Goal: Task Accomplishment & Management: Manage account settings

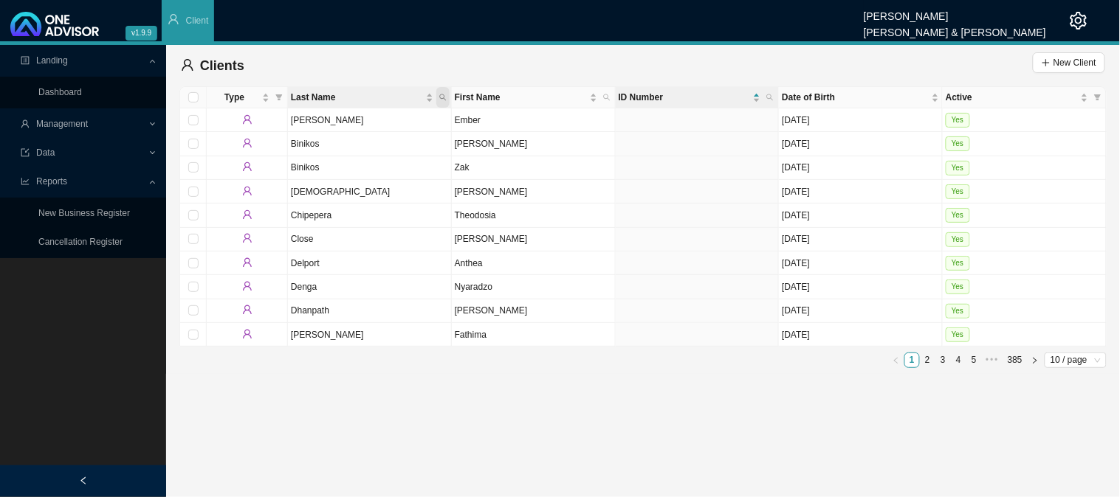
click at [440, 94] on icon "search" at bounding box center [442, 97] width 7 height 7
click at [386, 151] on button "Reset" at bounding box center [409, 150] width 66 height 15
click at [772, 61] on div "Clients New Client" at bounding box center [643, 66] width 924 height 30
click at [77, 123] on span "Management" at bounding box center [62, 124] width 52 height 10
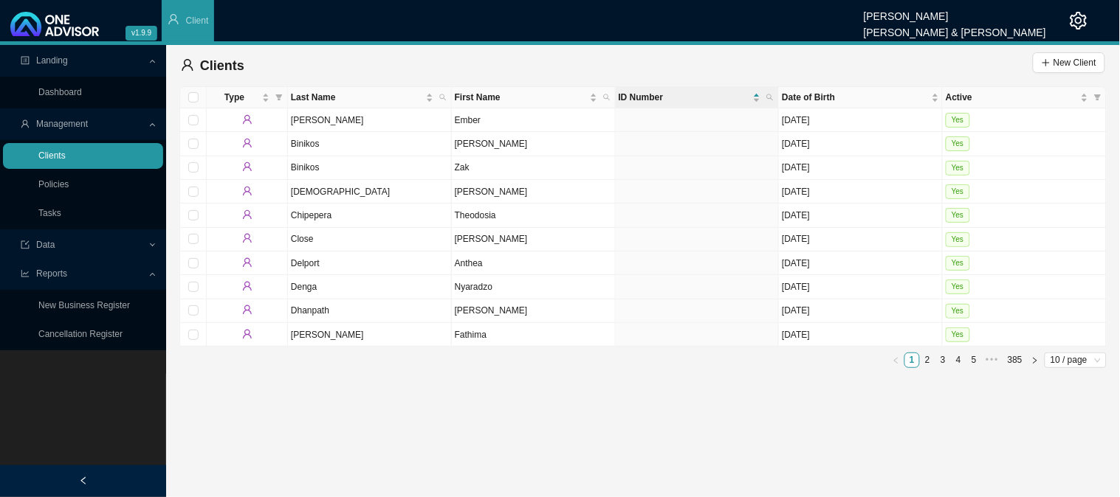
click at [66, 153] on link "Clients" at bounding box center [51, 156] width 27 height 10
click at [52, 208] on link "Tasks" at bounding box center [49, 213] width 23 height 10
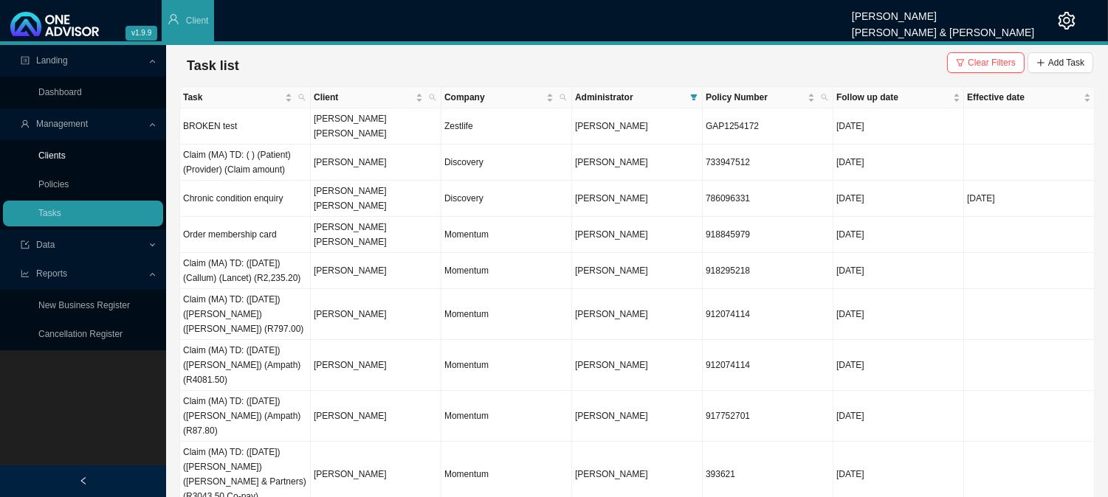
click at [49, 161] on link "Clients" at bounding box center [51, 156] width 27 height 10
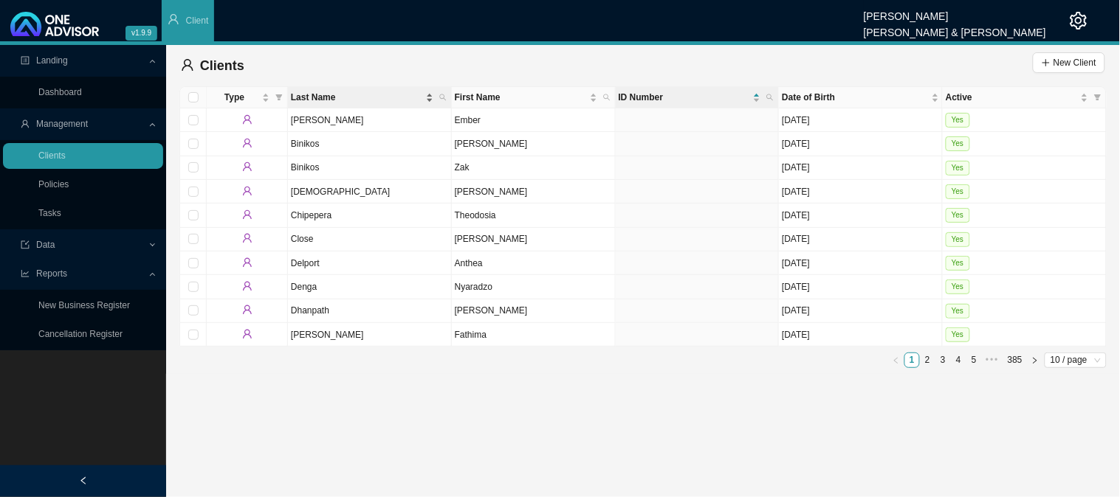
click at [312, 92] on span "Last Name" at bounding box center [357, 97] width 132 height 15
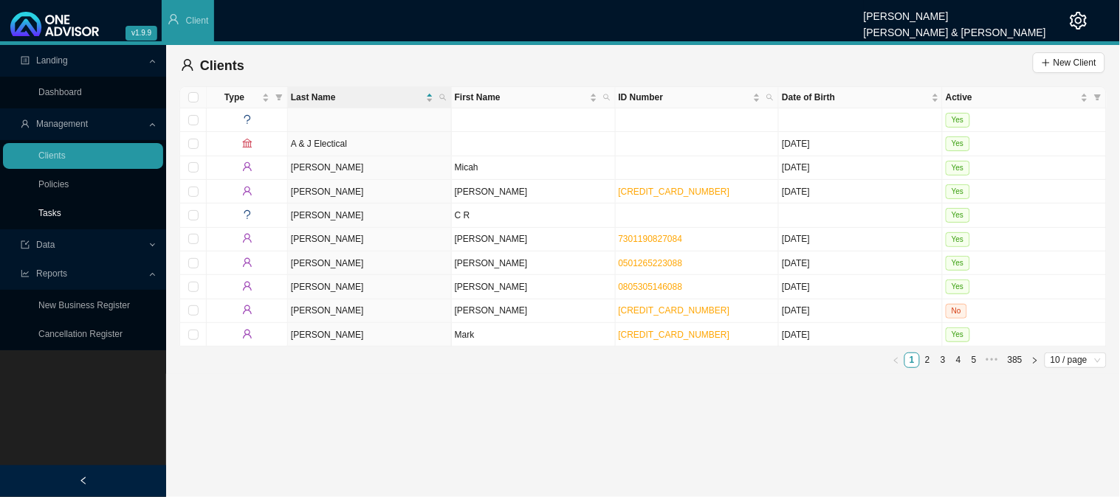
click at [41, 215] on link "Tasks" at bounding box center [49, 213] width 23 height 10
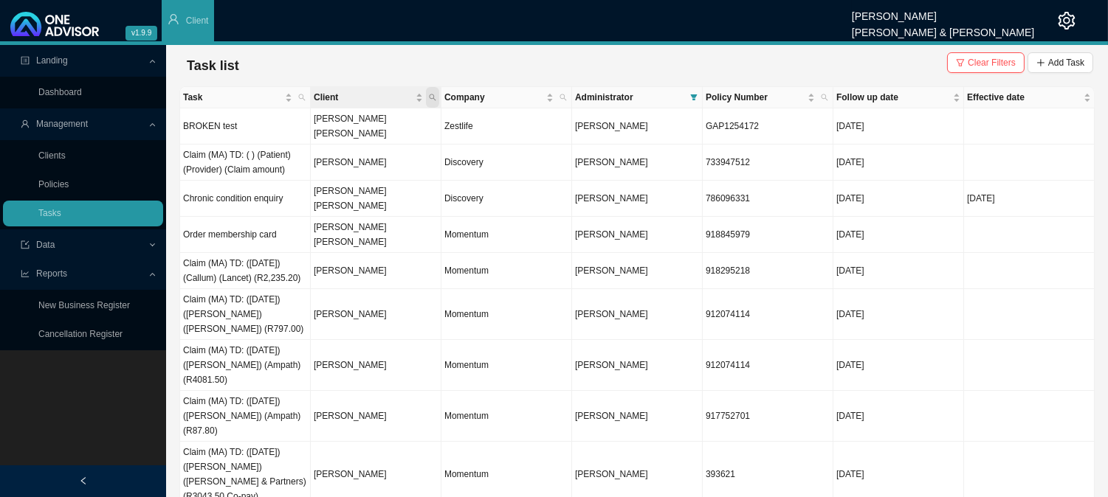
click at [434, 94] on icon "search" at bounding box center [432, 97] width 7 height 7
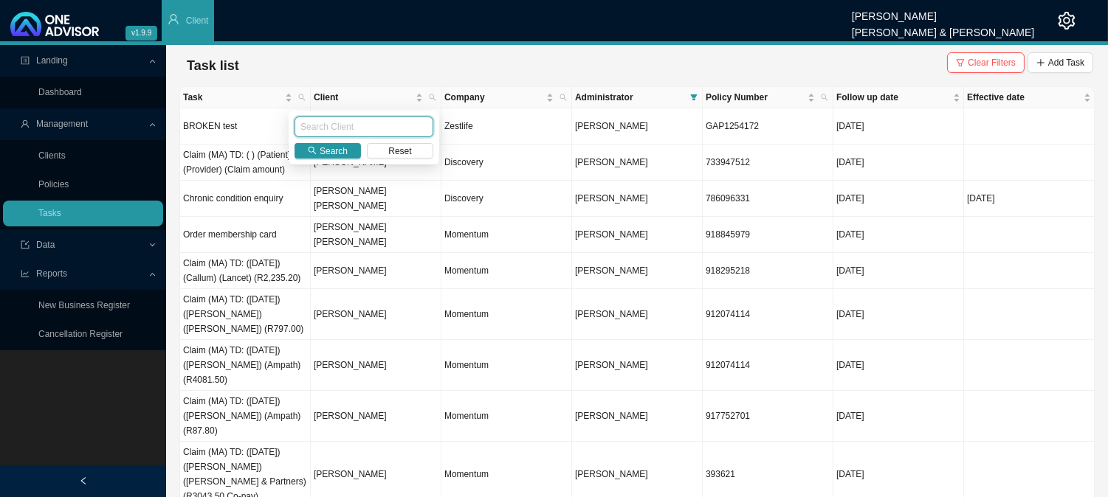
click at [356, 130] on input "text" at bounding box center [363, 127] width 139 height 21
type input "[PERSON_NAME]"
click at [328, 154] on span "Search" at bounding box center [334, 151] width 28 height 15
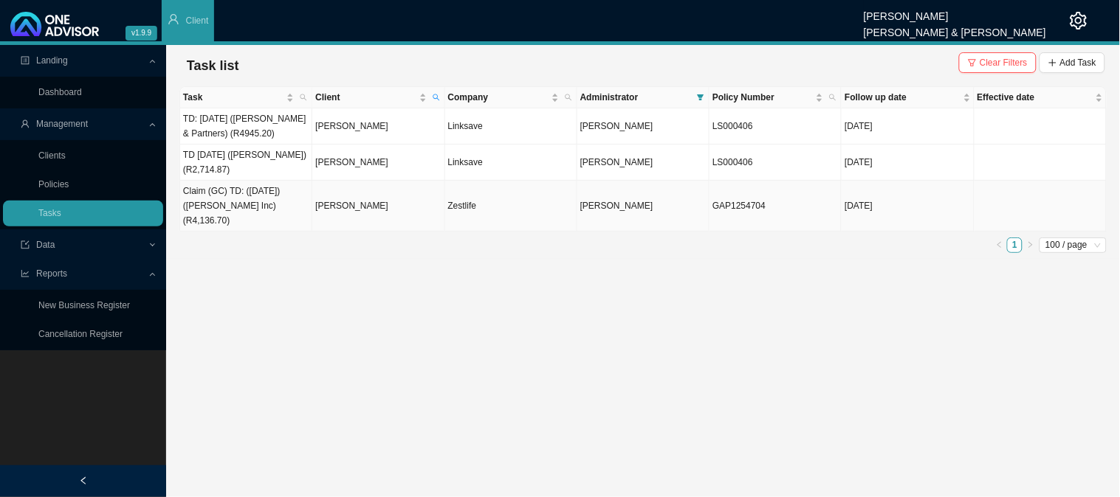
click at [380, 204] on td "[PERSON_NAME]" at bounding box center [378, 206] width 132 height 51
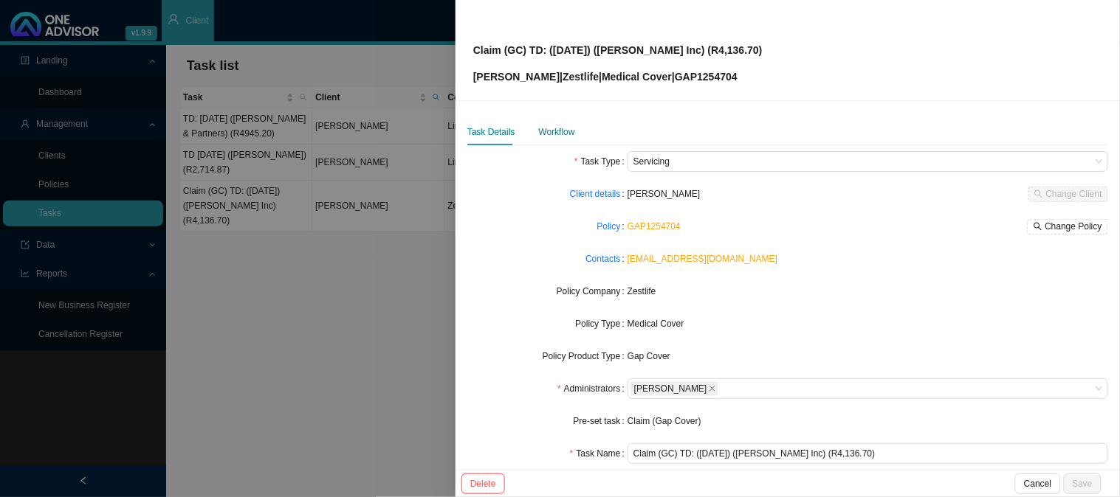
click at [570, 135] on div "Workflow" at bounding box center [557, 132] width 36 height 15
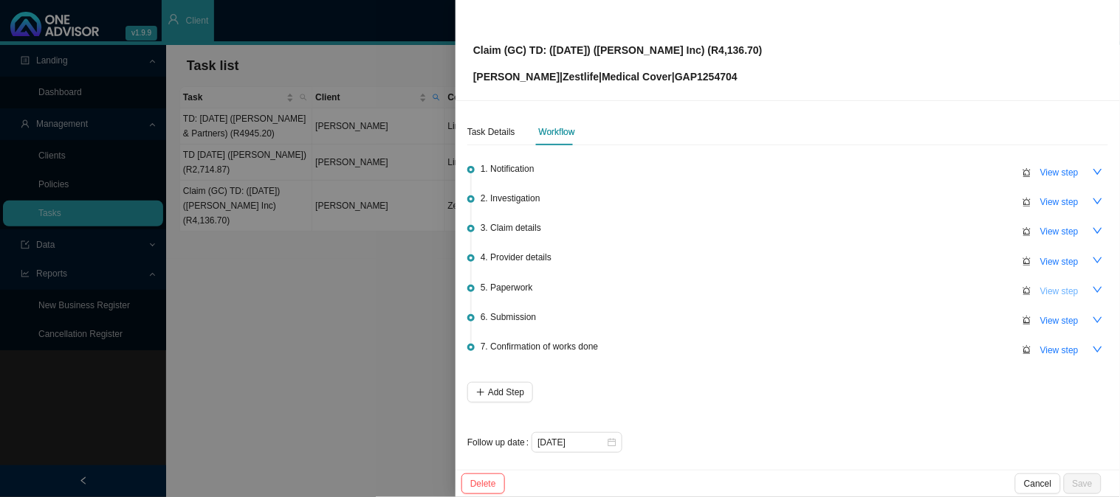
click at [1041, 291] on span "View step" at bounding box center [1059, 291] width 38 height 15
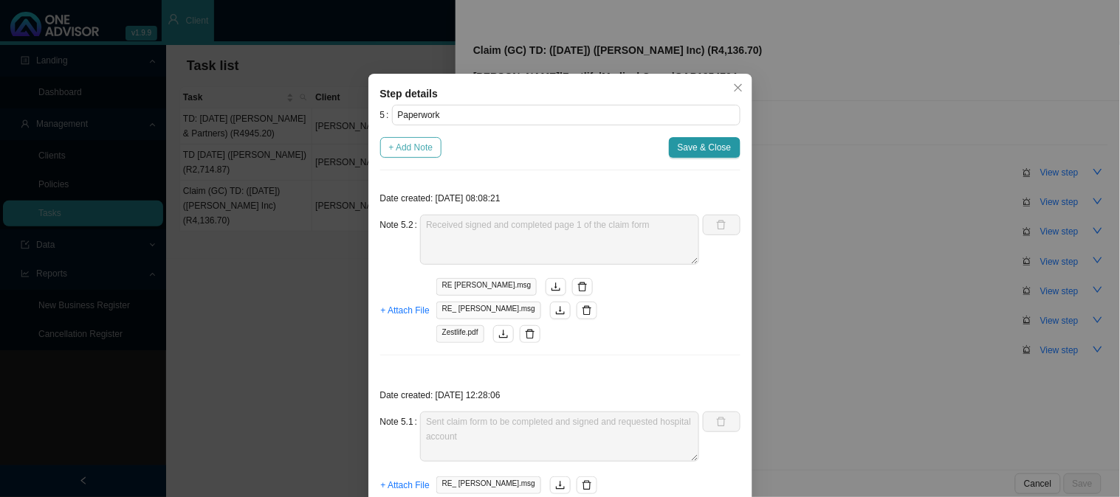
click at [401, 145] on span "+ Add Note" at bounding box center [411, 147] width 44 height 15
type textarea "Received signed and completed page 1 of the claim form"
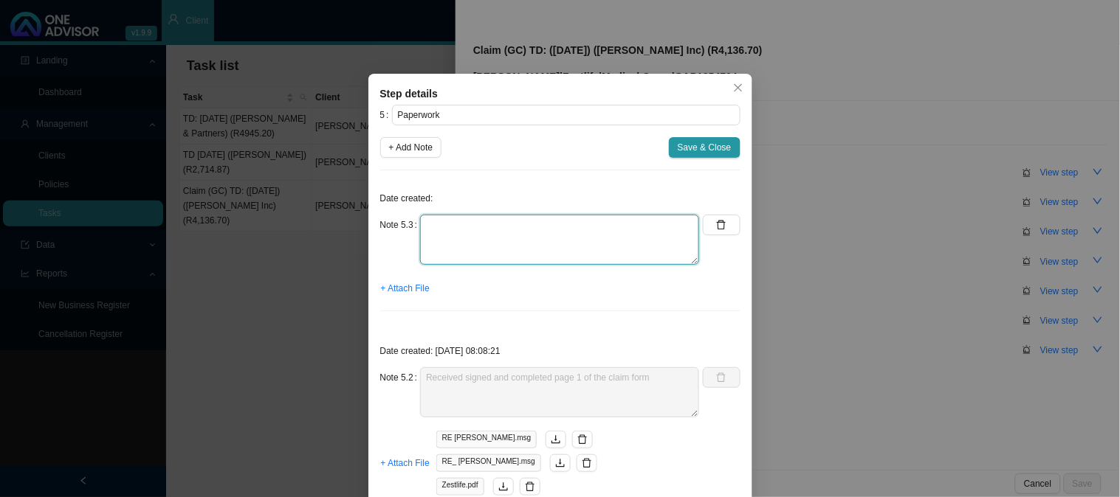
click at [492, 237] on textarea at bounding box center [559, 240] width 279 height 50
type textarea "r"
click at [465, 222] on textarea "Received hte hospital account" at bounding box center [559, 240] width 279 height 50
type textarea "Received the hospital account"
click at [387, 288] on span "+ Attach File" at bounding box center [405, 288] width 49 height 15
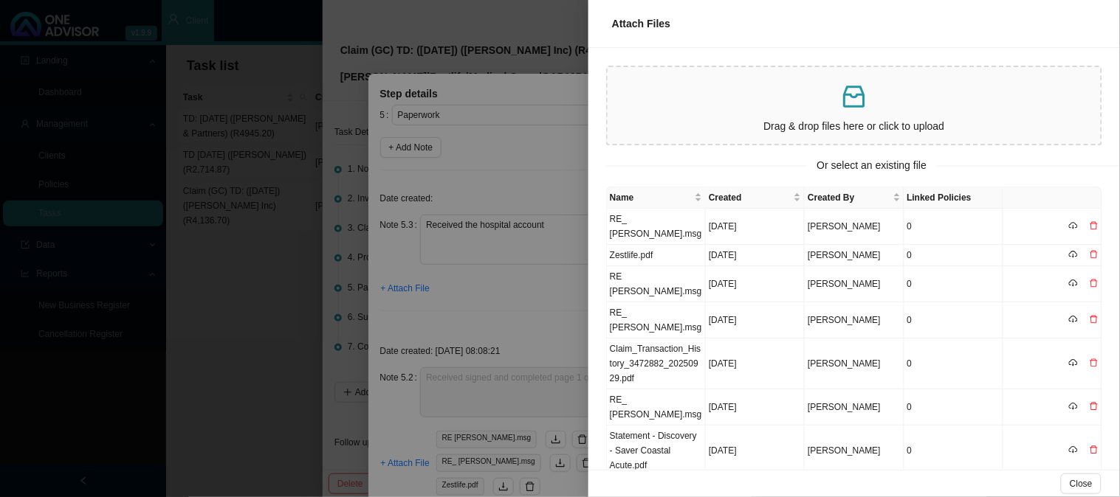
click at [564, 149] on div at bounding box center [560, 248] width 1120 height 497
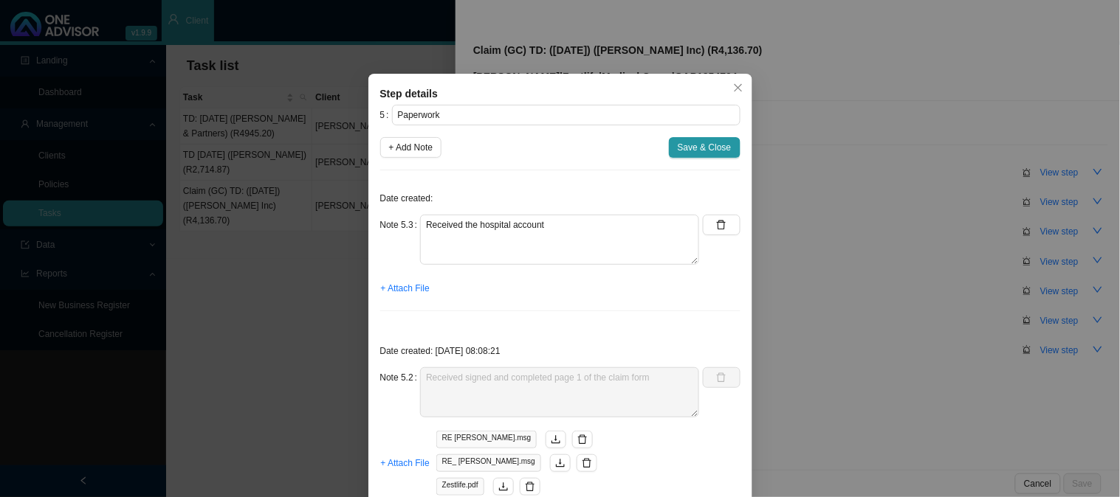
click at [583, 94] on div "Step details" at bounding box center [560, 94] width 360 height 16
click at [599, 61] on div "Step details 5 Paperwork + Add Note Save & Close Date created: Note 5.3 Receive…" at bounding box center [560, 248] width 1120 height 497
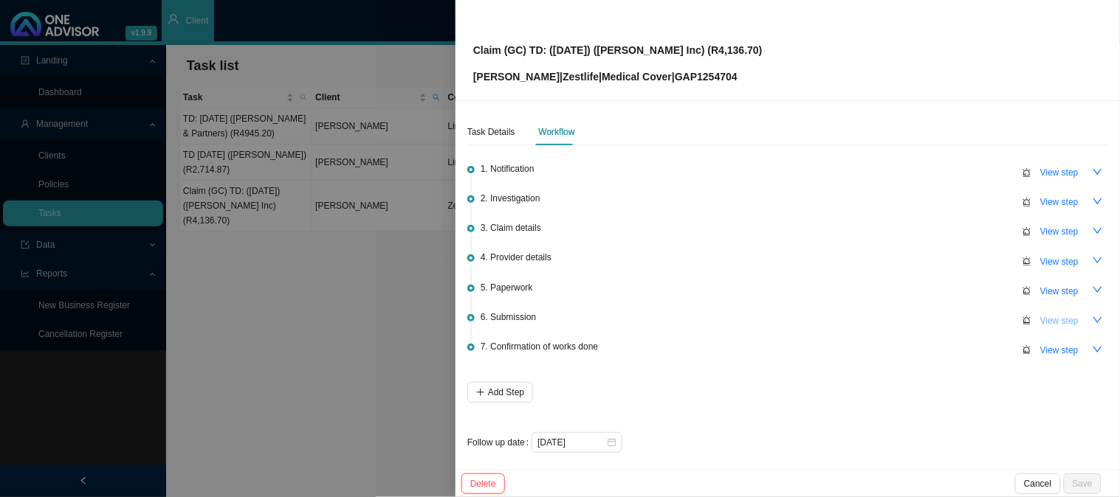
click at [1049, 314] on span "View step" at bounding box center [1059, 321] width 38 height 15
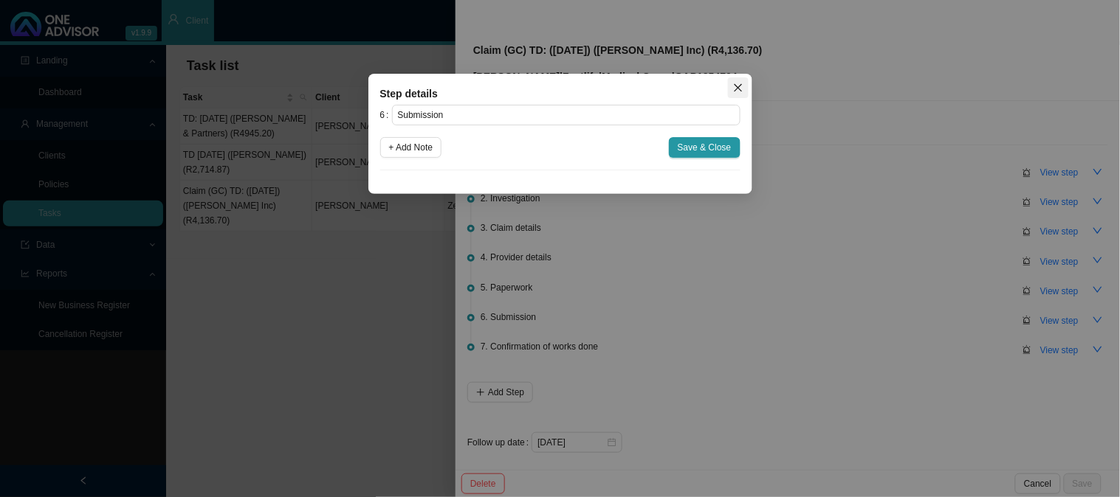
click at [736, 89] on icon "close" at bounding box center [738, 88] width 8 height 8
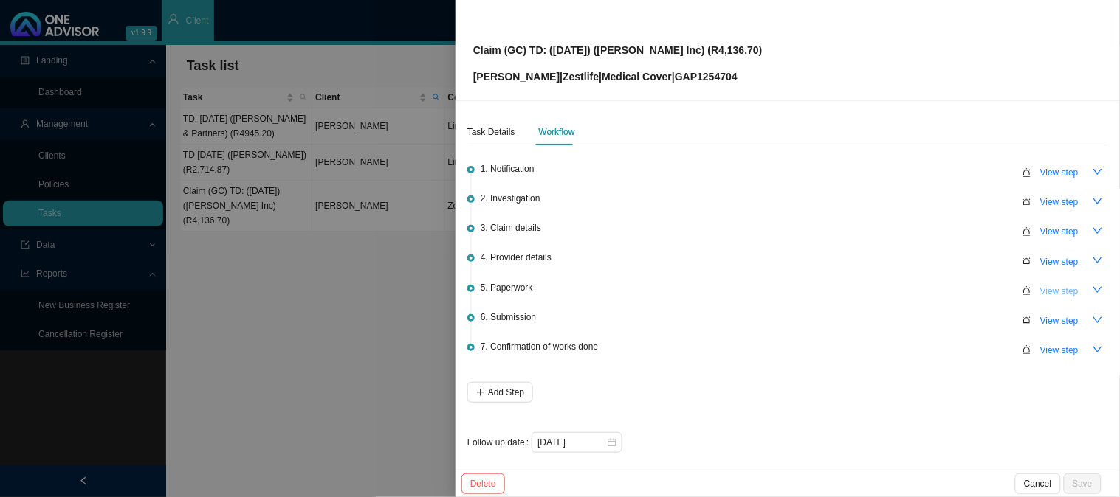
click at [1042, 290] on span "View step" at bounding box center [1059, 291] width 38 height 15
type input "Paperwork"
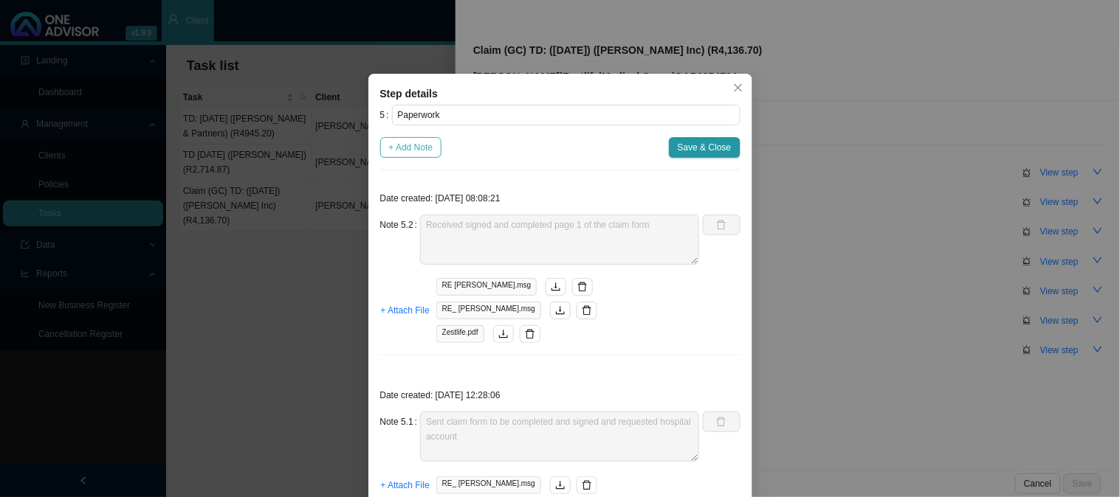
click at [417, 149] on span "+ Add Note" at bounding box center [411, 147] width 44 height 15
type textarea "Received signed and completed page 1 of the claim form"
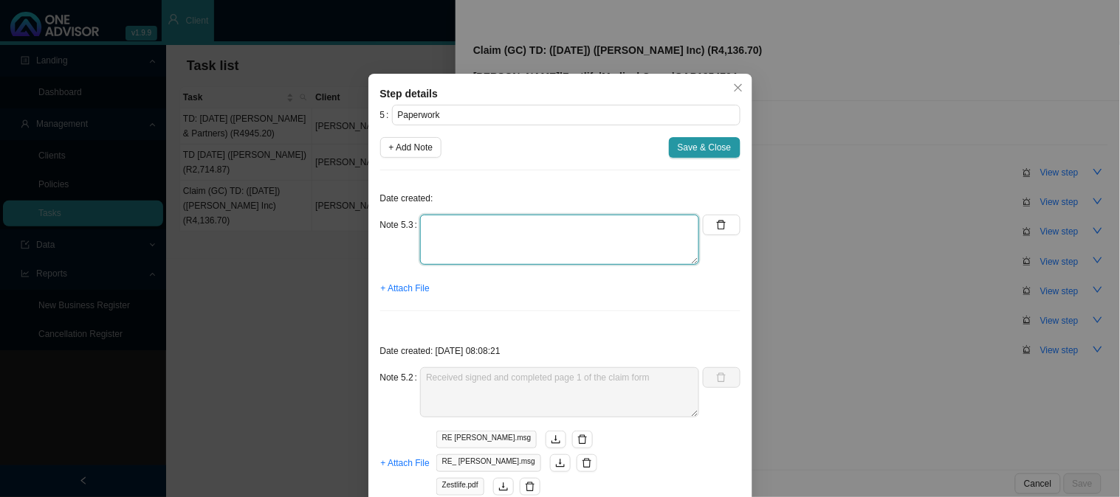
click at [466, 238] on textarea at bounding box center [559, 240] width 279 height 50
type textarea "Received the hospital invoice"
click at [392, 286] on span "+ Attach File" at bounding box center [405, 288] width 49 height 15
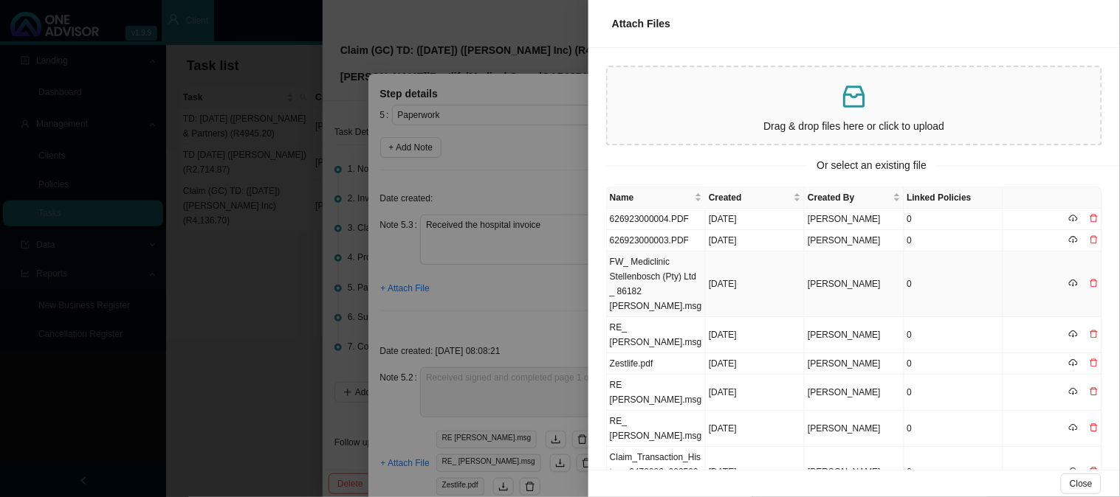
drag, startPoint x: 653, startPoint y: 275, endPoint x: 590, endPoint y: 283, distance: 63.2
click at [653, 275] on td "FW_ Mediclinic Stellenbosch (Pty) Ltd _ 86182 [PERSON_NAME].msg" at bounding box center [656, 285] width 99 height 66
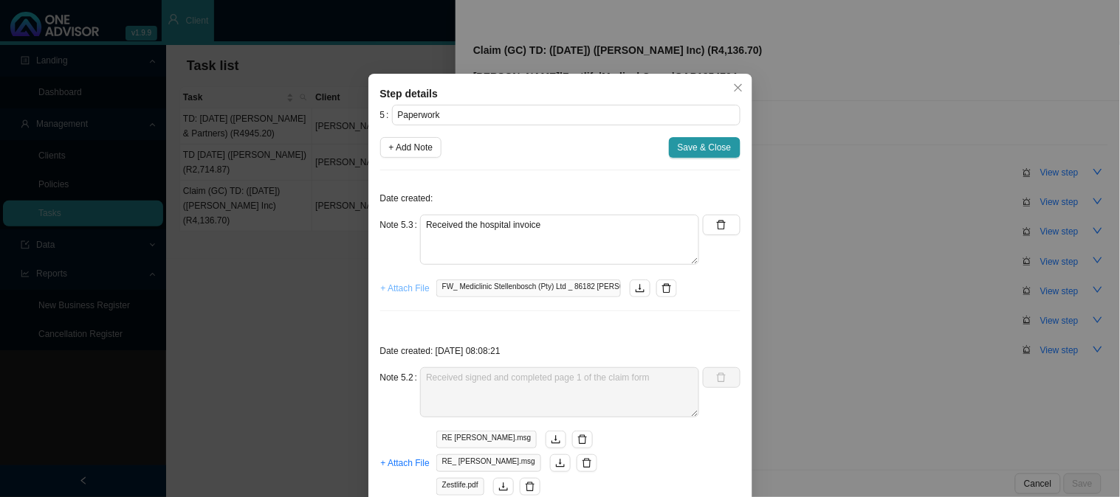
click at [393, 289] on span "+ Attach File" at bounding box center [405, 288] width 49 height 15
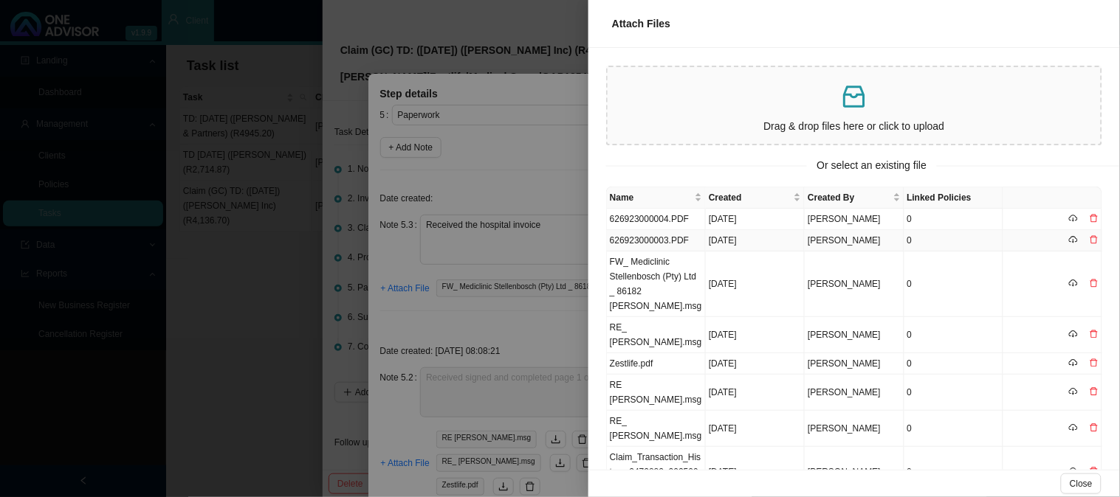
click at [651, 238] on td "626923000003.PDF" at bounding box center [656, 240] width 99 height 21
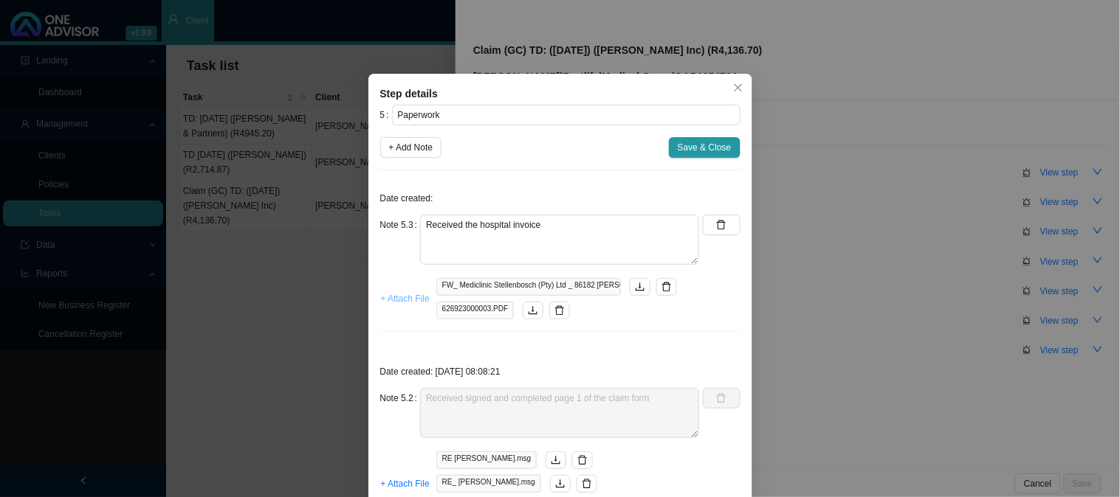
click at [396, 296] on span "+ Attach File" at bounding box center [405, 299] width 49 height 15
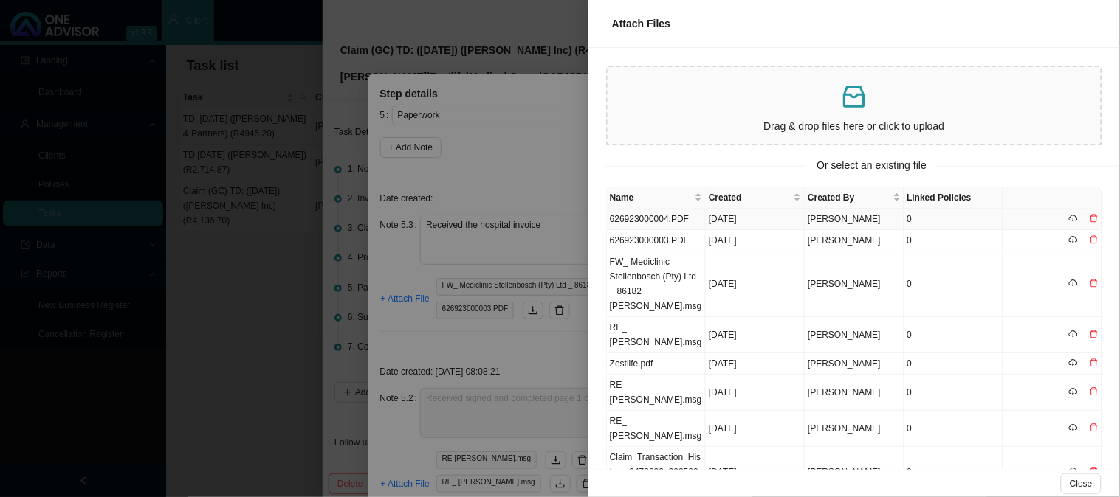
click at [646, 218] on td "626923000004.PDF" at bounding box center [656, 219] width 99 height 21
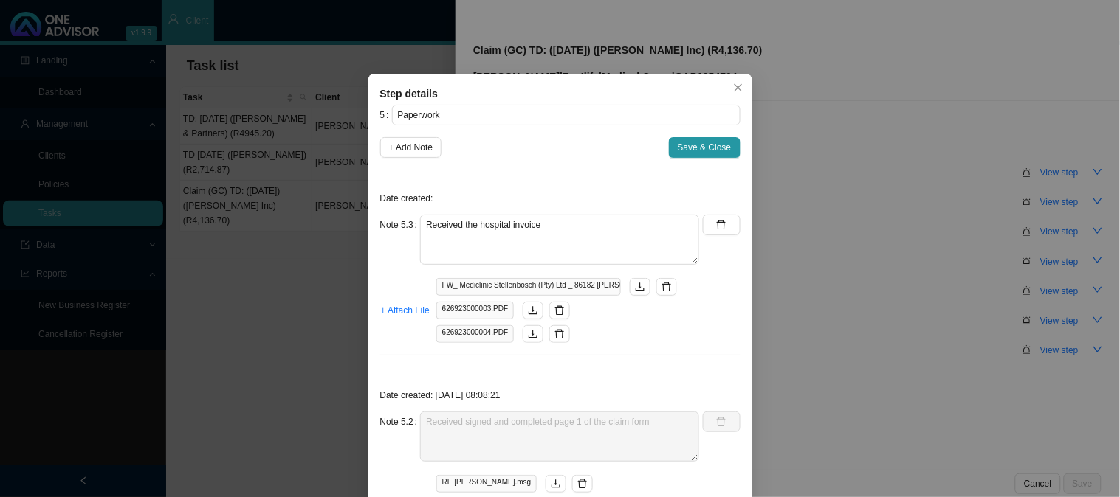
click at [559, 351] on div "Date created: Note 5.3 Received the hospital invoice + Attach File FW_ Mediclin…" at bounding box center [560, 274] width 360 height 185
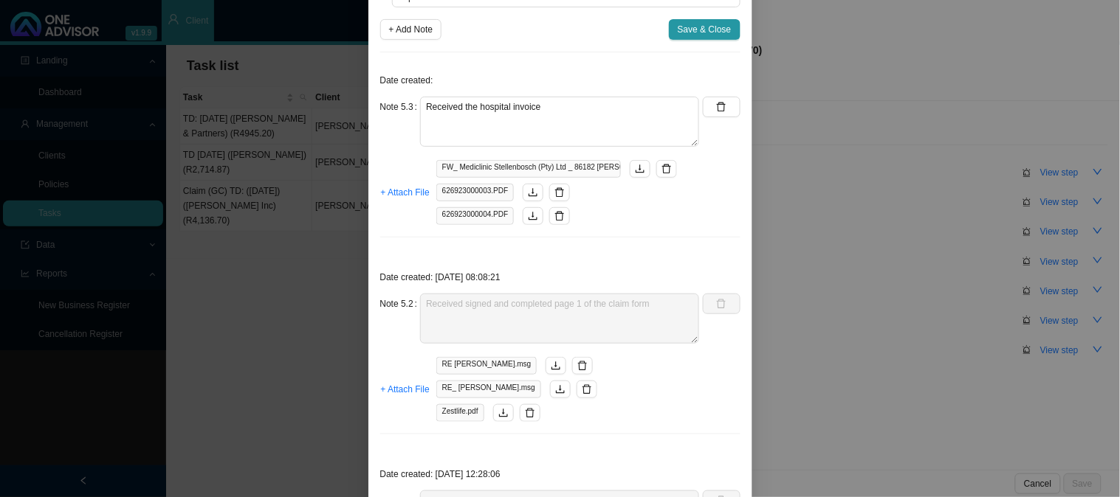
scroll to position [246, 0]
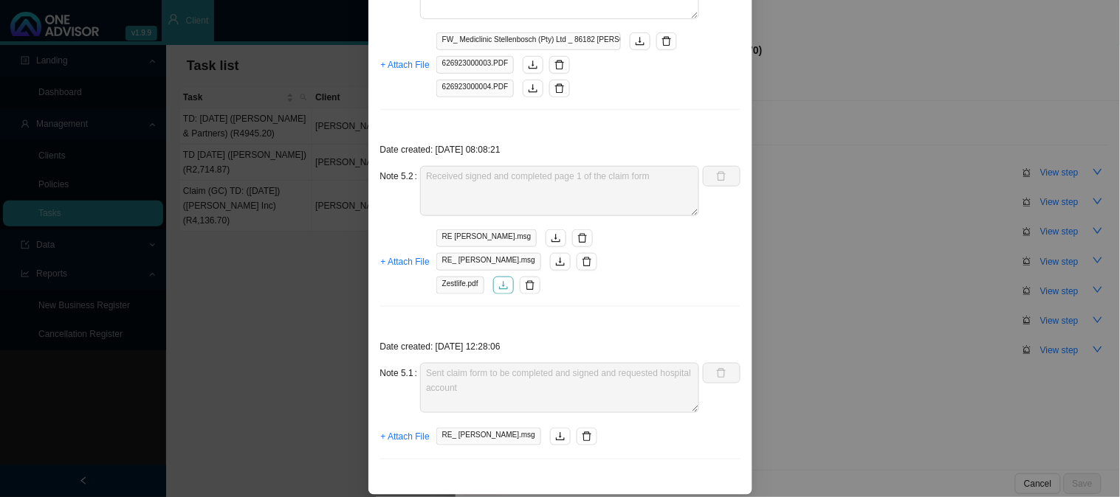
click at [500, 289] on icon "download" at bounding box center [503, 285] width 9 height 8
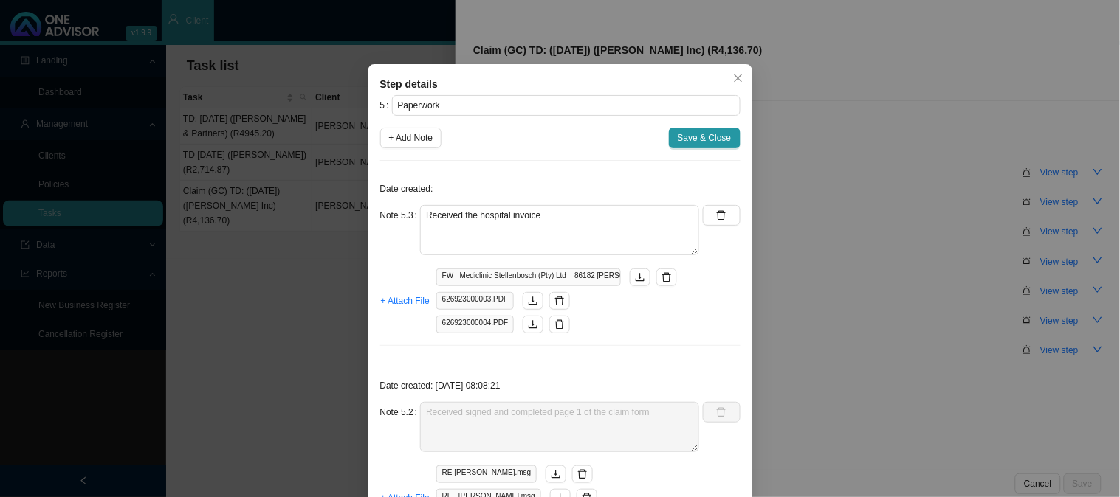
scroll to position [0, 0]
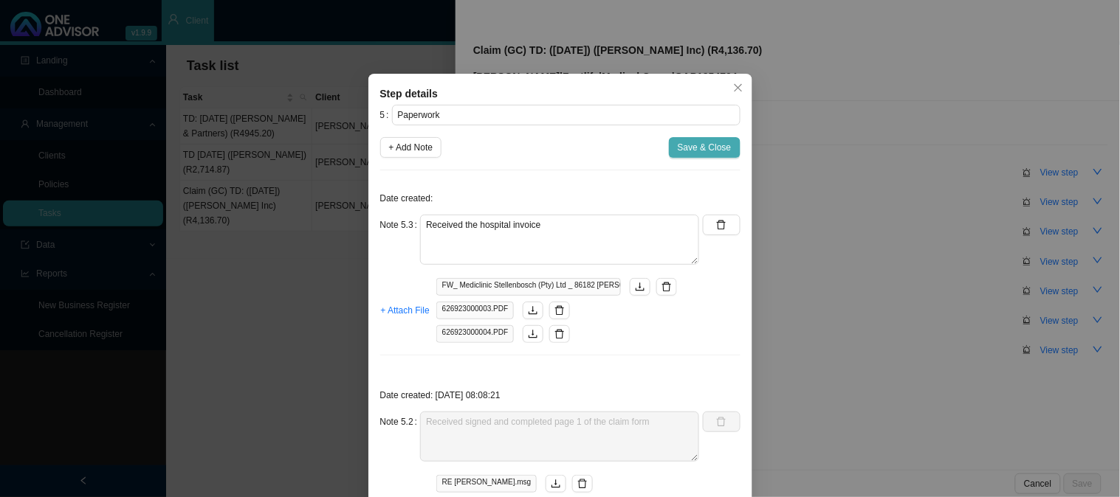
click at [692, 142] on span "Save & Close" at bounding box center [705, 147] width 54 height 15
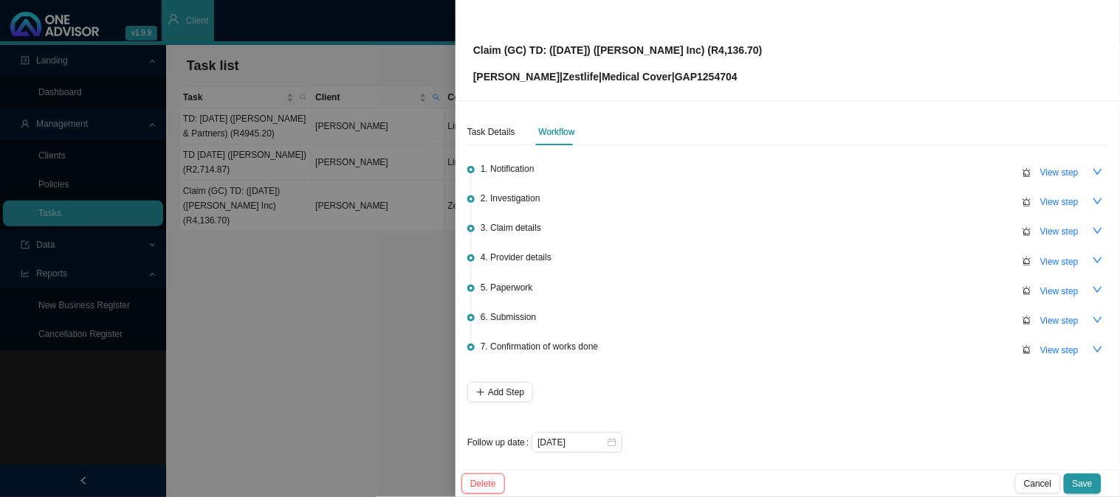
click at [511, 168] on span "1. Notification" at bounding box center [507, 169] width 54 height 15
click at [1040, 170] on span "View step" at bounding box center [1059, 172] width 38 height 15
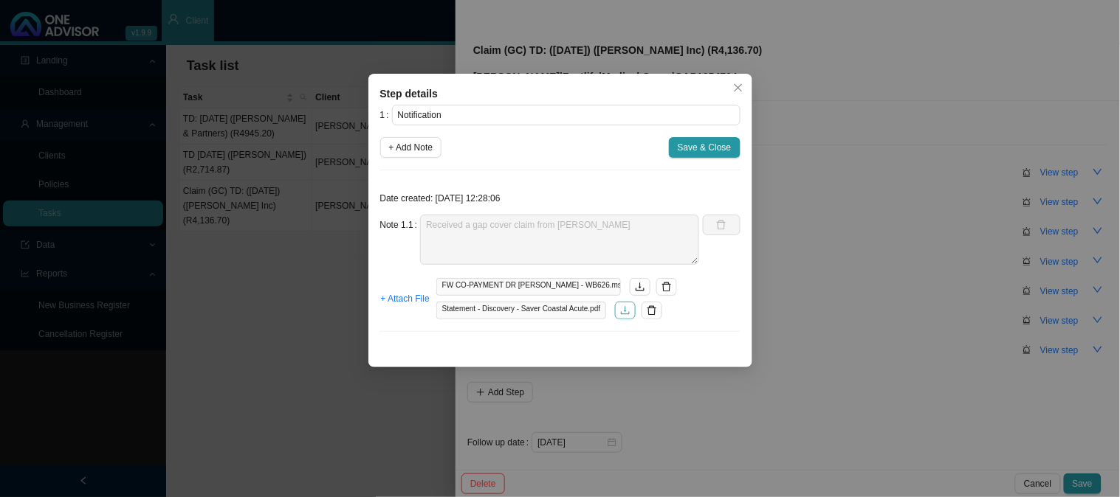
click at [626, 314] on icon "download" at bounding box center [625, 310] width 9 height 8
click at [685, 145] on span "Save & Close" at bounding box center [705, 147] width 54 height 15
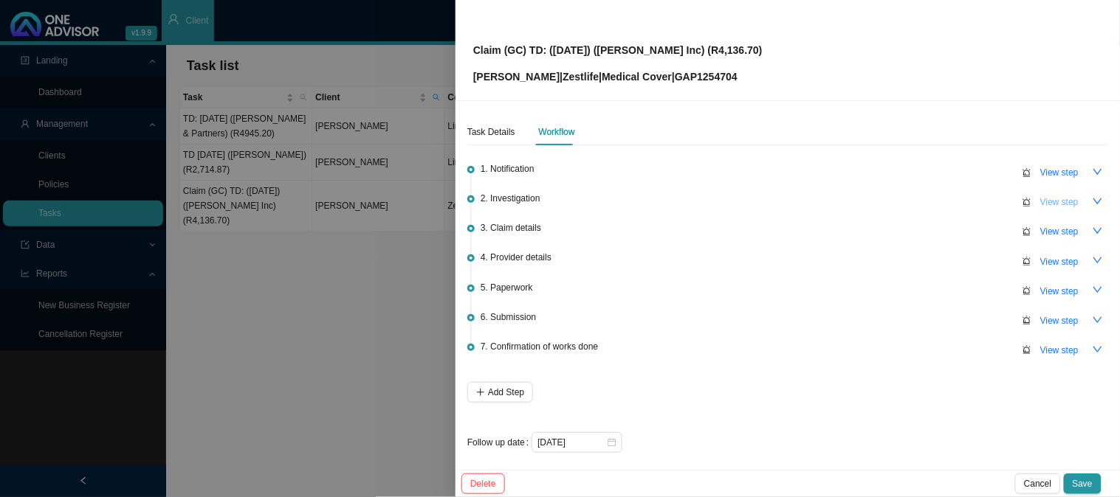
click at [1066, 198] on span "View step" at bounding box center [1059, 202] width 38 height 15
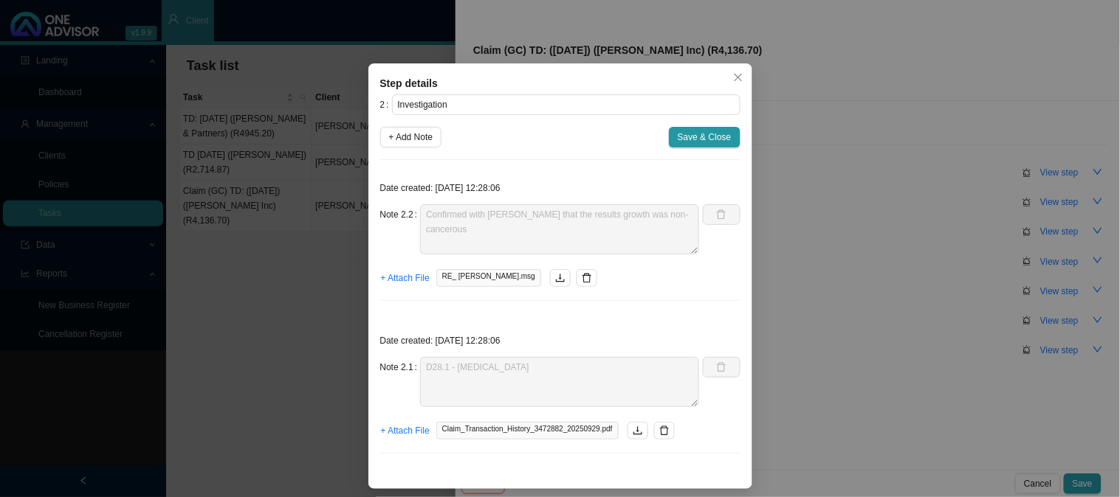
scroll to position [13, 0]
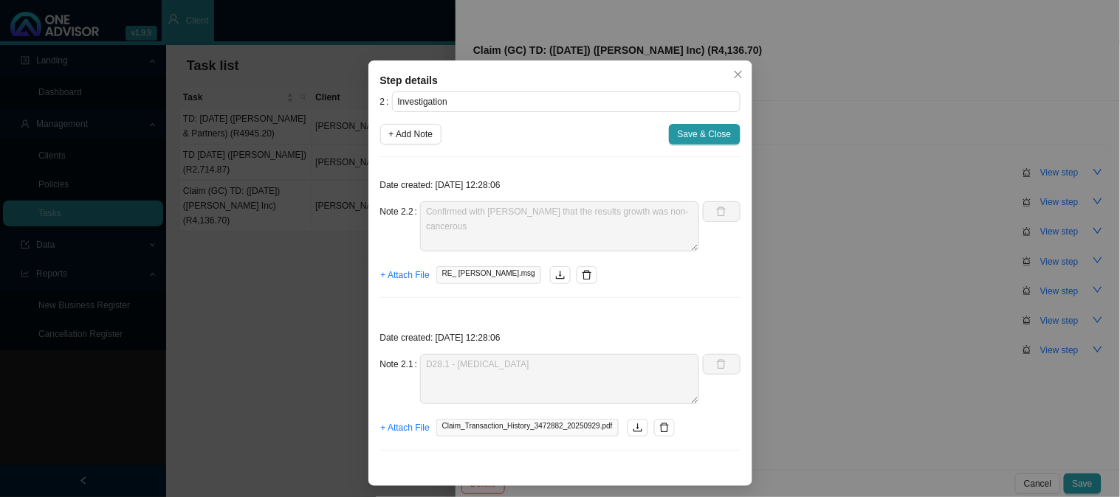
click at [640, 435] on div "Claim_Transaction_History_3472882_20250929.pdf" at bounding box center [555, 428] width 238 height 18
click at [632, 432] on icon "download" at bounding box center [637, 428] width 10 height 10
click at [861, 338] on div "Step details 2 Investigation + Add Note Save & Close Date created: [DATE] 12:28…" at bounding box center [560, 248] width 1120 height 497
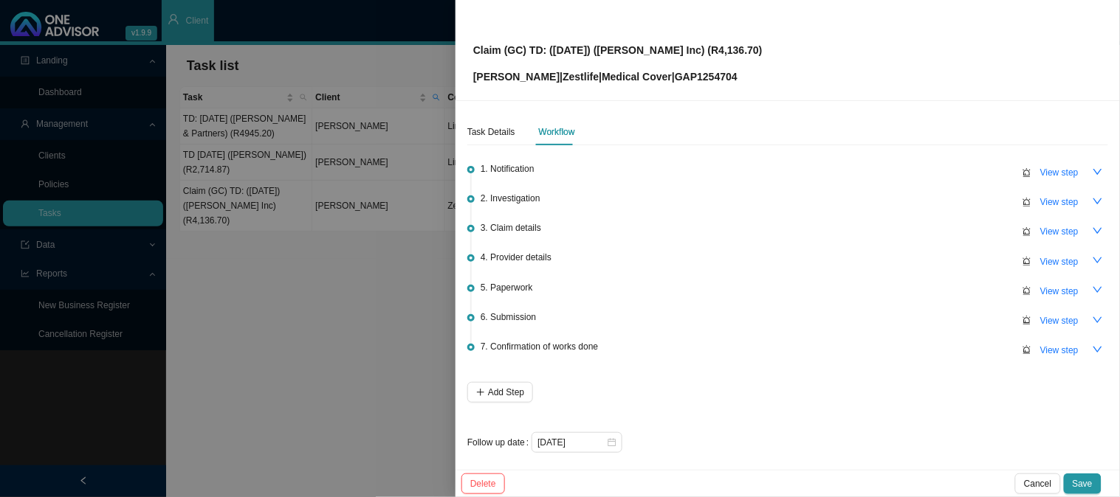
scroll to position [0, 0]
click at [1050, 263] on span "View step" at bounding box center [1059, 262] width 38 height 15
type input "Provider details"
type textarea "Practice: [PHONE_NUMBER] Phone: [PHONE_NUMBER] Email: [EMAIL_ADDRESS][DOMAIN_NA…"
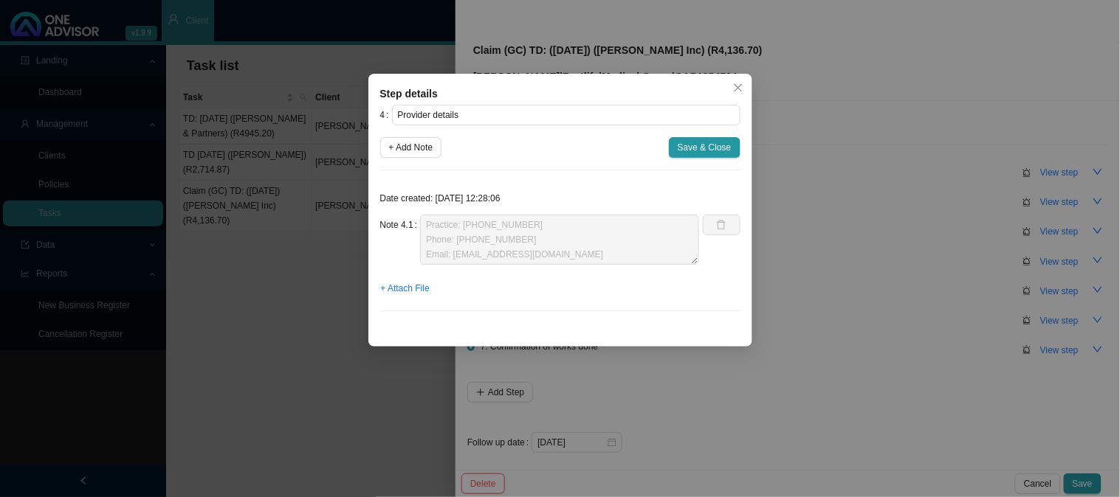
click at [948, 313] on div "Step details 4 Provider details + Add Note Save & Close Date created: [DATE] 12…" at bounding box center [560, 248] width 1120 height 497
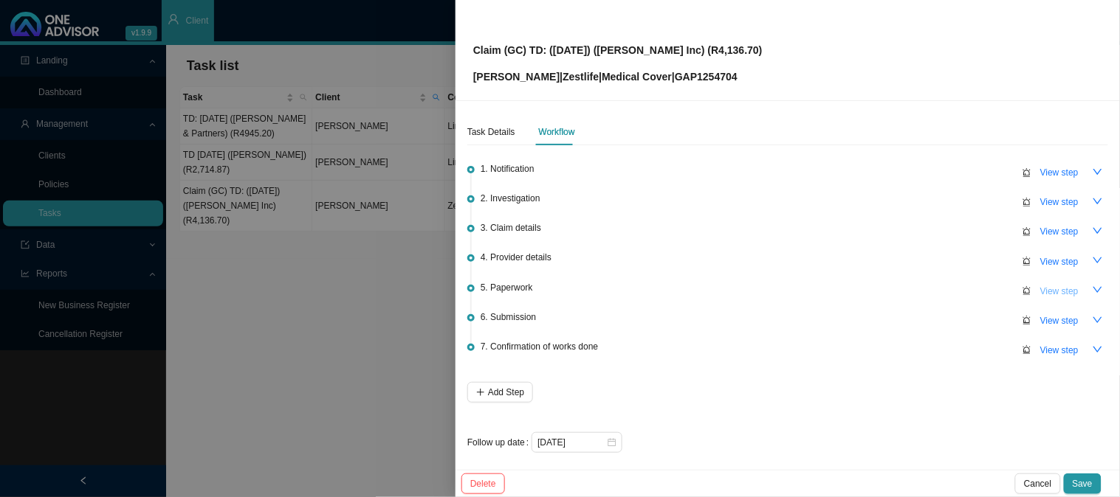
click at [1047, 293] on span "View step" at bounding box center [1059, 291] width 38 height 15
type input "Paperwork"
type textarea "Received the hospital invoice"
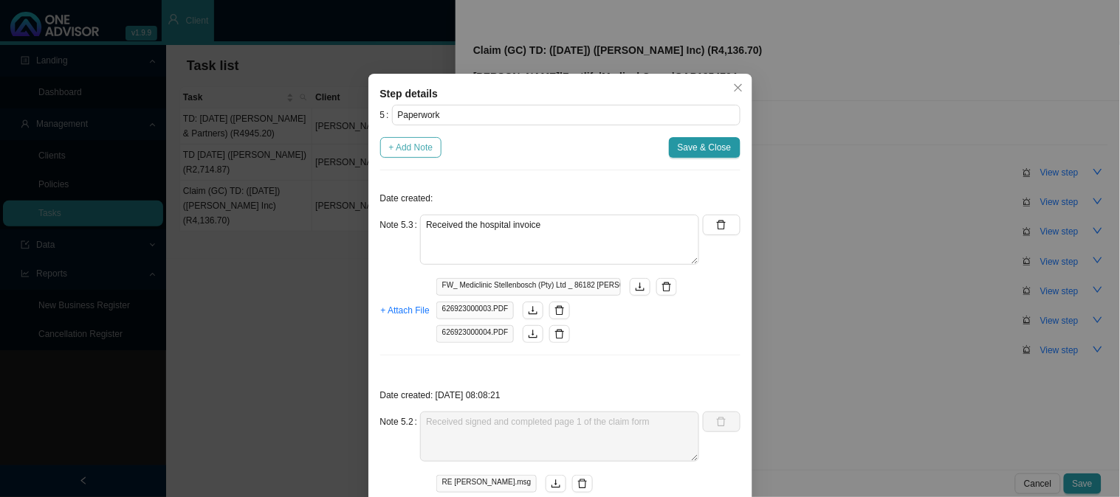
click at [406, 148] on span "+ Add Note" at bounding box center [411, 147] width 44 height 15
type textarea "Received the hospital invoice"
type textarea "Received signed and completed page 1 of the claim form"
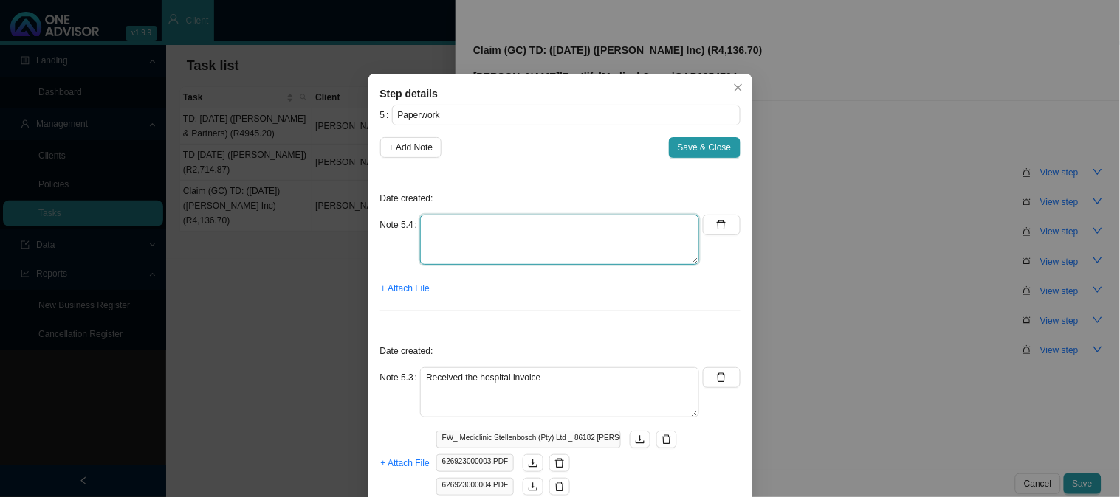
click at [453, 230] on textarea at bounding box center [559, 240] width 279 height 50
drag, startPoint x: 459, startPoint y: 232, endPoint x: 407, endPoint y: 231, distance: 51.7
click at [407, 231] on div "Note 5.4 Invoice" at bounding box center [540, 240] width 320 height 50
type textarea "[PERSON_NAME] invoice"
click at [416, 295] on span "+ Attach File" at bounding box center [405, 288] width 49 height 15
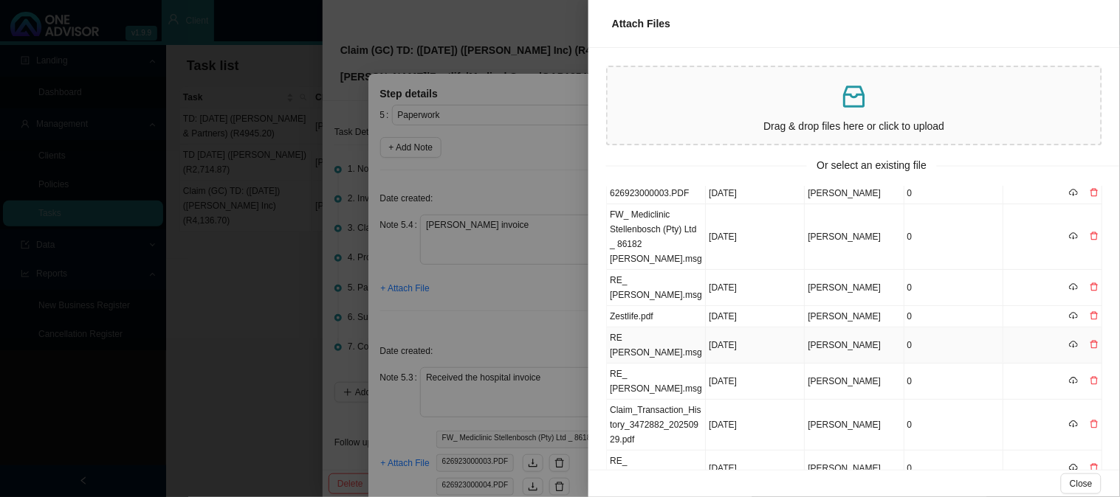
scroll to position [99, 0]
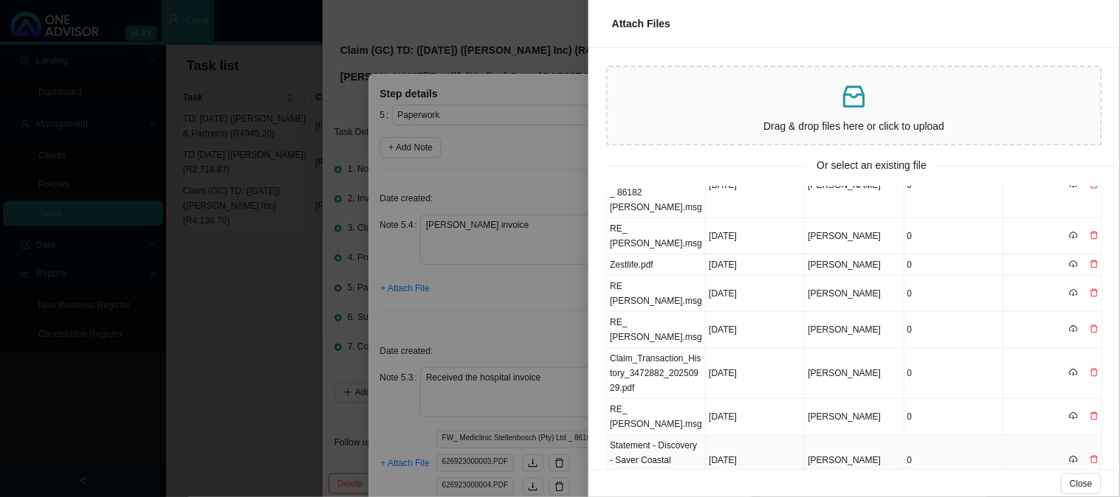
click at [675, 435] on td "Statement - Discovery - Saver Coastal Acute.pdf" at bounding box center [656, 460] width 99 height 51
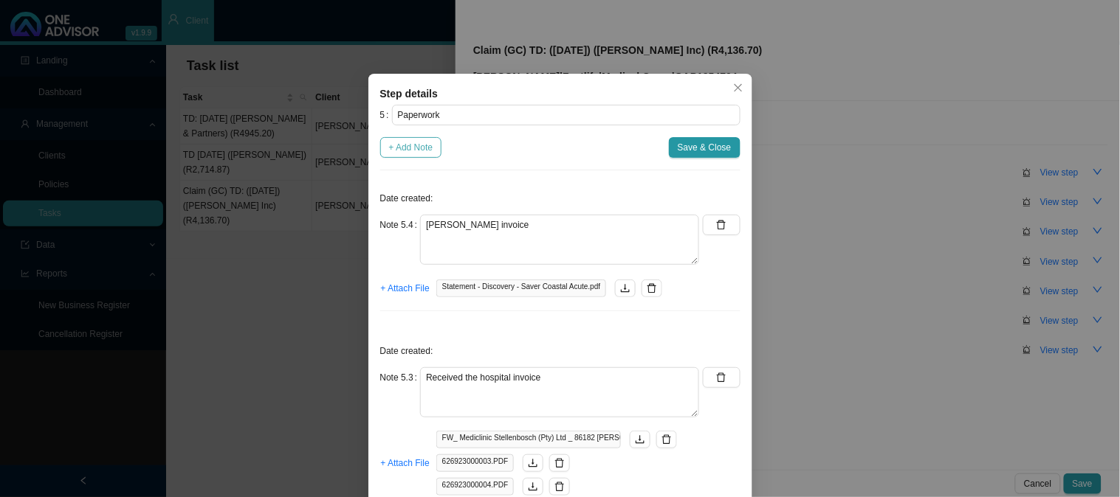
click at [407, 148] on span "+ Add Note" at bounding box center [411, 147] width 44 height 15
type textarea "[PERSON_NAME] invoice"
type textarea "Received the hospital invoice"
type textarea "Received signed and completed page 1 of the claim form"
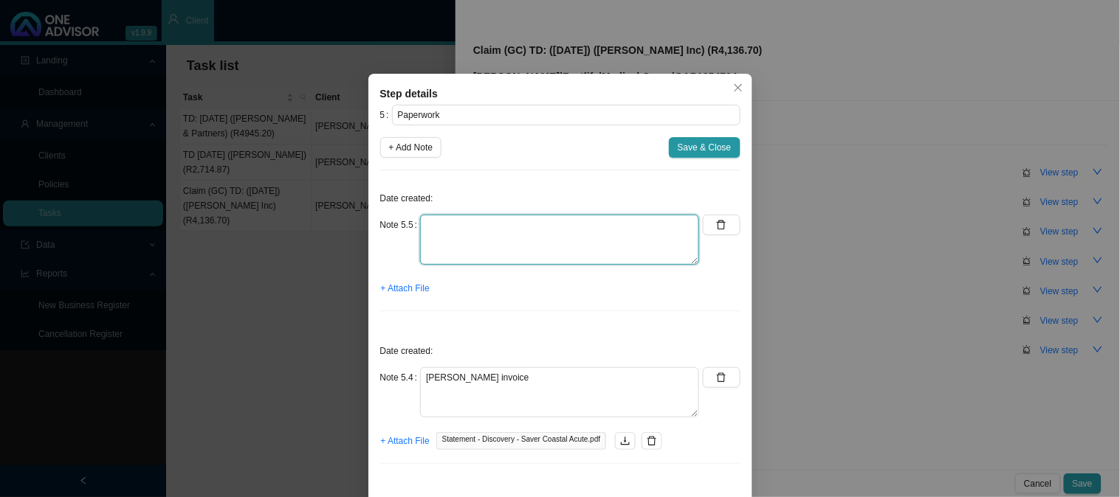
click at [460, 242] on textarea at bounding box center [559, 240] width 279 height 50
type textarea "CTH"
click at [400, 291] on span "+ Attach File" at bounding box center [405, 288] width 49 height 15
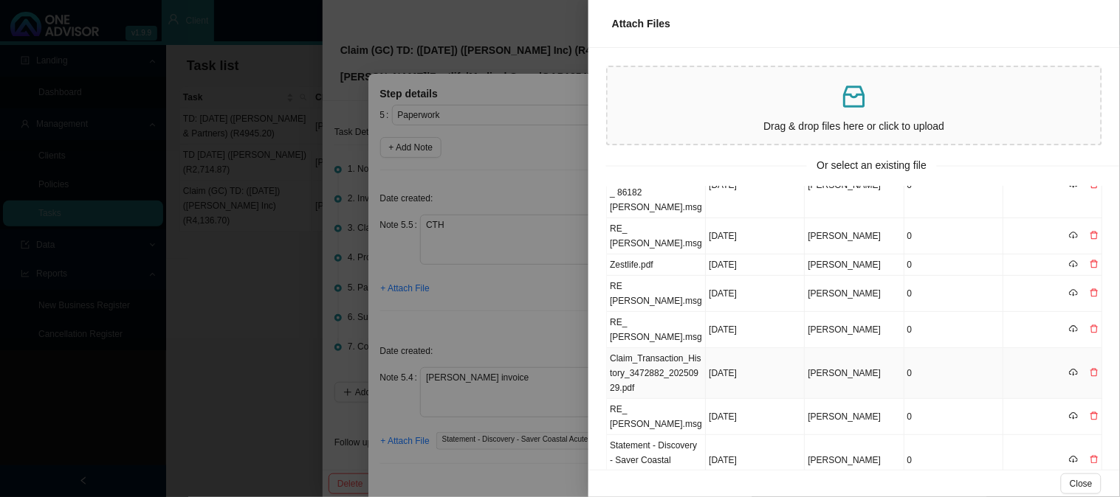
click at [659, 348] on td "Claim_Transaction_History_3472882_20250929.pdf" at bounding box center [656, 373] width 99 height 51
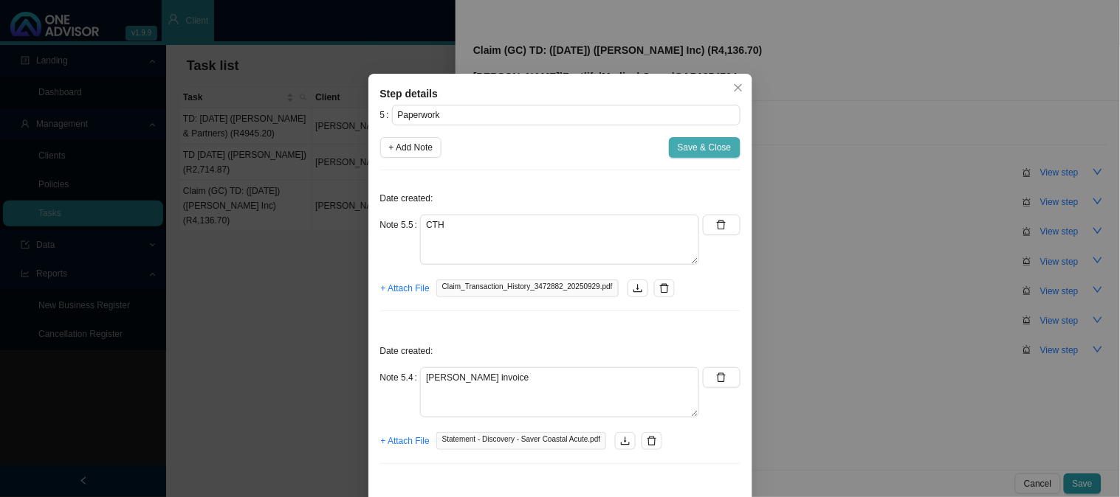
click at [678, 148] on span "Save & Close" at bounding box center [705, 147] width 54 height 15
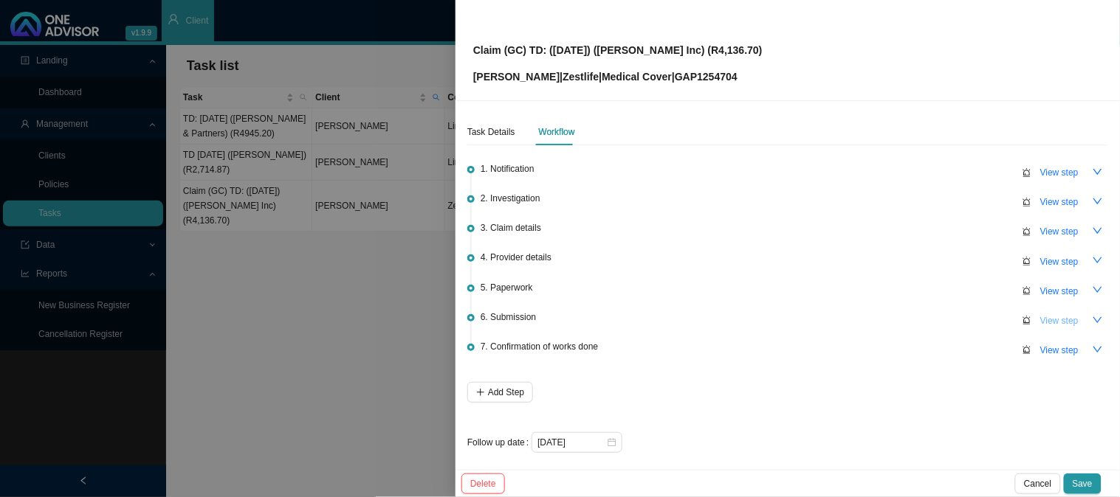
click at [1050, 314] on span "View step" at bounding box center [1059, 321] width 38 height 15
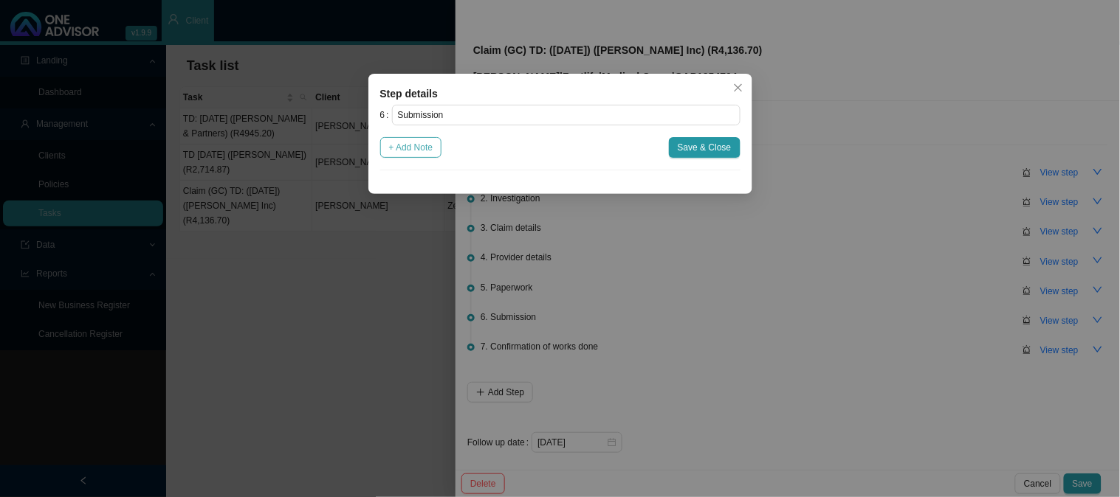
click at [413, 149] on span "+ Add Note" at bounding box center [411, 147] width 44 height 15
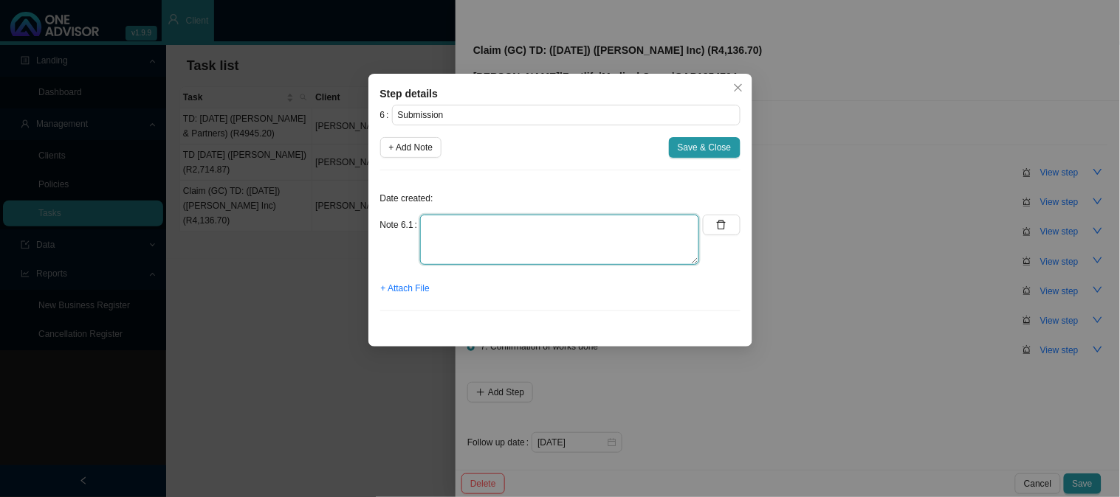
click at [509, 227] on textarea at bounding box center [559, 240] width 279 height 50
type textarea "s"
type textarea "Submitted claim"
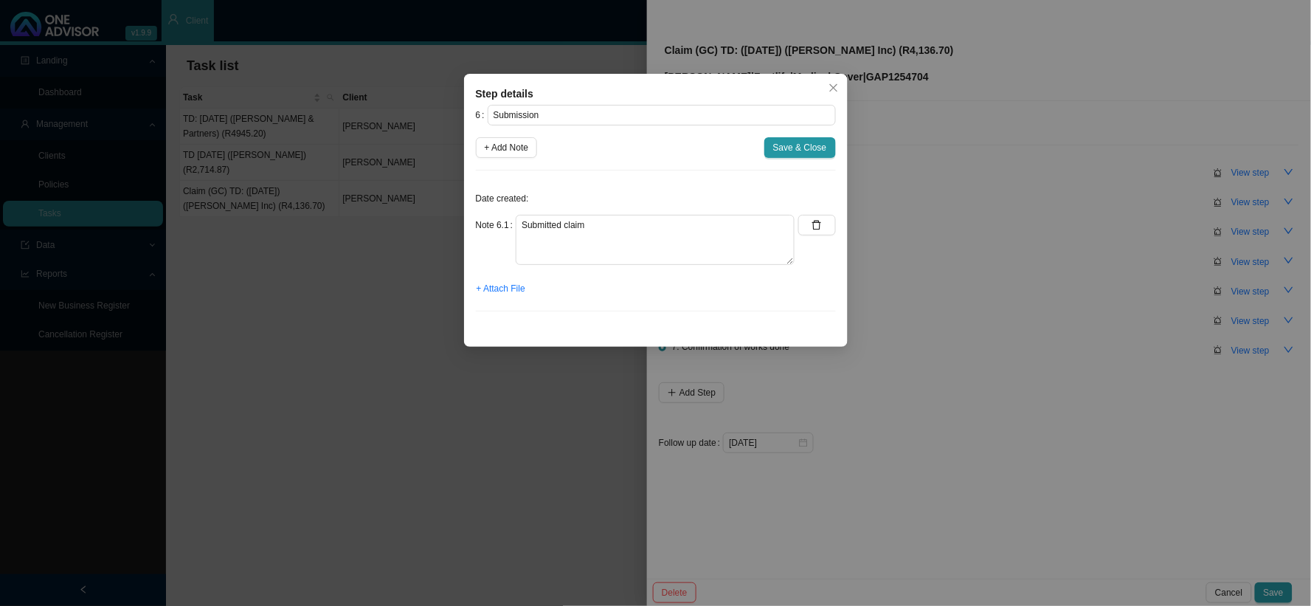
click at [787, 152] on span "Save & Close" at bounding box center [800, 147] width 54 height 15
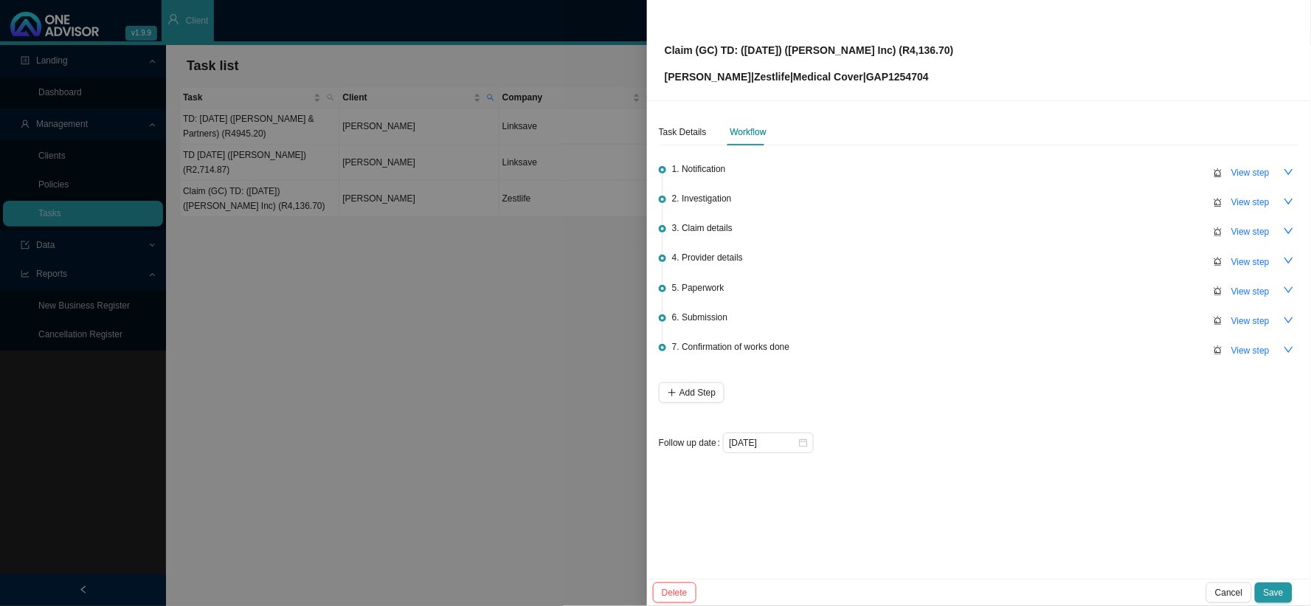
click at [961, 52] on div "Claim (GC) TD: ([DATE]) ([PERSON_NAME] Inc) (R4,136.70) [PERSON_NAME] | Zestlif…" at bounding box center [979, 49] width 629 height 69
click at [900, 79] on p "[PERSON_NAME] | Zestlife | Medical Cover | GAP1254704" at bounding box center [809, 77] width 289 height 16
copy p "GAP1254704"
click at [958, 53] on div "Claim (GC) TD: ([DATE]) ([PERSON_NAME] Inc) (R4,136.70) [PERSON_NAME] | Zestlif…" at bounding box center [979, 49] width 629 height 69
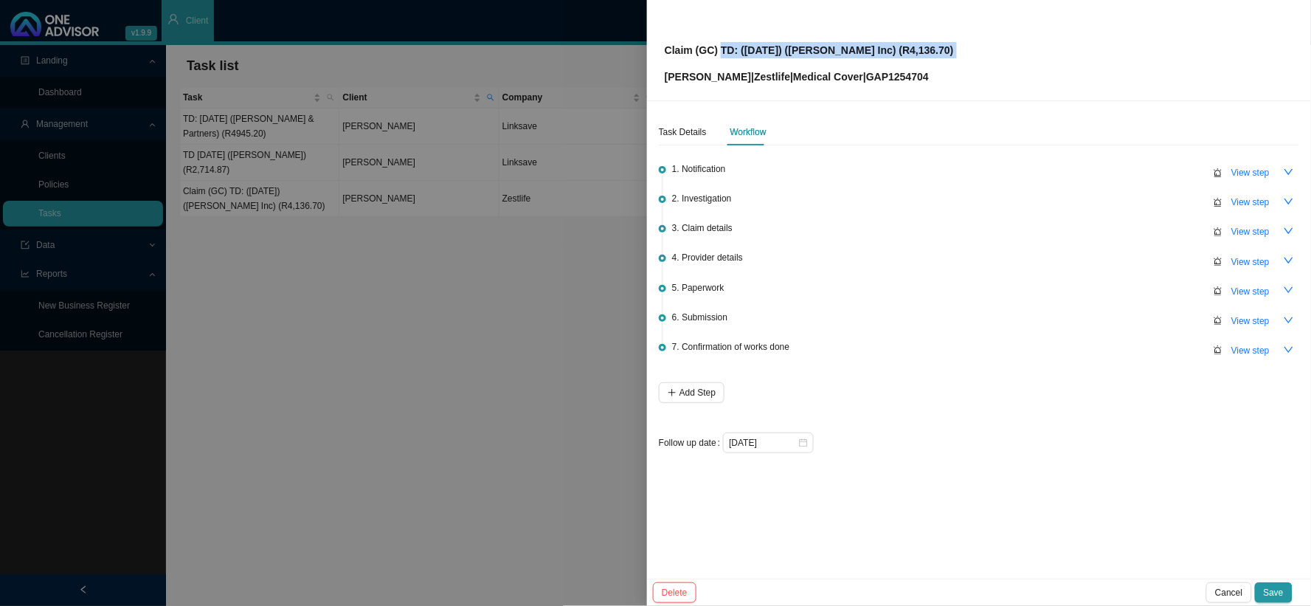
drag, startPoint x: 958, startPoint y: 53, endPoint x: 718, endPoint y: 49, distance: 239.9
click at [718, 49] on div "Claim (GC) TD: ([DATE]) ([PERSON_NAME] Inc) (R4,136.70) [PERSON_NAME] | Zestlif…" at bounding box center [979, 49] width 629 height 69
copy p "TD: ([DATE]) ([PERSON_NAME] Inc) (R4,136.70)"
click at [1119, 325] on span "View step" at bounding box center [1251, 321] width 38 height 15
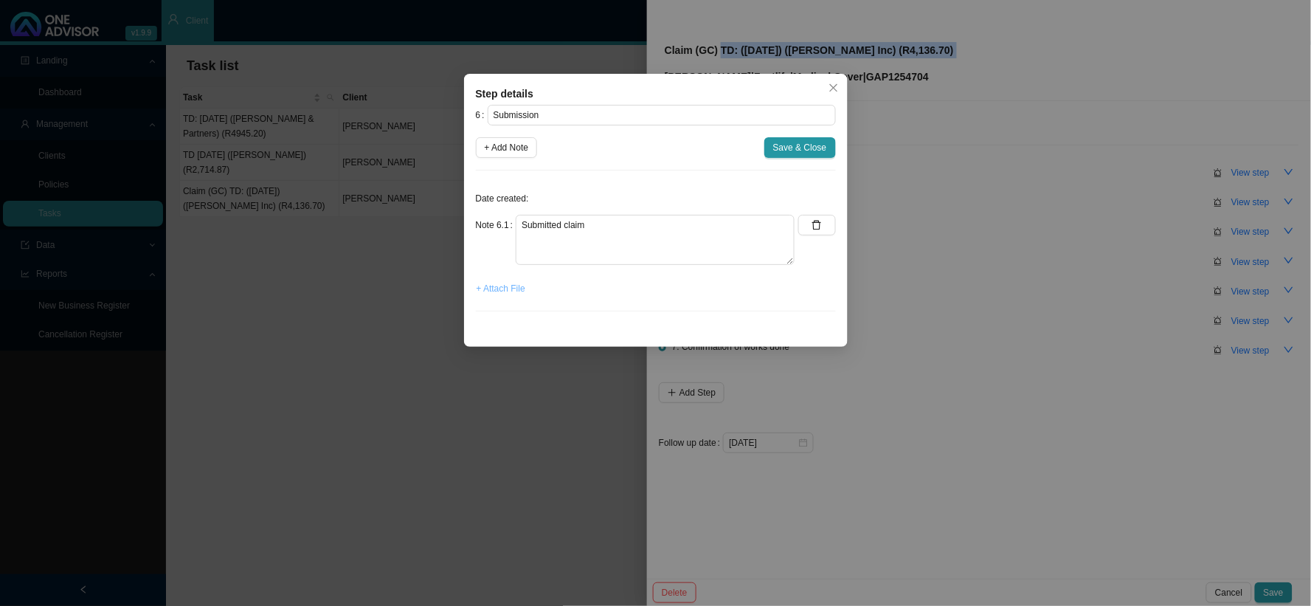
click at [512, 291] on span "+ Attach File" at bounding box center [501, 288] width 49 height 15
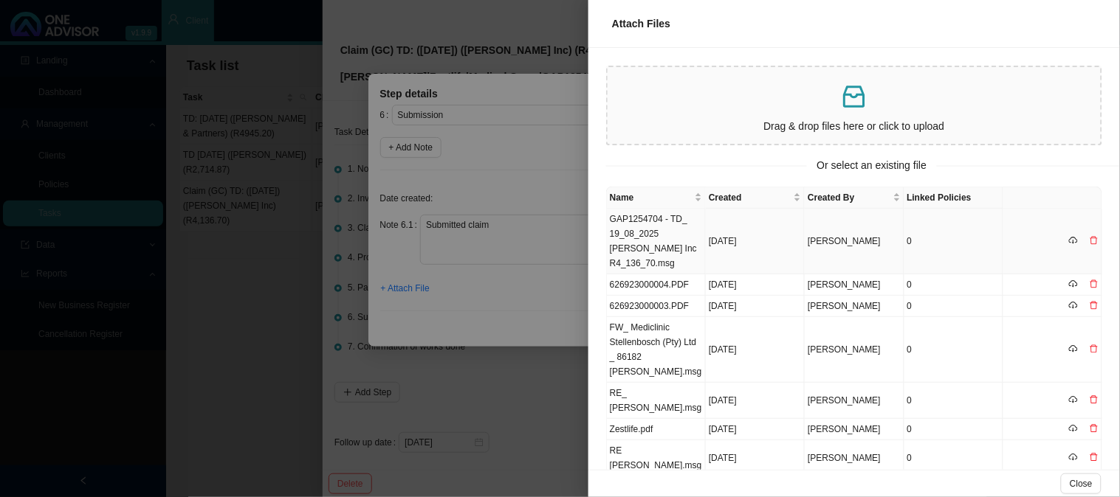
click at [666, 229] on td "GAP1254704 - TD_ 19_08_2025 [PERSON_NAME] Inc R4_136_70.msg" at bounding box center [656, 242] width 99 height 66
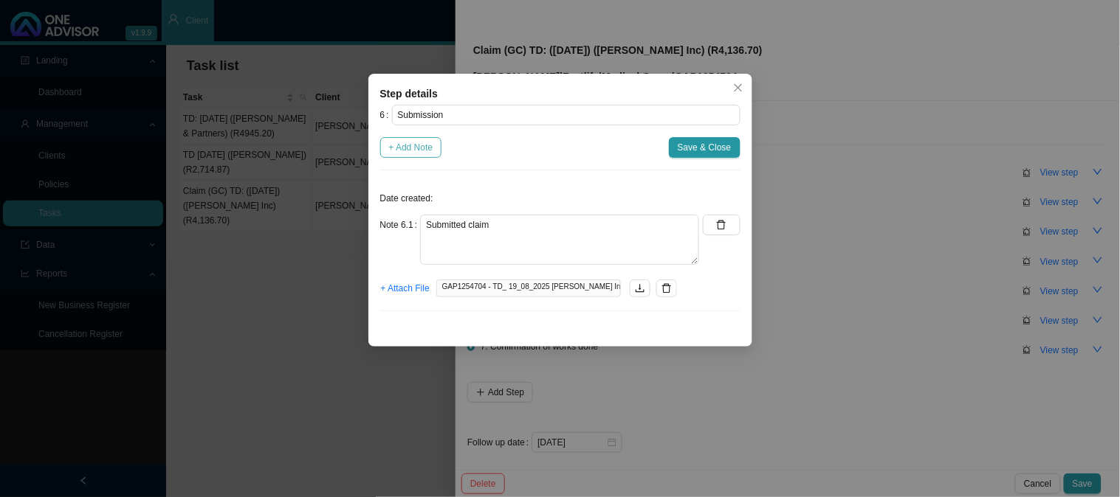
click at [418, 148] on span "+ Add Note" at bounding box center [411, 147] width 44 height 15
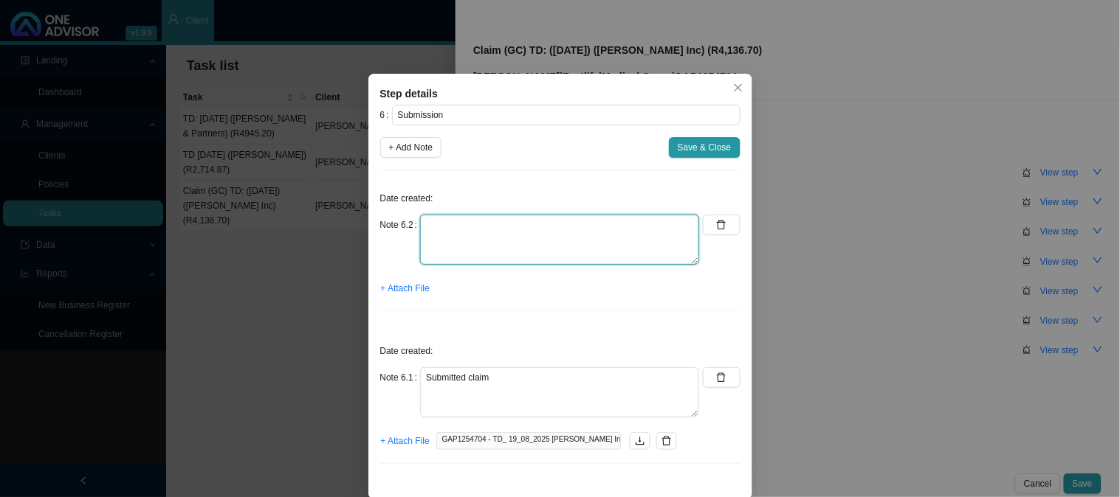
click at [458, 223] on textarea at bounding box center [559, 240] width 279 height 50
type textarea "Sent feedback"
click at [396, 286] on span "+ Attach File" at bounding box center [405, 288] width 49 height 15
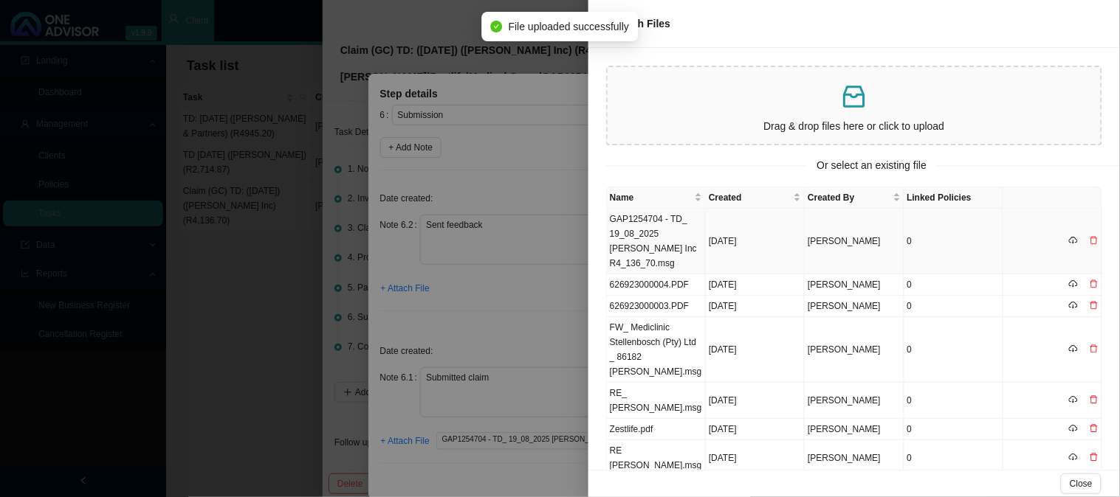
click at [655, 234] on td "GAP1254704 - TD_ 19_08_2025 [PERSON_NAME] Inc R4_136_70.msg" at bounding box center [656, 242] width 99 height 66
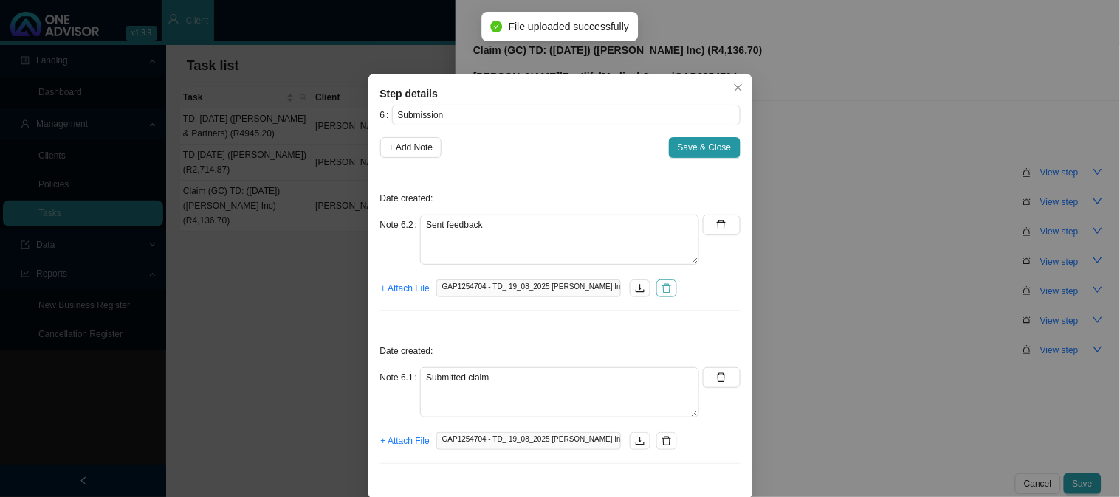
click at [662, 289] on icon "delete" at bounding box center [666, 288] width 10 height 10
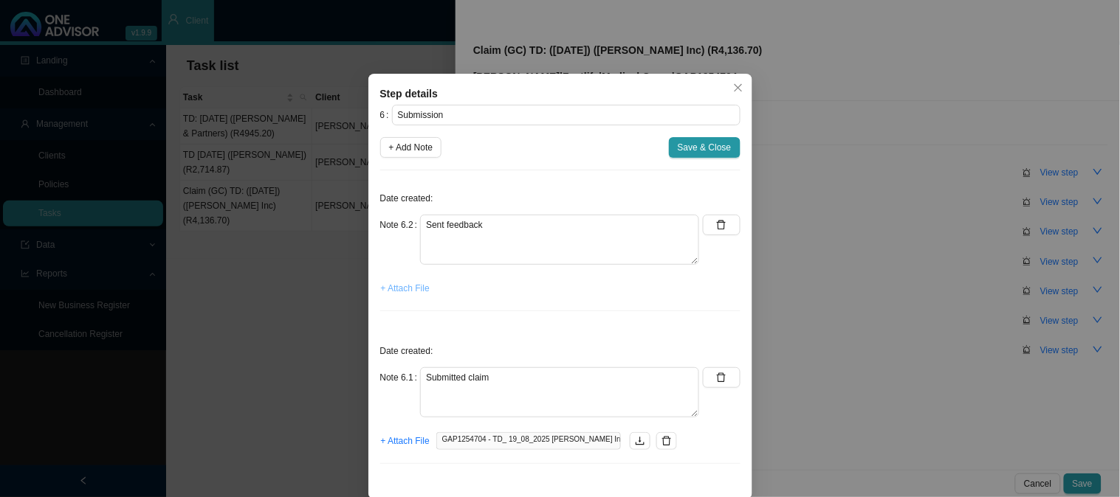
click at [404, 289] on span "+ Attach File" at bounding box center [405, 288] width 49 height 15
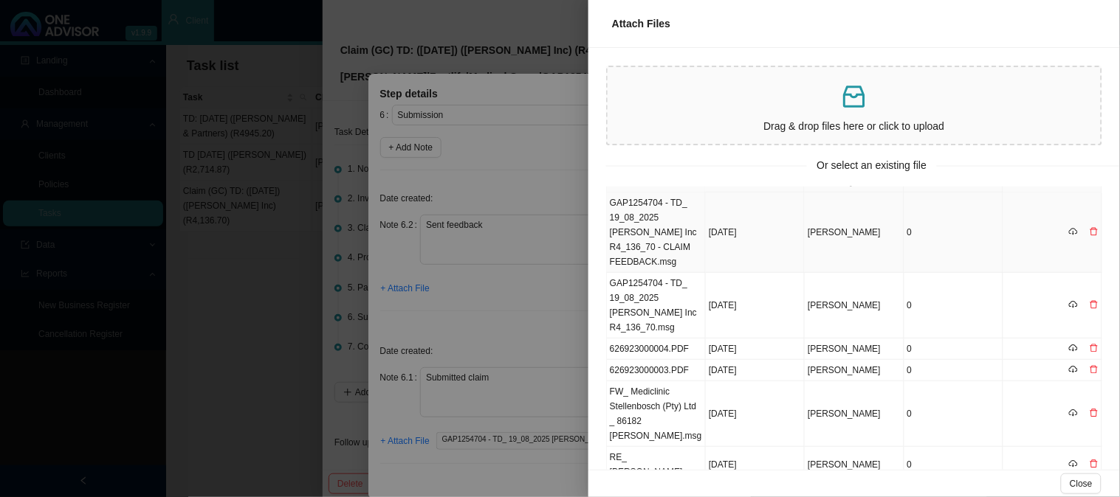
scroll to position [0, 0]
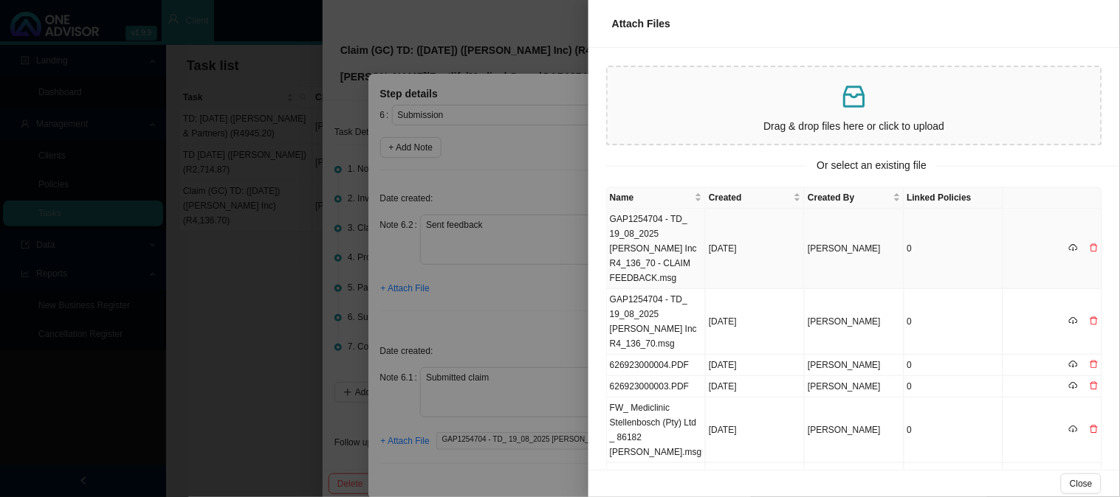
click at [672, 241] on td "GAP1254704 - TD_ 19_08_2025 [PERSON_NAME] Inc R4_136_70 - CLAIM FEEDBACK.msg" at bounding box center [656, 249] width 99 height 80
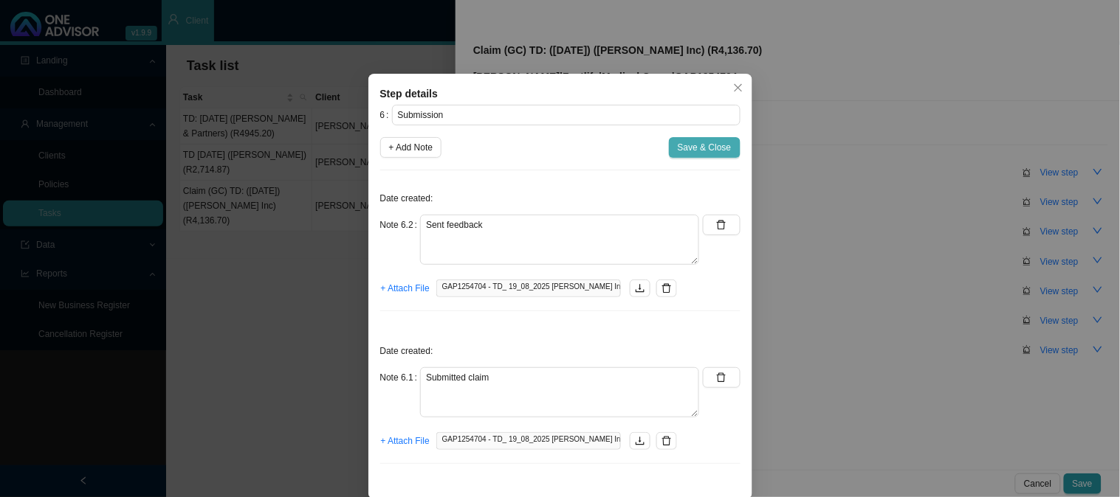
click at [706, 145] on span "Save & Close" at bounding box center [705, 147] width 54 height 15
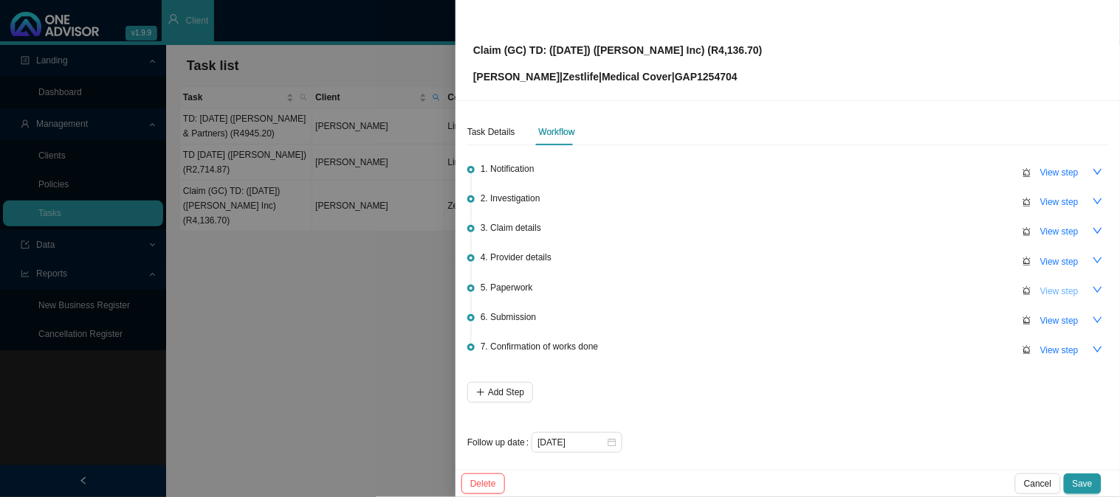
click at [1040, 292] on span "View step" at bounding box center [1059, 291] width 38 height 15
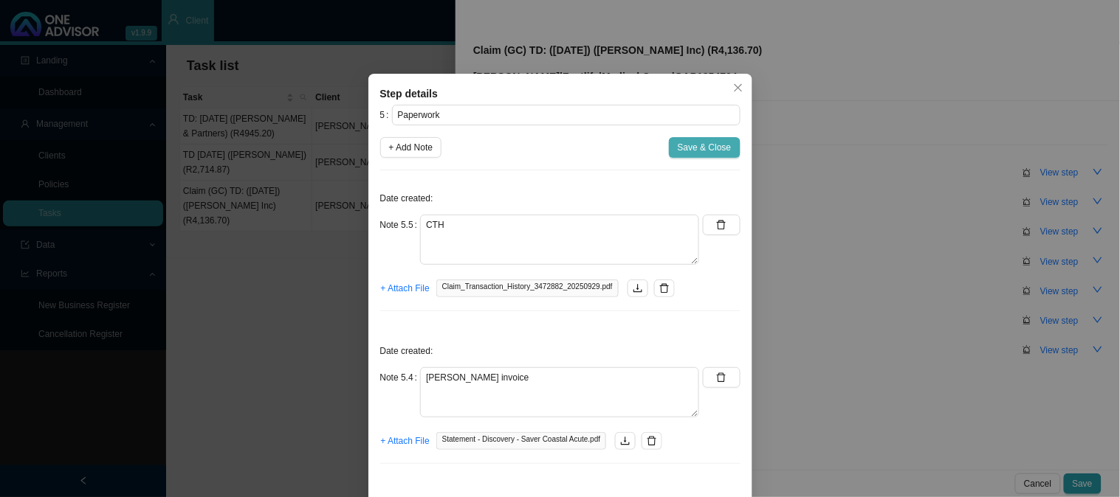
click at [692, 151] on span "Save & Close" at bounding box center [705, 147] width 54 height 15
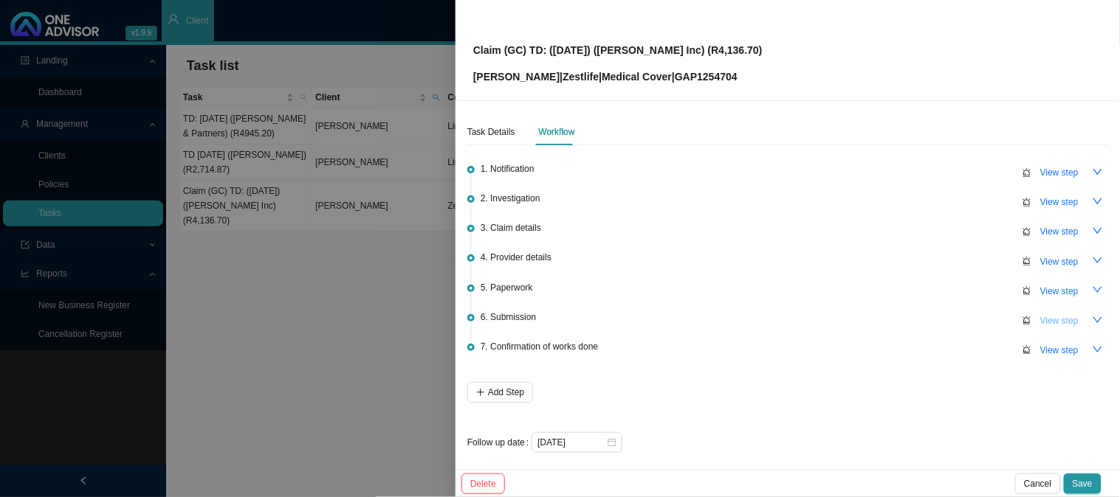
click at [1061, 317] on span "View step" at bounding box center [1059, 321] width 38 height 15
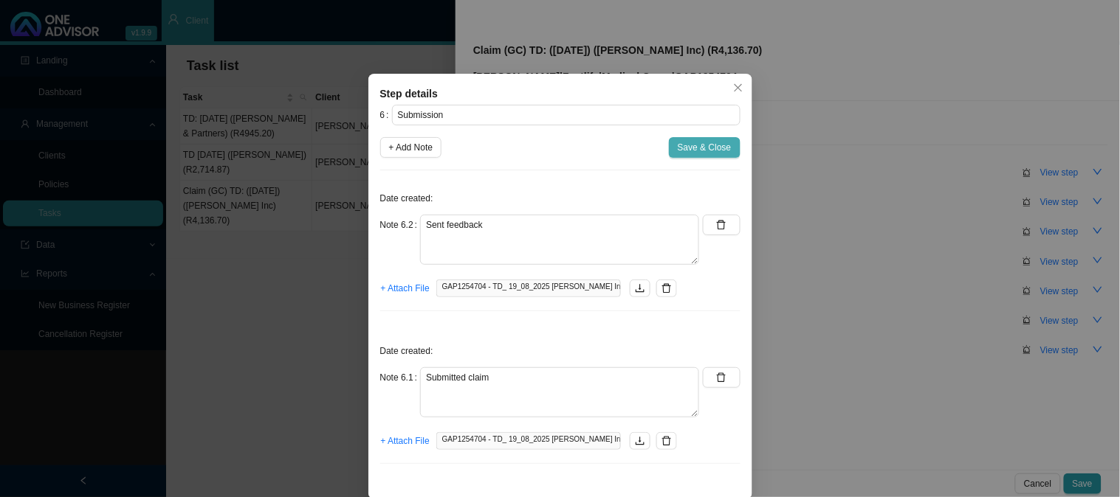
click at [680, 148] on span "Save & Close" at bounding box center [705, 147] width 54 height 15
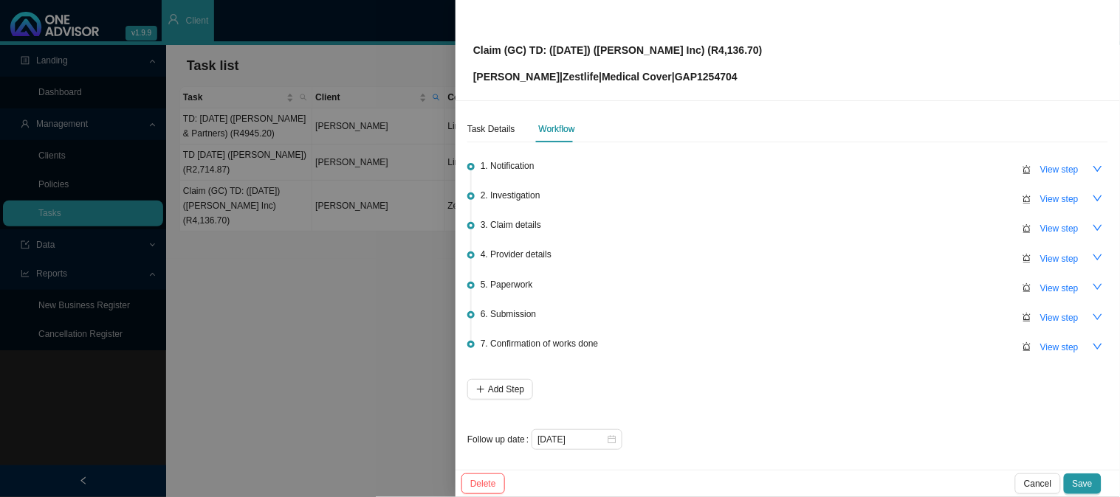
scroll to position [4, 0]
click at [593, 441] on input "[DATE]" at bounding box center [571, 439] width 69 height 15
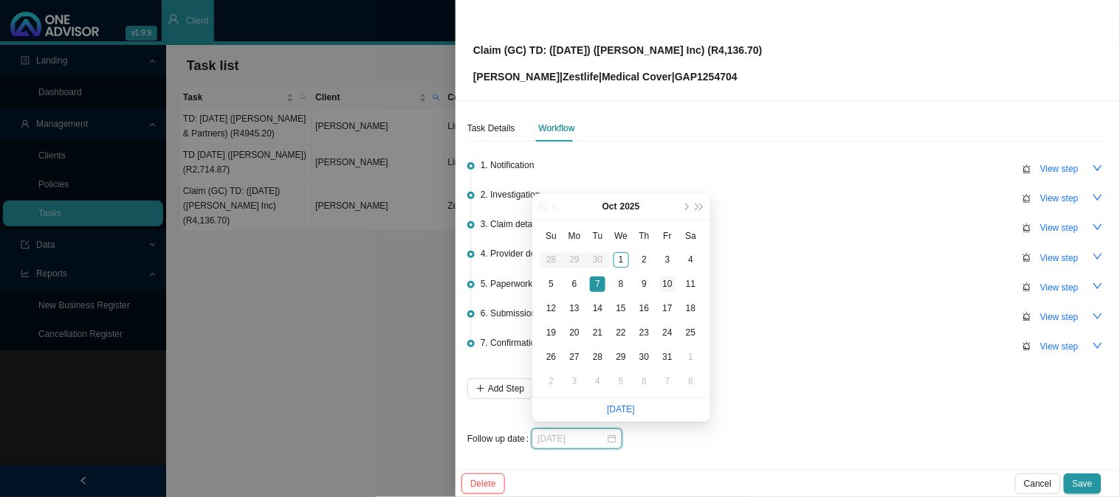
type input "[DATE]"
click at [666, 284] on div "10" at bounding box center [667, 284] width 15 height 15
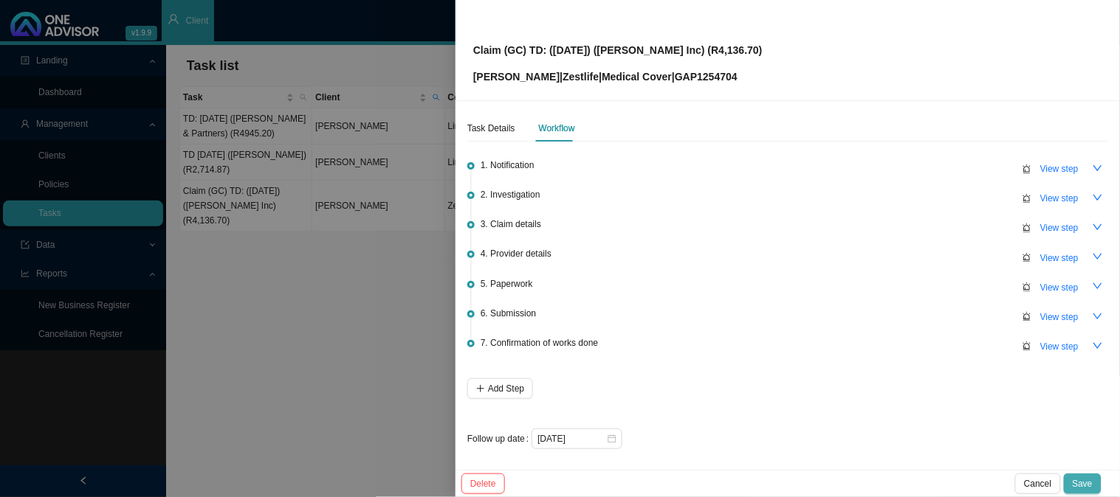
click at [1092, 490] on span "Save" at bounding box center [1082, 484] width 20 height 15
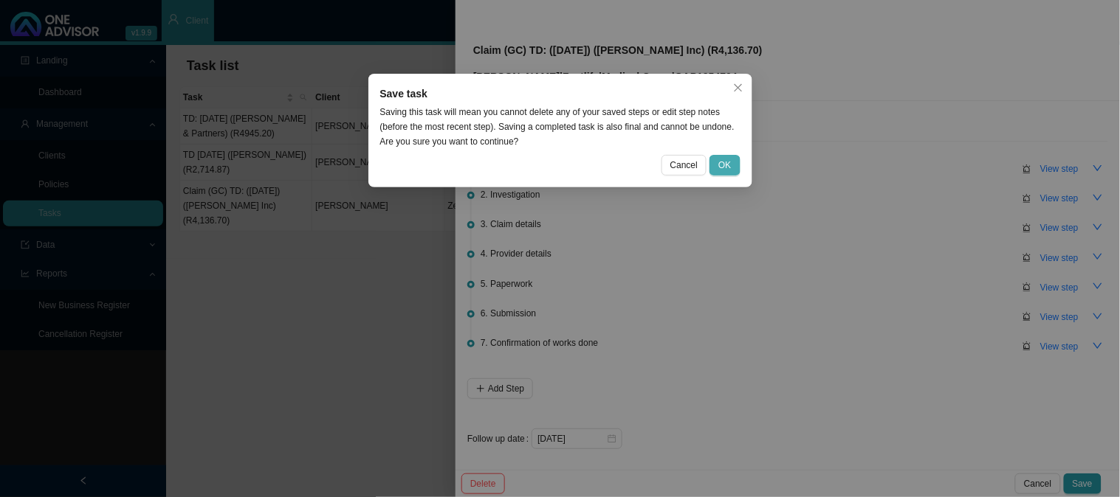
click at [720, 159] on span "OK" at bounding box center [724, 165] width 13 height 15
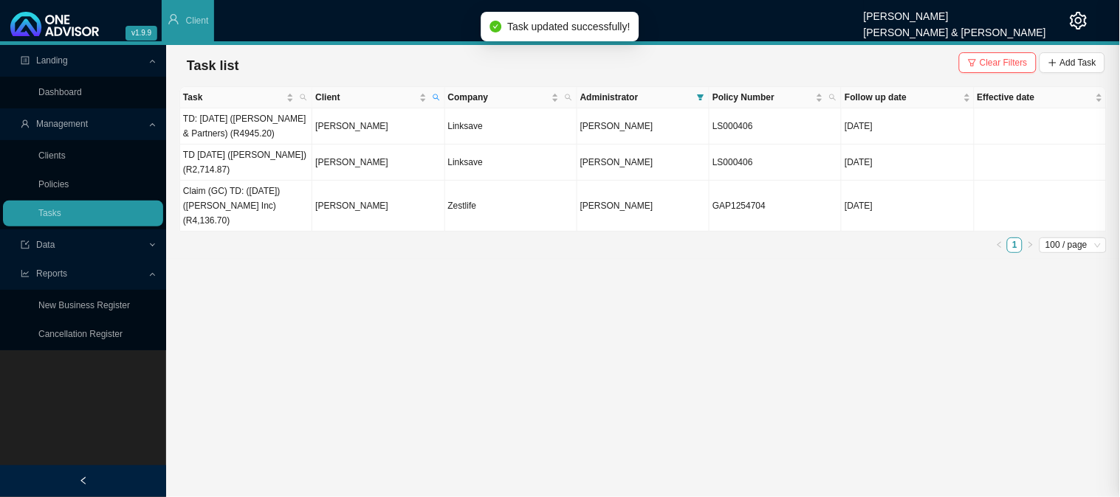
scroll to position [0, 0]
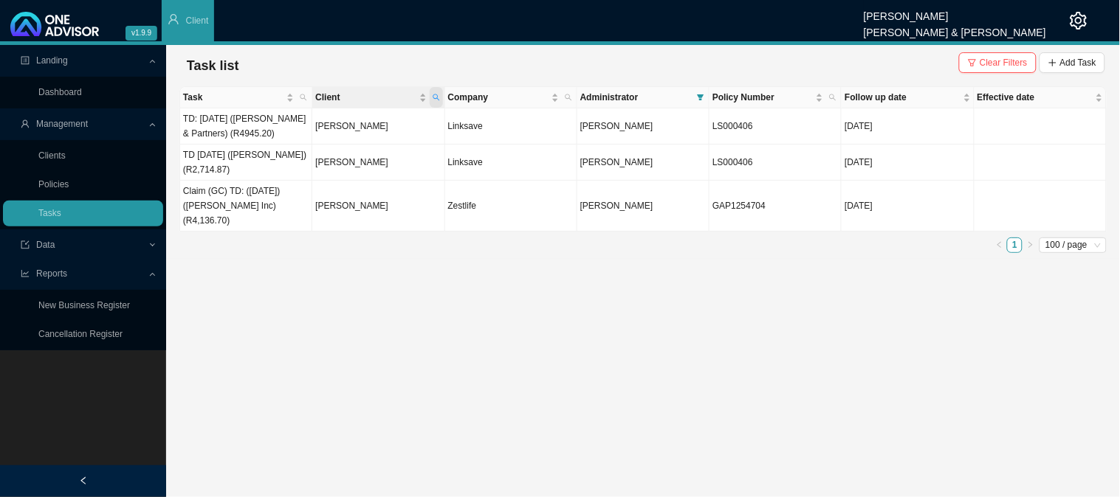
click at [438, 97] on icon "search" at bounding box center [435, 97] width 7 height 7
click at [362, 128] on input "[PERSON_NAME]" at bounding box center [366, 127] width 139 height 21
drag, startPoint x: 362, startPoint y: 128, endPoint x: 307, endPoint y: 135, distance: 55.1
click at [307, 135] on input "[PERSON_NAME]" at bounding box center [366, 127] width 139 height 21
type input "[PERSON_NAME]"
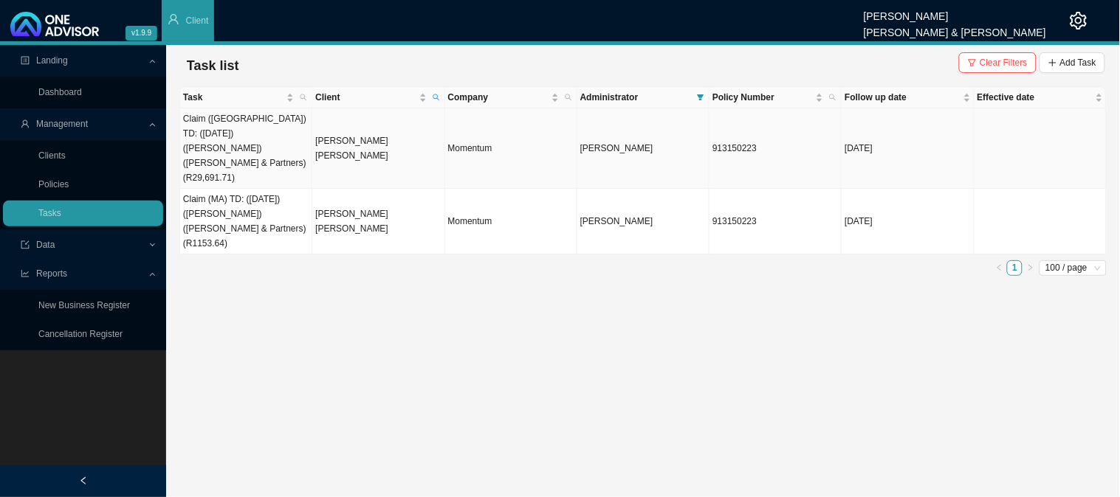
click at [369, 137] on td "[PERSON_NAME] [PERSON_NAME]" at bounding box center [378, 148] width 132 height 80
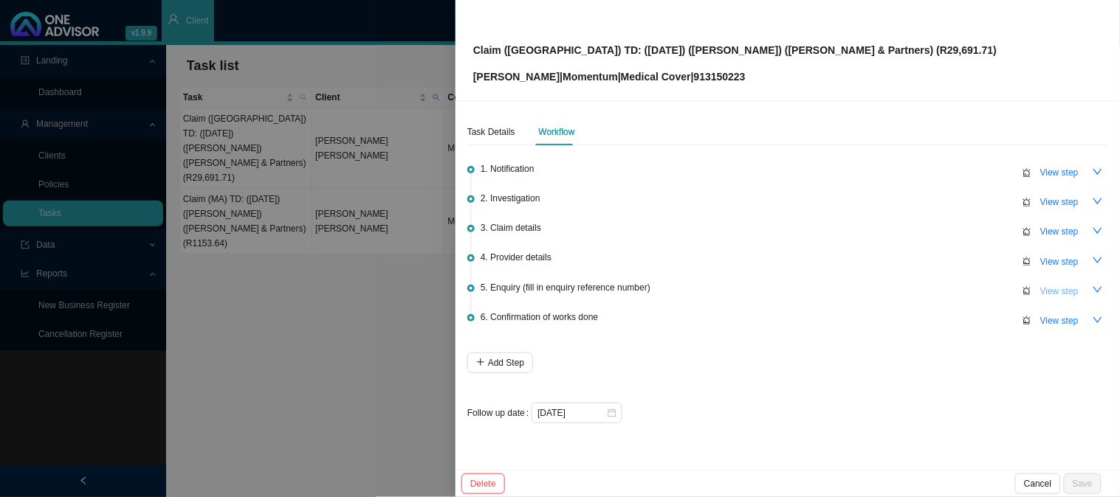
click at [1061, 289] on span "View step" at bounding box center [1059, 291] width 38 height 15
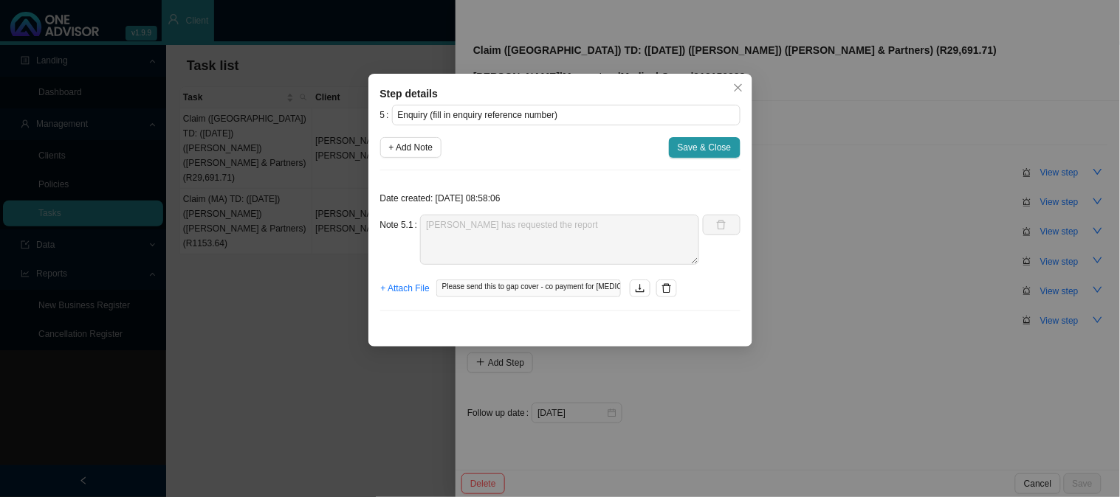
click at [869, 274] on div "Step details 5 Enquiry (fill in enquiry reference number) + Add Note Save & Clo…" at bounding box center [560, 248] width 1120 height 497
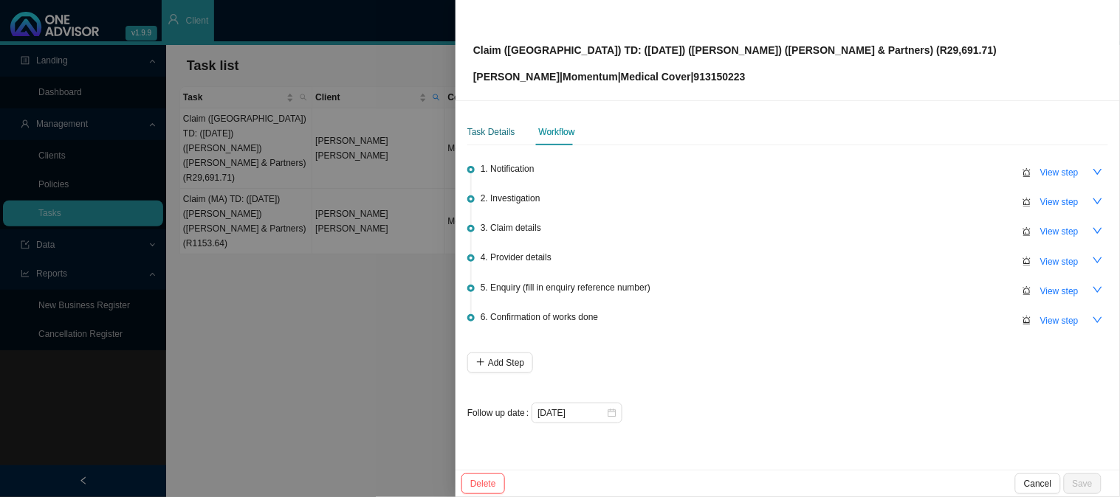
click at [504, 129] on div "Task Details" at bounding box center [491, 132] width 48 height 15
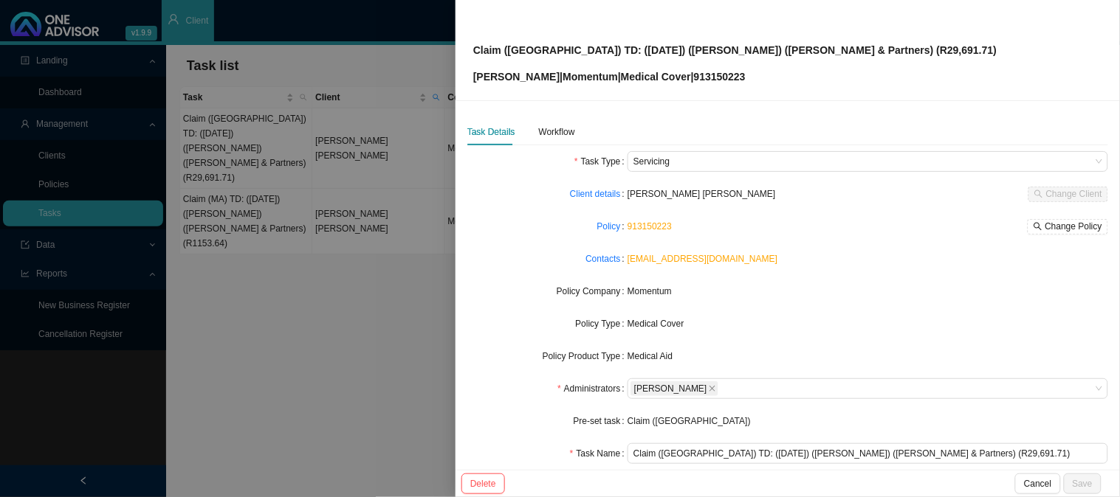
click at [646, 297] on span "Momentum" at bounding box center [649, 291] width 44 height 10
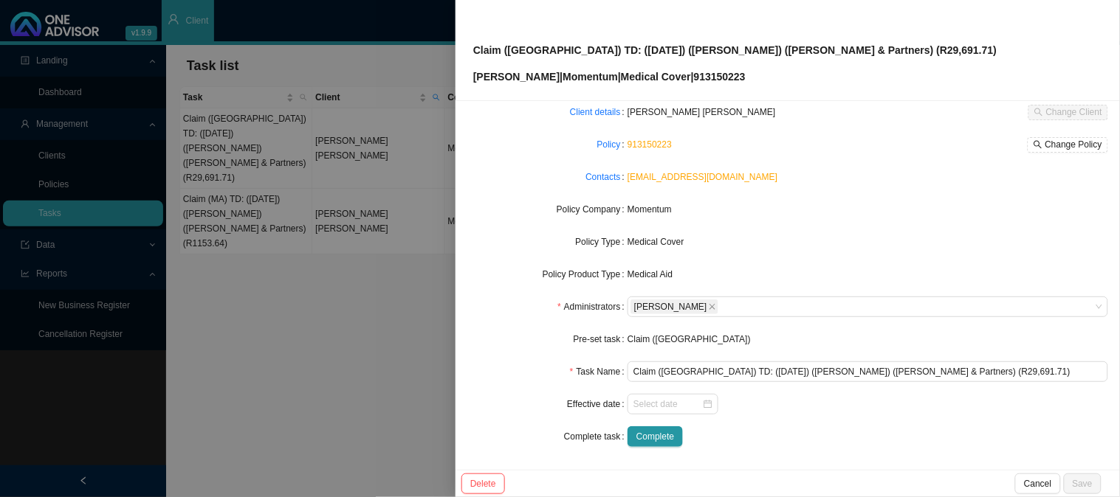
click at [593, 334] on label "Pre-set task" at bounding box center [600, 339] width 54 height 21
click at [354, 252] on div at bounding box center [560, 248] width 1120 height 497
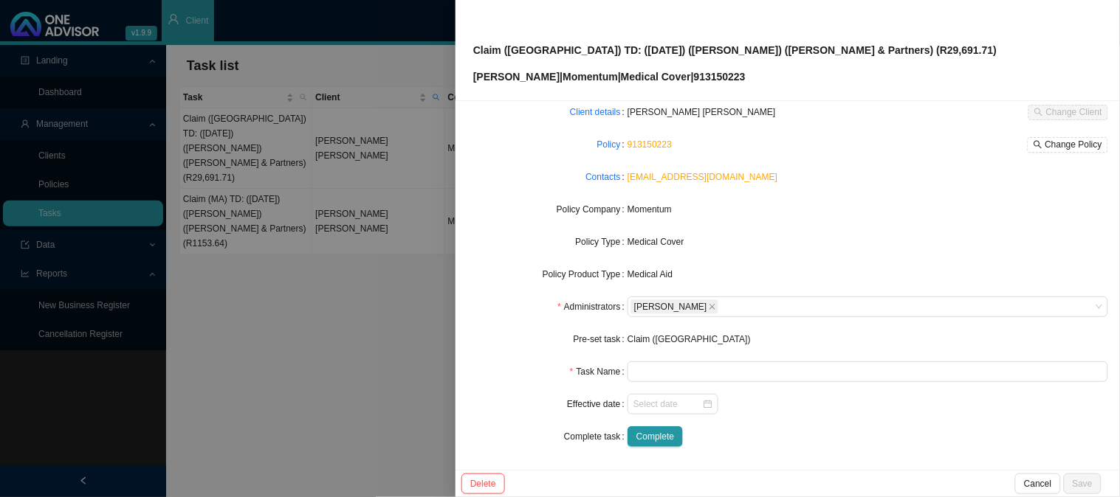
scroll to position [66, 0]
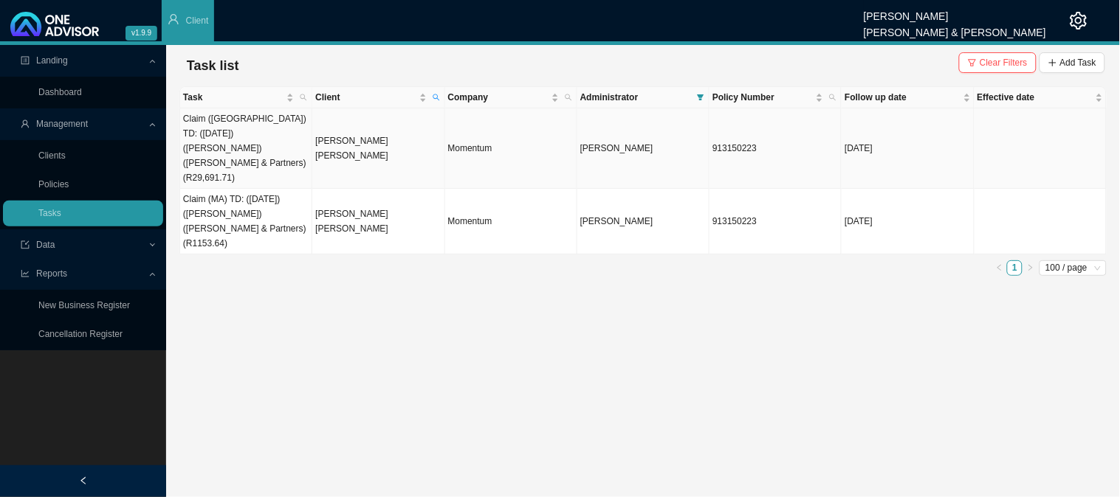
click at [360, 128] on td "[PERSON_NAME] [PERSON_NAME]" at bounding box center [378, 148] width 132 height 80
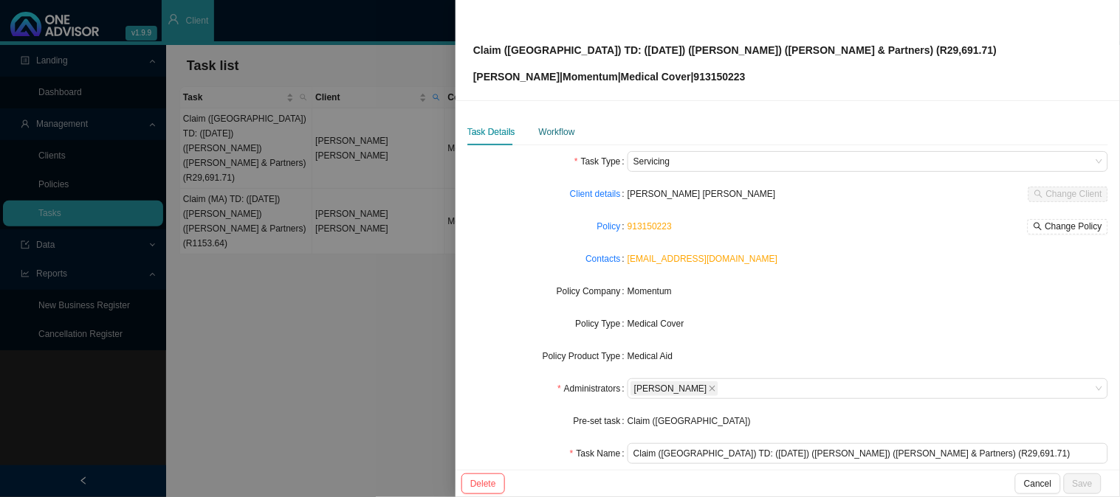
click at [564, 131] on div "Workflow" at bounding box center [557, 132] width 36 height 15
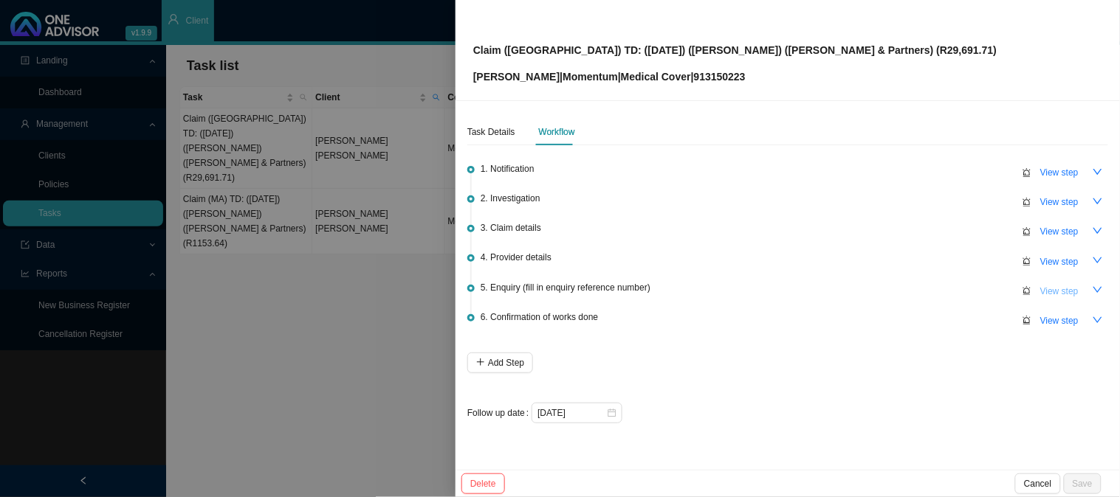
click at [1049, 292] on span "View step" at bounding box center [1059, 291] width 38 height 15
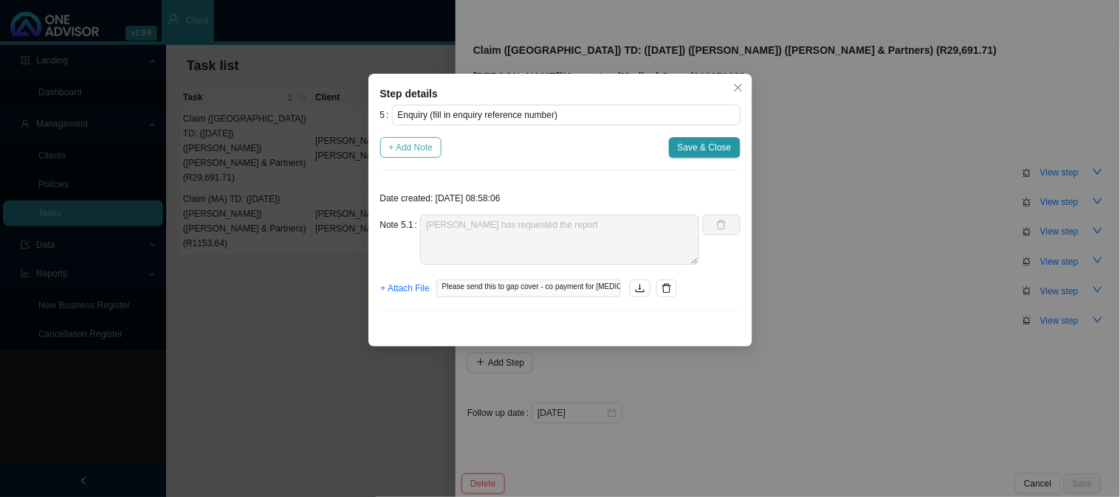
click at [417, 150] on span "+ Add Note" at bounding box center [411, 147] width 44 height 15
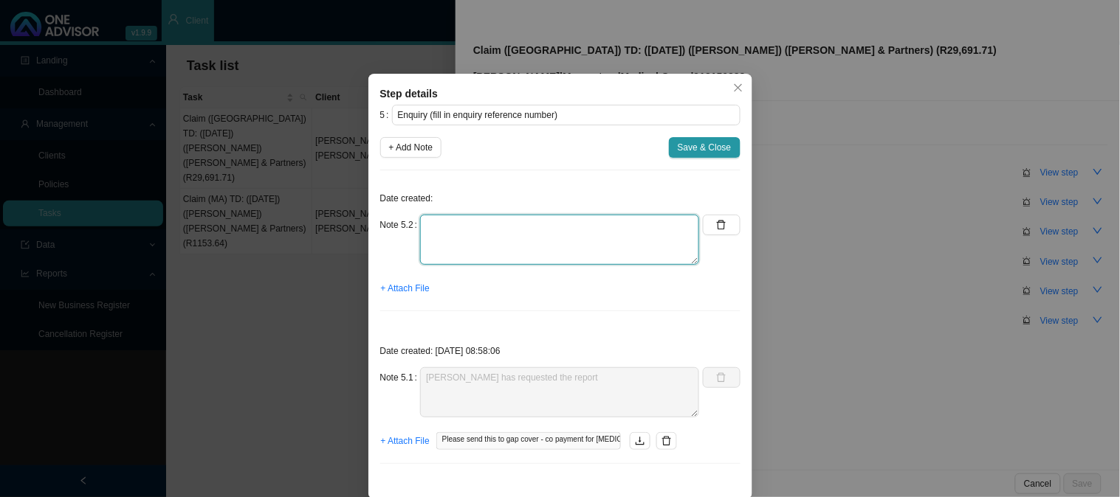
click at [500, 232] on textarea at bounding box center [559, 240] width 279 height 50
type textarea "Received reports"
click at [410, 289] on span "+ Attach File" at bounding box center [405, 288] width 49 height 15
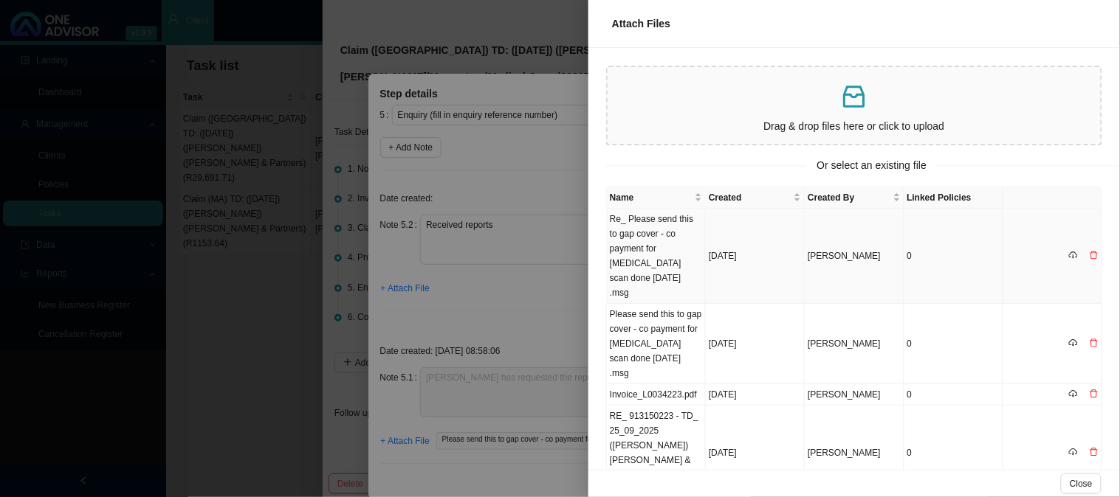
click at [663, 220] on td "Re_ Please send this to gap cover - co payment for [MEDICAL_DATA] scan done [DA…" at bounding box center [656, 256] width 99 height 95
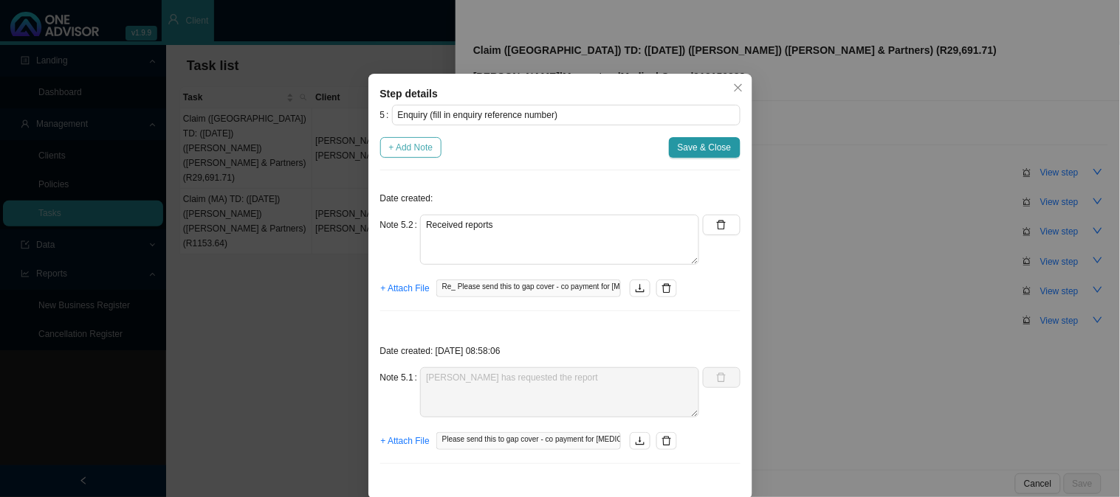
click at [421, 150] on span "+ Add Note" at bounding box center [411, 147] width 44 height 15
type textarea "Received reports"
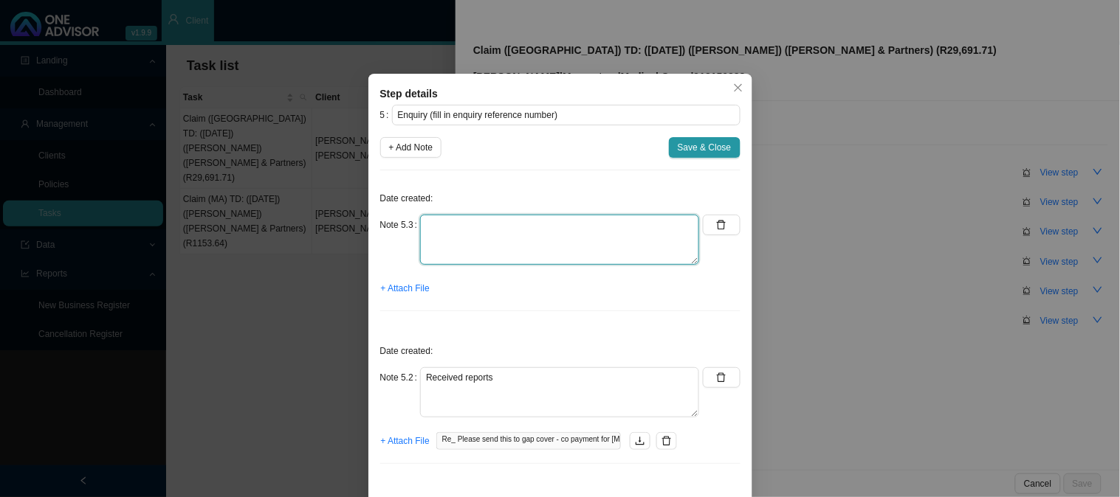
click at [448, 226] on textarea at bounding box center [559, 240] width 279 height 50
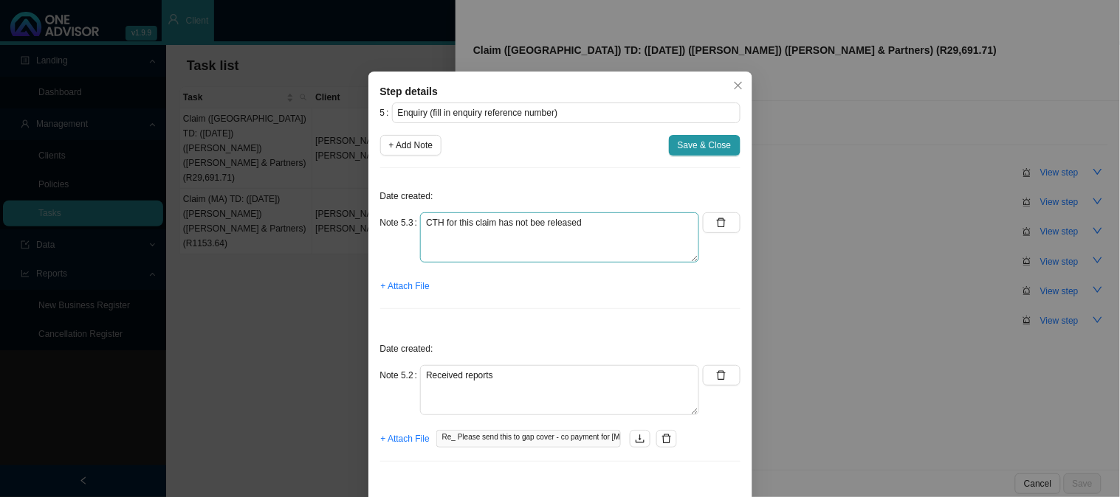
scroll to position [0, 0]
click at [535, 225] on textarea "CTH for this claim has not bee released" at bounding box center [559, 240] width 279 height 50
type textarea "CTH for this claim has not been released"
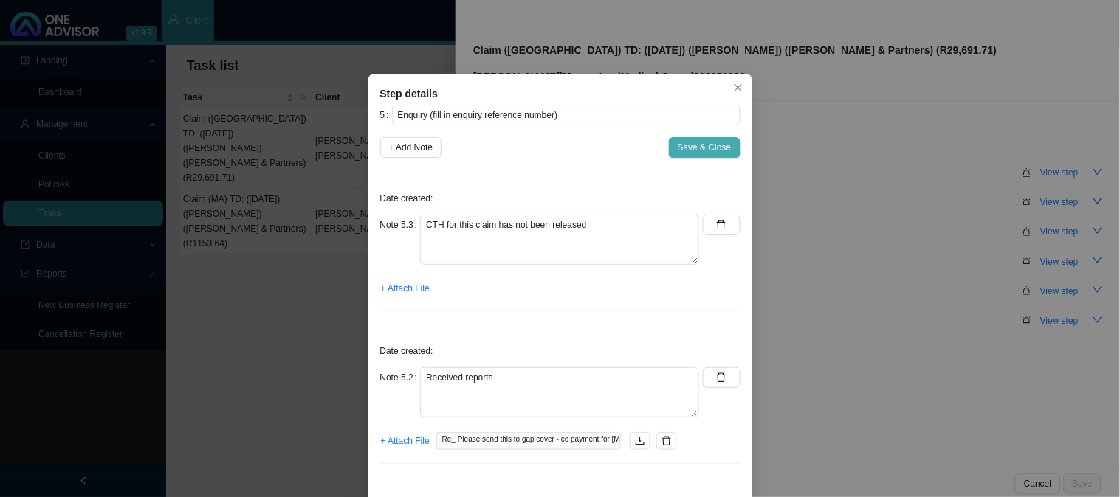
click at [688, 151] on span "Save & Close" at bounding box center [705, 147] width 54 height 15
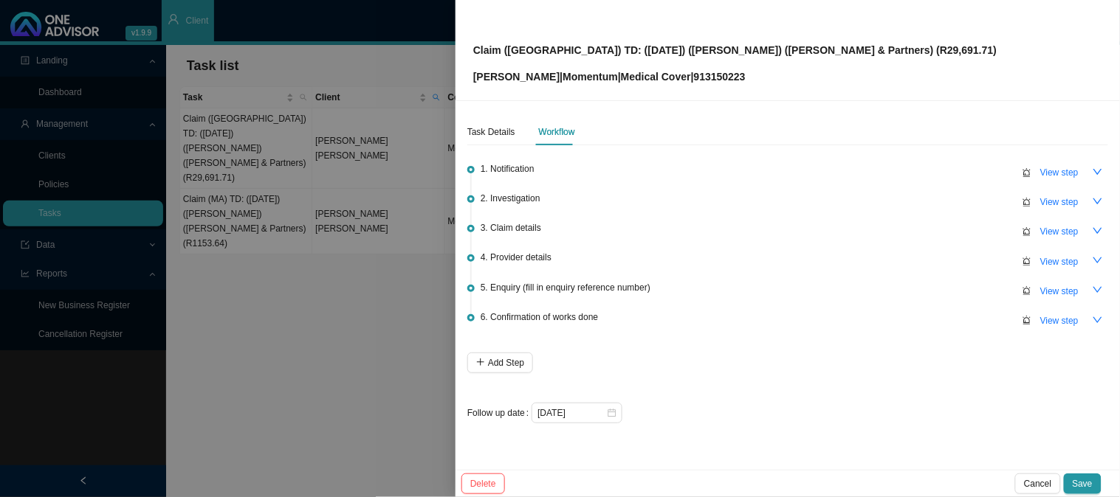
click at [492, 145] on div "Task Details Workflow 1. Notification View step 2. Investigation View step 3. C…" at bounding box center [787, 277] width 641 height 317
click at [492, 131] on div "Task Details" at bounding box center [491, 132] width 48 height 15
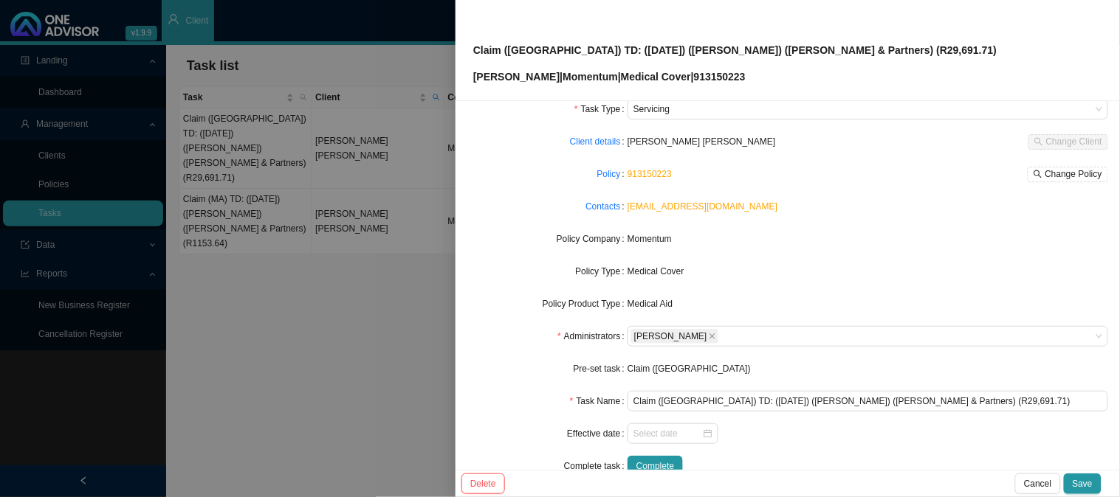
scroll to position [82, 0]
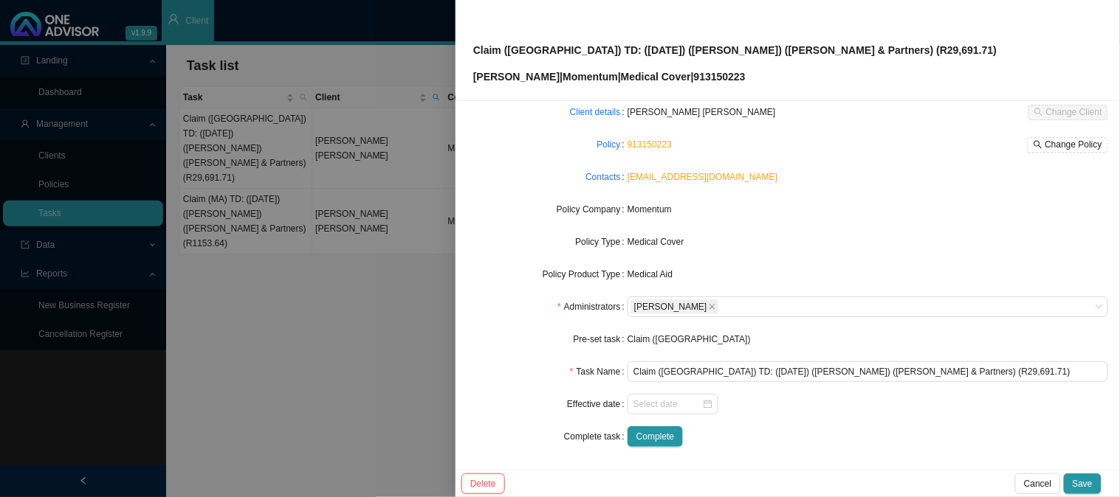
click at [632, 424] on form "Task Type Servicing Client details [PERSON_NAME] [PERSON_NAME] Change Client Po…" at bounding box center [787, 258] width 641 height 378
click at [492, 483] on span "Delete" at bounding box center [483, 484] width 26 height 15
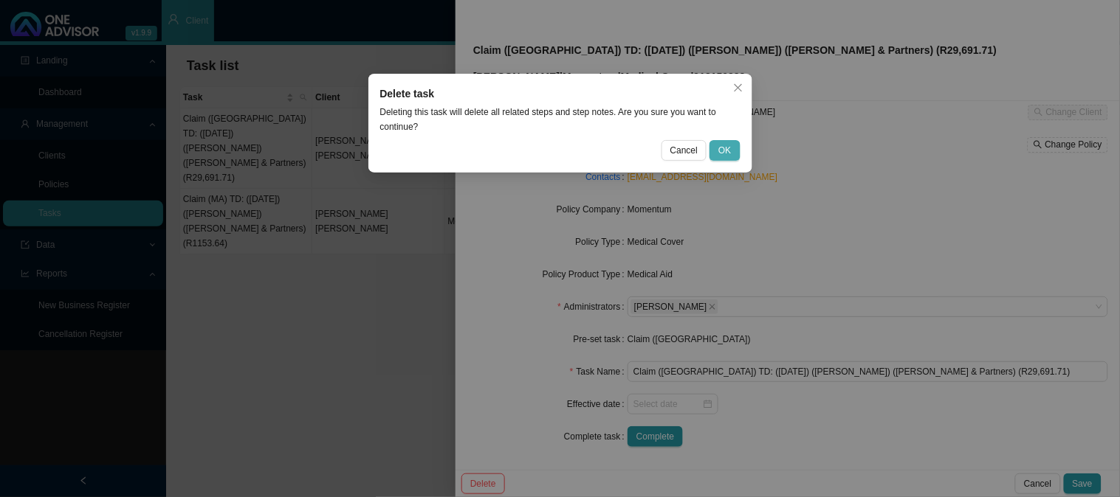
click at [722, 145] on span "OK" at bounding box center [724, 150] width 13 height 15
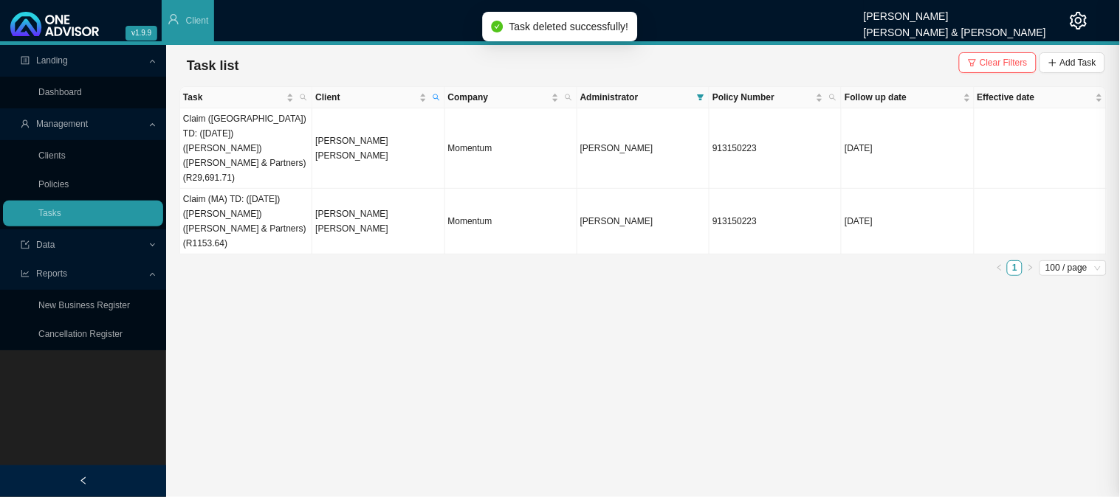
scroll to position [66, 0]
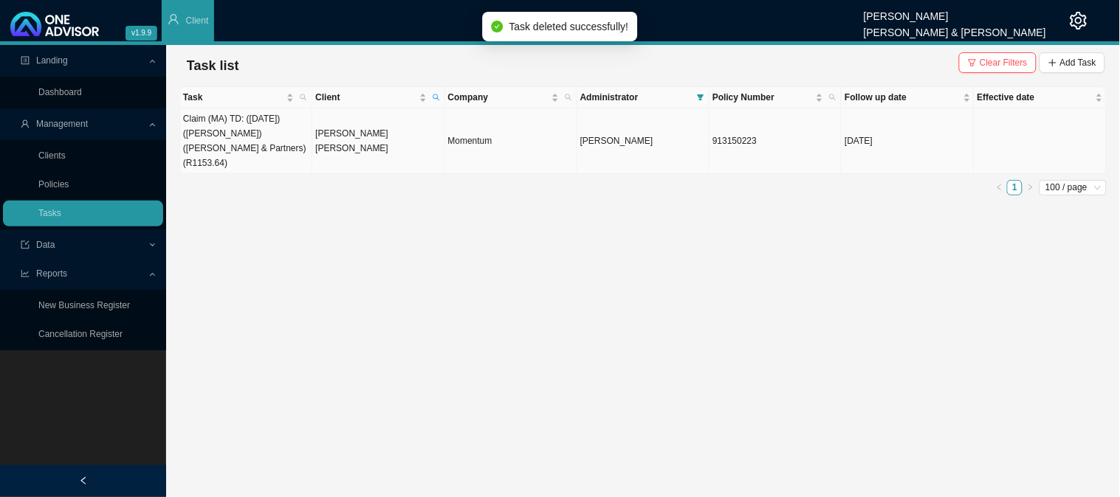
click at [394, 138] on td "[PERSON_NAME] [PERSON_NAME]" at bounding box center [378, 141] width 132 height 66
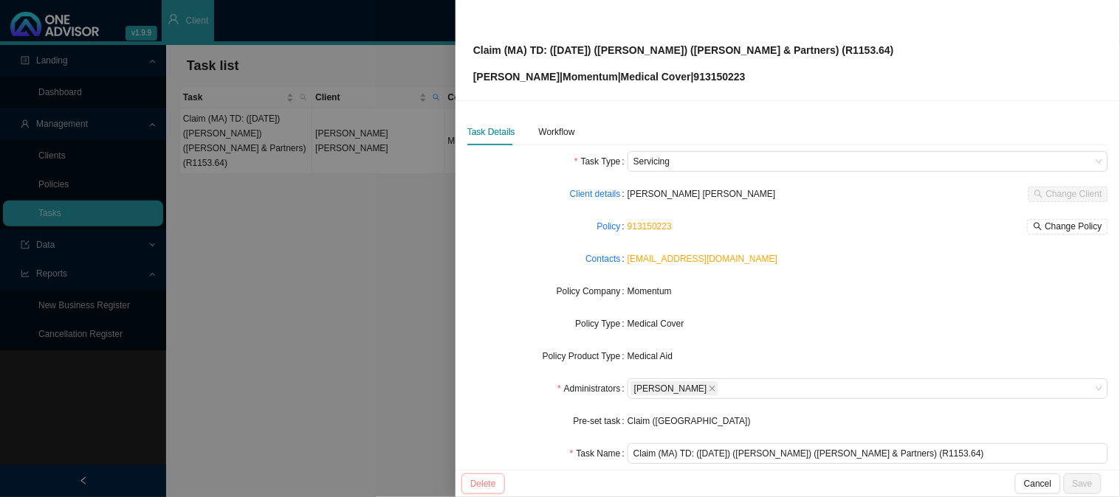
click at [482, 480] on span "Delete" at bounding box center [483, 484] width 26 height 15
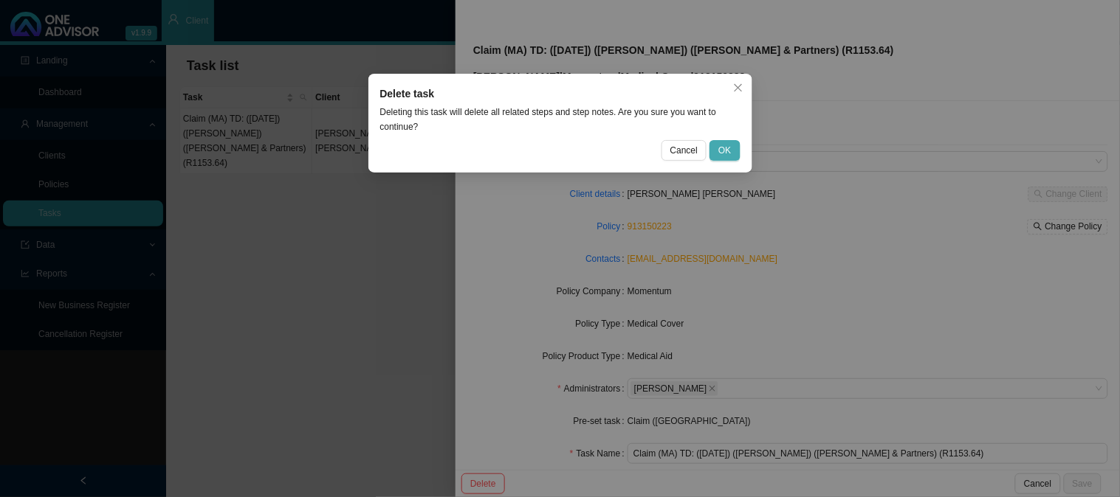
click at [726, 145] on span "OK" at bounding box center [724, 150] width 13 height 15
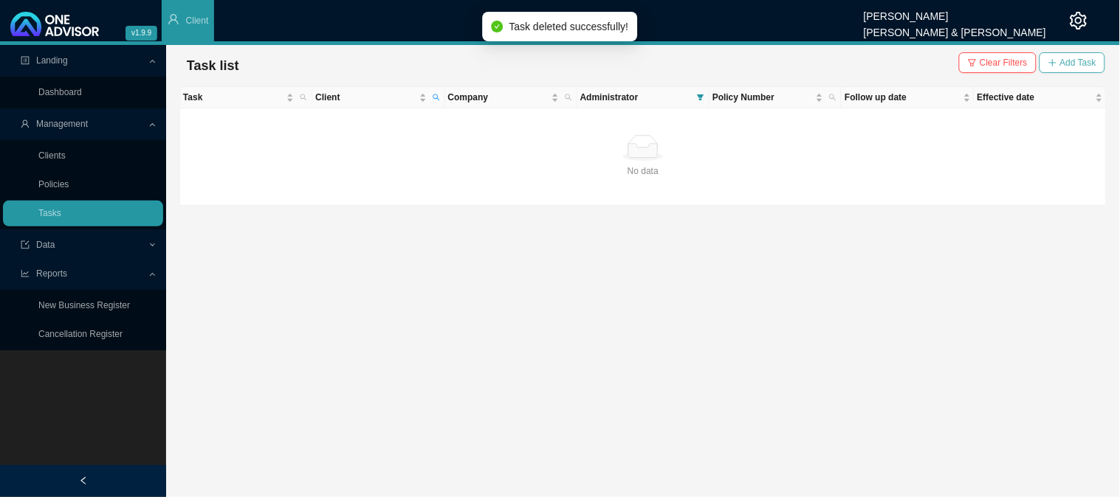
click at [1070, 57] on span "Add Task" at bounding box center [1078, 62] width 36 height 15
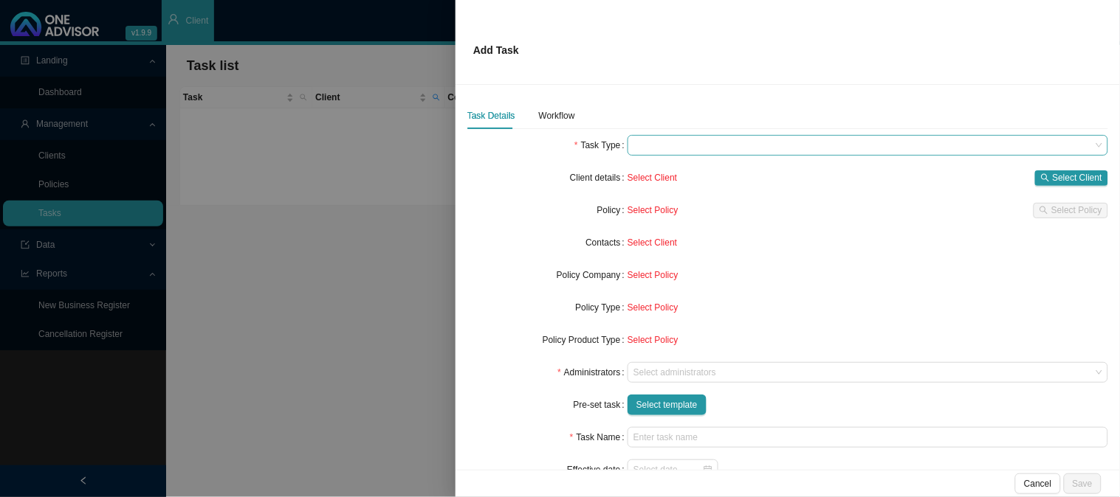
click at [666, 149] on span at bounding box center [867, 145] width 469 height 19
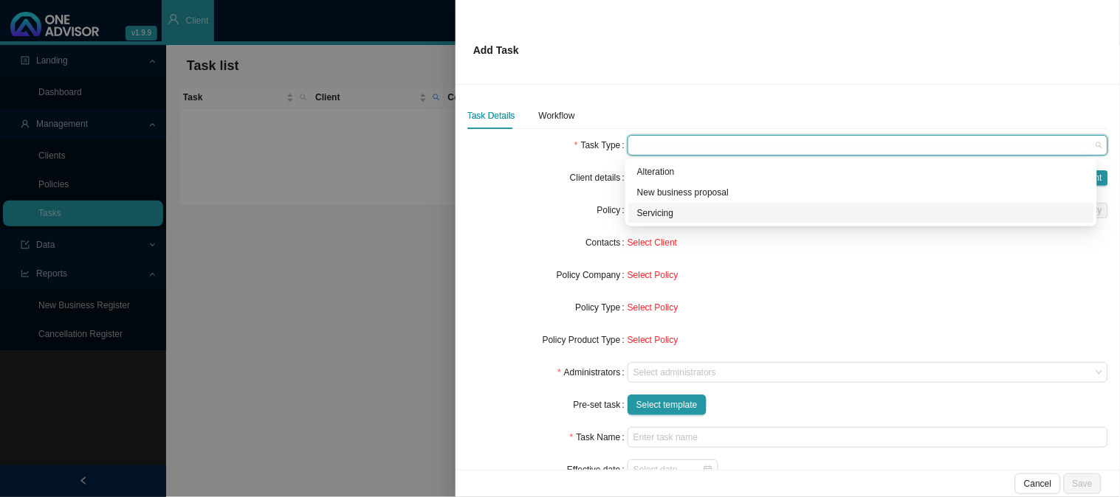
click at [670, 214] on div "Servicing" at bounding box center [861, 213] width 448 height 15
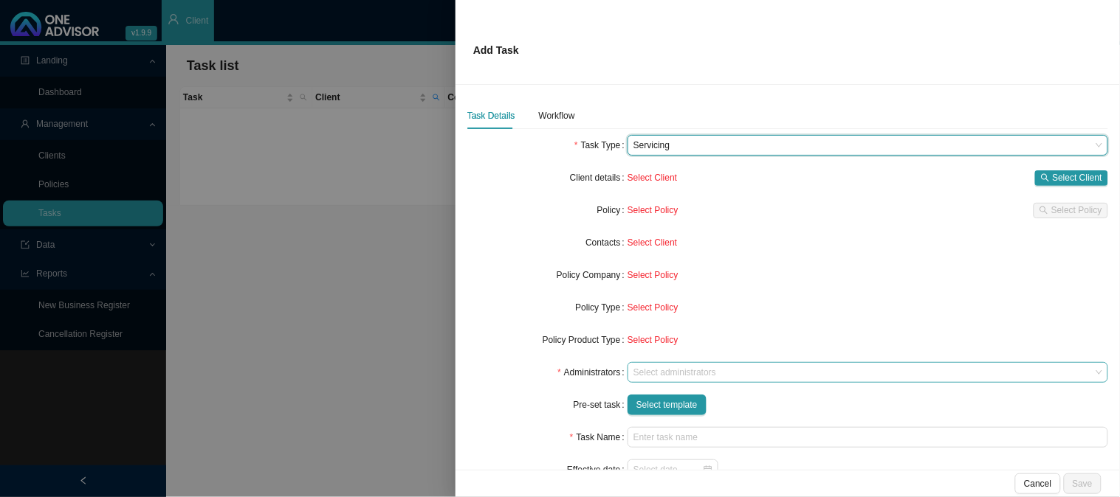
click at [655, 373] on div at bounding box center [860, 373] width 461 height 11
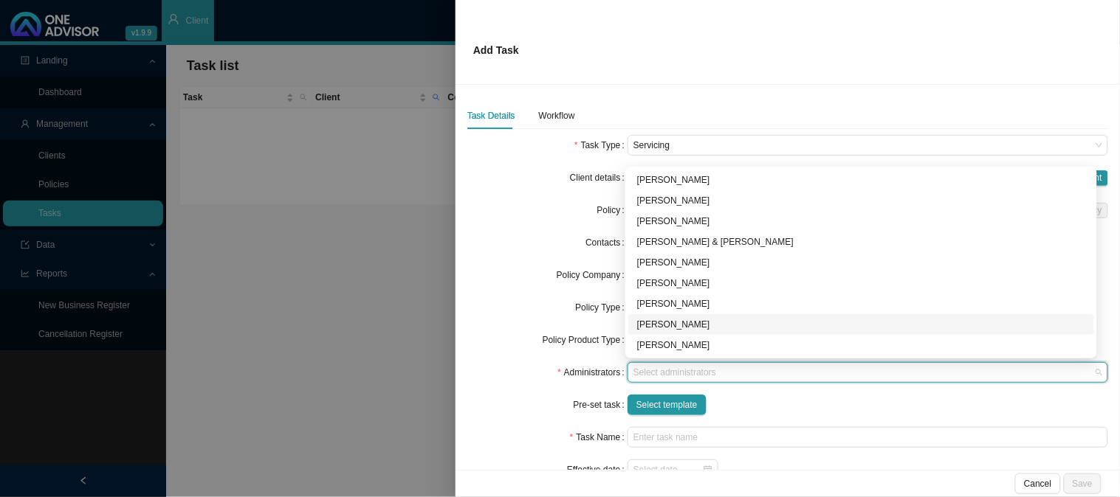
click at [675, 328] on div "[PERSON_NAME]" at bounding box center [861, 324] width 448 height 15
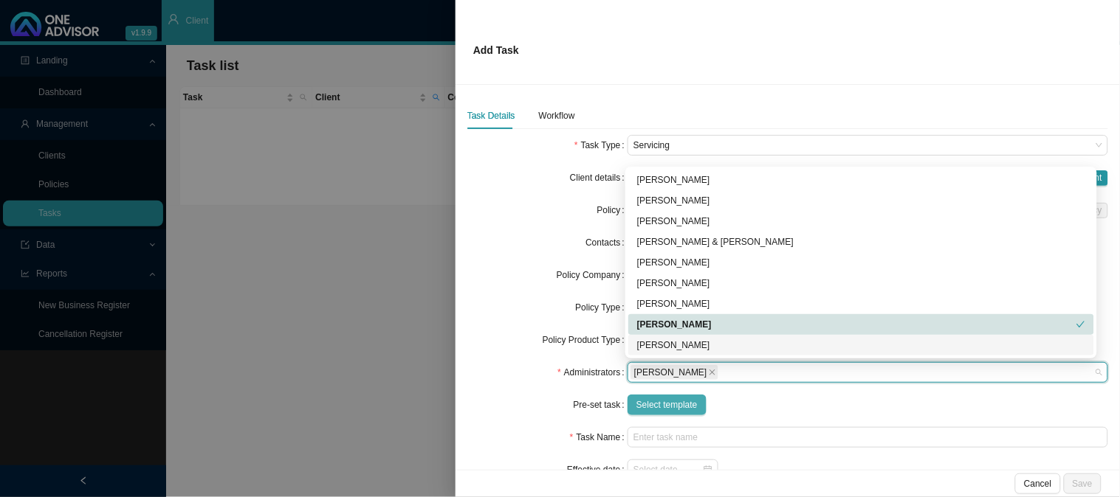
click at [651, 404] on span "Select template" at bounding box center [666, 405] width 61 height 15
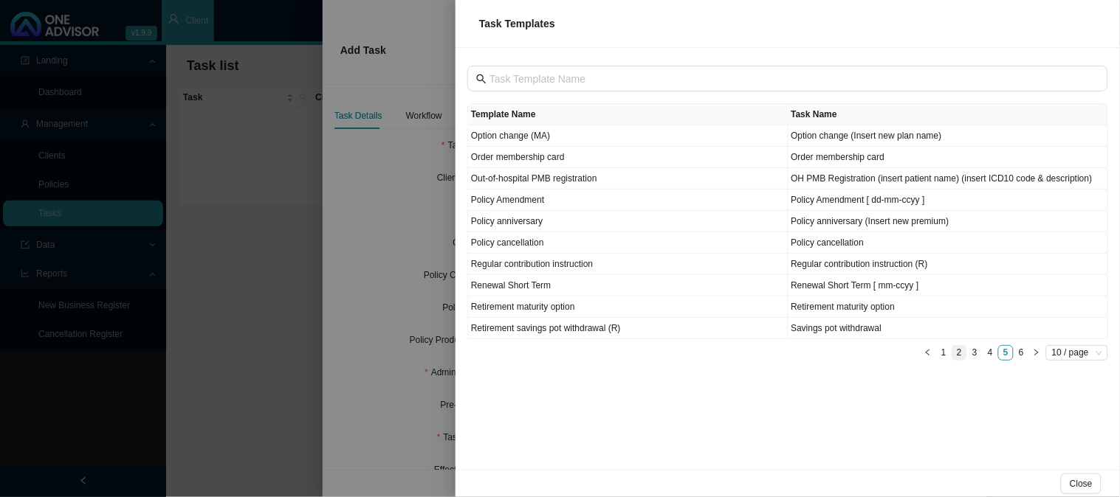
click at [954, 352] on link "2" at bounding box center [959, 353] width 14 height 14
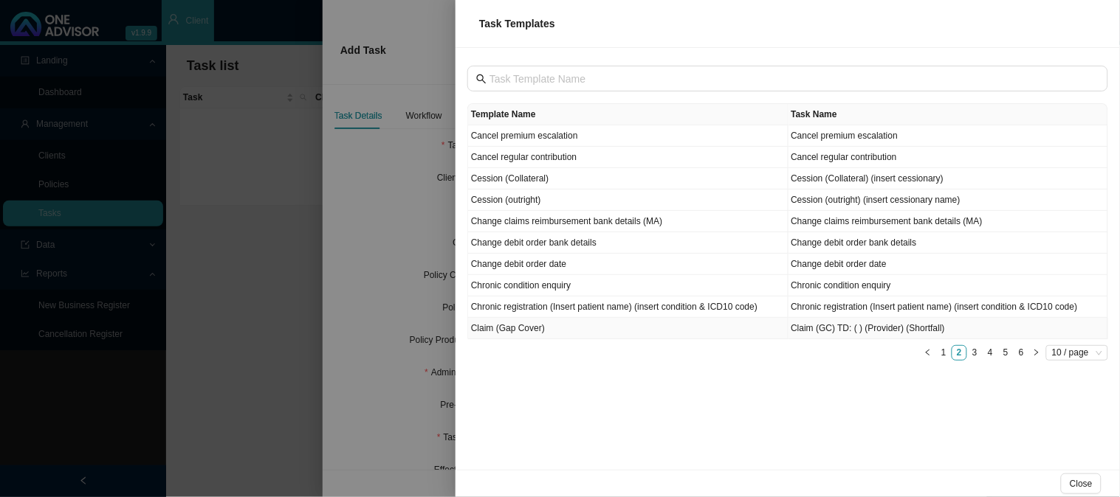
click at [511, 335] on td "Claim (Gap Cover)" at bounding box center [628, 328] width 320 height 21
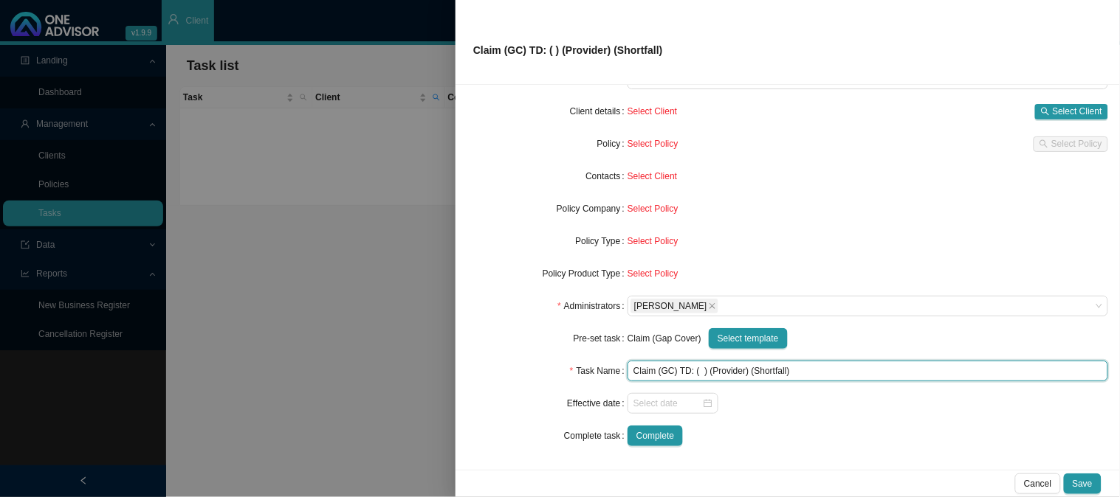
click at [725, 373] on input "Claim (GC) TD: ( ) (Provider) (Shortfall)" at bounding box center [867, 371] width 480 height 21
click at [697, 370] on input "Claim (GC) TD: ( ) ([PERSON_NAME] & Partners) (Shortfall)" at bounding box center [867, 371] width 480 height 21
click at [698, 369] on input "Claim (GC) TD: ( [DATE] ([PERSON_NAME] & Partners) (Shortfall)" at bounding box center [867, 371] width 480 height 21
click at [862, 374] on input "Claim (GC) TD: [DATE] ([PERSON_NAME] & Partners) (Shortfall)" at bounding box center [867, 371] width 480 height 21
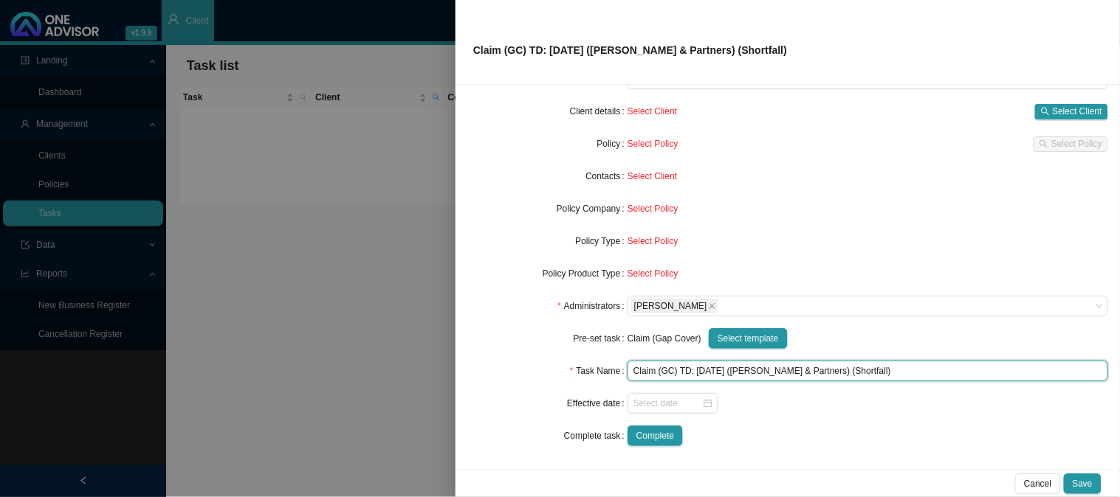
click at [862, 374] on input "Claim (GC) TD: [DATE] ([PERSON_NAME] & Partners) (Shortfall)" at bounding box center [867, 371] width 480 height 21
type input "Claim (GC) TD: [DATE] ([PERSON_NAME] & Partners) (R3200.00 Co-pay)"
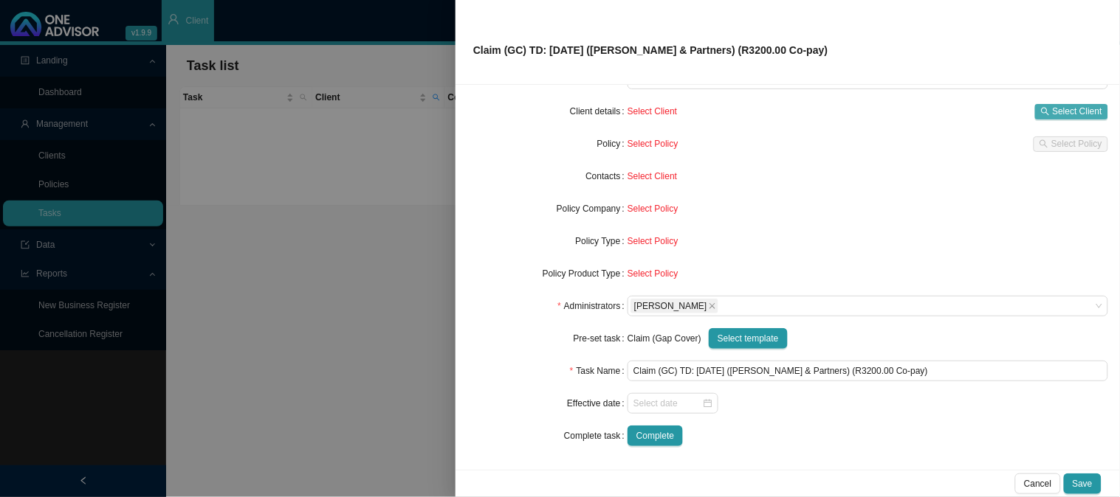
click at [1058, 111] on span "Select Client" at bounding box center [1076, 111] width 49 height 15
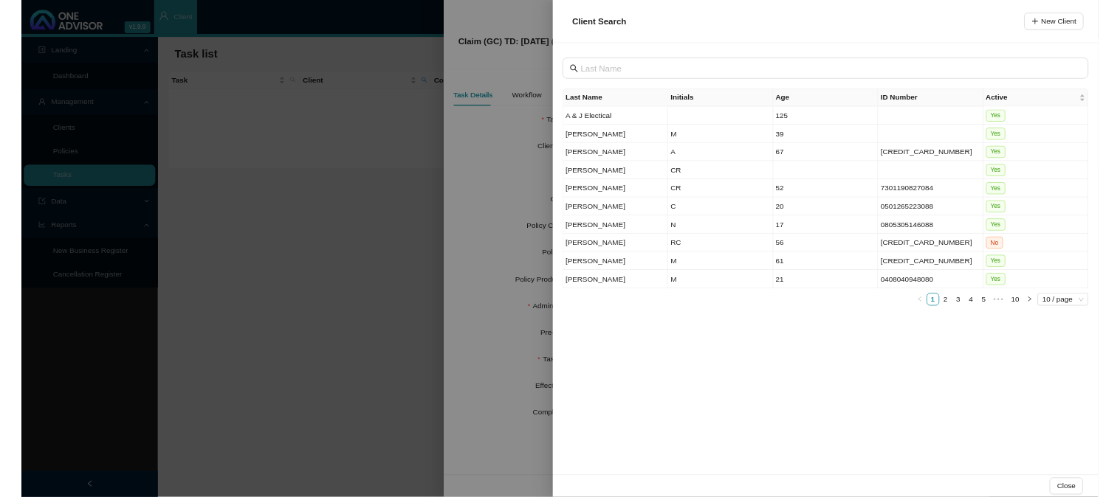
scroll to position [0, 0]
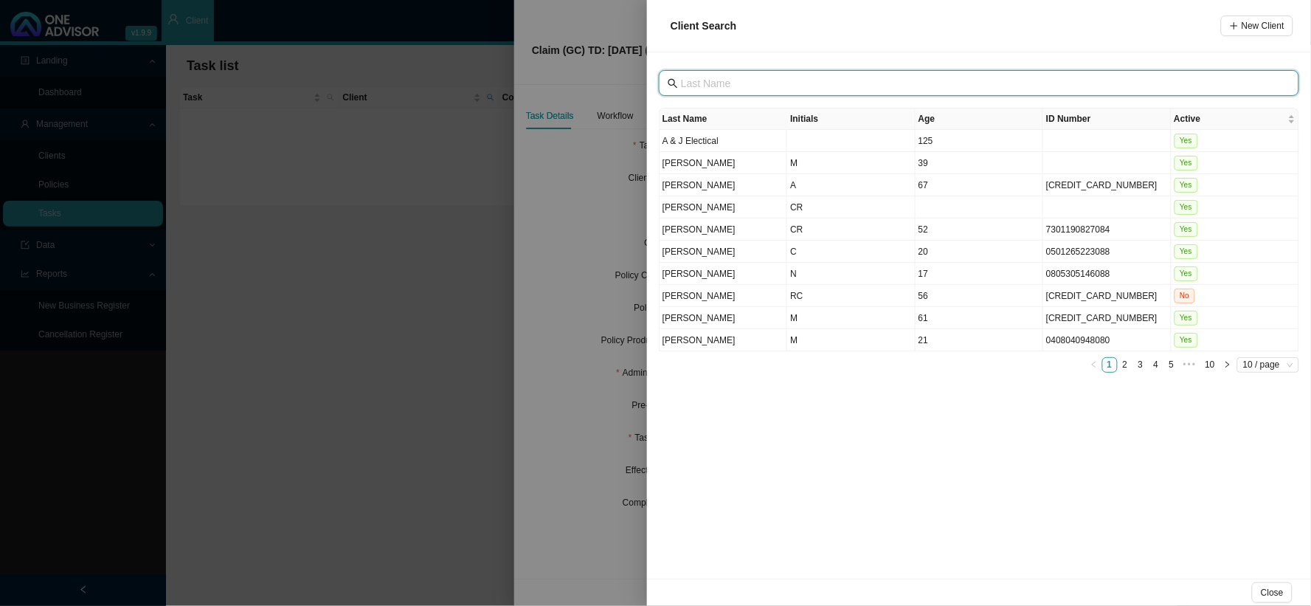
click at [731, 85] on input "text" at bounding box center [980, 83] width 599 height 16
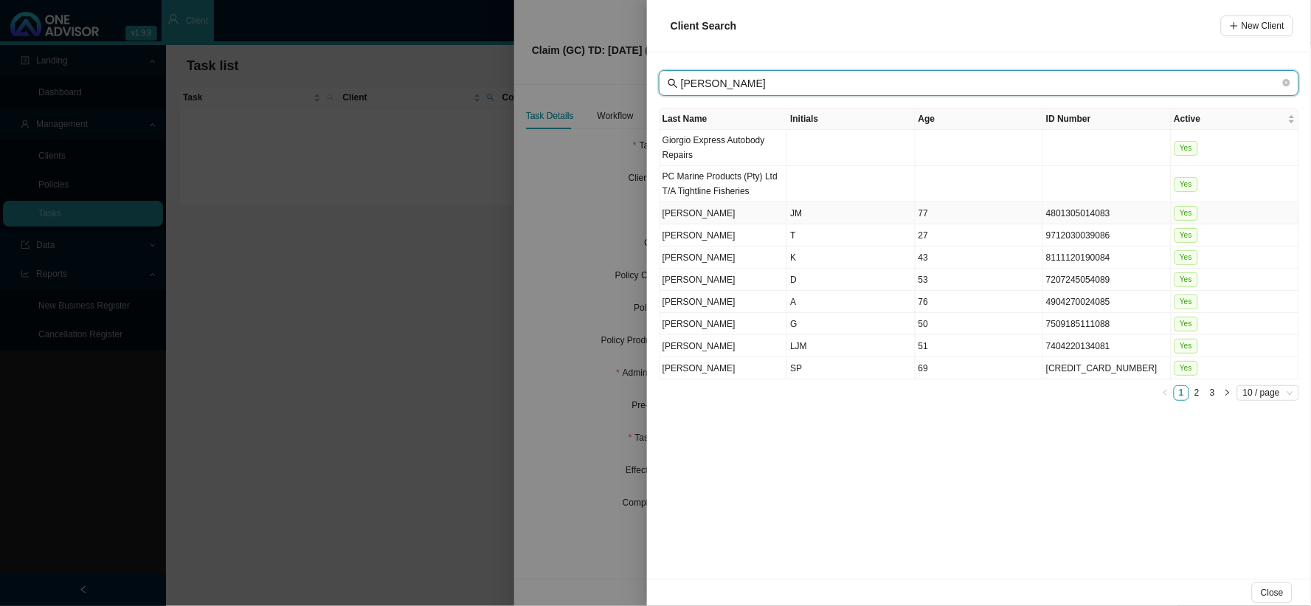
type input "[PERSON_NAME]"
click at [795, 214] on td "JM" at bounding box center [851, 213] width 128 height 22
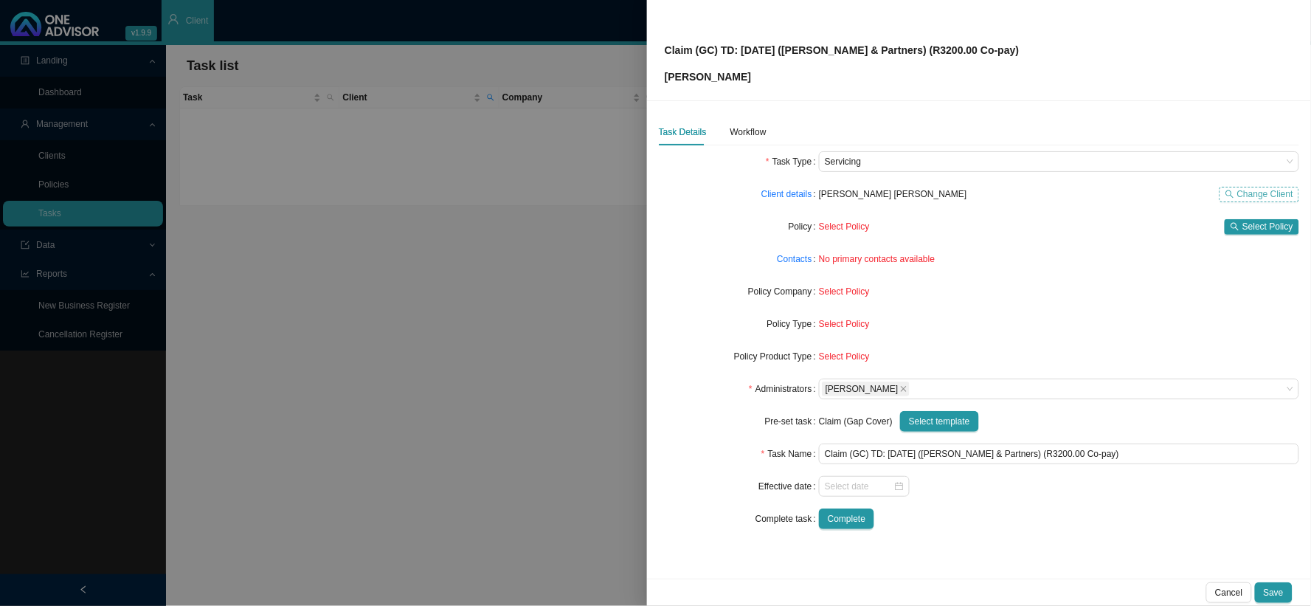
click at [1119, 194] on span "Change Client" at bounding box center [1266, 194] width 56 height 15
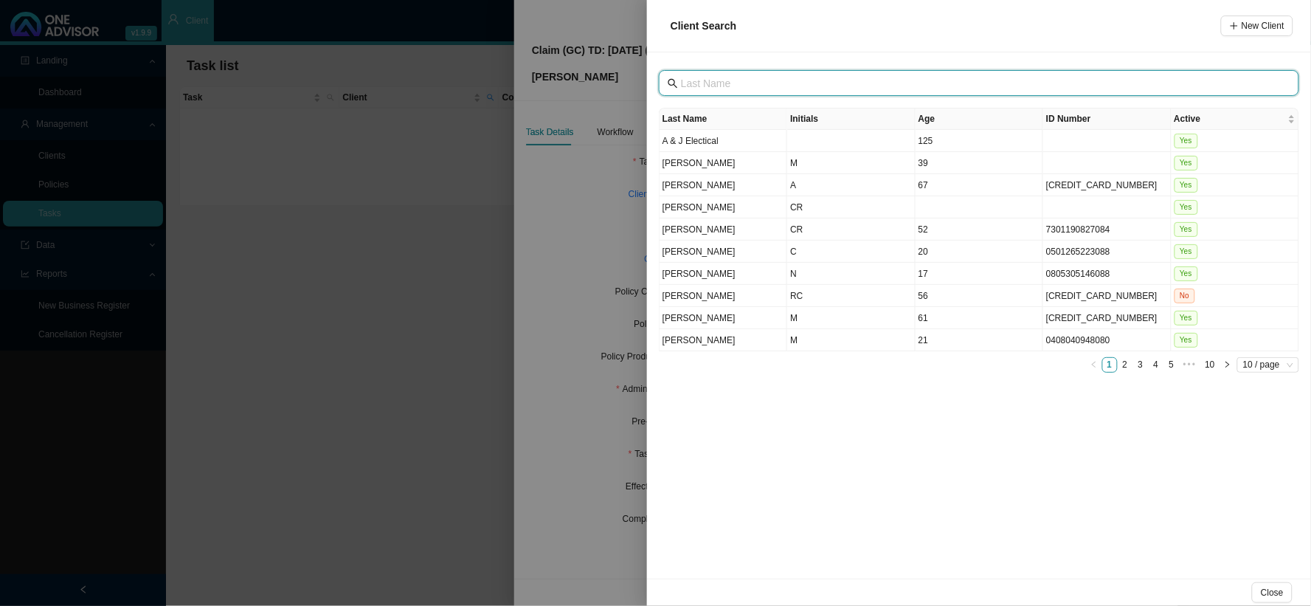
click at [700, 83] on input "text" at bounding box center [980, 83] width 599 height 16
type input "[PERSON_NAME]"
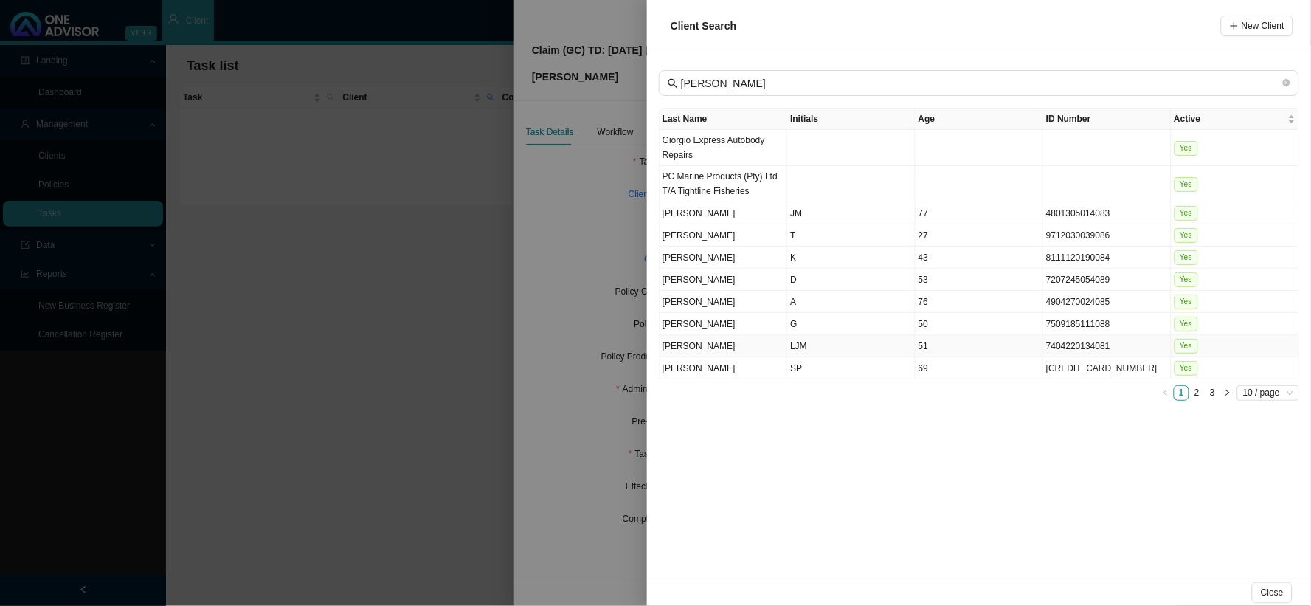
click at [790, 344] on td "LJM" at bounding box center [851, 346] width 128 height 22
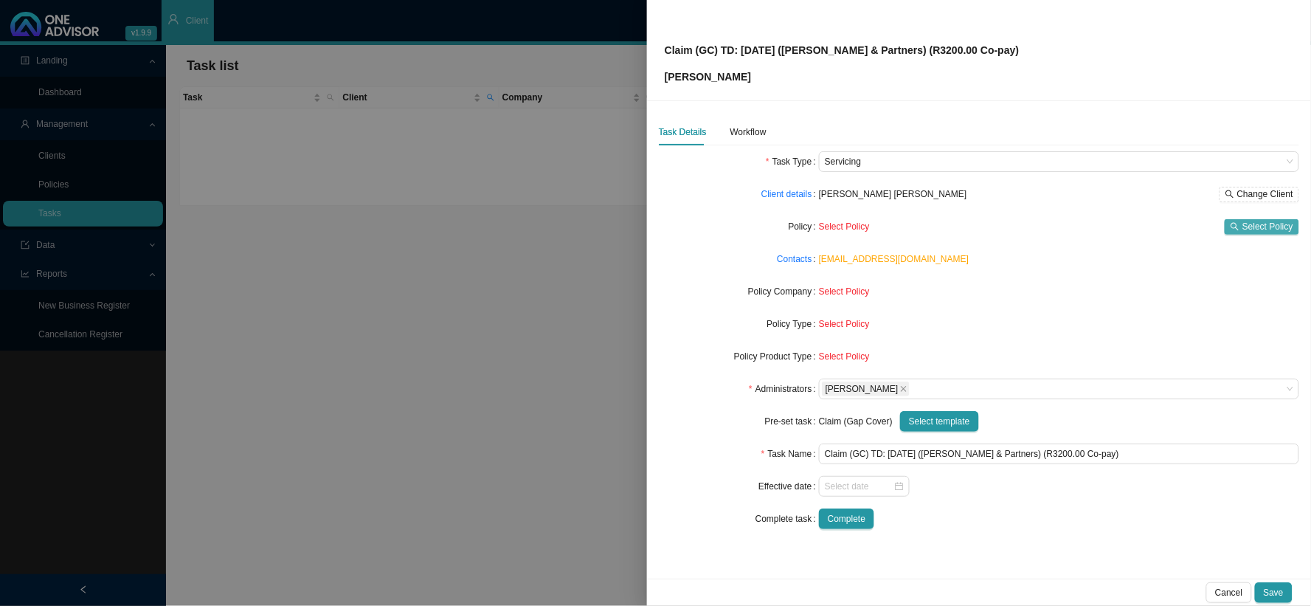
click at [1119, 227] on span "Select Policy" at bounding box center [1268, 226] width 51 height 15
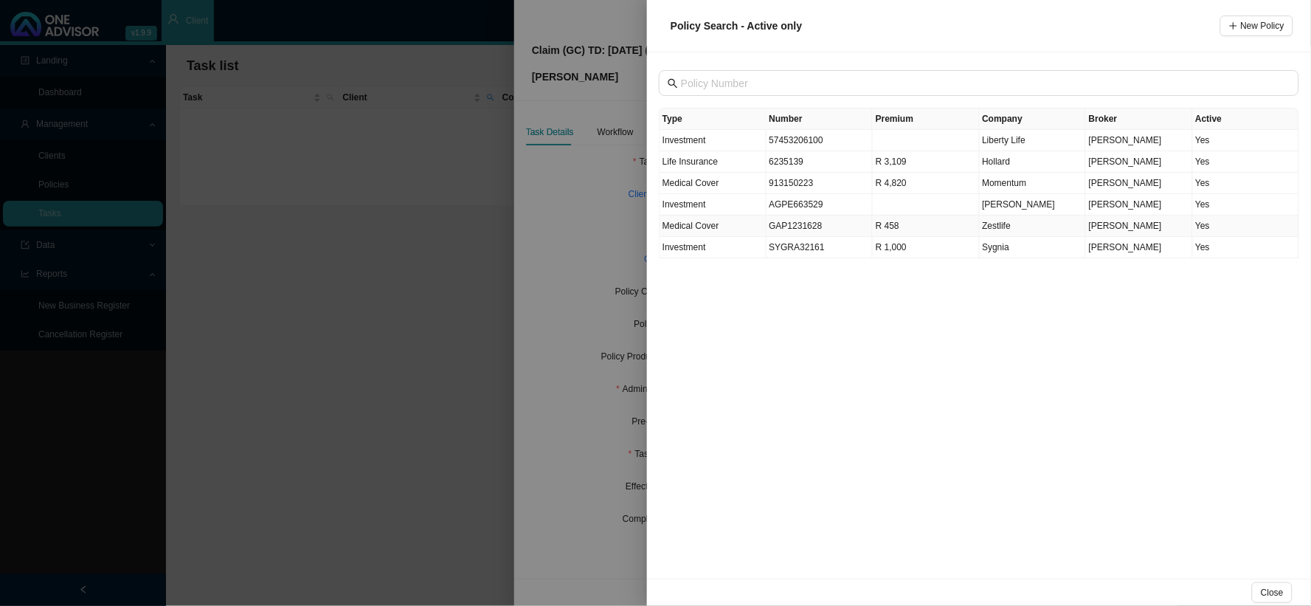
click at [802, 227] on td "GAP1231628" at bounding box center [820, 226] width 107 height 21
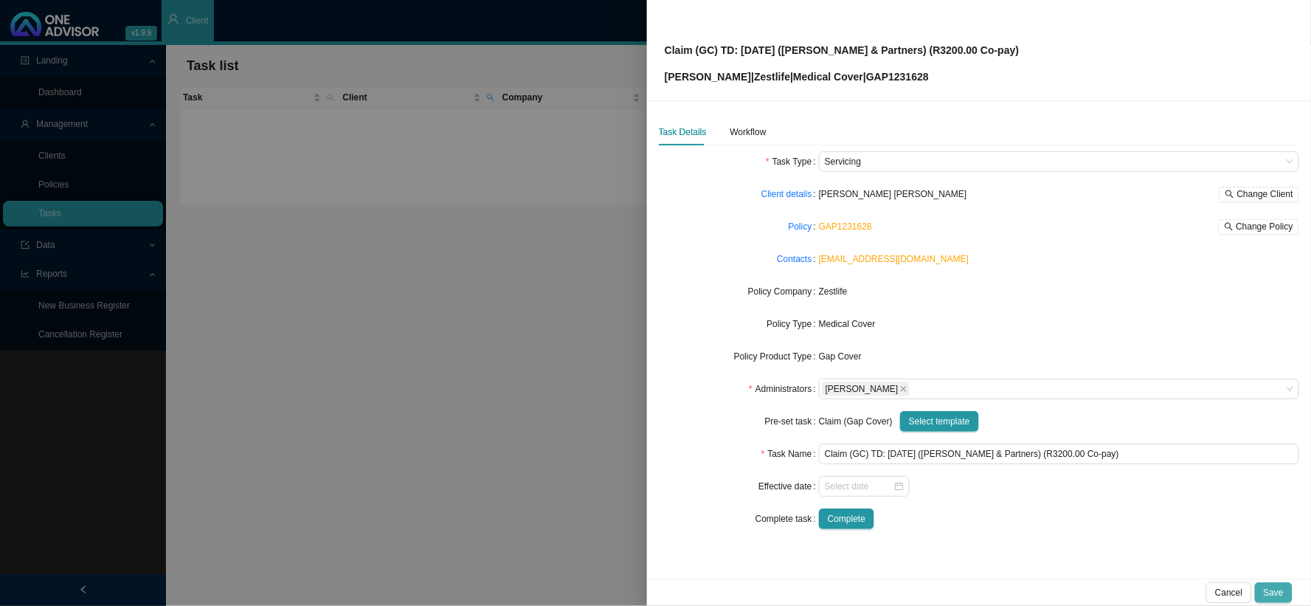
click at [1119, 497] on span "Save" at bounding box center [1274, 592] width 20 height 15
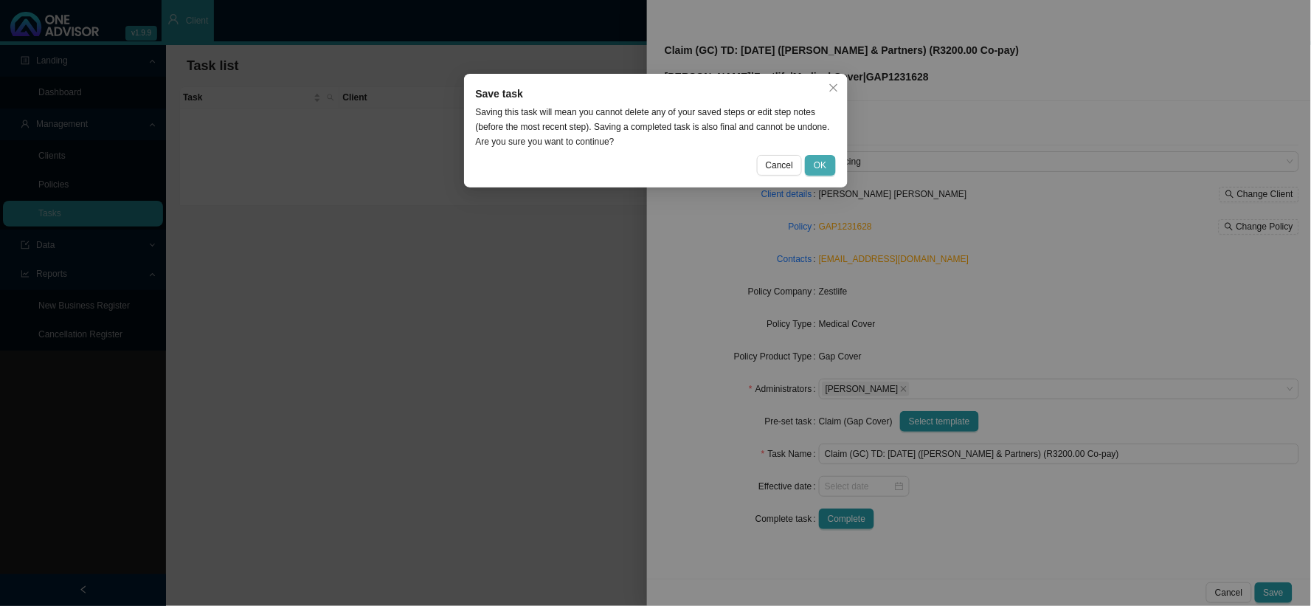
click at [815, 166] on span "OK" at bounding box center [820, 165] width 13 height 15
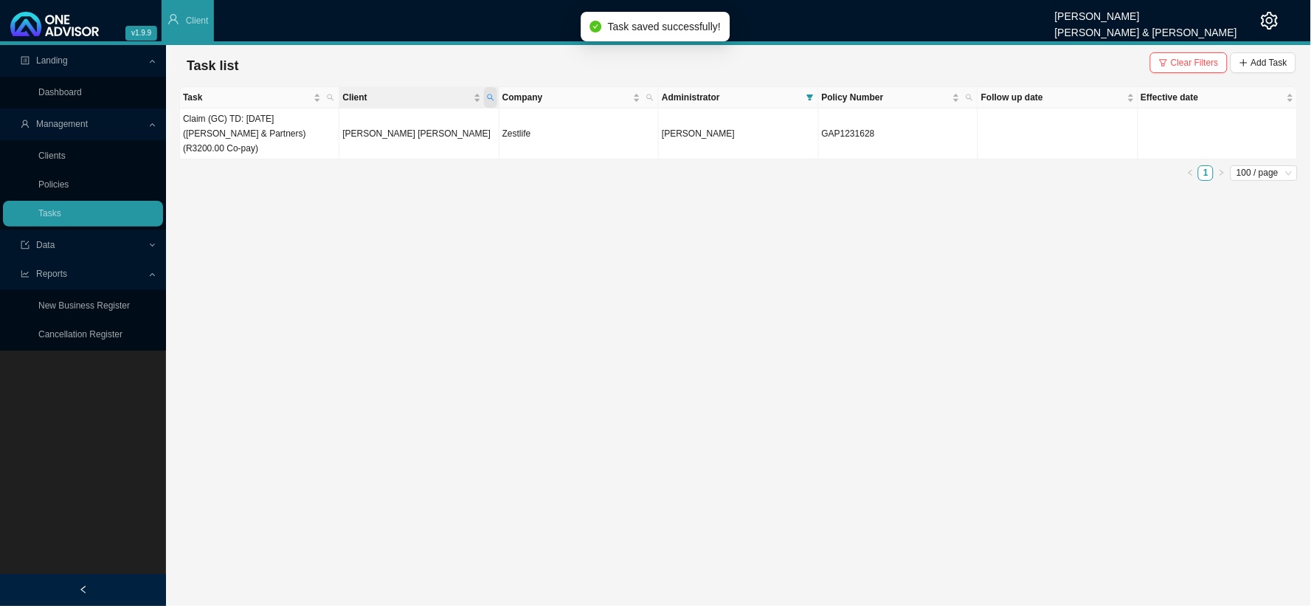
click at [490, 98] on icon "search" at bounding box center [490, 97] width 7 height 7
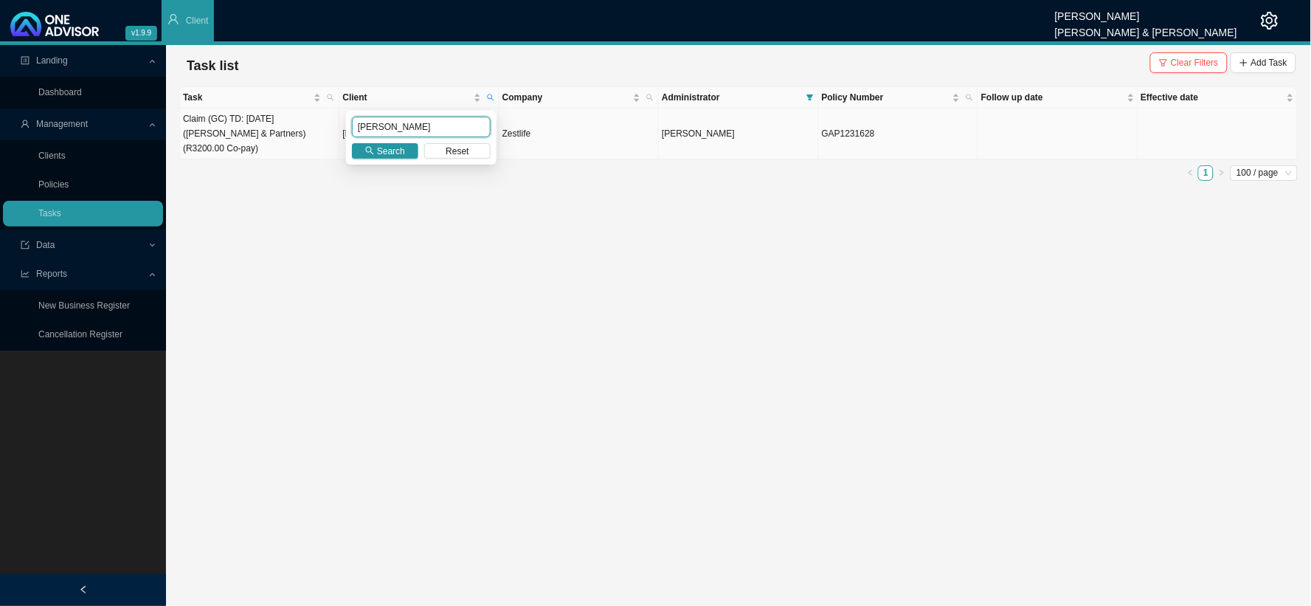
drag, startPoint x: 395, startPoint y: 127, endPoint x: 328, endPoint y: 122, distance: 66.6
click at [328, 122] on body "v1.9.9 [PERSON_NAME] [PERSON_NAME] & [PERSON_NAME] Client Landing Dashboard Man…" at bounding box center [655, 303] width 1311 height 606
type input "young"
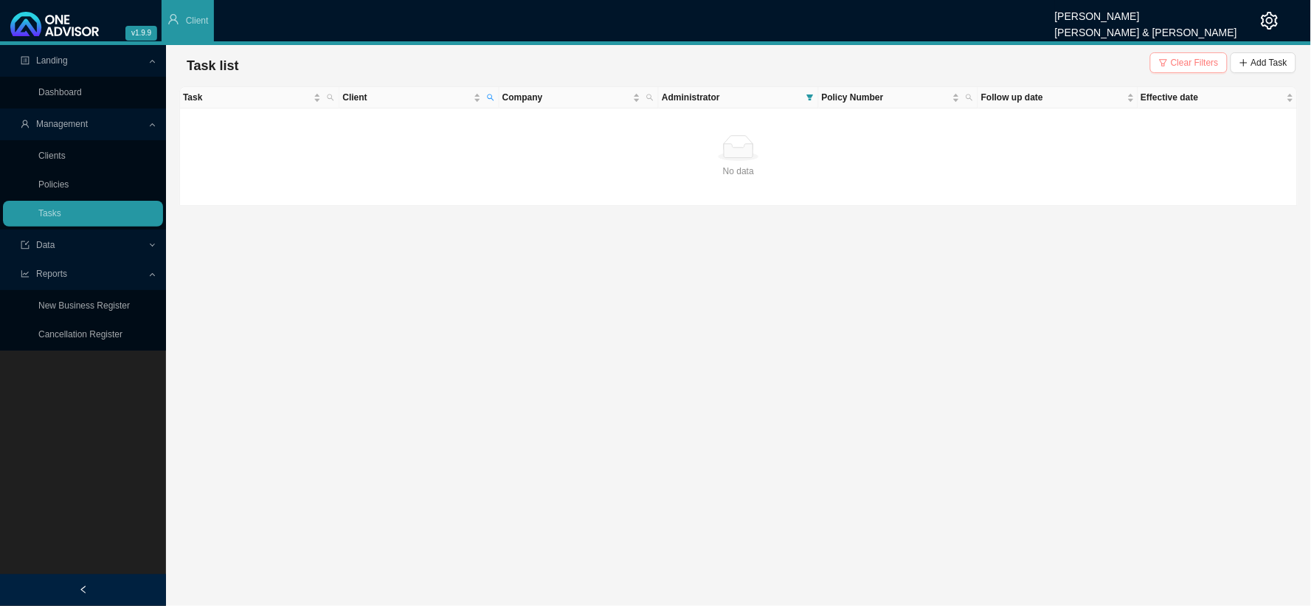
click at [1119, 63] on span "Clear Filters" at bounding box center [1195, 62] width 48 height 15
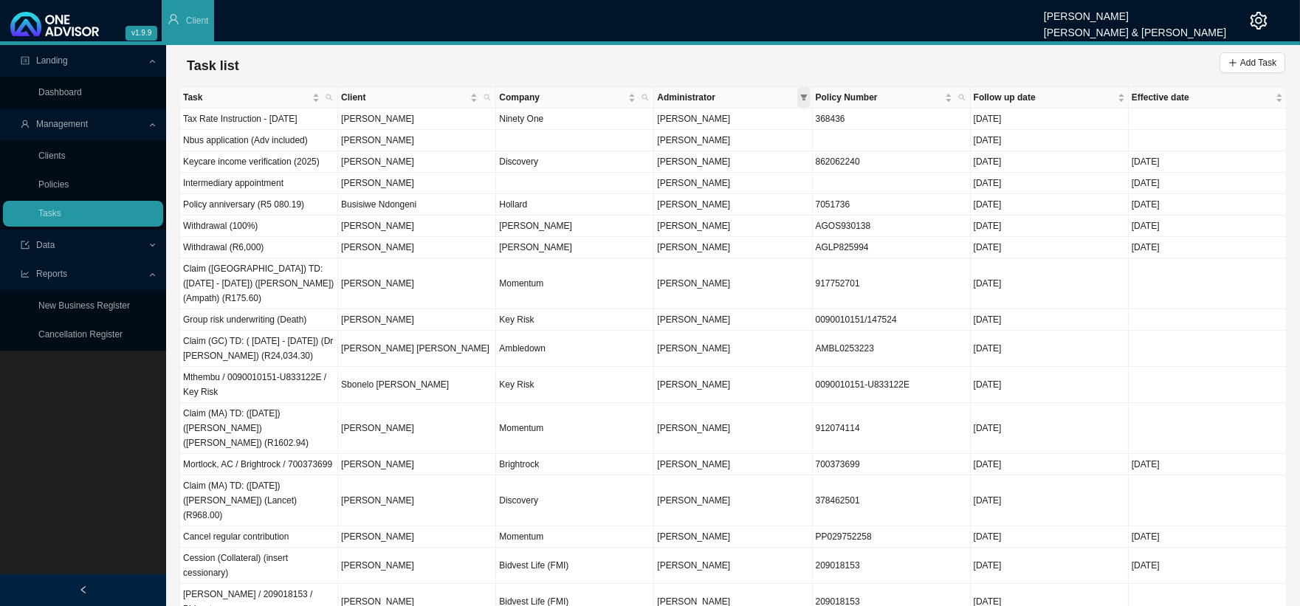
click at [805, 97] on icon "filter" at bounding box center [803, 97] width 7 height 7
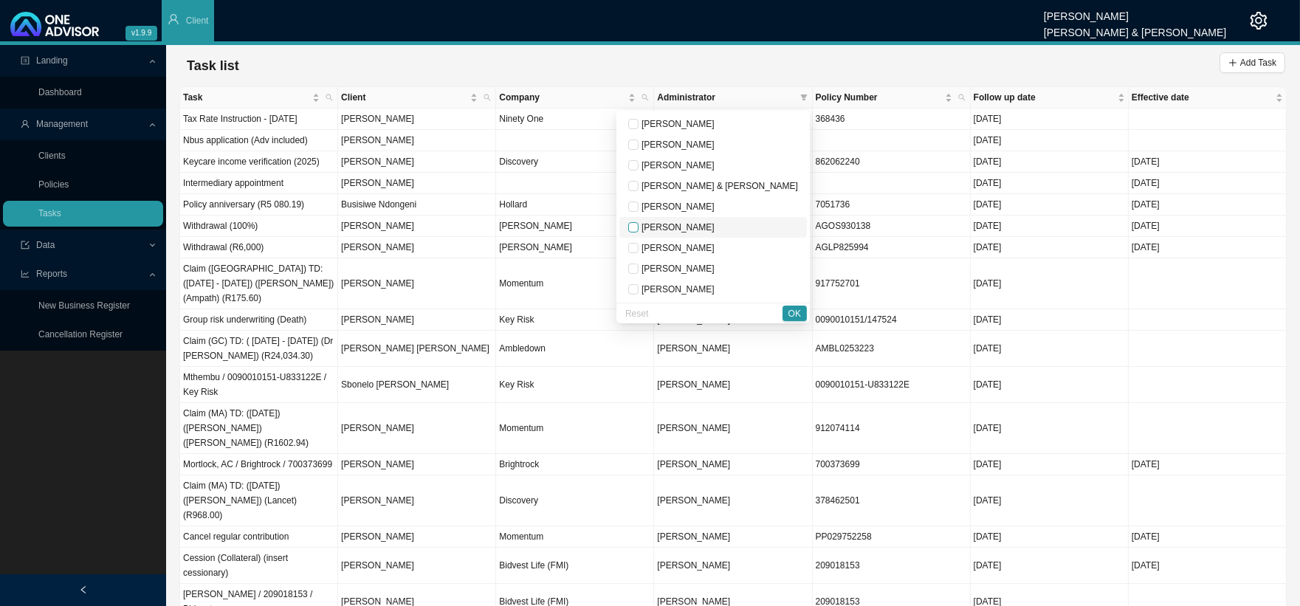
click at [638, 227] on input "checkbox" at bounding box center [633, 227] width 10 height 10
click at [793, 313] on span "OK" at bounding box center [794, 313] width 13 height 15
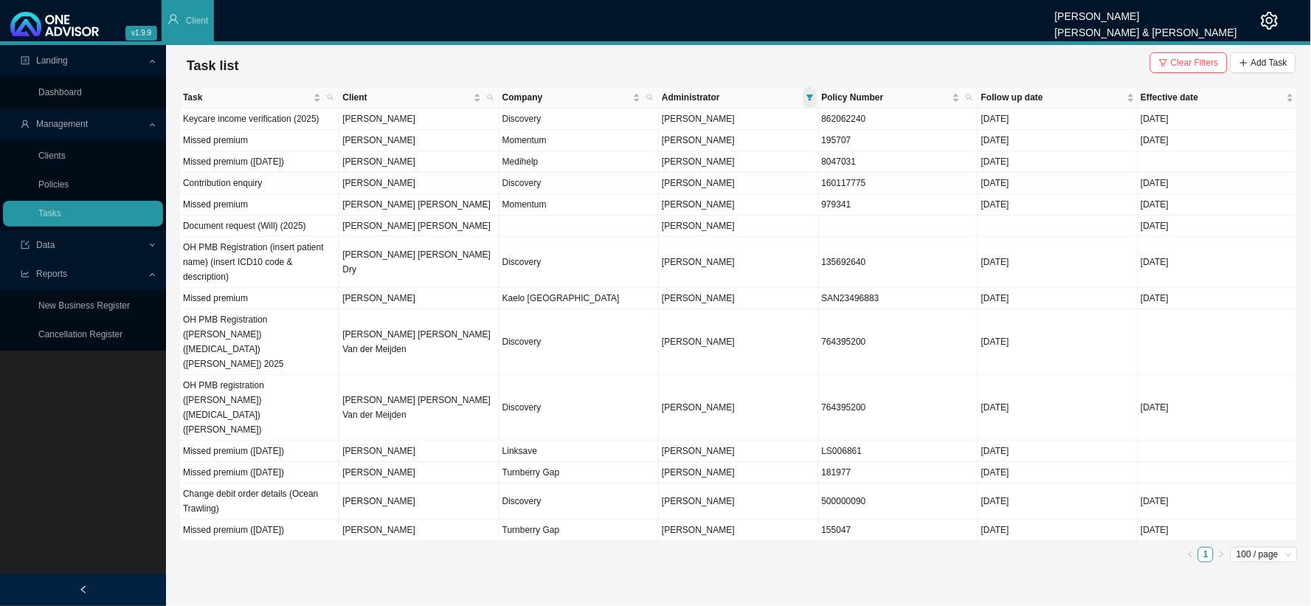
click at [810, 97] on icon "filter" at bounding box center [810, 97] width 7 height 6
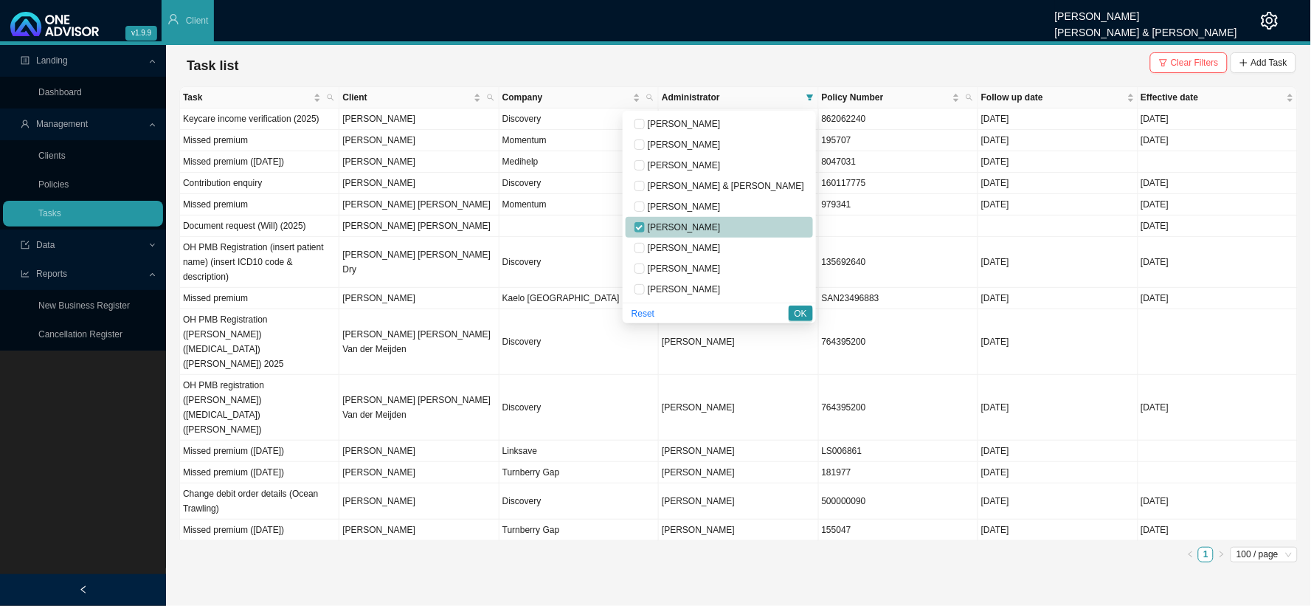
click at [645, 230] on input "checkbox" at bounding box center [640, 227] width 10 height 10
checkbox input "false"
click at [645, 270] on input "checkbox" at bounding box center [640, 268] width 10 height 10
checkbox input "true"
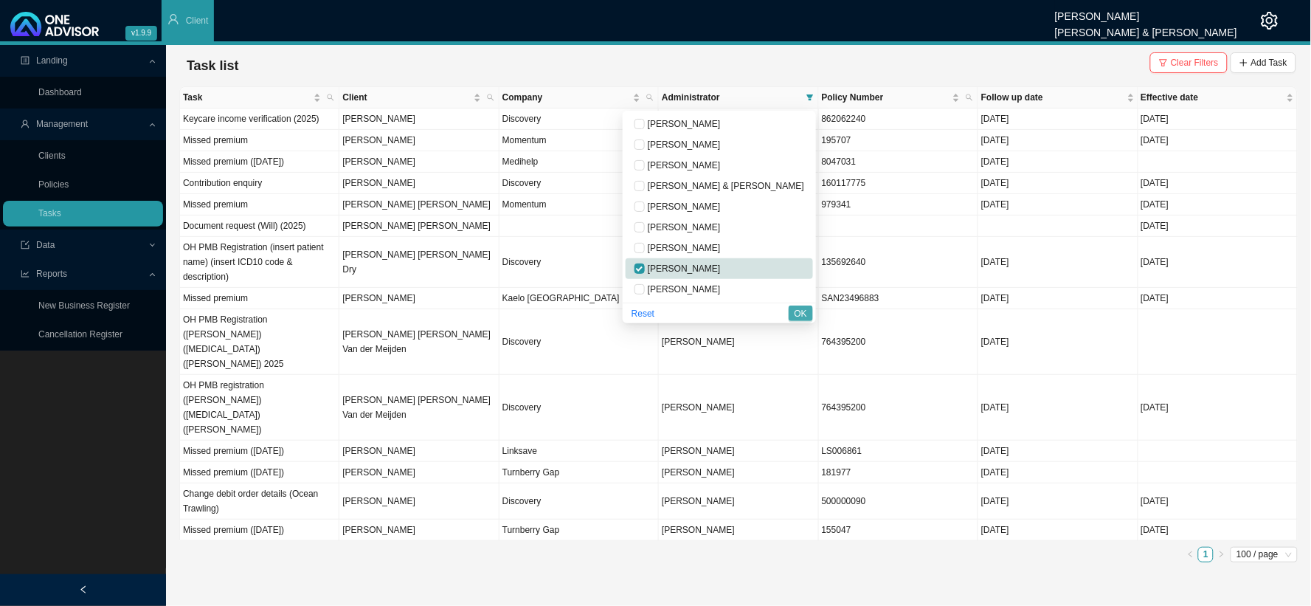
click at [807, 316] on span "OK" at bounding box center [801, 313] width 13 height 15
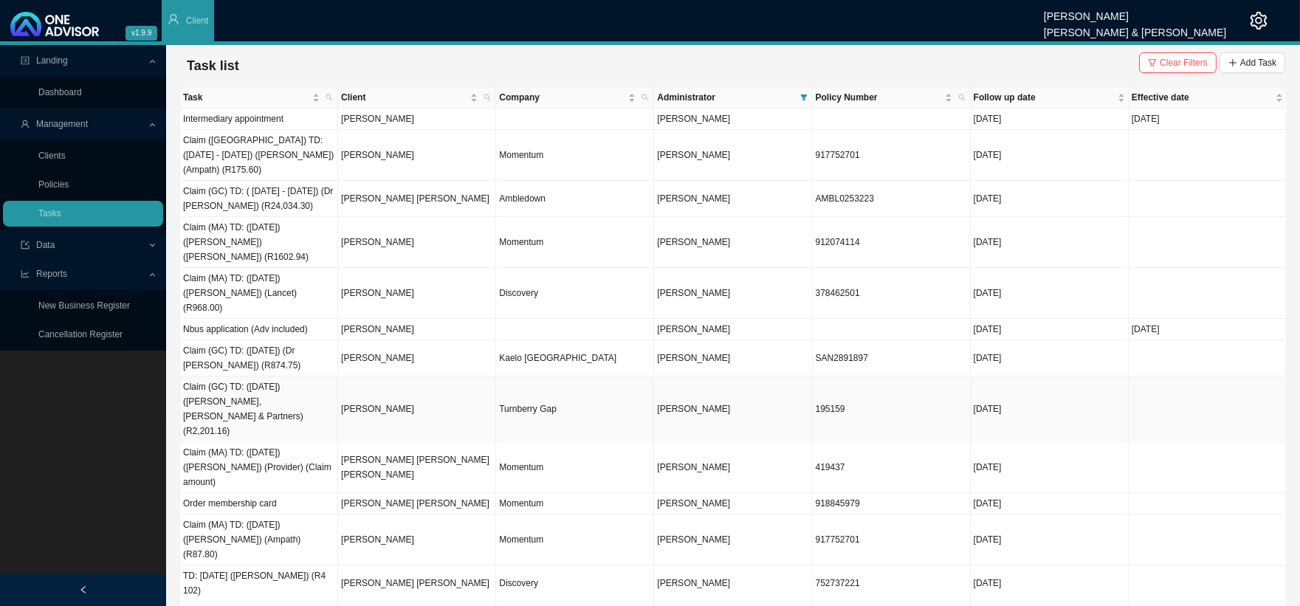
click at [370, 376] on td "[PERSON_NAME]" at bounding box center [417, 409] width 158 height 66
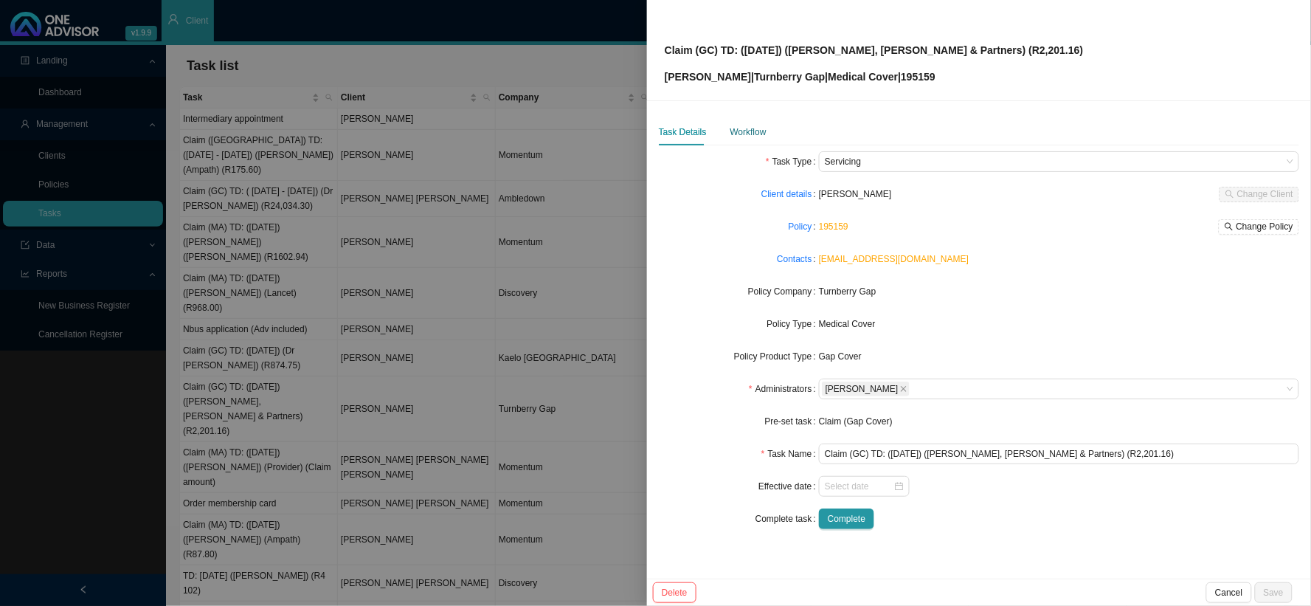
click at [747, 129] on div "Workflow" at bounding box center [749, 132] width 36 height 15
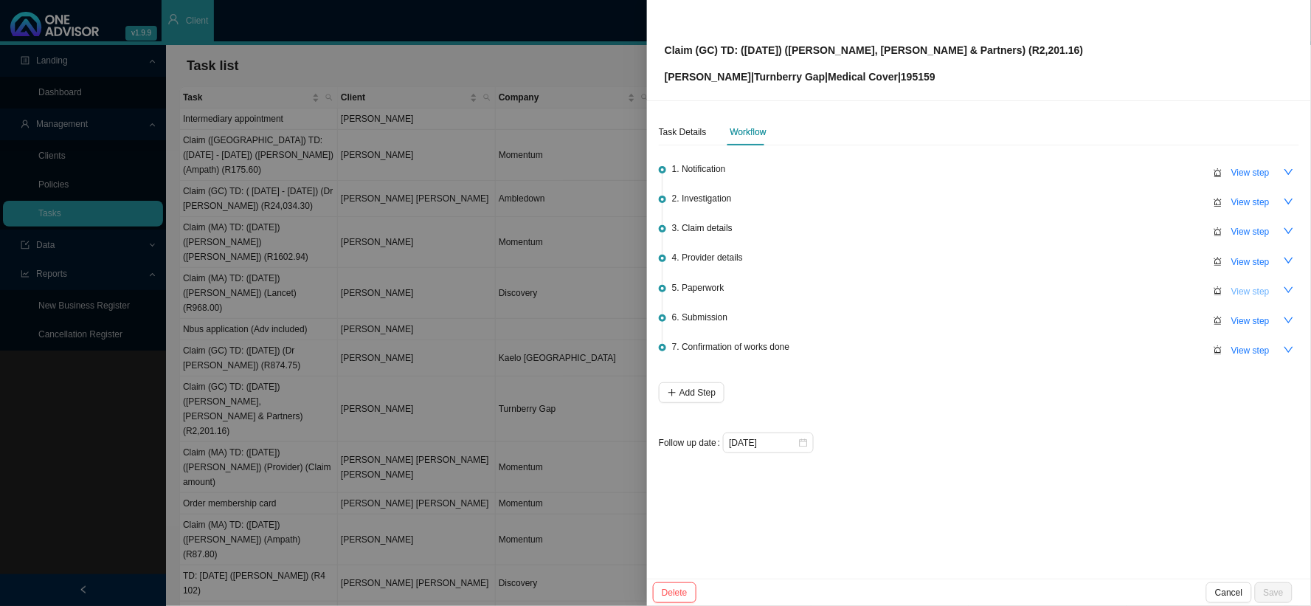
click at [1119, 293] on span "View step" at bounding box center [1251, 291] width 38 height 15
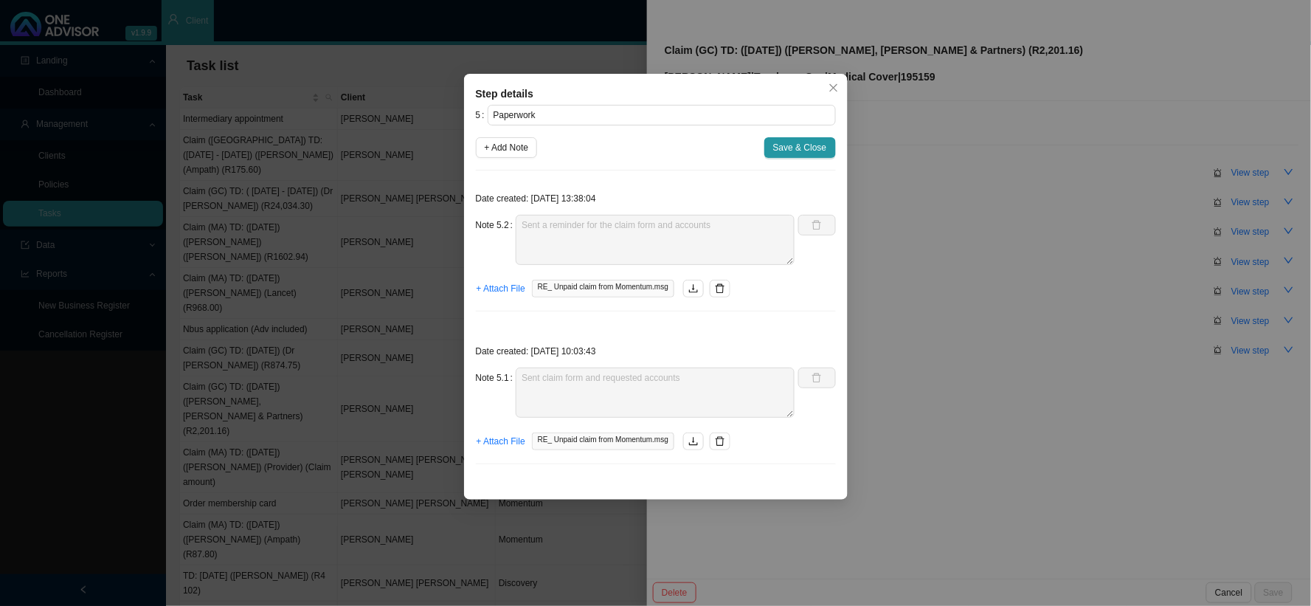
click at [916, 327] on div "Step details 5 Paperwork + Add Note Save & Close Date created: [DATE] 13:38:04 …" at bounding box center [655, 303] width 1311 height 606
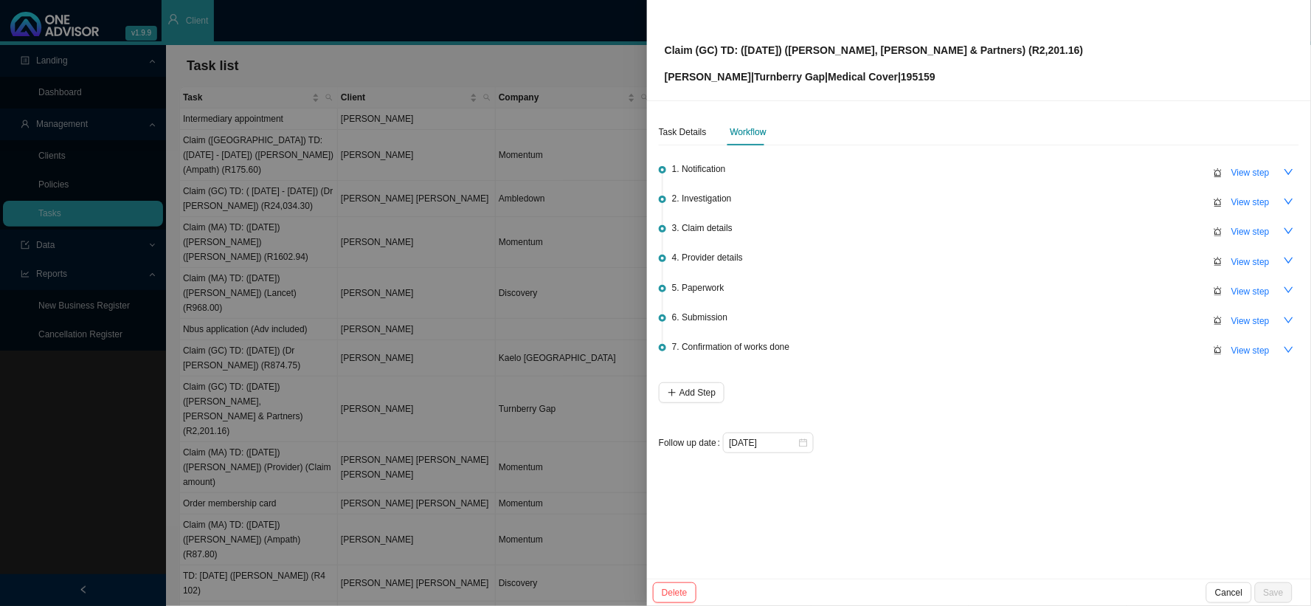
click at [514, 320] on div at bounding box center [655, 303] width 1311 height 606
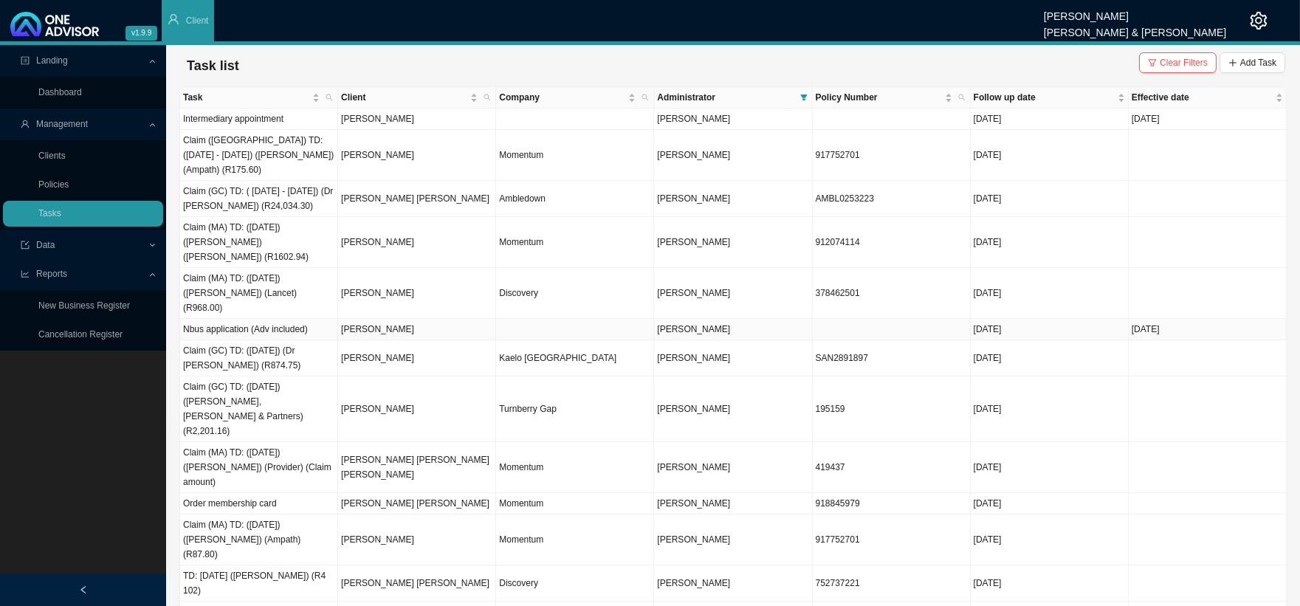
click at [362, 319] on td "[PERSON_NAME]" at bounding box center [417, 329] width 158 height 21
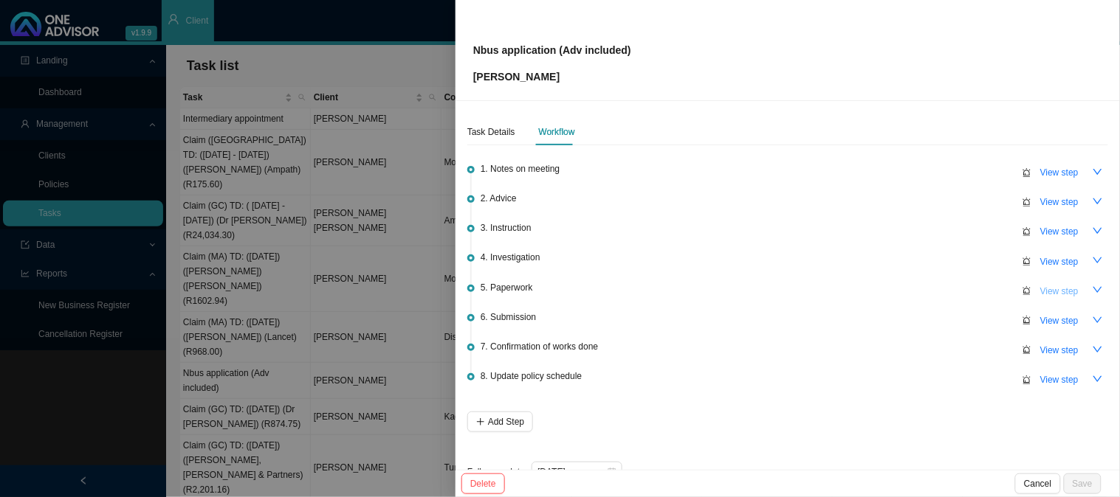
click at [1040, 284] on span "View step" at bounding box center [1059, 291] width 38 height 15
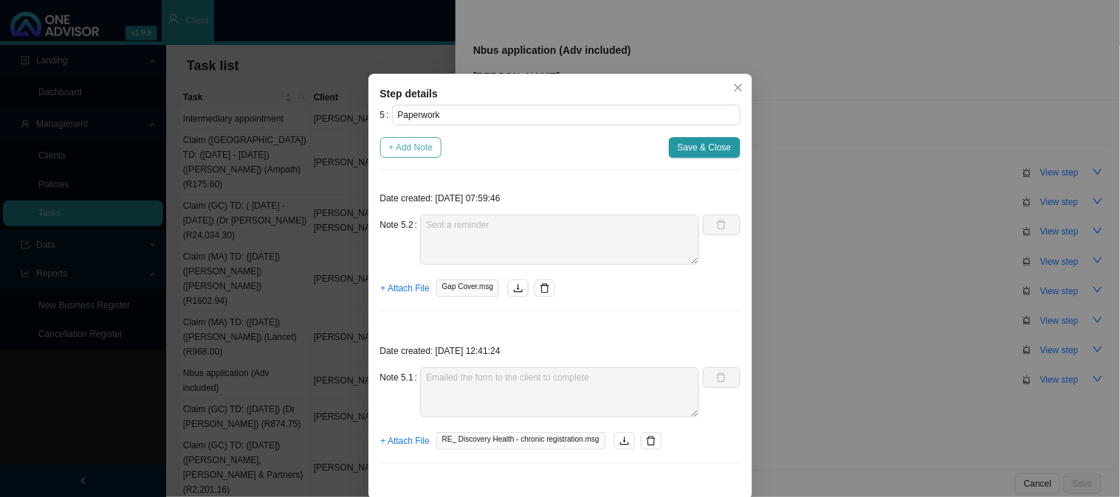
click at [418, 150] on span "+ Add Note" at bounding box center [411, 147] width 44 height 15
type textarea "Sent a reminder"
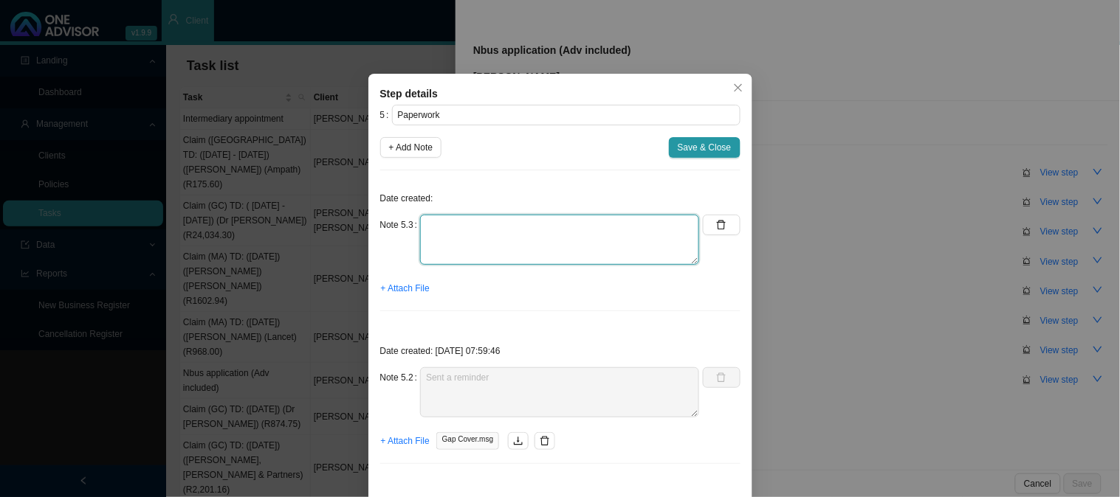
click at [445, 231] on textarea at bounding box center [559, 240] width 279 height 50
type textarea "r"
type textarea "Received app"
click at [409, 286] on span "+ Attach File" at bounding box center [405, 288] width 49 height 15
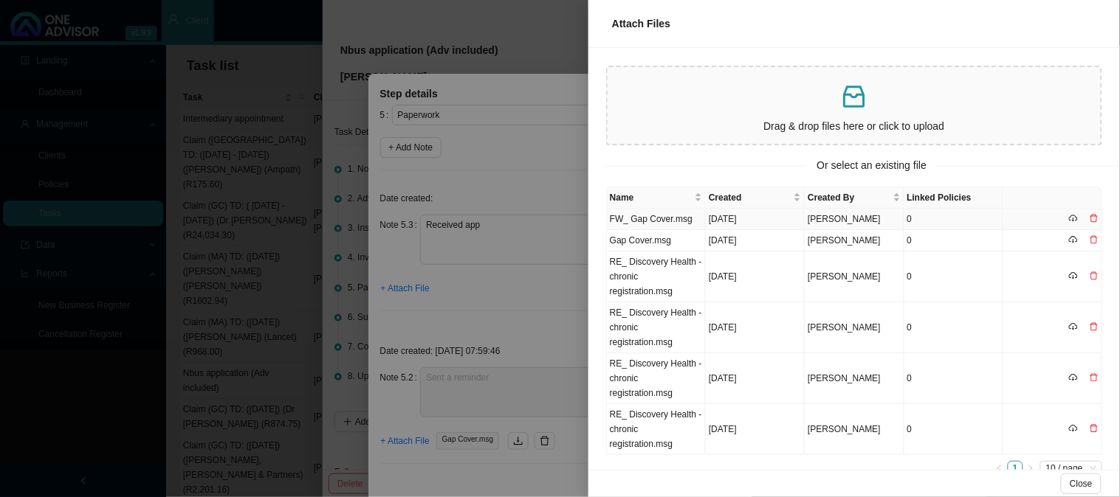
click at [662, 216] on td "FW_ Gap Cover.msg" at bounding box center [656, 219] width 99 height 21
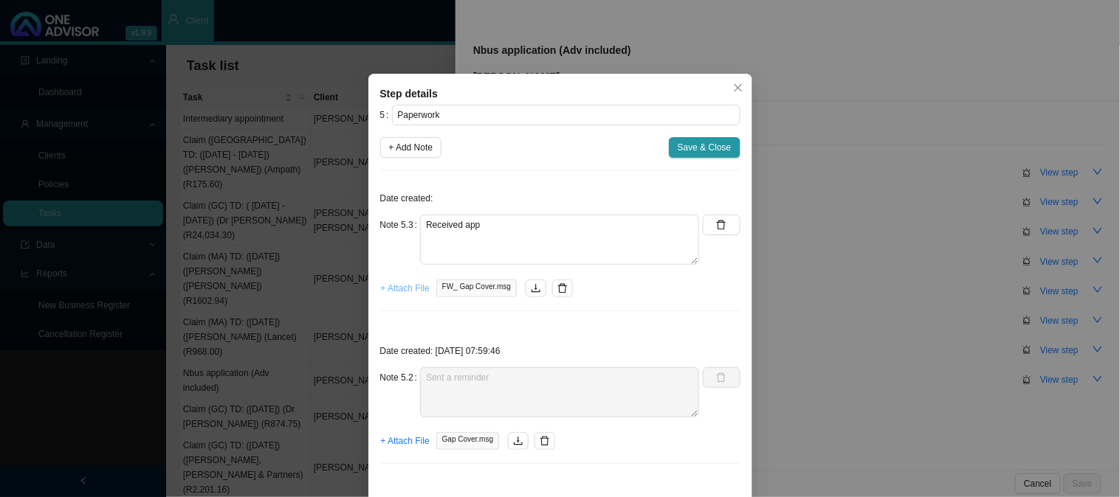
click at [399, 291] on span "+ Attach File" at bounding box center [405, 288] width 49 height 15
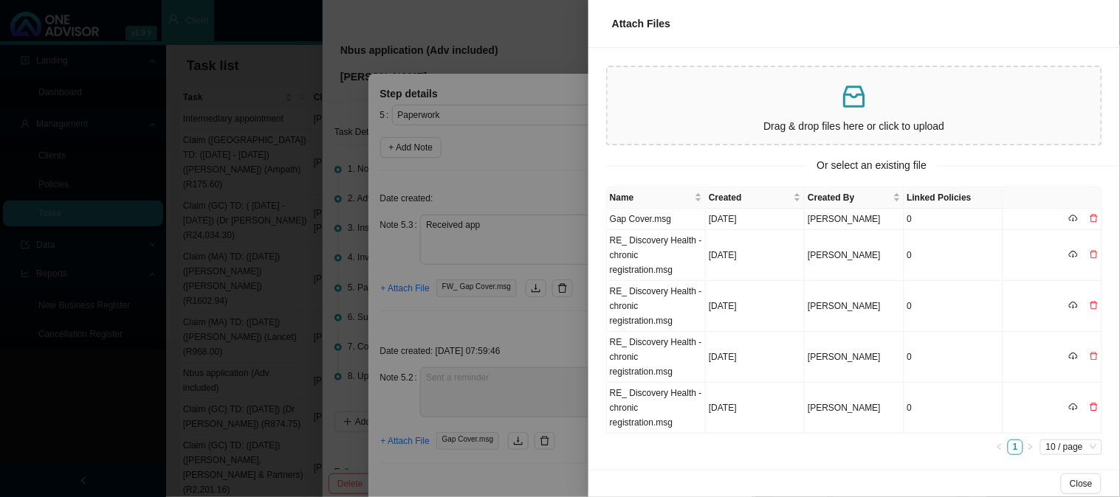
click at [539, 162] on div at bounding box center [560, 248] width 1120 height 497
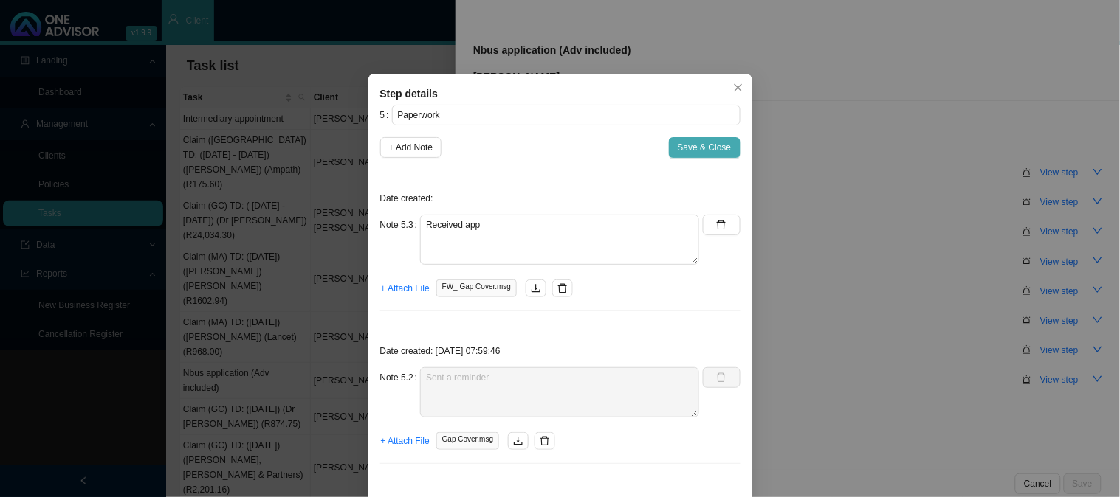
click at [702, 150] on span "Save & Close" at bounding box center [705, 147] width 54 height 15
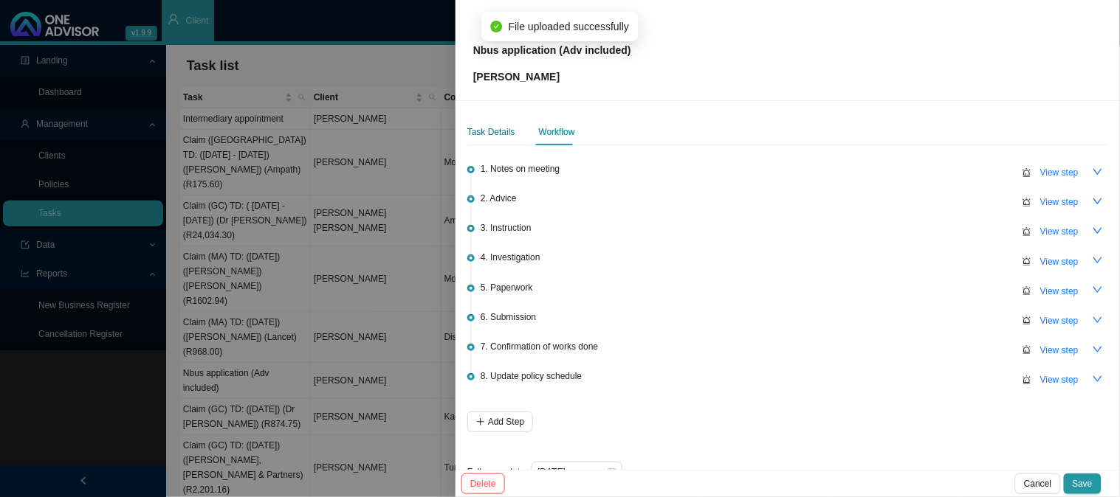
click at [497, 128] on div "Task Details" at bounding box center [491, 132] width 48 height 15
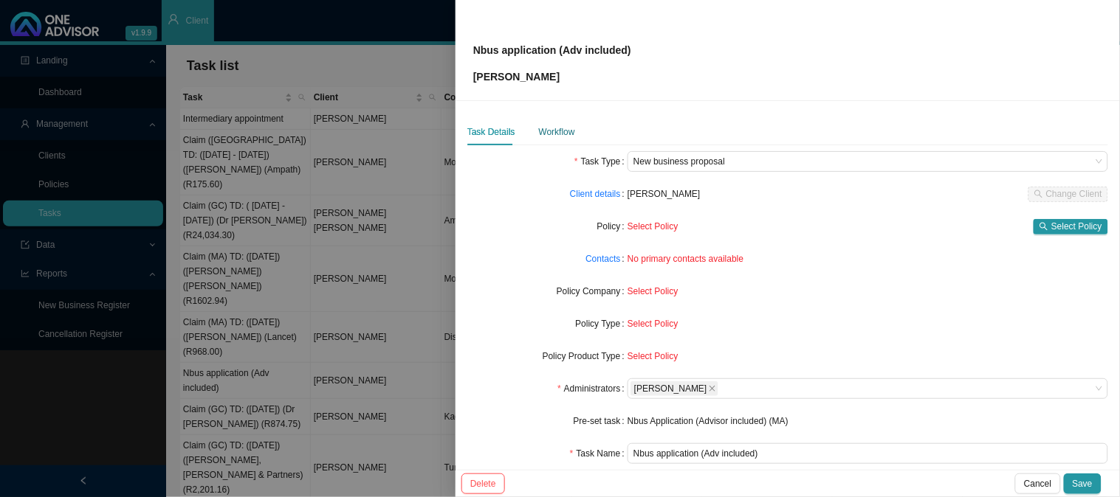
click at [554, 131] on div "Workflow" at bounding box center [557, 132] width 36 height 15
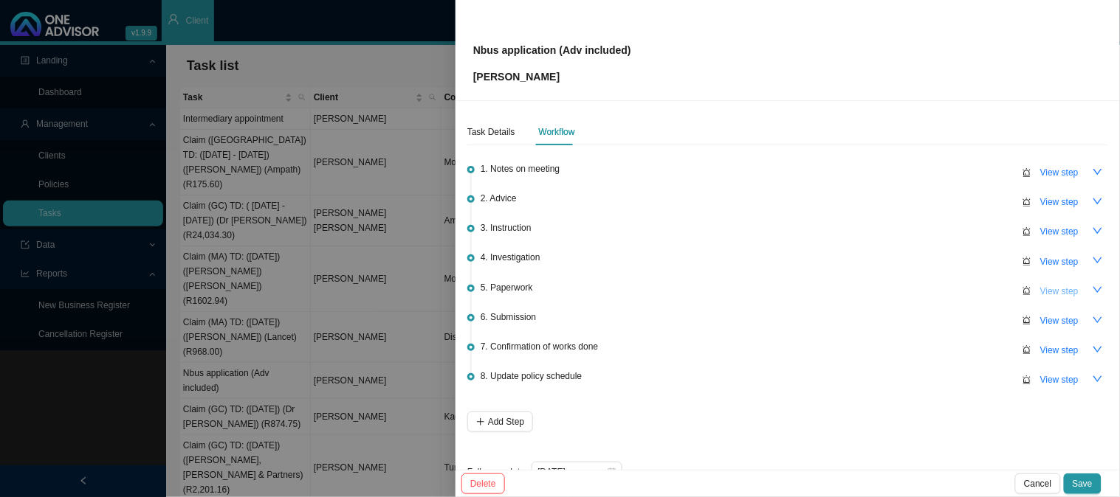
click at [1045, 288] on span "View step" at bounding box center [1059, 291] width 38 height 15
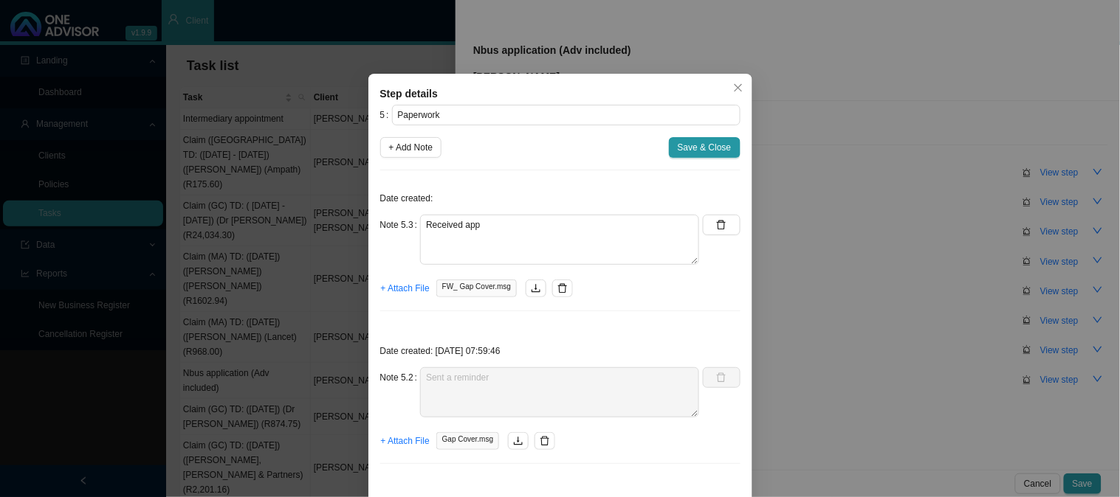
click at [689, 141] on span "Save & Close" at bounding box center [705, 147] width 54 height 15
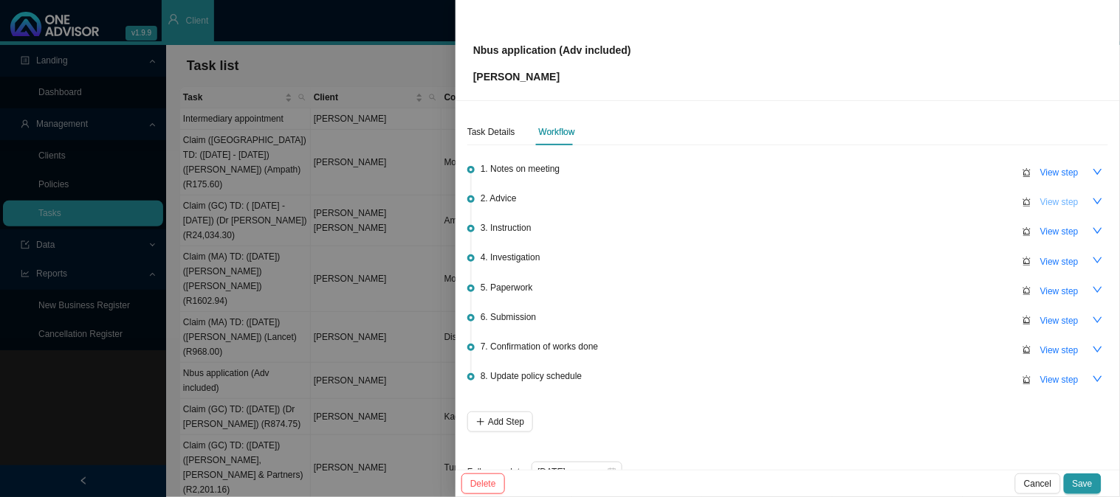
click at [1056, 204] on span "View step" at bounding box center [1059, 202] width 38 height 15
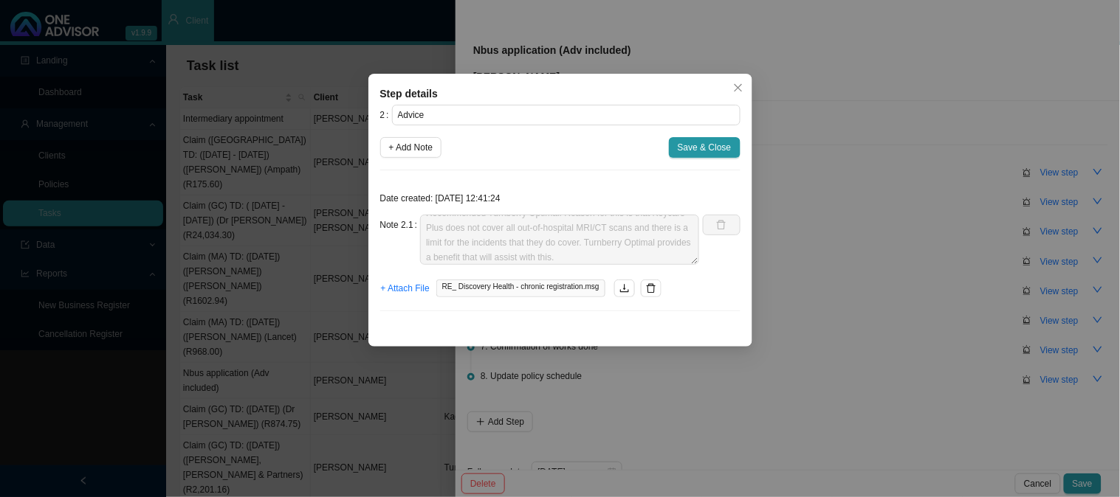
scroll to position [15, 0]
click at [817, 297] on div "Step details 2 Advice + Add Note Save & Close Date created: [DATE] 12:41:24 Not…" at bounding box center [560, 248] width 1120 height 497
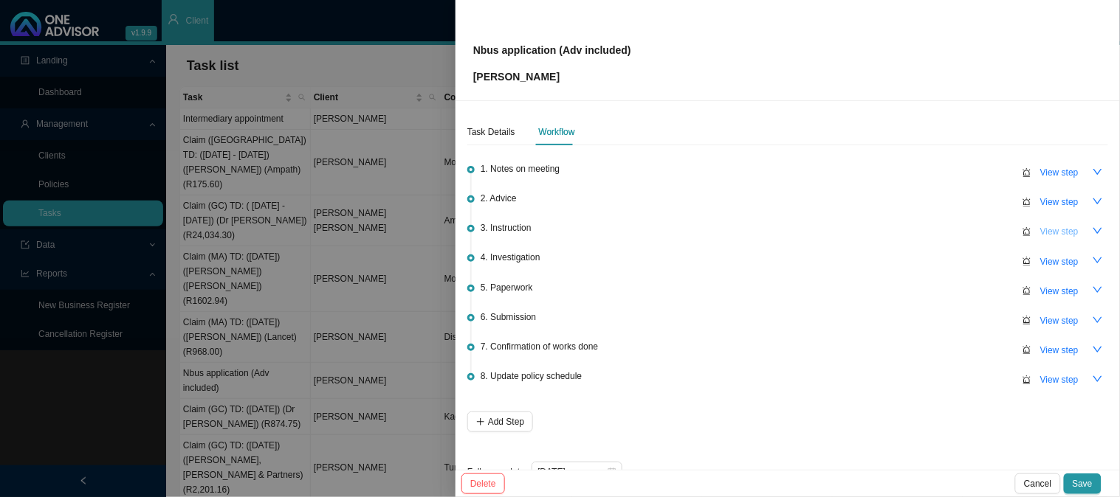
click at [1055, 238] on span "View step" at bounding box center [1059, 231] width 38 height 15
type input "Instruction"
type textarea "Received go-ahead from [PERSON_NAME]"
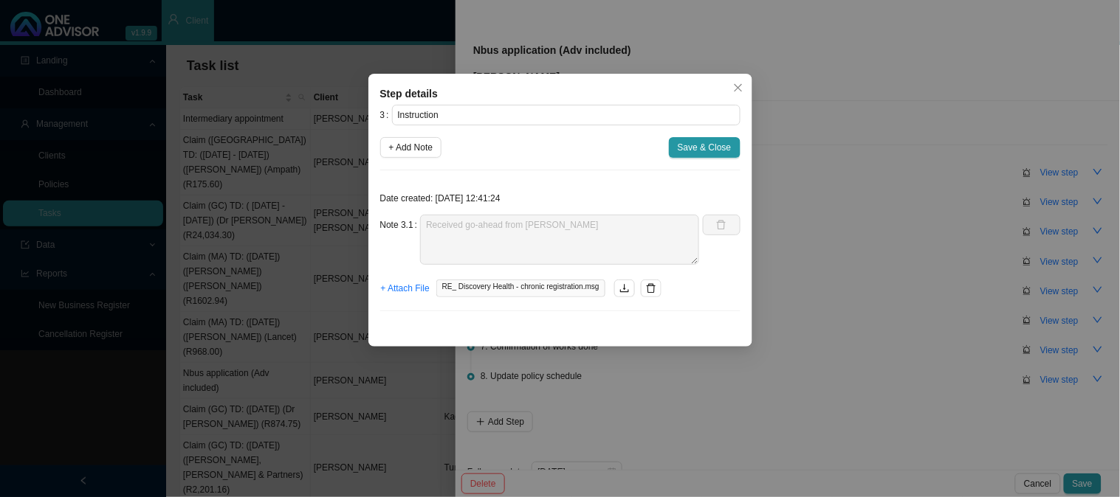
click at [830, 303] on div "Step details 3 Instruction + Add Note Save & Close Date created: [DATE] 12:41:2…" at bounding box center [560, 248] width 1120 height 497
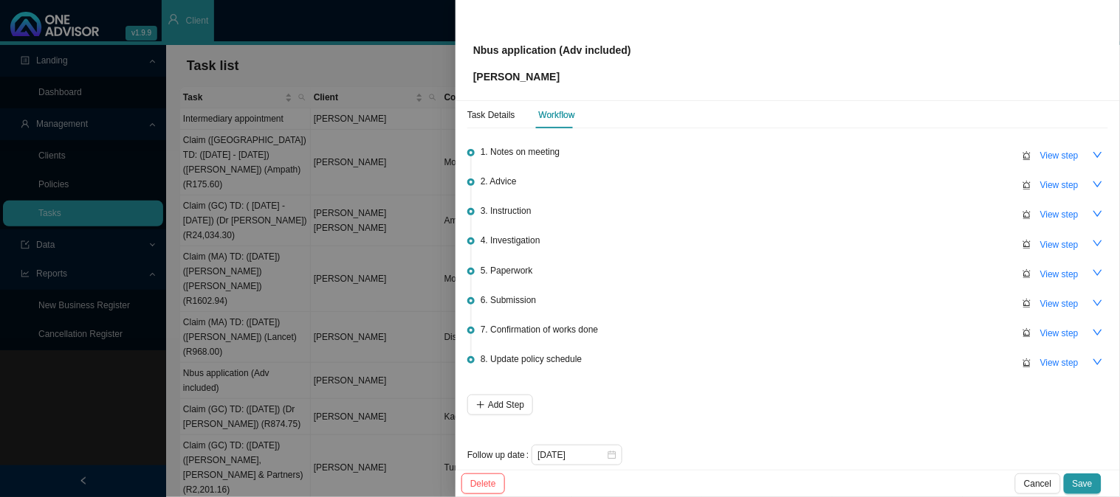
scroll to position [32, 0]
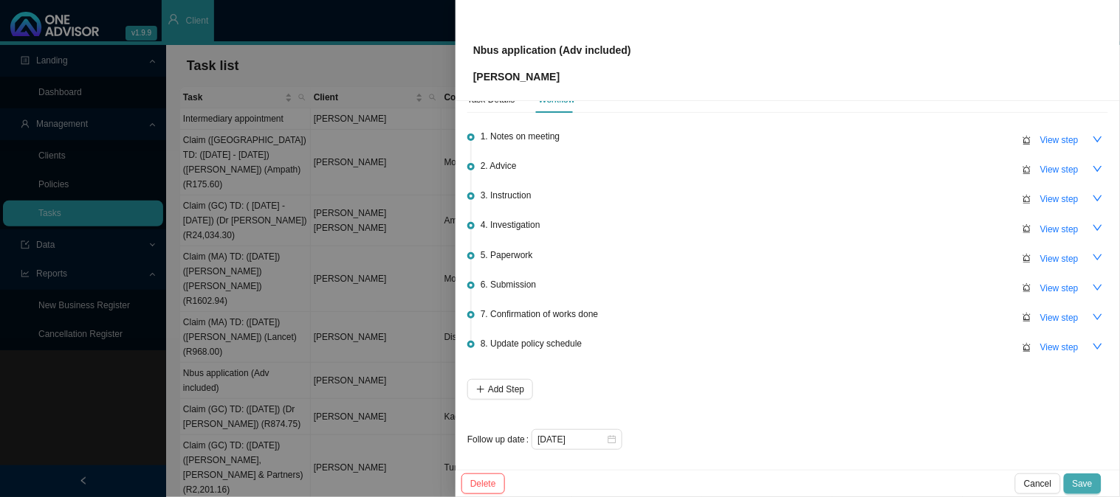
click at [1092, 480] on span "Save" at bounding box center [1082, 484] width 20 height 15
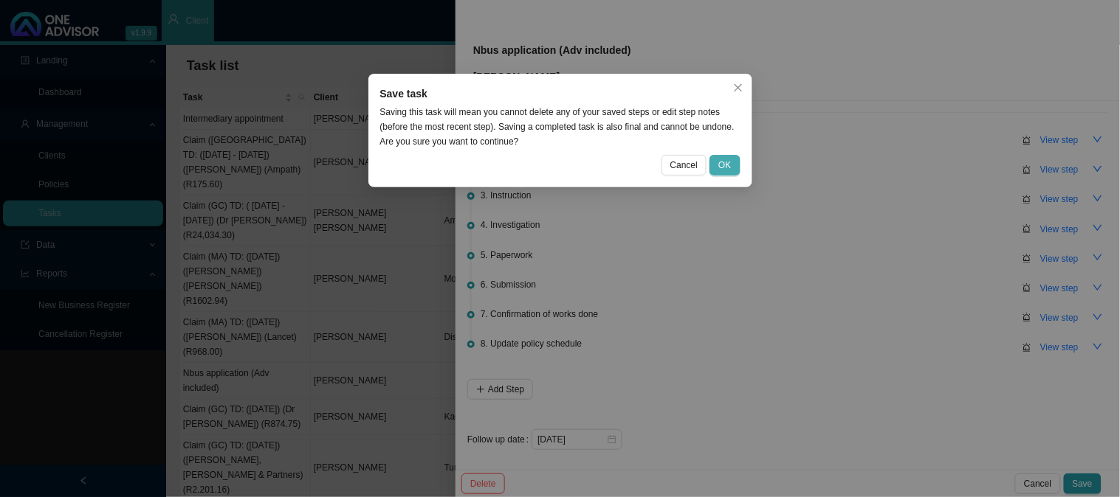
click at [726, 163] on span "OK" at bounding box center [724, 165] width 13 height 15
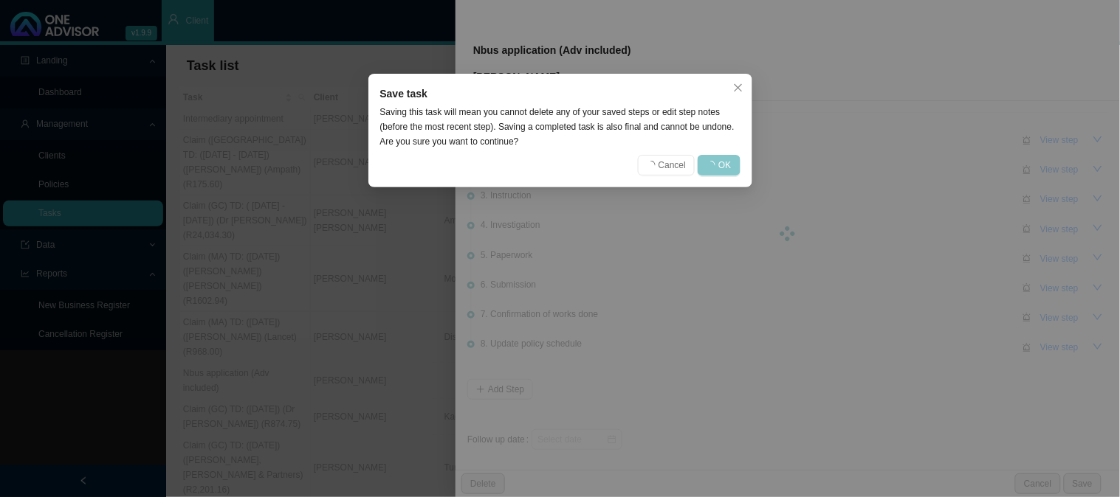
scroll to position [0, 0]
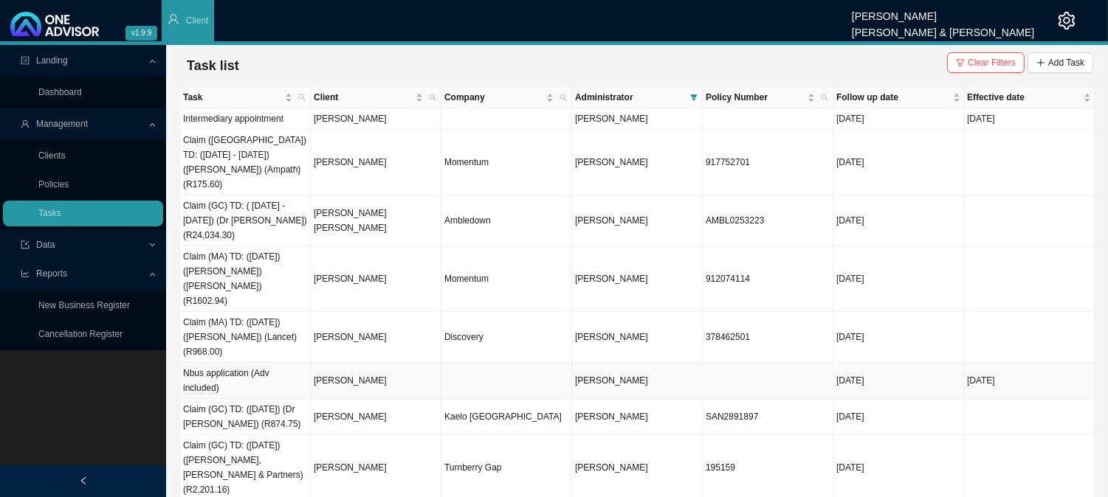
click at [909, 363] on td "[DATE]" at bounding box center [898, 381] width 131 height 36
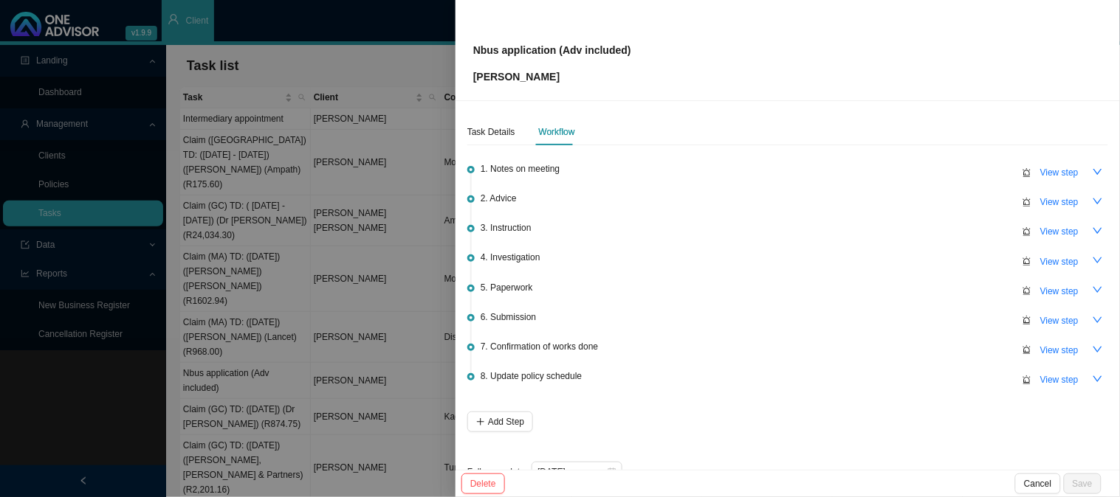
click at [291, 187] on div at bounding box center [560, 248] width 1120 height 497
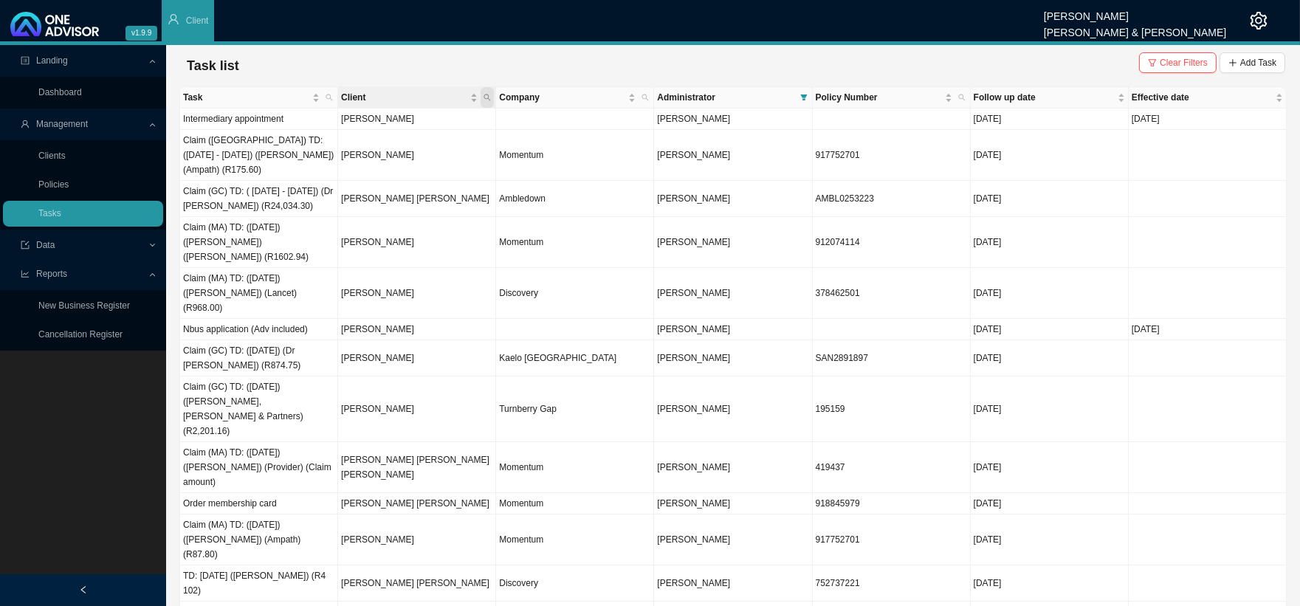
click at [487, 94] on icon "search" at bounding box center [486, 97] width 7 height 7
click at [373, 128] on input "text" at bounding box center [418, 127] width 139 height 21
type input "[PERSON_NAME]"
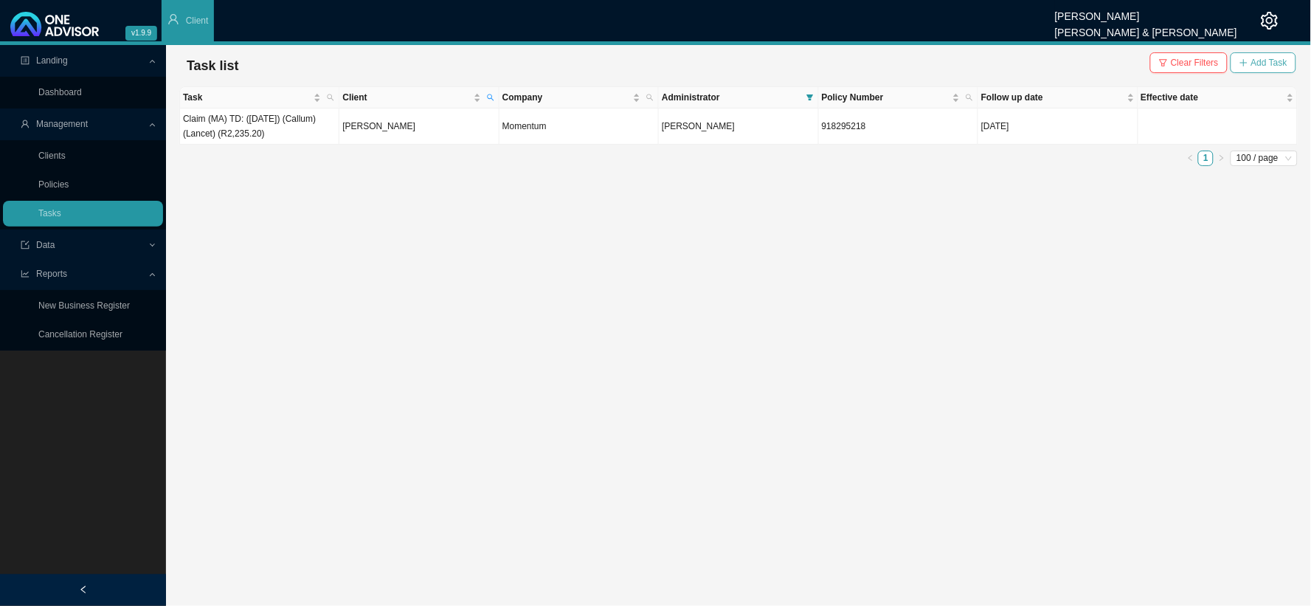
click at [1119, 61] on span "Add Task" at bounding box center [1270, 62] width 36 height 15
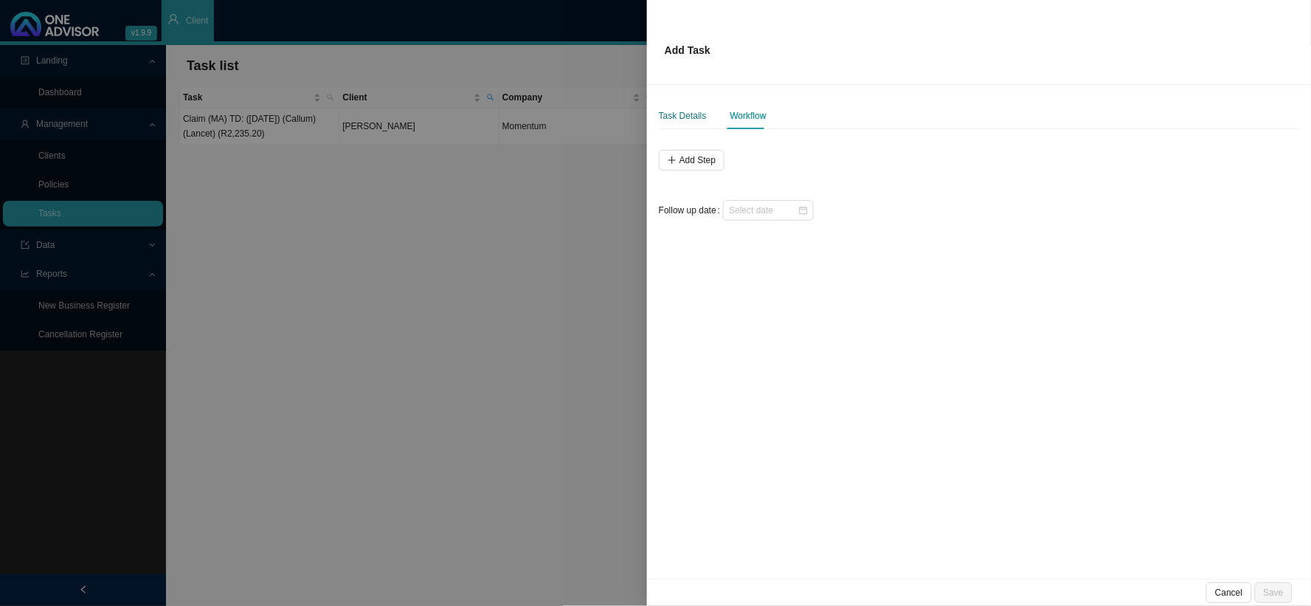
click at [687, 113] on div "Task Details" at bounding box center [683, 115] width 48 height 15
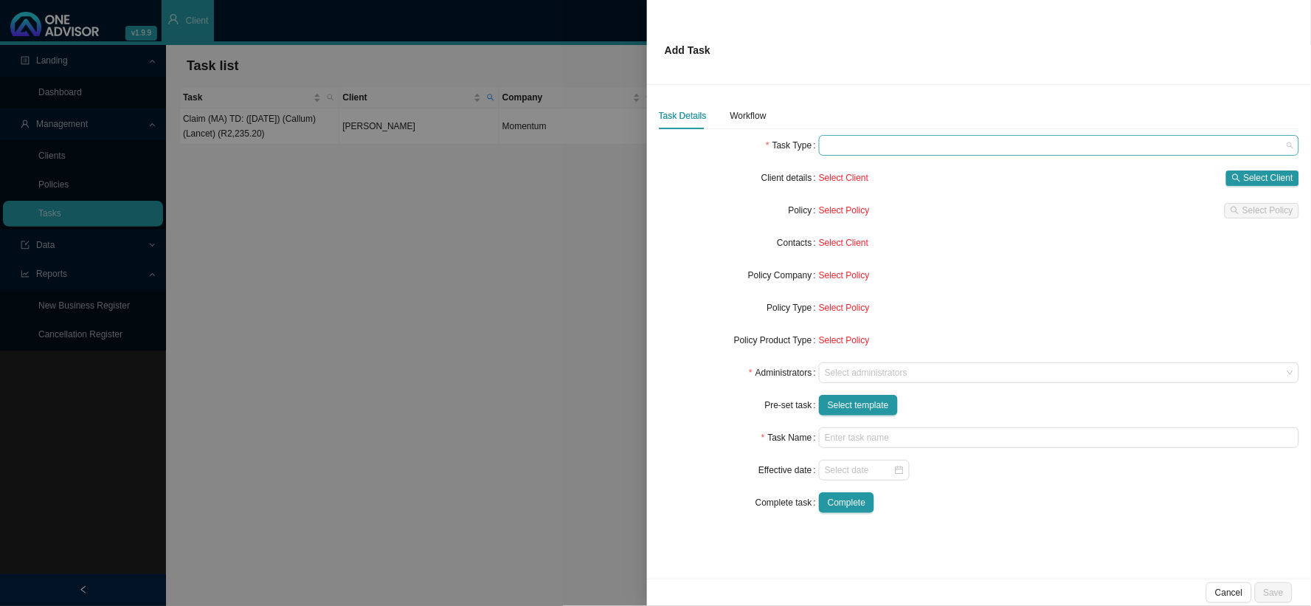
click at [846, 143] on span at bounding box center [1059, 145] width 469 height 19
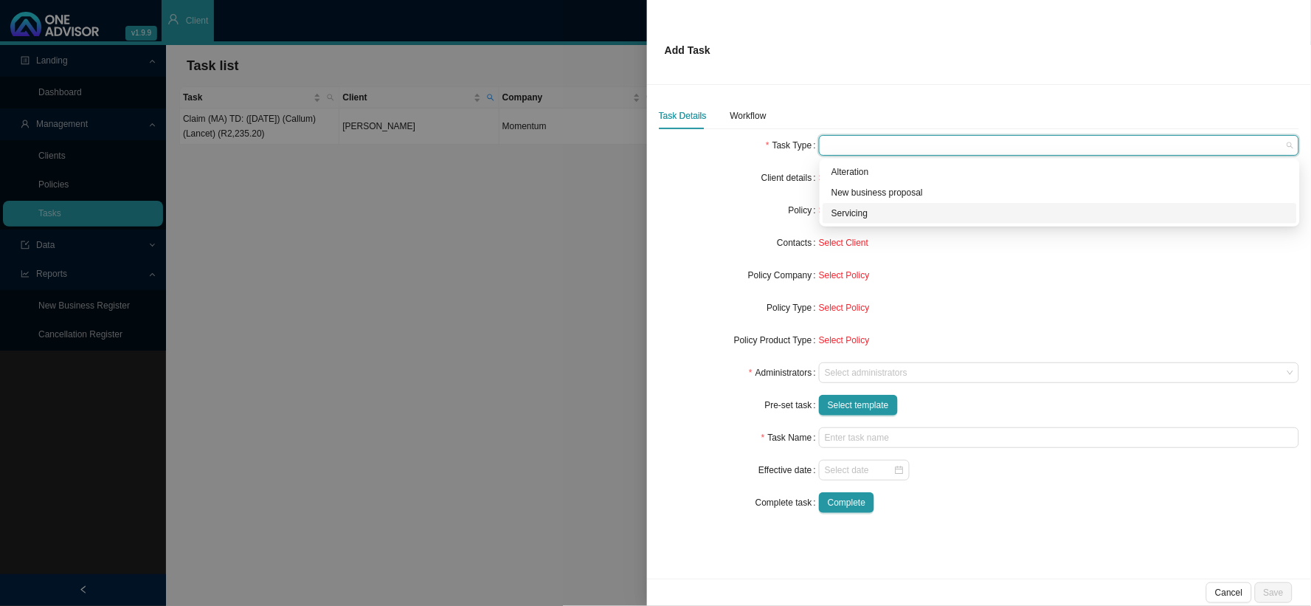
click at [851, 214] on div "Servicing" at bounding box center [1060, 213] width 457 height 15
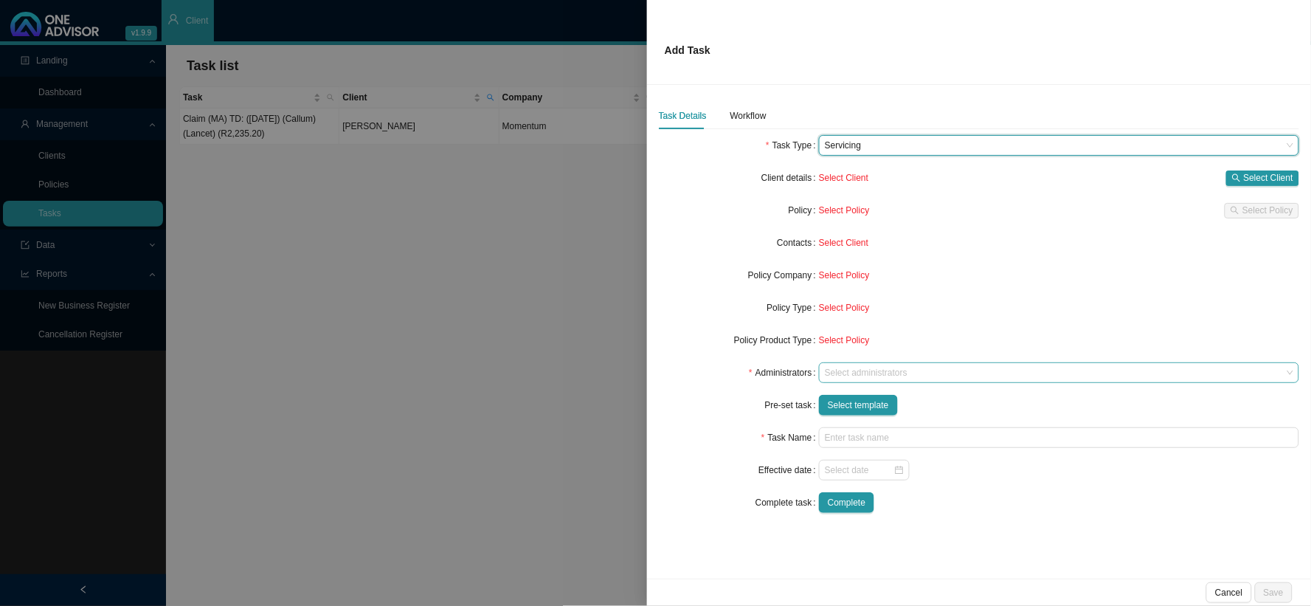
click at [845, 370] on div at bounding box center [1052, 373] width 461 height 11
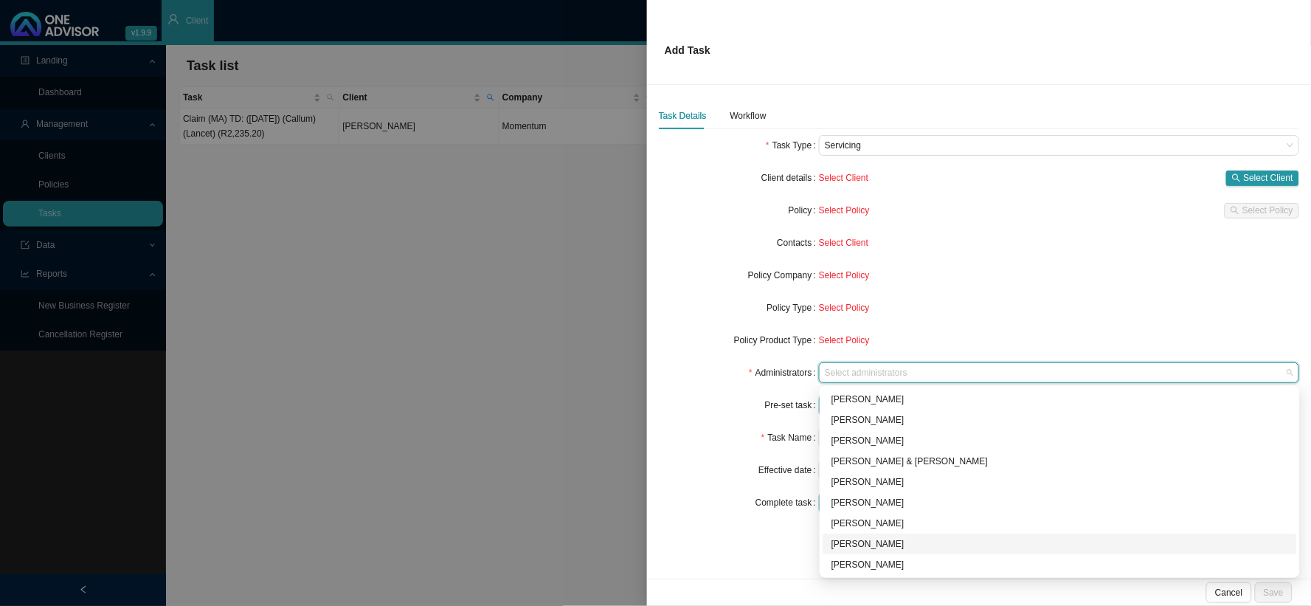
click at [856, 497] on div "[PERSON_NAME]" at bounding box center [1060, 544] width 457 height 15
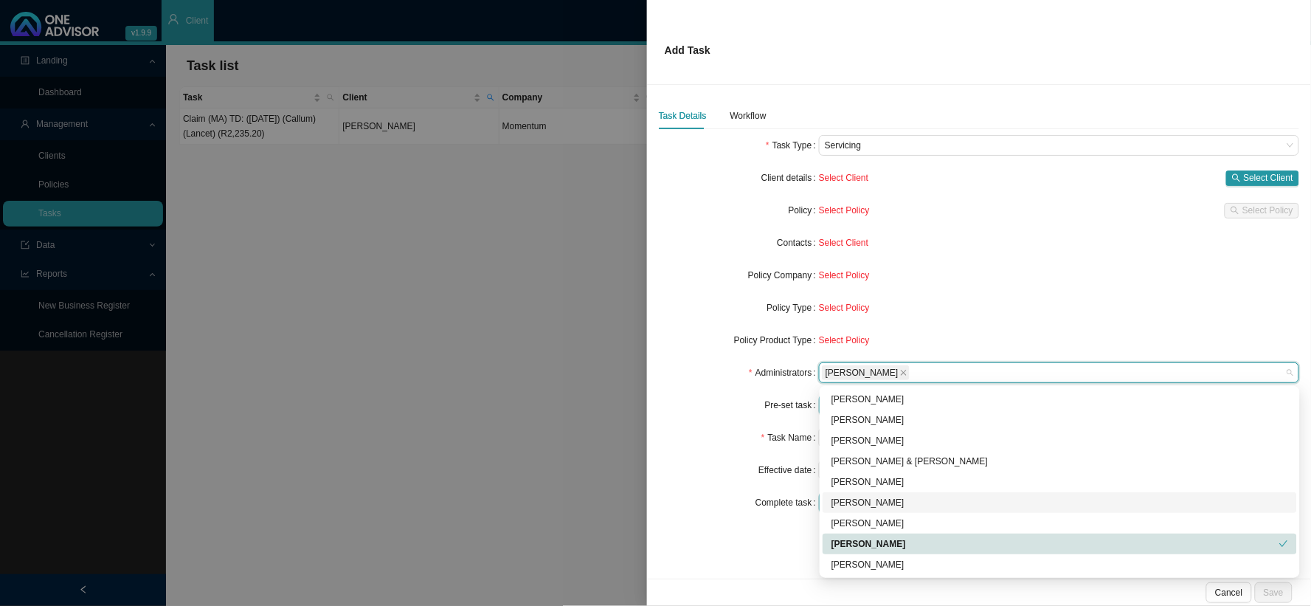
click at [700, 428] on div "Task Name" at bounding box center [739, 437] width 160 height 21
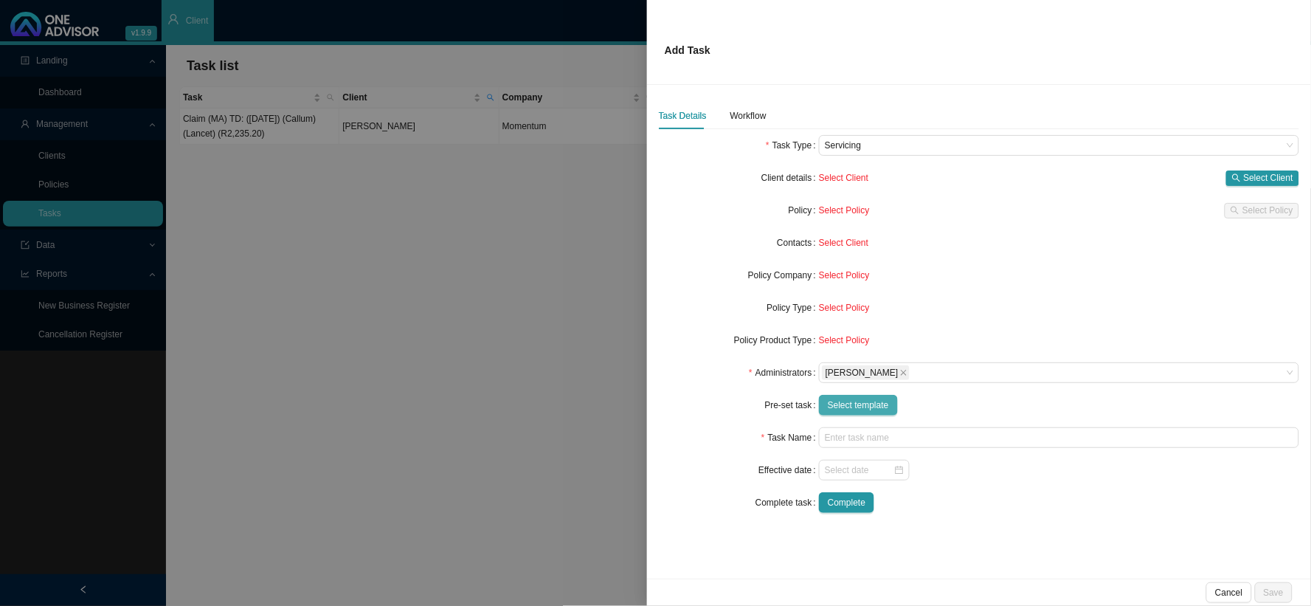
click at [872, 403] on span "Select template" at bounding box center [858, 405] width 61 height 15
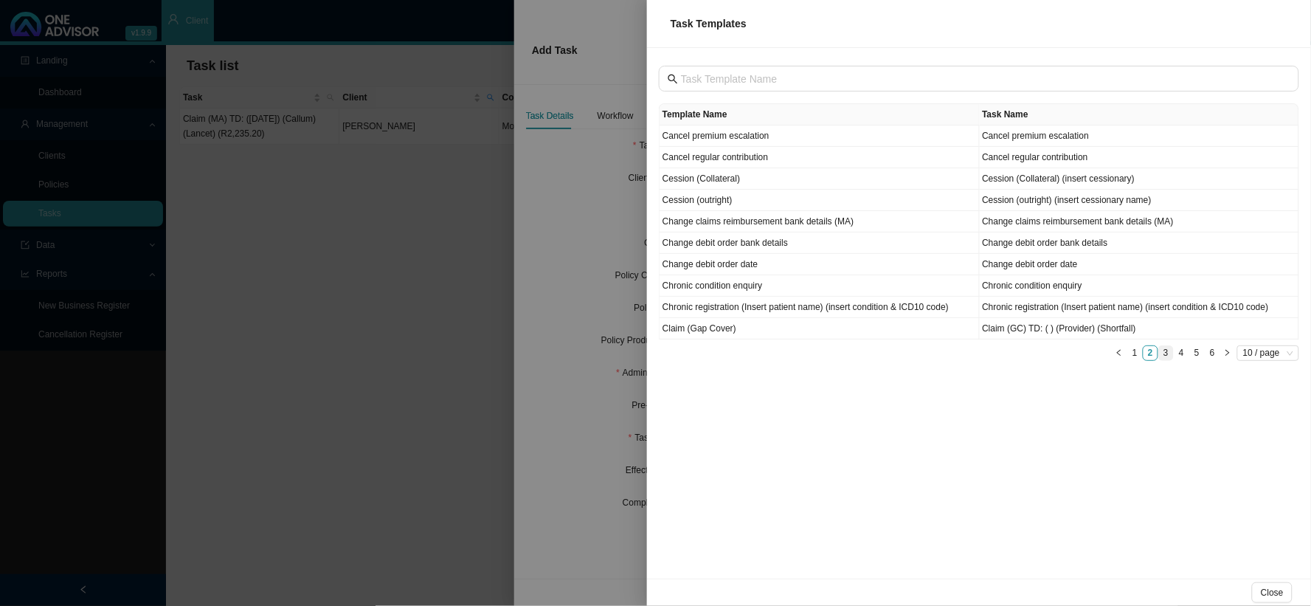
click at [1119, 350] on link "3" at bounding box center [1166, 353] width 14 height 14
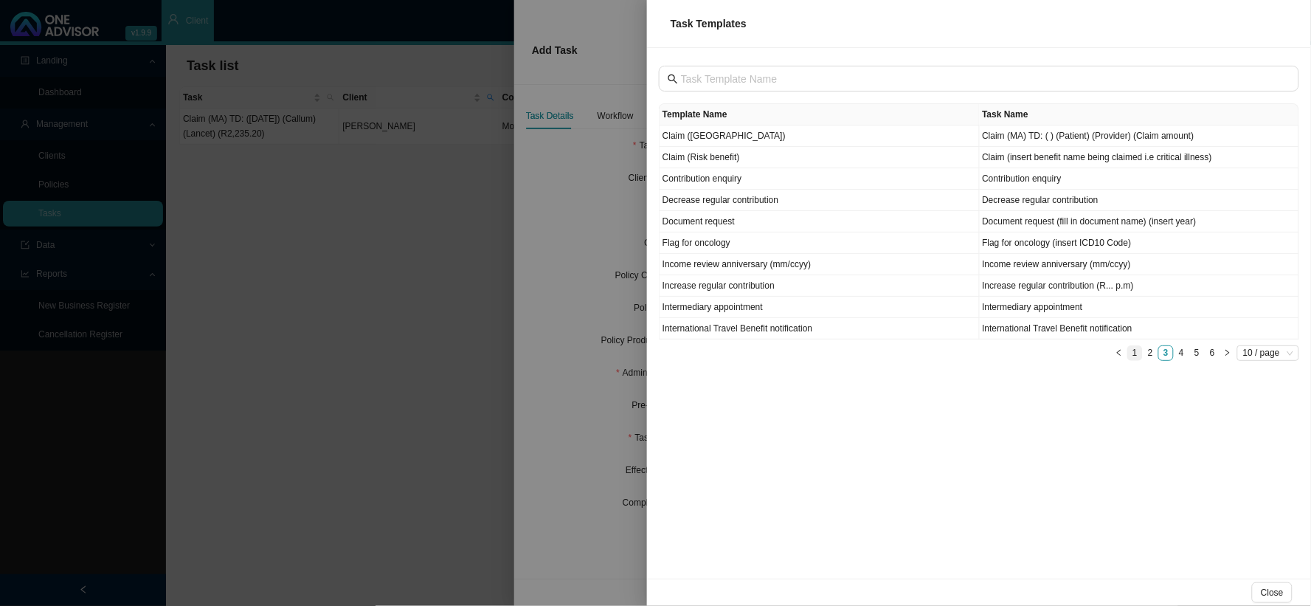
click at [1119, 355] on link "1" at bounding box center [1135, 353] width 14 height 14
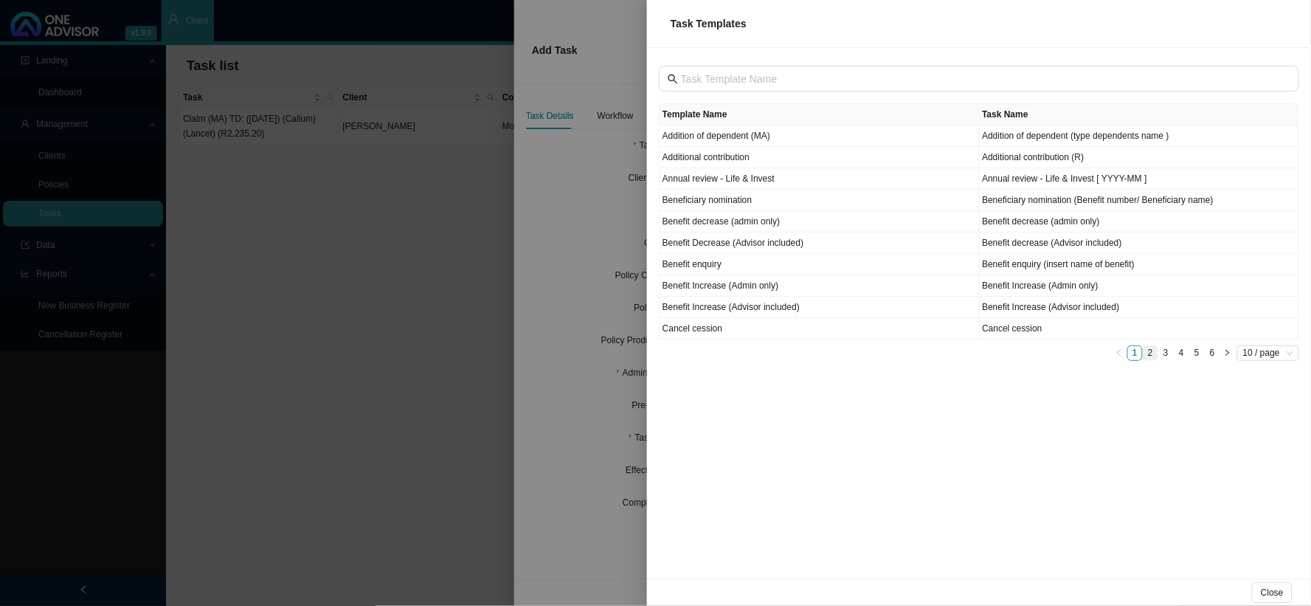
click at [1119, 356] on link "2" at bounding box center [1151, 353] width 14 height 14
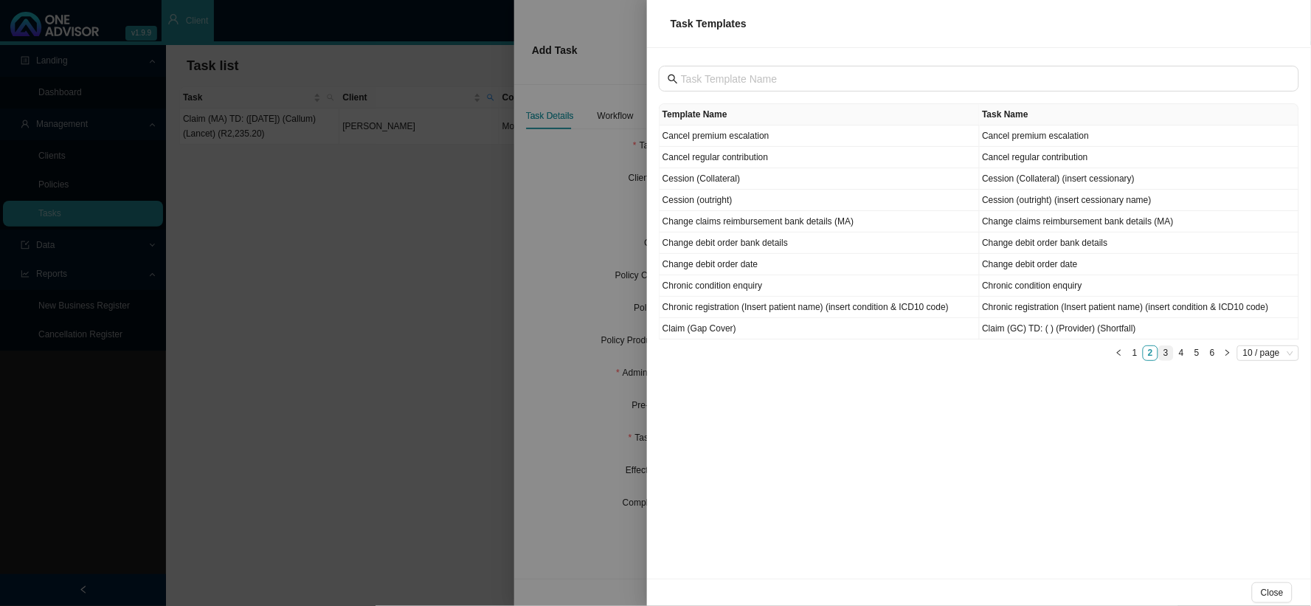
click at [1119, 356] on link "3" at bounding box center [1166, 353] width 14 height 14
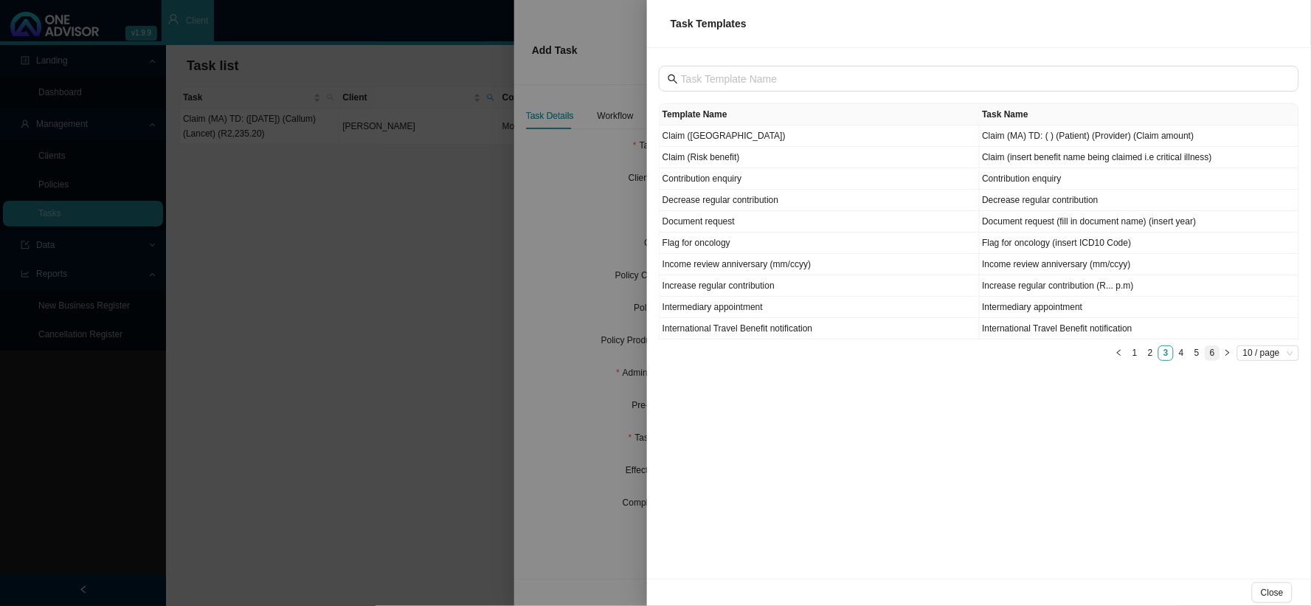
click at [1119, 355] on link "6" at bounding box center [1213, 353] width 14 height 14
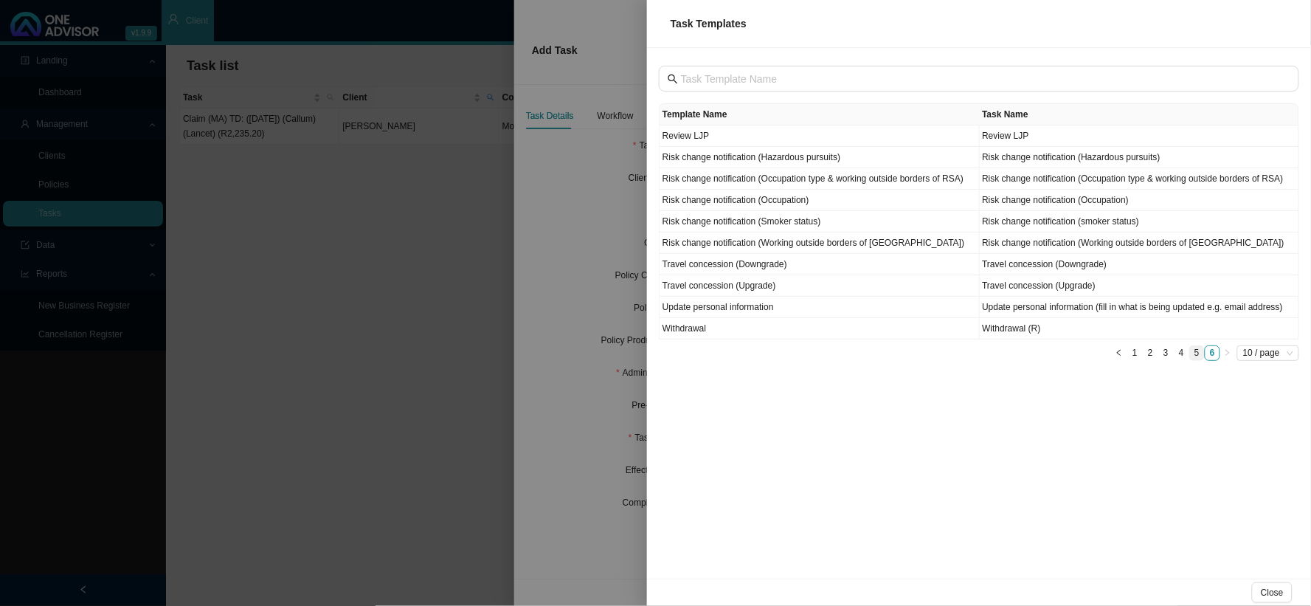
click at [1119, 355] on link "5" at bounding box center [1197, 353] width 14 height 14
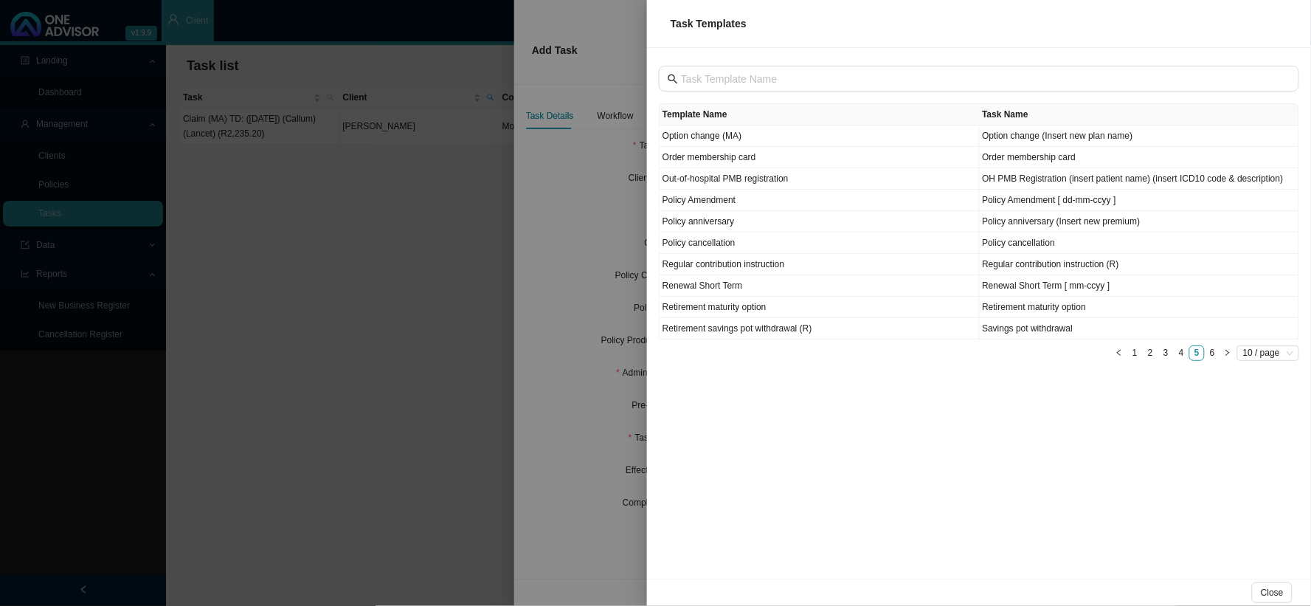
click at [563, 263] on div at bounding box center [655, 303] width 1311 height 606
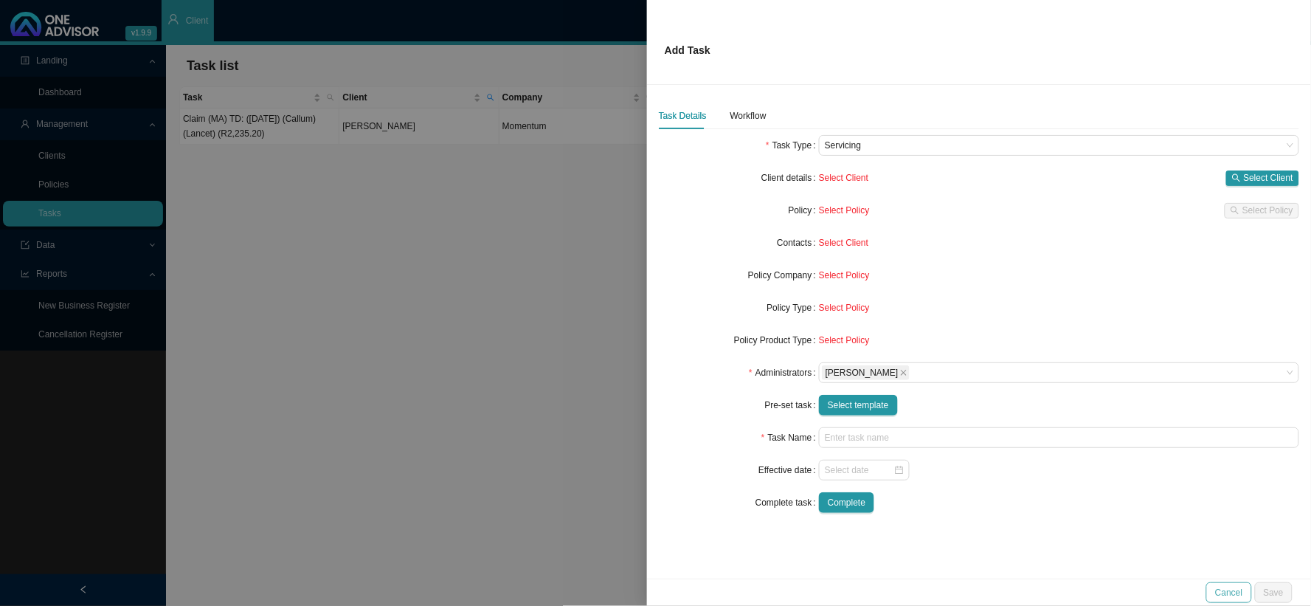
click at [1119, 497] on span "Cancel" at bounding box center [1229, 592] width 27 height 15
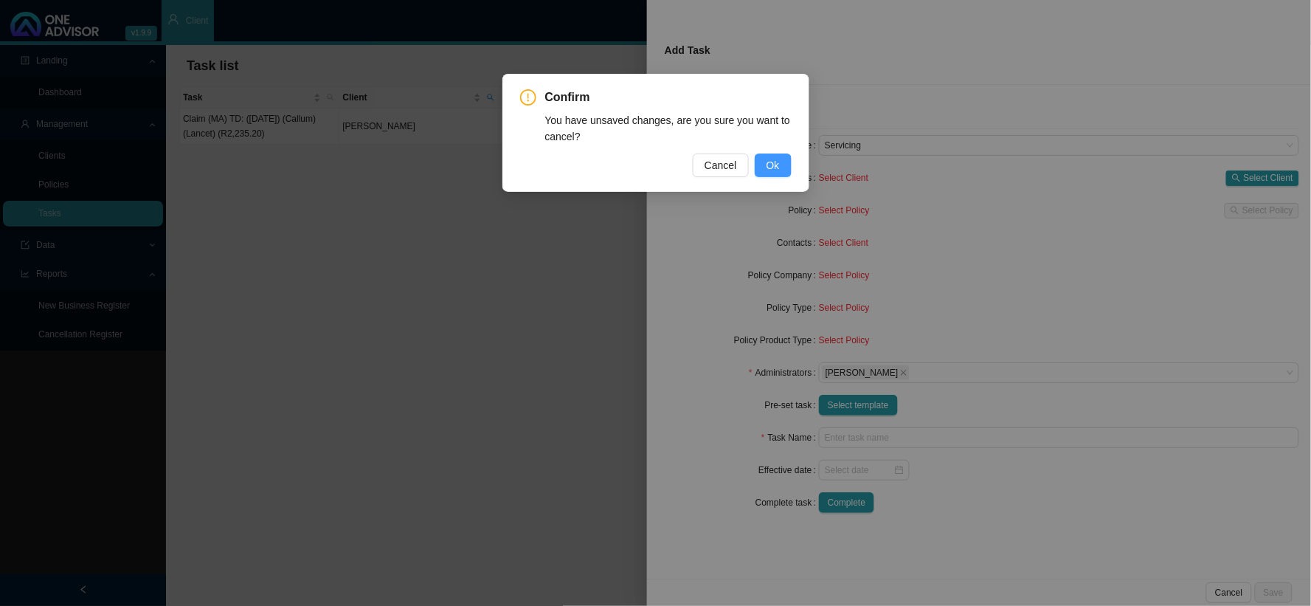
click at [770, 172] on span "Ok" at bounding box center [773, 165] width 13 height 16
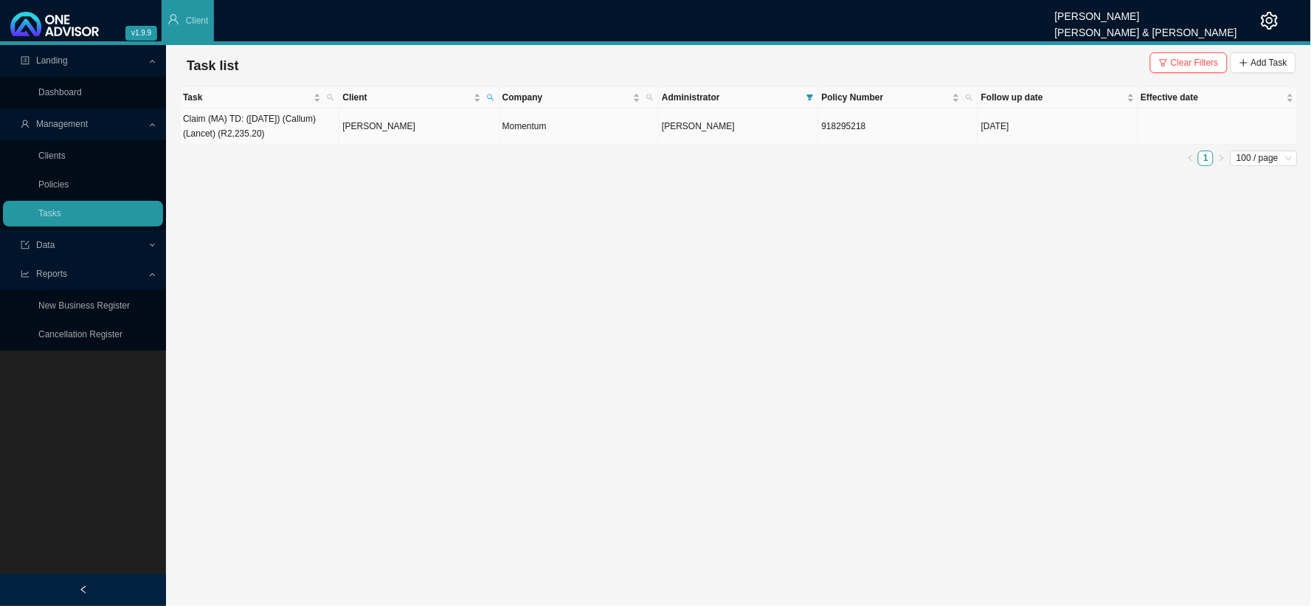
click at [525, 124] on td "Momentum" at bounding box center [579, 126] width 159 height 36
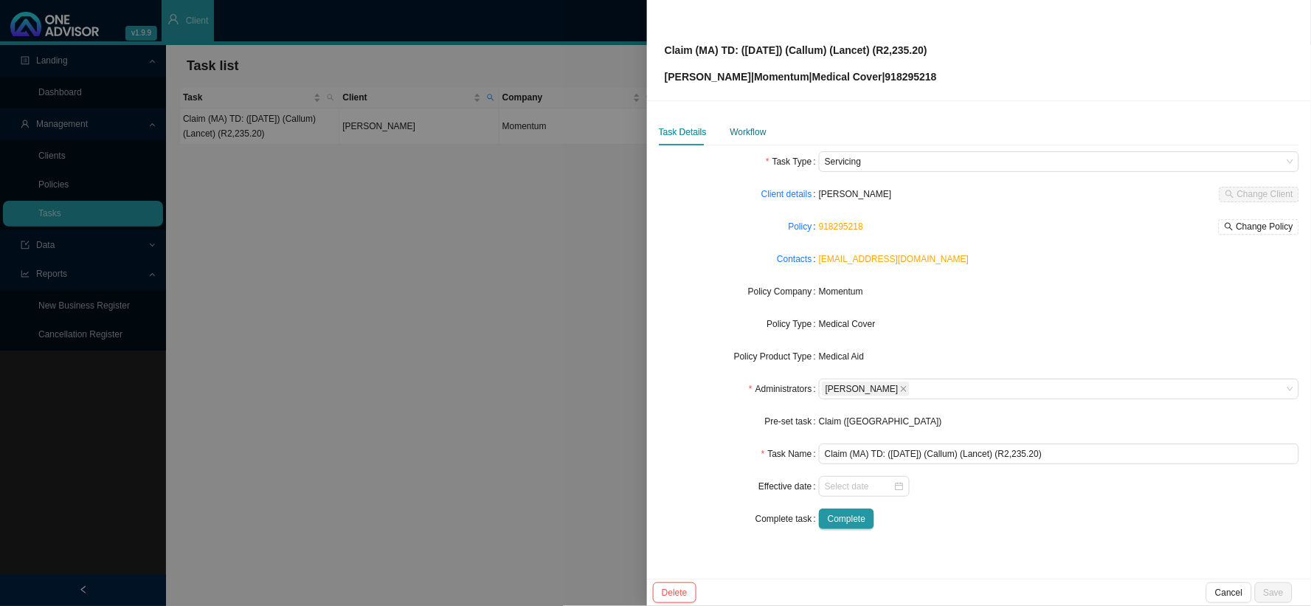
click at [739, 134] on div "Workflow" at bounding box center [749, 132] width 36 height 15
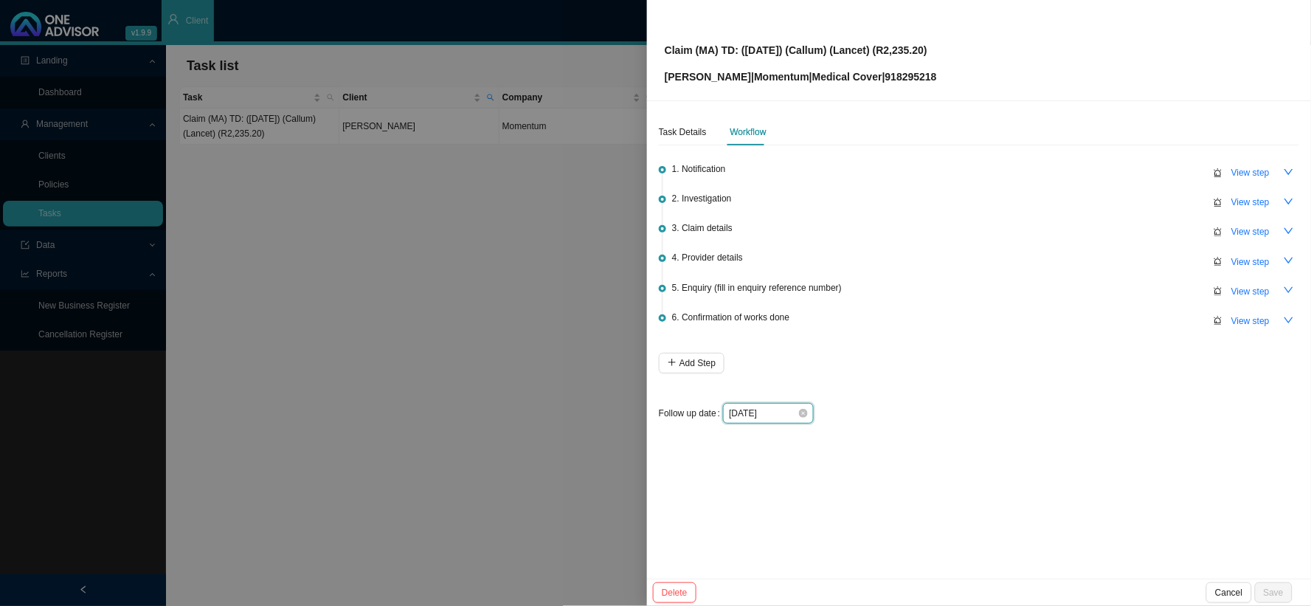
click at [781, 412] on input "[DATE]" at bounding box center [763, 413] width 69 height 15
type input "[DATE]"
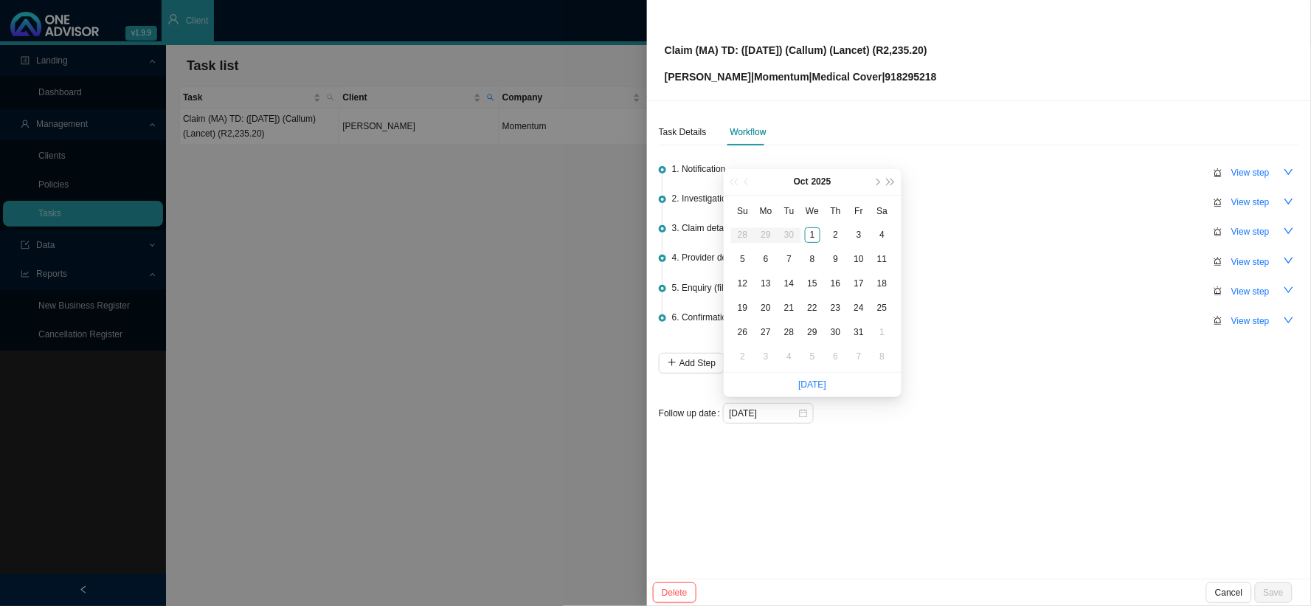
click at [969, 305] on li "5. Enquiry (fill in enquiry reference number) View step" at bounding box center [979, 300] width 641 height 30
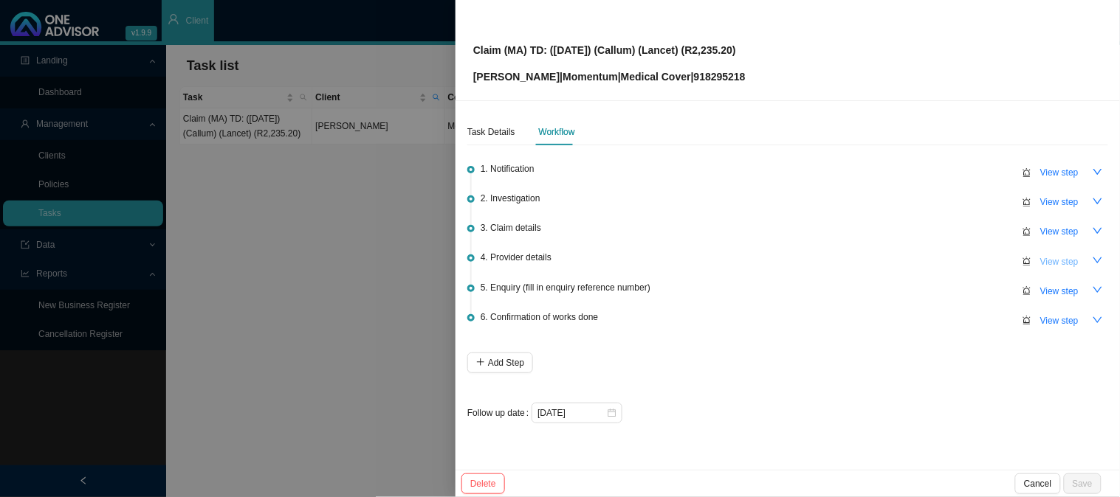
click at [1063, 261] on span "View step" at bounding box center [1059, 262] width 38 height 15
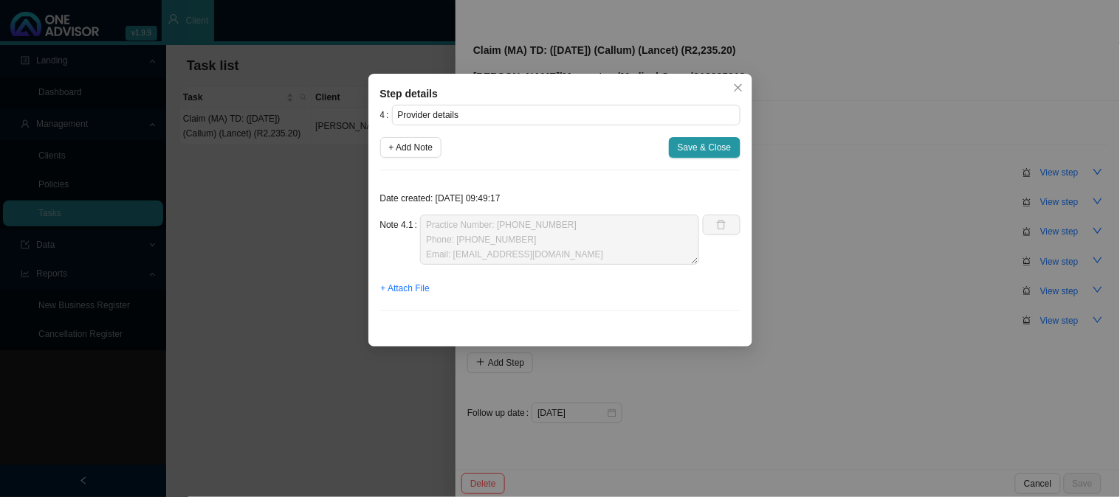
click at [899, 300] on div "Step details 4 Provider details + Add Note Save & Close Date created: [DATE] 09…" at bounding box center [560, 248] width 1120 height 497
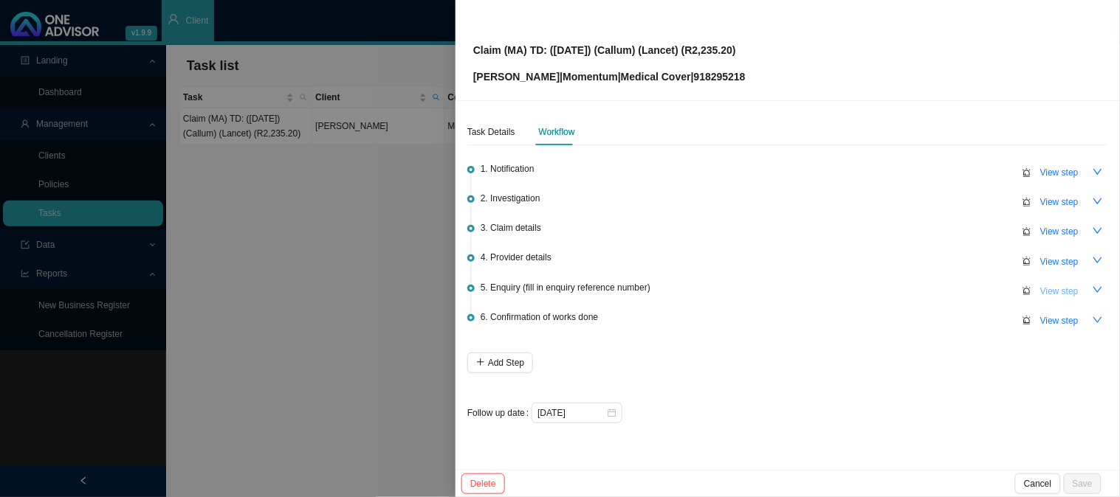
click at [1042, 290] on span "View step" at bounding box center [1059, 291] width 38 height 15
type input "Enquiry (fill in enquiry reference number)"
type textarea "Callum was in casualty - requested the hospital account, [PERSON_NAME] invoice …"
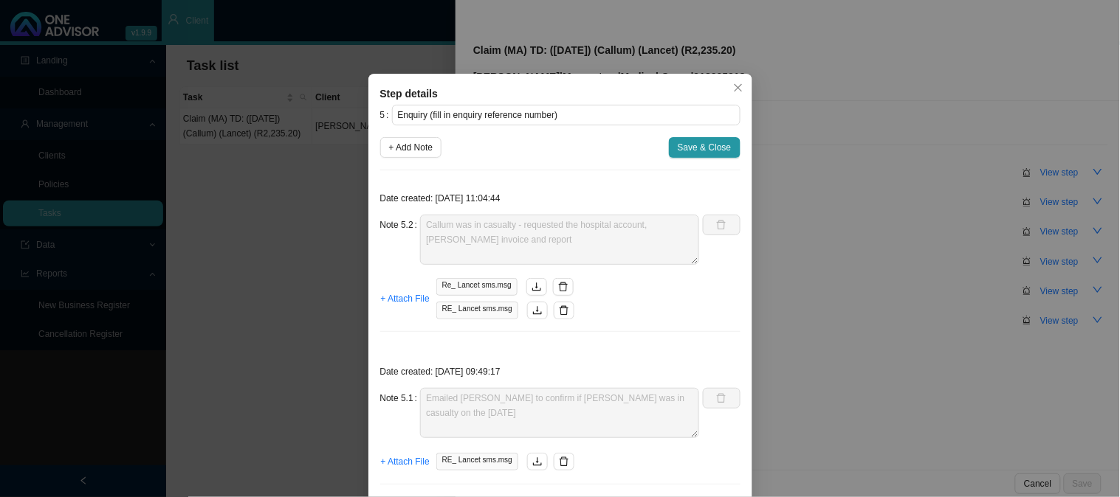
click at [831, 288] on div "Step details 5 Enquiry (fill in enquiry reference number) + Add Note Save & Clo…" at bounding box center [560, 248] width 1120 height 497
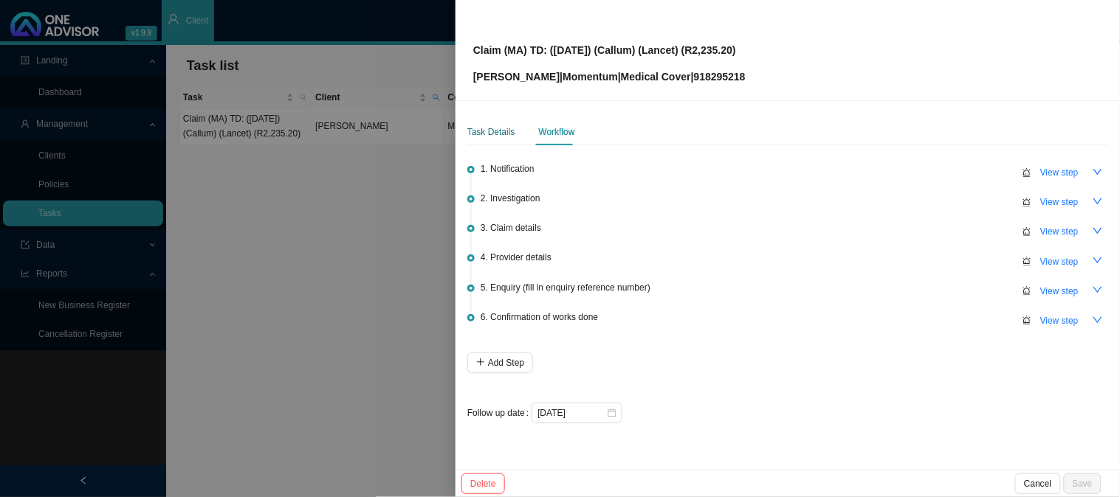
click at [504, 128] on div "Task Details" at bounding box center [491, 132] width 48 height 15
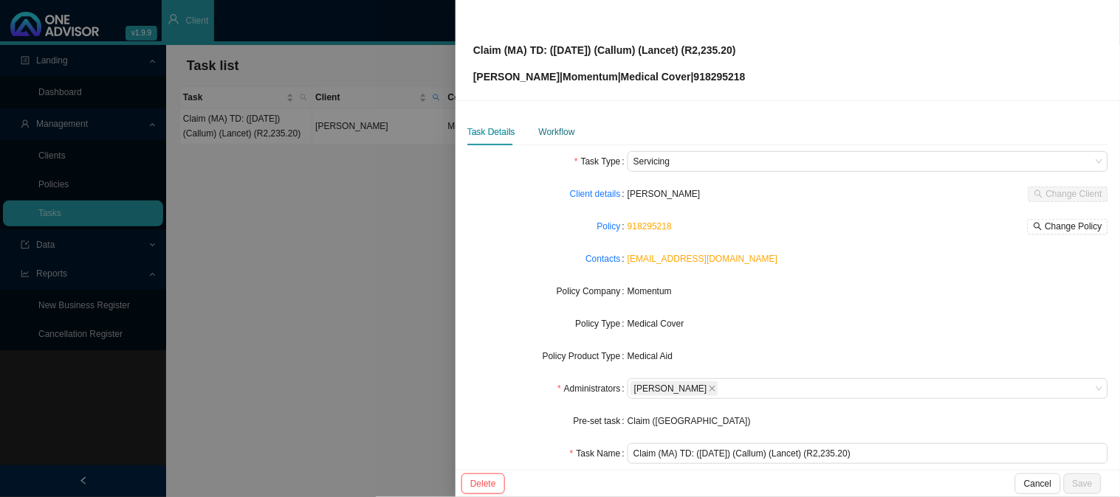
click at [556, 137] on div "Workflow" at bounding box center [557, 132] width 36 height 15
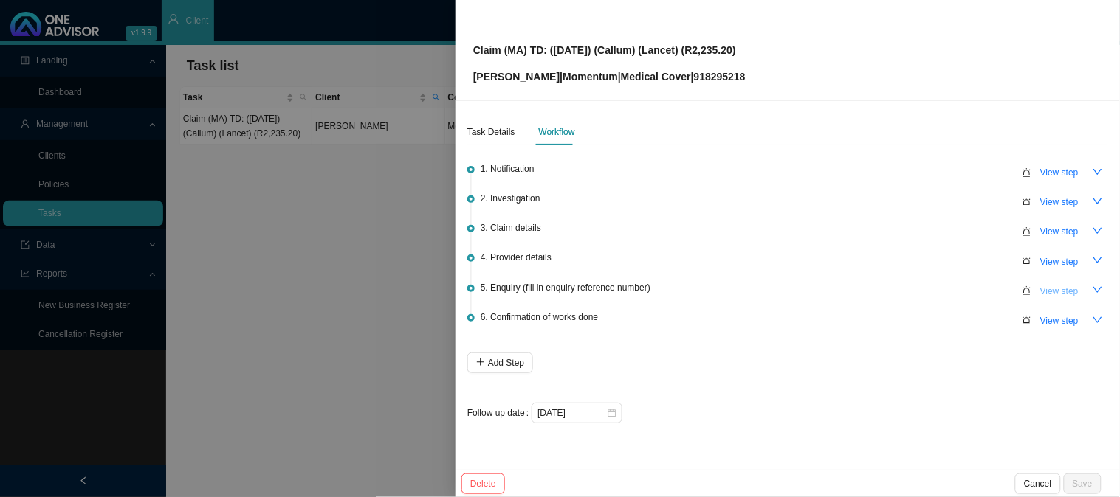
click at [1071, 288] on span "View step" at bounding box center [1059, 291] width 38 height 15
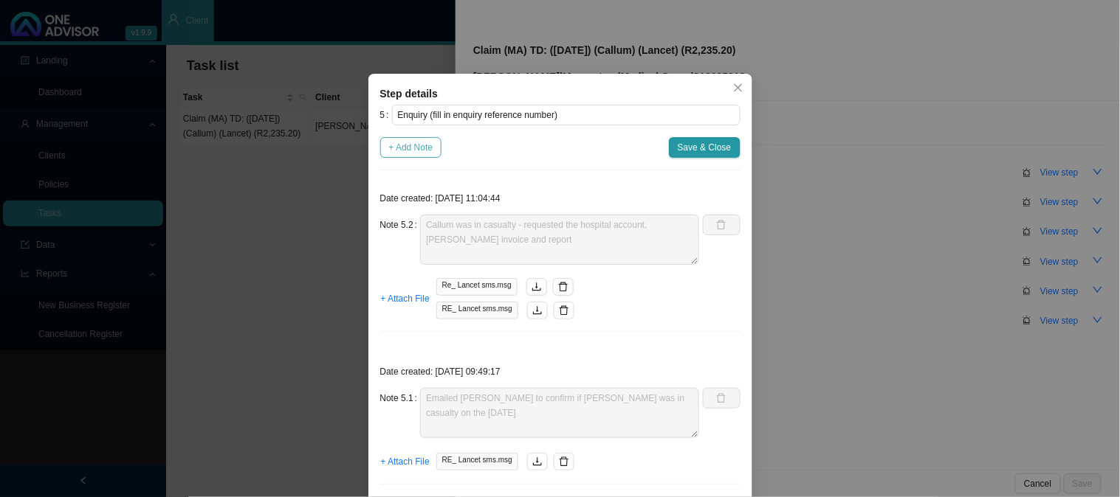
click at [427, 150] on span "+ Add Note" at bounding box center [411, 147] width 44 height 15
type textarea "Callum was in casualty - requested the hospital account, [PERSON_NAME] invoice …"
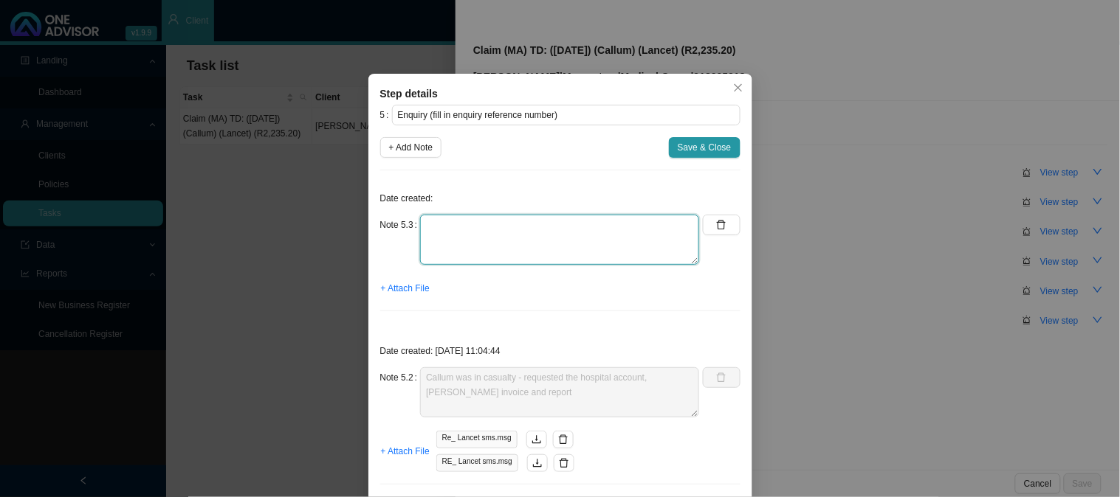
click at [539, 230] on textarea at bounding box center [559, 240] width 279 height 50
click at [395, 283] on span "+ Attach File" at bounding box center [405, 288] width 49 height 15
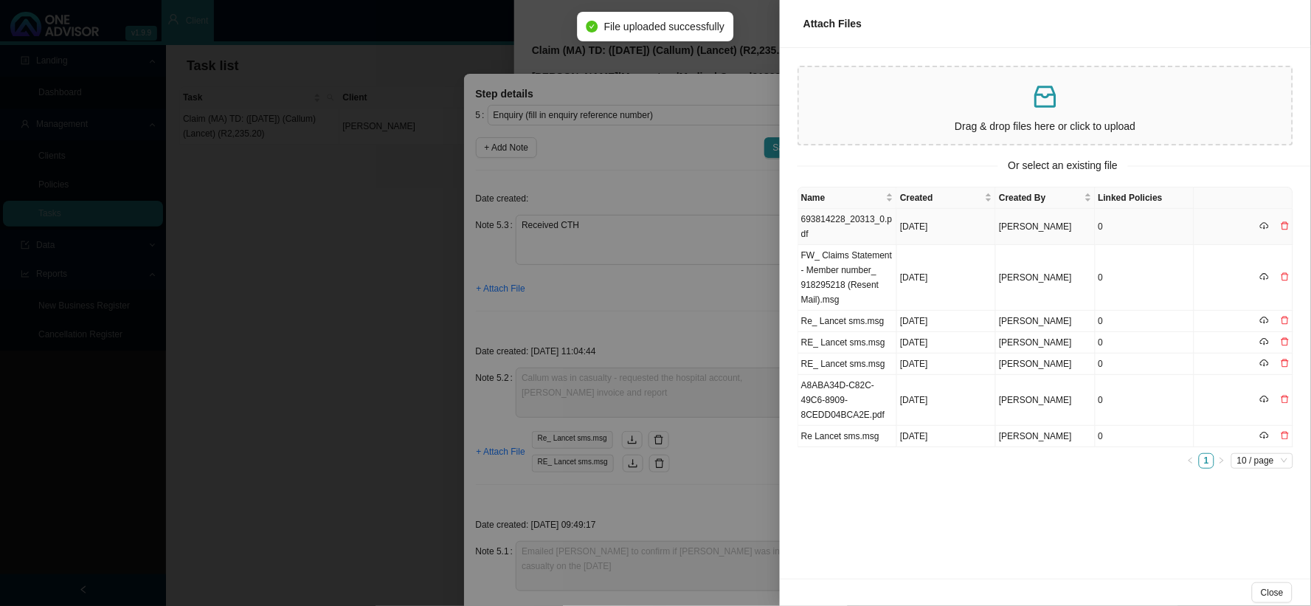
click at [869, 245] on td "FW_ Claims Statement - Member number_ 918295218 (Resent Mail).msg" at bounding box center [848, 278] width 99 height 66
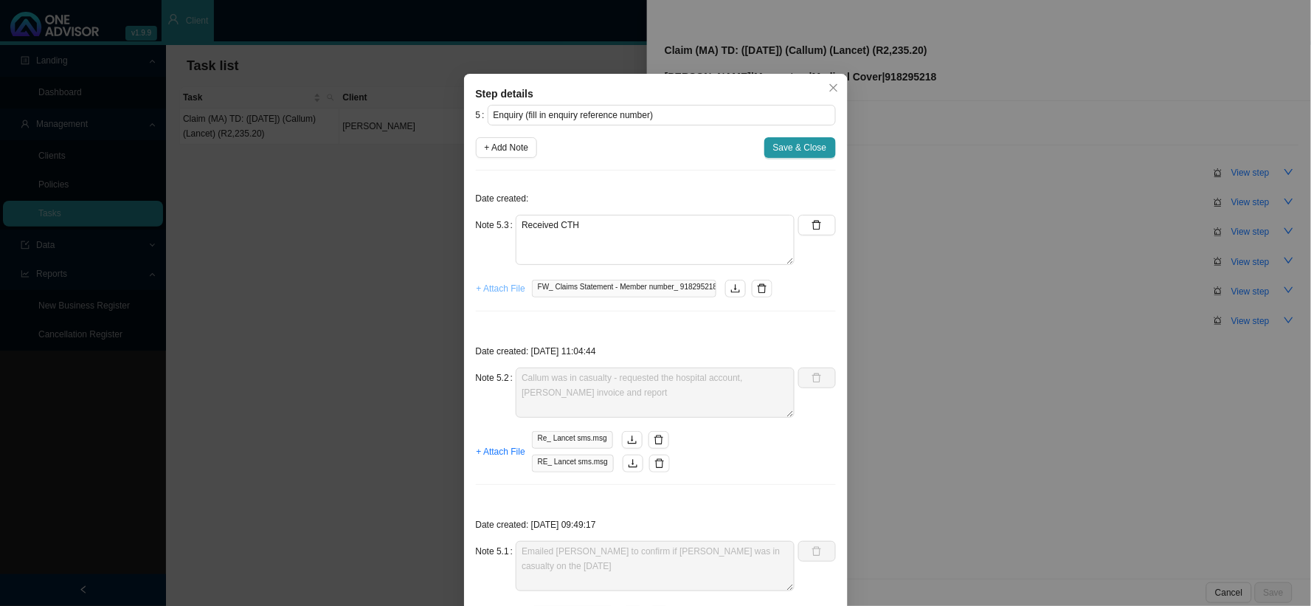
click at [486, 289] on span "+ Attach File" at bounding box center [501, 288] width 49 height 15
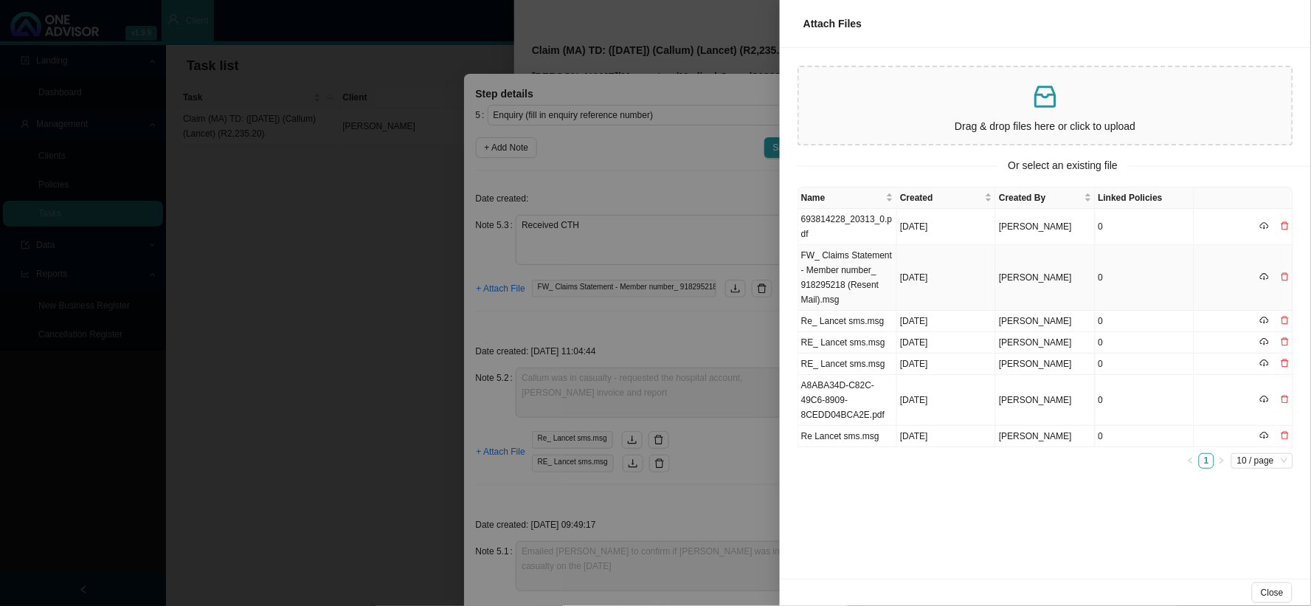
click at [844, 269] on td "FW_ Claims Statement - Member number_ 918295218 (Resent Mail).msg" at bounding box center [848, 278] width 99 height 66
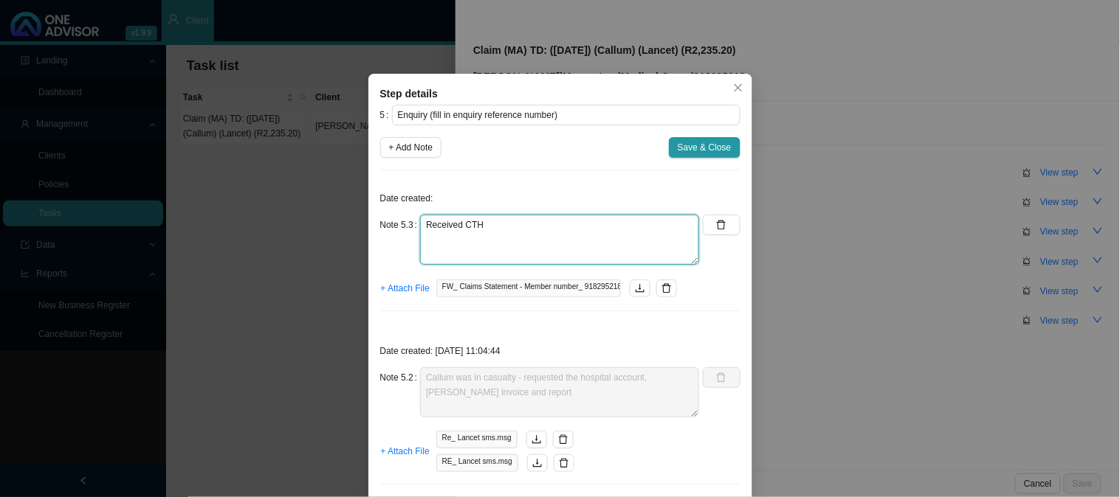
click at [503, 238] on textarea "Received CTH" at bounding box center [559, 240] width 279 height 50
paste textarea "9409165067087"
type textarea "Received CTH - PASSWORD: [SECURITY_DATA]"
click at [713, 150] on span "Save & Close" at bounding box center [705, 147] width 54 height 15
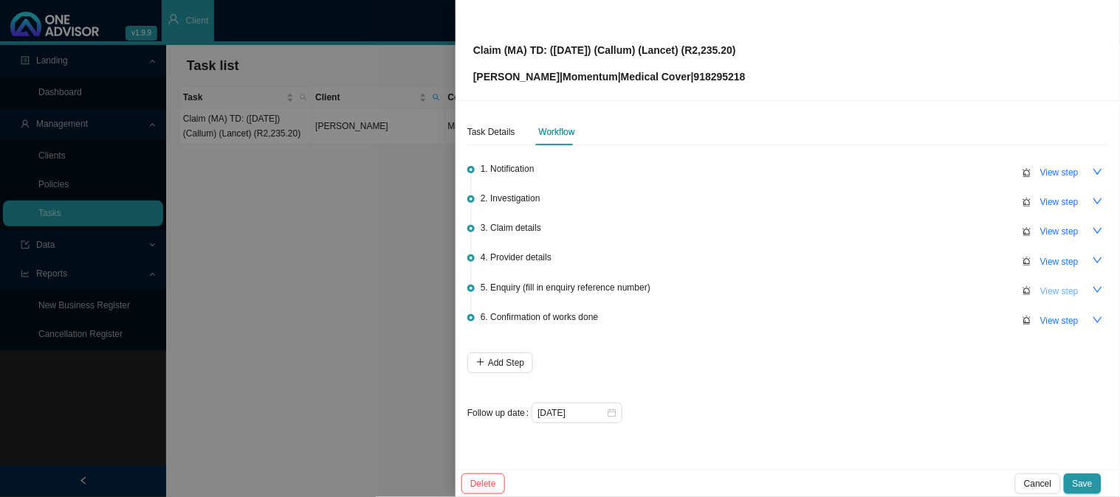
click at [1052, 286] on span "View step" at bounding box center [1059, 291] width 38 height 15
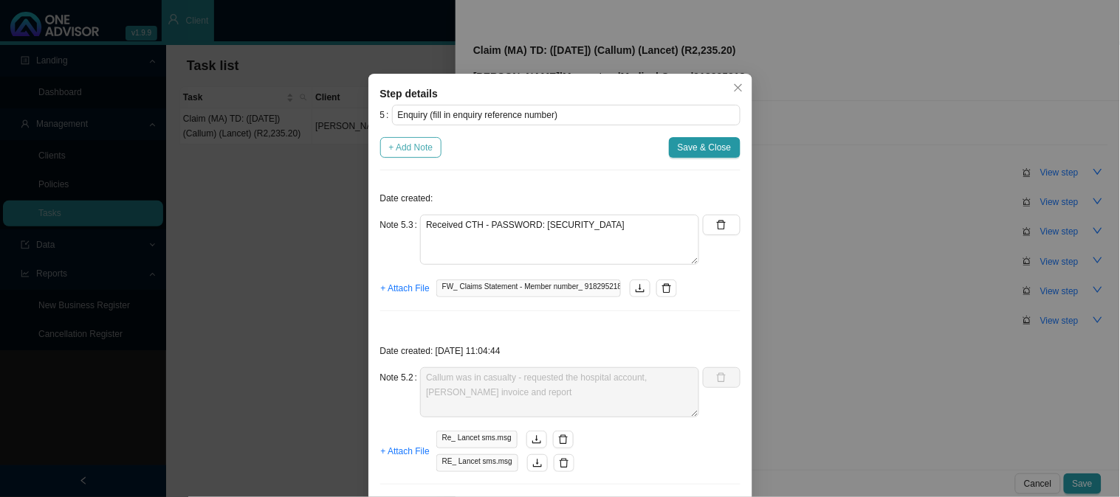
click at [418, 145] on span "+ Add Note" at bounding box center [411, 147] width 44 height 15
type textarea "Received CTH - PASSWORD: [SECURITY_DATA]"
type textarea "Callum was in casualty - requested the hospital account, [PERSON_NAME] invoice …"
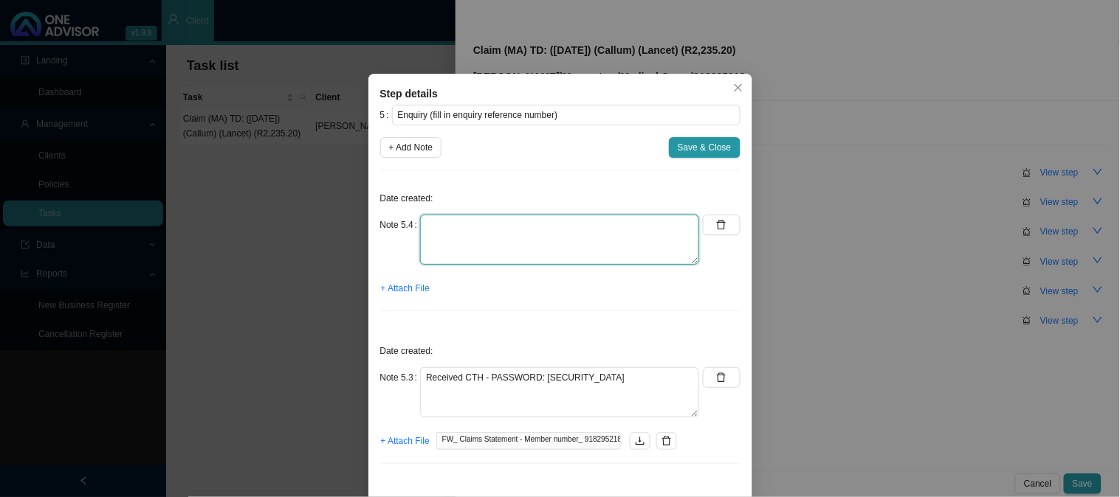
click at [459, 225] on textarea at bounding box center [559, 240] width 279 height 50
type textarea "r"
type textarea "Requested invoices and report"
click at [399, 290] on span "+ Attach File" at bounding box center [405, 288] width 49 height 15
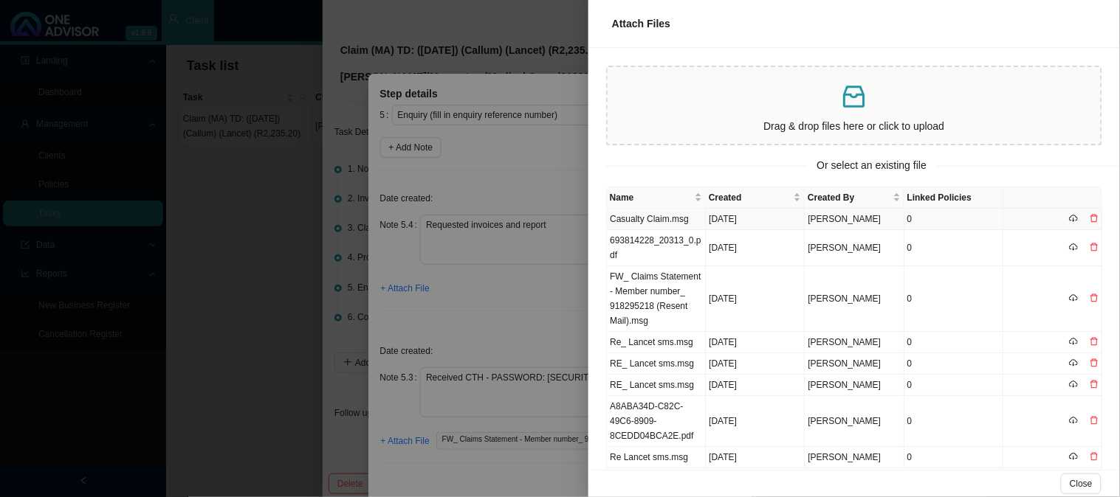
click at [647, 213] on td "Casualty Claim.msg" at bounding box center [656, 219] width 99 height 21
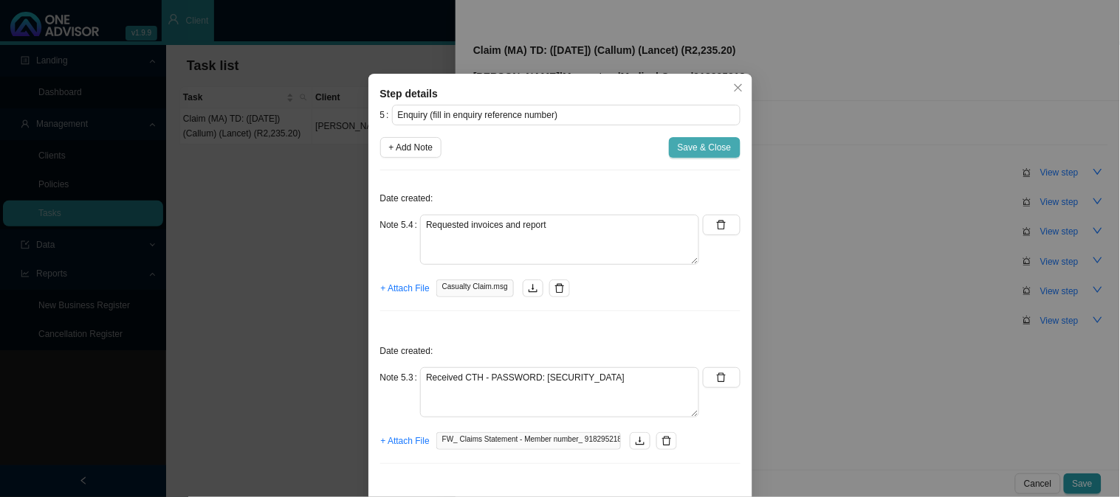
click at [697, 148] on span "Save & Close" at bounding box center [705, 147] width 54 height 15
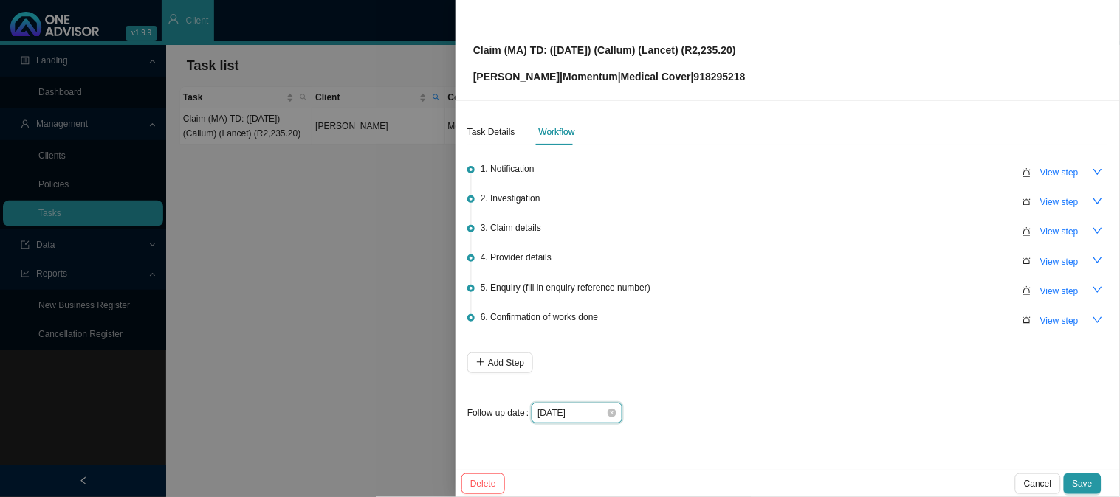
click at [599, 410] on input "[DATE]" at bounding box center [571, 413] width 69 height 15
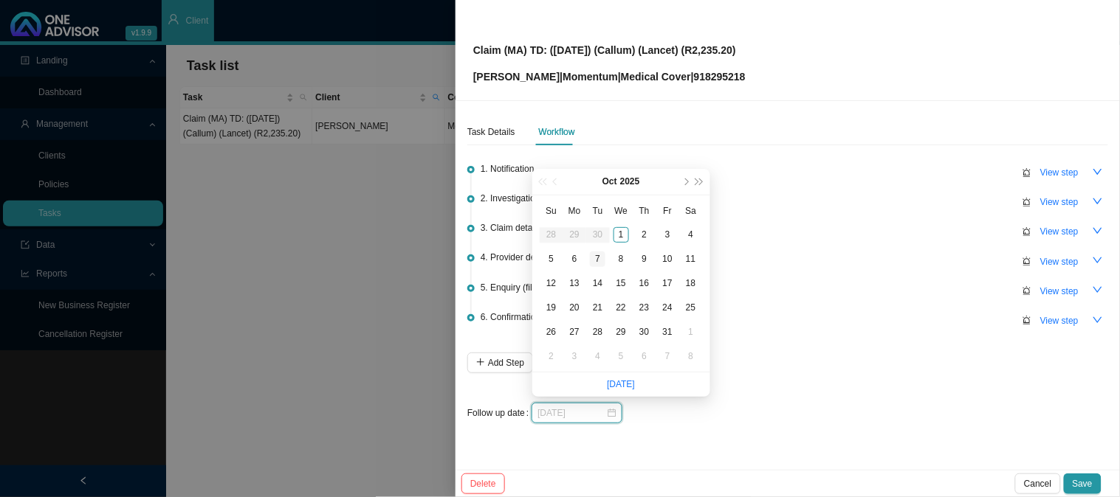
type input "[DATE]"
click at [599, 259] on div "7" at bounding box center [597, 259] width 15 height 15
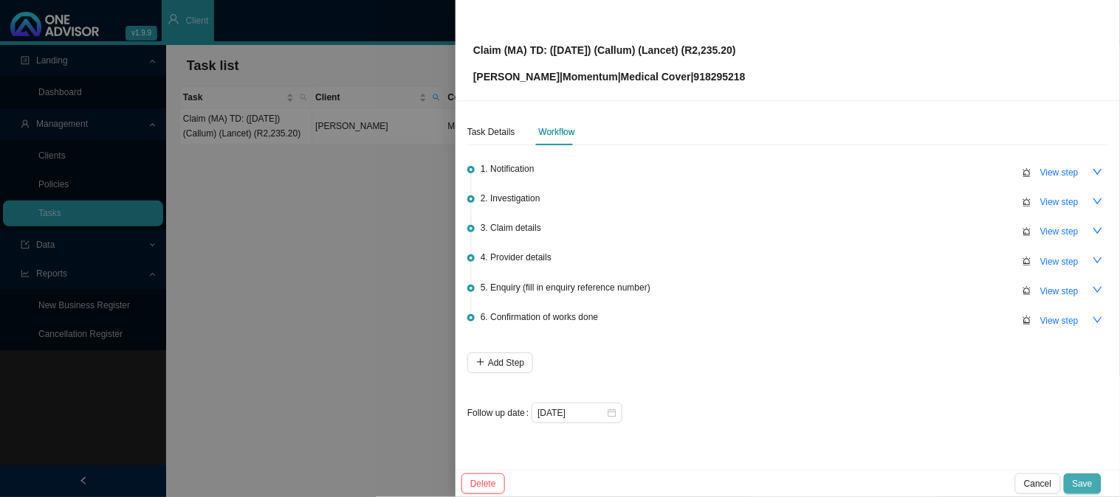
click at [1078, 481] on span "Save" at bounding box center [1082, 484] width 20 height 15
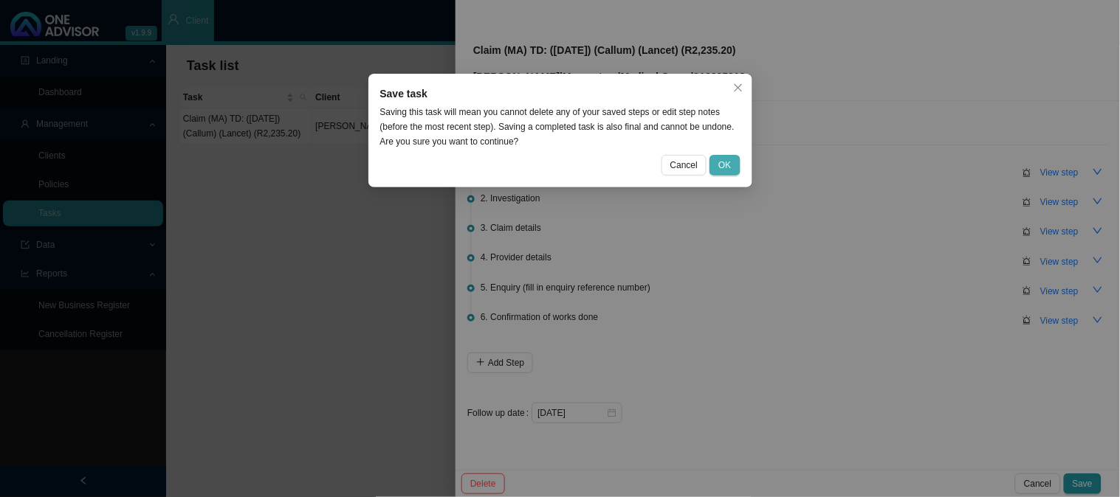
click at [733, 162] on button "OK" at bounding box center [724, 165] width 30 height 21
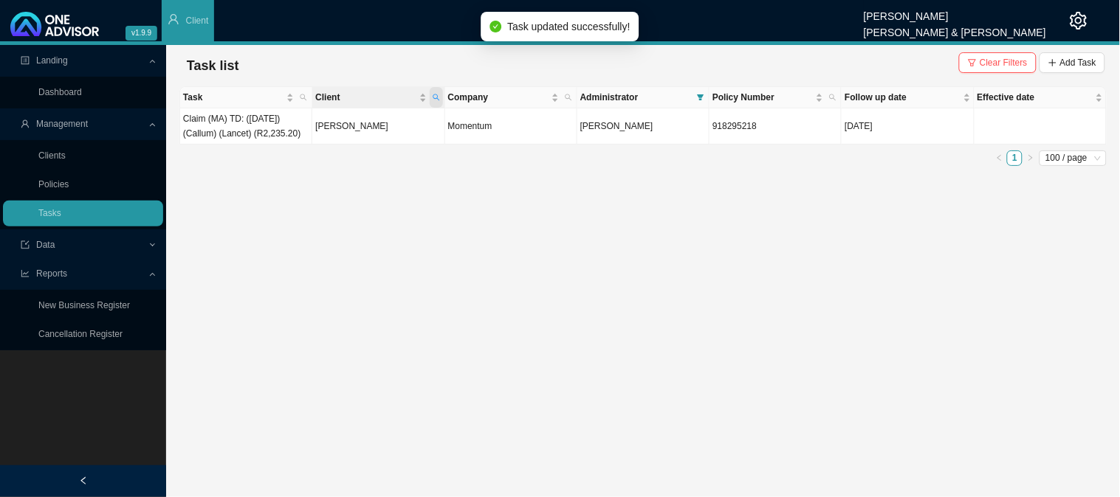
click at [440, 92] on span "Client" at bounding box center [436, 97] width 13 height 21
drag, startPoint x: 362, startPoint y: 128, endPoint x: 252, endPoint y: 125, distance: 109.2
click at [252, 125] on body "v1.9.9 [PERSON_NAME] [PERSON_NAME] & [PERSON_NAME] Client Landing Dashboard Man…" at bounding box center [560, 248] width 1120 height 497
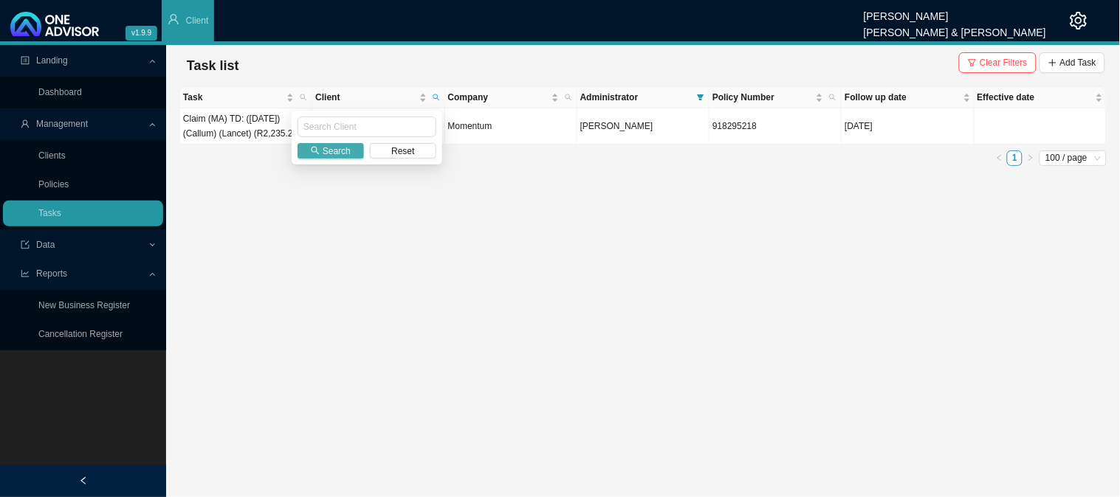
click at [328, 152] on span "Search" at bounding box center [337, 151] width 28 height 15
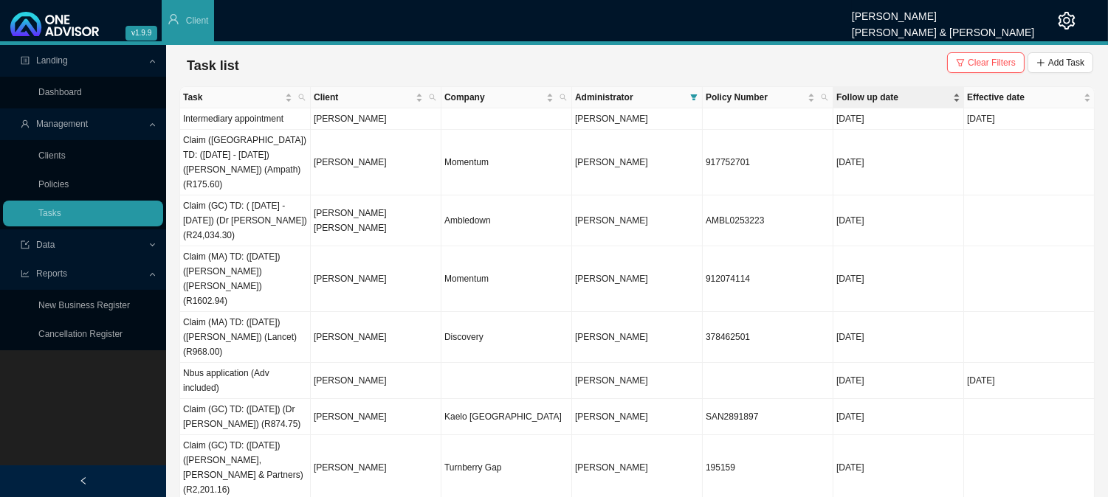
click at [903, 96] on span "Follow up date" at bounding box center [893, 97] width 114 height 15
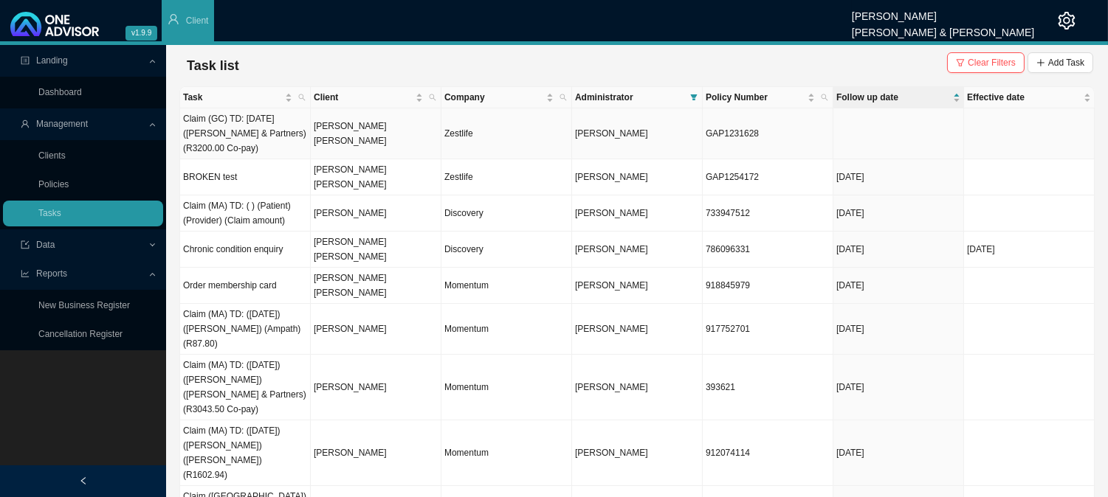
click at [408, 136] on td "[PERSON_NAME] [PERSON_NAME]" at bounding box center [376, 133] width 131 height 51
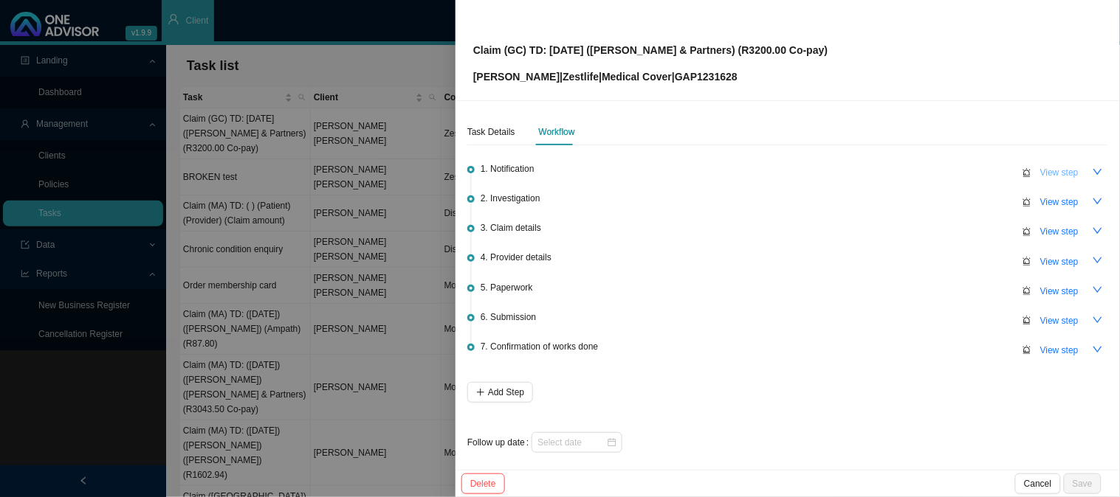
click at [1040, 174] on span "View step" at bounding box center [1059, 172] width 38 height 15
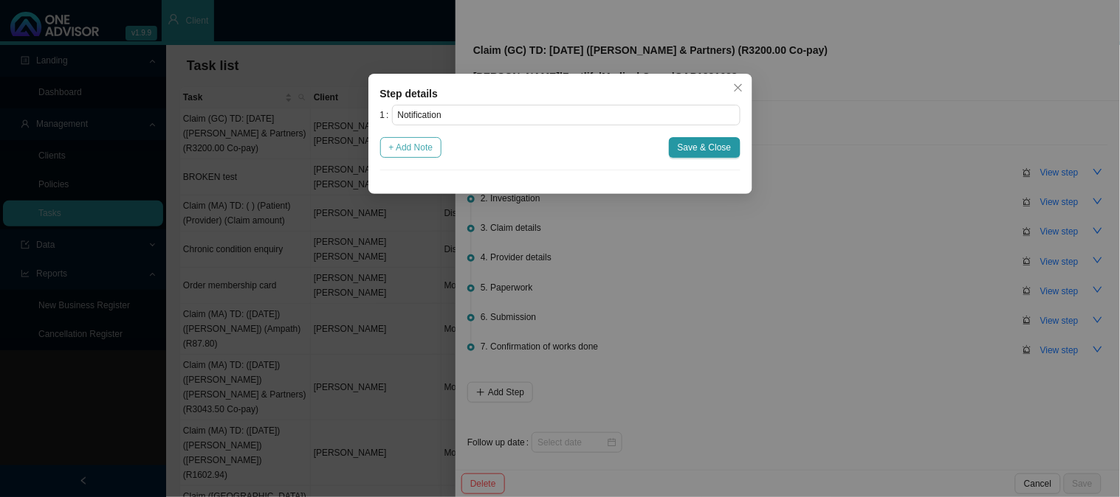
click at [432, 149] on span "+ Add Note" at bounding box center [411, 147] width 44 height 15
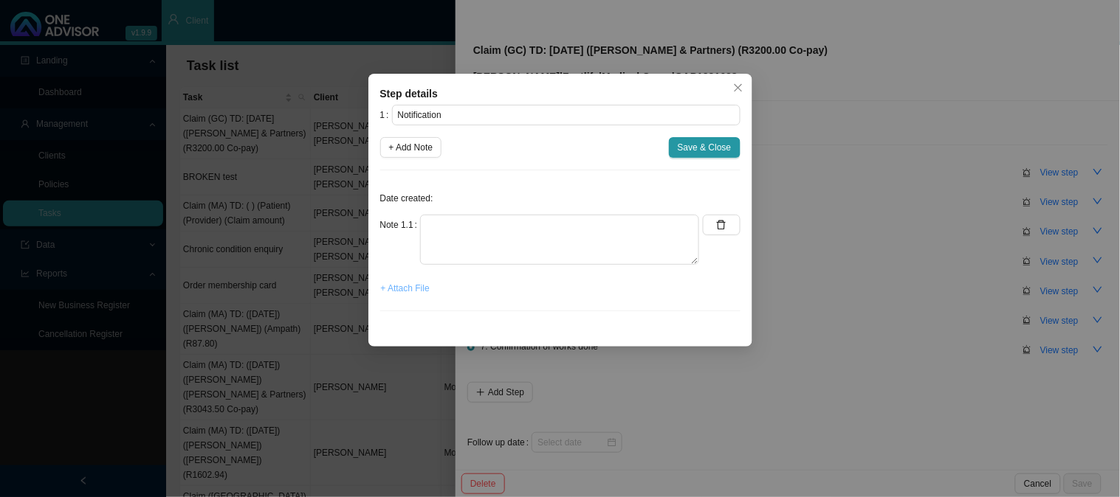
click at [410, 289] on span "+ Attach File" at bounding box center [405, 288] width 49 height 15
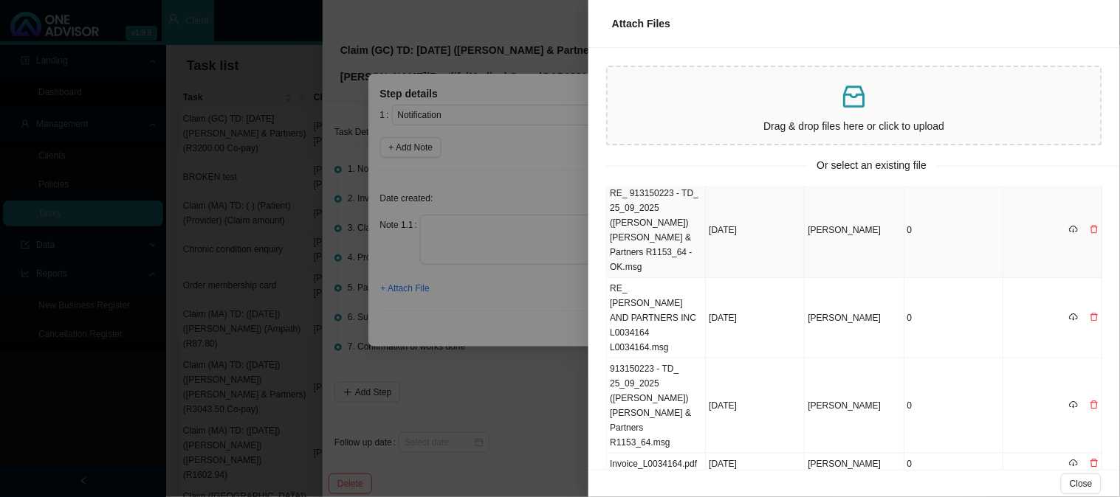
scroll to position [232, 0]
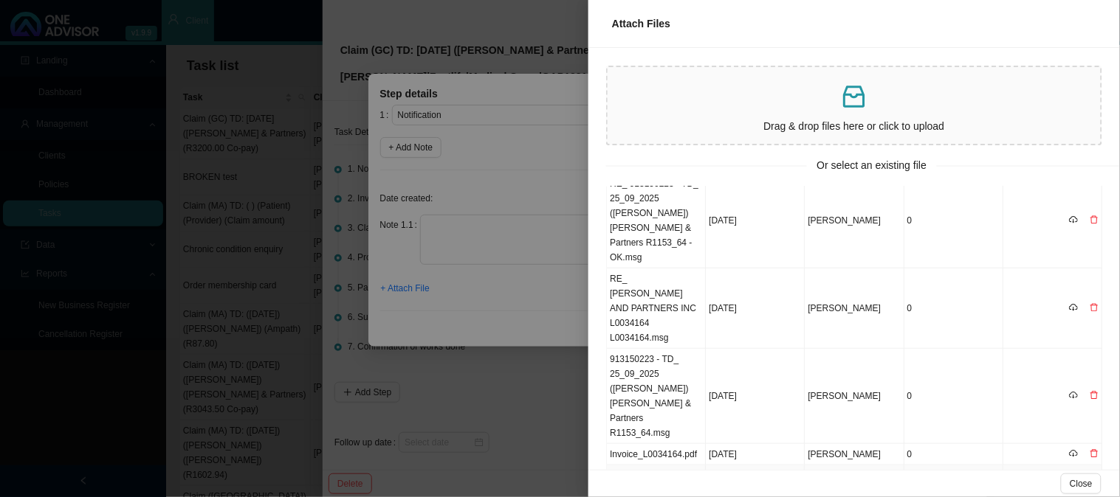
click at [1096, 348] on span "Yes" at bounding box center [1099, 355] width 15 height 15
click at [1089, 449] on icon "delete" at bounding box center [1093, 453] width 9 height 9
click at [1097, 303] on div "Delete" at bounding box center [1082, 310] width 32 height 21
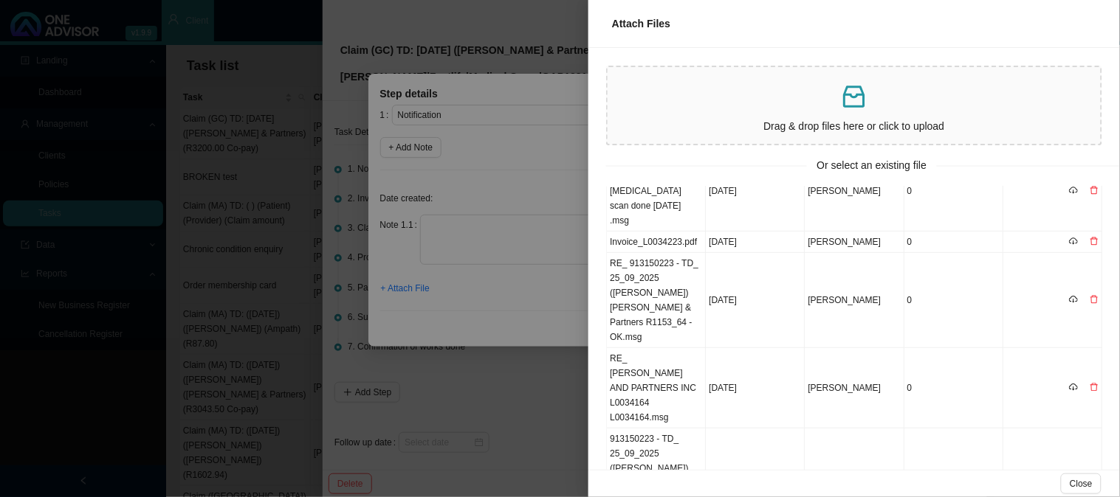
click at [1103, 382] on span "Yes" at bounding box center [1099, 384] width 15 height 15
click at [1101, 382] on span "Yes" at bounding box center [1099, 384] width 15 height 15
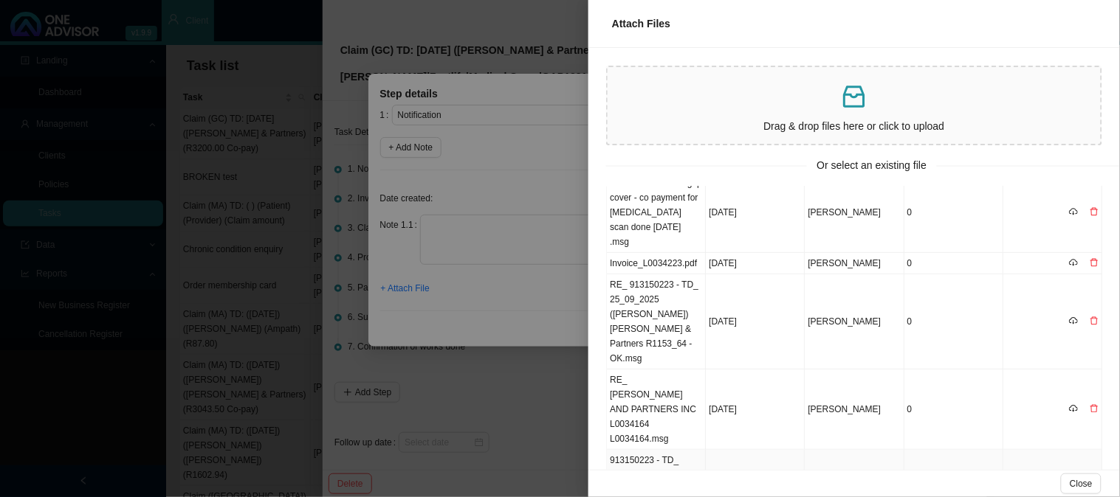
click at [1089, 492] on icon "delete" at bounding box center [1093, 496] width 9 height 9
click at [1100, 362] on span "Yes" at bounding box center [1099, 361] width 15 height 15
click at [1090, 493] on icon "delete" at bounding box center [1093, 497] width 7 height 8
click at [1106, 362] on button "Yes" at bounding box center [1099, 361] width 27 height 15
click at [1089, 492] on icon "delete" at bounding box center [1093, 496] width 9 height 9
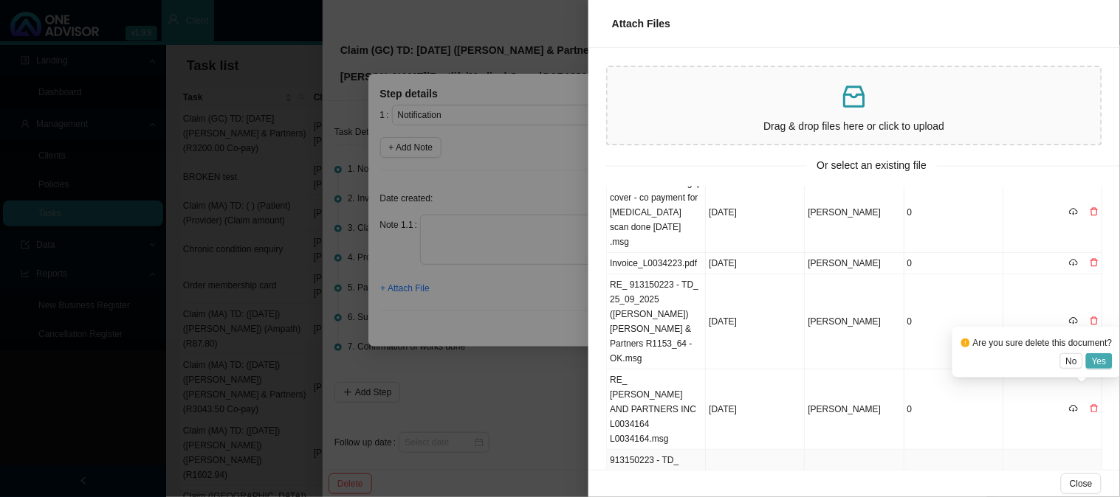
click at [1100, 356] on span "Yes" at bounding box center [1099, 361] width 15 height 15
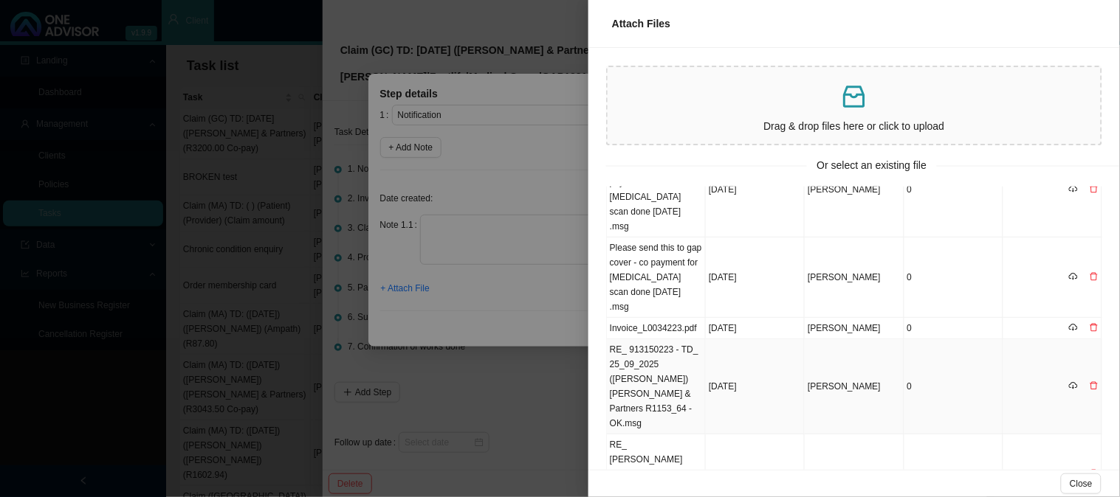
scroll to position [0, 0]
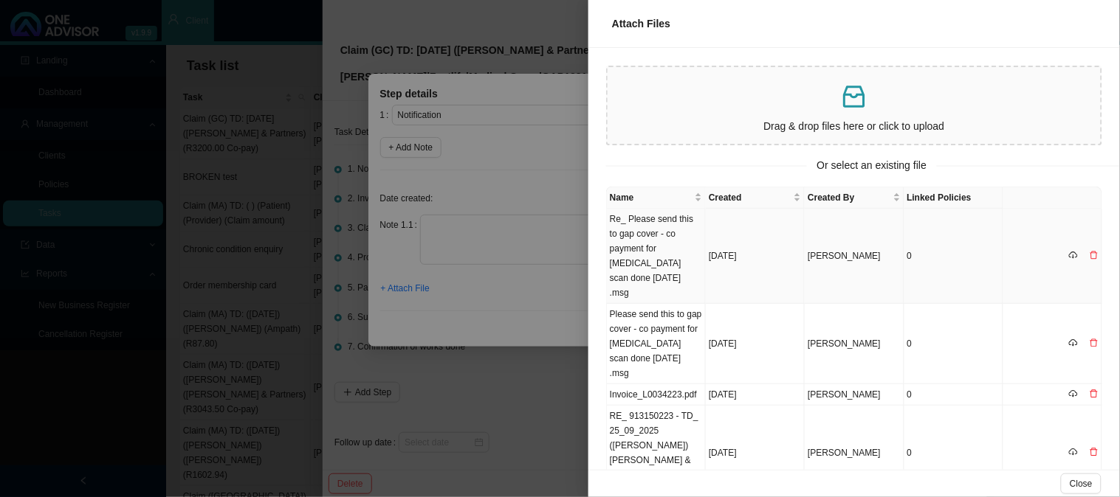
click at [1089, 251] on icon "delete" at bounding box center [1093, 255] width 9 height 9
click at [1098, 208] on span "Yes" at bounding box center [1099, 209] width 15 height 15
click at [1090, 252] on icon "delete" at bounding box center [1093, 256] width 7 height 8
click at [1097, 202] on span "Yes" at bounding box center [1099, 209] width 15 height 15
click at [1089, 251] on icon "delete" at bounding box center [1093, 255] width 9 height 9
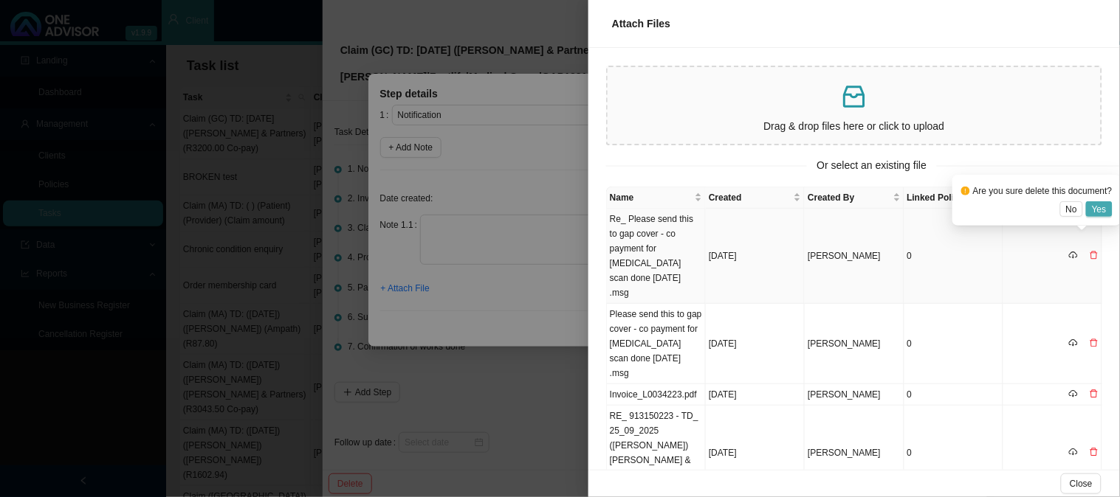
click at [1103, 210] on span "Yes" at bounding box center [1099, 209] width 15 height 15
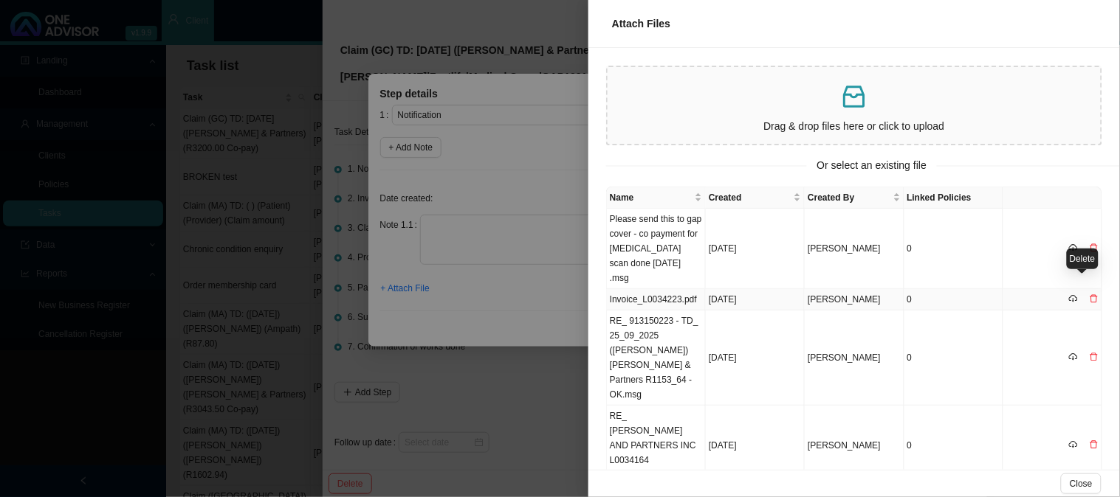
click at [1089, 294] on icon "delete" at bounding box center [1093, 298] width 9 height 9
click at [1105, 251] on button "Yes" at bounding box center [1099, 252] width 27 height 15
click at [1089, 244] on icon "delete" at bounding box center [1093, 248] width 9 height 9
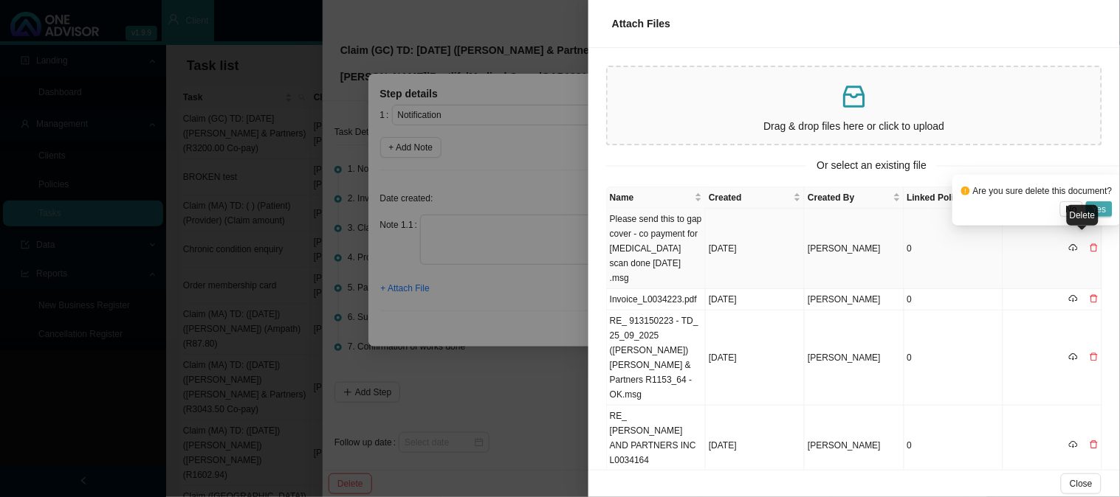
click at [1100, 212] on span "Yes" at bounding box center [1099, 209] width 15 height 15
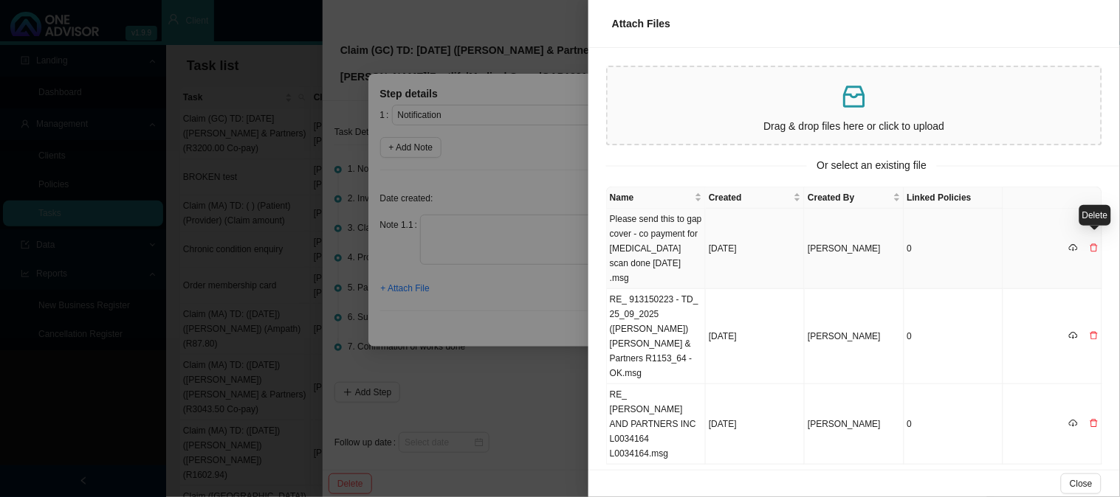
click at [1093, 244] on icon "delete" at bounding box center [1093, 248] width 7 height 8
click at [1100, 208] on div "Delete" at bounding box center [1095, 215] width 32 height 21
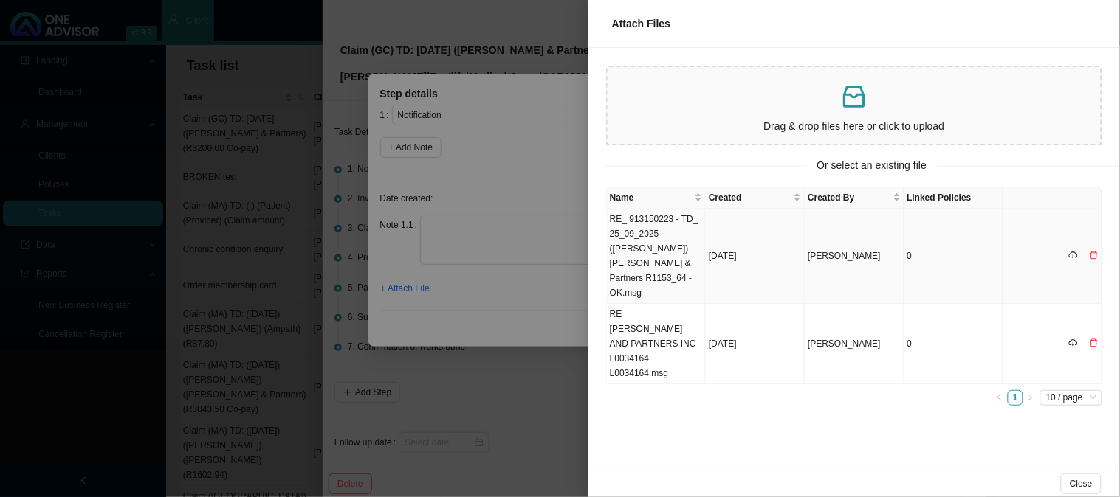
click at [1090, 252] on icon "delete" at bounding box center [1093, 256] width 7 height 8
click at [1095, 210] on div "Delete" at bounding box center [1095, 215] width 32 height 21
click at [1095, 251] on icon "delete" at bounding box center [1093, 255] width 9 height 9
click at [1095, 204] on span "Yes" at bounding box center [1099, 209] width 15 height 15
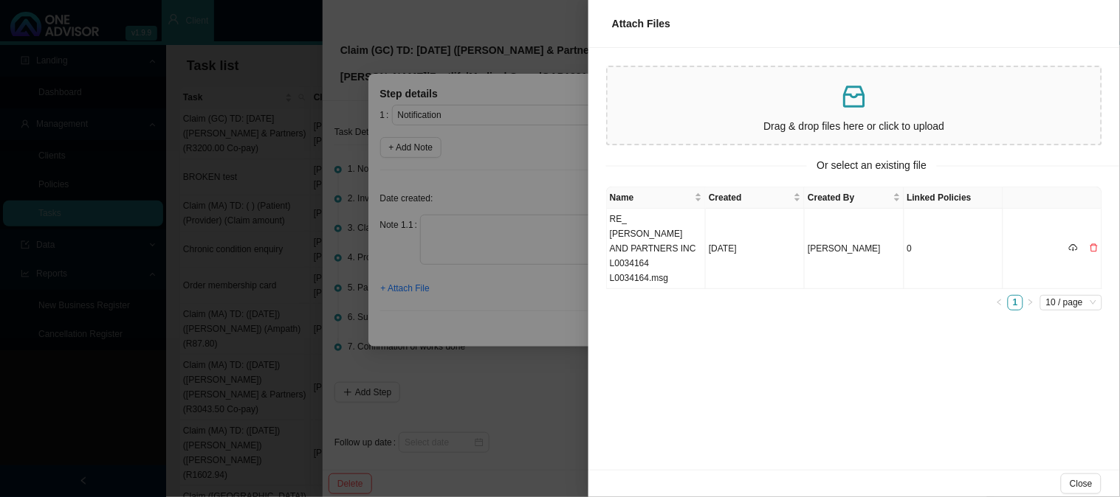
click at [1094, 306] on div "Name Created Created By Linked Policies RE_ [PERSON_NAME] AND PARTNERS INC L003…" at bounding box center [853, 328] width 531 height 283
click at [1094, 244] on icon "delete" at bounding box center [1093, 248] width 9 height 9
click at [1094, 204] on span "Yes" at bounding box center [1099, 209] width 15 height 15
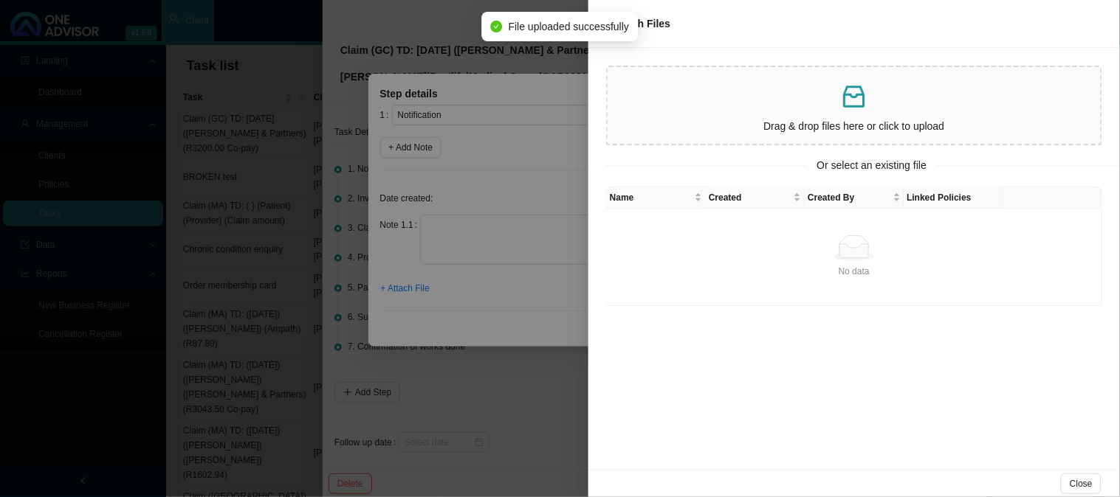
click at [483, 222] on div at bounding box center [560, 248] width 1120 height 497
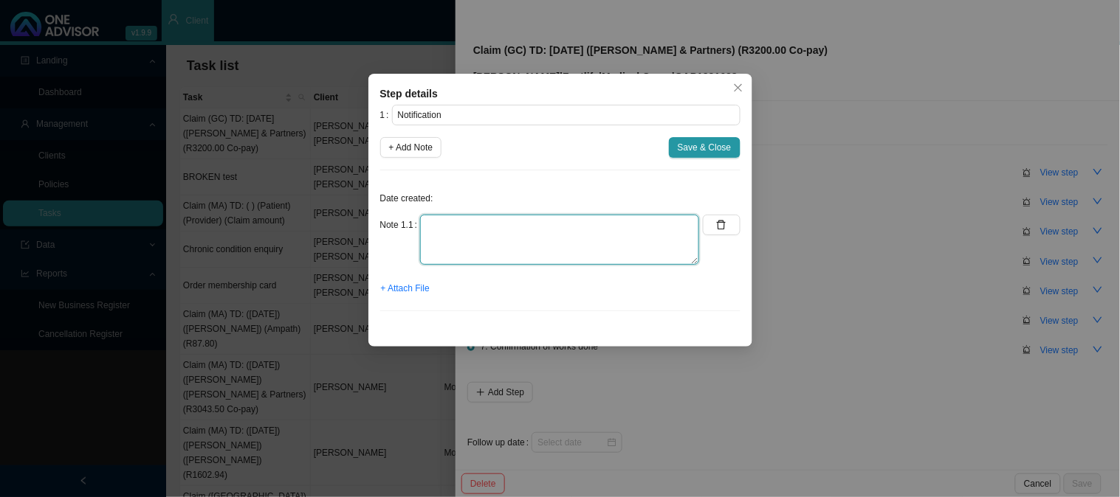
click at [483, 222] on textarea at bounding box center [559, 240] width 279 height 50
type textarea "Received an invoice for [PERSON_NAME]"
click at [399, 289] on span "+ Attach File" at bounding box center [405, 288] width 49 height 15
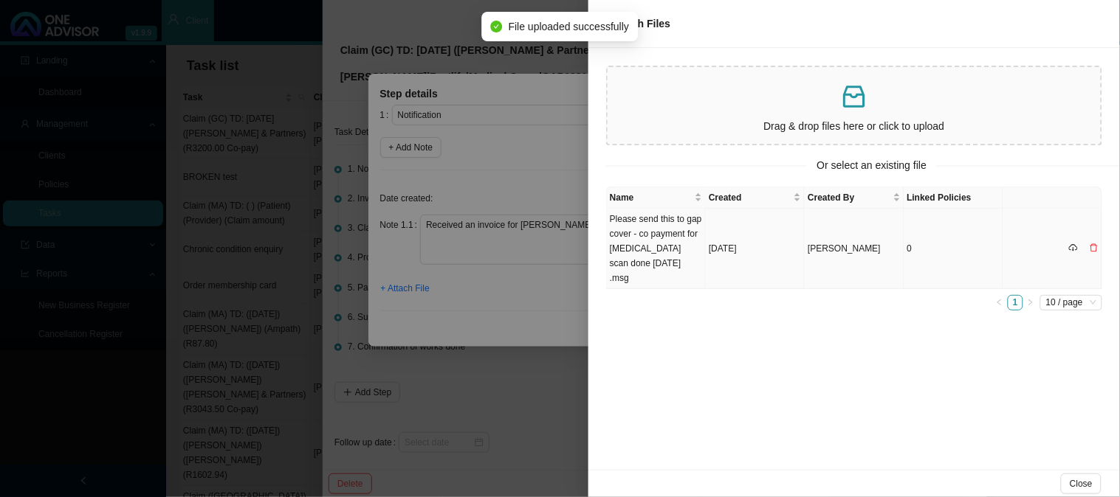
click at [662, 263] on td "Please send this to gap cover - co payment for [MEDICAL_DATA] scan done [DATE] …" at bounding box center [656, 249] width 99 height 80
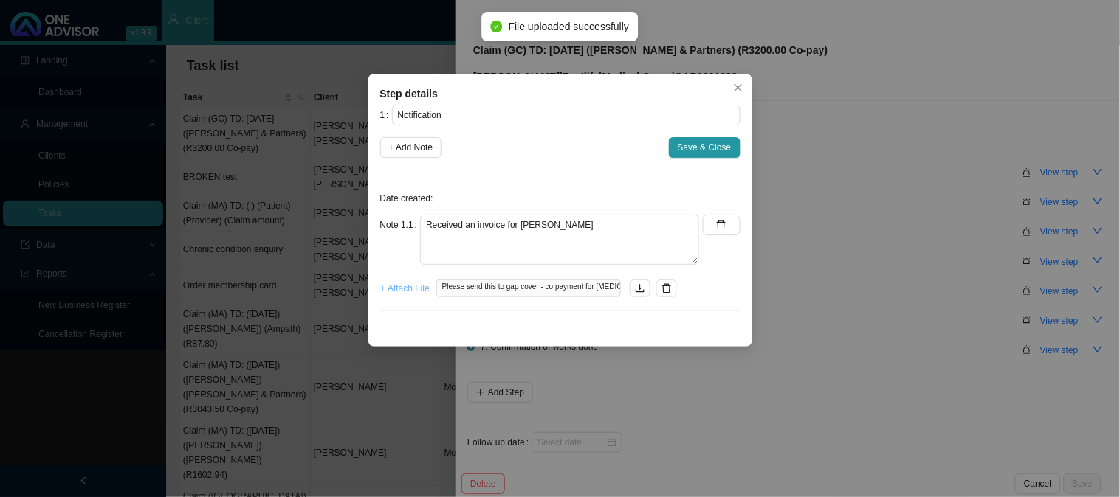
click at [409, 292] on span "+ Attach File" at bounding box center [405, 288] width 49 height 15
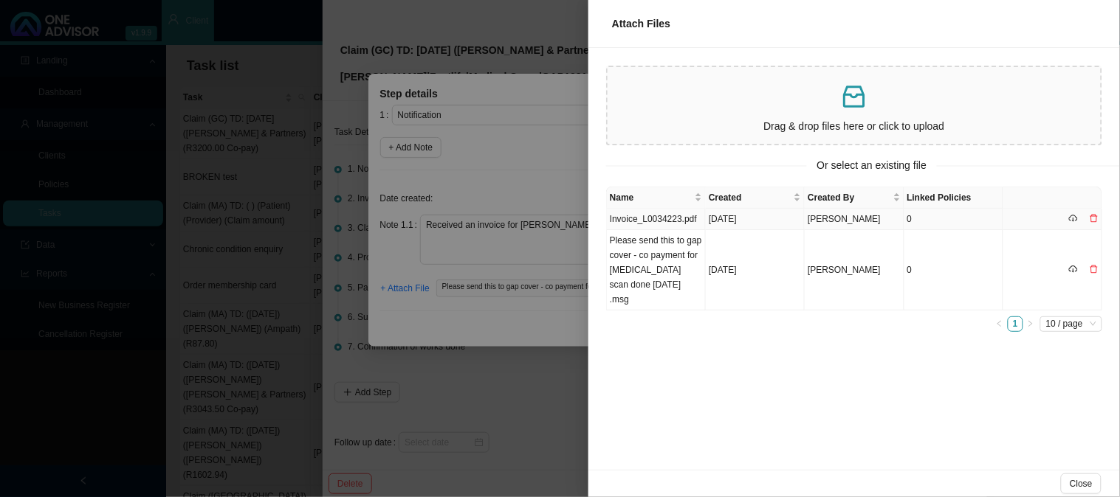
click at [664, 219] on td "Invoice_L0034223.pdf" at bounding box center [656, 219] width 99 height 21
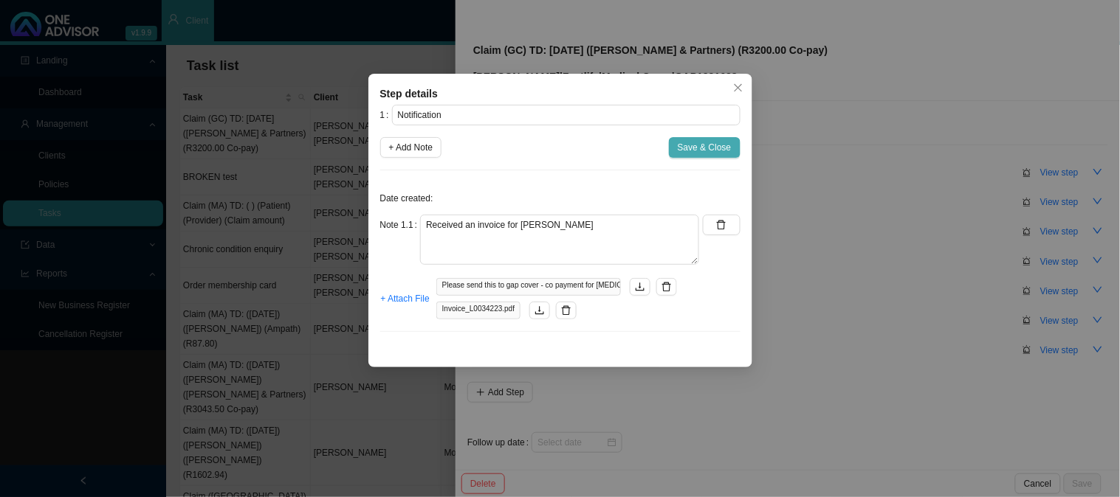
click at [697, 150] on span "Save & Close" at bounding box center [705, 147] width 54 height 15
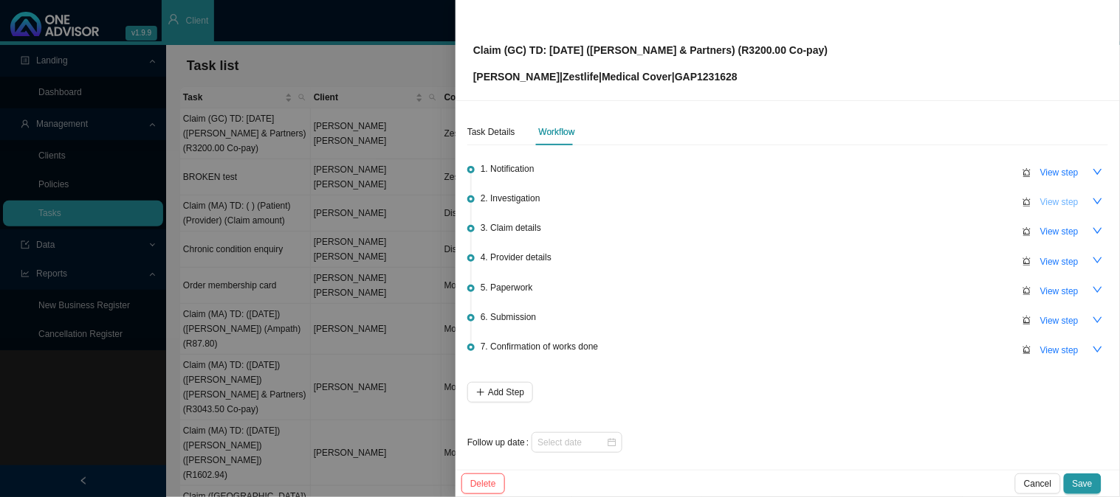
click at [1055, 198] on span "View step" at bounding box center [1059, 202] width 38 height 15
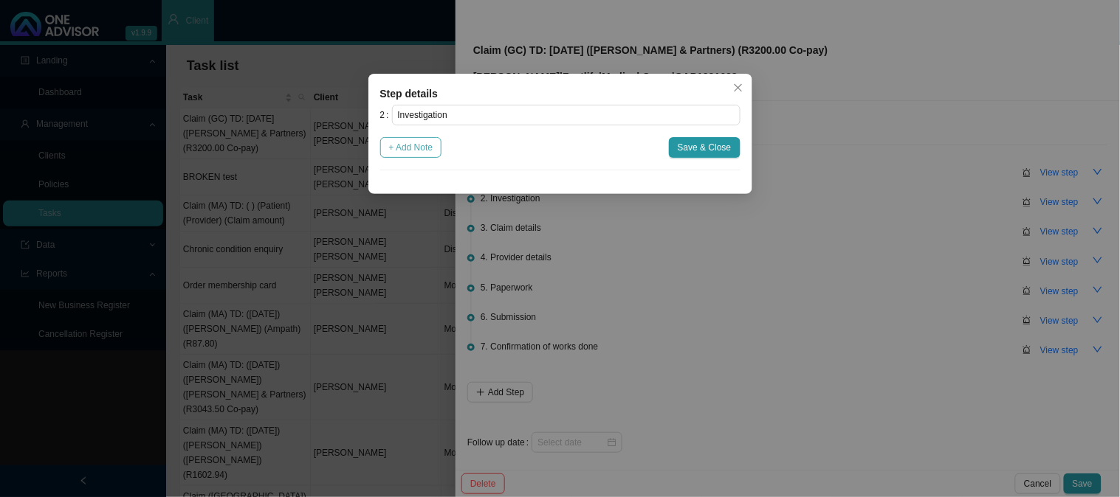
click at [418, 149] on span "+ Add Note" at bounding box center [411, 147] width 44 height 15
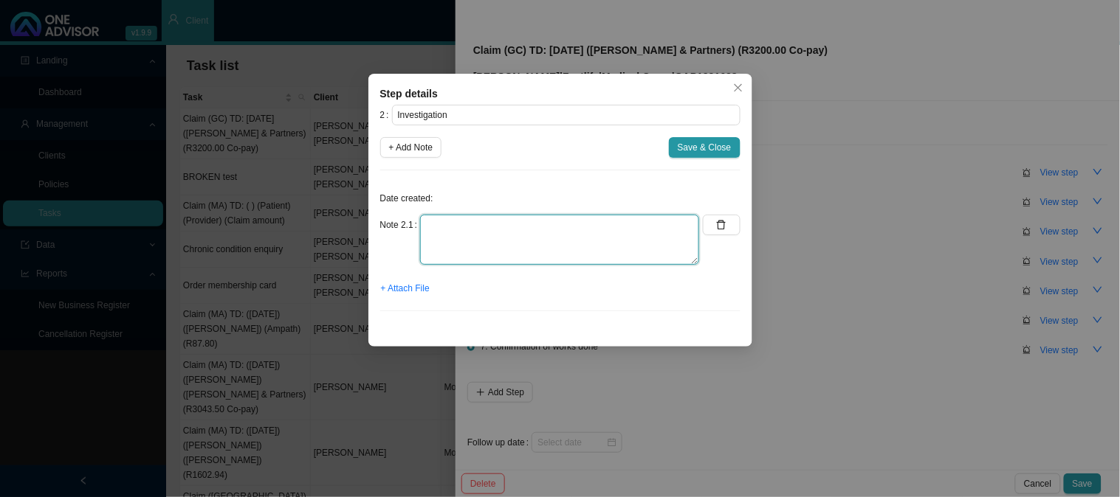
click at [517, 229] on textarea at bounding box center [559, 240] width 279 height 50
type textarea "R3200.00 co-payment applied to [MEDICAL_DATA]"
click at [404, 150] on span "+ Add Note" at bounding box center [411, 147] width 44 height 15
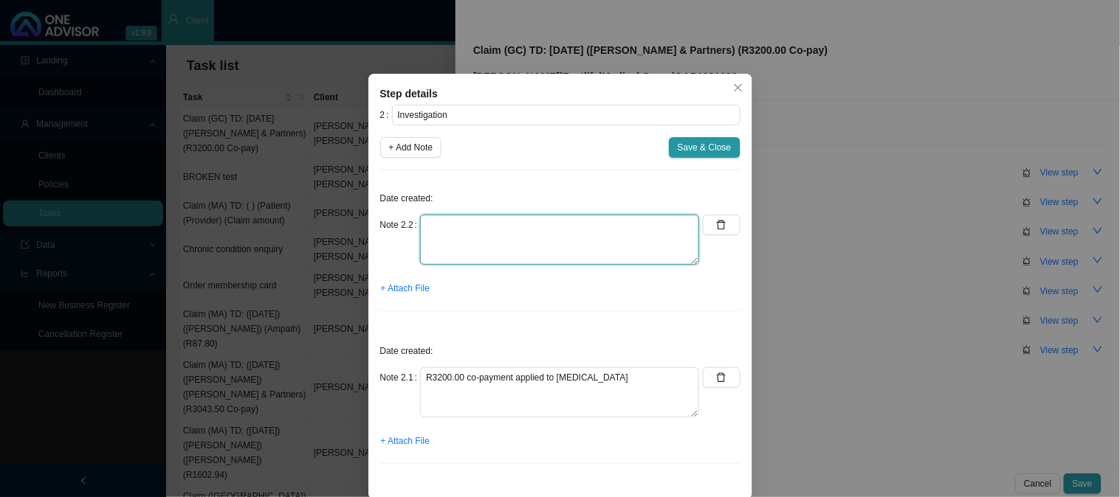
click at [483, 230] on textarea at bounding box center [559, 240] width 279 height 50
type textarea "c"
click at [520, 229] on textarea "c" at bounding box center [559, 240] width 279 height 50
paste textarea "Malignant neoplasm of breast of unspecified site"
type textarea "C50.9 - Malignant [MEDICAL_DATA] of breast of unspecified site"
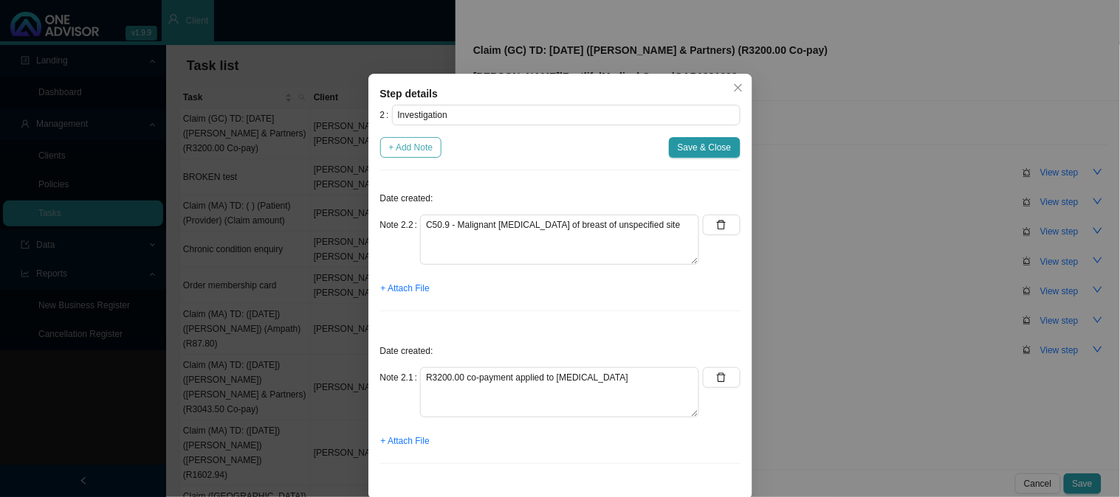
click at [399, 152] on span "+ Add Note" at bounding box center [411, 147] width 44 height 15
type textarea "C50.9 - Malignant [MEDICAL_DATA] of breast of unspecified site"
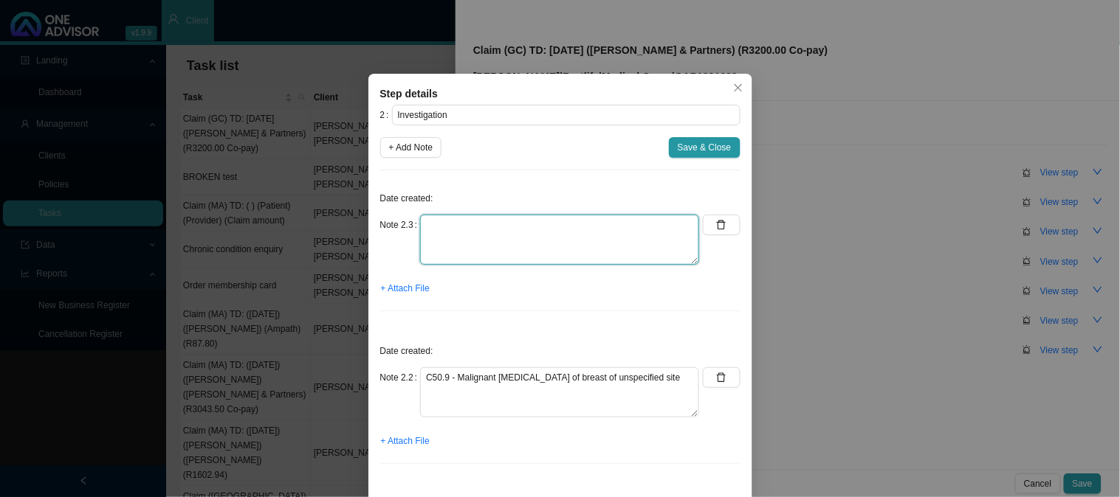
click at [481, 237] on textarea at bounding box center [559, 240] width 279 height 50
type textarea "c"
type textarea "CTH has not been released"
click at [408, 151] on span "+ Add Note" at bounding box center [411, 147] width 44 height 15
type textarea "CTH has not been released"
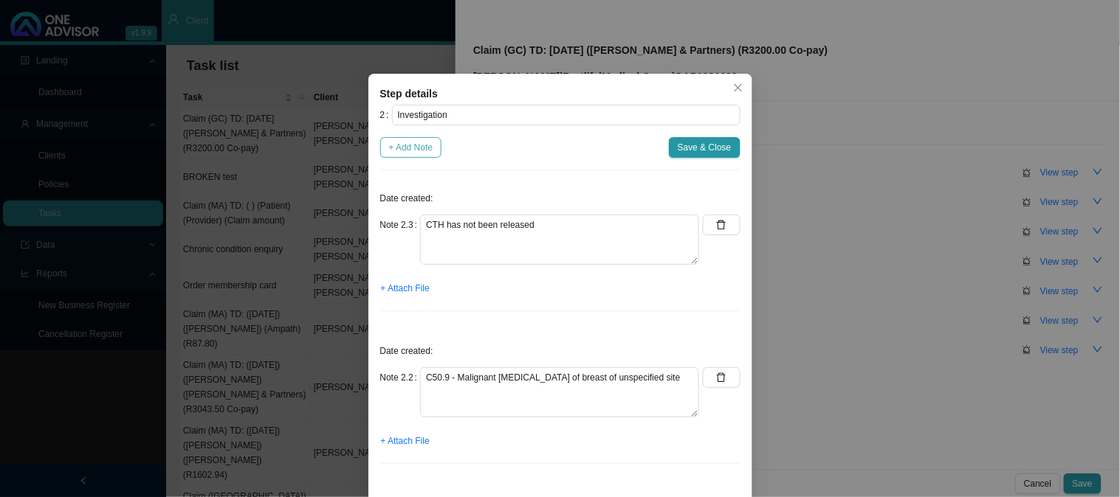
type textarea "C50.9 - Malignant [MEDICAL_DATA] of breast of unspecified site"
click at [412, 148] on span "+ Add Note" at bounding box center [411, 147] width 44 height 15
type textarea "CTH has not been released"
type textarea "C50.9 - Malignant [MEDICAL_DATA] of breast of unspecified site"
click at [717, 226] on icon "delete" at bounding box center [721, 225] width 10 height 10
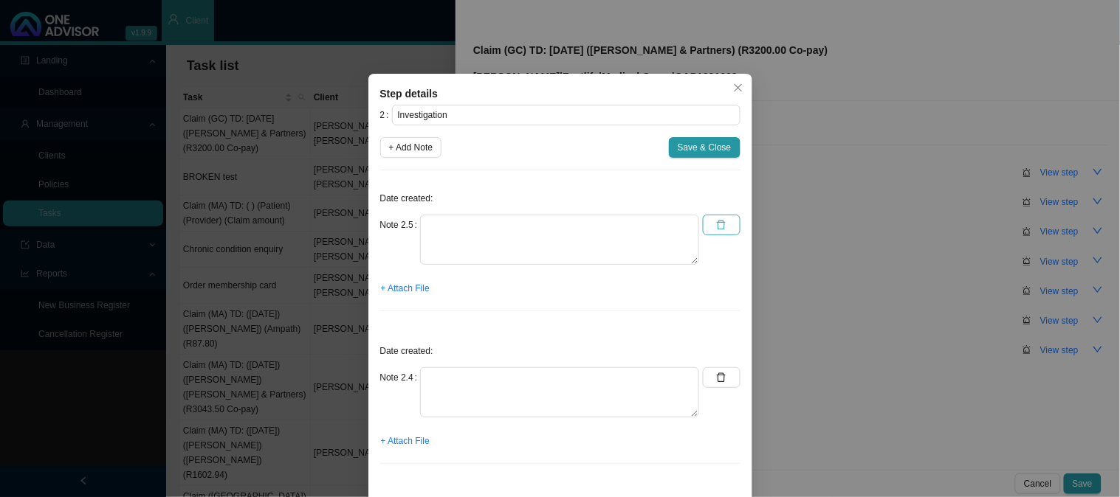
type textarea "CTH has not been released"
type textarea "C50.9 - Malignant [MEDICAL_DATA] of breast of unspecified site"
type textarea "R3200.00 co-payment applied to [MEDICAL_DATA]"
click at [717, 227] on icon "delete" at bounding box center [721, 225] width 10 height 10
type textarea "CTH has not been released"
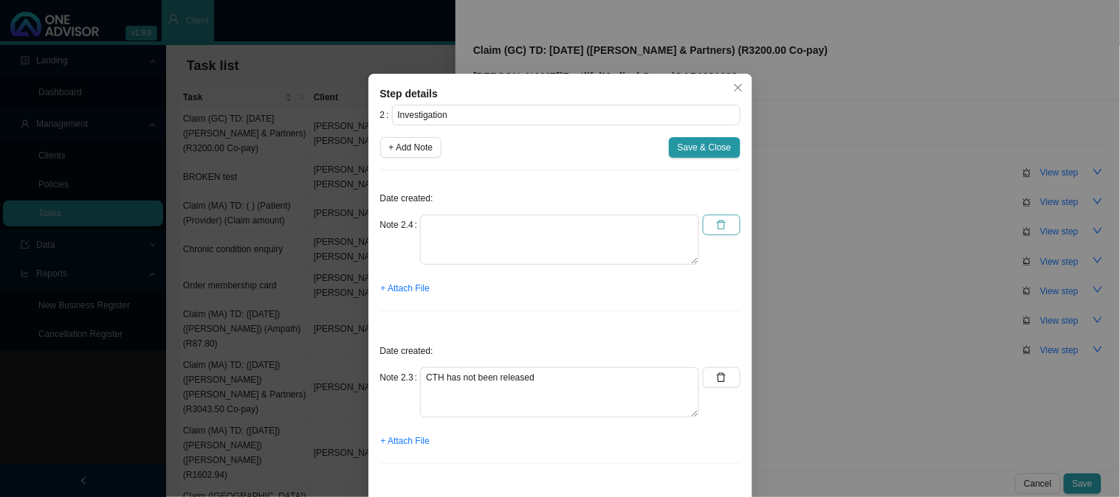
type textarea "C50.9 - Malignant [MEDICAL_DATA] of breast of unspecified site"
type textarea "R3200.00 co-payment applied to [MEDICAL_DATA]"
click at [711, 156] on button "Save & Close" at bounding box center [705, 147] width 72 height 21
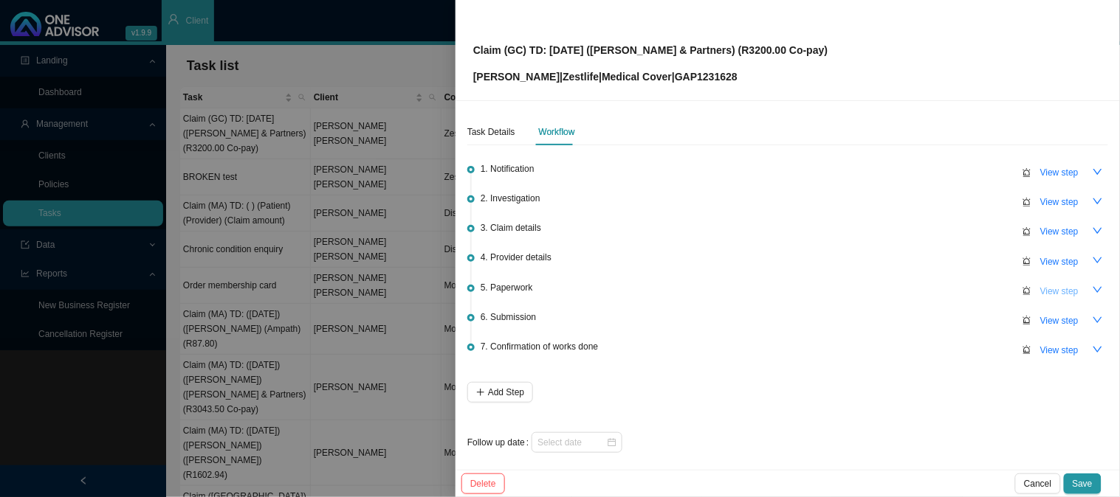
click at [1040, 290] on span "View step" at bounding box center [1059, 291] width 38 height 15
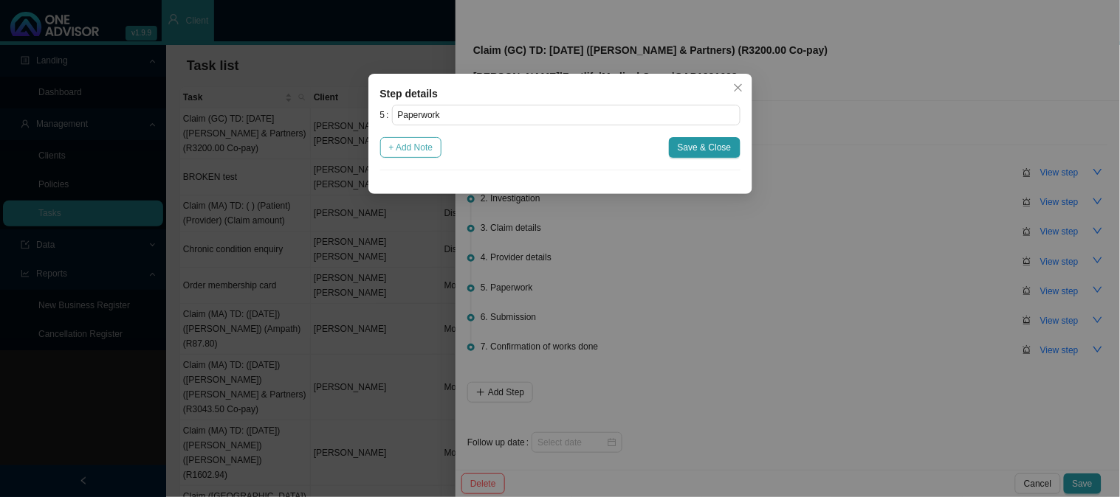
click at [418, 150] on span "+ Add Note" at bounding box center [411, 147] width 44 height 15
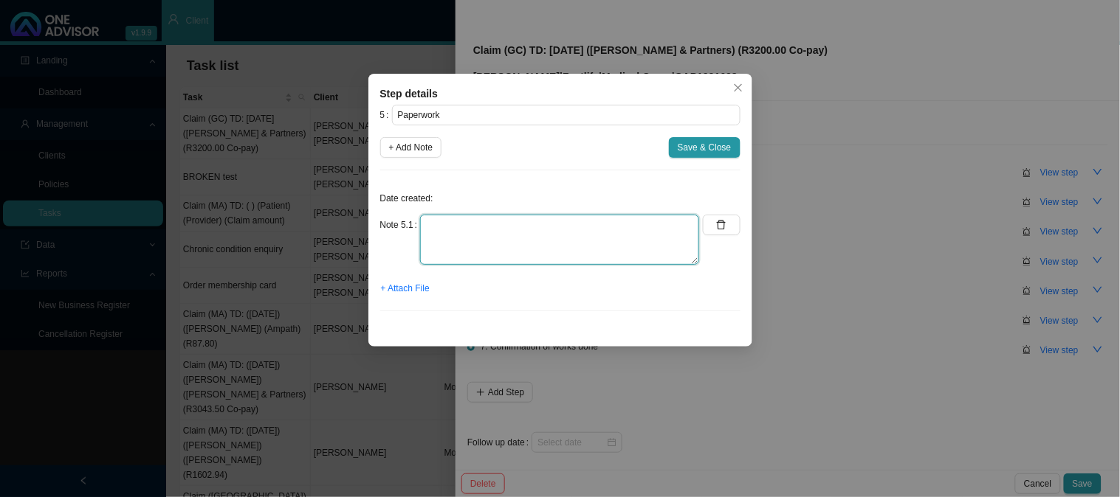
click at [512, 222] on textarea at bounding box center [559, 240] width 279 height 50
type textarea "Sent claim form to be signed and let [PERSON_NAME] know the CTH is not availabl…"
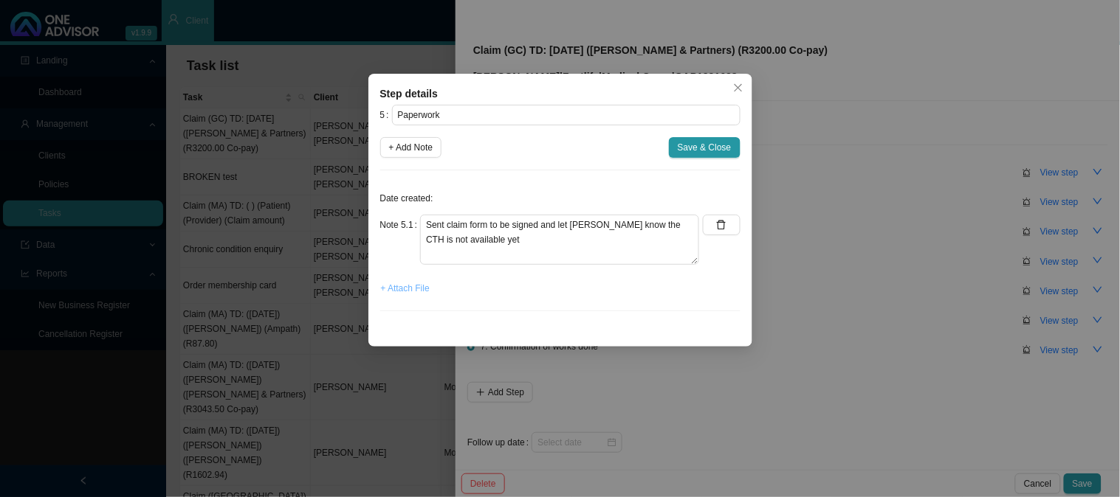
click at [414, 289] on span "+ Attach File" at bounding box center [405, 288] width 49 height 15
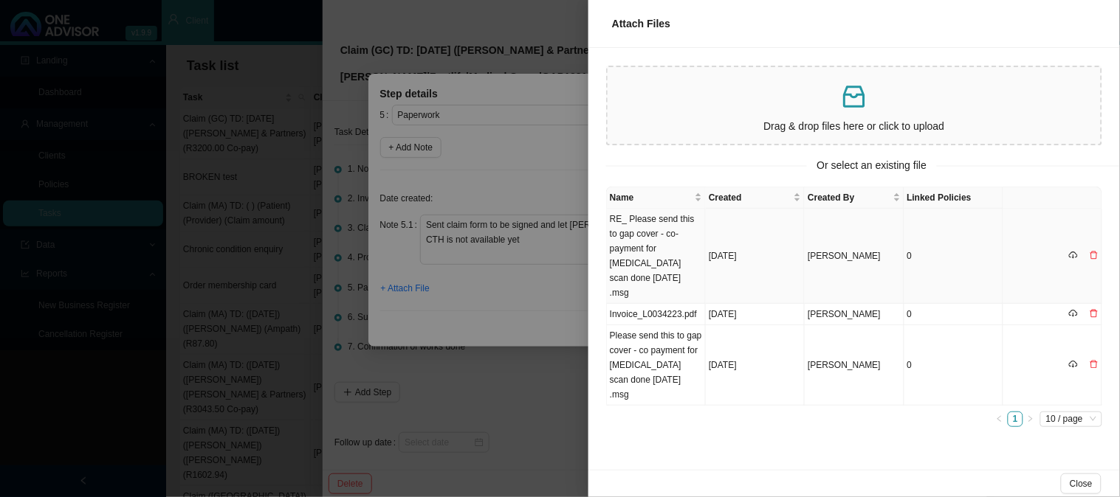
click at [685, 234] on td "RE_ Please send this to gap cover - co-payment for [MEDICAL_DATA] scan done [DA…" at bounding box center [656, 256] width 99 height 95
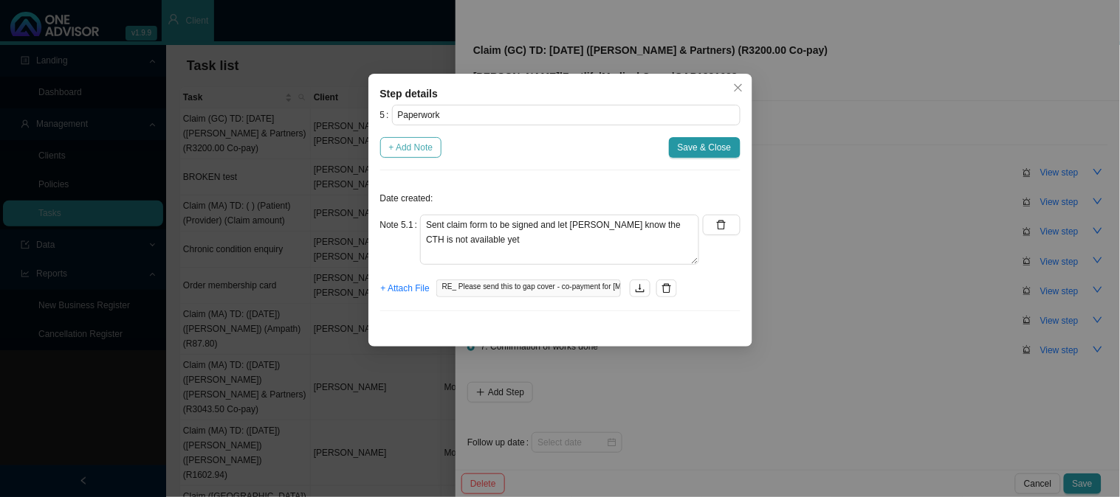
click at [428, 152] on span "+ Add Note" at bounding box center [411, 147] width 44 height 15
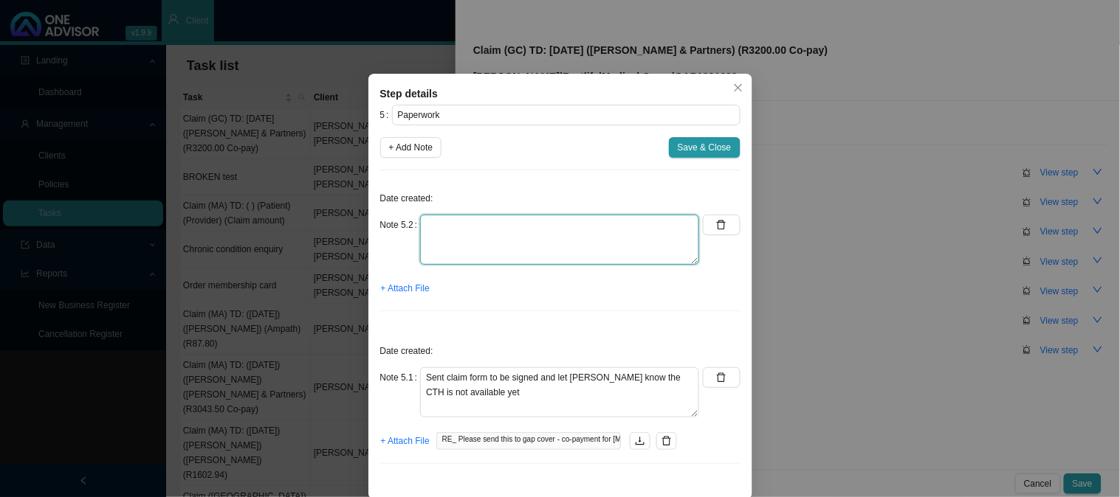
click at [463, 227] on textarea at bounding box center [559, 240] width 279 height 50
type textarea "I"
type textarea "d"
type textarea "[PERSON_NAME] Invoice"
click at [409, 289] on span "+ Attach File" at bounding box center [405, 288] width 49 height 15
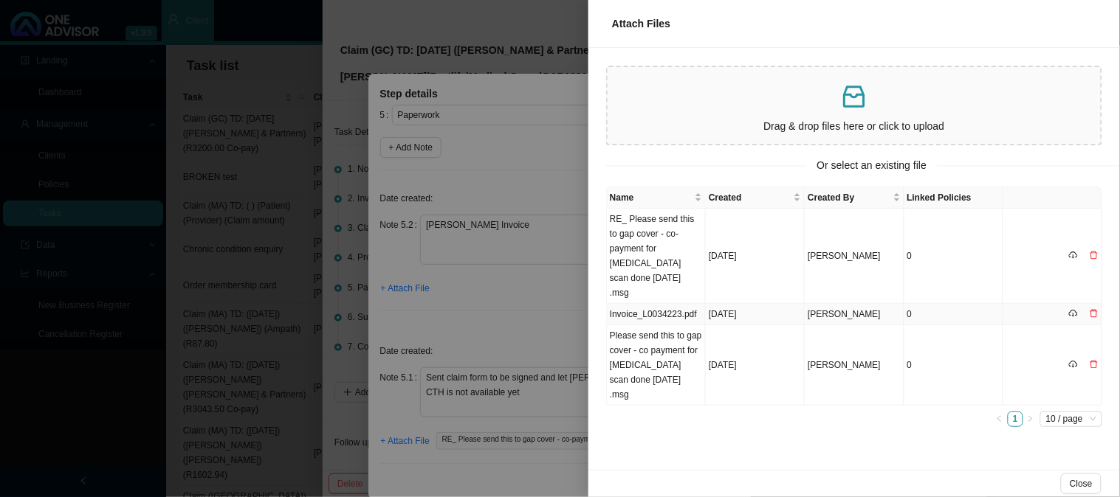
click at [652, 304] on td "Invoice_L0034223.pdf" at bounding box center [656, 314] width 99 height 21
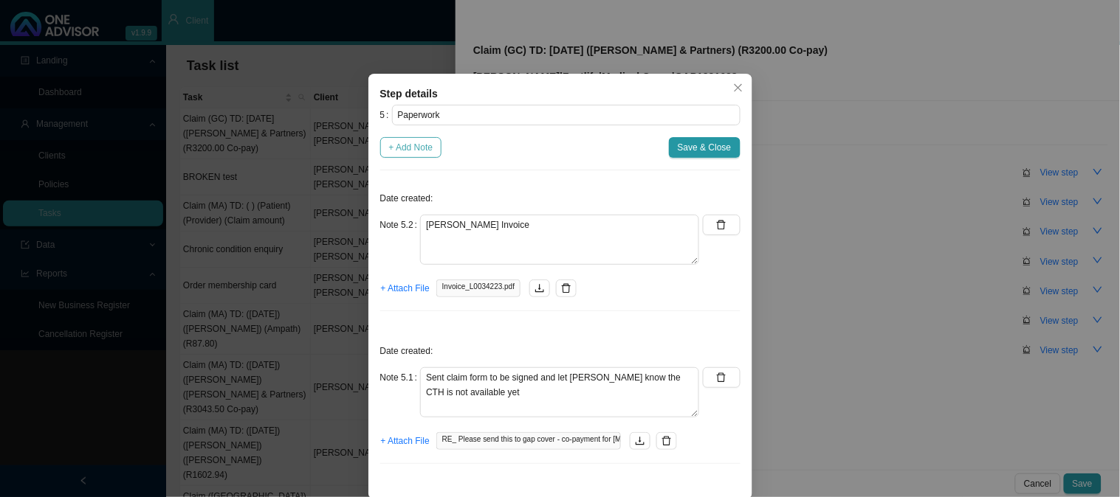
click at [402, 148] on span "+ Add Note" at bounding box center [411, 147] width 44 height 15
type textarea "[PERSON_NAME] Invoice"
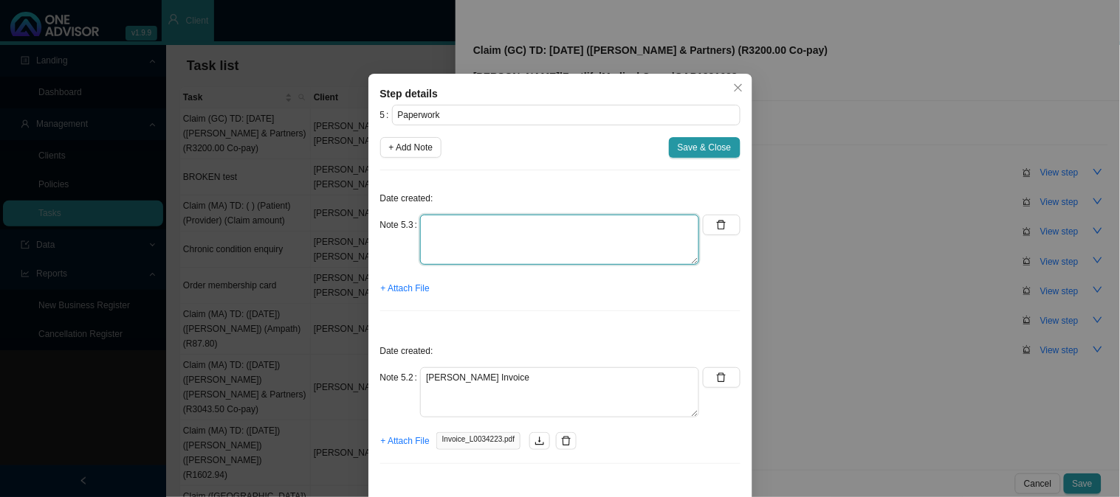
click at [495, 231] on textarea at bounding box center [559, 240] width 279 height 50
type textarea "a"
type textarea "Auth letter"
click at [407, 286] on span "+ Attach File" at bounding box center [405, 288] width 49 height 15
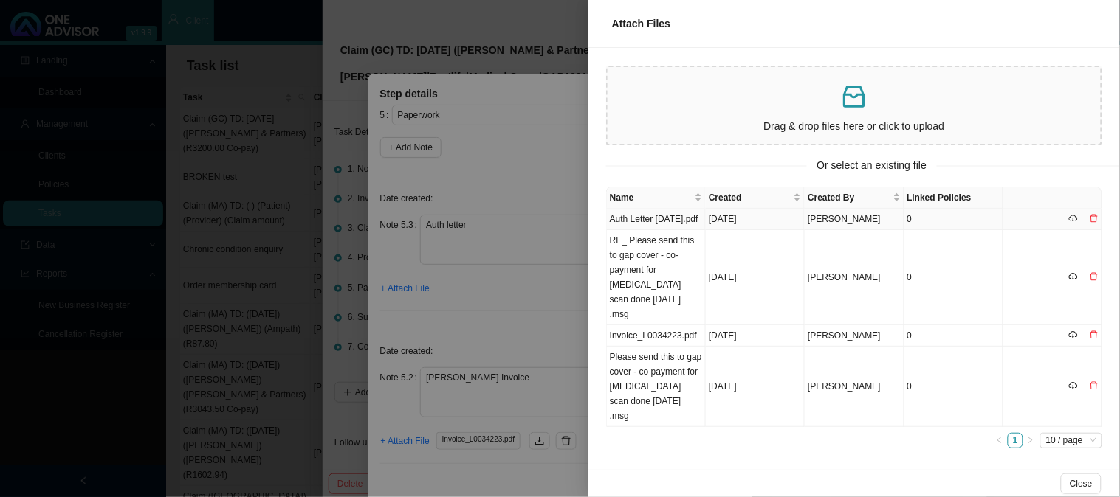
click at [654, 218] on td "Auth Letter [DATE].pdf" at bounding box center [656, 219] width 99 height 21
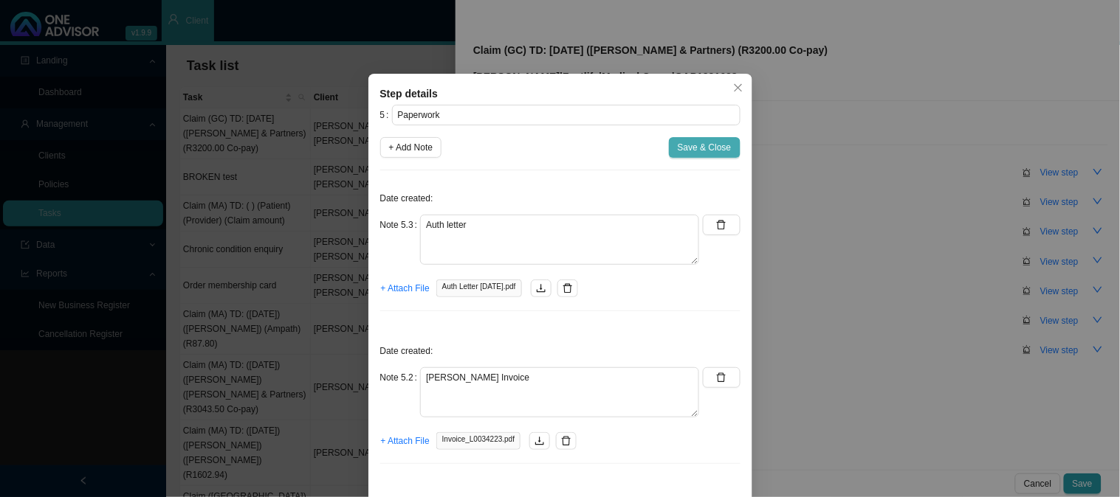
click at [705, 148] on span "Save & Close" at bounding box center [705, 147] width 54 height 15
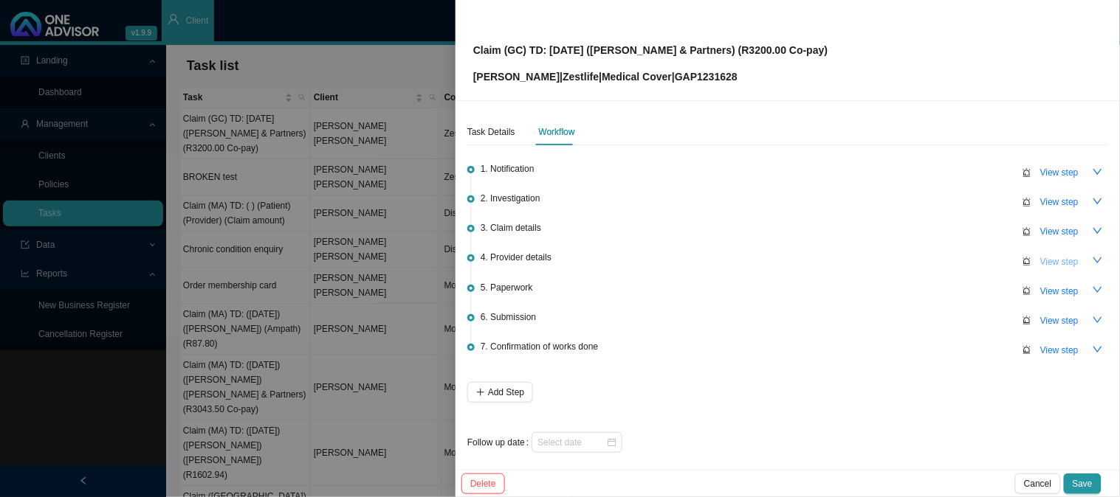
click at [1040, 267] on span "View step" at bounding box center [1059, 262] width 38 height 15
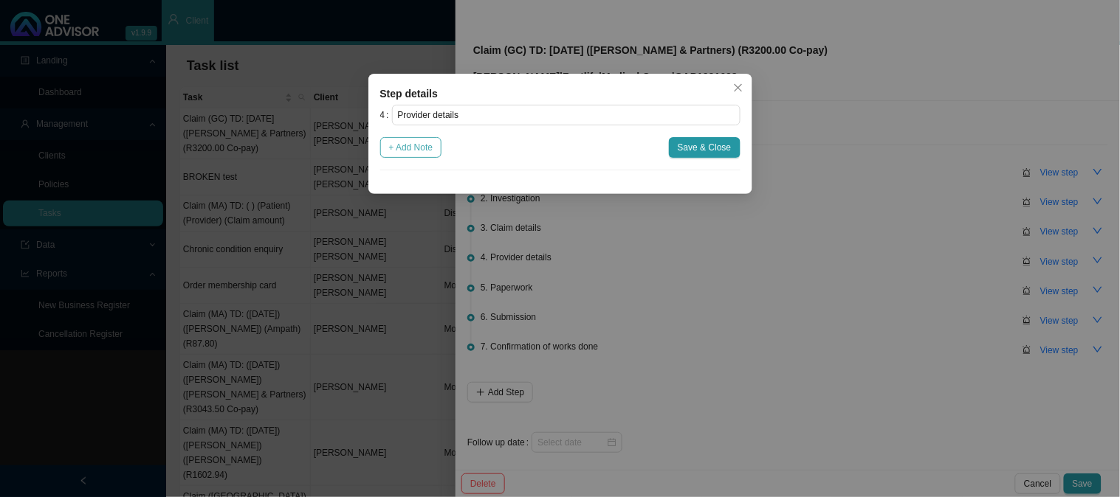
click at [423, 143] on span "+ Add Note" at bounding box center [411, 147] width 44 height 15
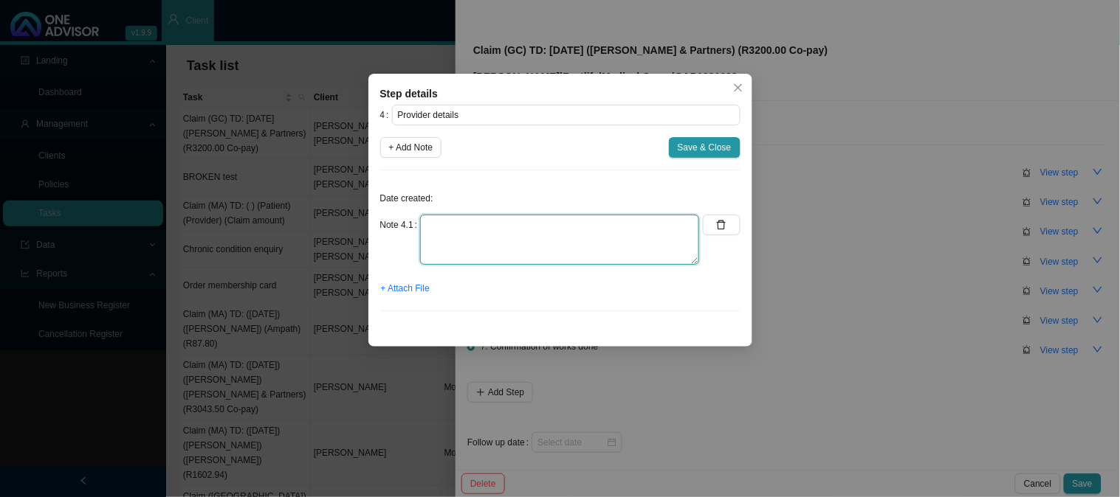
click at [473, 234] on textarea at bounding box center [559, 240] width 279 height 50
click at [458, 223] on textarea at bounding box center [559, 240] width 279 height 50
type textarea "Practice: [PHONE_NUMBER] Phone: [PHONE_NUMBER]"
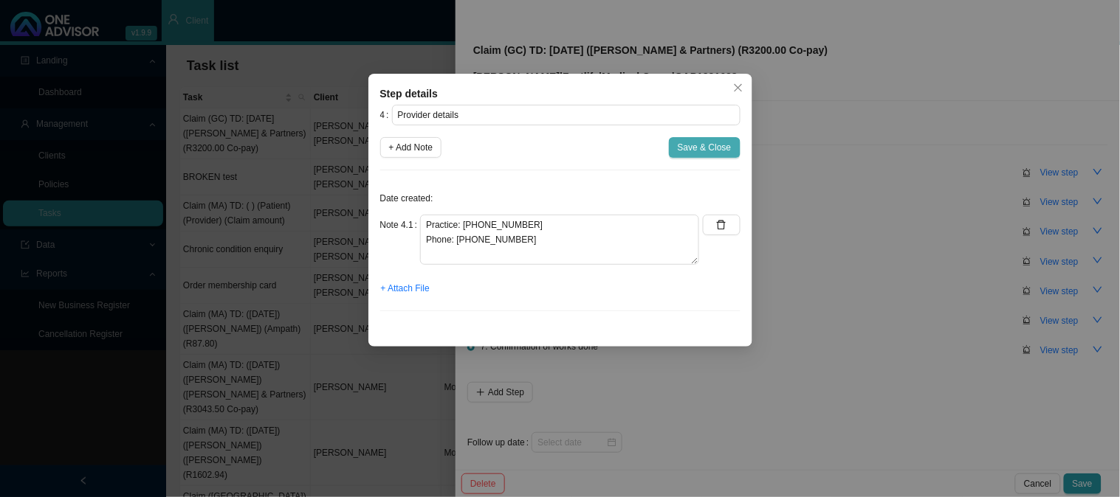
click at [704, 148] on span "Save & Close" at bounding box center [705, 147] width 54 height 15
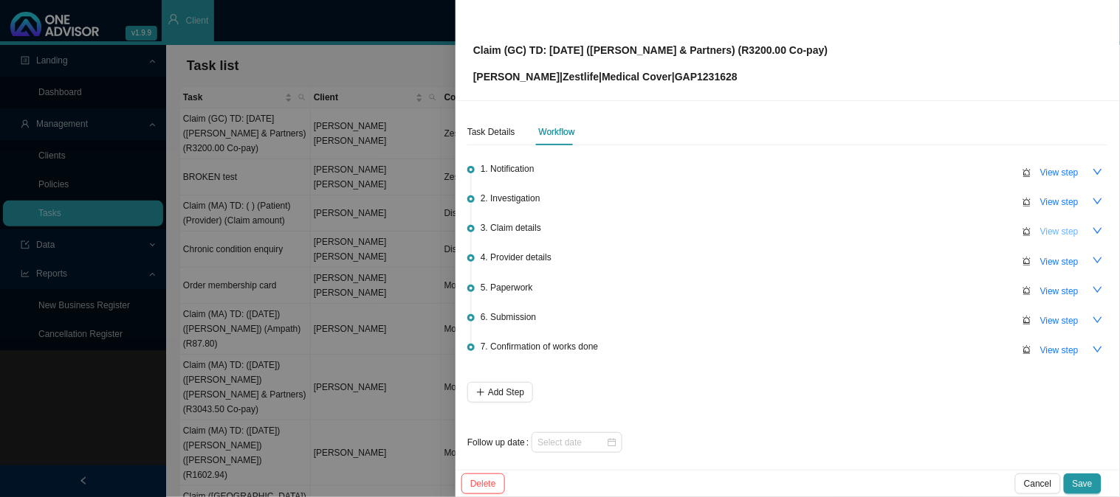
click at [1049, 226] on span "View step" at bounding box center [1059, 231] width 38 height 15
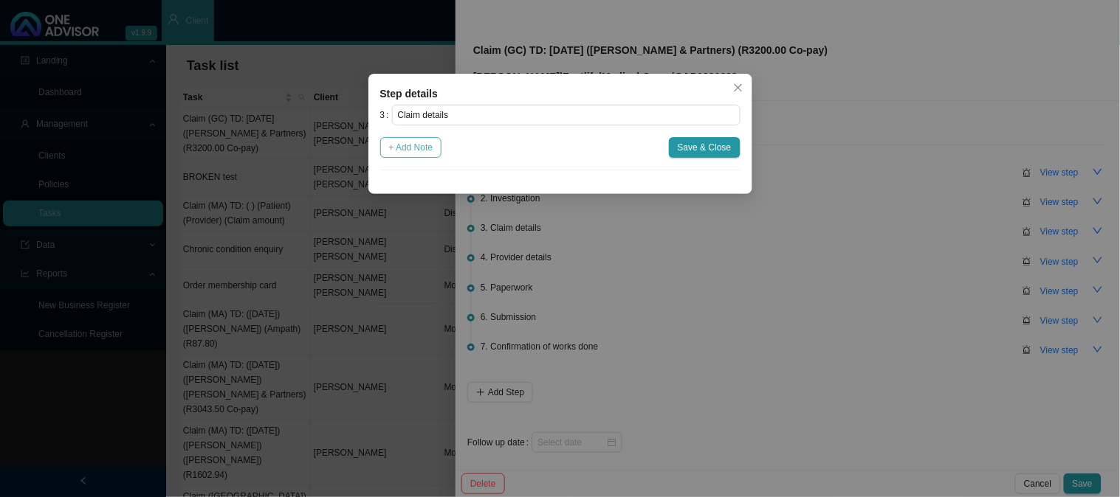
click at [404, 151] on span "+ Add Note" at bounding box center [411, 147] width 44 height 15
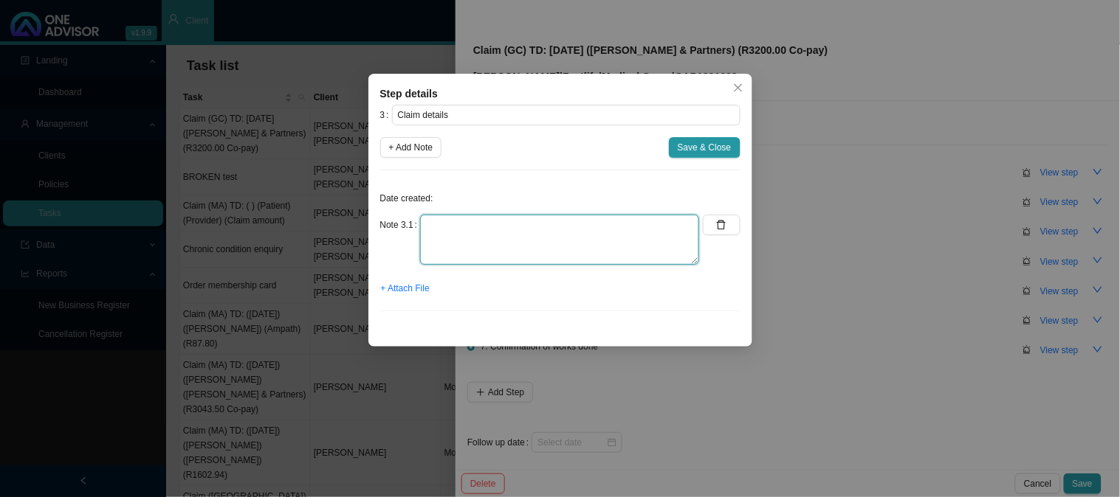
click at [478, 232] on textarea at bounding box center [559, 240] width 279 height 50
type textarea "R3200.00 Co-payment claim"
click at [721, 151] on span "Save & Close" at bounding box center [705, 147] width 54 height 15
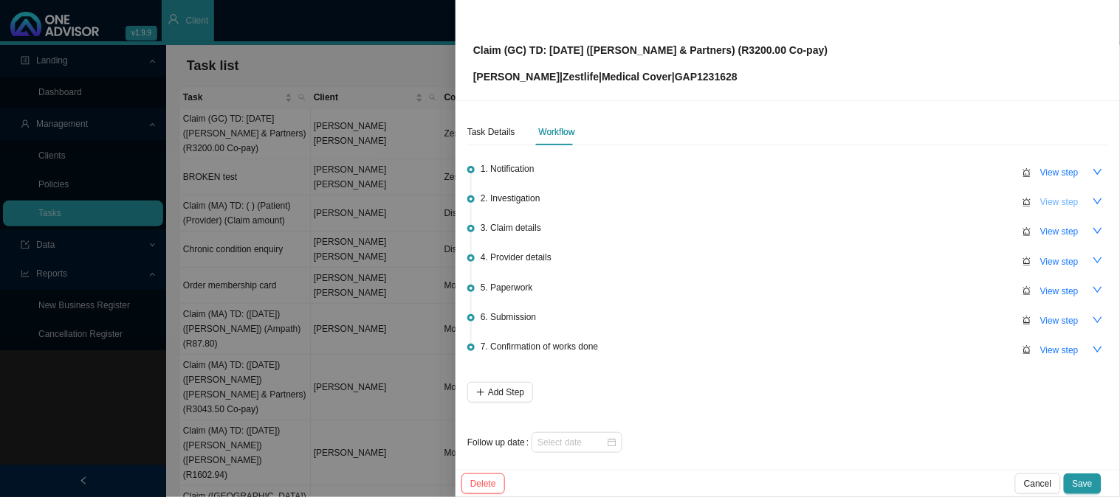
click at [1040, 201] on span "View step" at bounding box center [1059, 202] width 38 height 15
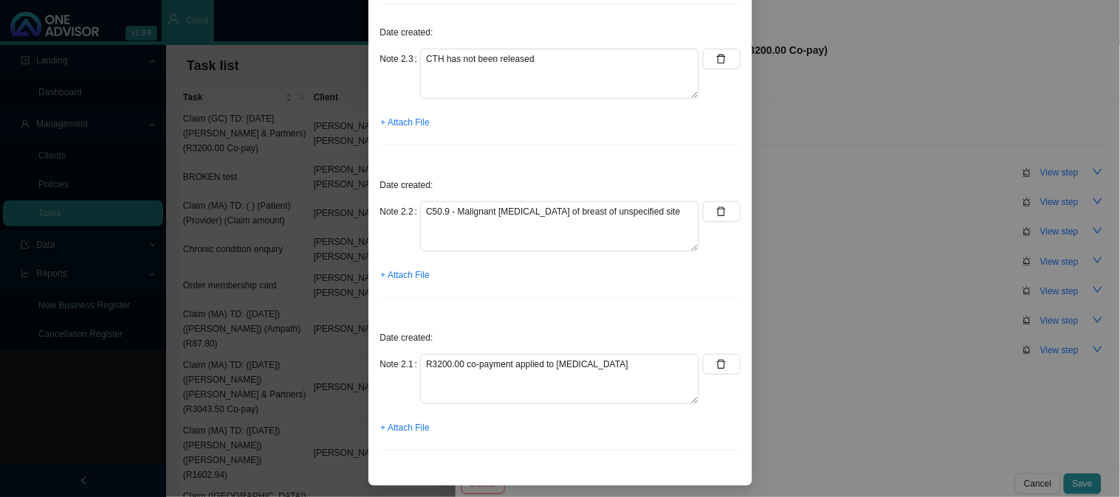
scroll to position [167, 0]
click at [801, 252] on div "Step details 2 Investigation + Add Note Save & Close Date created: Note 2.3 CTH…" at bounding box center [560, 248] width 1120 height 497
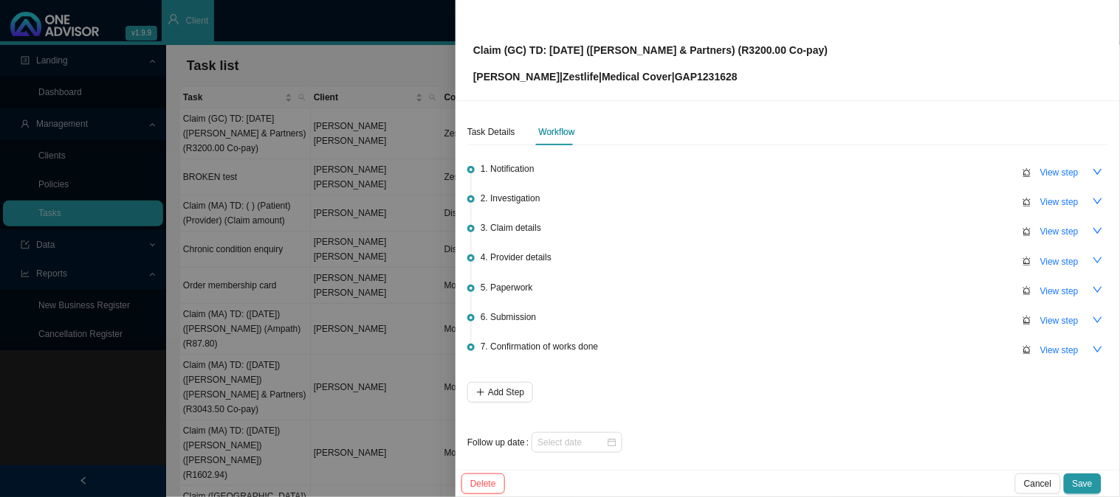
scroll to position [4, 0]
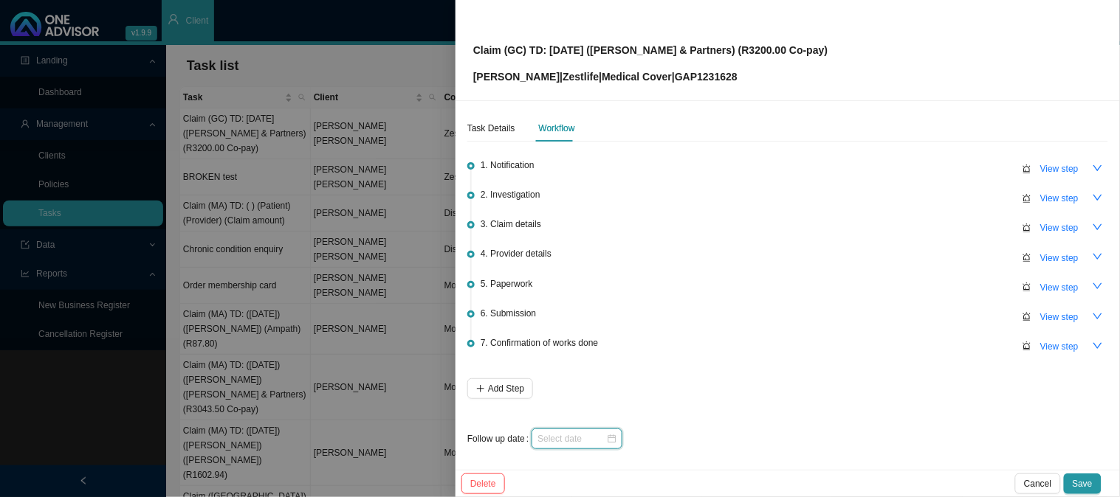
click at [574, 438] on input at bounding box center [571, 439] width 69 height 15
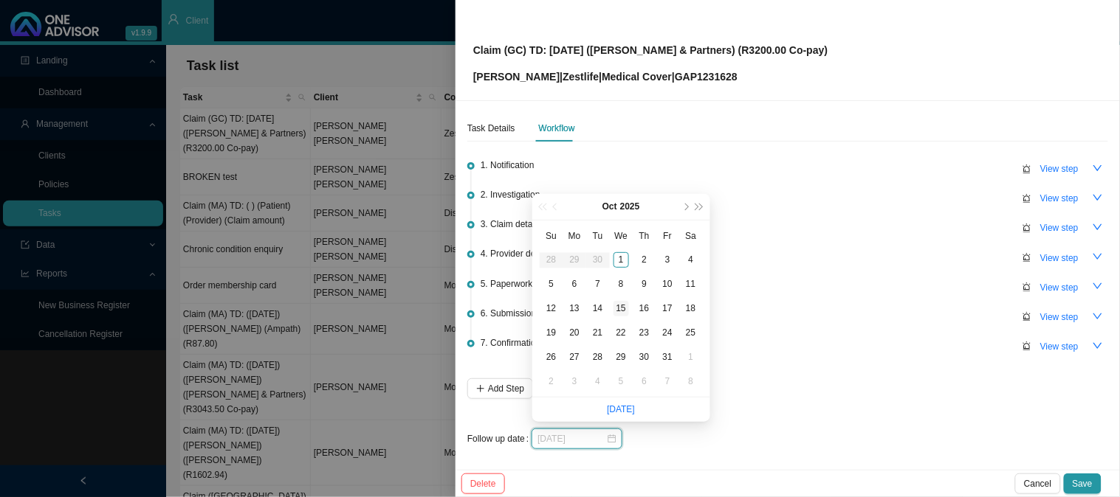
type input "[DATE]"
click at [621, 311] on div "15" at bounding box center [620, 308] width 15 height 15
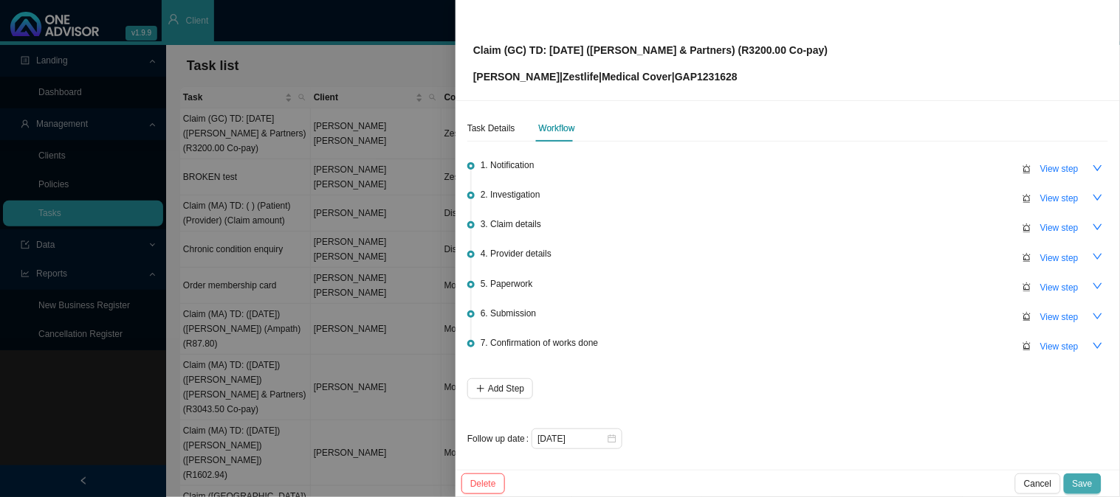
click at [1079, 481] on span "Save" at bounding box center [1082, 484] width 20 height 15
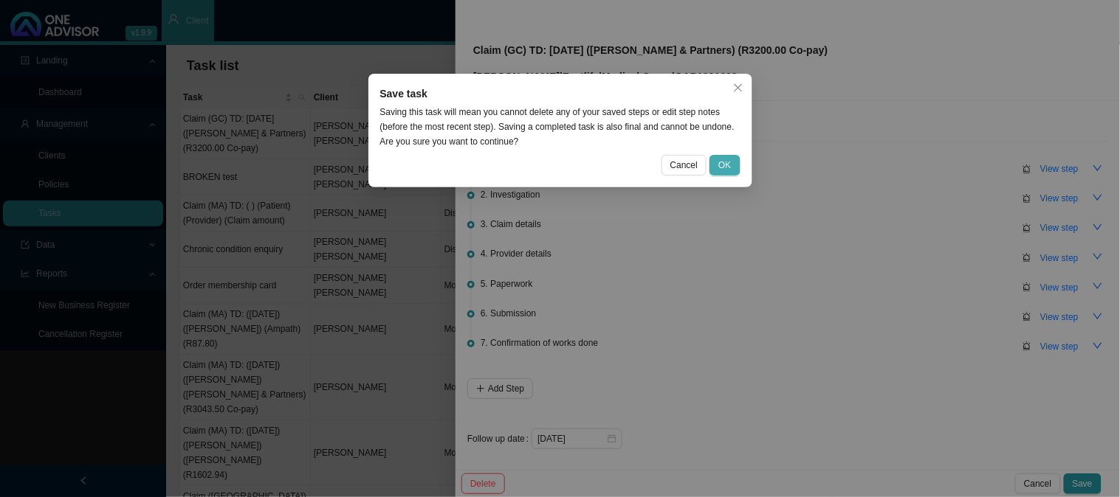
click at [723, 165] on span "OK" at bounding box center [724, 165] width 13 height 15
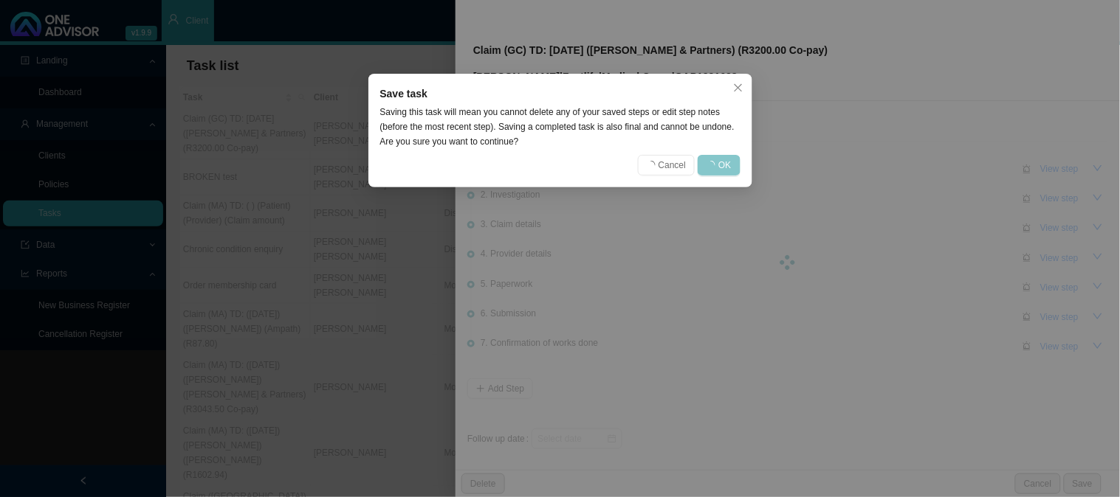
scroll to position [0, 0]
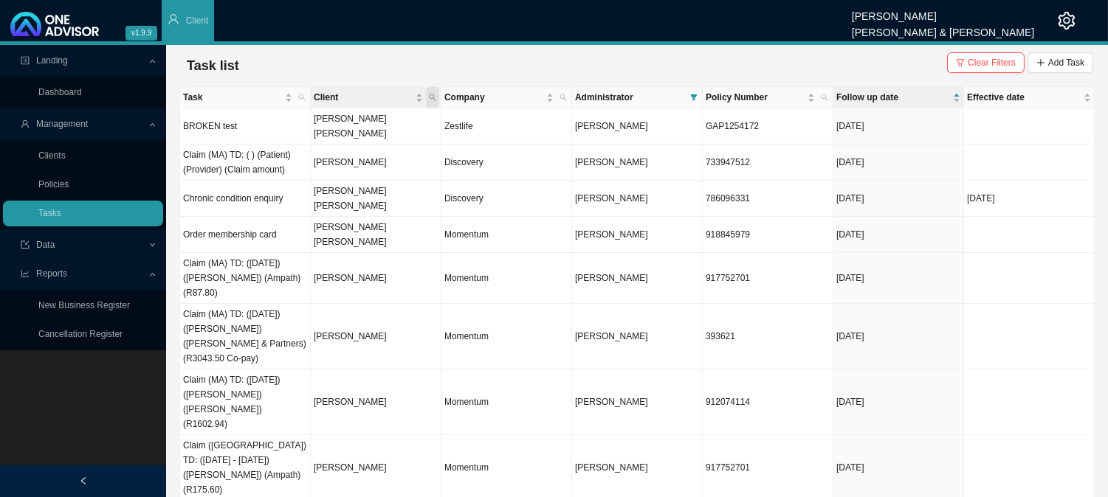
click at [433, 94] on icon "search" at bounding box center [432, 97] width 7 height 7
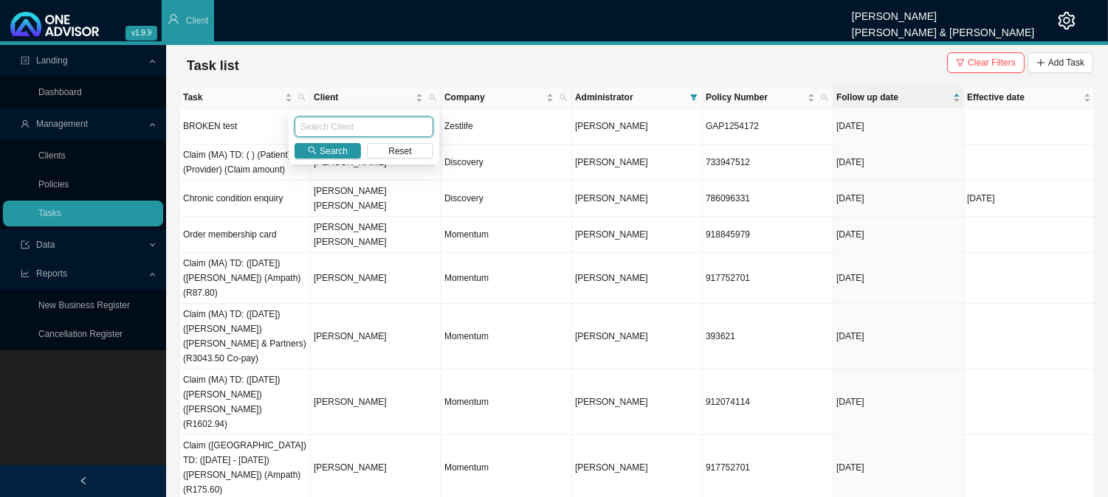
click at [337, 128] on input "text" at bounding box center [363, 127] width 139 height 21
type input "[PERSON_NAME]"
click at [333, 151] on span "Search" at bounding box center [334, 151] width 28 height 15
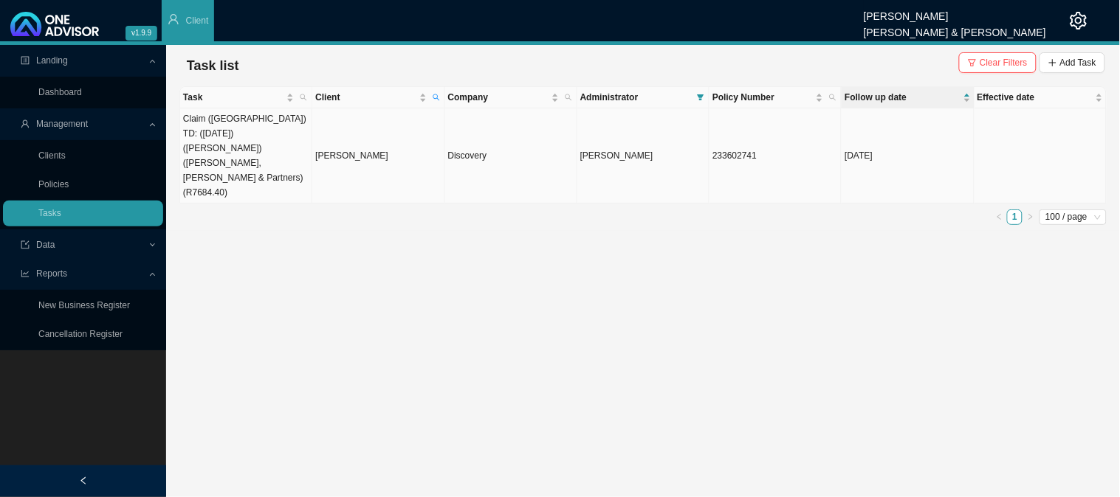
click at [351, 136] on td "[PERSON_NAME]" at bounding box center [378, 155] width 132 height 95
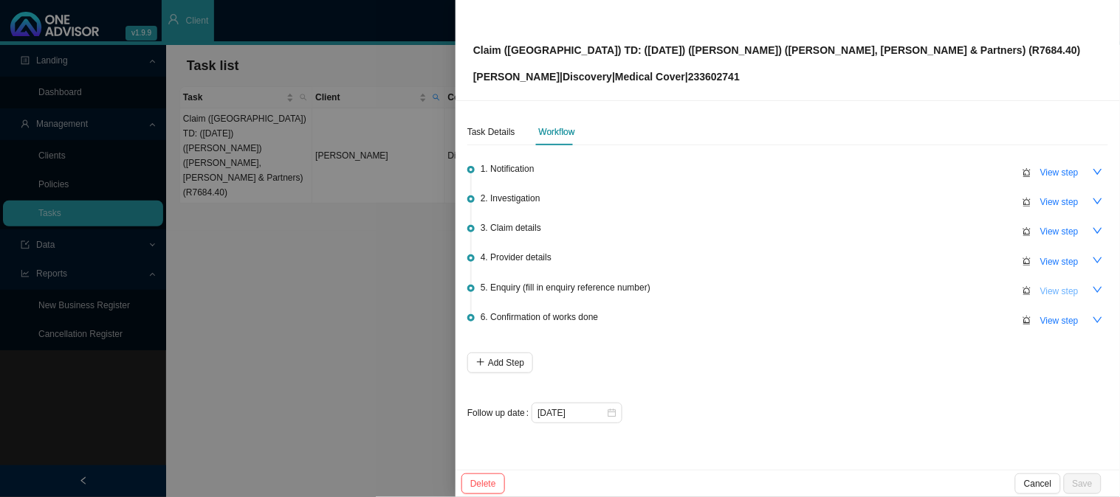
click at [1052, 289] on span "View step" at bounding box center [1059, 291] width 38 height 15
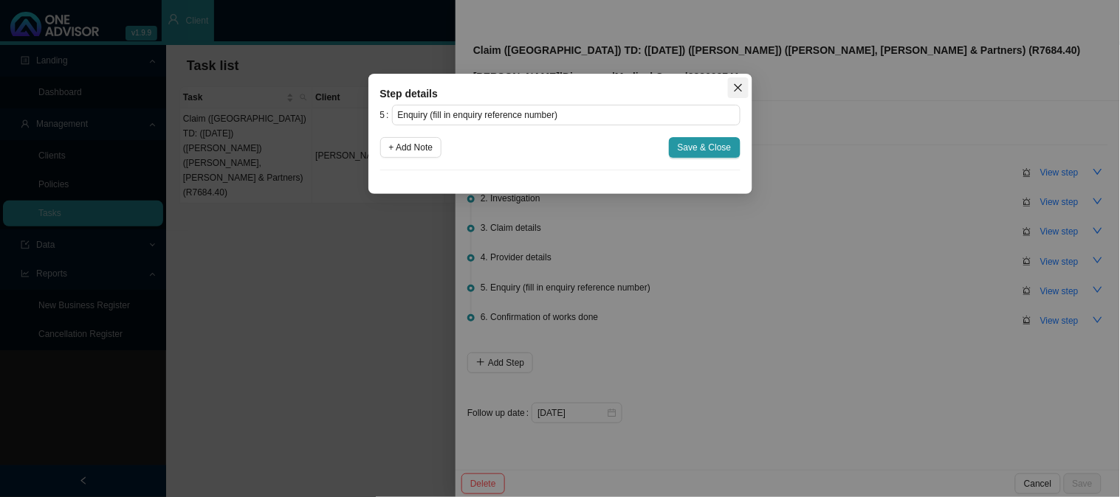
click at [737, 87] on icon "close" at bounding box center [738, 88] width 8 height 8
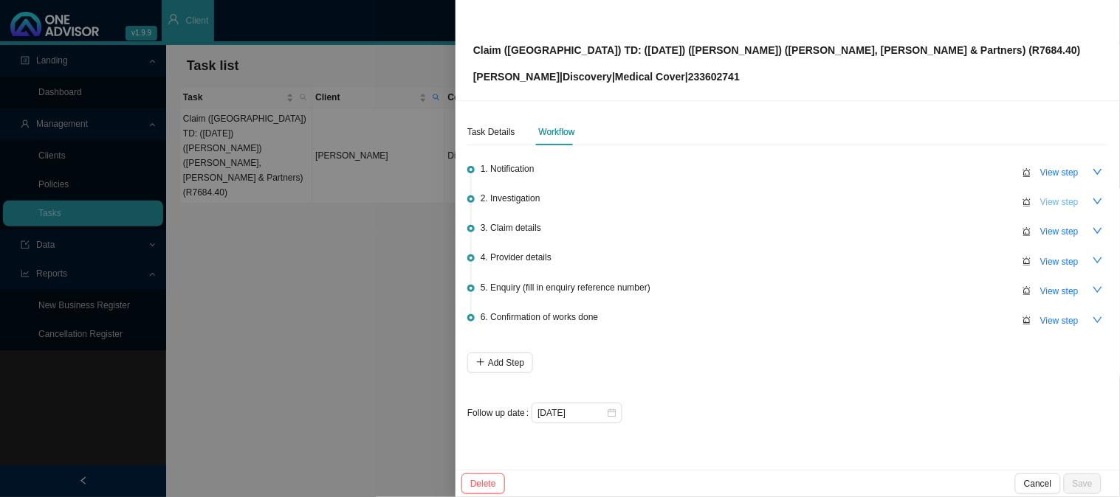
click at [1051, 204] on span "View step" at bounding box center [1059, 202] width 38 height 15
type input "Investigation"
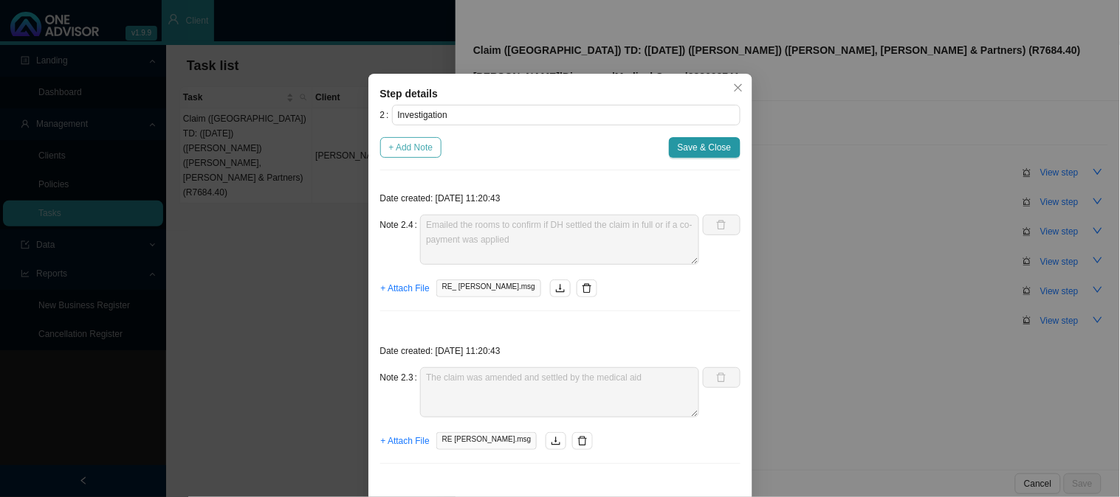
click at [410, 149] on span "+ Add Note" at bounding box center [411, 147] width 44 height 15
type textarea "Emailed the rooms to confirm if DH settled the claim in full or if a co-payment…"
type textarea "The claim was amended and settled by the medical aid"
type textarea "Requested an amended invoice"
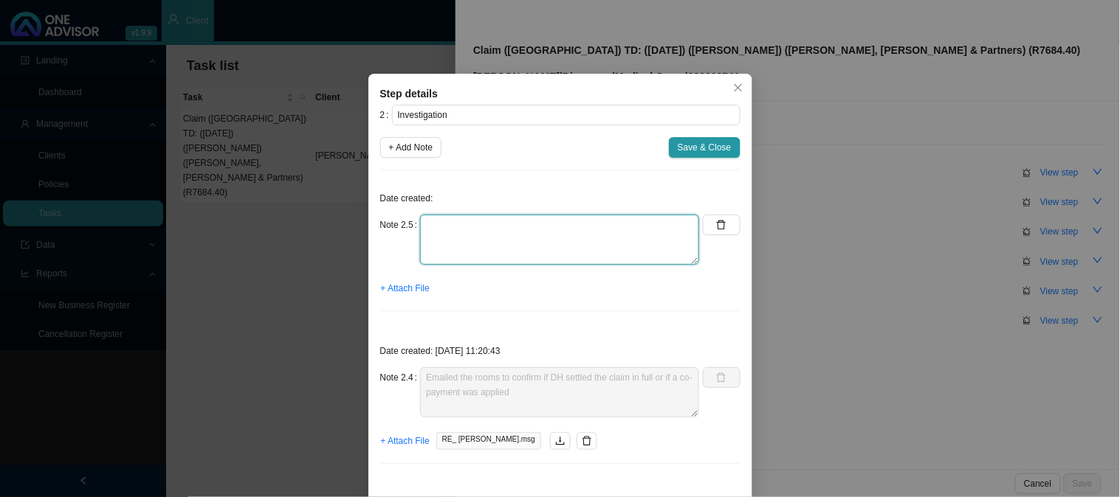
click at [449, 226] on textarea at bounding box center [559, 240] width 279 height 50
type textarea "R"
type textarea "Claim has been settle in full by"
click at [699, 148] on span "Save & Close" at bounding box center [705, 147] width 54 height 15
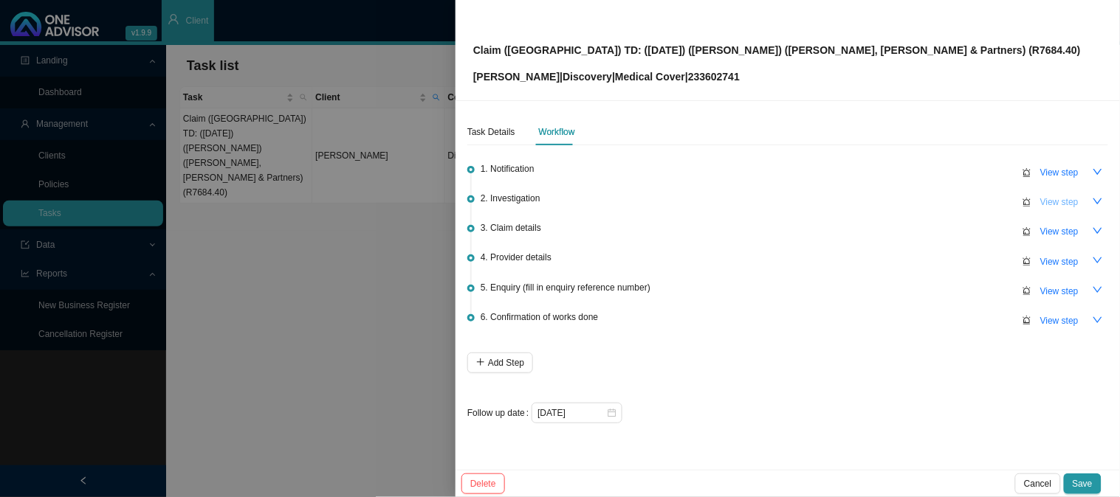
click at [1067, 204] on span "View step" at bounding box center [1059, 202] width 38 height 15
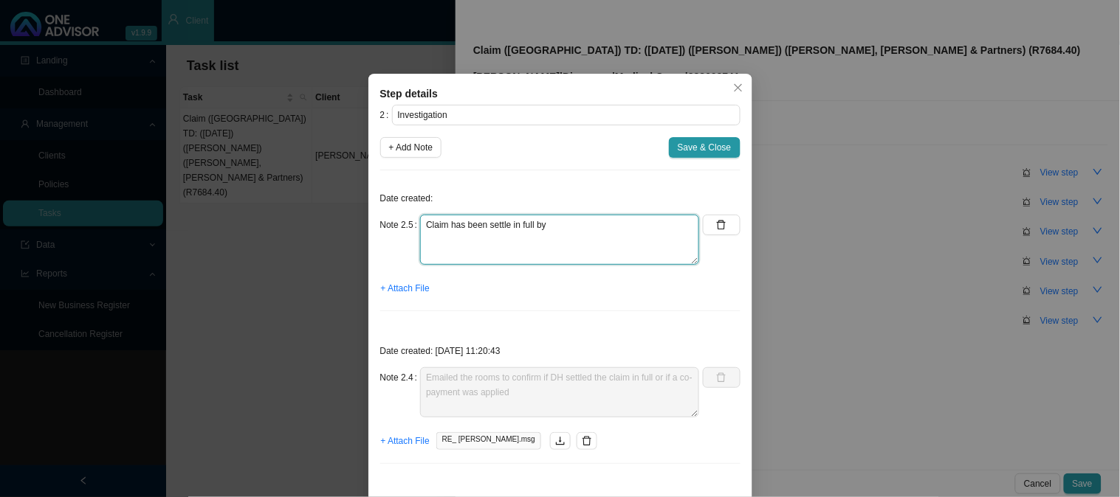
click at [606, 237] on textarea "Claim has been settle in full by" at bounding box center [559, 240] width 279 height 50
type textarea "Claim has been settle in full by DH"
click at [399, 292] on span "+ Attach File" at bounding box center [405, 288] width 49 height 15
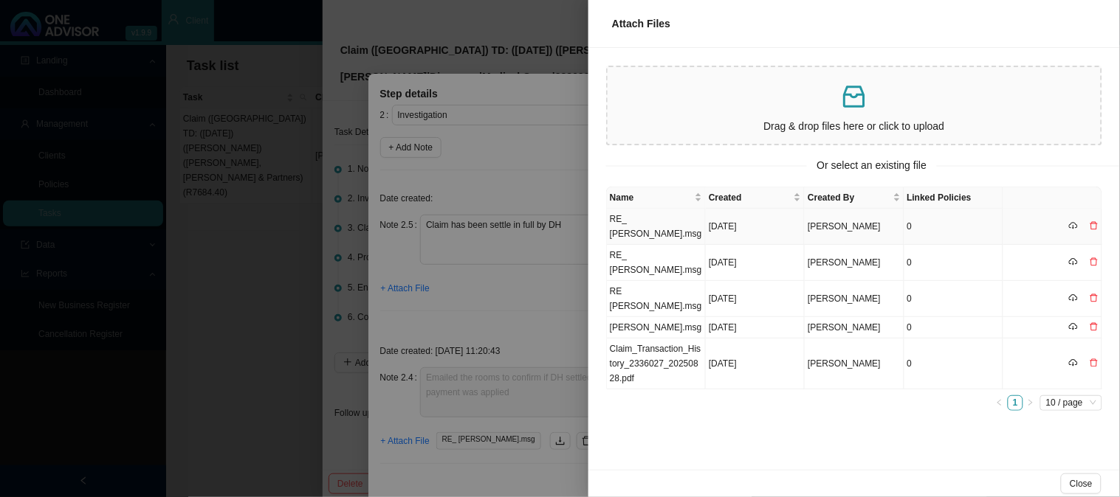
click at [717, 219] on td "[DATE]" at bounding box center [755, 227] width 99 height 36
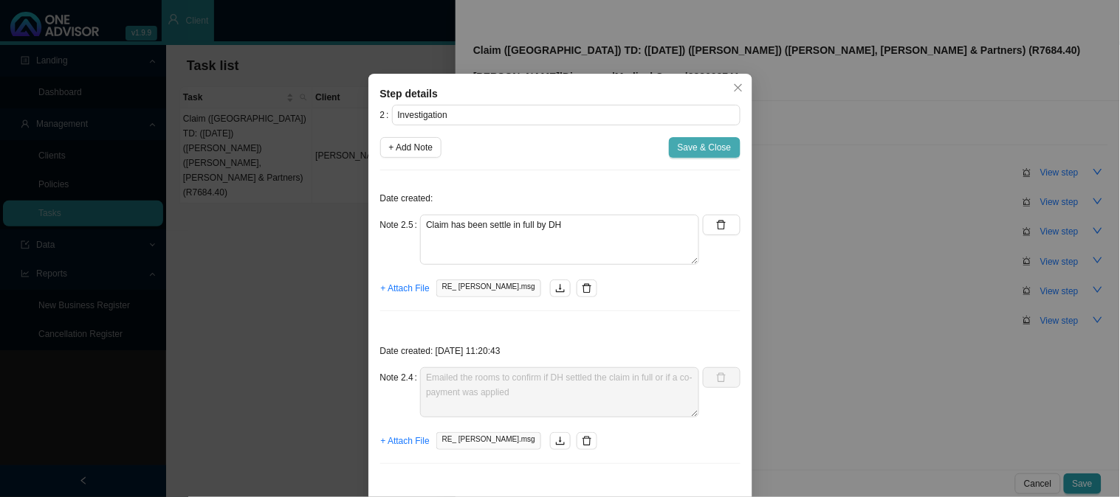
click at [706, 142] on span "Save & Close" at bounding box center [705, 147] width 54 height 15
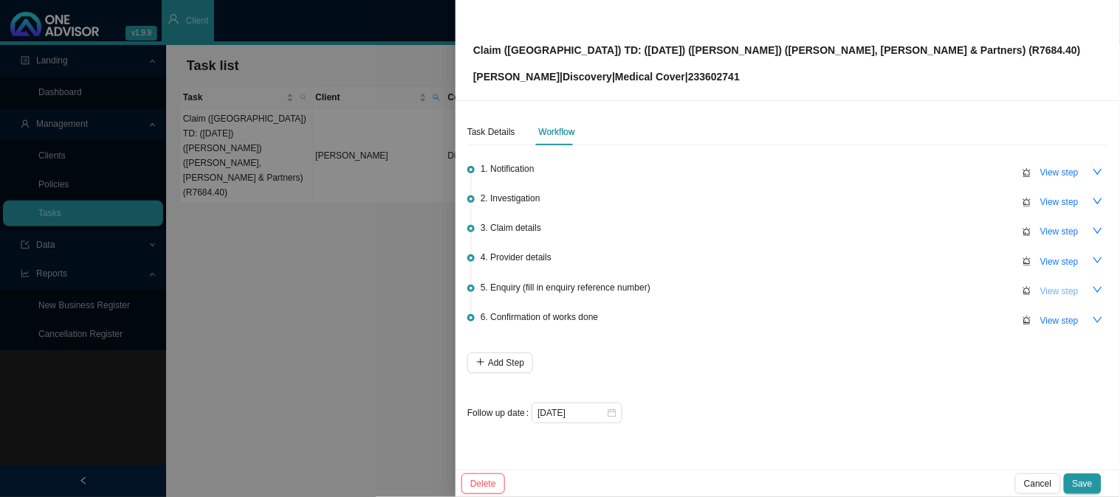
click at [1045, 286] on span "View step" at bounding box center [1059, 291] width 38 height 15
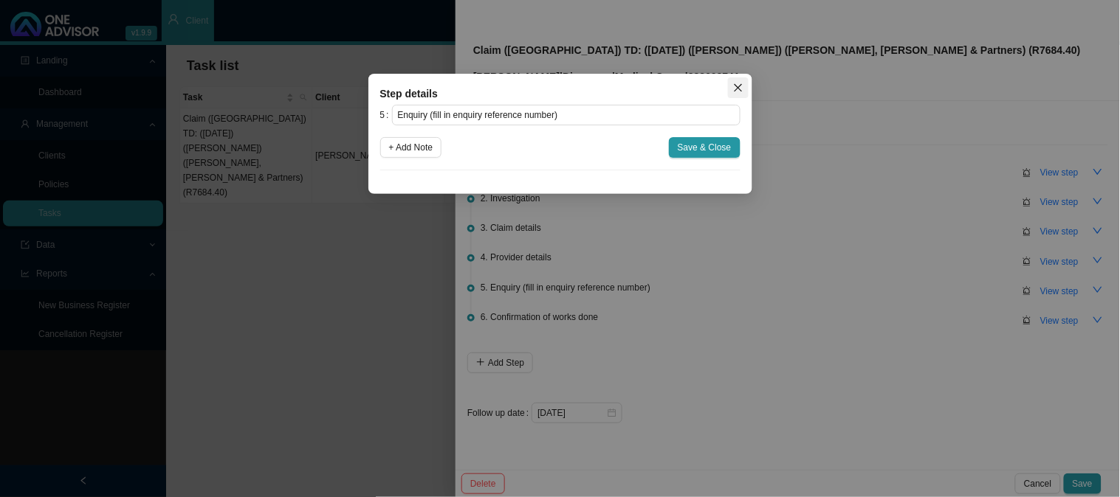
click at [740, 84] on icon "close" at bounding box center [738, 88] width 10 height 10
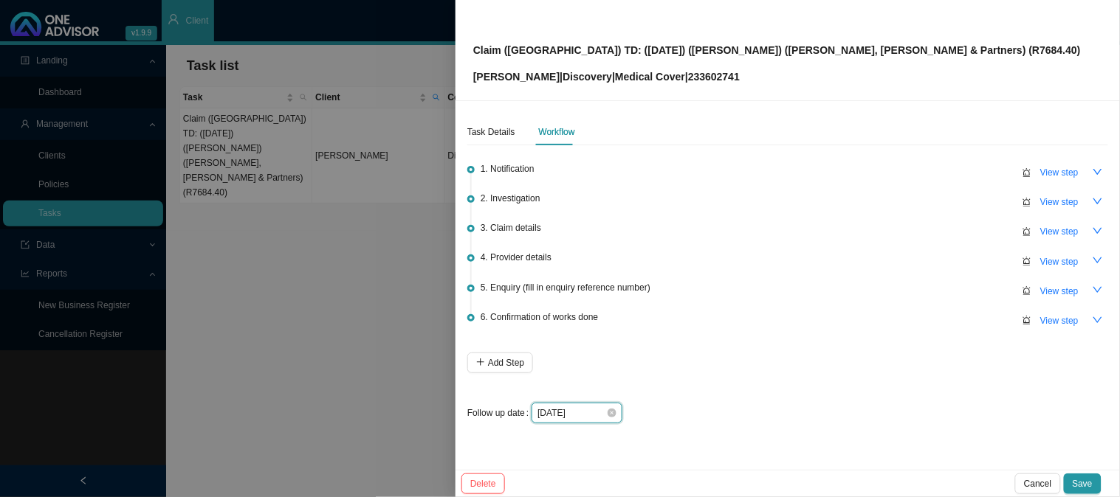
click at [588, 409] on input "[DATE]" at bounding box center [571, 413] width 69 height 15
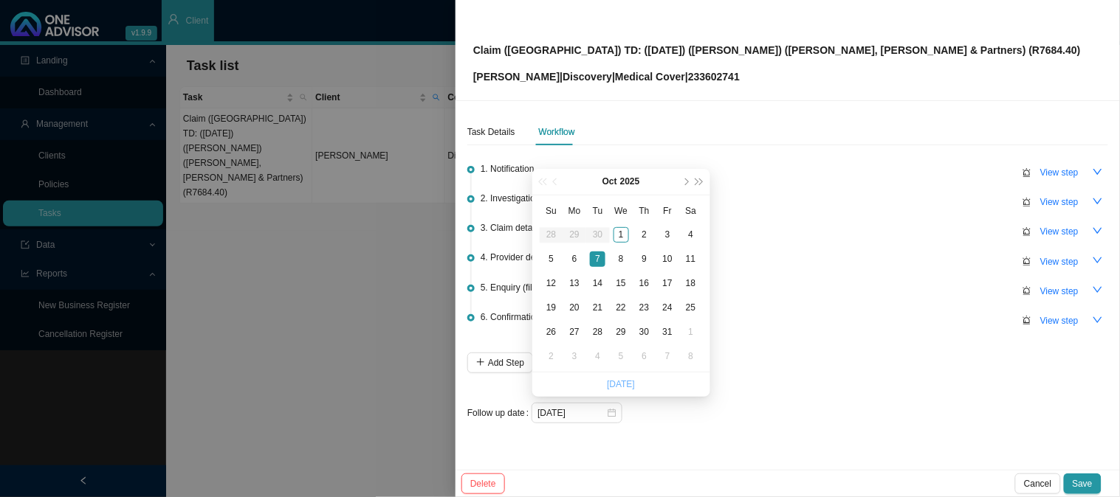
click at [611, 386] on link "[DATE]" at bounding box center [621, 384] width 28 height 10
type input "[DATE]"
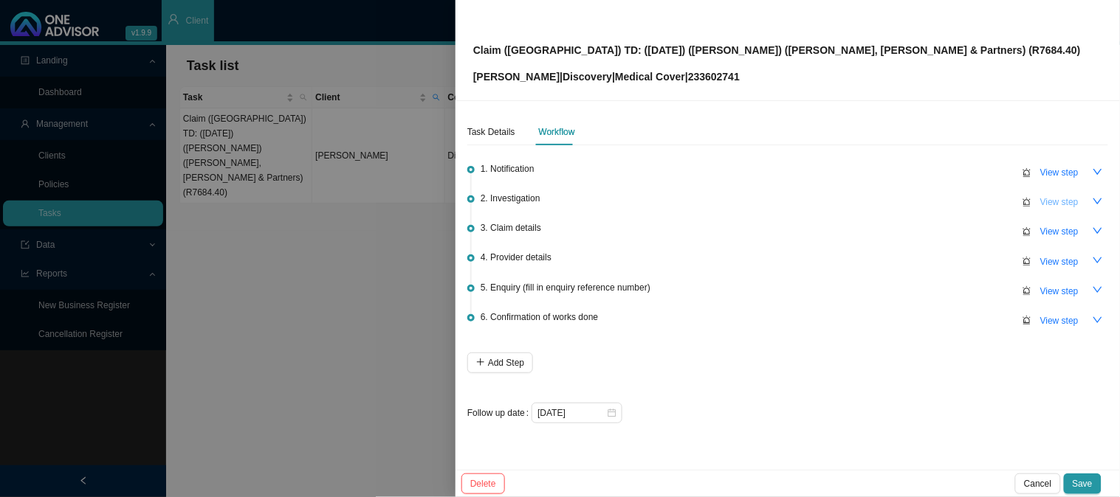
click at [1078, 200] on span "View step" at bounding box center [1059, 202] width 38 height 15
type input "Investigation"
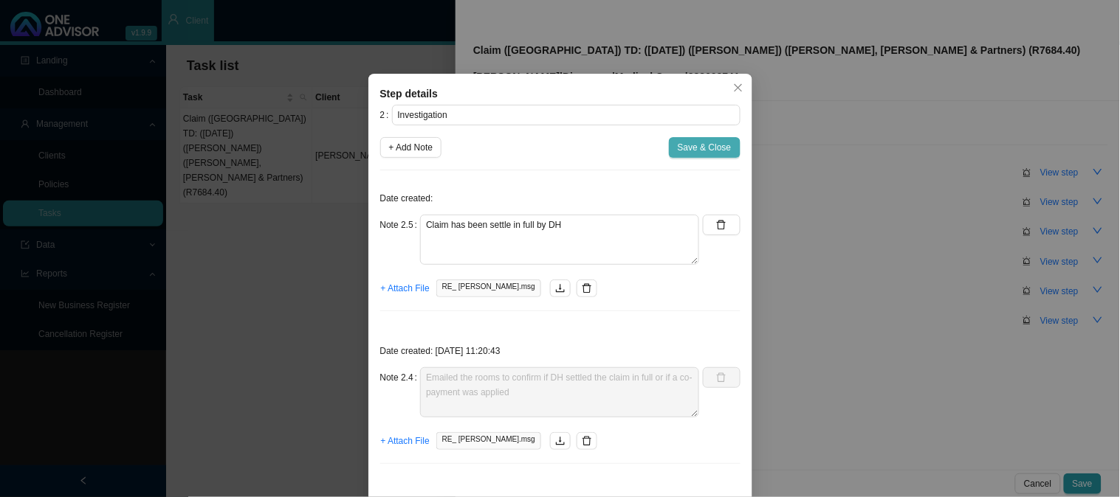
click at [678, 139] on button "Save & Close" at bounding box center [705, 147] width 72 height 21
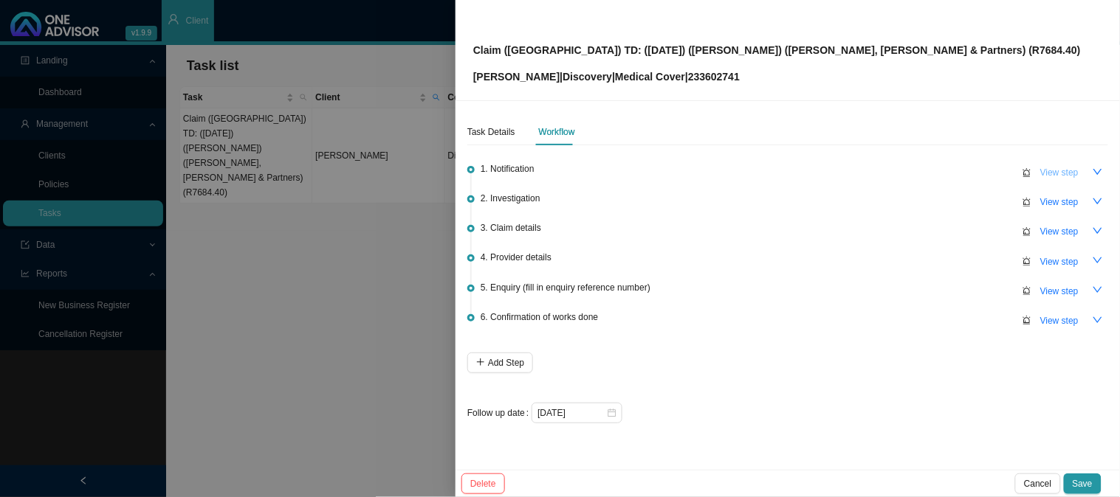
click at [1047, 177] on span "View step" at bounding box center [1059, 172] width 38 height 15
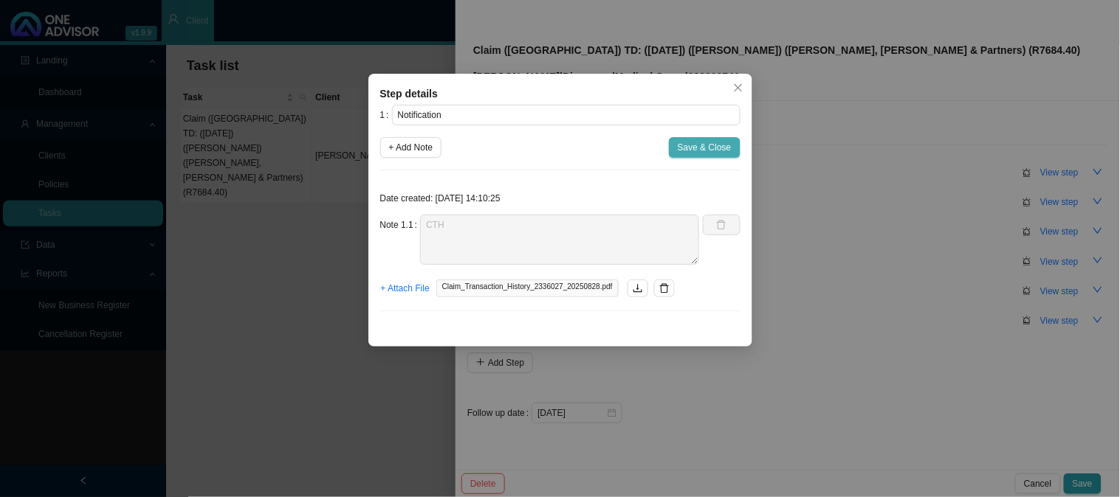
click at [732, 144] on button "Save & Close" at bounding box center [705, 147] width 72 height 21
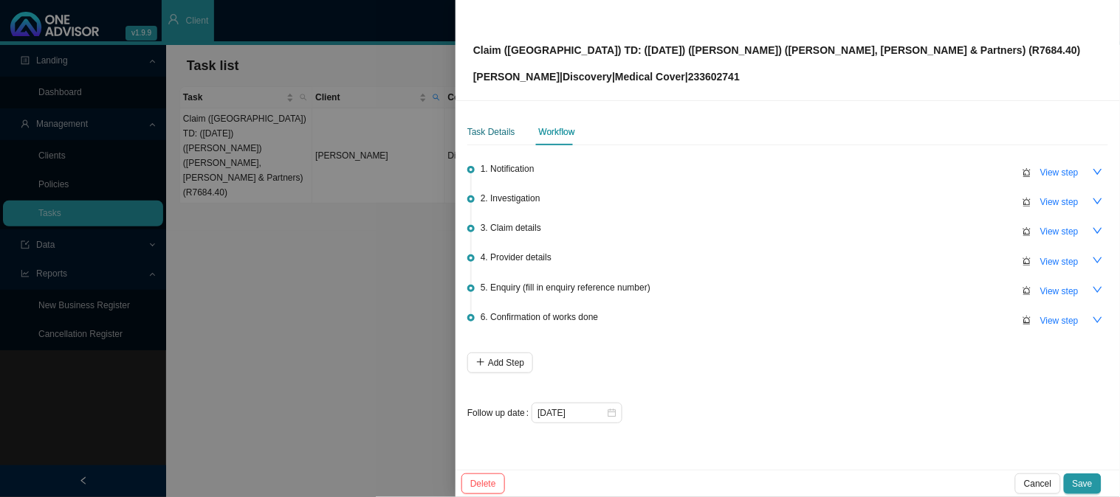
click at [497, 133] on div "Task Details" at bounding box center [491, 132] width 48 height 15
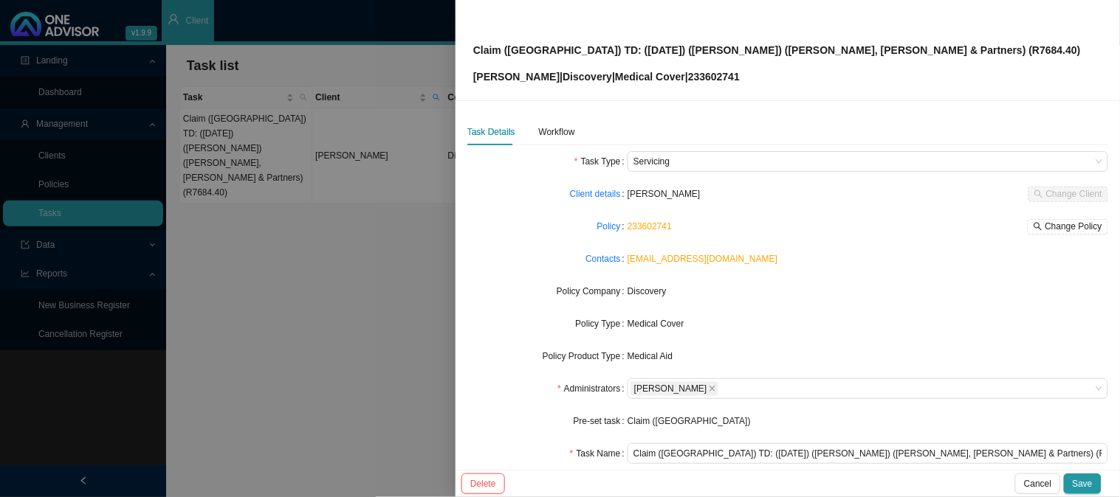
scroll to position [82, 0]
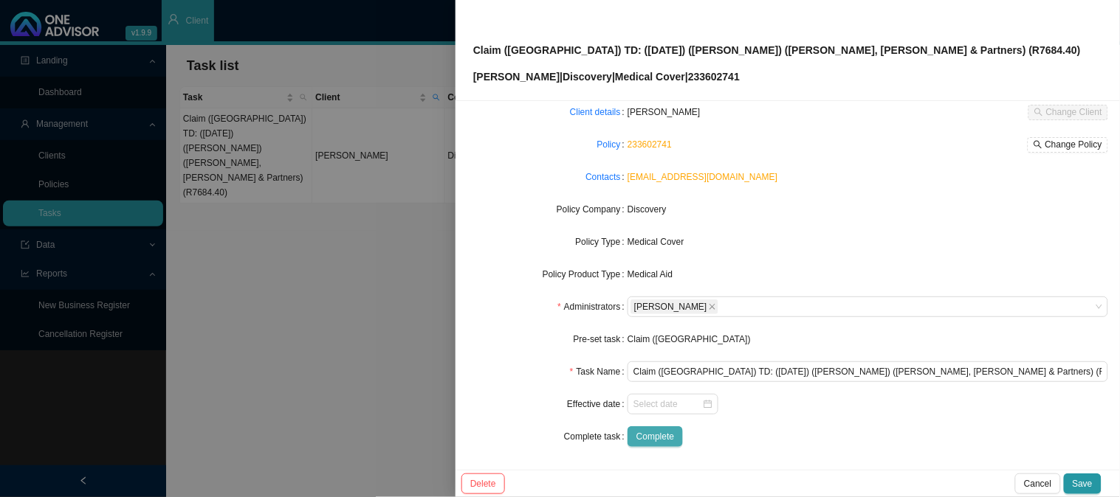
click at [669, 441] on span "Complete" at bounding box center [655, 437] width 38 height 15
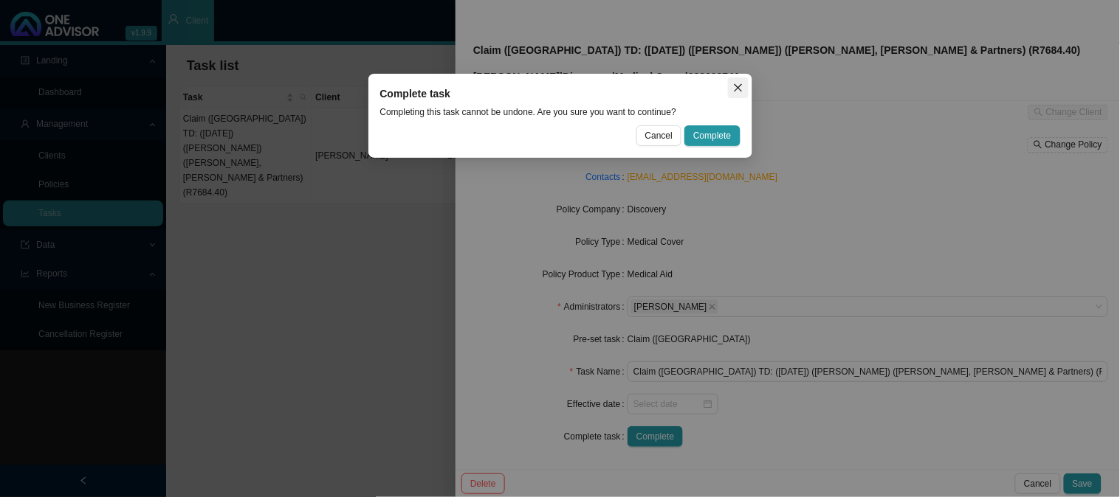
click at [734, 89] on icon "close" at bounding box center [738, 88] width 10 height 10
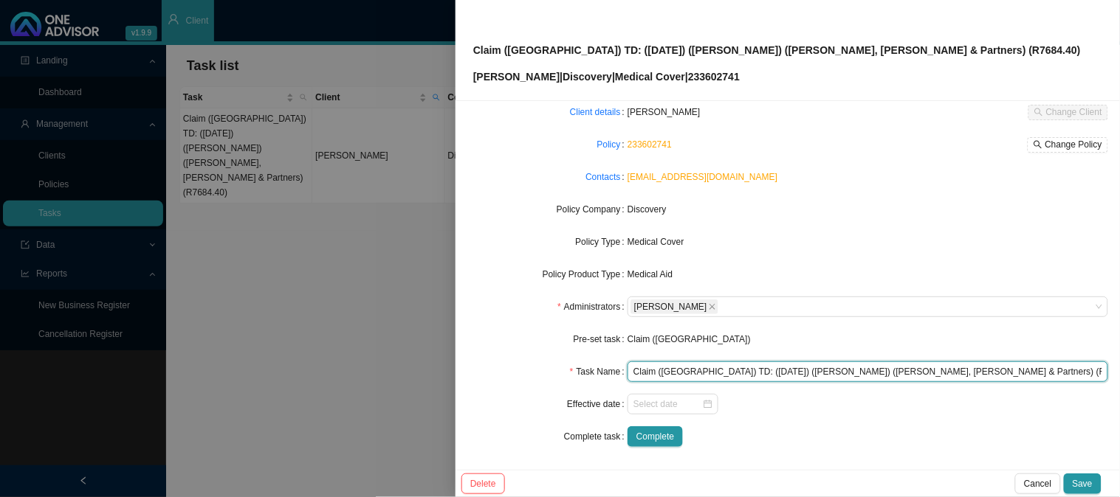
click at [740, 373] on input "Claim ([GEOGRAPHIC_DATA]) TD: ([DATE]) ([PERSON_NAME]) ([PERSON_NAME], [PERSON_…" at bounding box center [867, 372] width 480 height 21
click at [694, 371] on input "Claim (MA) TD: ([DATE] ([PERSON_NAME]) ([PERSON_NAME], [PERSON_NAME] & Partners…" at bounding box center [867, 372] width 480 height 21
type input "Claim ([GEOGRAPHIC_DATA]) TD: [DATE] ([PERSON_NAME]) ([PERSON_NAME], [PERSON_NA…"
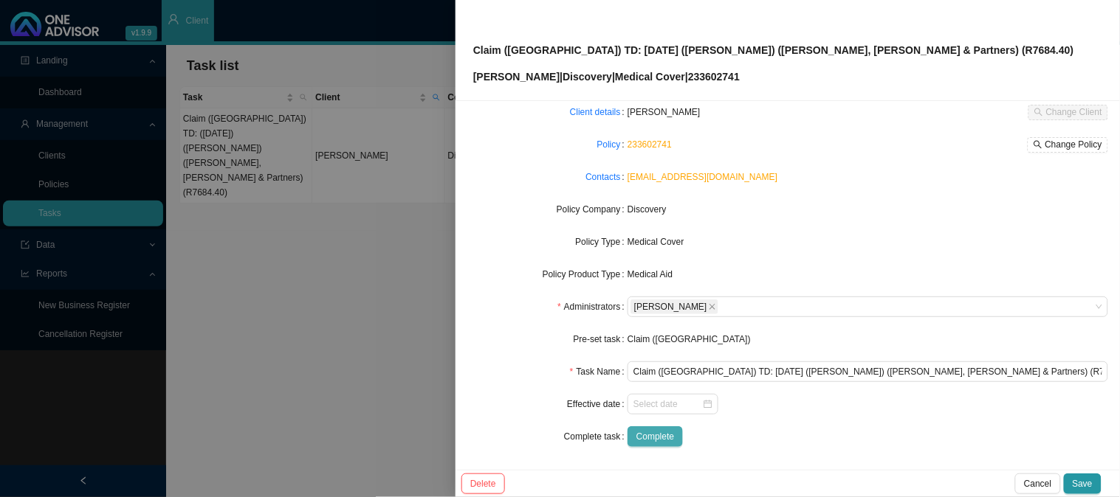
click at [659, 436] on span "Complete" at bounding box center [655, 437] width 38 height 15
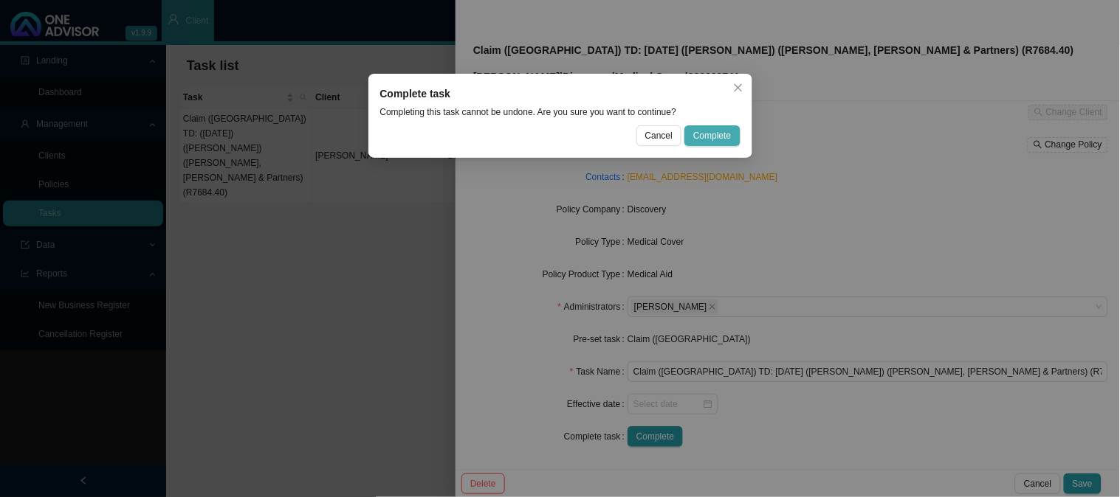
click at [727, 134] on span "Complete" at bounding box center [712, 135] width 38 height 15
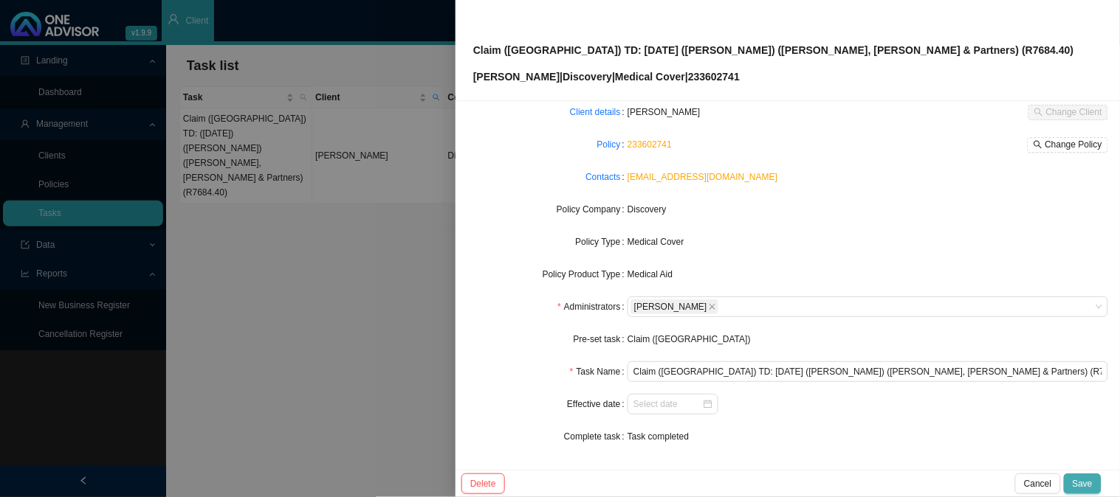
click at [1085, 485] on span "Save" at bounding box center [1082, 484] width 20 height 15
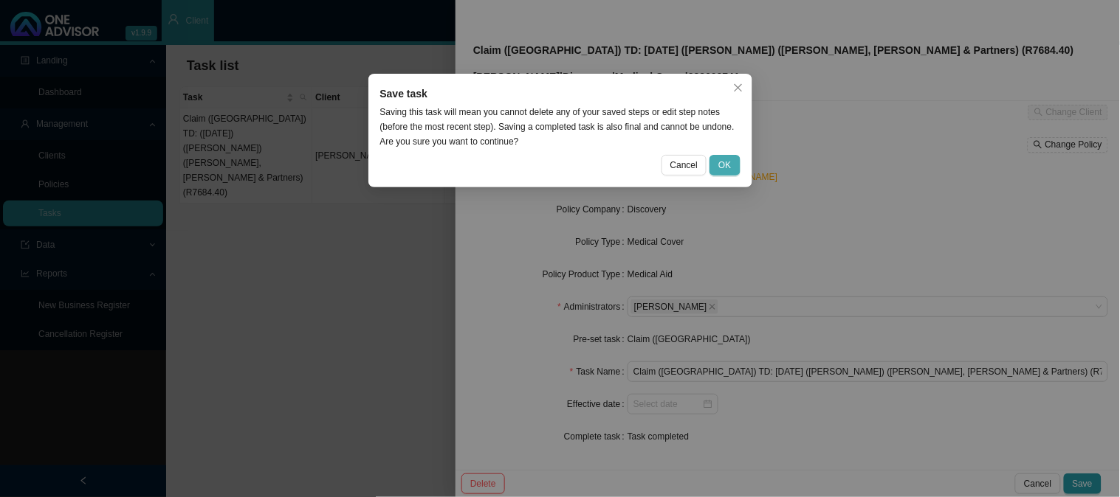
click at [716, 159] on button "OK" at bounding box center [724, 165] width 30 height 21
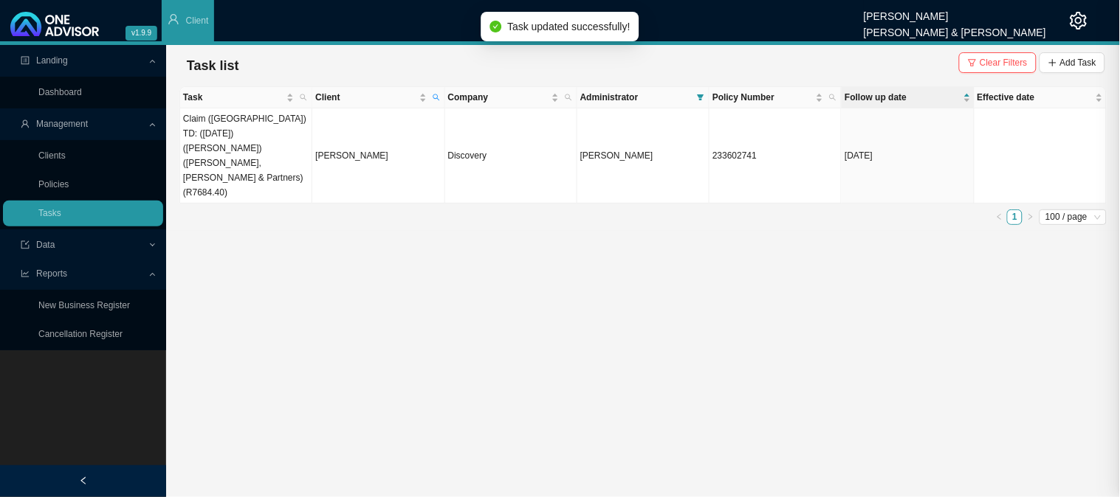
scroll to position [66, 0]
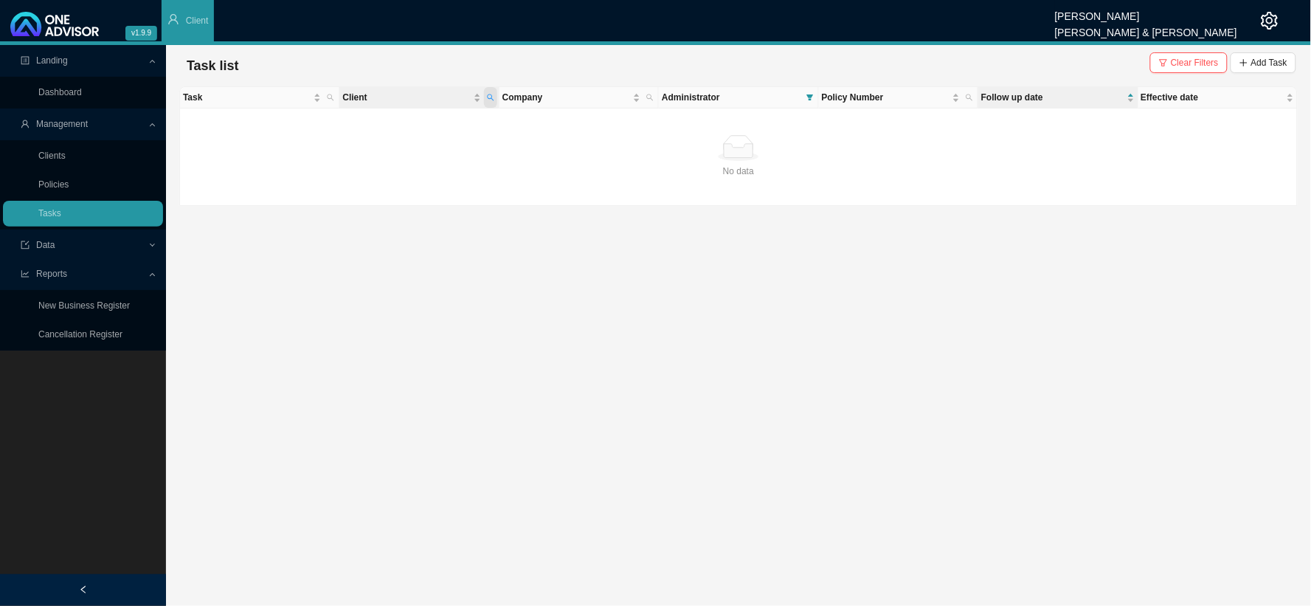
click at [489, 92] on span "Client" at bounding box center [490, 97] width 13 height 21
drag, startPoint x: 402, startPoint y: 128, endPoint x: 310, endPoint y: 133, distance: 92.4
click at [310, 133] on body "v1.9.9 [PERSON_NAME] [PERSON_NAME] & [PERSON_NAME] Client Landing Dashboard Man…" at bounding box center [655, 303] width 1311 height 606
type input "[PERSON_NAME]"
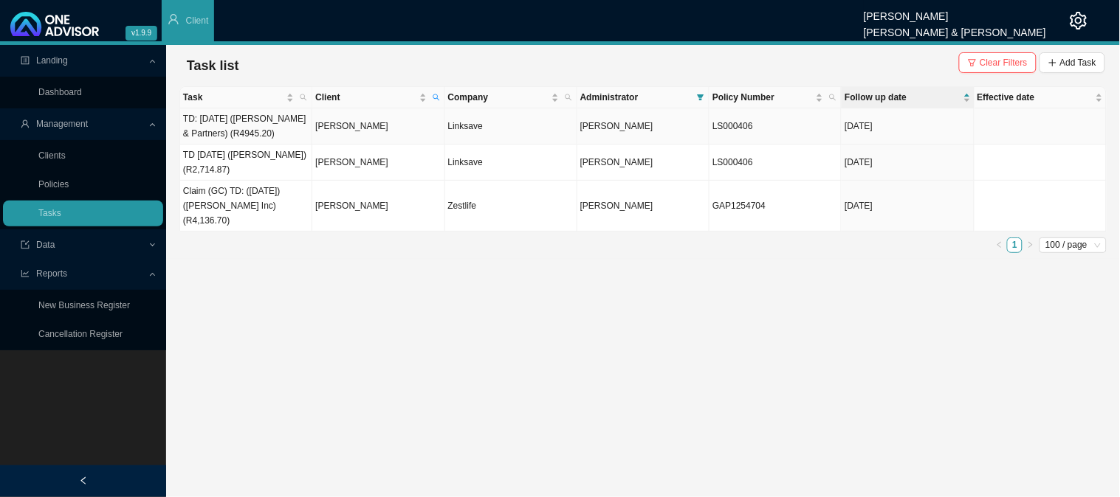
click at [349, 128] on td "[PERSON_NAME]" at bounding box center [378, 126] width 132 height 36
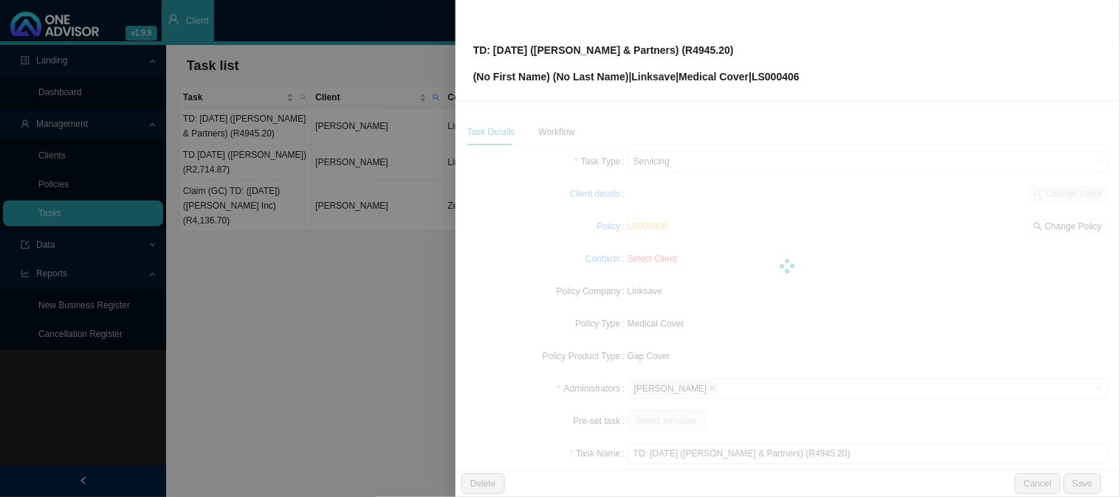
click at [551, 129] on div at bounding box center [787, 266] width 641 height 295
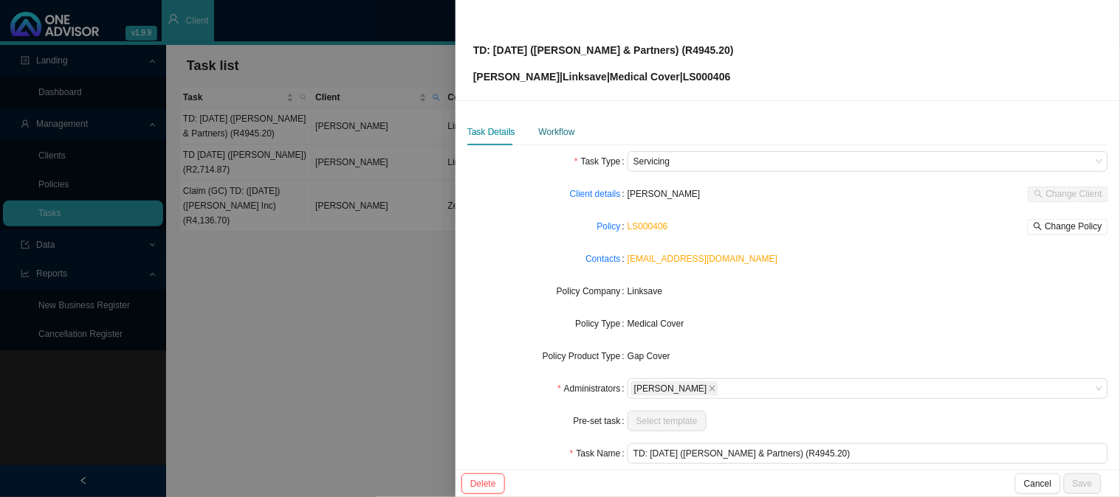
click at [551, 135] on div "Workflow" at bounding box center [557, 132] width 36 height 15
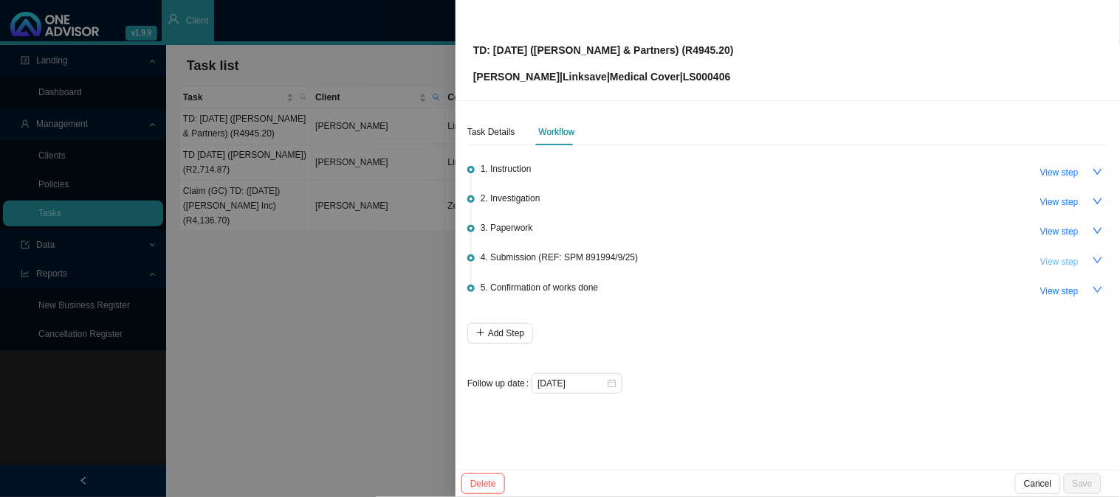
click at [1063, 259] on span "View step" at bounding box center [1059, 262] width 38 height 15
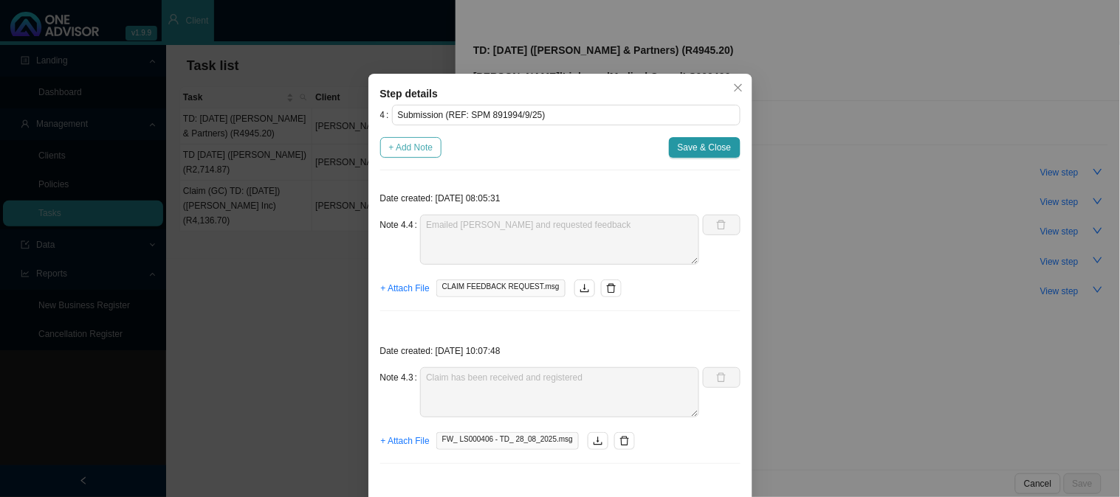
click at [407, 156] on button "+ Add Note" at bounding box center [411, 147] width 62 height 21
type textarea "Emailed [PERSON_NAME] and requested feedback"
type textarea "Claim has been received and registered"
type textarea "Sent [PERSON_NAME] Feedback"
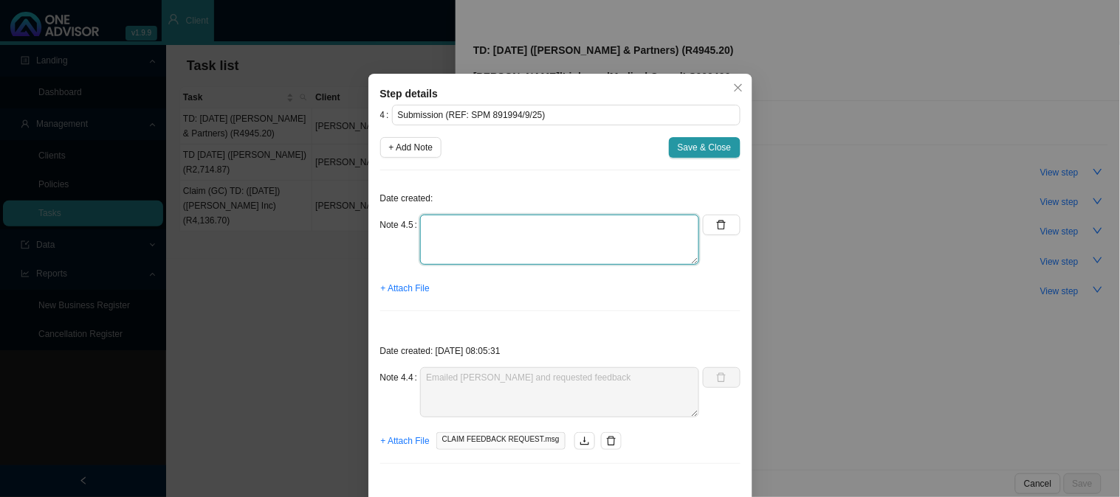
click at [468, 230] on textarea at bounding box center [559, 240] width 279 height 50
type textarea "c"
type textarea "Claim has been approved and paid"
click at [418, 291] on span "+ Attach File" at bounding box center [405, 288] width 49 height 15
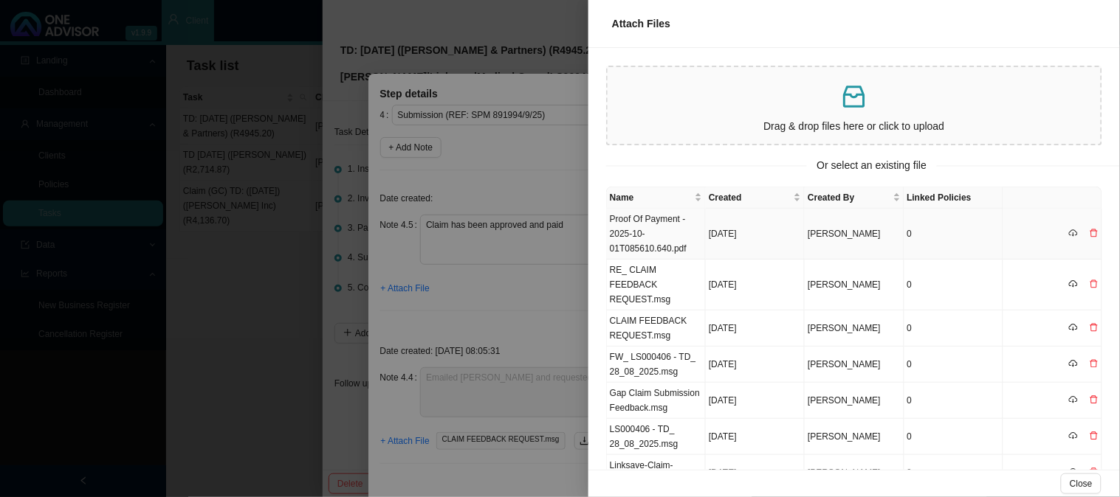
click at [654, 220] on td "Proof Of Payment - 2025-10-01T085610.640.pdf" at bounding box center [656, 234] width 99 height 51
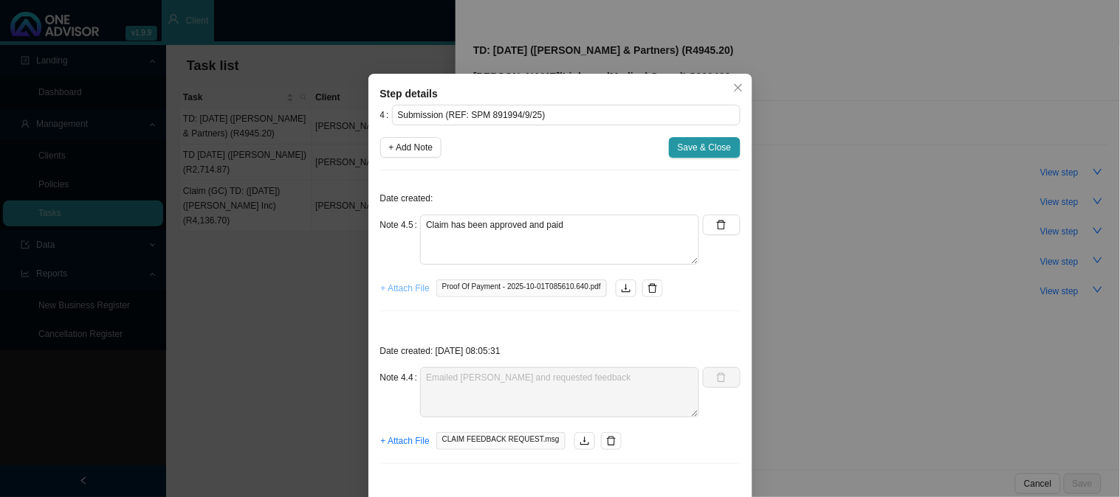
click at [407, 292] on span "+ Attach File" at bounding box center [405, 288] width 49 height 15
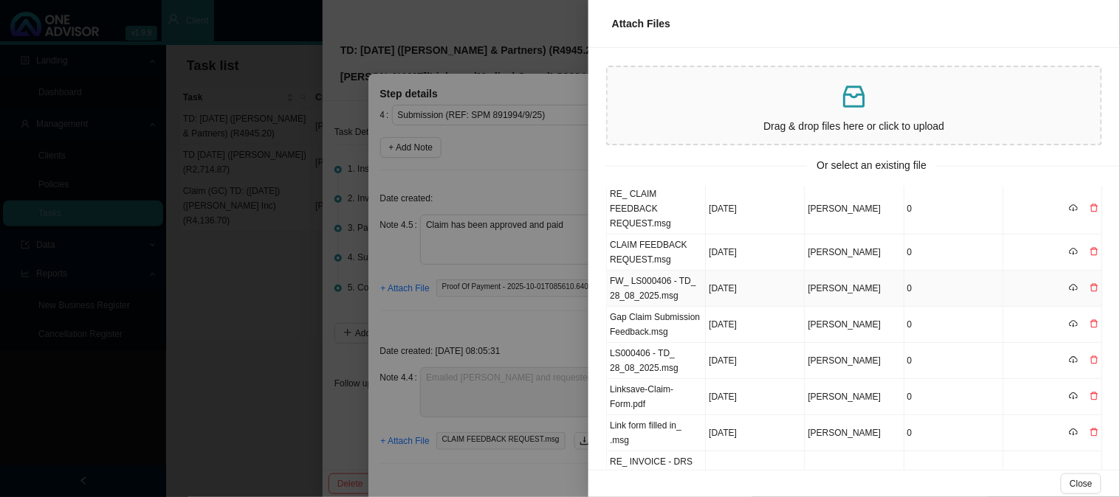
scroll to position [0, 0]
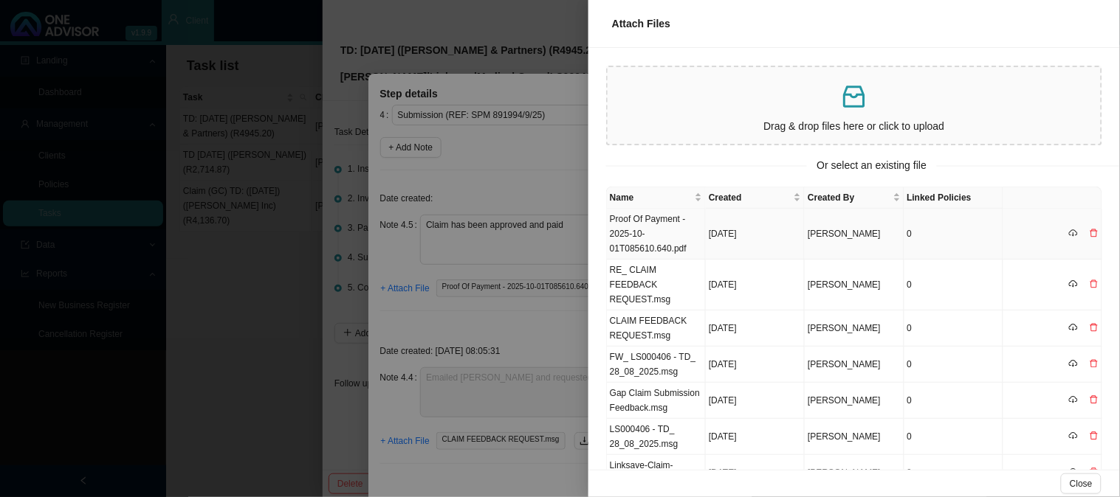
click at [626, 225] on td "Proof Of Payment - 2025-10-01T085610.640.pdf" at bounding box center [656, 234] width 99 height 51
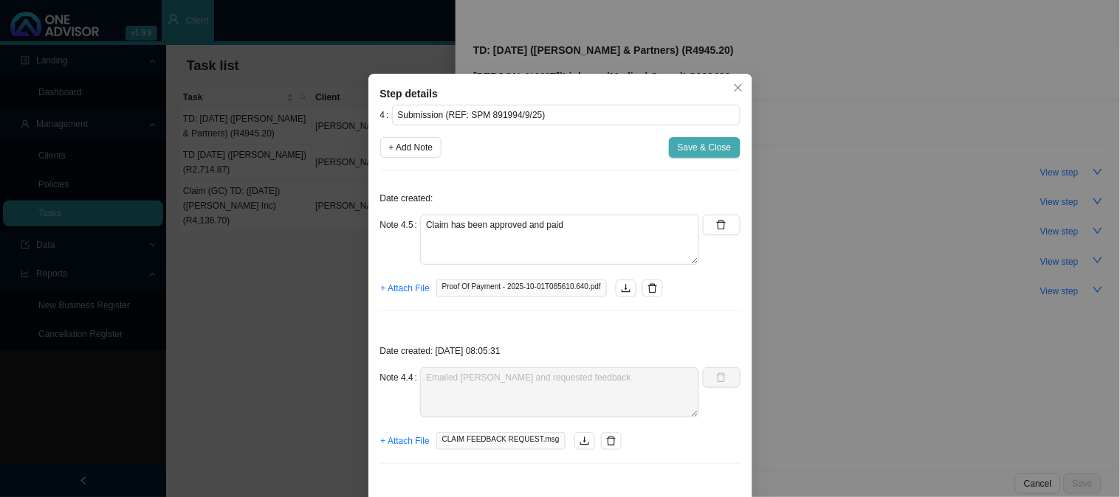
click at [681, 146] on span "Save & Close" at bounding box center [705, 147] width 54 height 15
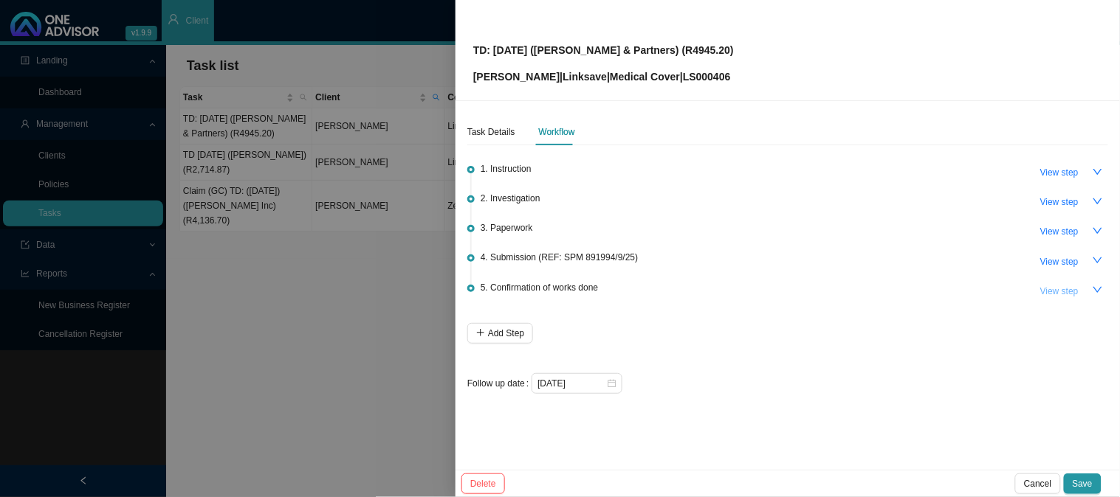
click at [1074, 289] on span "View step" at bounding box center [1059, 291] width 38 height 15
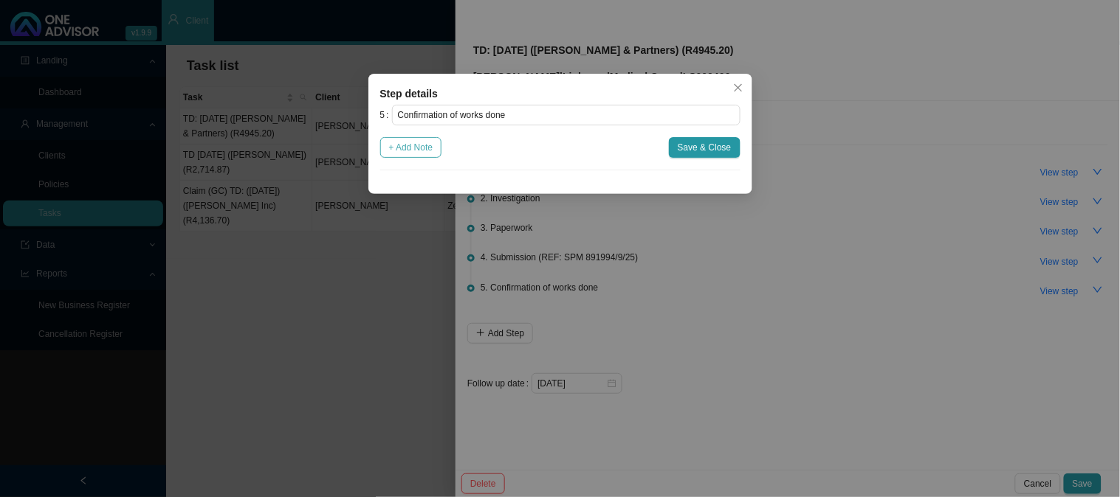
click at [426, 151] on span "+ Add Note" at bounding box center [411, 147] width 44 height 15
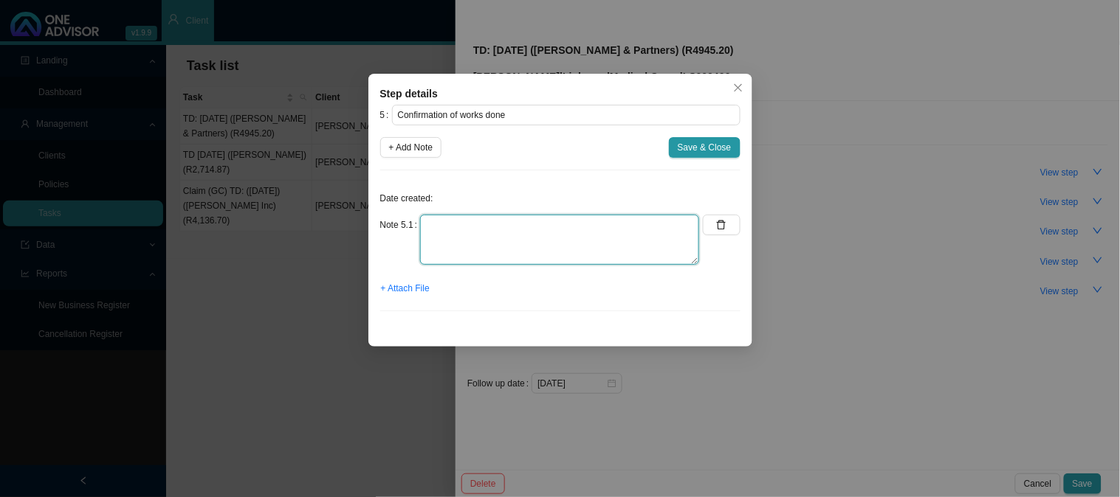
click at [522, 225] on textarea at bounding box center [559, 240] width 279 height 50
type textarea "Sent confirmation of works done:"
click at [408, 289] on span "+ Attach File" at bounding box center [405, 288] width 49 height 15
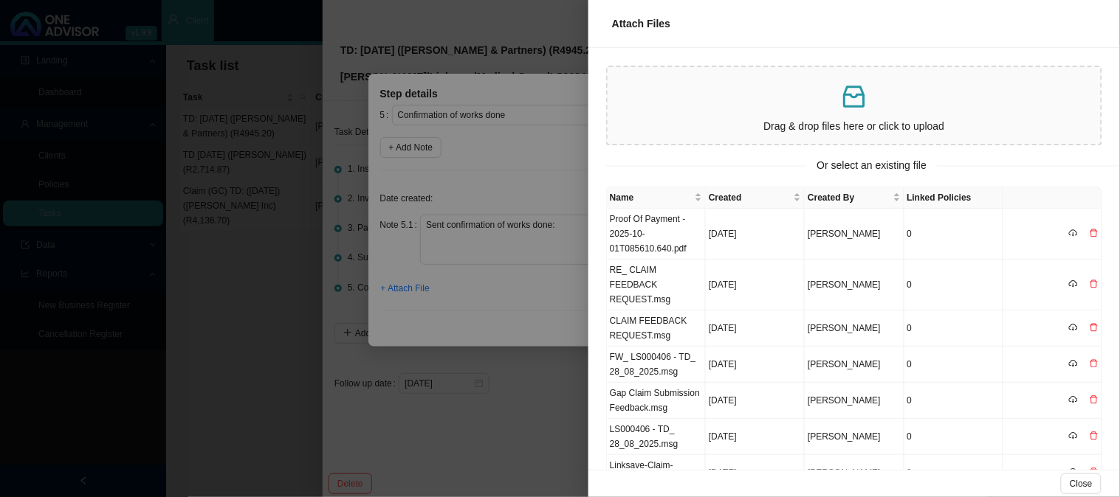
click at [467, 386] on div at bounding box center [560, 248] width 1120 height 497
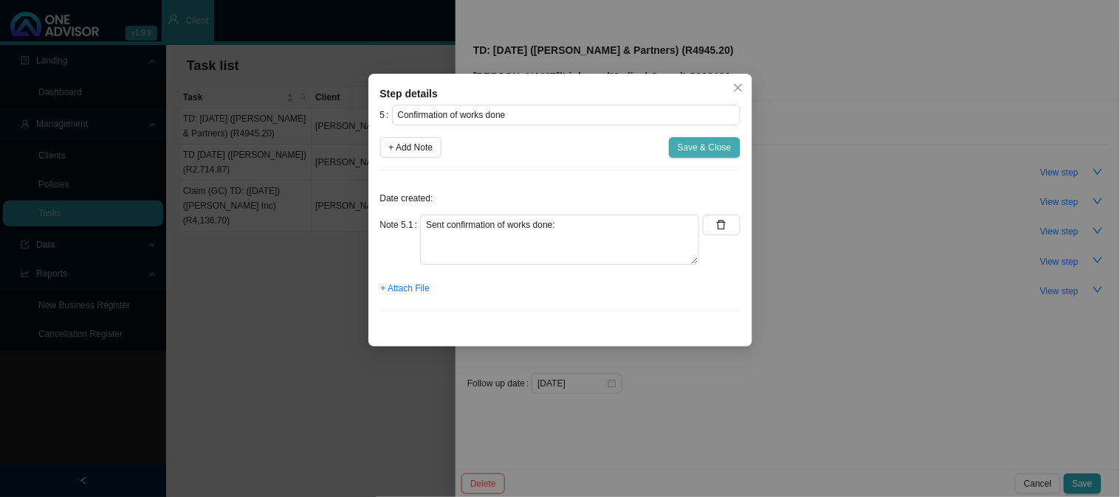
click at [703, 143] on span "Save & Close" at bounding box center [705, 147] width 54 height 15
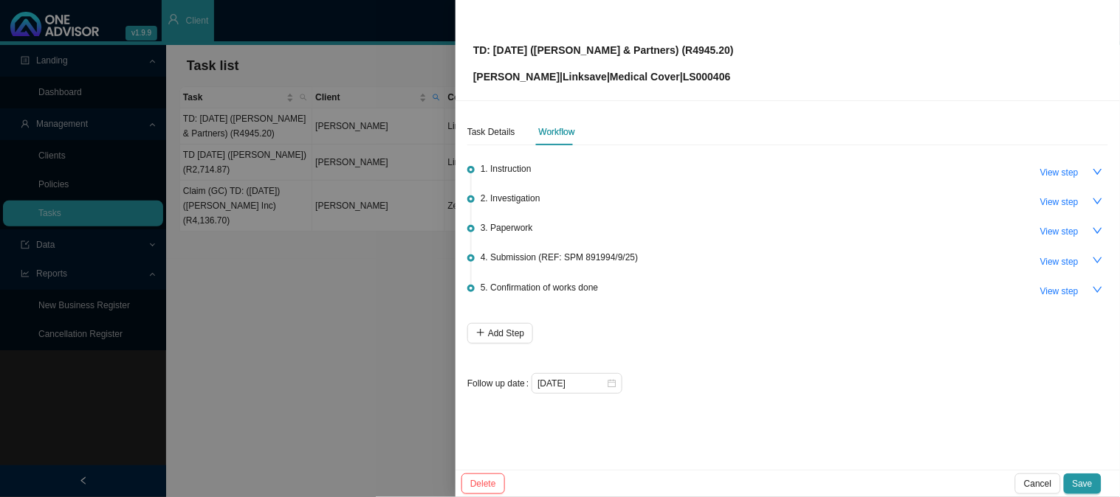
click at [529, 171] on span "1. Instruction" at bounding box center [505, 169] width 51 height 15
click at [1049, 168] on span "View step" at bounding box center [1059, 172] width 38 height 15
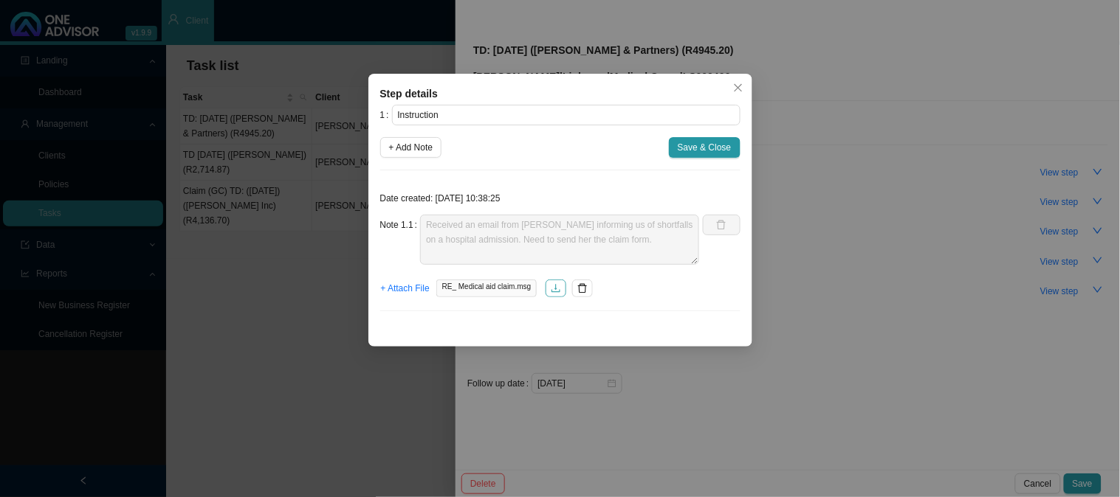
click at [552, 290] on icon "download" at bounding box center [556, 288] width 10 height 10
click at [706, 139] on button "Save & Close" at bounding box center [705, 147] width 72 height 21
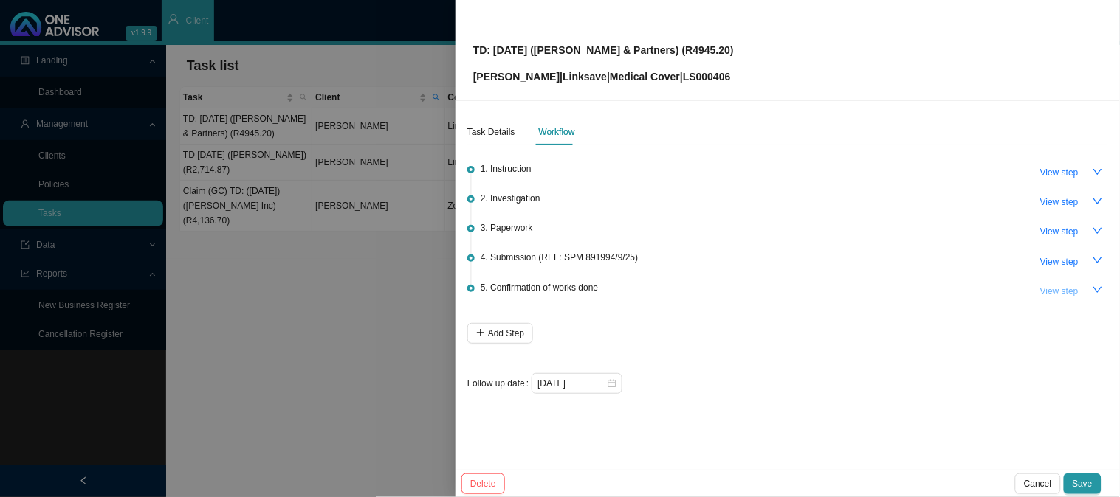
click at [1044, 284] on span "View step" at bounding box center [1059, 291] width 38 height 15
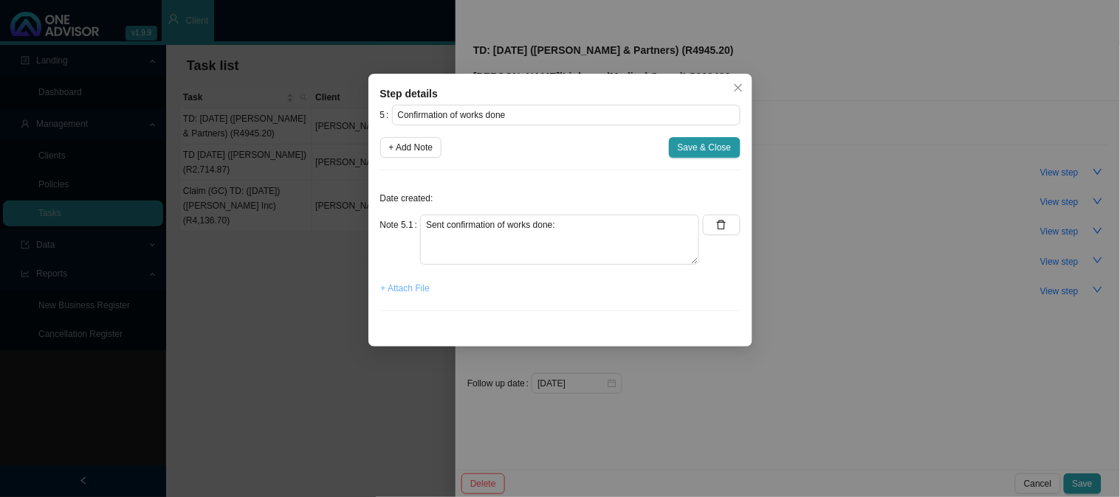
click at [410, 289] on span "+ Attach File" at bounding box center [405, 288] width 49 height 15
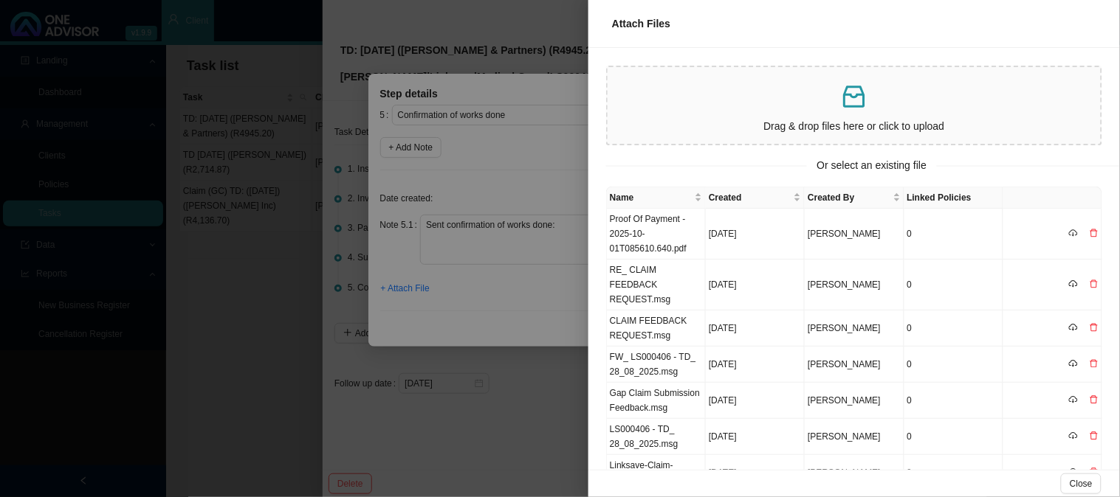
click at [514, 292] on div at bounding box center [560, 248] width 1120 height 497
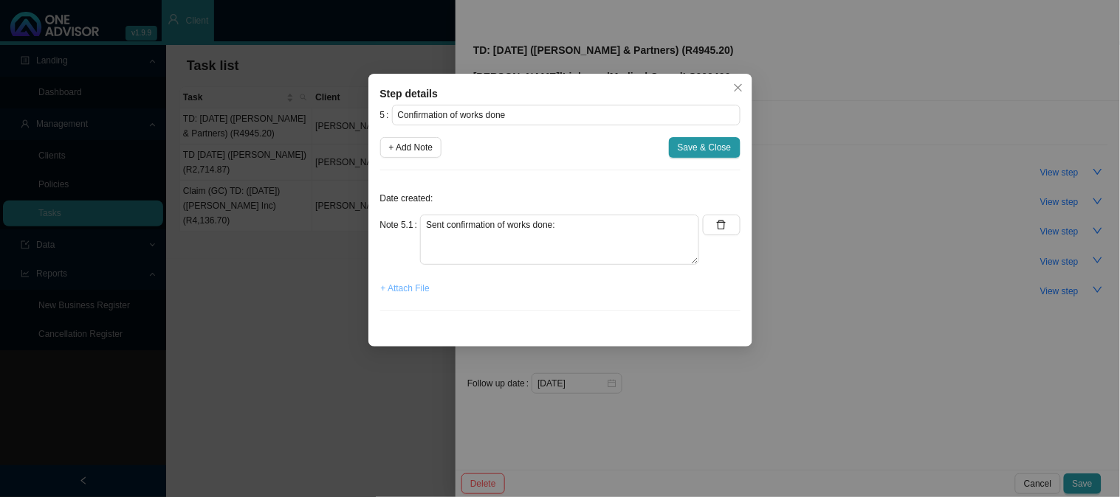
click at [412, 295] on span "+ Attach File" at bounding box center [405, 288] width 49 height 15
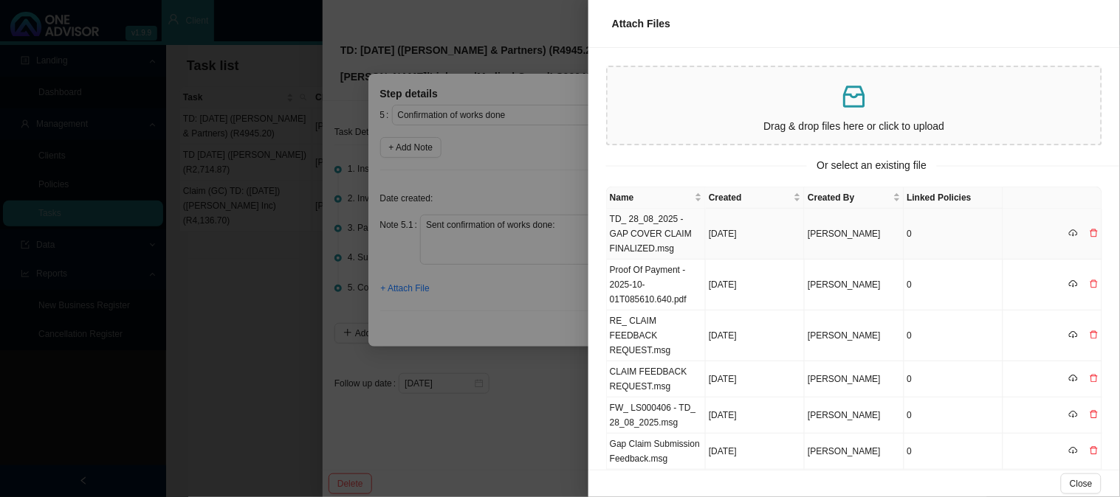
click at [638, 225] on td "TD_ 28_08_2025 - GAP COVER CLAIM FINALIZED.msg" at bounding box center [656, 234] width 99 height 51
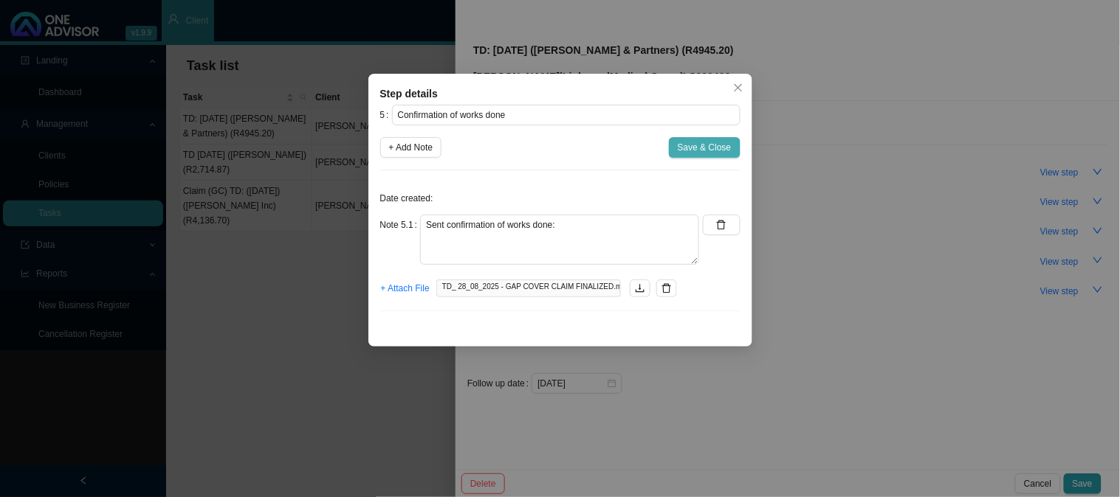
click at [703, 150] on span "Save & Close" at bounding box center [705, 147] width 54 height 15
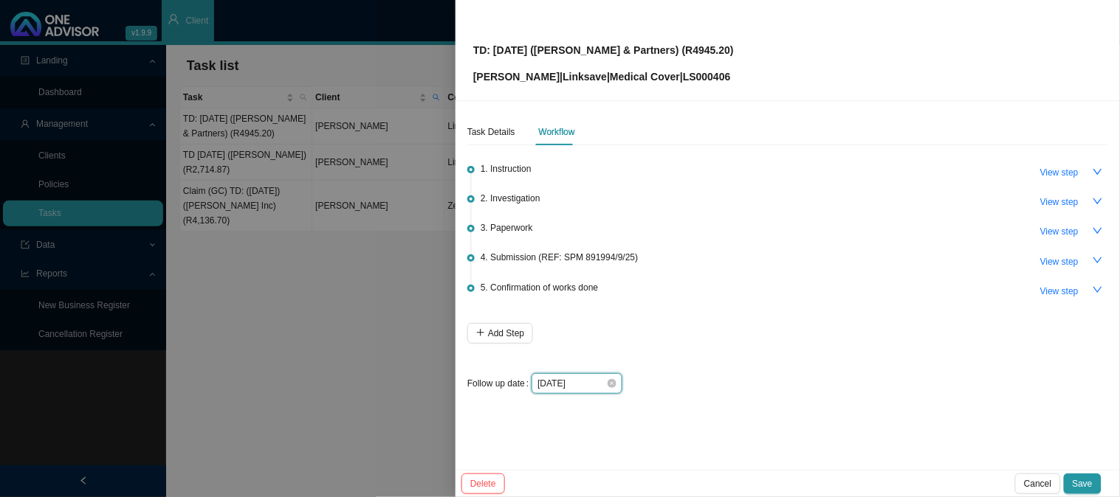
click at [587, 387] on input "[DATE]" at bounding box center [571, 383] width 69 height 15
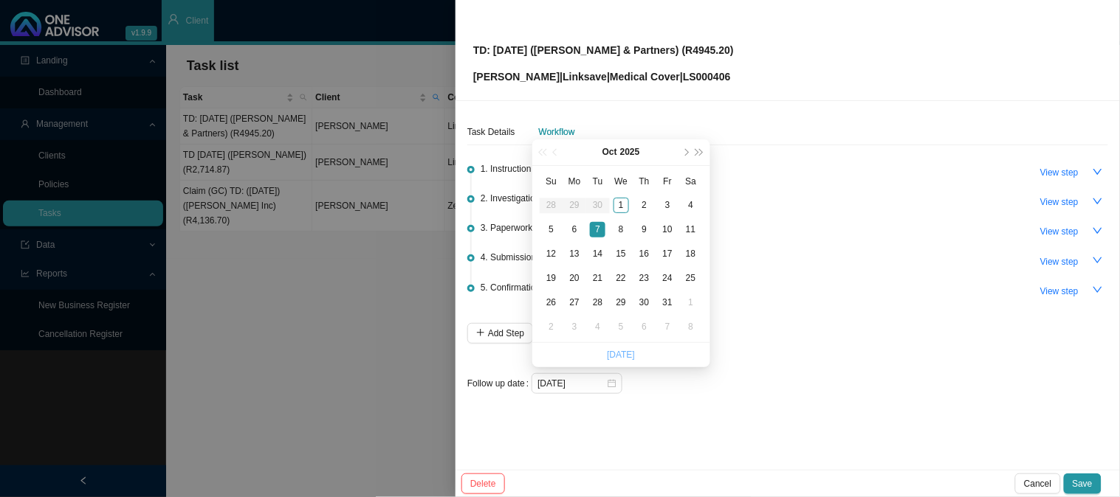
click at [628, 356] on link "[DATE]" at bounding box center [621, 355] width 28 height 10
type input "[DATE]"
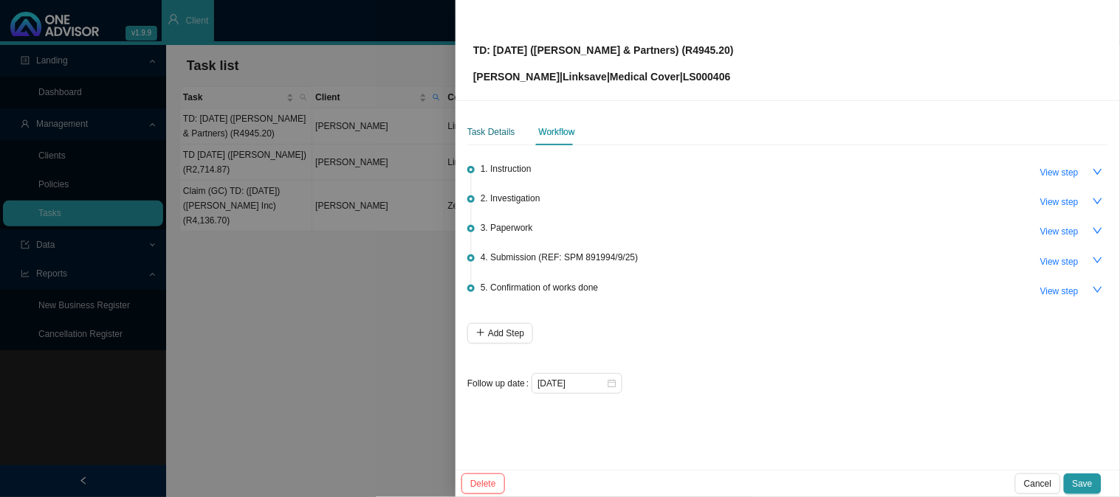
click at [492, 137] on div "Task Details" at bounding box center [491, 132] width 48 height 15
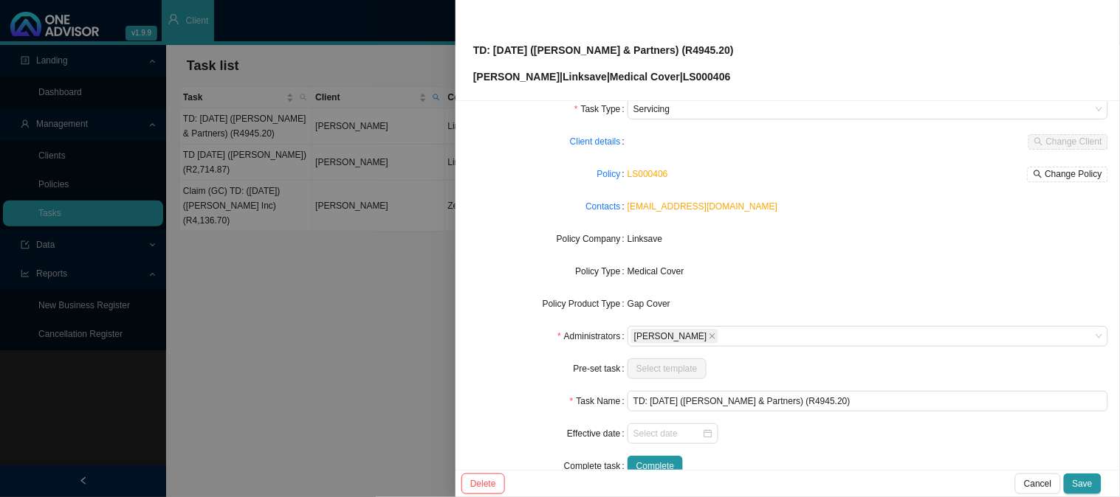
scroll to position [82, 0]
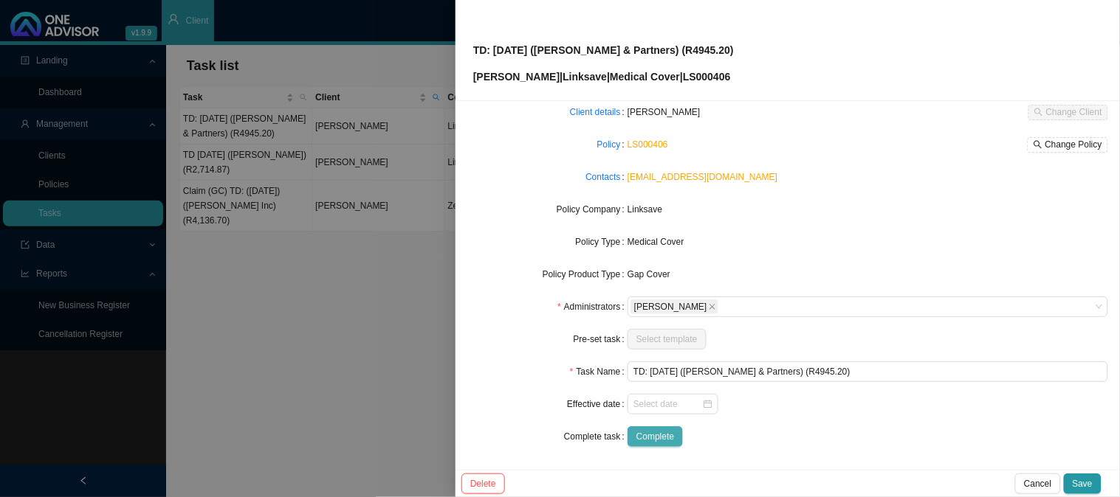
click at [655, 434] on span "Complete" at bounding box center [655, 437] width 38 height 15
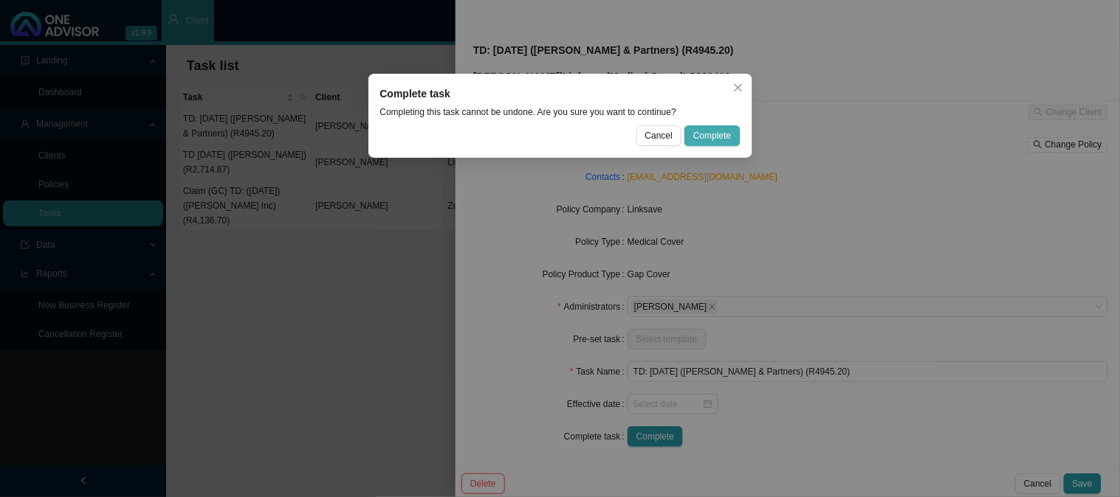
click at [720, 135] on span "Complete" at bounding box center [712, 135] width 38 height 15
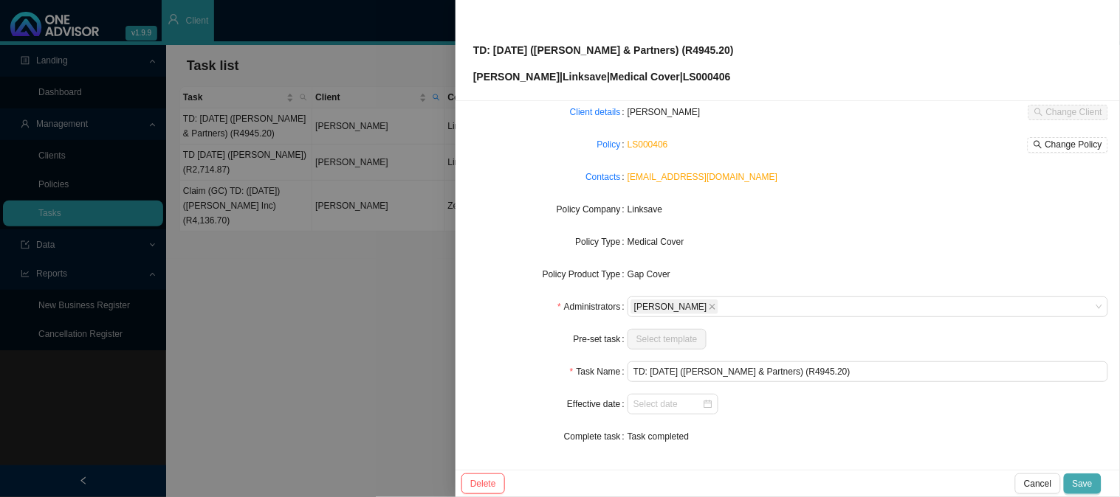
click at [1086, 488] on span "Save" at bounding box center [1082, 484] width 20 height 15
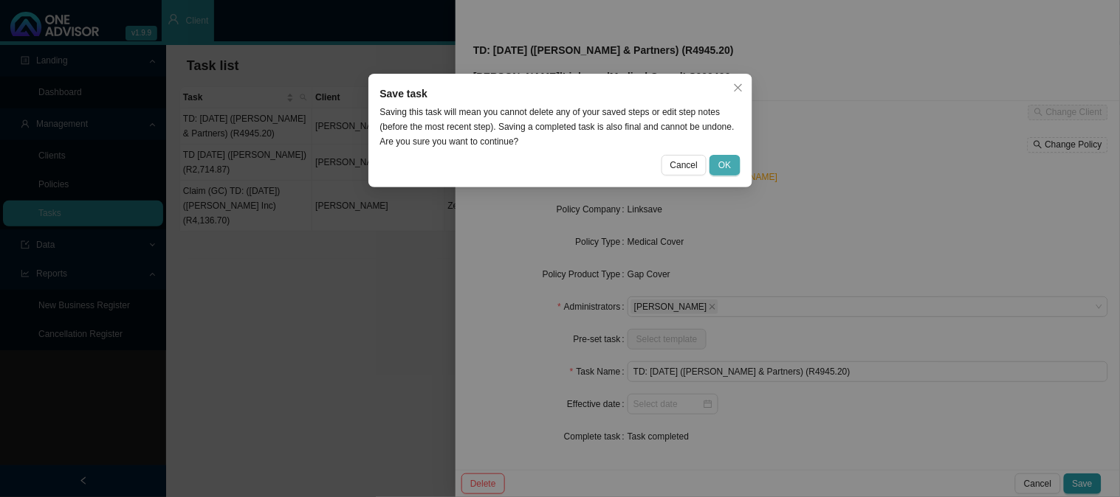
click at [728, 168] on span "OK" at bounding box center [724, 165] width 13 height 15
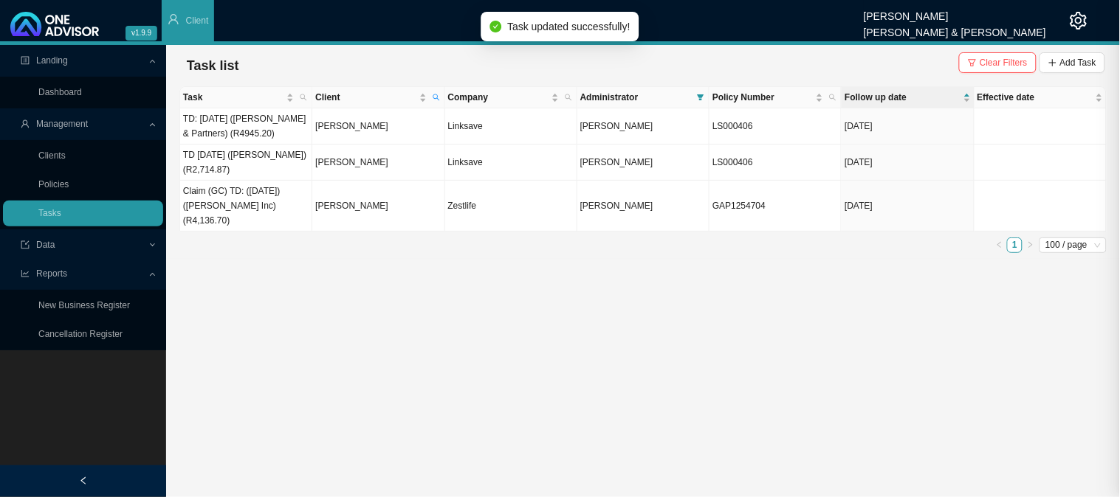
scroll to position [66, 0]
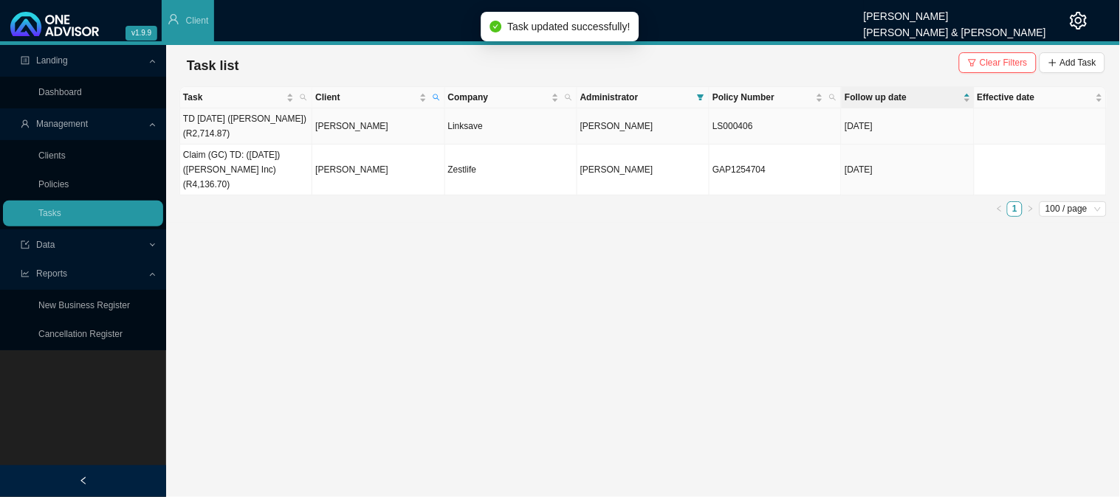
click at [234, 120] on td "TD [DATE] ([PERSON_NAME]) (R2,714.87)" at bounding box center [246, 126] width 132 height 36
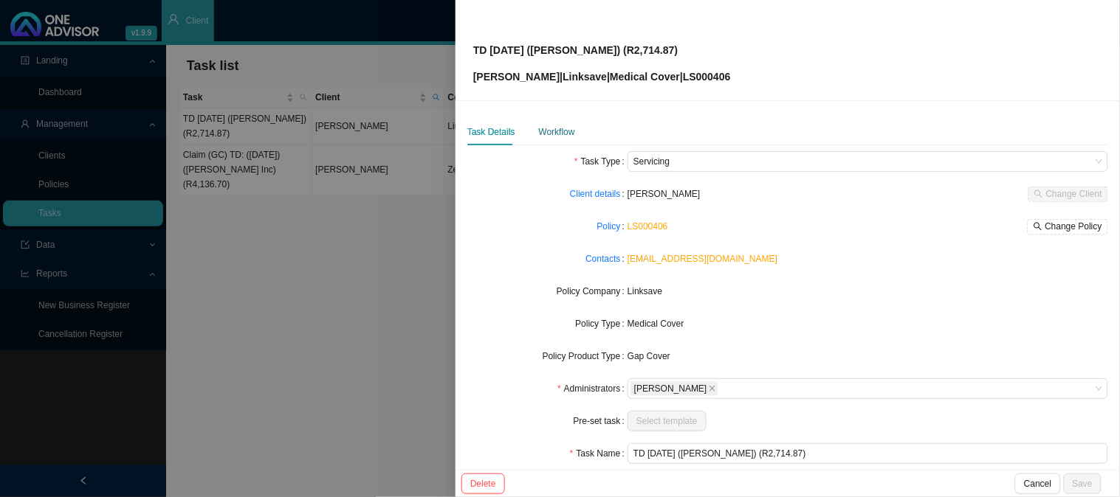
click at [561, 131] on div "Workflow" at bounding box center [557, 132] width 36 height 15
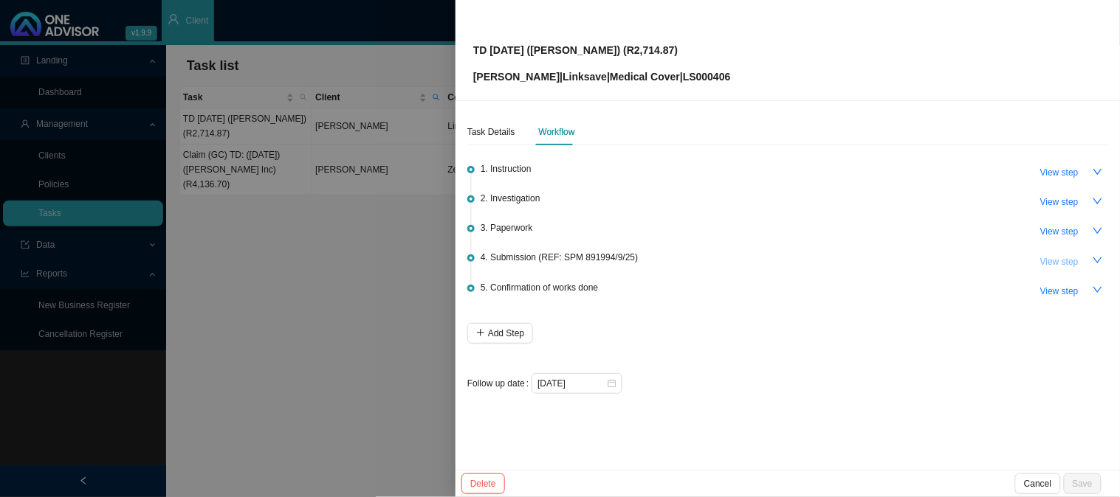
click at [1059, 258] on span "View step" at bounding box center [1059, 262] width 38 height 15
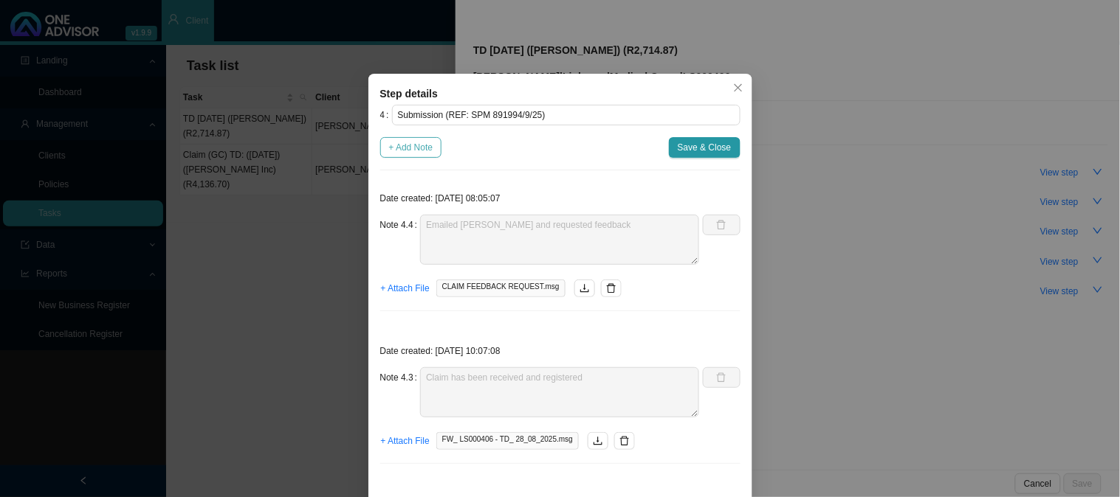
click at [390, 148] on span "+ Add Note" at bounding box center [411, 147] width 44 height 15
type textarea "Emailed [PERSON_NAME] and requested feedback"
type textarea "Claim has been received and registered"
type textarea "Sent feedback"
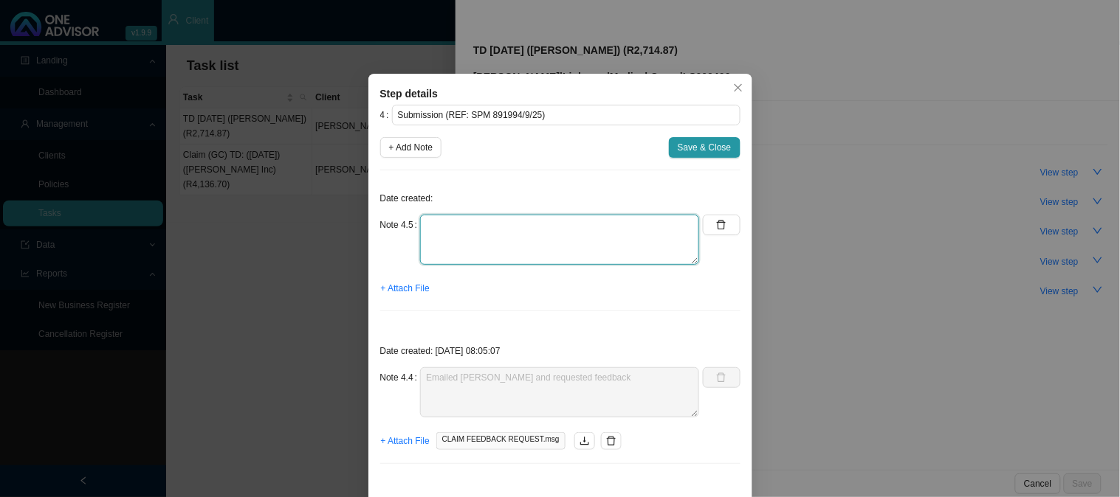
click at [441, 218] on textarea at bounding box center [559, 240] width 279 height 50
type textarea "Claim has been approved and paid"
click at [403, 289] on span "+ Attach File" at bounding box center [405, 288] width 49 height 15
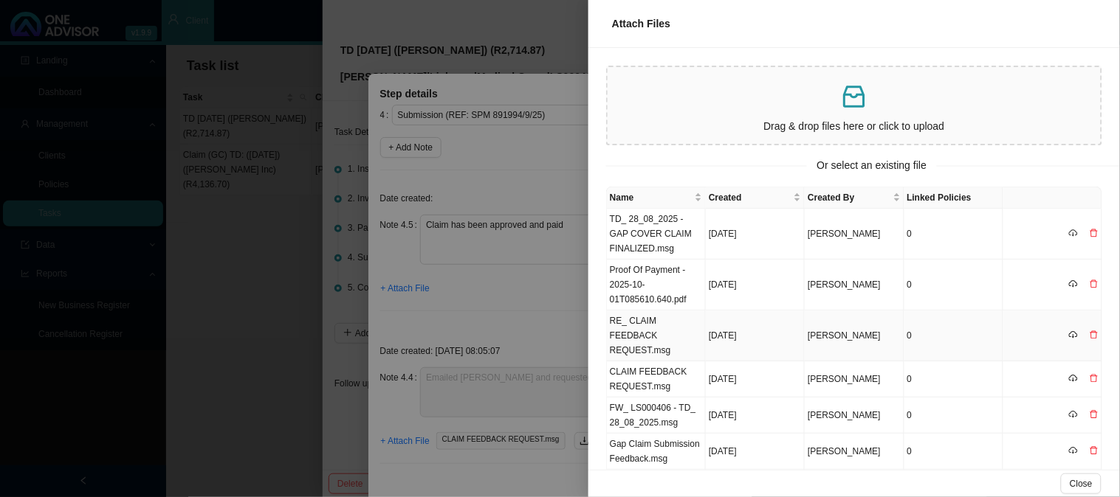
click at [661, 334] on td "RE_ CLAIM FEEDBACK REQUEST.msg" at bounding box center [656, 336] width 99 height 51
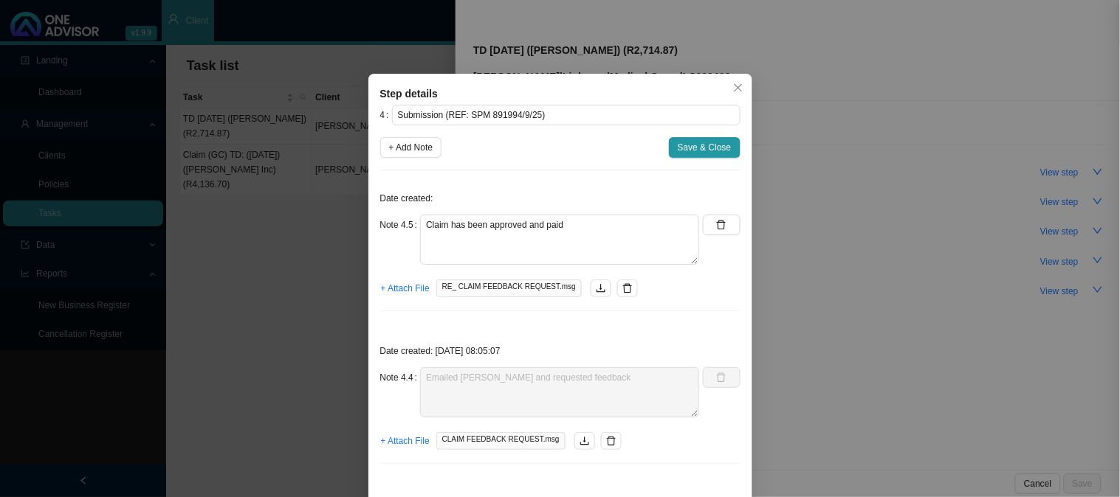
click at [382, 284] on span "+ Attach File" at bounding box center [405, 288] width 49 height 15
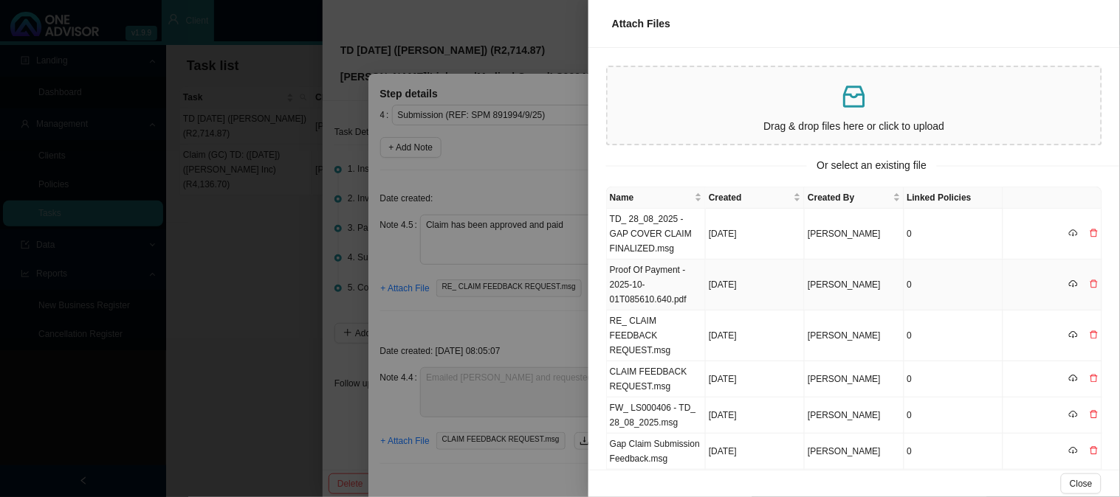
click at [652, 292] on td "Proof Of Payment - 2025-10-01T085610.640.pdf" at bounding box center [656, 285] width 99 height 51
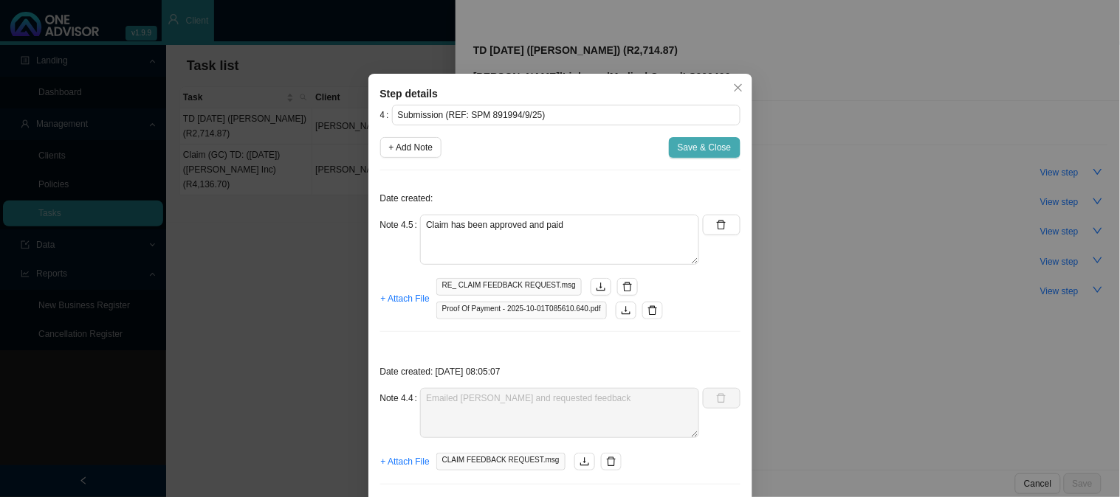
click at [685, 151] on span "Save & Close" at bounding box center [705, 147] width 54 height 15
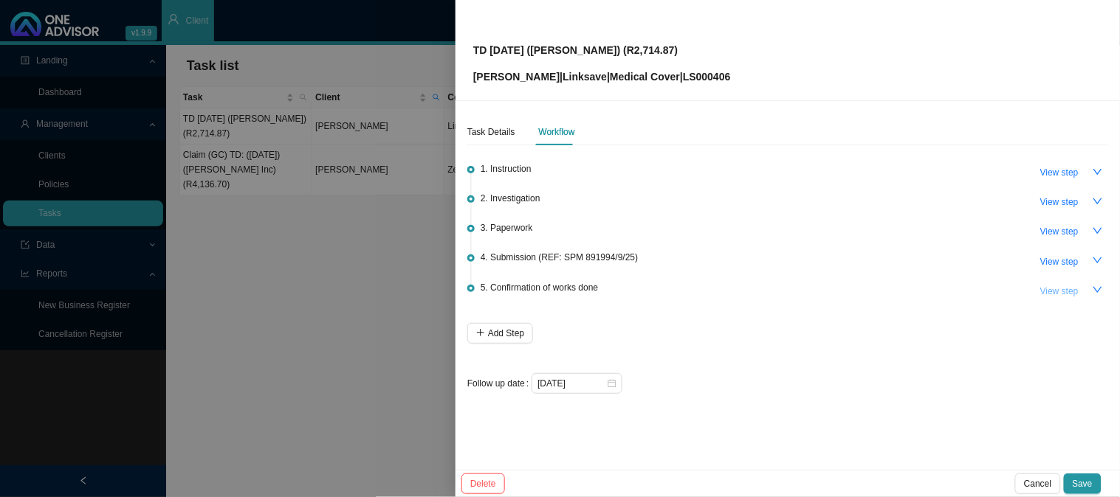
click at [1059, 289] on span "View step" at bounding box center [1059, 291] width 38 height 15
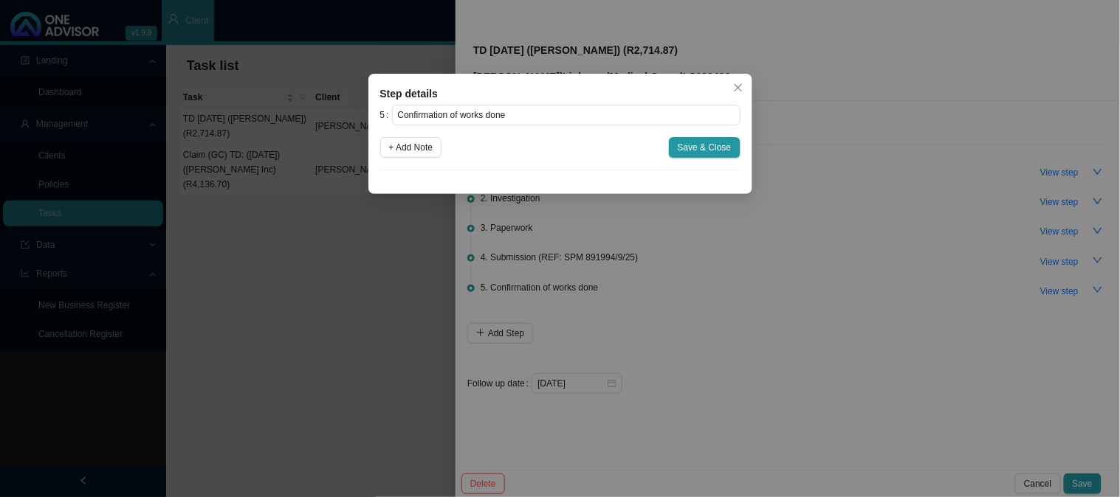
click at [413, 136] on div "5 Confirmation of works done + Add Note Save & Close" at bounding box center [560, 138] width 360 height 66
click at [416, 150] on span "+ Add Note" at bounding box center [411, 147] width 44 height 15
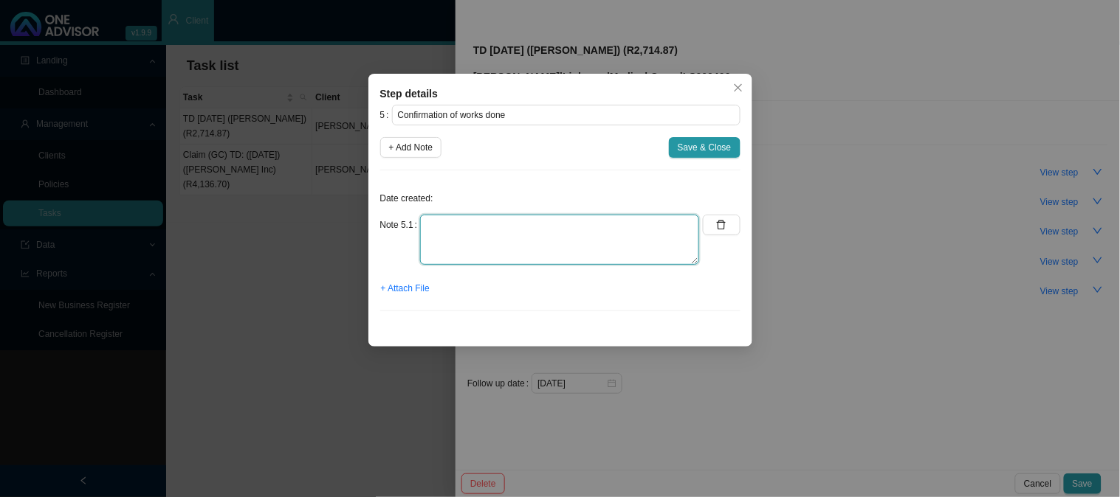
click at [506, 245] on textarea at bounding box center [559, 240] width 279 height 50
type textarea "Sent confirmation of works done"
click at [403, 282] on span "+ Attach File" at bounding box center [405, 288] width 49 height 15
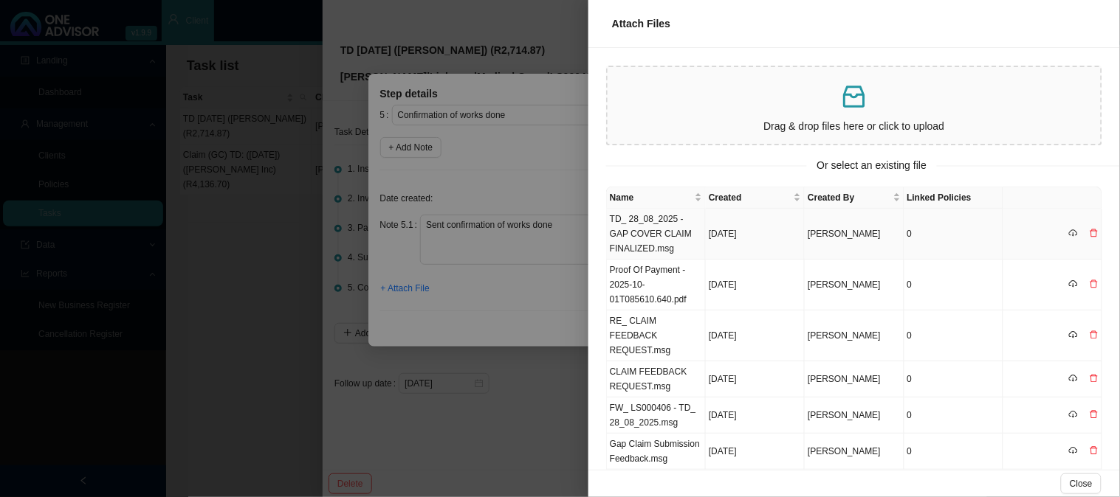
click at [675, 239] on td "TD_ 28_08_2025 - GAP COVER CLAIM FINALIZED.msg" at bounding box center [656, 234] width 99 height 51
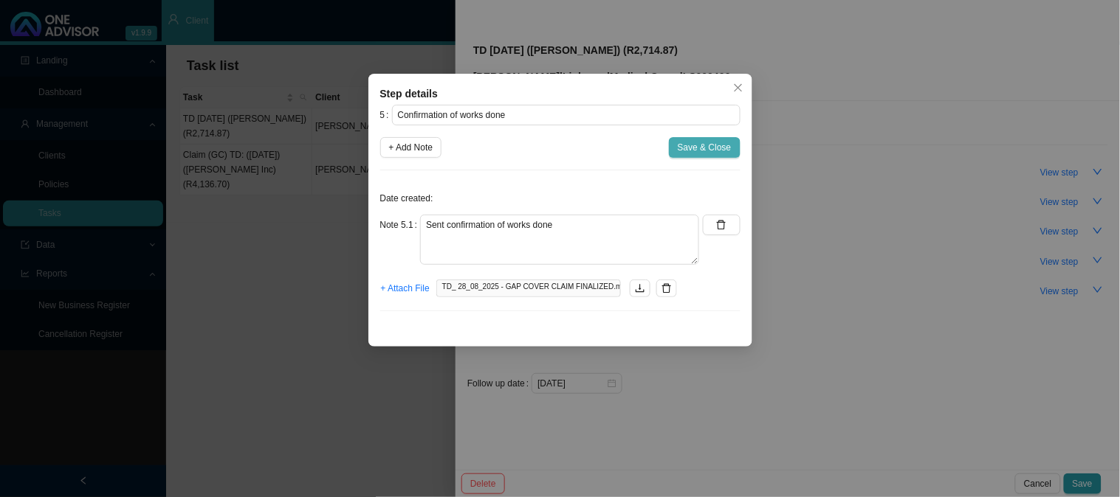
click at [694, 148] on span "Save & Close" at bounding box center [705, 147] width 54 height 15
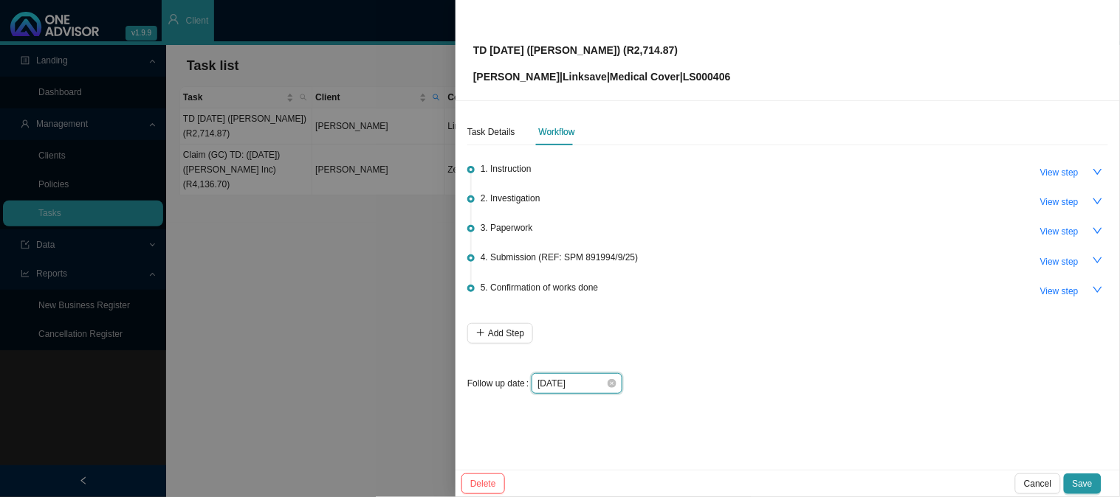
click at [592, 386] on input "[DATE]" at bounding box center [571, 383] width 69 height 15
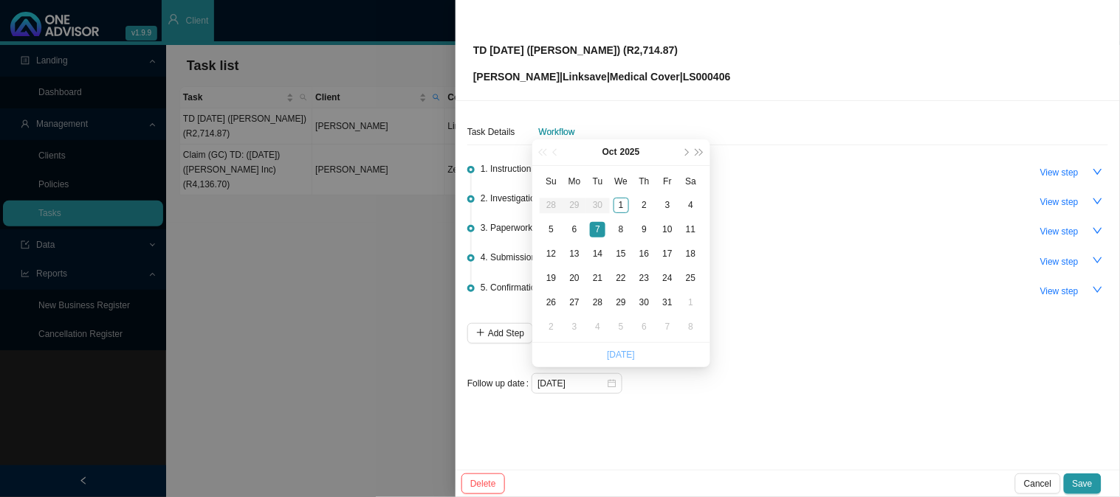
click at [626, 356] on link "[DATE]" at bounding box center [621, 355] width 28 height 10
type input "[DATE]"
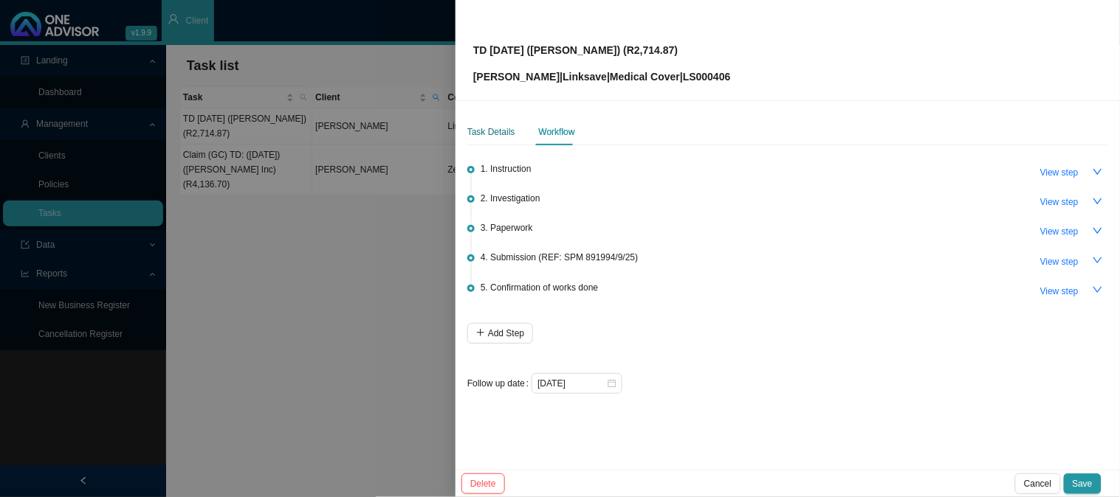
drag, startPoint x: 492, startPoint y: 133, endPoint x: 519, endPoint y: 148, distance: 31.0
click at [492, 134] on div "Task Details" at bounding box center [491, 132] width 48 height 15
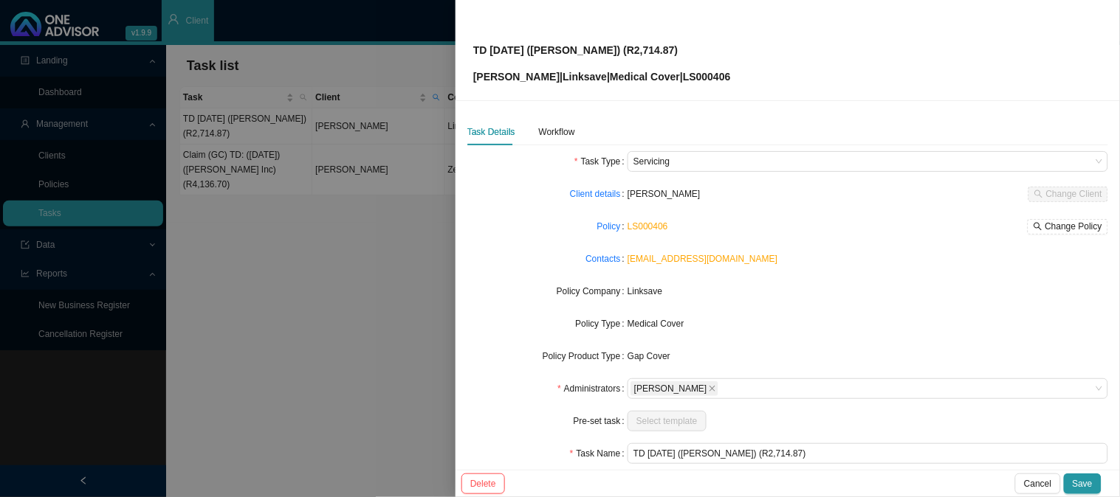
scroll to position [82, 0]
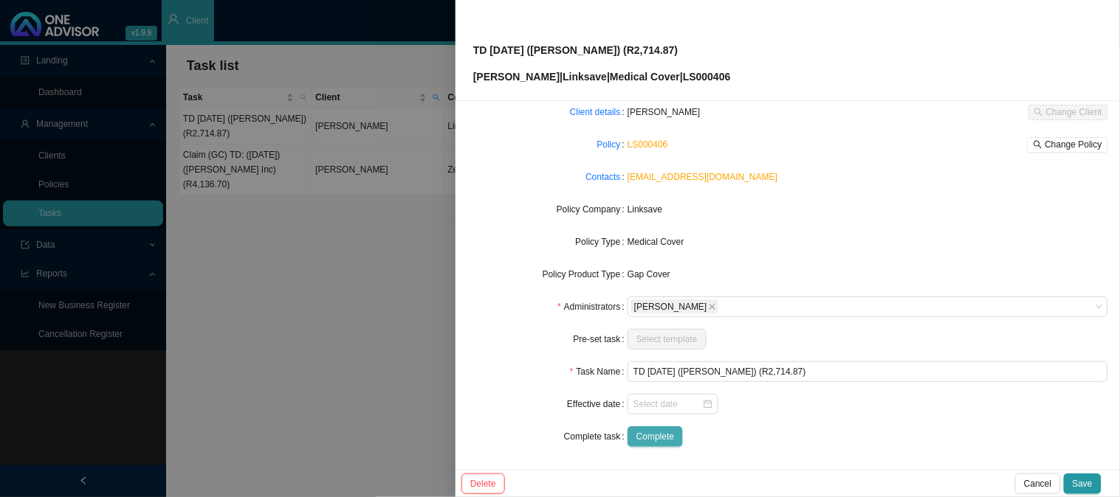
click at [659, 438] on span "Complete" at bounding box center [655, 437] width 38 height 15
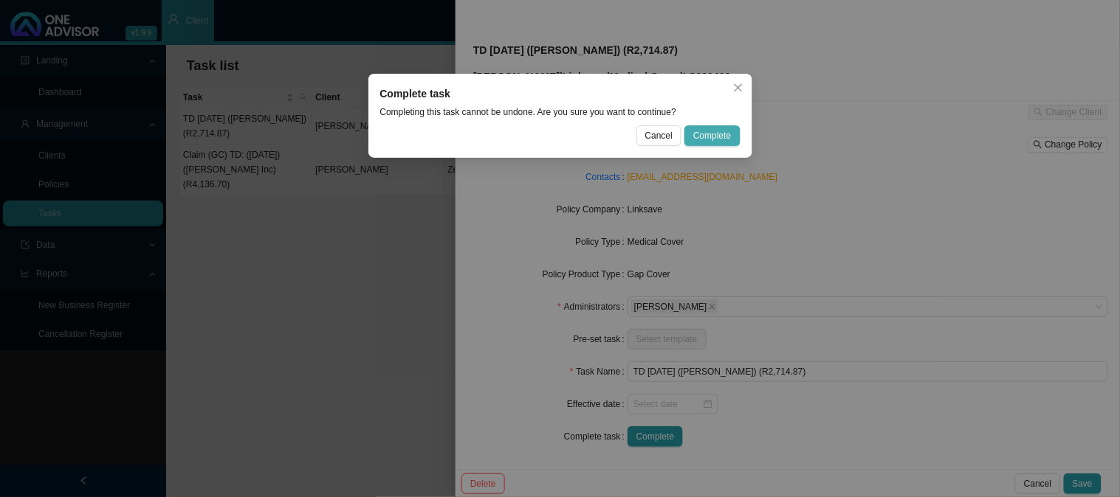
click at [724, 133] on span "Complete" at bounding box center [712, 135] width 38 height 15
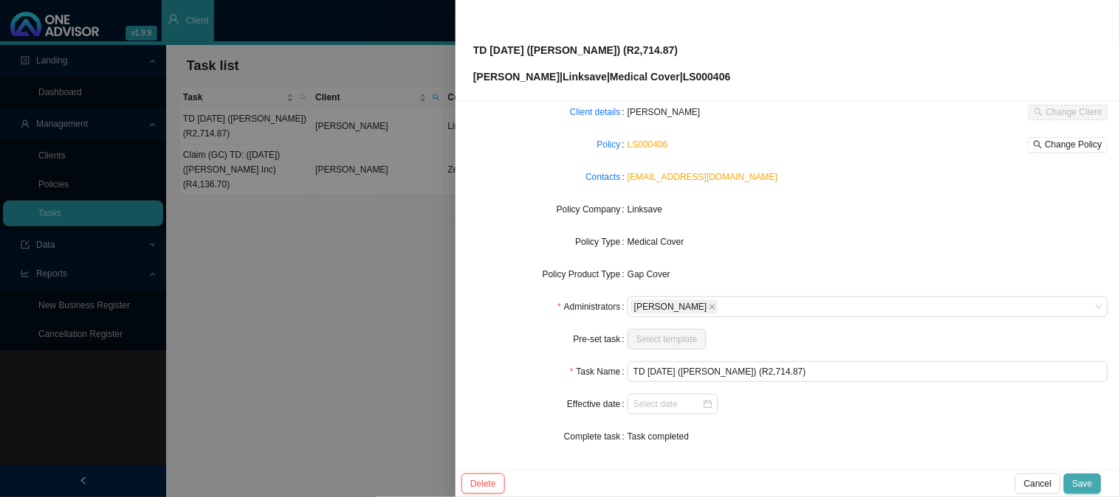
click at [1082, 485] on span "Save" at bounding box center [1082, 484] width 20 height 15
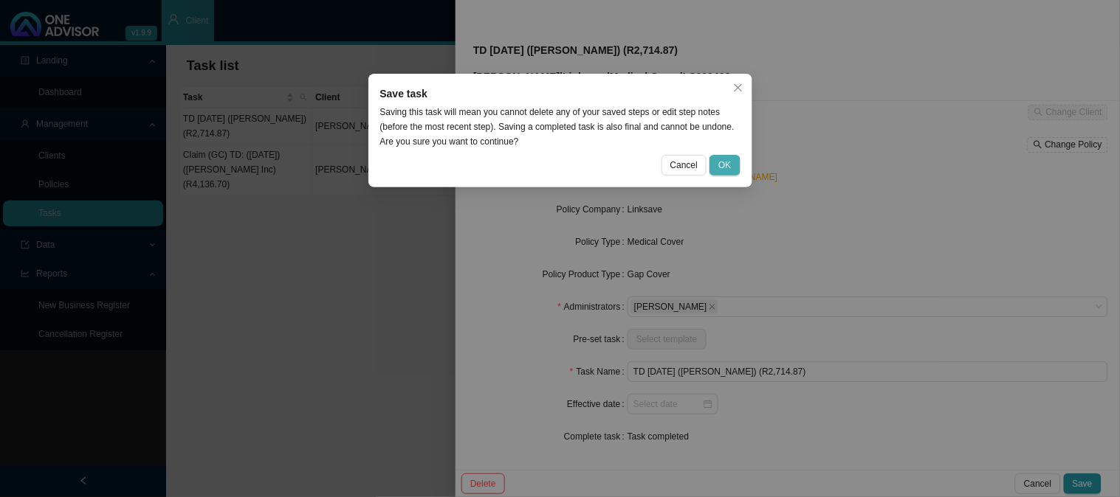
click at [725, 170] on span "OK" at bounding box center [724, 165] width 13 height 15
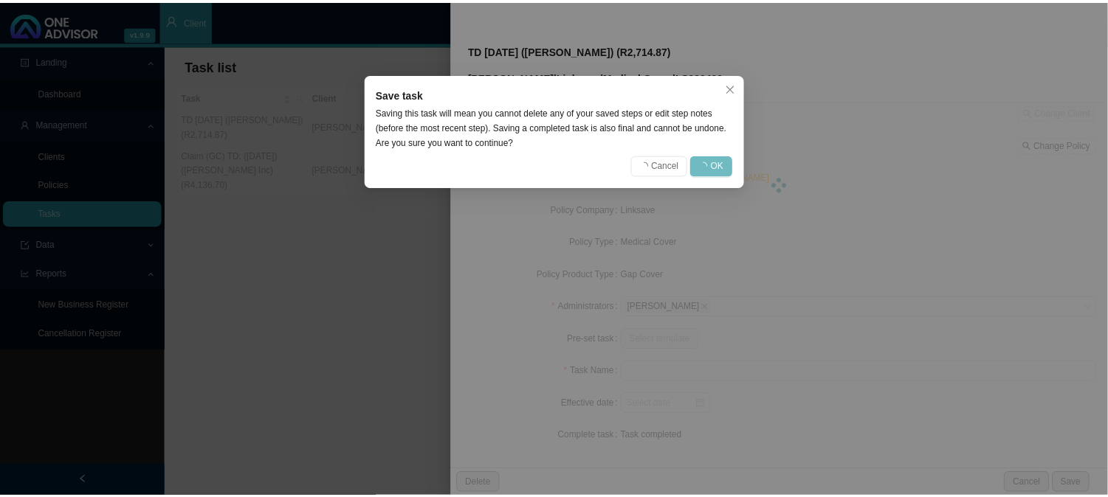
scroll to position [66, 0]
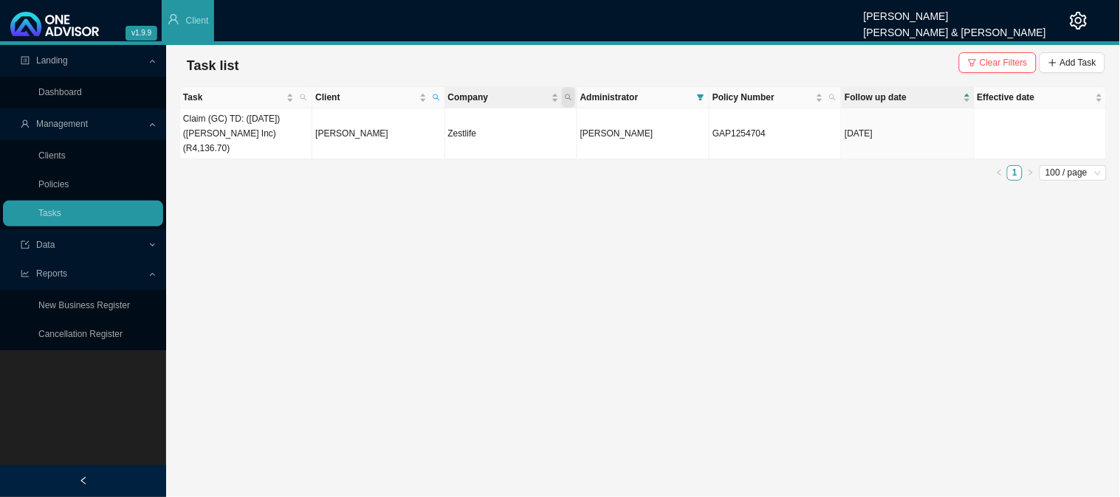
click at [565, 96] on icon "search" at bounding box center [568, 97] width 7 height 7
click at [499, 128] on input "text" at bounding box center [499, 127] width 139 height 21
type input "sanlam"
click at [441, 159] on div "sanlam Search Reset" at bounding box center [499, 138] width 151 height 54
click at [452, 151] on icon "search" at bounding box center [447, 150] width 9 height 9
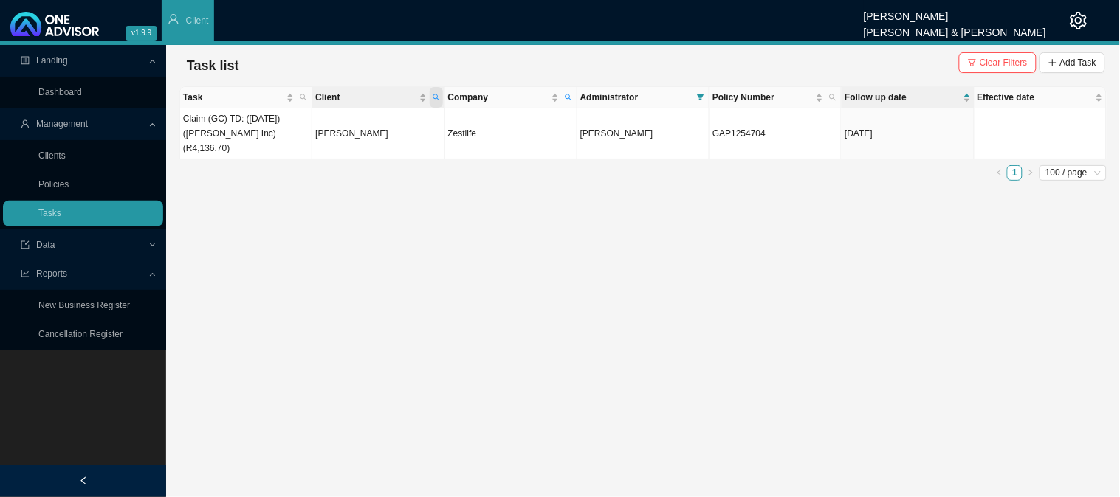
click at [438, 98] on icon "search" at bounding box center [435, 97] width 7 height 7
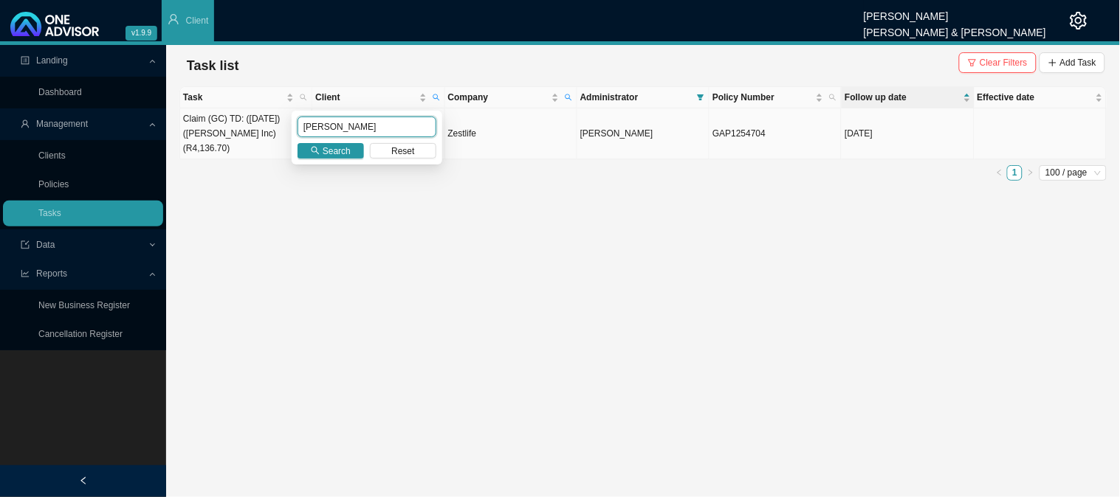
drag, startPoint x: 277, startPoint y: 131, endPoint x: 266, endPoint y: 130, distance: 11.2
click at [266, 130] on body "v1.9.9 [PERSON_NAME] [PERSON_NAME] & [PERSON_NAME] Client Landing Dashboard Man…" at bounding box center [560, 248] width 1120 height 497
click at [325, 146] on span "Search" at bounding box center [337, 151] width 28 height 15
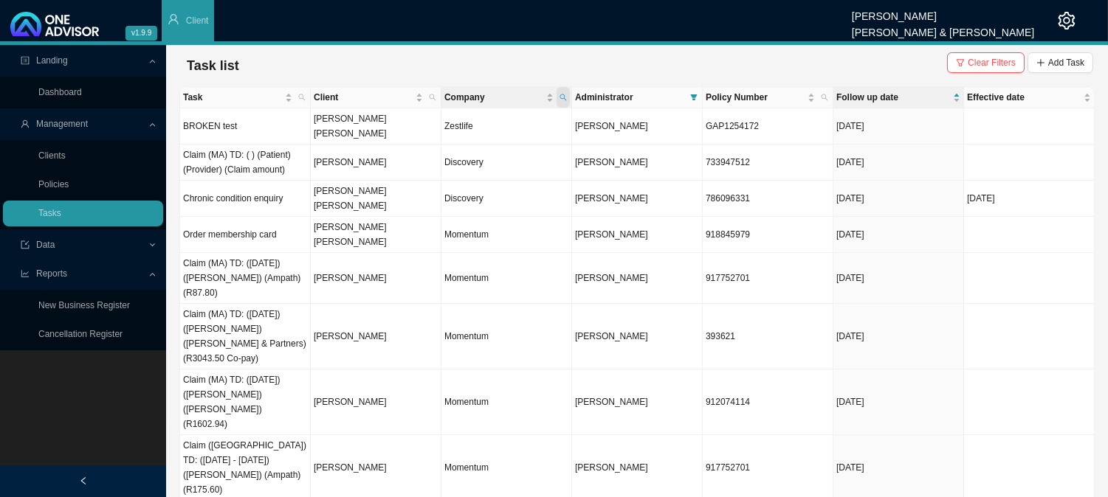
click at [565, 94] on icon "search" at bounding box center [562, 97] width 7 height 7
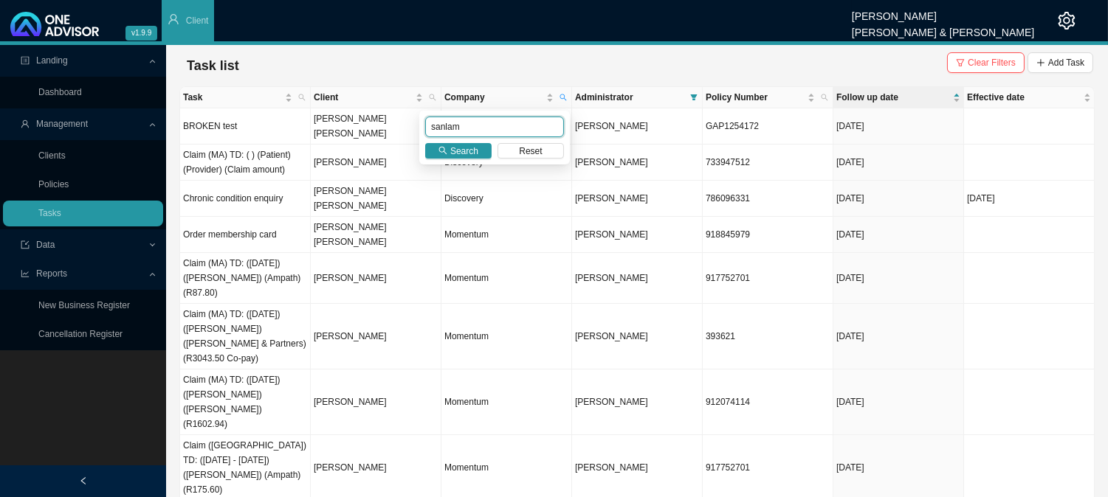
click at [480, 127] on input "sanlam" at bounding box center [494, 127] width 139 height 21
click at [456, 155] on span "Search" at bounding box center [464, 151] width 28 height 15
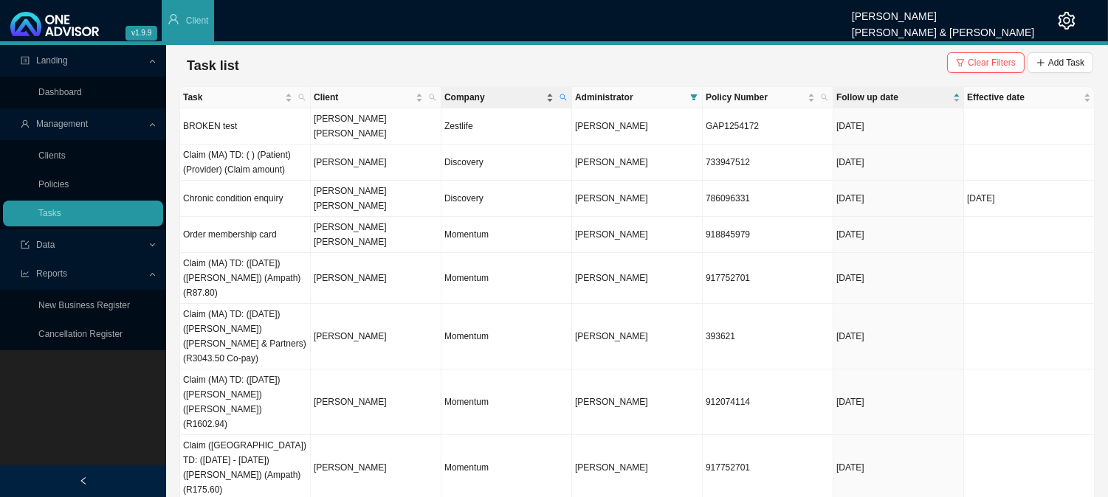
click at [496, 97] on span "Company" at bounding box center [493, 97] width 99 height 15
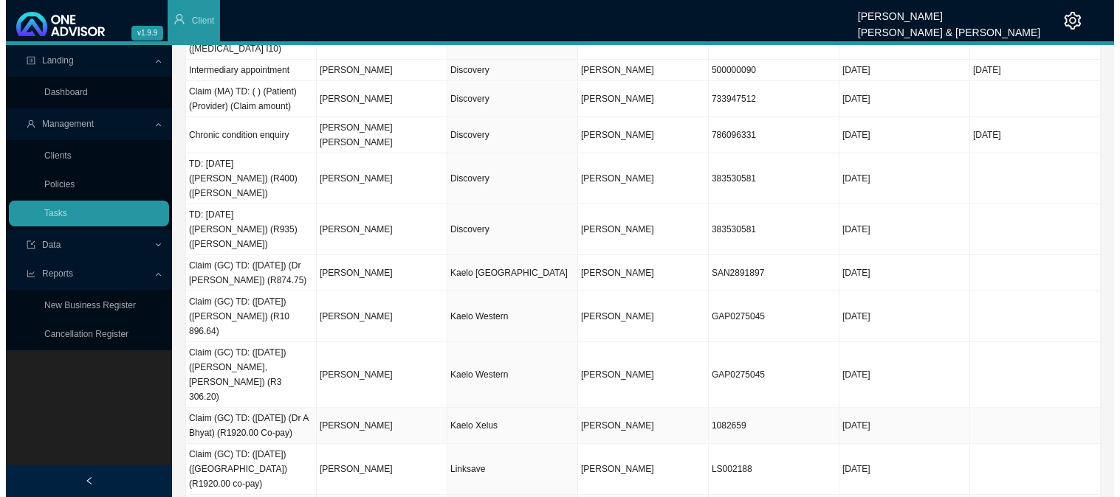
scroll to position [946, 0]
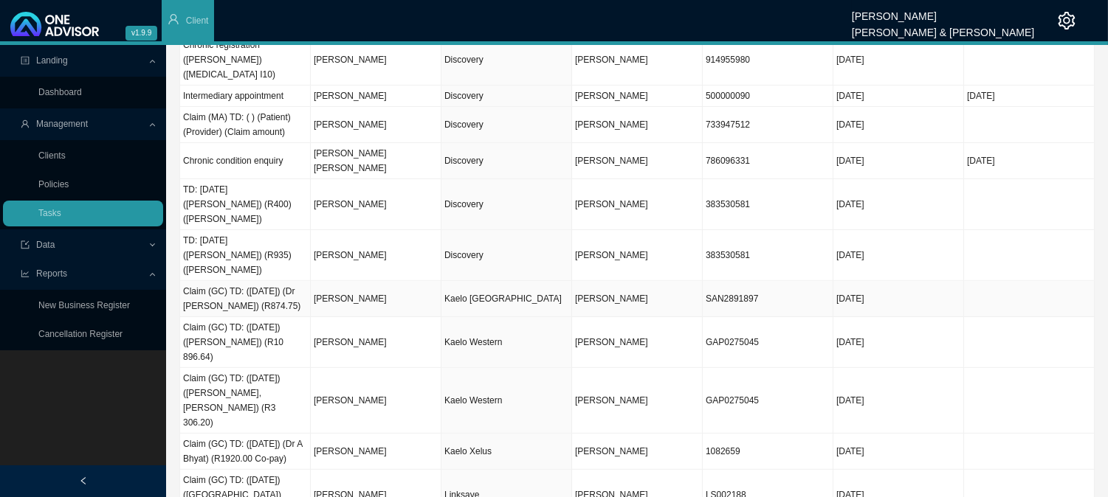
click at [455, 281] on td "Kaelo [GEOGRAPHIC_DATA]" at bounding box center [506, 299] width 131 height 36
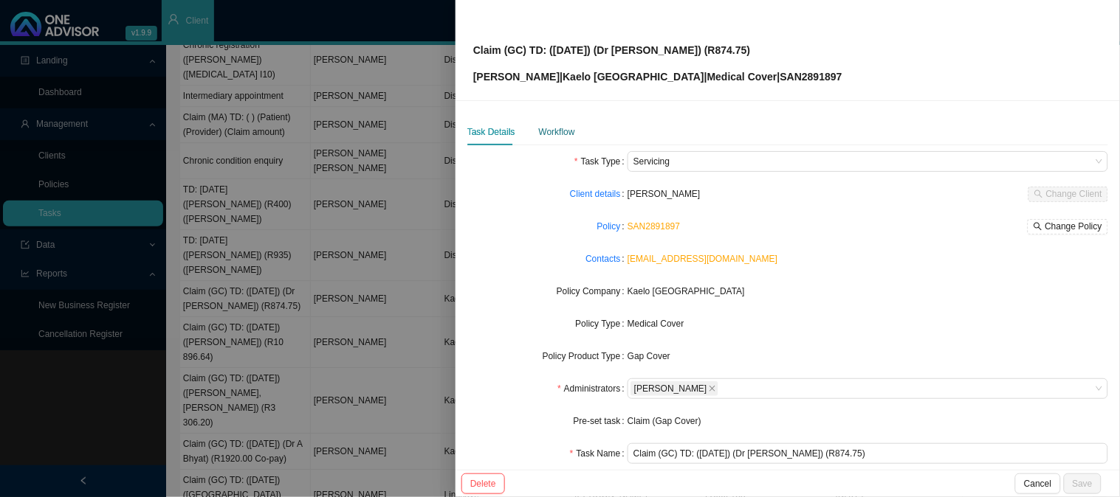
click at [568, 134] on div "Workflow" at bounding box center [557, 132] width 36 height 15
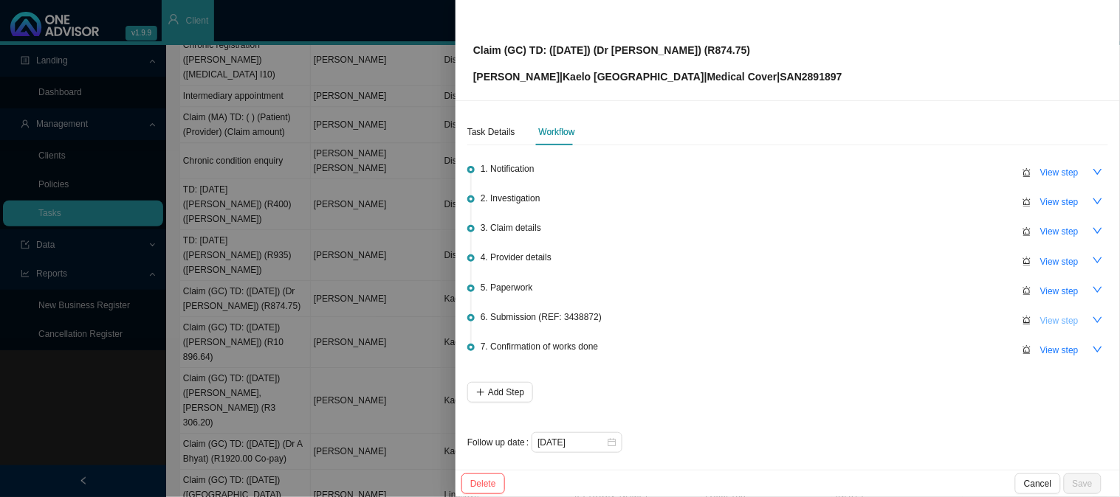
click at [1048, 319] on span "View step" at bounding box center [1059, 321] width 38 height 15
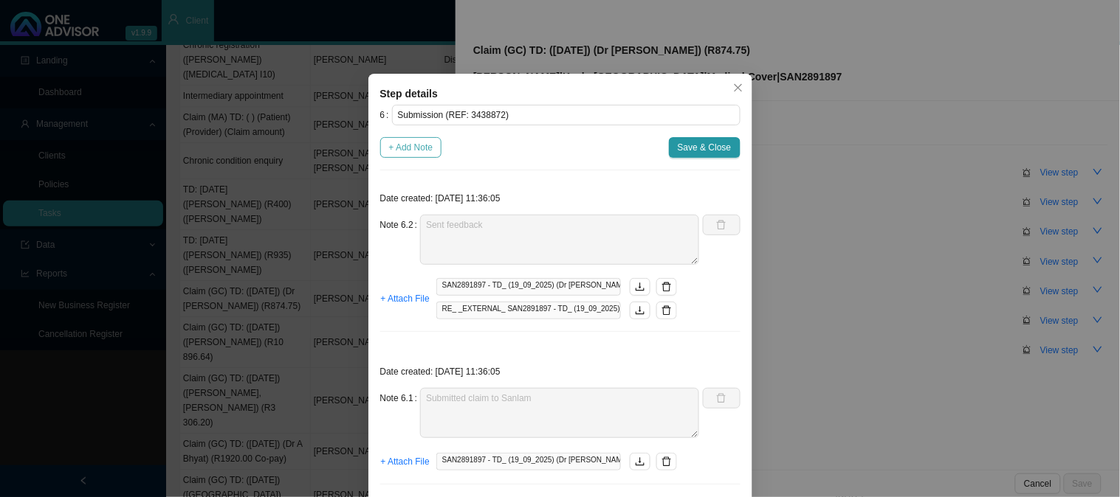
click at [397, 145] on span "+ Add Note" at bounding box center [411, 147] width 44 height 15
type textarea "Sent feedback"
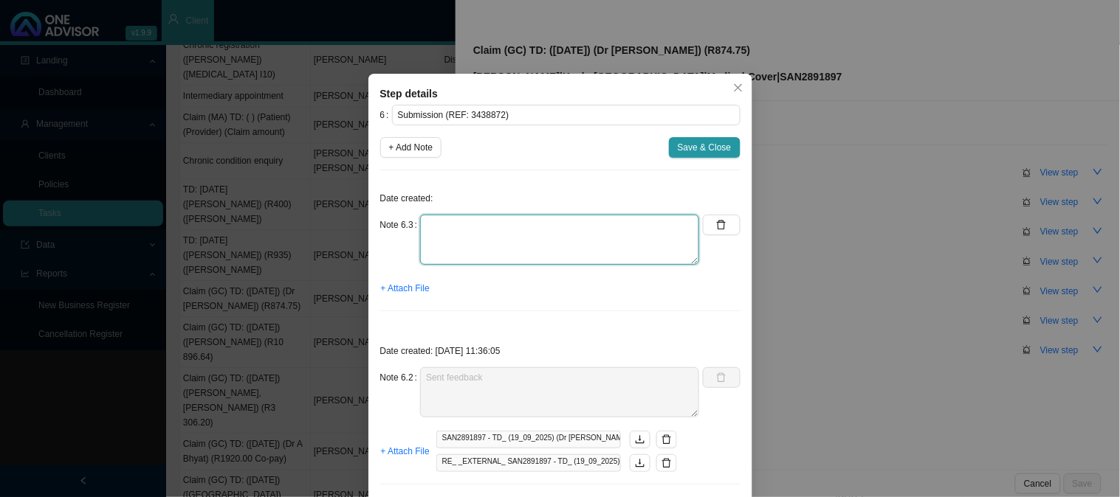
click at [448, 229] on textarea at bounding box center [559, 240] width 279 height 50
drag, startPoint x: 460, startPoint y: 246, endPoint x: 404, endPoint y: 222, distance: 60.2
click at [404, 222] on div "Note 6.3 The claim has been received and sent to the claims department for proc…" at bounding box center [540, 240] width 320 height 50
type textarea "The claim has been received and sent to the claims department for processing."
click at [506, 244] on textarea "The claim has been received and sent to the claims department for processing." at bounding box center [559, 240] width 279 height 50
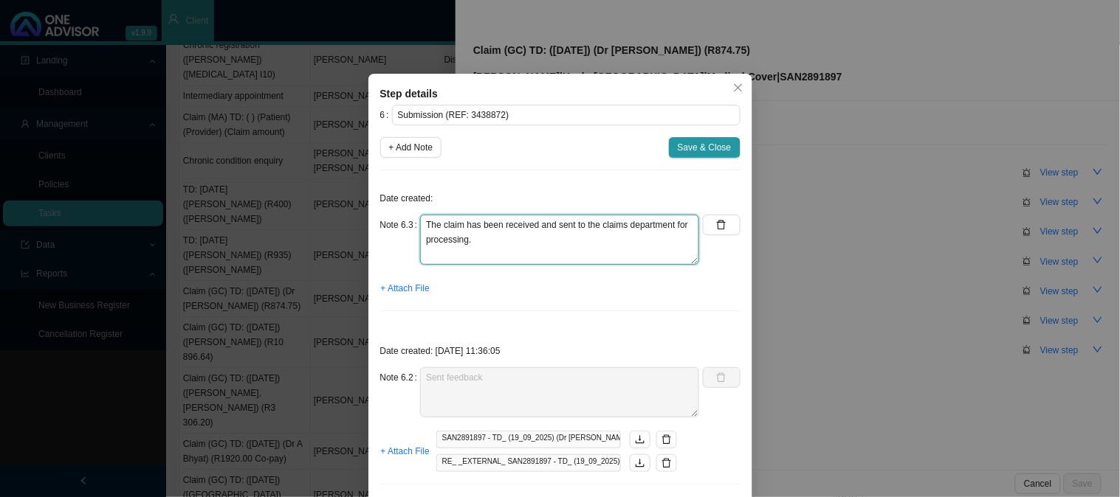
click at [477, 244] on textarea "The claim has been received and sent to the claims department for processing." at bounding box center [559, 240] width 279 height 50
drag, startPoint x: 477, startPoint y: 244, endPoint x: 458, endPoint y: 227, distance: 25.1
click at [458, 227] on textarea "The claim has been received and sent to the claims department for processing." at bounding box center [559, 240] width 279 height 50
click at [415, 294] on span "+ Attach File" at bounding box center [405, 288] width 49 height 15
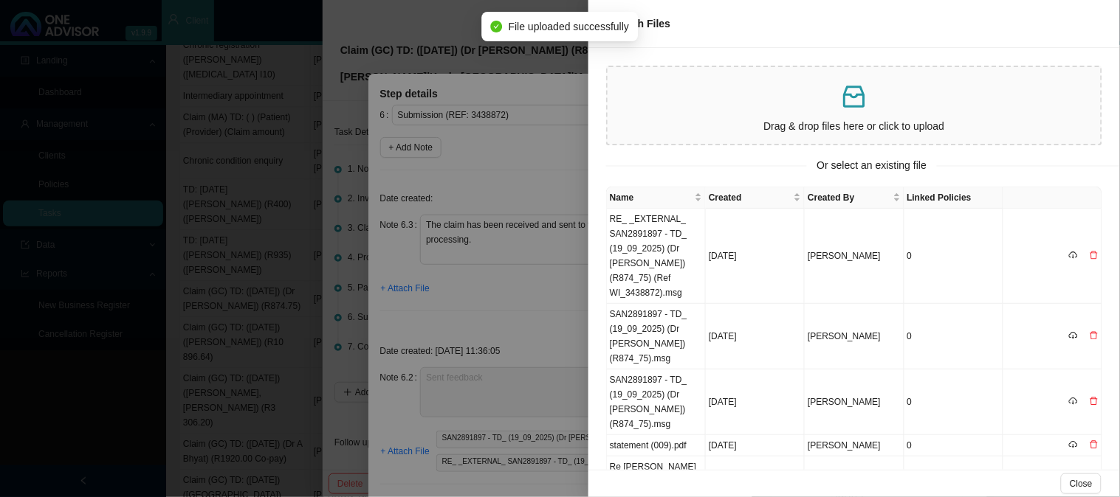
click at [466, 284] on div at bounding box center [560, 248] width 1120 height 497
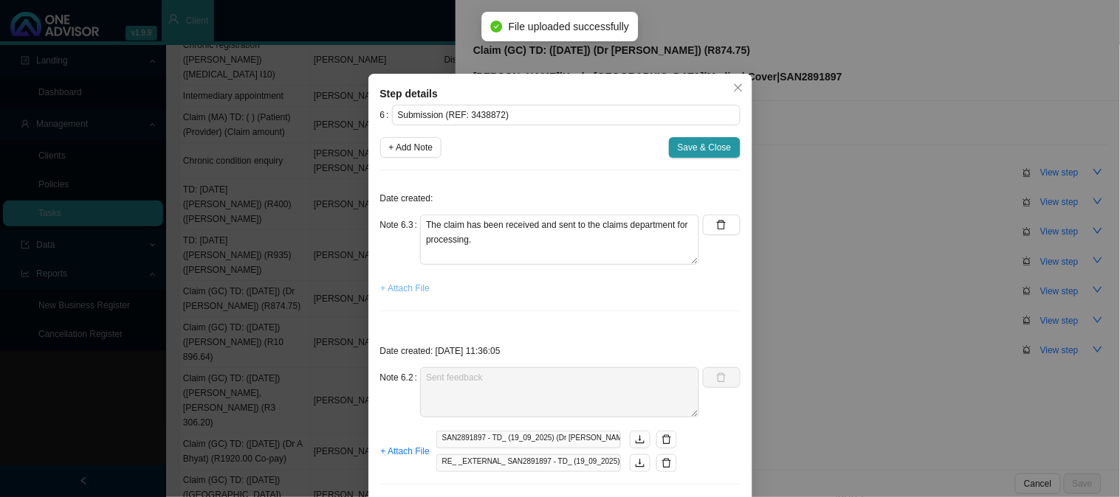
click at [407, 288] on span "+ Attach File" at bounding box center [405, 288] width 49 height 15
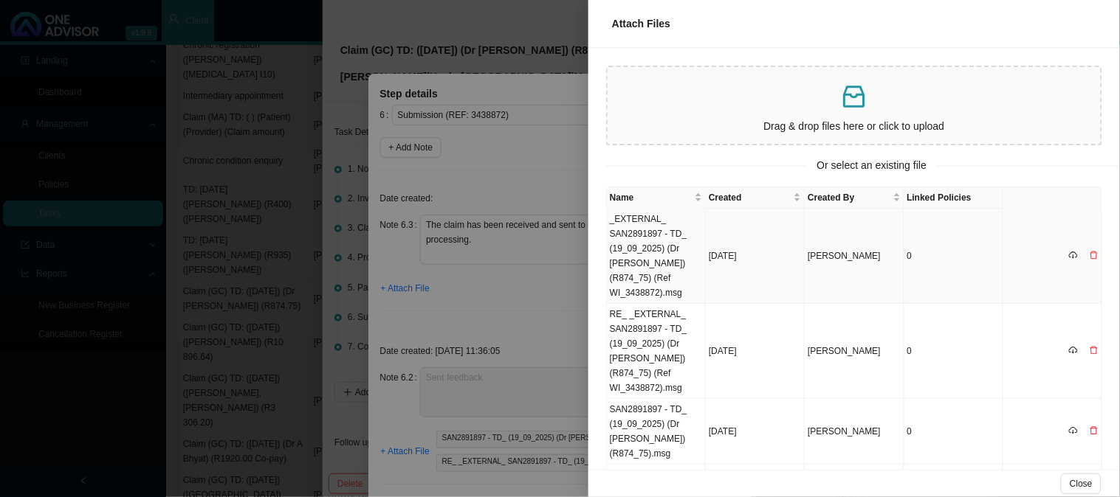
click at [658, 258] on td "_EXTERNAL_ SAN2891897 - TD_ (19_09_2025) (Dr [PERSON_NAME]) (R874_75) (Ref WI_3…" at bounding box center [656, 256] width 99 height 95
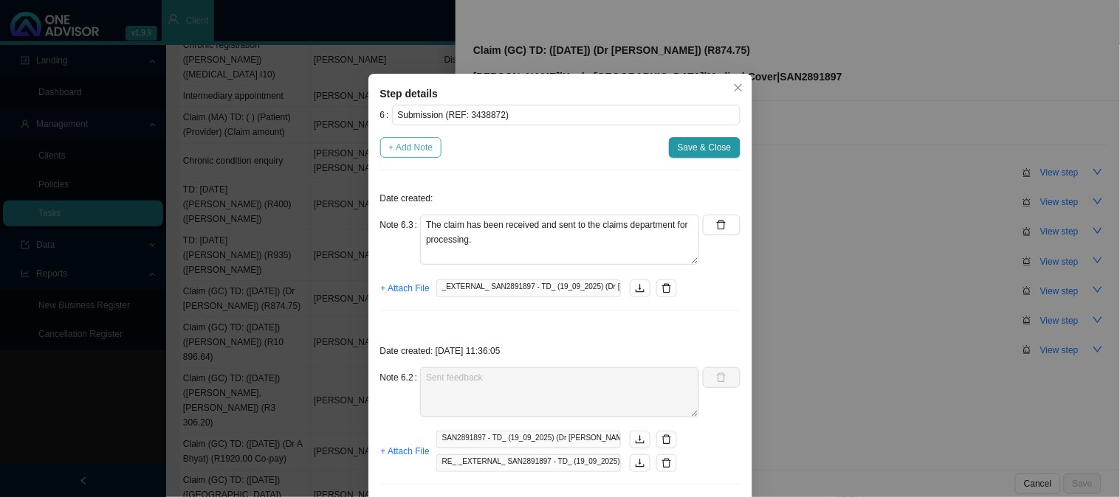
click at [400, 150] on span "+ Add Note" at bounding box center [411, 147] width 44 height 15
type textarea "The claim has been received and sent to the claims department for processing."
type textarea "Sent feedback"
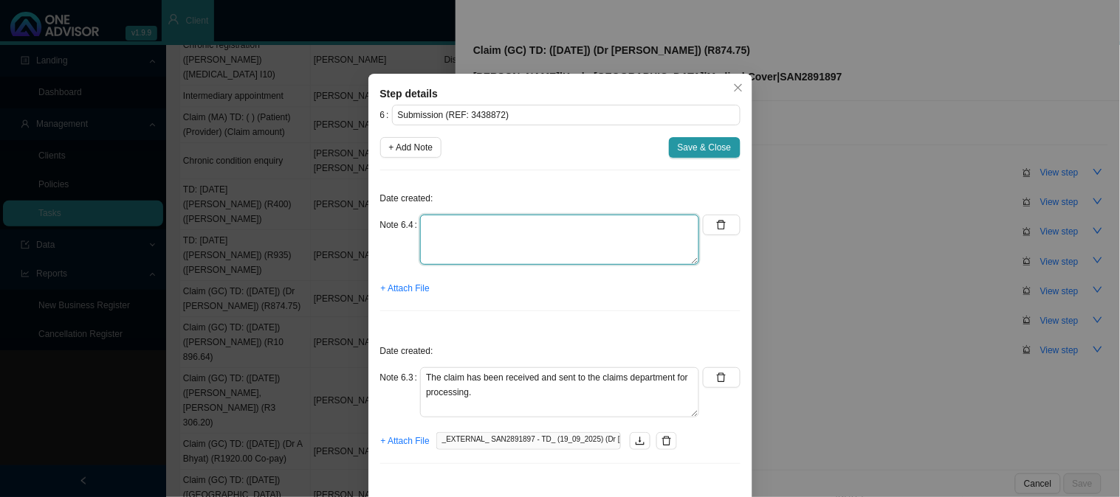
click at [458, 230] on textarea at bounding box center [559, 240] width 279 height 50
type textarea "Sent feedback"
click at [396, 283] on span "+ Attach File" at bounding box center [405, 288] width 49 height 15
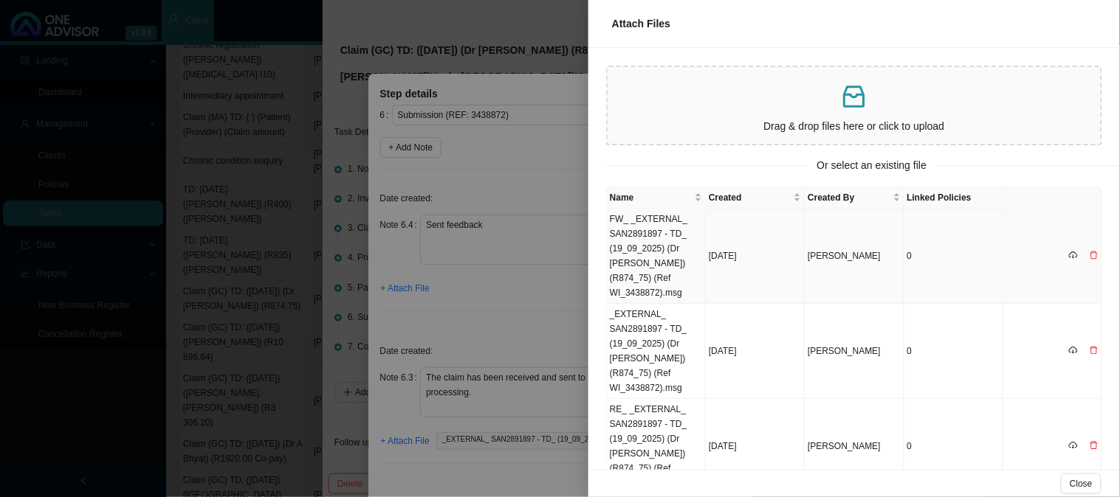
click at [651, 235] on td "FW_ _EXTERNAL_ SAN2891897 - TD_ (19_09_2025) (Dr [PERSON_NAME]) (R874_75) (Ref …" at bounding box center [656, 256] width 99 height 95
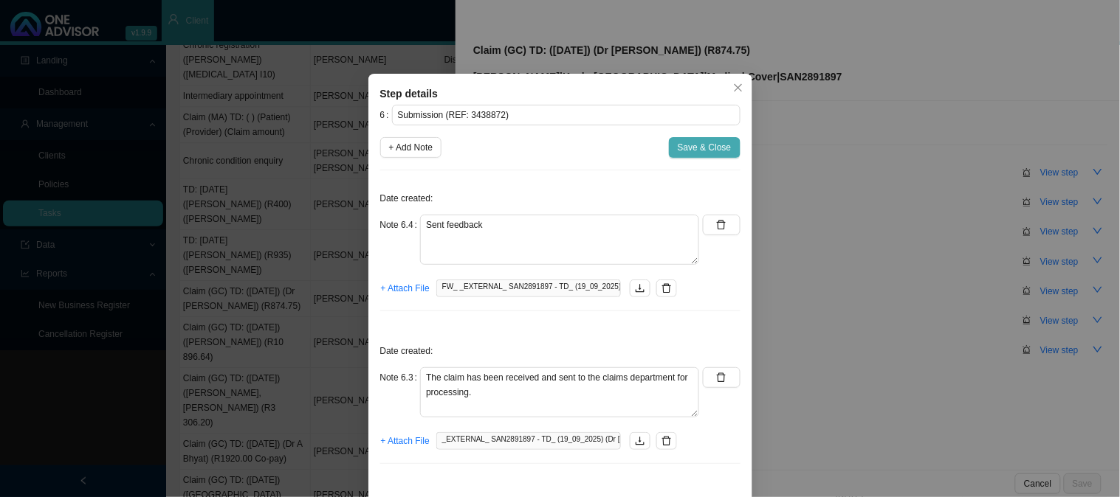
click at [672, 151] on button "Save & Close" at bounding box center [705, 147] width 72 height 21
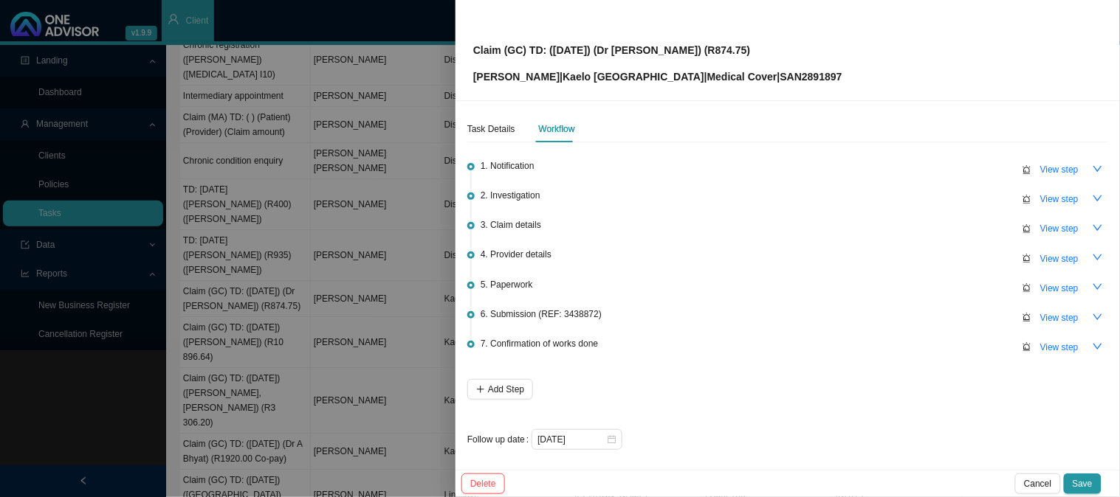
scroll to position [4, 0]
click at [594, 433] on input "[DATE]" at bounding box center [571, 439] width 69 height 15
drag, startPoint x: 1089, startPoint y: 484, endPoint x: 699, endPoint y: 433, distance: 393.7
click at [706, 434] on div "Claim (GC) TD: ([DATE]) (Dr [PERSON_NAME]) (R874.75) [PERSON_NAME] | Kaelo Sanl…" at bounding box center [787, 248] width 664 height 497
click at [592, 432] on input "[DATE]" at bounding box center [571, 439] width 69 height 15
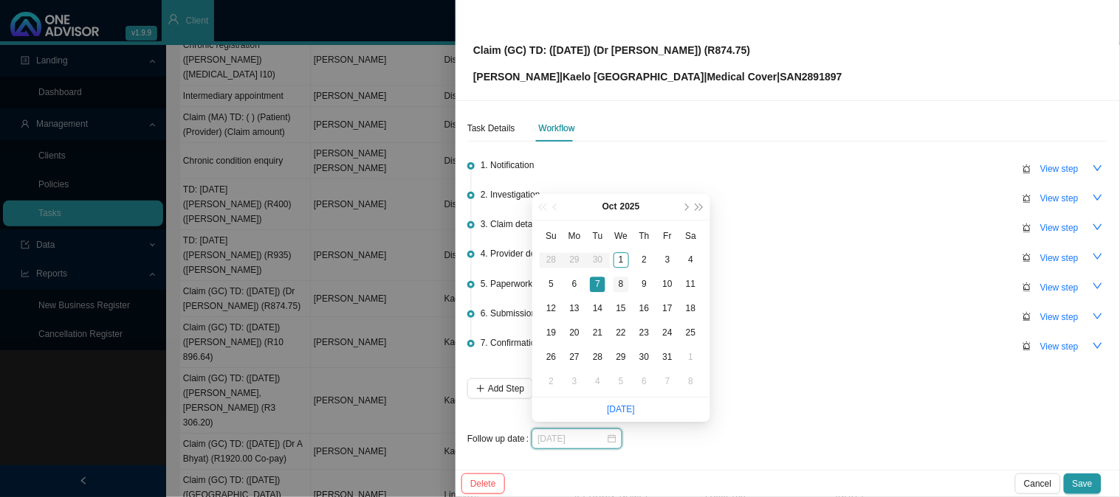
type input "[DATE]"
click at [616, 281] on div "8" at bounding box center [620, 284] width 15 height 15
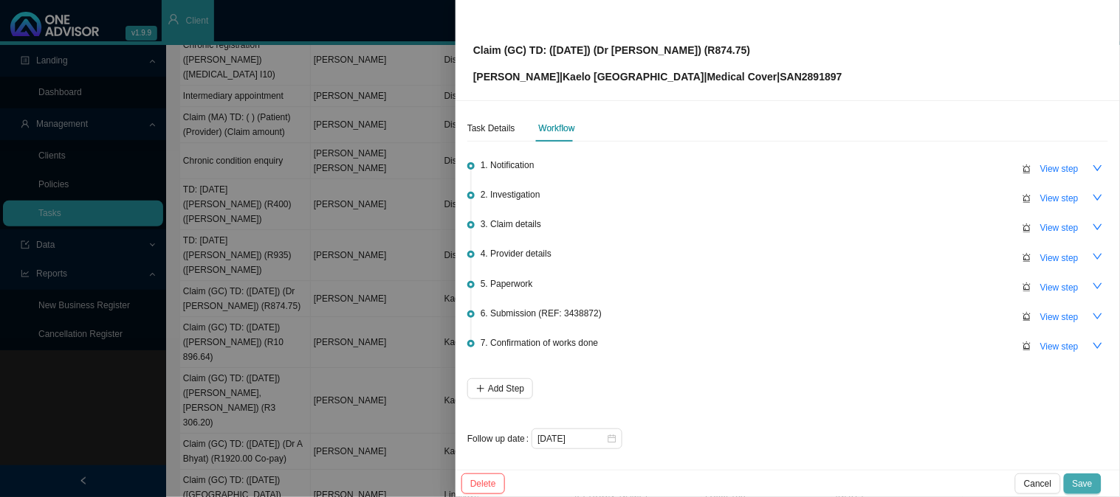
click at [1075, 487] on span "Save" at bounding box center [1082, 484] width 20 height 15
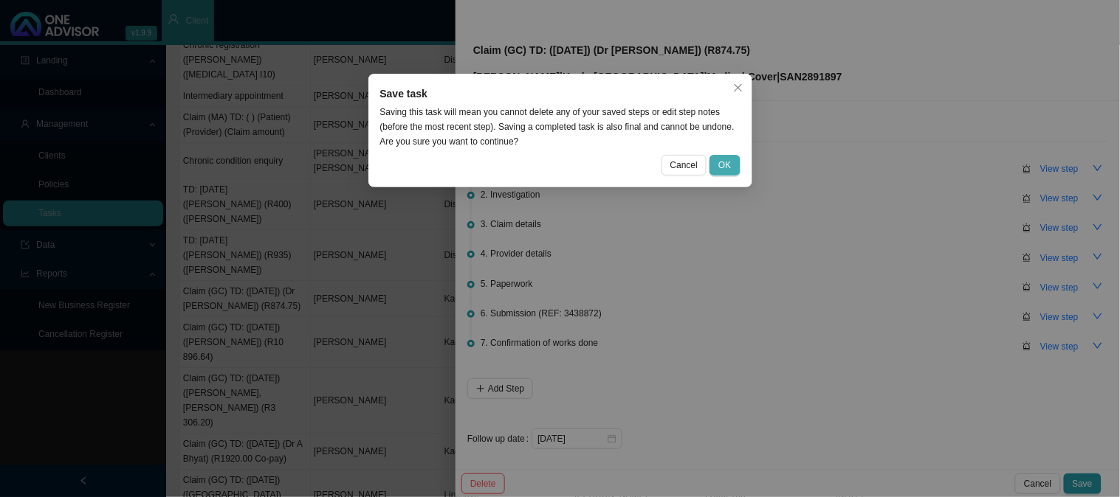
click at [726, 162] on span "OK" at bounding box center [724, 165] width 13 height 15
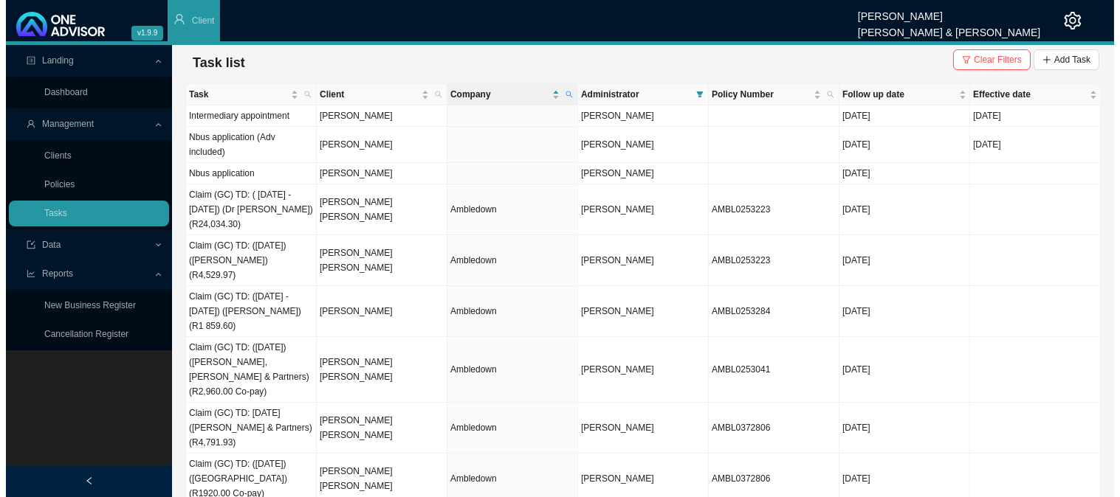
scroll to position [0, 0]
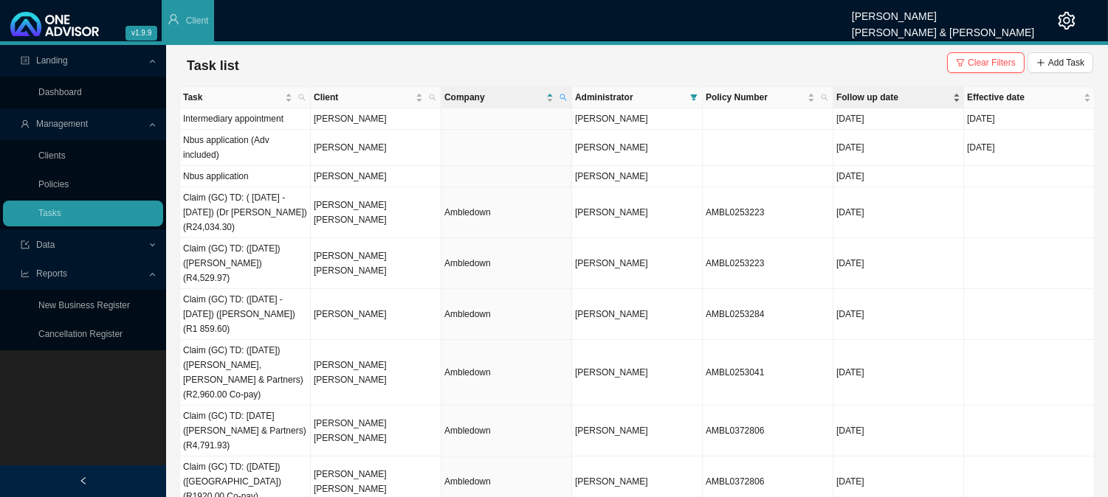
click at [873, 99] on span "Follow up date" at bounding box center [893, 97] width 114 height 15
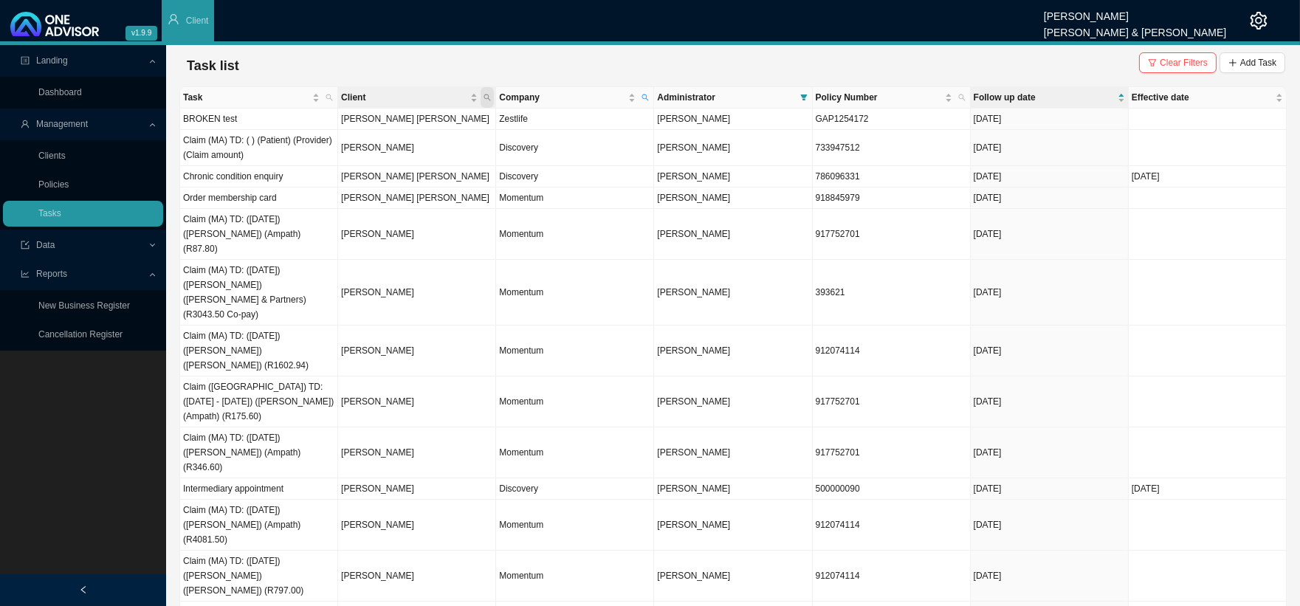
click at [492, 96] on span "Client" at bounding box center [486, 97] width 13 height 21
click at [391, 128] on input "text" at bounding box center [418, 127] width 139 height 21
type input "NAUDE"
click at [379, 148] on span "Search" at bounding box center [388, 151] width 28 height 15
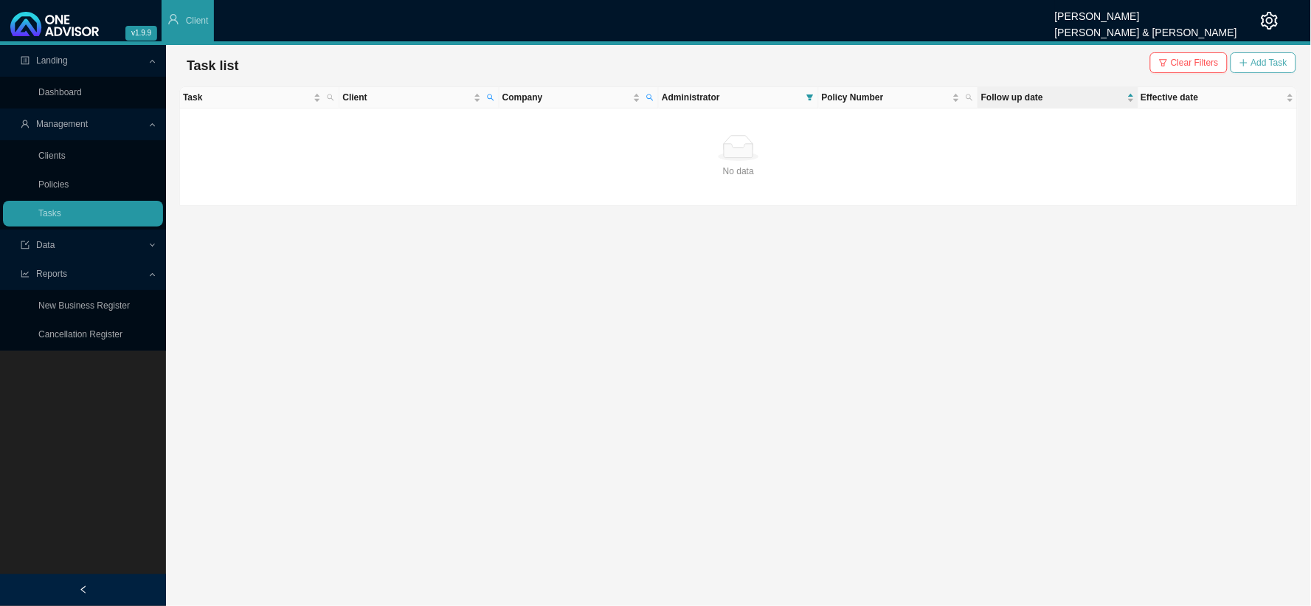
click at [1119, 64] on span "Add Task" at bounding box center [1270, 62] width 36 height 15
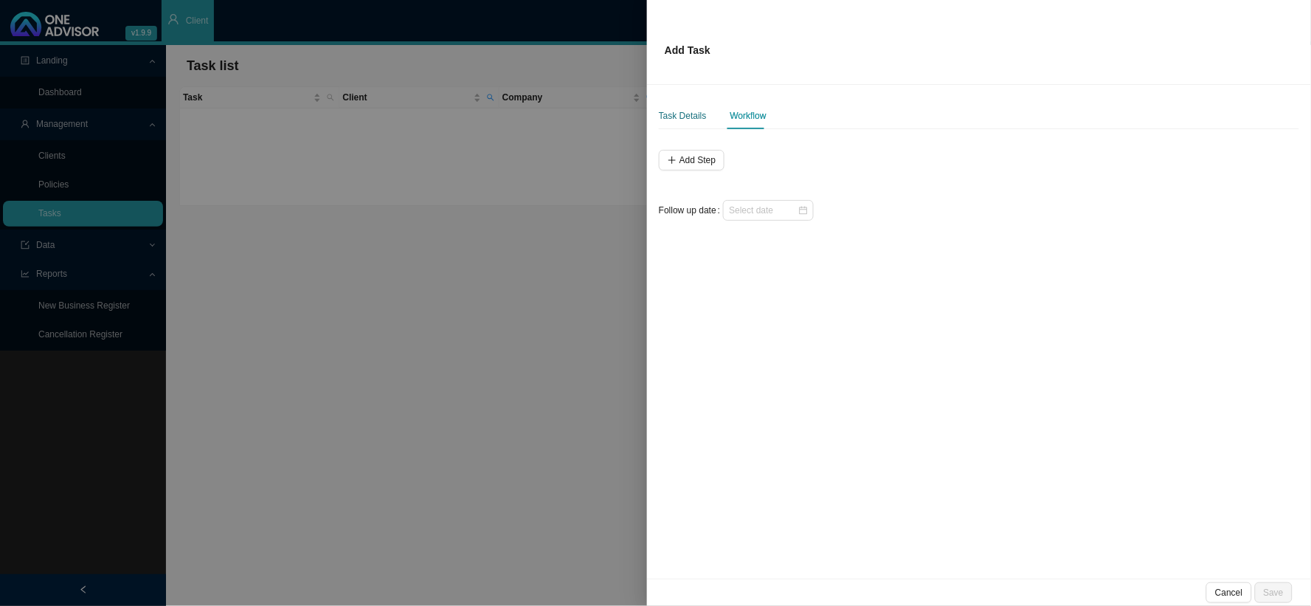
click at [689, 116] on div "Task Details" at bounding box center [683, 115] width 48 height 15
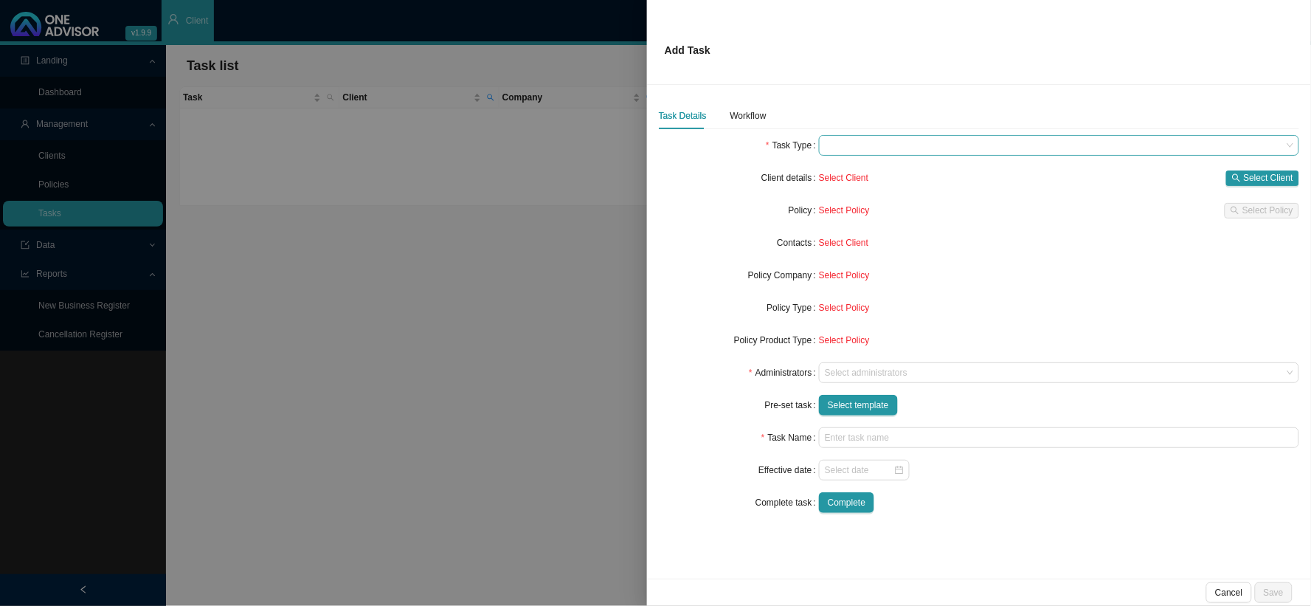
click at [854, 148] on span at bounding box center [1059, 145] width 469 height 19
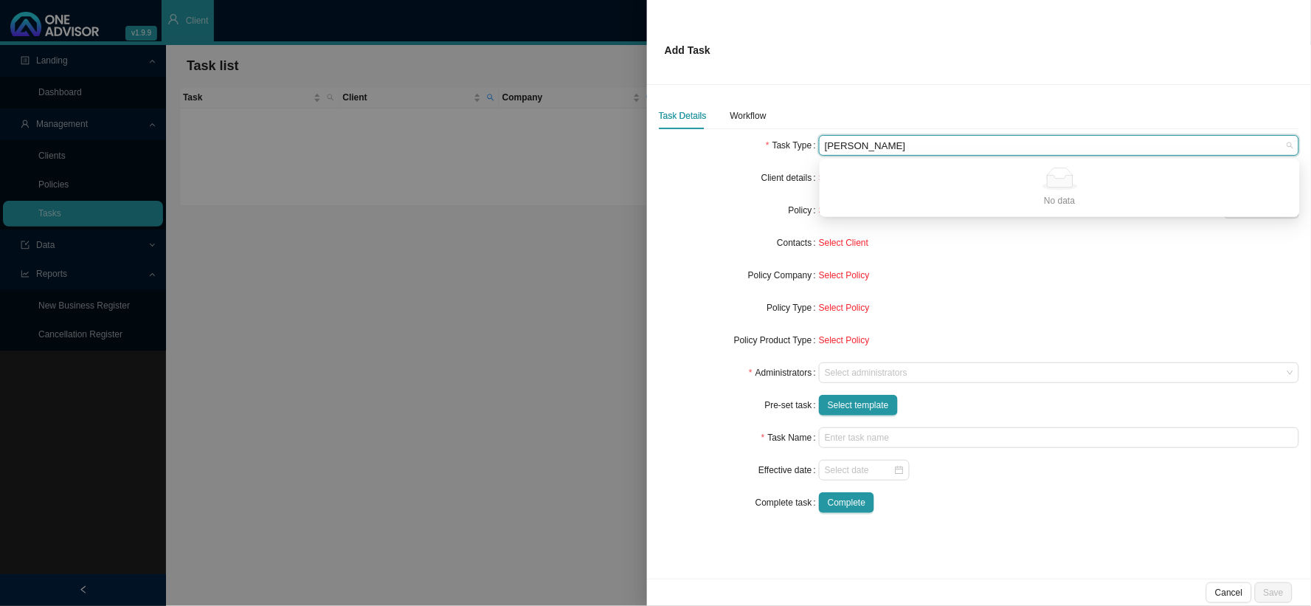
type input "NAUDE"
drag, startPoint x: 867, startPoint y: 146, endPoint x: 780, endPoint y: 156, distance: 87.6
click at [780, 156] on form "Task Type NAUDE Client details Select Client Select Client Policy Select Policy…" at bounding box center [979, 324] width 641 height 378
click at [839, 208] on div "Servicing" at bounding box center [1060, 213] width 457 height 15
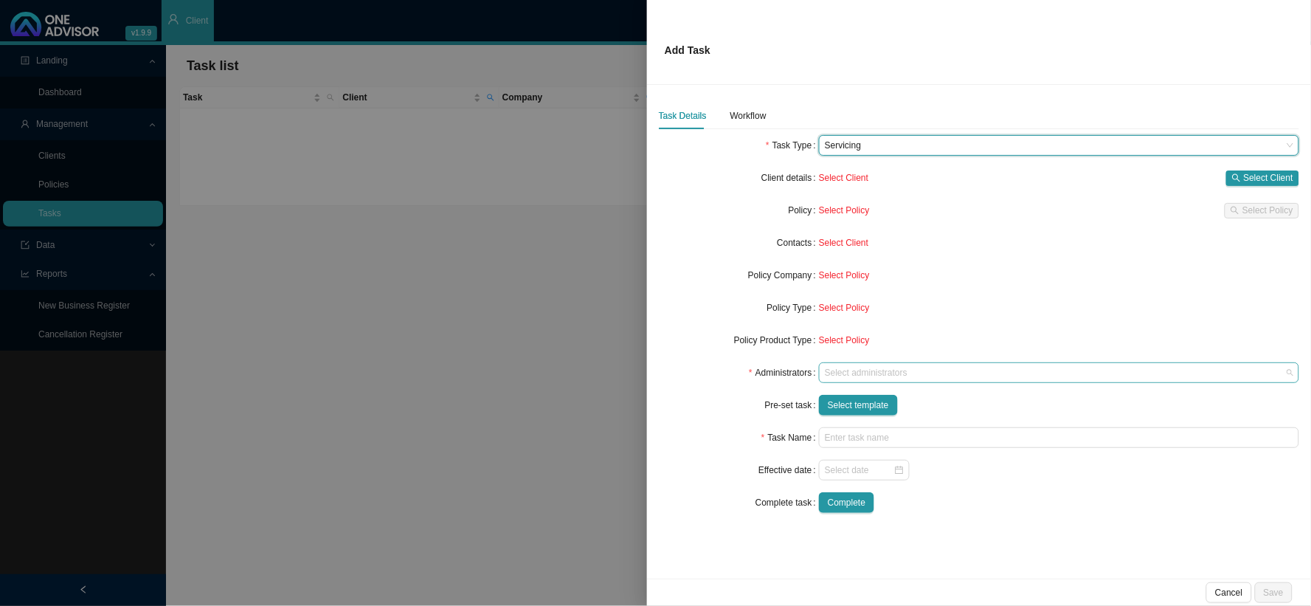
click at [857, 374] on div at bounding box center [1052, 373] width 461 height 11
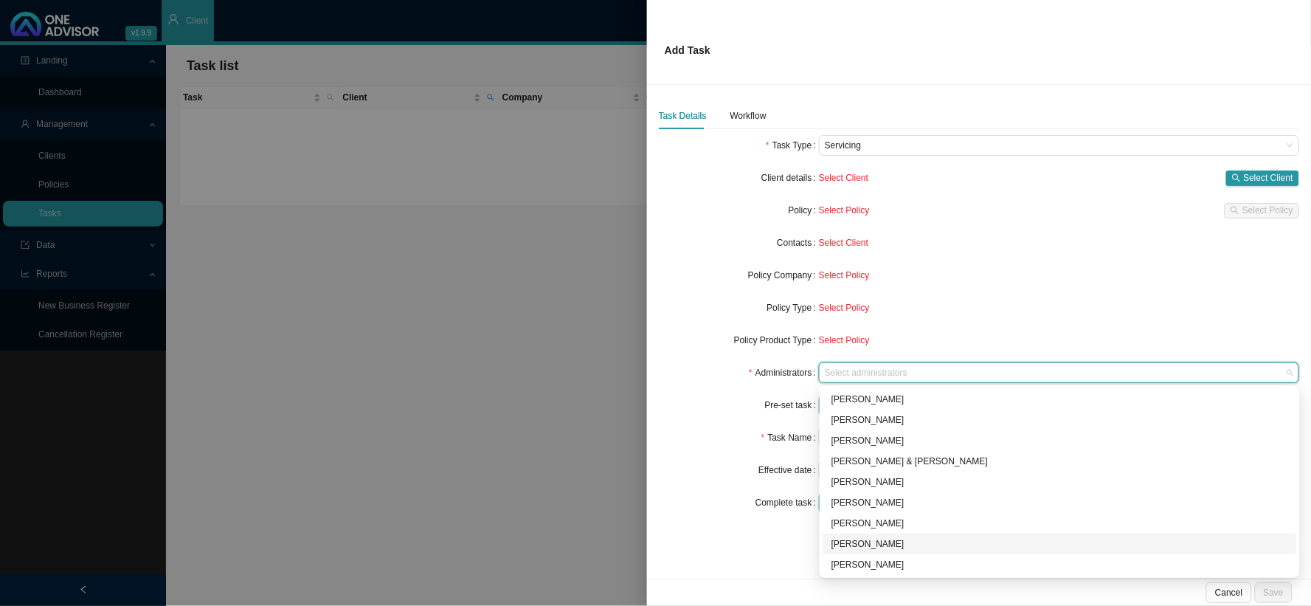
click at [871, 497] on div "[PERSON_NAME]" at bounding box center [1060, 544] width 457 height 15
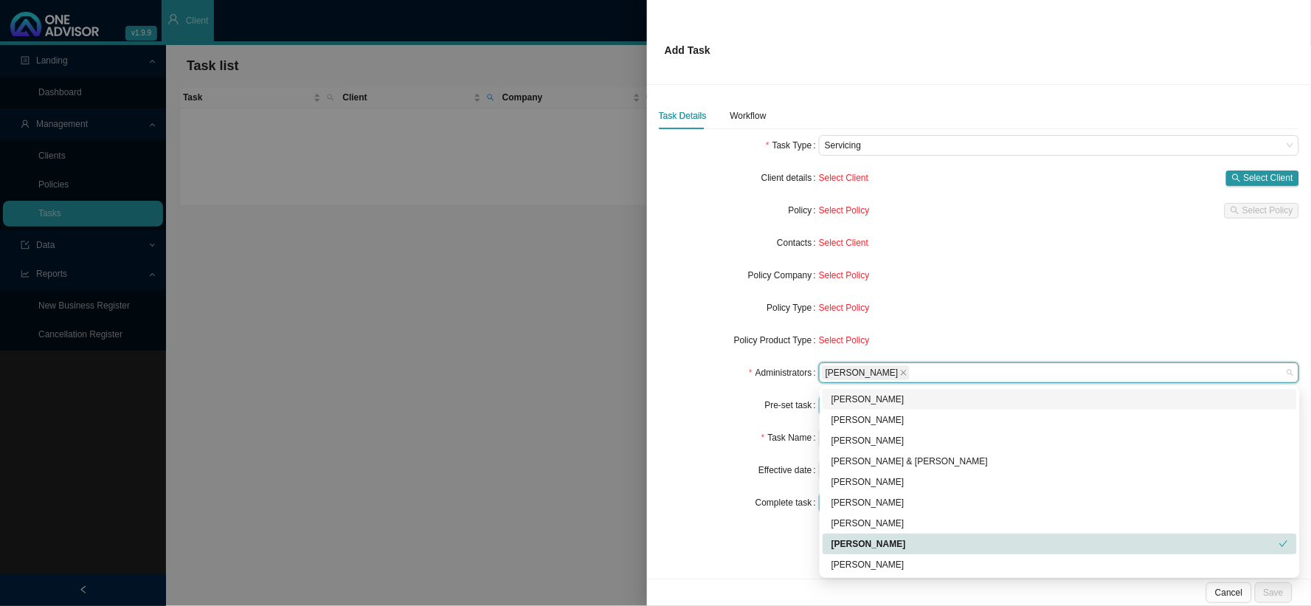
click at [697, 396] on div "Pre-set task" at bounding box center [739, 405] width 160 height 21
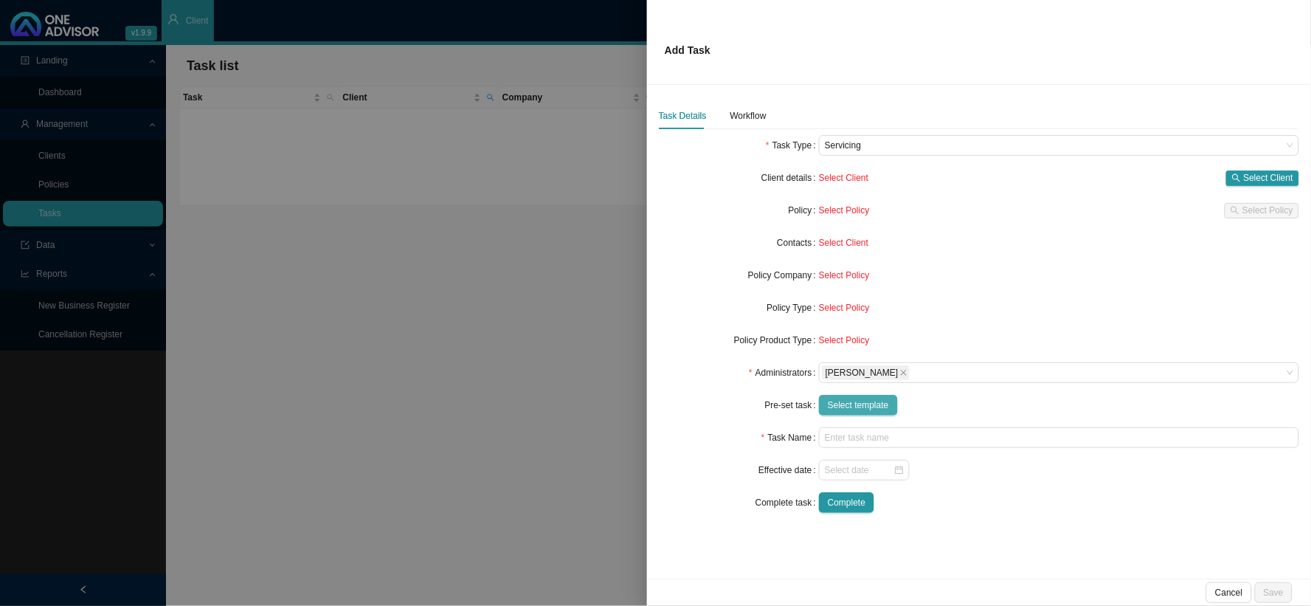
click at [866, 400] on span "Select template" at bounding box center [858, 405] width 61 height 15
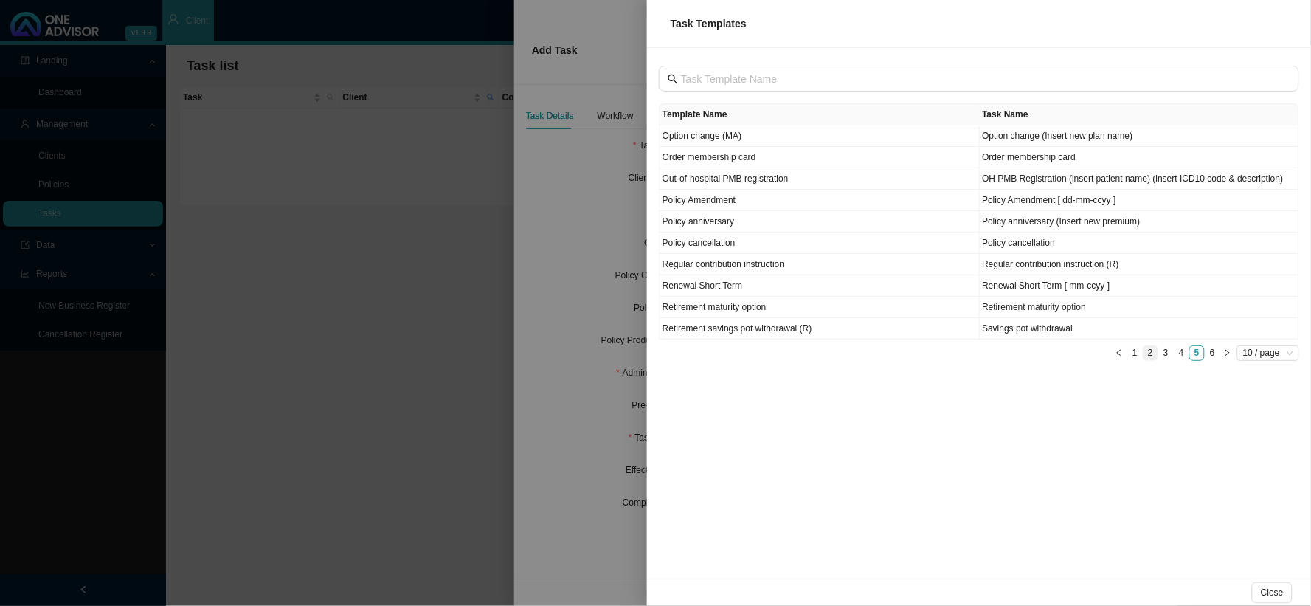
click at [1119, 354] on link "2" at bounding box center [1151, 353] width 14 height 14
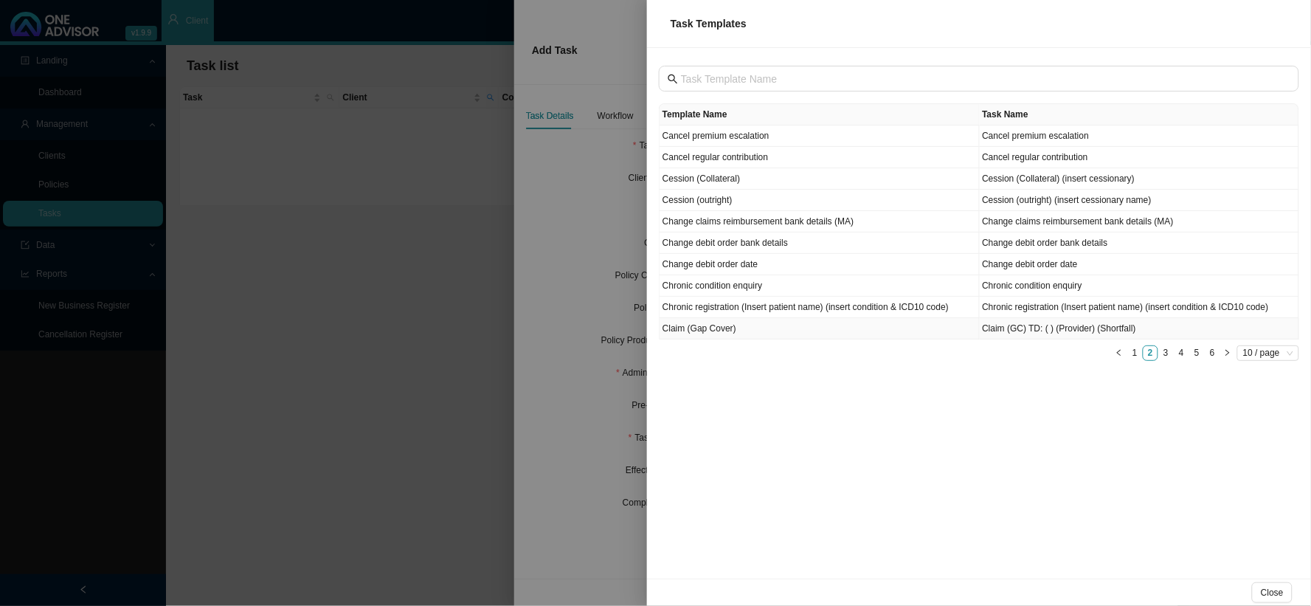
click at [723, 335] on td "Claim (Gap Cover)" at bounding box center [820, 328] width 320 height 21
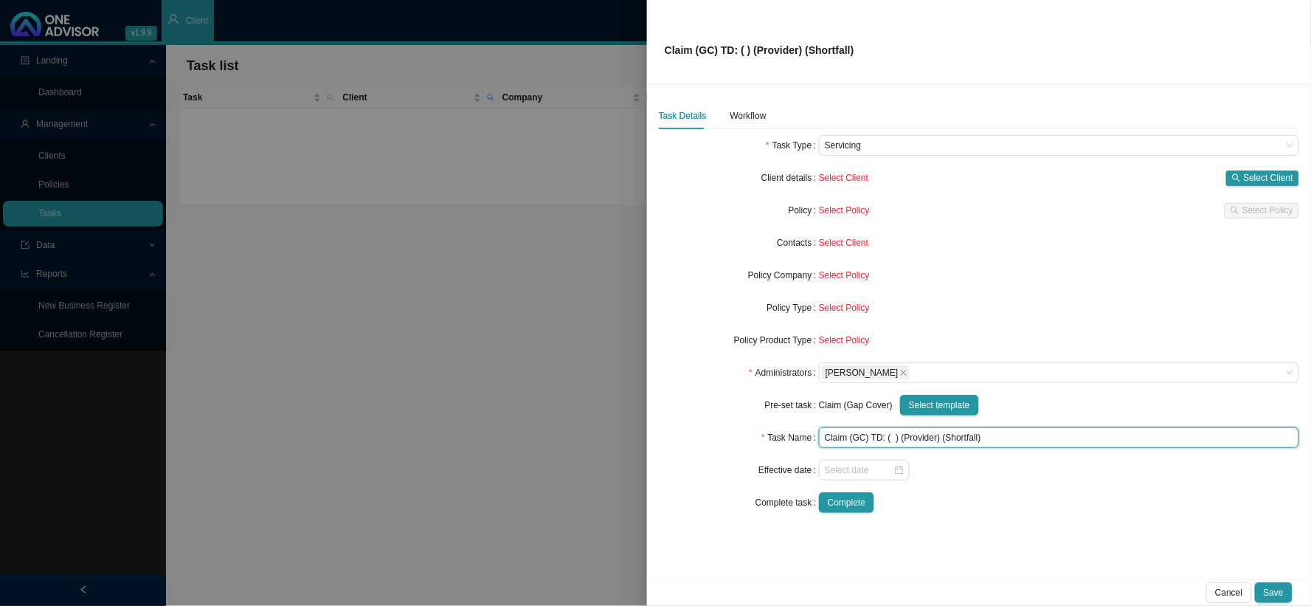
click at [892, 437] on input "Claim (GC) TD: ( ) (Provider) (Shortfall)" at bounding box center [1059, 437] width 480 height 21
click at [956, 439] on input "Claim (GC) TD: [DATE] (Provider) (Shortfall)" at bounding box center [1059, 437] width 480 height 21
click at [1013, 443] on input "Claim (GC) TD: [DATE] ([PERSON_NAME]) (Shortfall)" at bounding box center [1059, 437] width 480 height 21
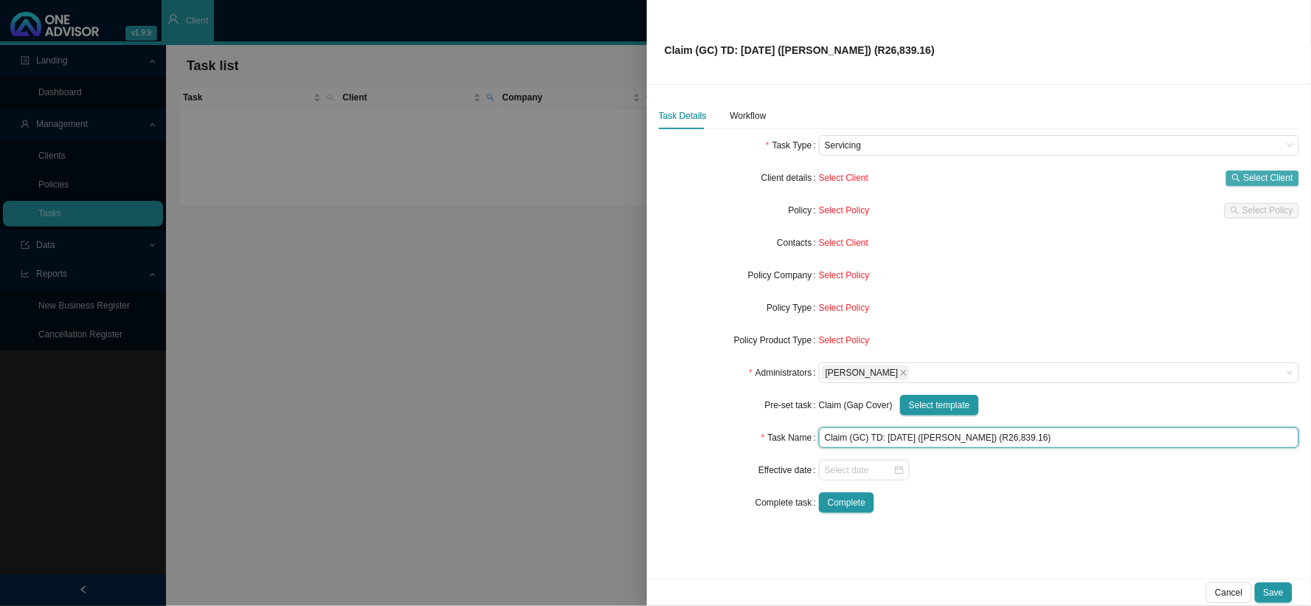
type input "Claim (GC) TD: [DATE] ([PERSON_NAME]) (R26,839.16)"
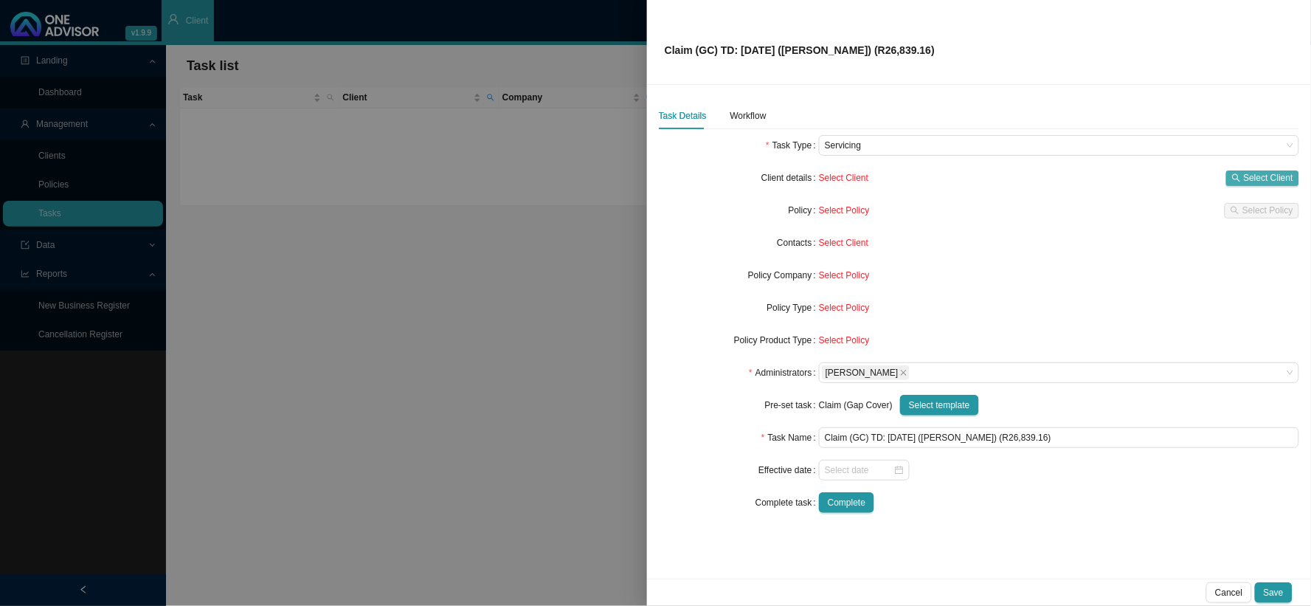
click at [1119, 176] on button "Select Client" at bounding box center [1263, 177] width 73 height 15
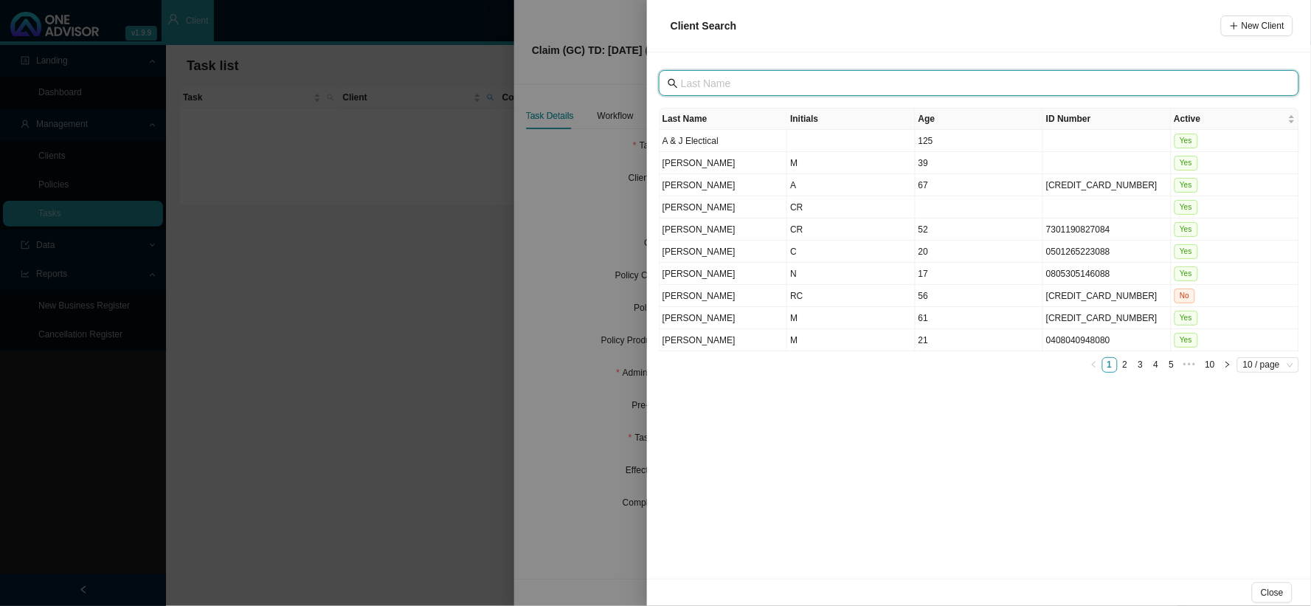
click at [724, 83] on input "text" at bounding box center [980, 83] width 599 height 16
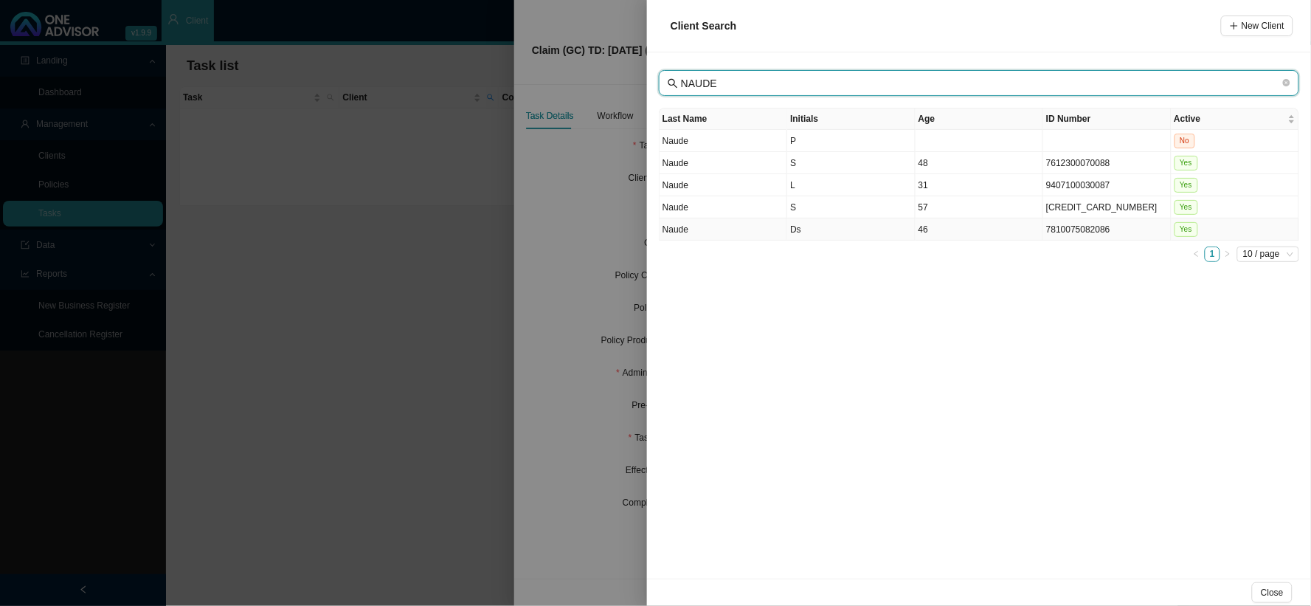
type input "NAUDE"
click at [801, 230] on td "Ds" at bounding box center [851, 229] width 128 height 22
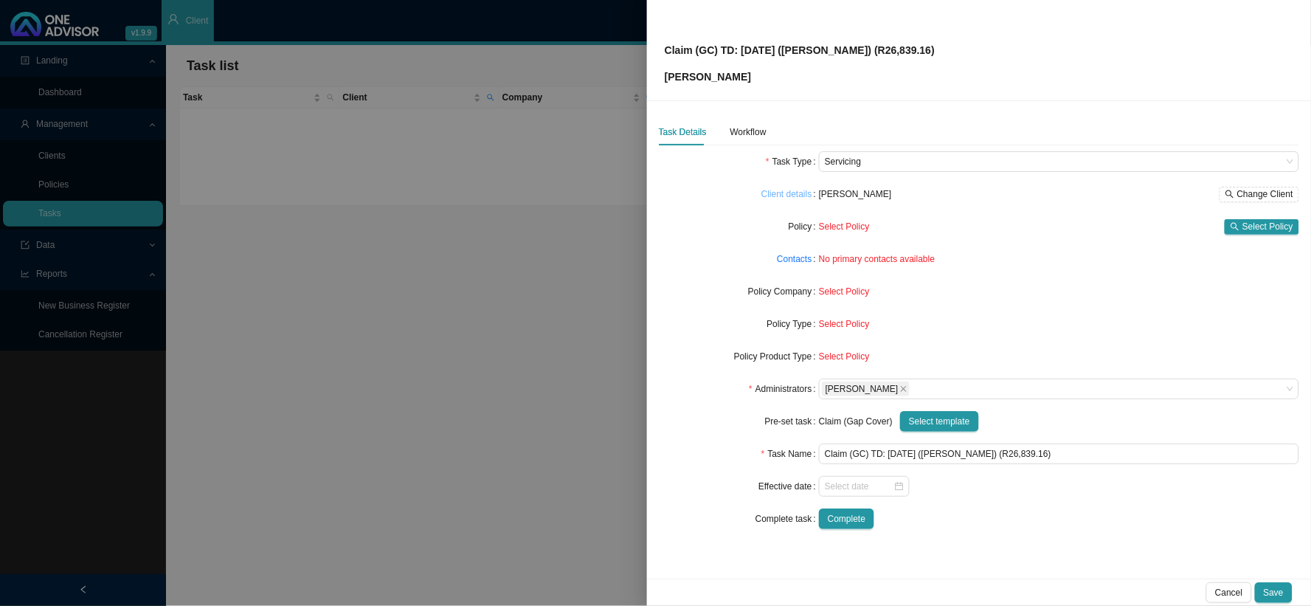
click at [793, 196] on link "Client details" at bounding box center [787, 194] width 51 height 15
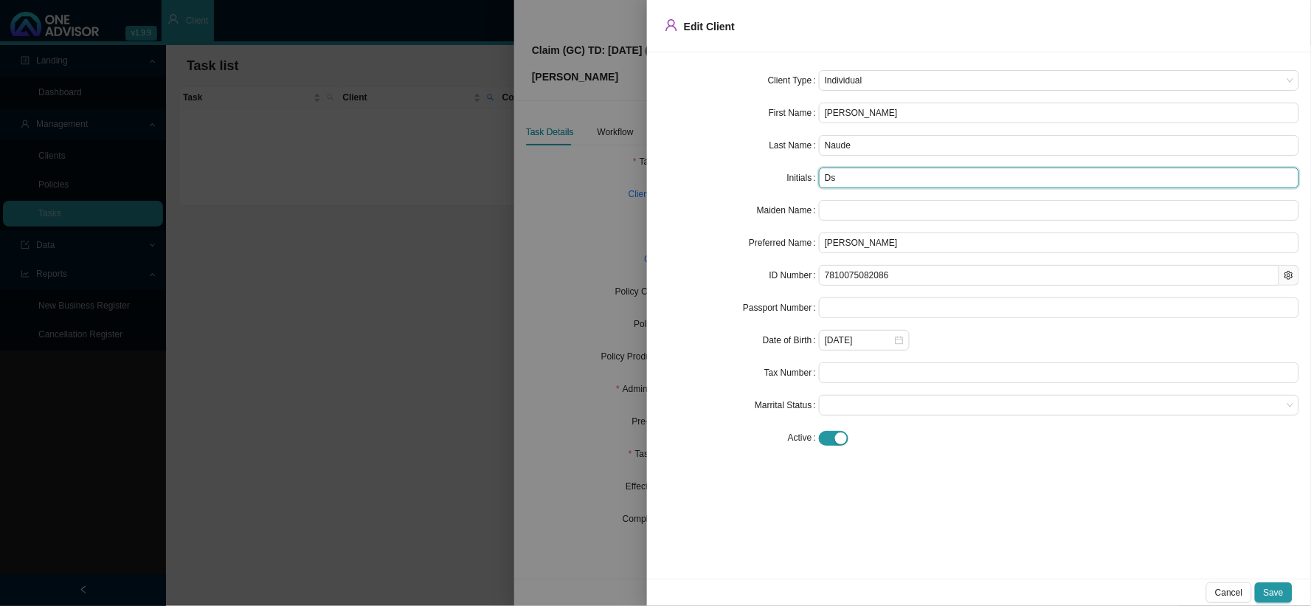
click at [843, 179] on input "Ds" at bounding box center [1059, 178] width 480 height 21
type input "D"
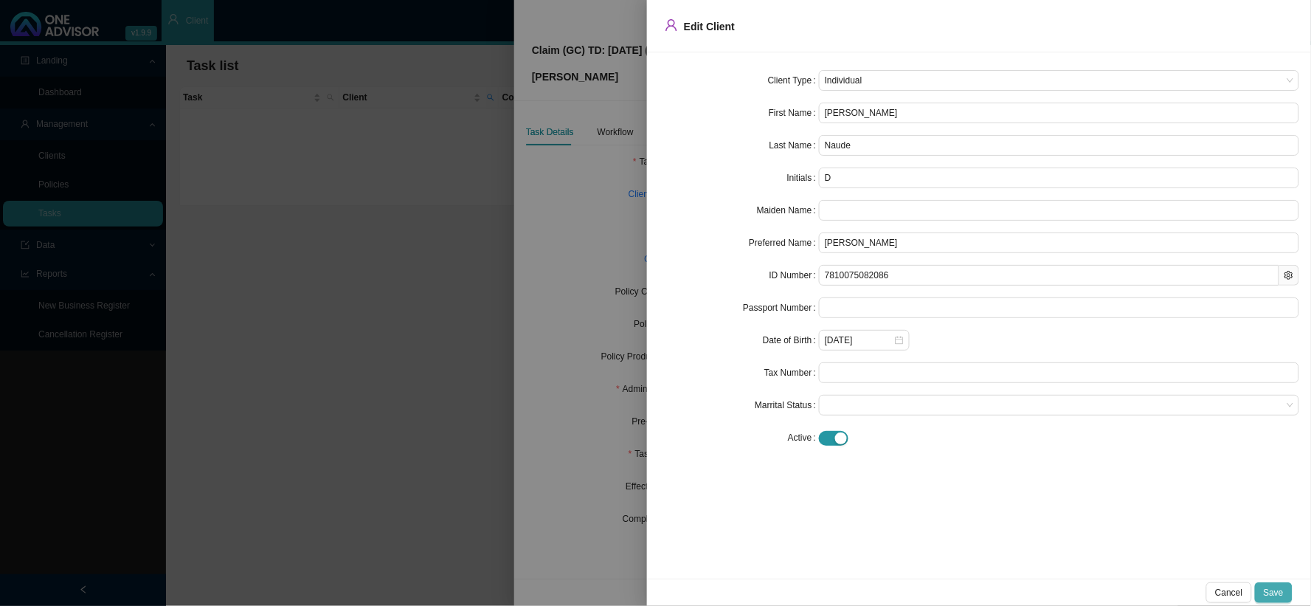
click at [1119, 497] on span "Save" at bounding box center [1274, 592] width 20 height 15
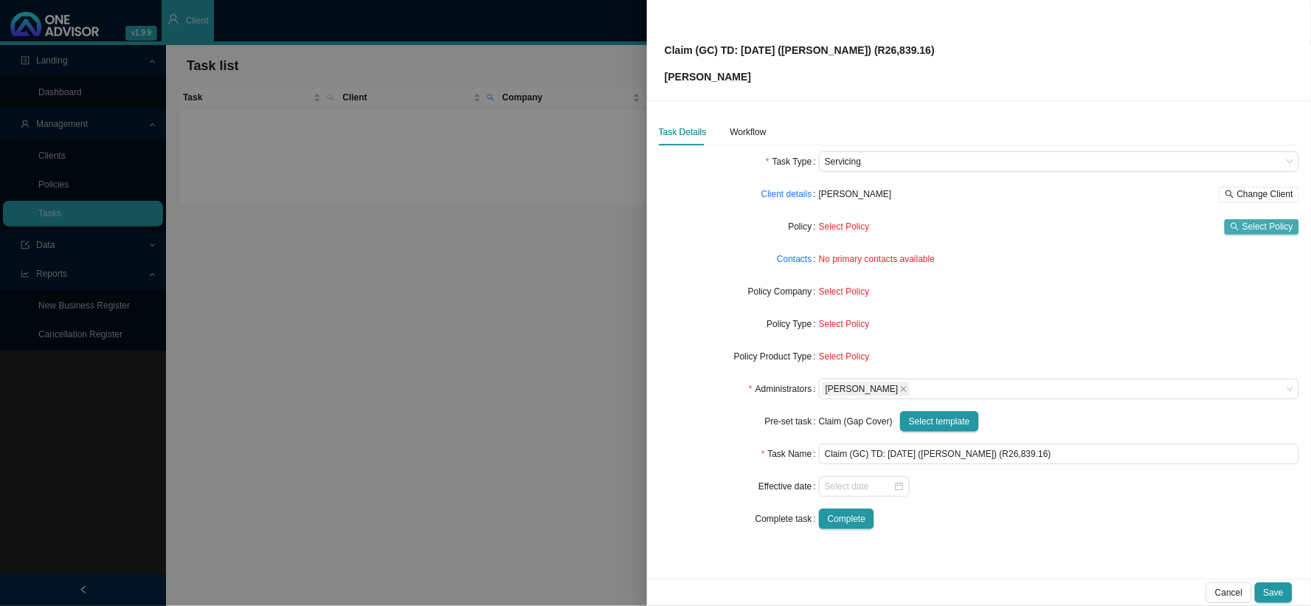
click at [1119, 226] on span "Select Policy" at bounding box center [1268, 226] width 51 height 15
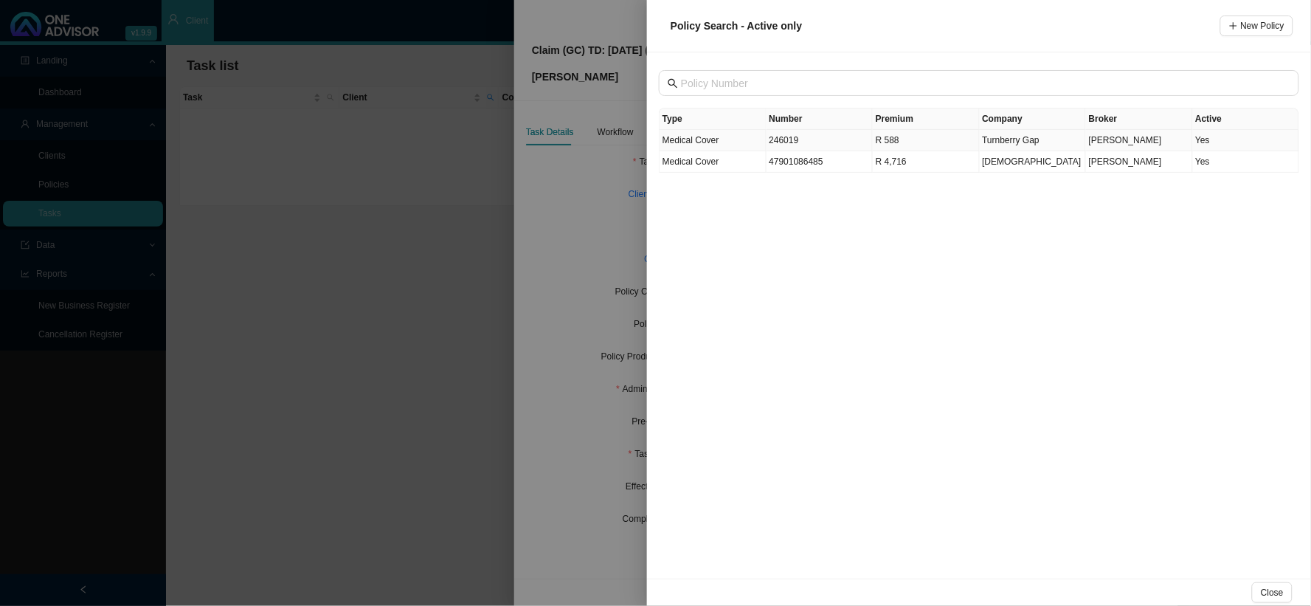
click at [791, 137] on td "246019" at bounding box center [820, 140] width 107 height 21
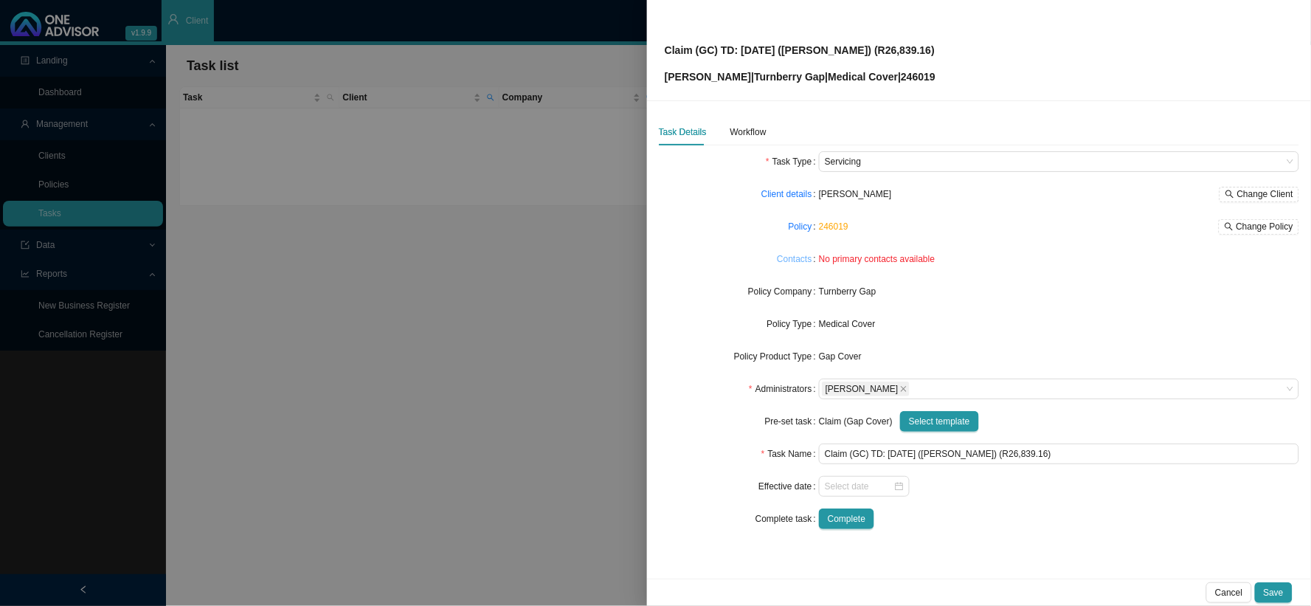
click at [798, 263] on link "Contacts" at bounding box center [794, 259] width 35 height 15
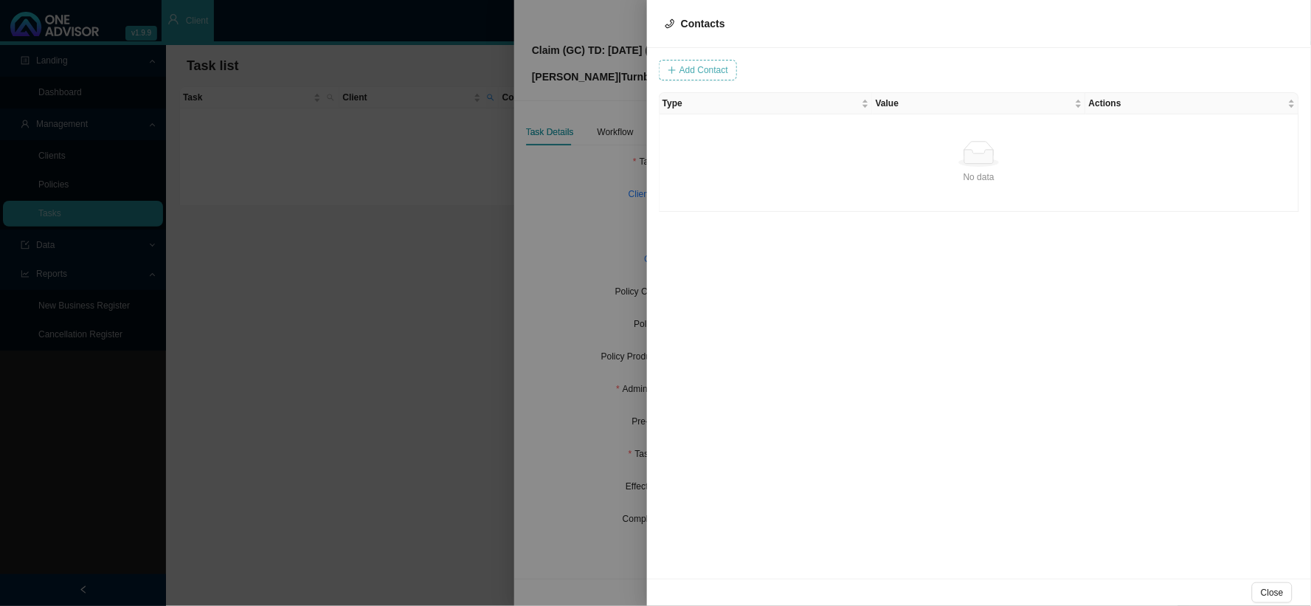
click at [714, 74] on span "Add Contact" at bounding box center [704, 70] width 49 height 15
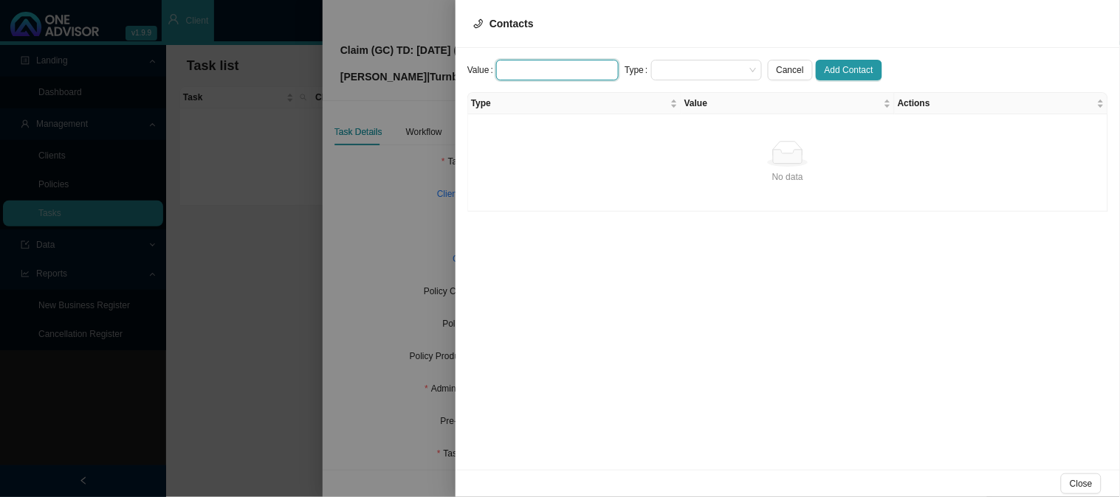
click at [557, 65] on input "text" at bounding box center [557, 70] width 123 height 21
paste input "[EMAIL_ADDRESS][DOMAIN_NAME]"
click at [712, 68] on span at bounding box center [706, 70] width 99 height 19
type input "[EMAIL_ADDRESS][DOMAIN_NAME]"
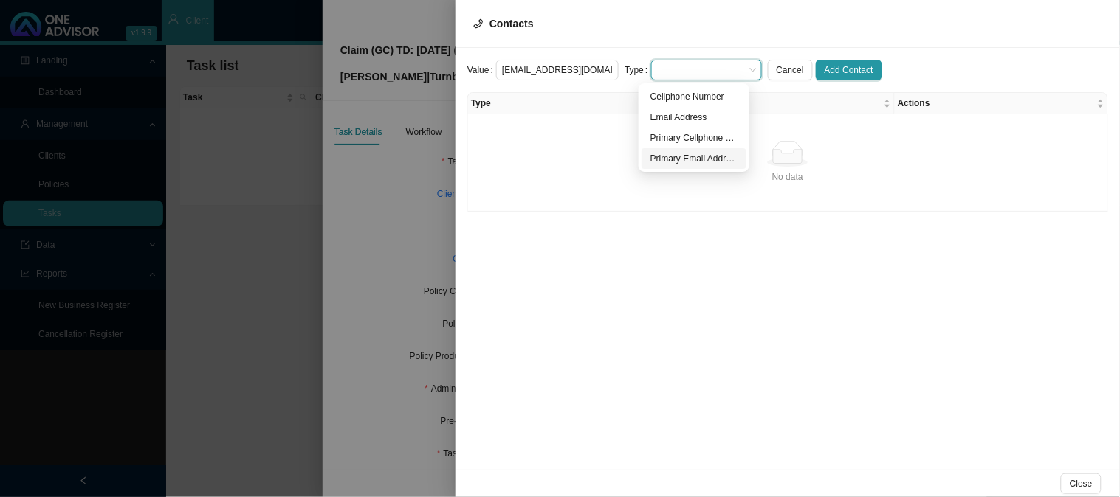
click at [697, 164] on div "Primary Email Address" at bounding box center [693, 158] width 87 height 15
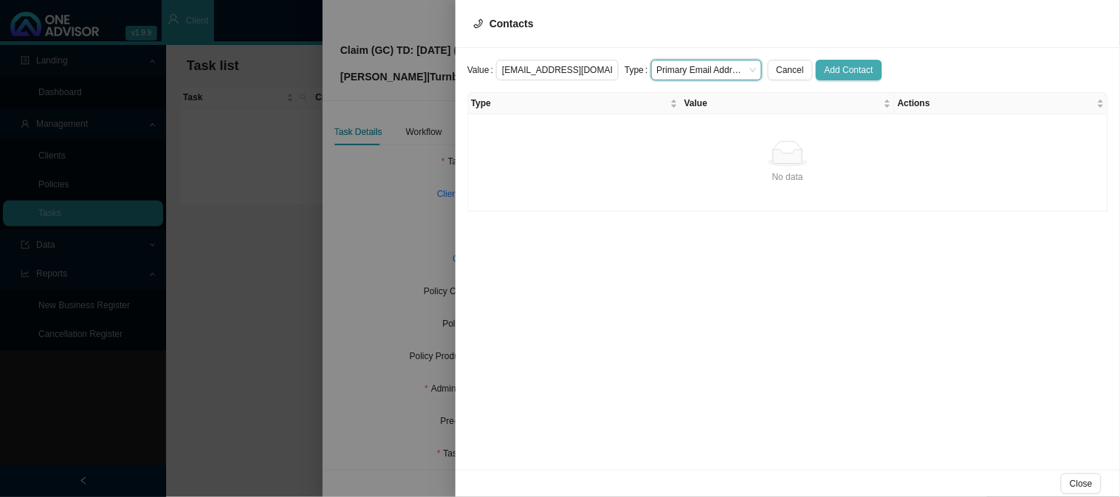
click at [828, 69] on span "Add Contact" at bounding box center [848, 70] width 49 height 15
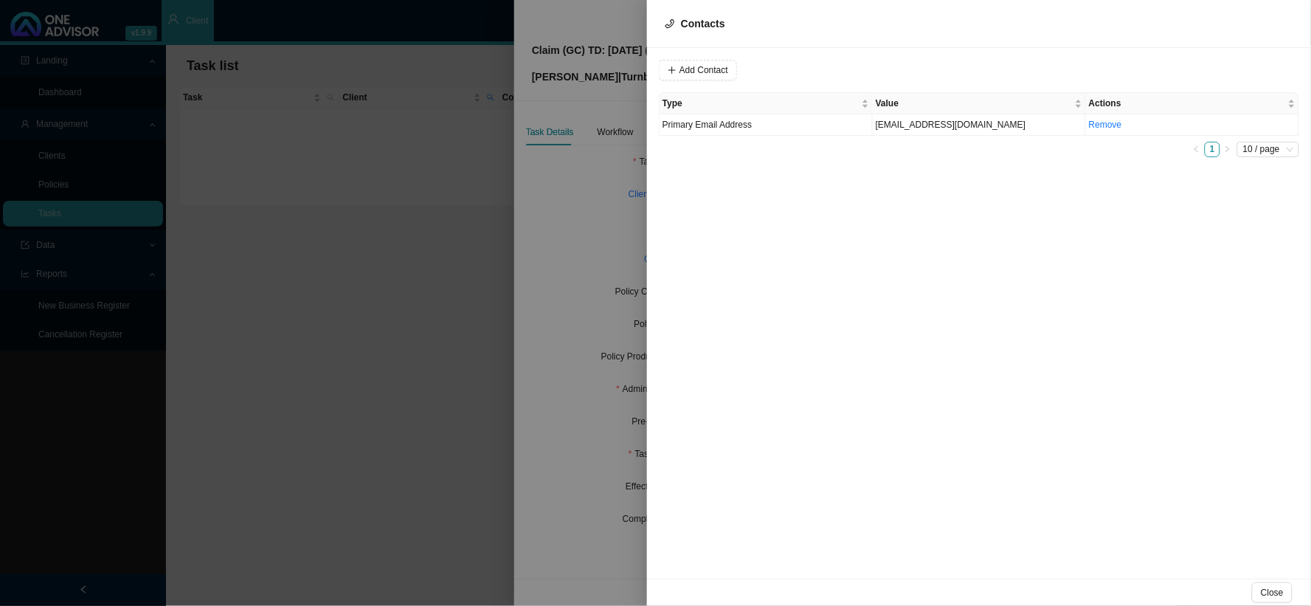
click at [599, 226] on div at bounding box center [655, 303] width 1311 height 606
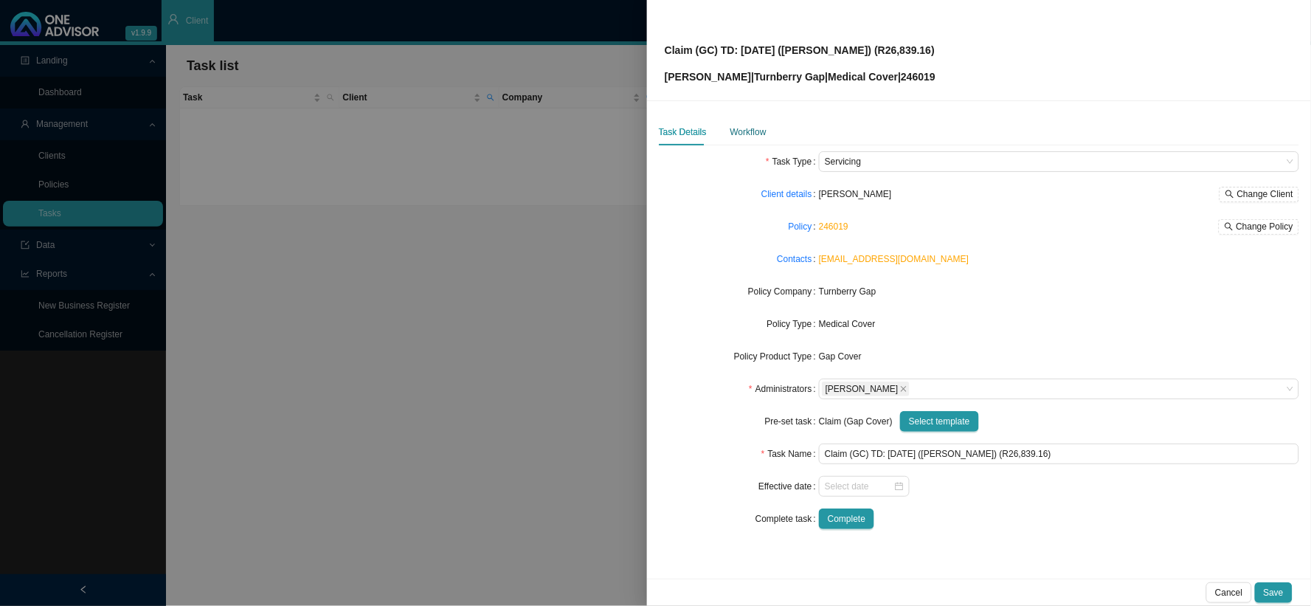
click at [735, 135] on div "Workflow" at bounding box center [749, 132] width 36 height 15
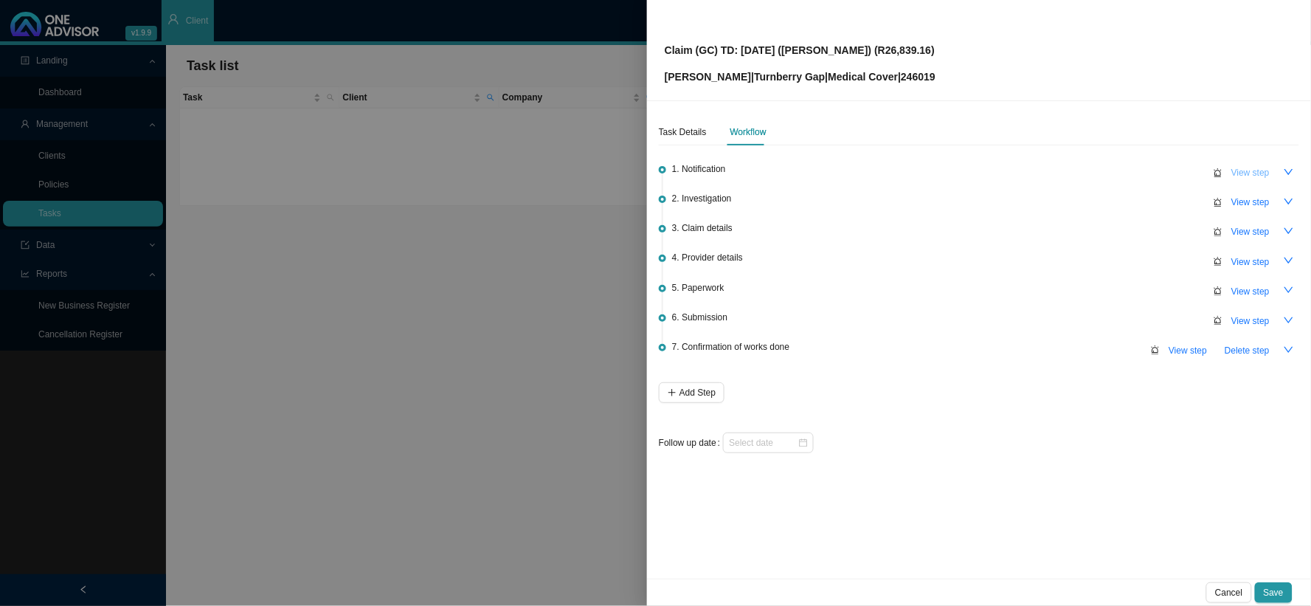
click at [1119, 164] on button "View step" at bounding box center [1251, 172] width 56 height 21
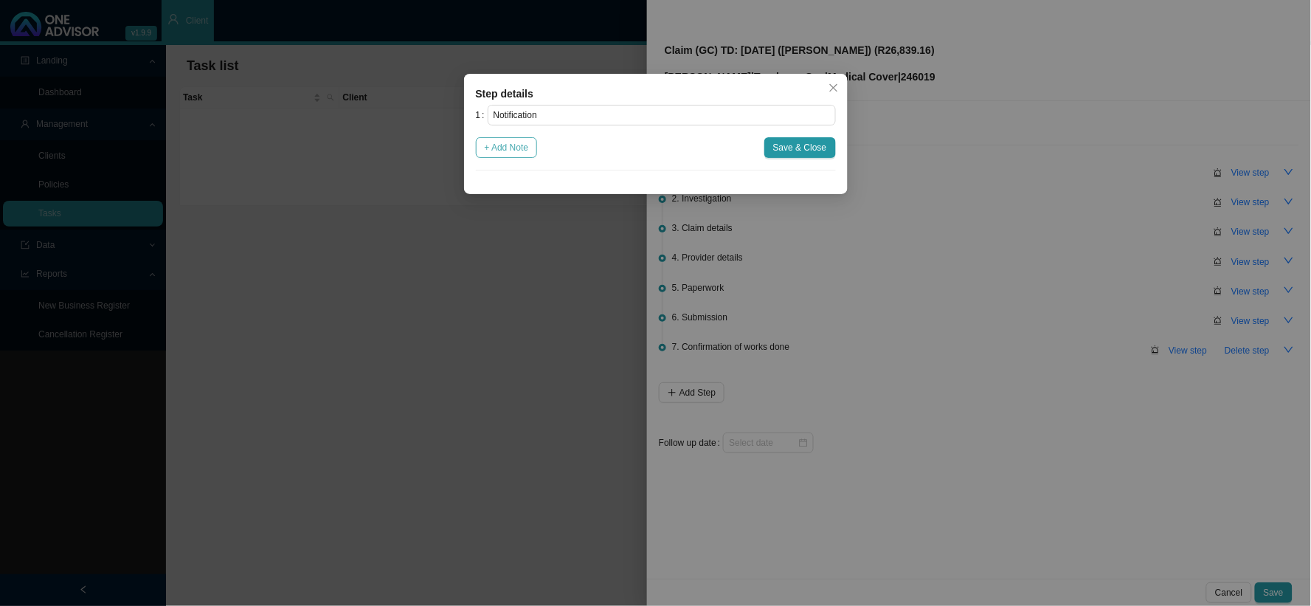
click at [508, 148] on span "+ Add Note" at bounding box center [507, 147] width 44 height 15
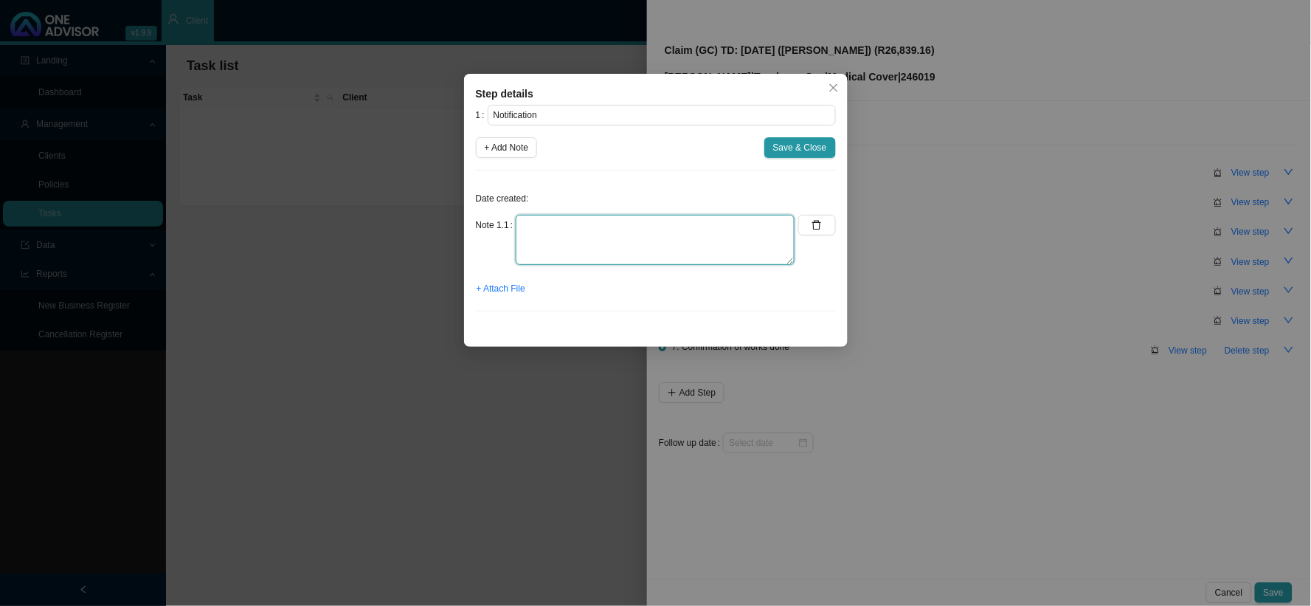
click at [649, 230] on textarea at bounding box center [655, 240] width 279 height 50
type textarea "CTH"
click at [513, 292] on span "+ Attach File" at bounding box center [501, 288] width 49 height 15
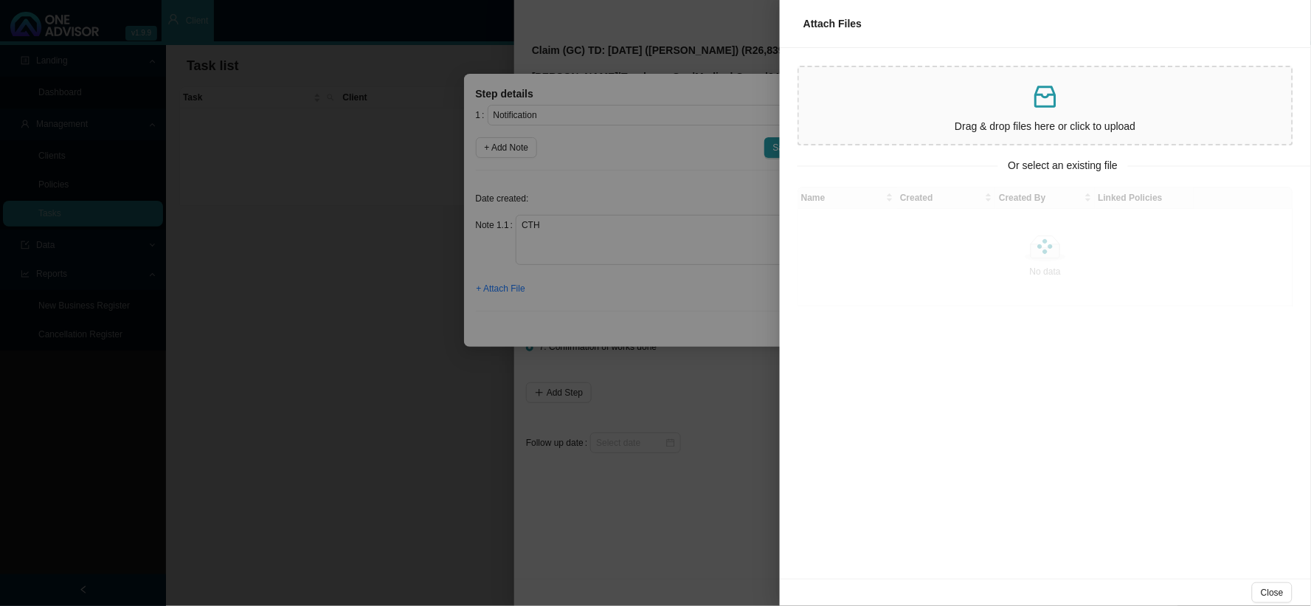
click at [948, 115] on div "Drag & drop files here or click to upload" at bounding box center [1045, 105] width 481 height 65
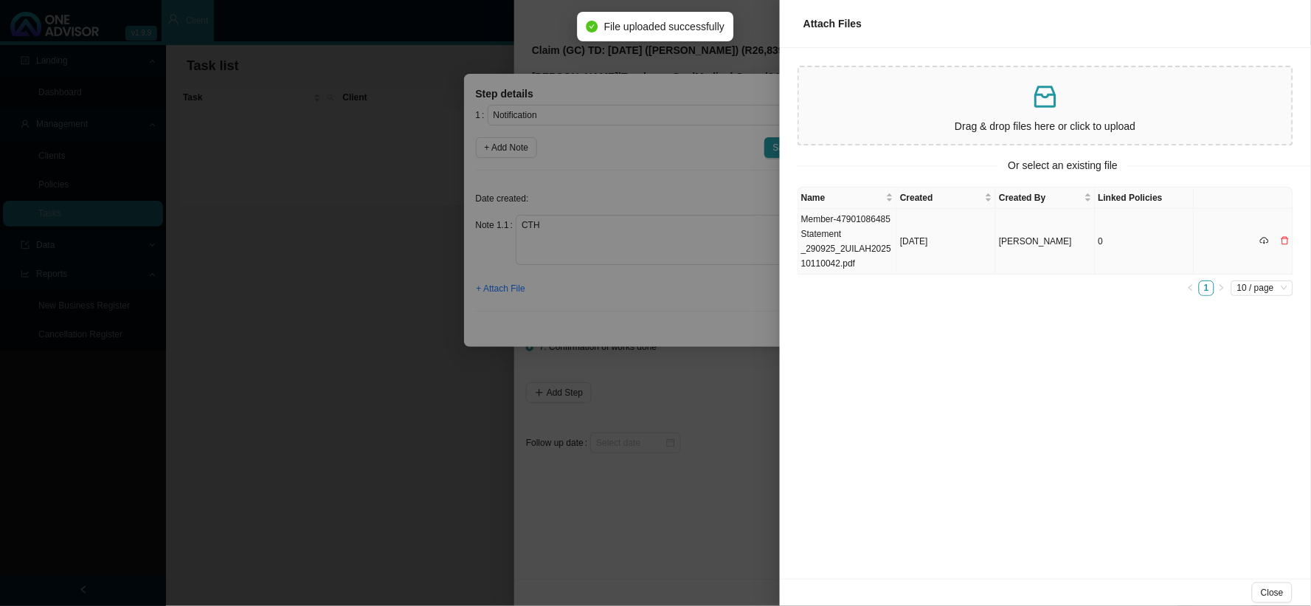
click at [832, 252] on td "Member-47901086485 Statement _290925_2UILAH202510110042.pdf" at bounding box center [848, 242] width 99 height 66
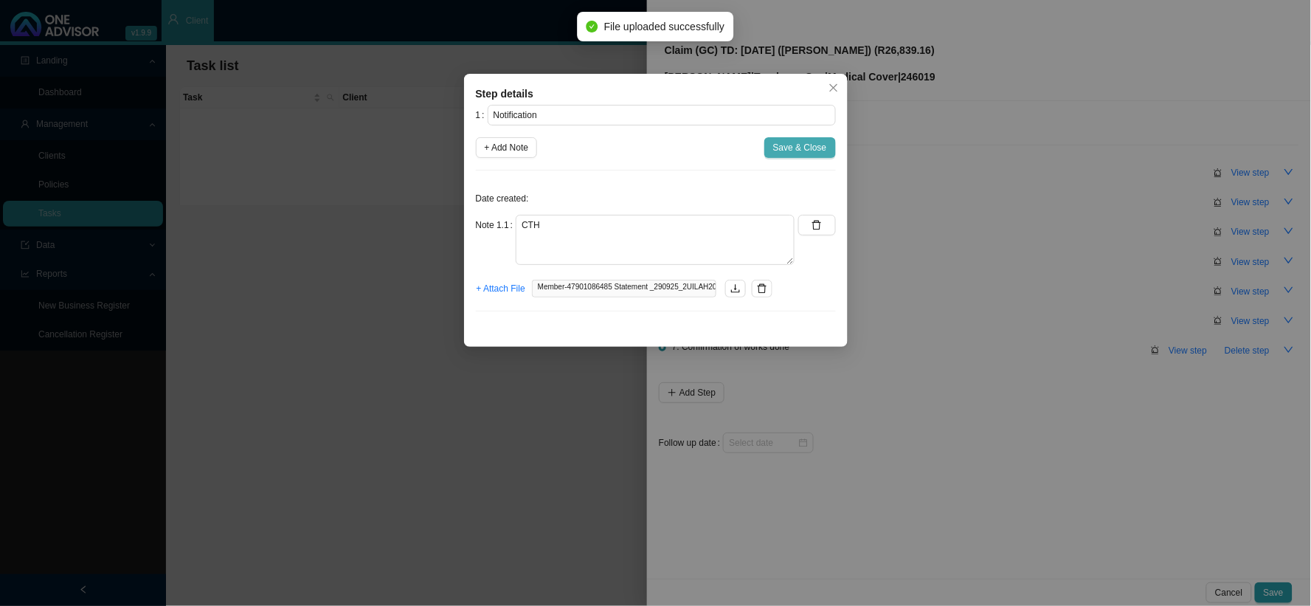
click at [807, 149] on span "Save & Close" at bounding box center [800, 147] width 54 height 15
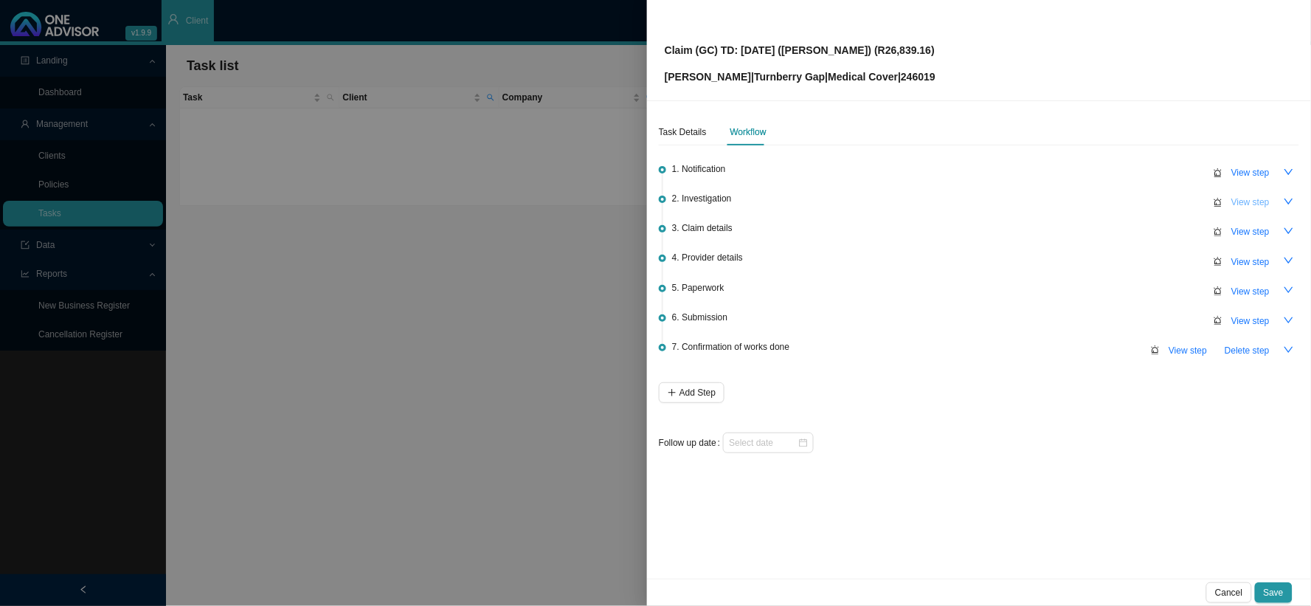
click at [1119, 203] on span "View step" at bounding box center [1251, 202] width 38 height 15
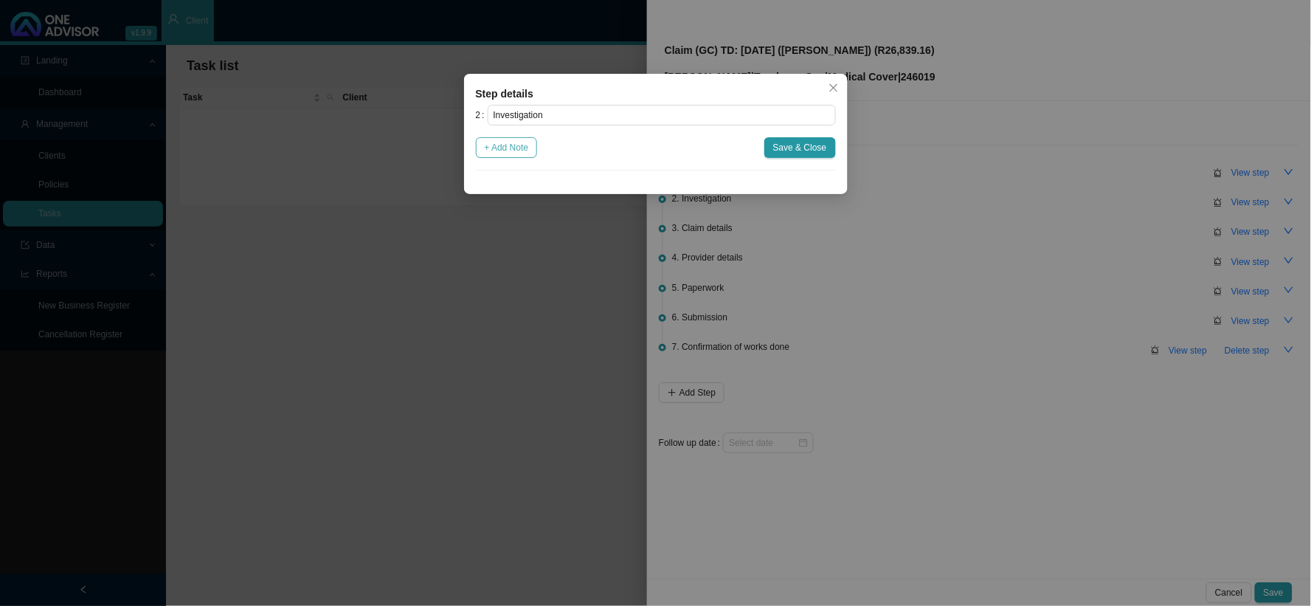
click at [528, 153] on span "+ Add Note" at bounding box center [507, 147] width 44 height 15
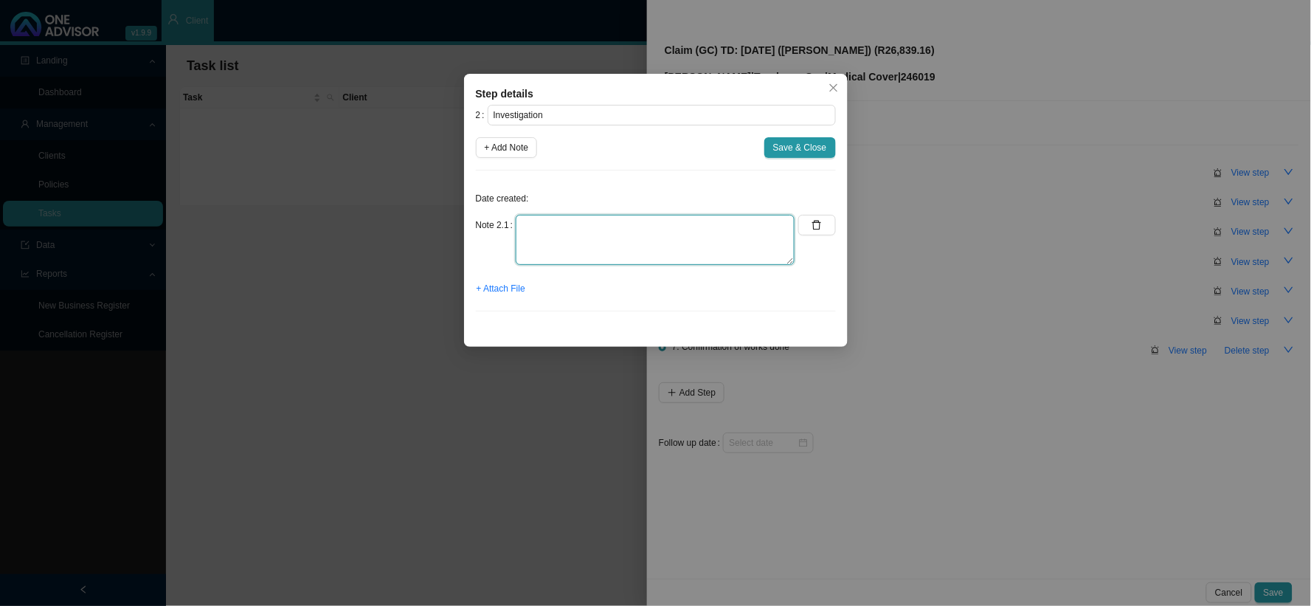
click at [669, 232] on textarea at bounding box center [655, 240] width 279 height 50
type textarea "d"
drag, startPoint x: 778, startPoint y: 223, endPoint x: 691, endPoint y: 219, distance: 87.2
click at [691, 219] on textarea "[PERSON_NAME] had a planned procedure in hospital to fix the [MEDICAL_DATA]" at bounding box center [655, 240] width 279 height 50
type textarea "[PERSON_NAME] had a planned procedure in hospital to fix the [MEDICAL_DATA]"
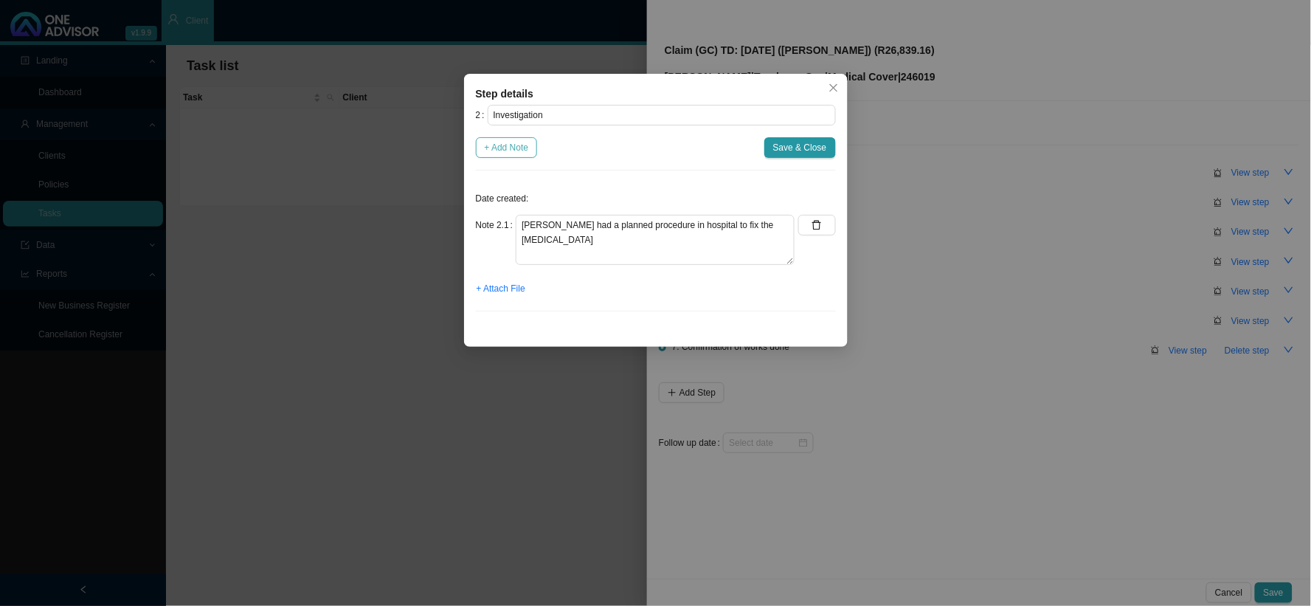
click at [517, 149] on span "+ Add Note" at bounding box center [507, 147] width 44 height 15
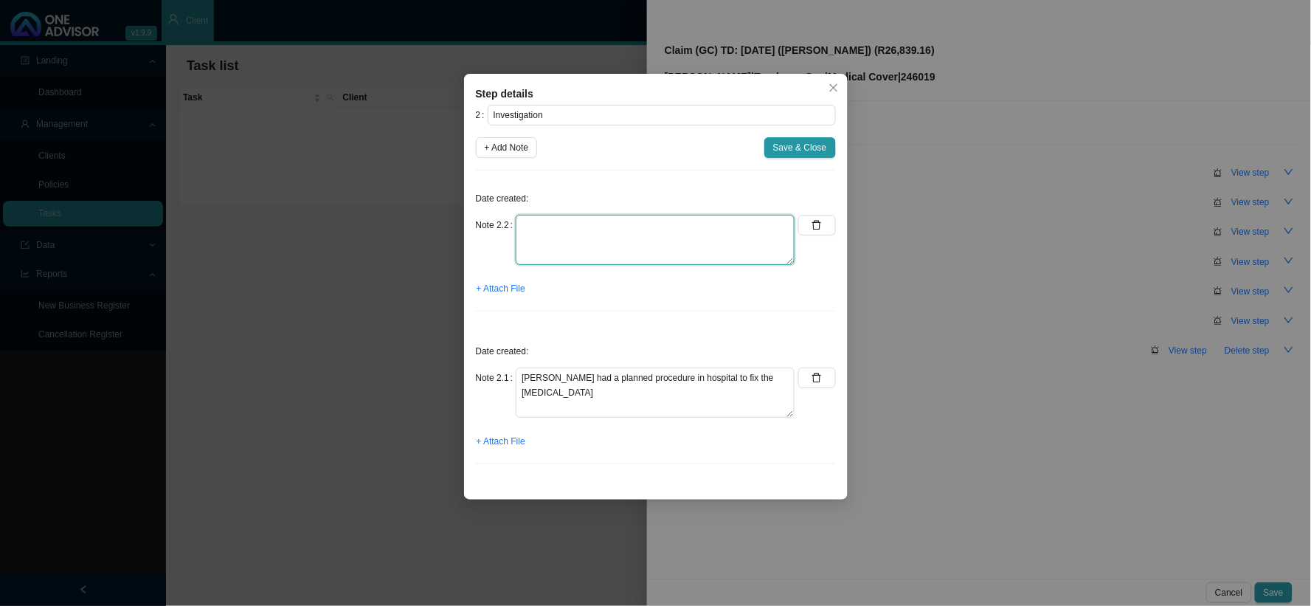
click at [561, 223] on textarea at bounding box center [655, 240] width 279 height 50
click at [583, 223] on textarea "K63.2 -" at bounding box center [655, 240] width 279 height 50
paste textarea "[MEDICAL_DATA]"
type textarea "K63.2 - [MEDICAL_DATA]"
click at [500, 148] on span "+ Add Note" at bounding box center [507, 147] width 44 height 15
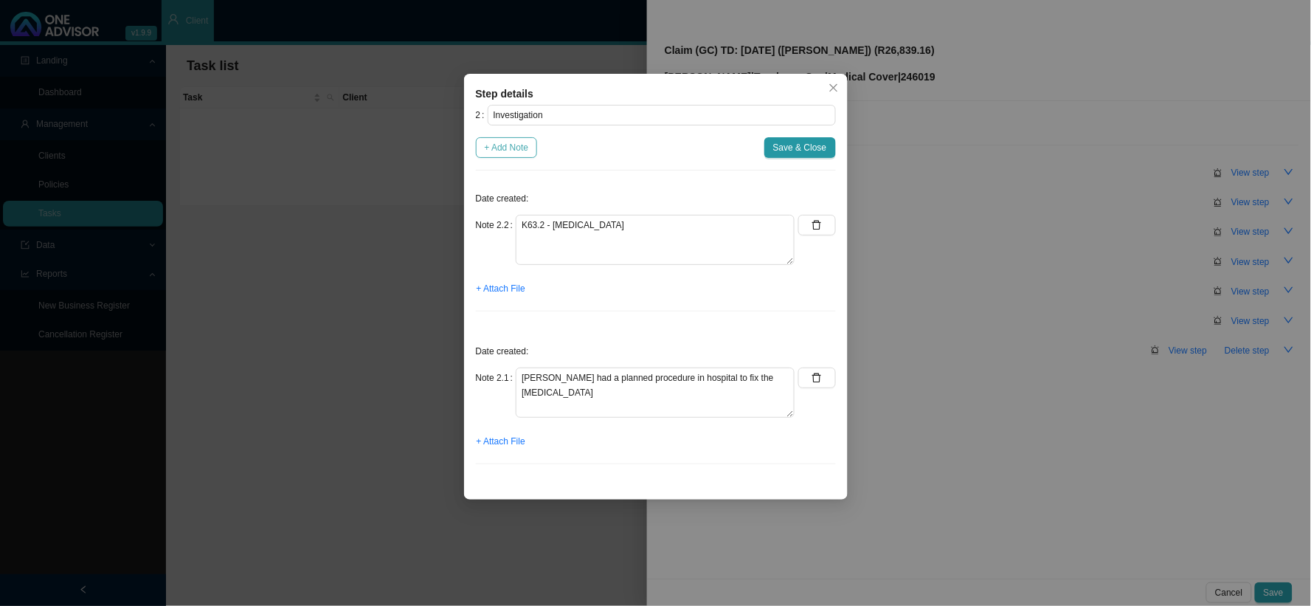
type textarea "K63.2 - [MEDICAL_DATA]"
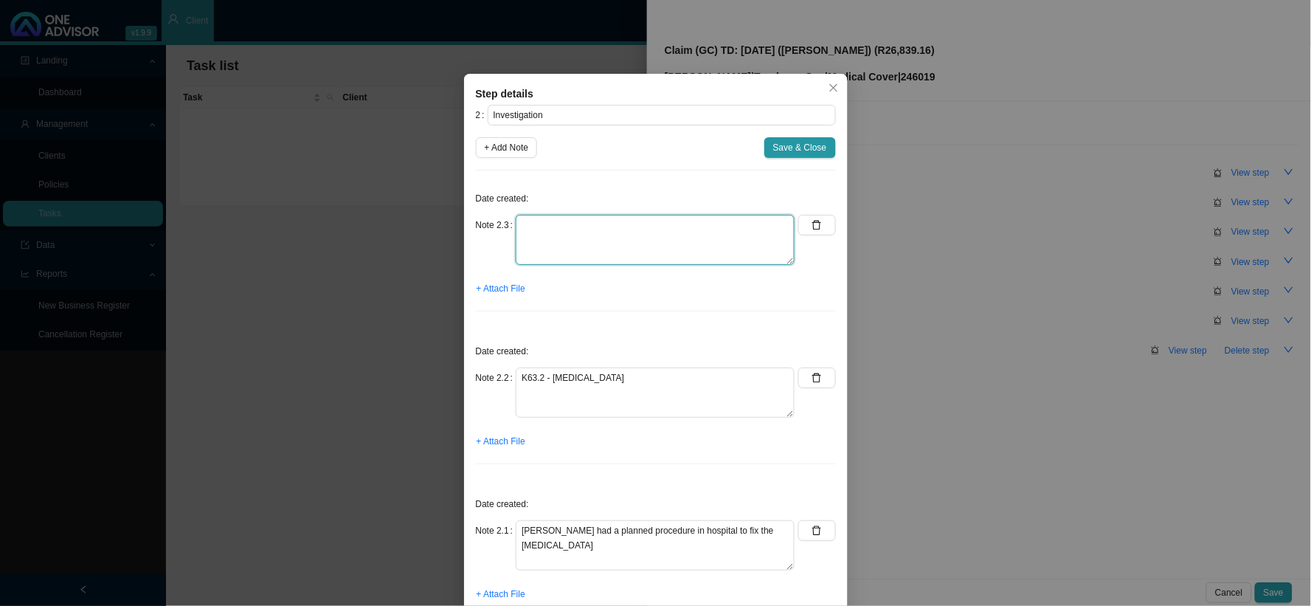
click at [607, 221] on textarea at bounding box center [655, 240] width 279 height 50
click at [593, 232] on textarea "K43.2 -" at bounding box center [655, 240] width 279 height 50
paste textarea "[MEDICAL_DATA]"
type textarea "K43.2 - [MEDICAL_DATA]"
click at [807, 156] on button "Save & Close" at bounding box center [801, 147] width 72 height 21
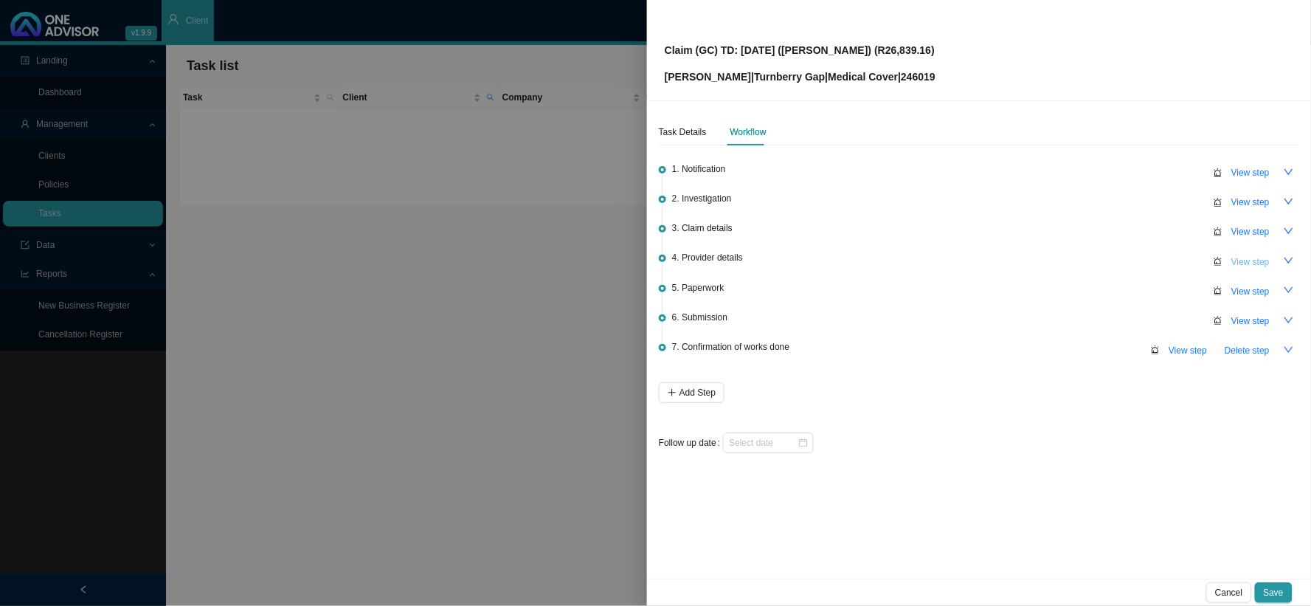
click at [1119, 255] on span "View step" at bounding box center [1251, 262] width 38 height 15
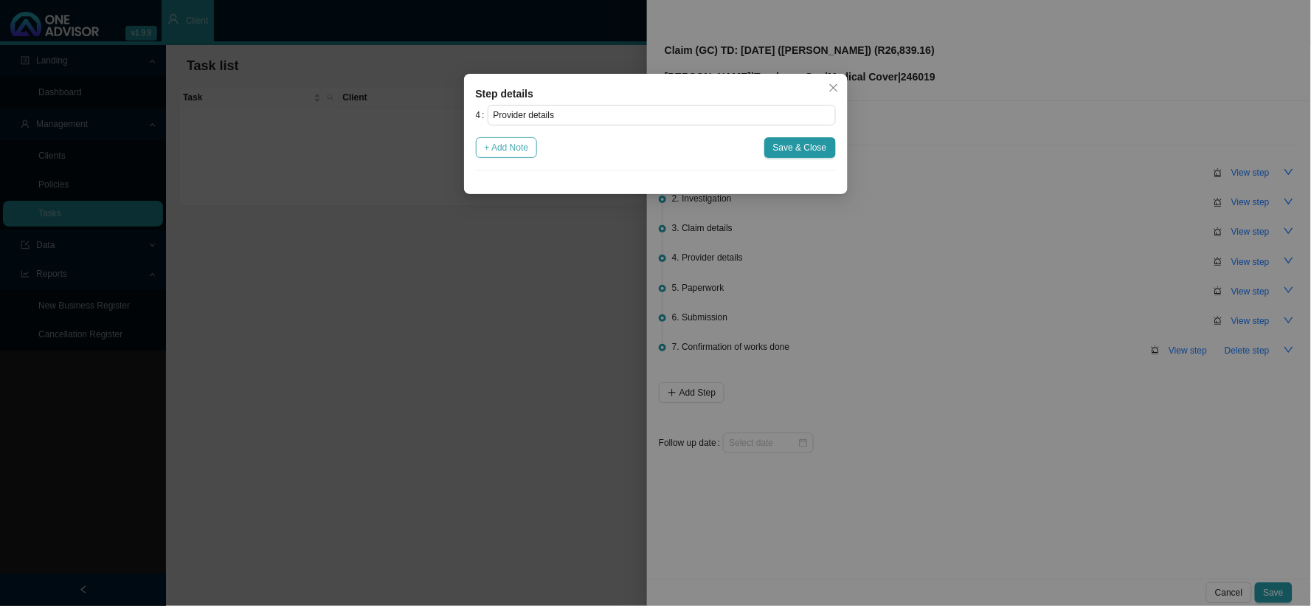
click at [491, 149] on span "+ Add Note" at bounding box center [507, 147] width 44 height 15
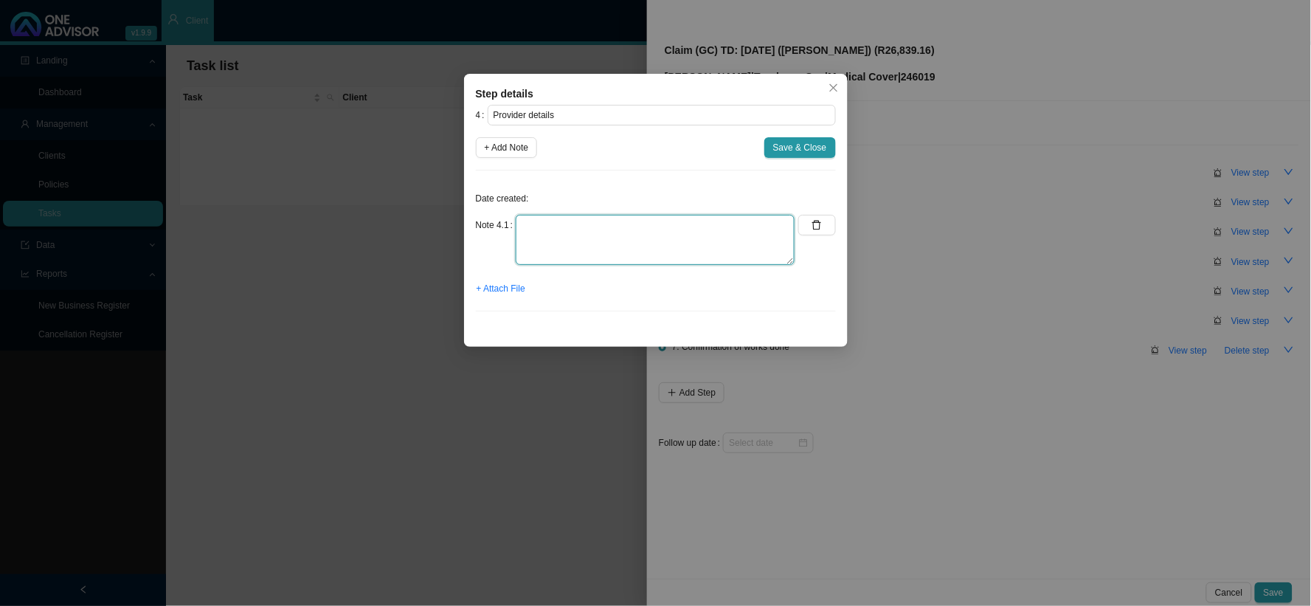
click at [587, 225] on textarea at bounding box center [655, 240] width 279 height 50
click at [655, 224] on textarea "Practice" at bounding box center [655, 240] width 279 height 50
type textarea "Practice: 1039059"
click at [787, 145] on span "Save & Close" at bounding box center [800, 147] width 54 height 15
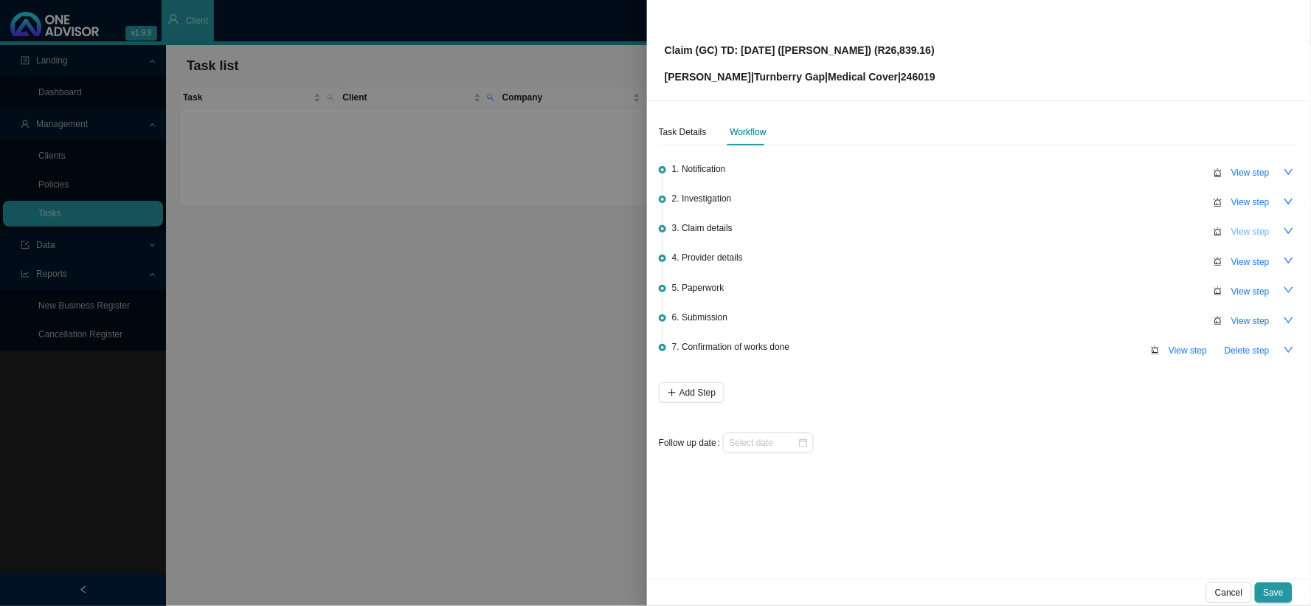
click at [1119, 235] on span "View step" at bounding box center [1251, 231] width 38 height 15
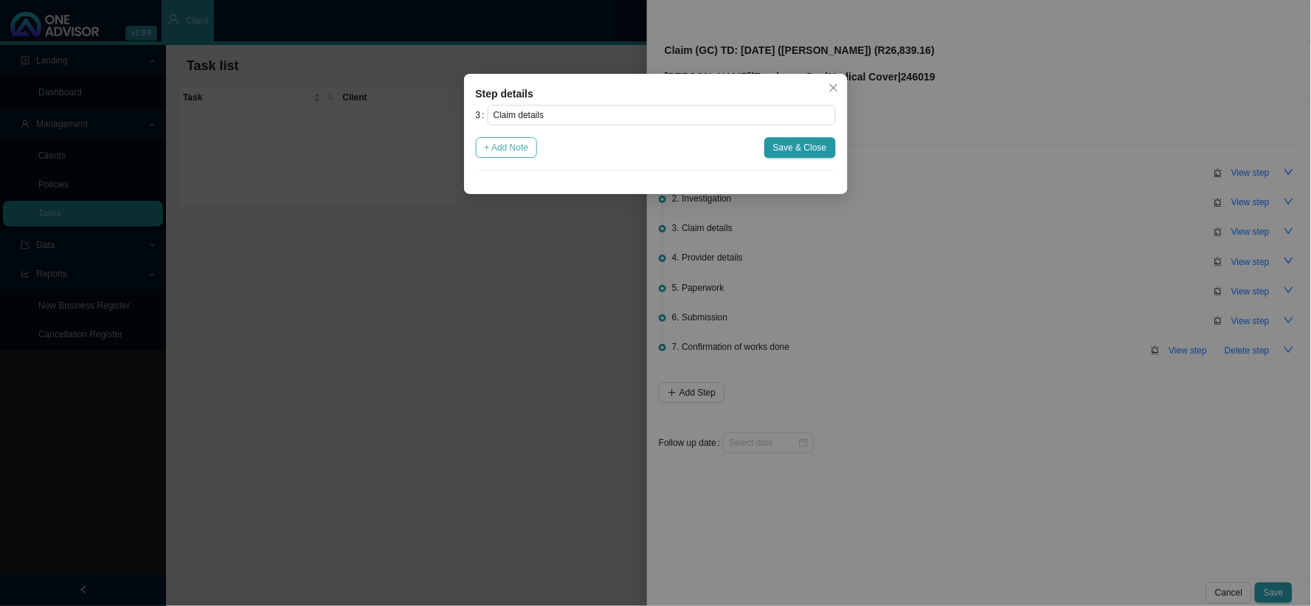
click at [517, 149] on span "+ Add Note" at bounding box center [507, 147] width 44 height 15
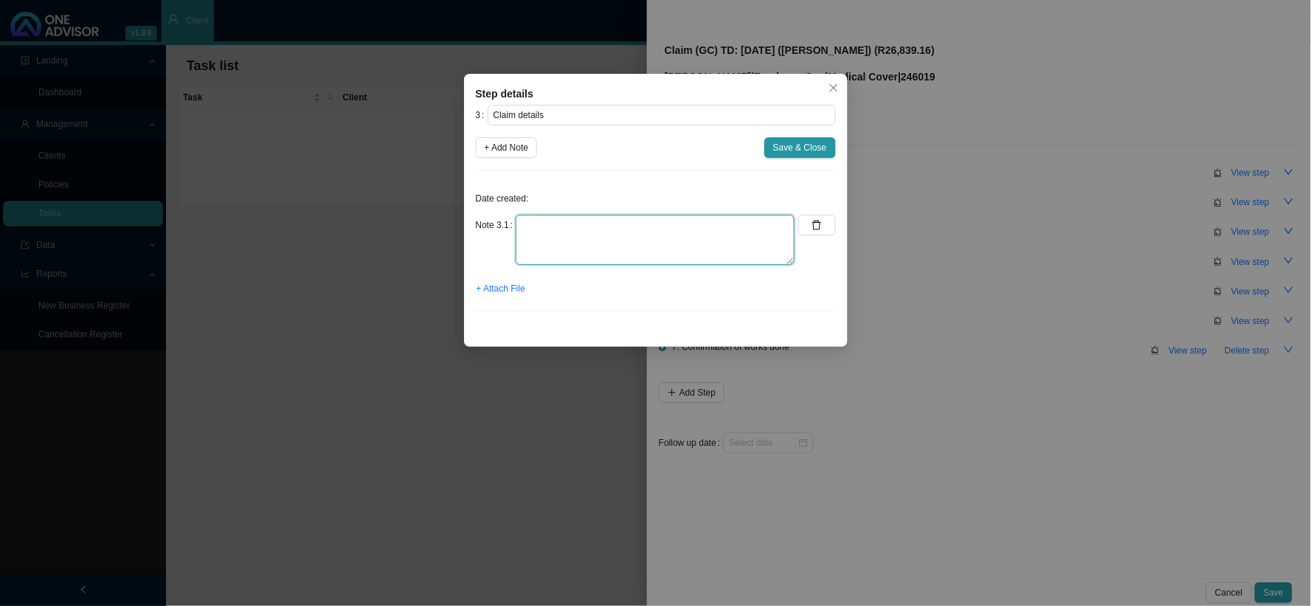
click at [605, 227] on textarea at bounding box center [655, 240] width 279 height 50
click at [625, 224] on textarea "Claimed: Paid: Shortfall:" at bounding box center [655, 240] width 279 height 50
type textarea "Claimed: R47,397.30 Paid: R20,558.14 Shortfall: R26,839.16"
click at [784, 149] on span "Save & Close" at bounding box center [800, 147] width 54 height 15
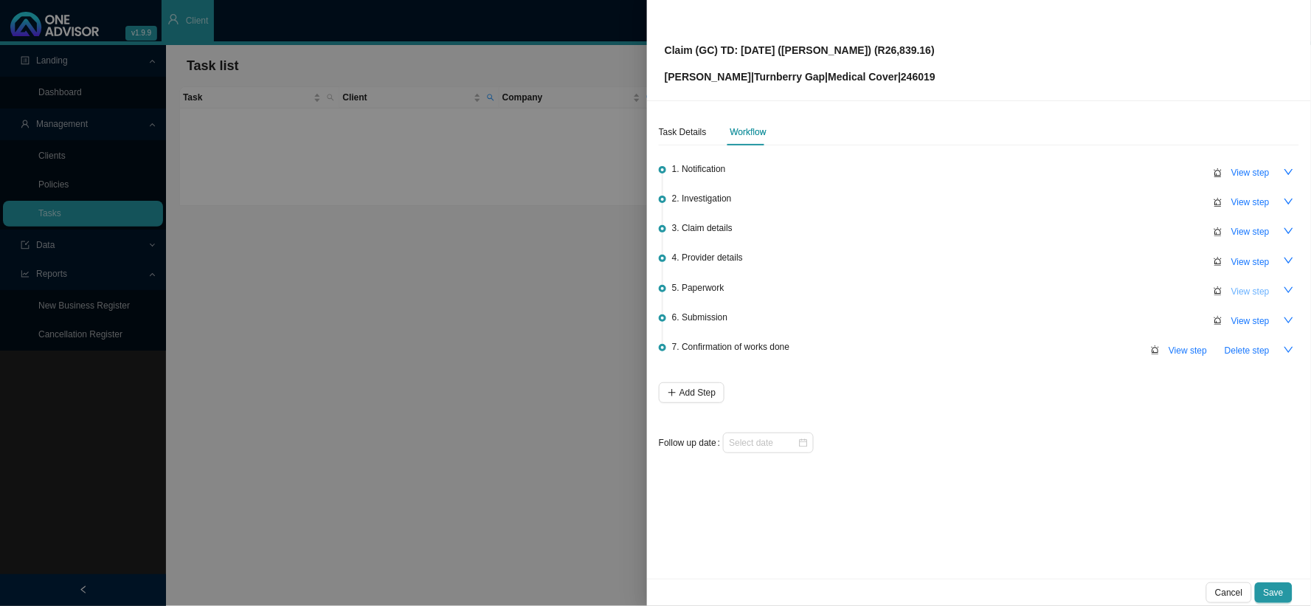
click at [1119, 290] on span "View step" at bounding box center [1251, 291] width 38 height 15
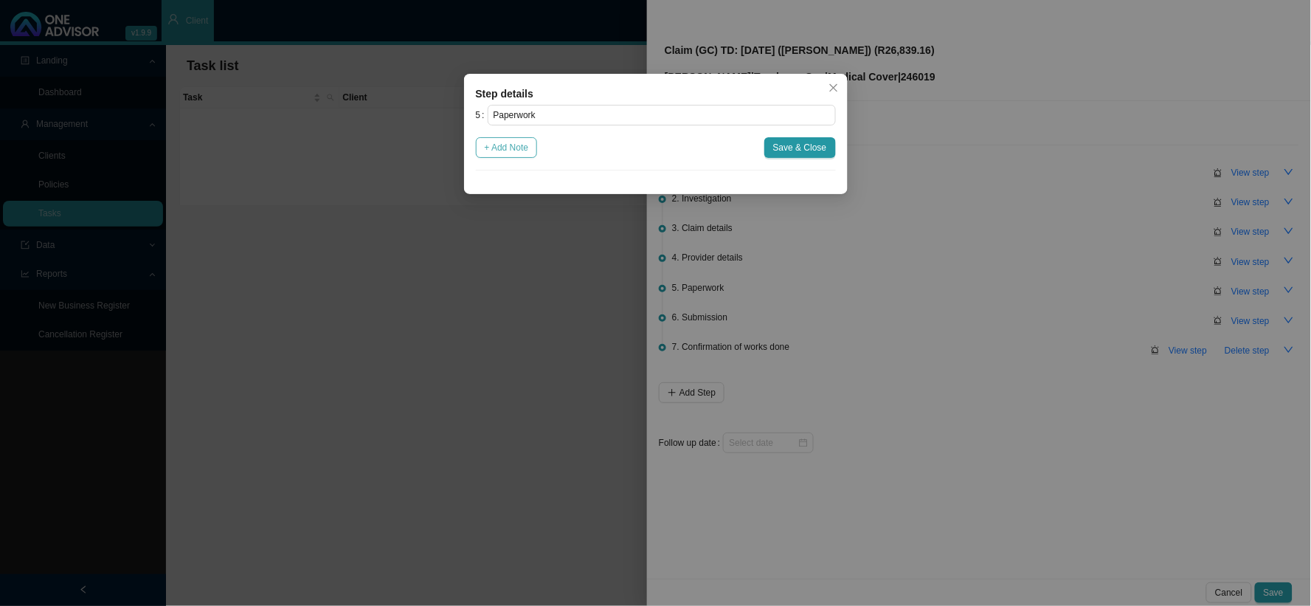
click at [511, 148] on span "+ Add Note" at bounding box center [507, 147] width 44 height 15
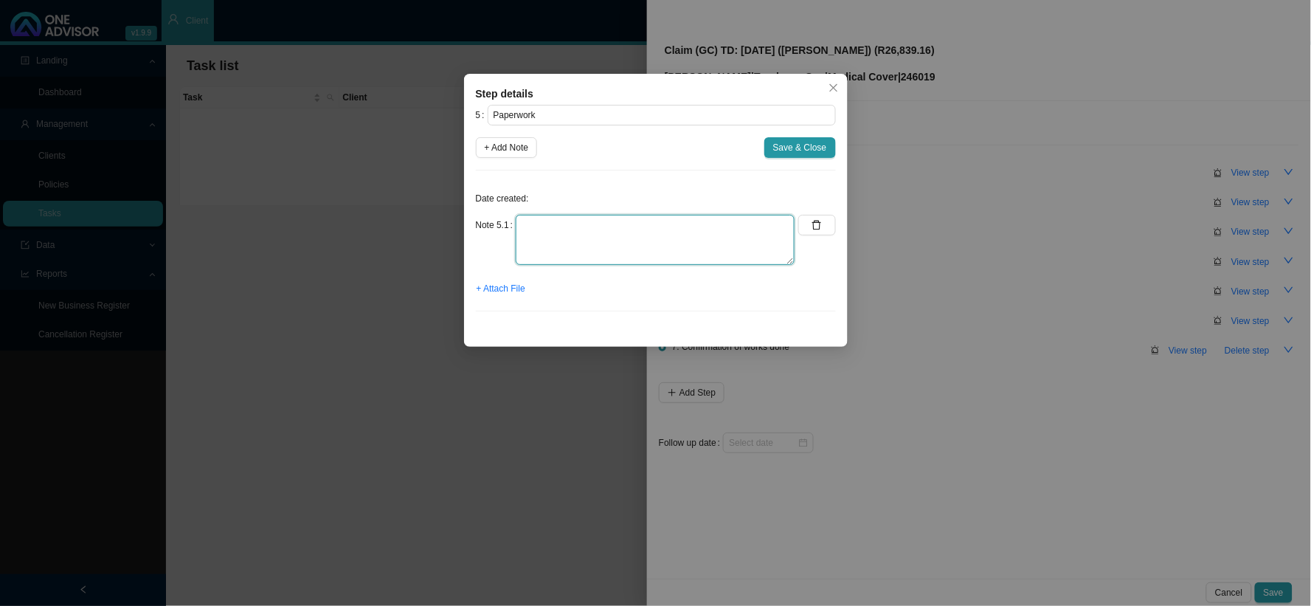
click at [551, 224] on textarea at bounding box center [655, 240] width 279 height 50
type textarea "r"
type textarea "Requested invoice"
click at [496, 149] on span "+ Add Note" at bounding box center [507, 147] width 44 height 15
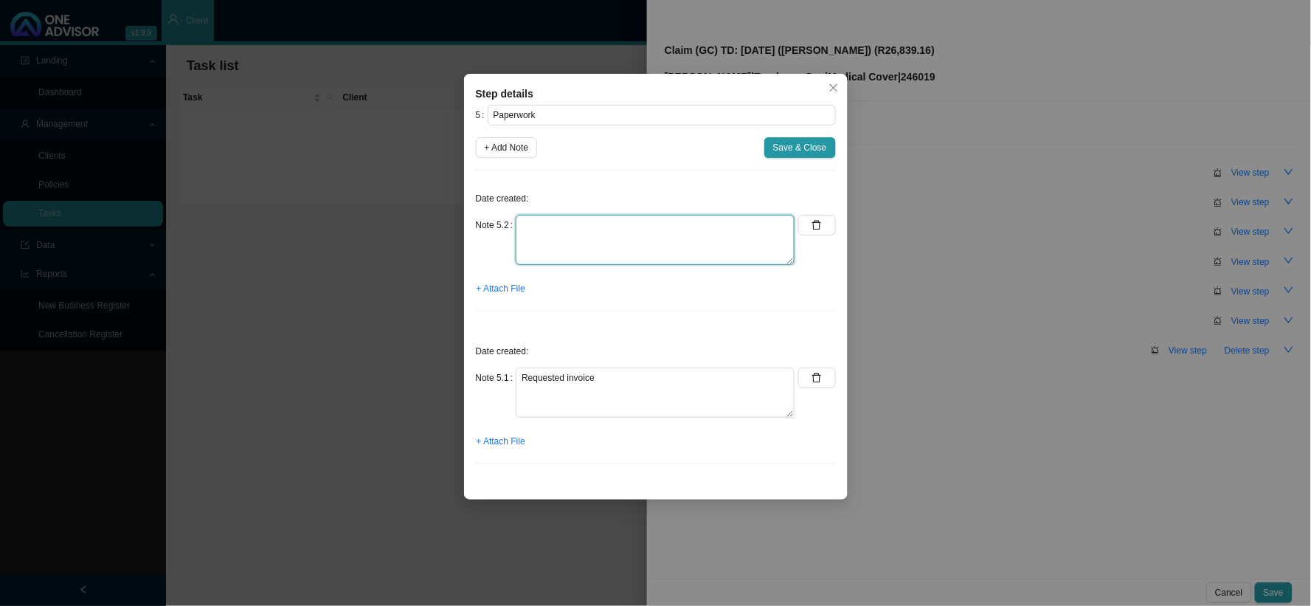
click at [559, 229] on textarea at bounding box center [655, 240] width 279 height 50
type textarea "c"
type textarea "CTH"
click at [503, 297] on button "+ Attach File" at bounding box center [501, 288] width 50 height 21
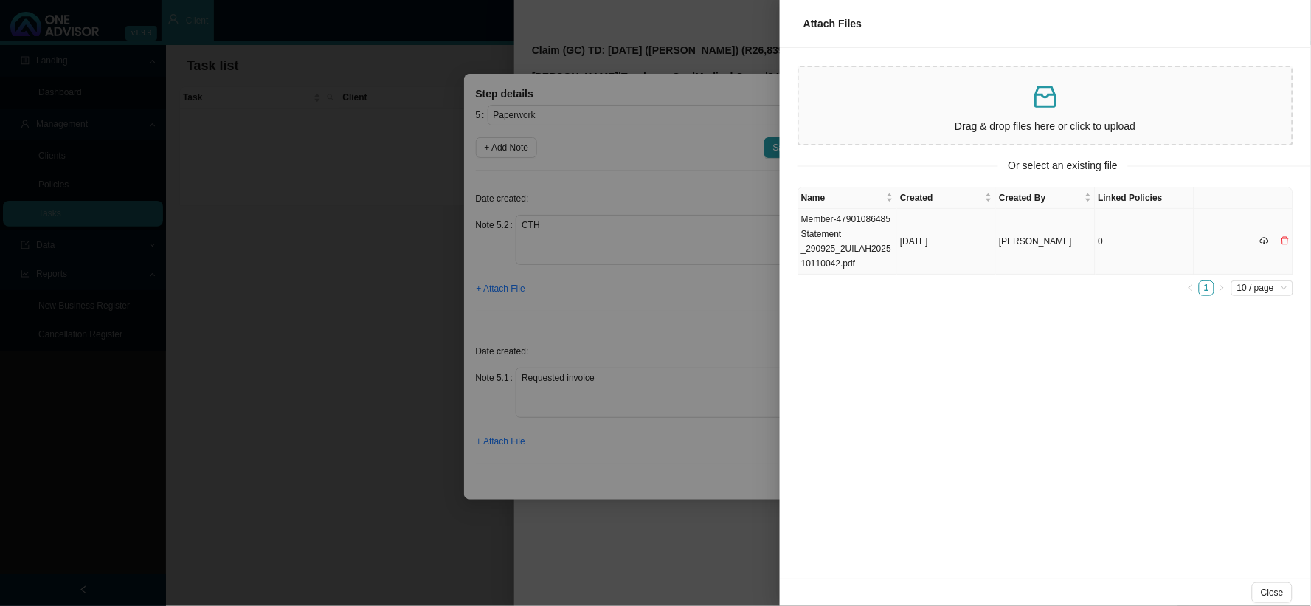
click at [845, 252] on td "Member-47901086485 Statement _290925_2UILAH202510110042.pdf" at bounding box center [848, 242] width 99 height 66
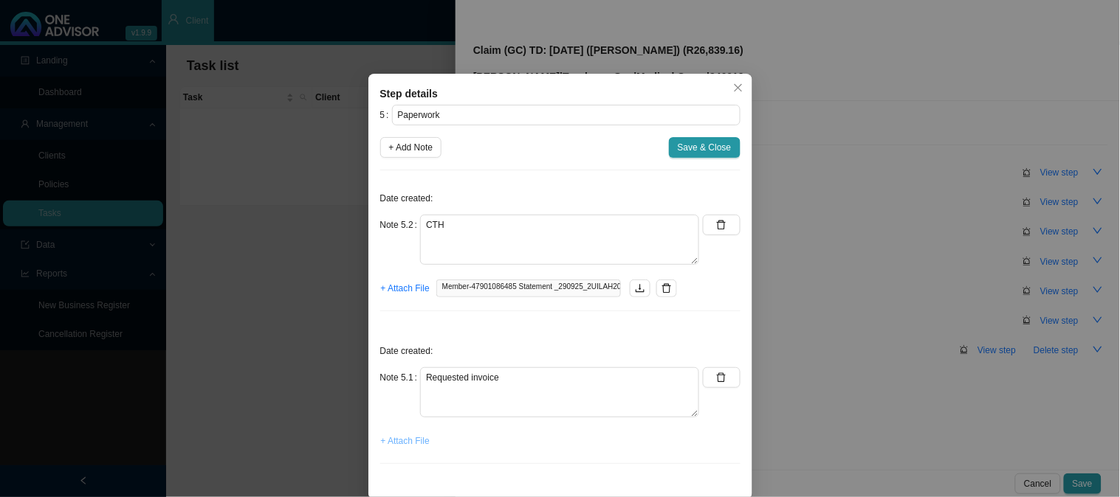
click at [413, 443] on span "+ Attach File" at bounding box center [405, 441] width 49 height 15
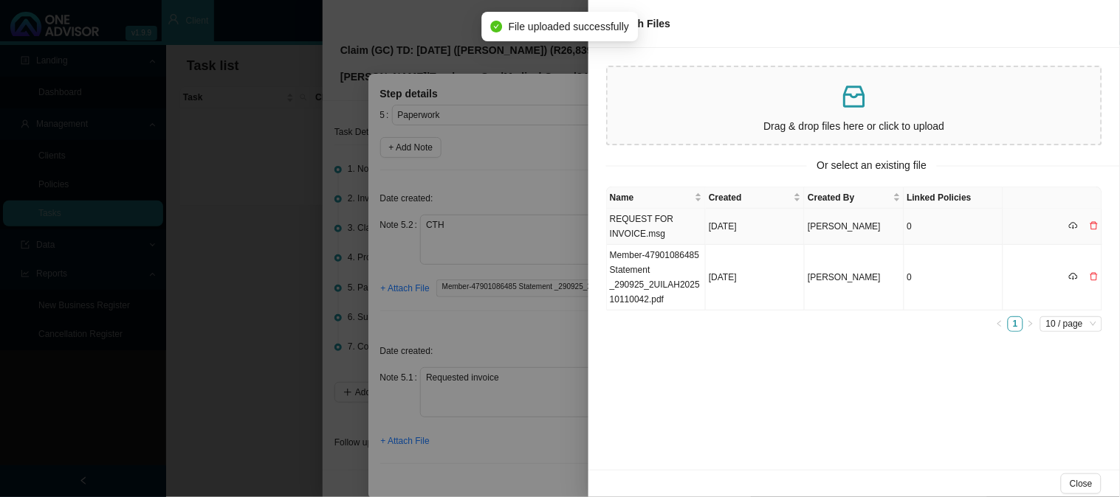
click at [674, 220] on tbody "REQUEST FOR INVOICE.msg [DATE] [PERSON_NAME] 0 Member-47901086485 Statement _29…" at bounding box center [854, 260] width 495 height 102
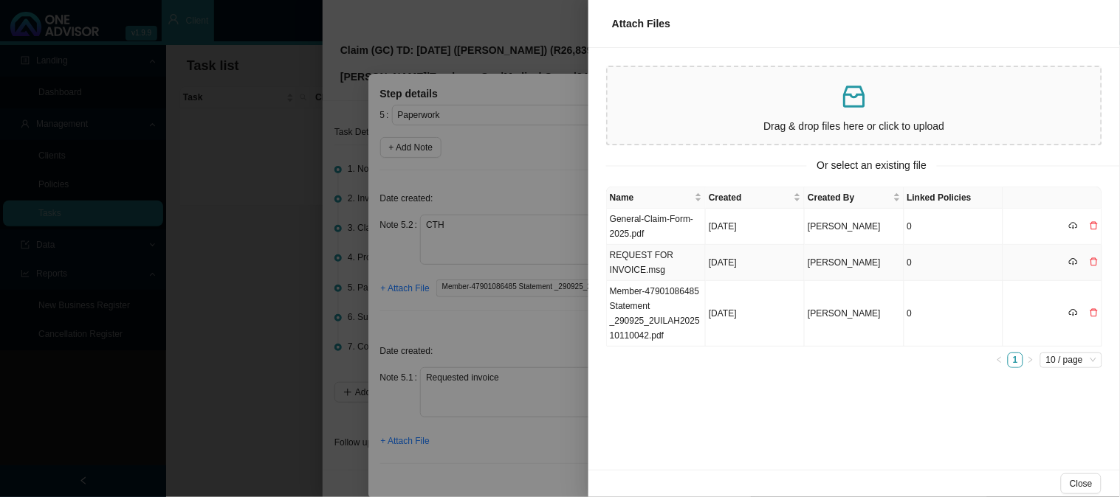
click at [660, 252] on td "REQUEST FOR INVOICE.msg" at bounding box center [656, 263] width 99 height 36
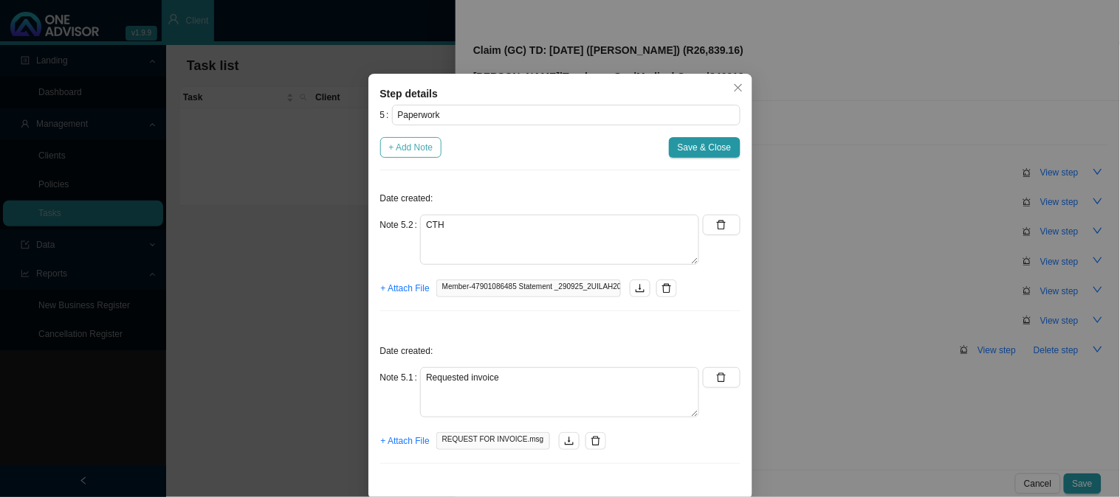
click at [402, 148] on span "+ Add Note" at bounding box center [411, 147] width 44 height 15
type textarea "CTH"
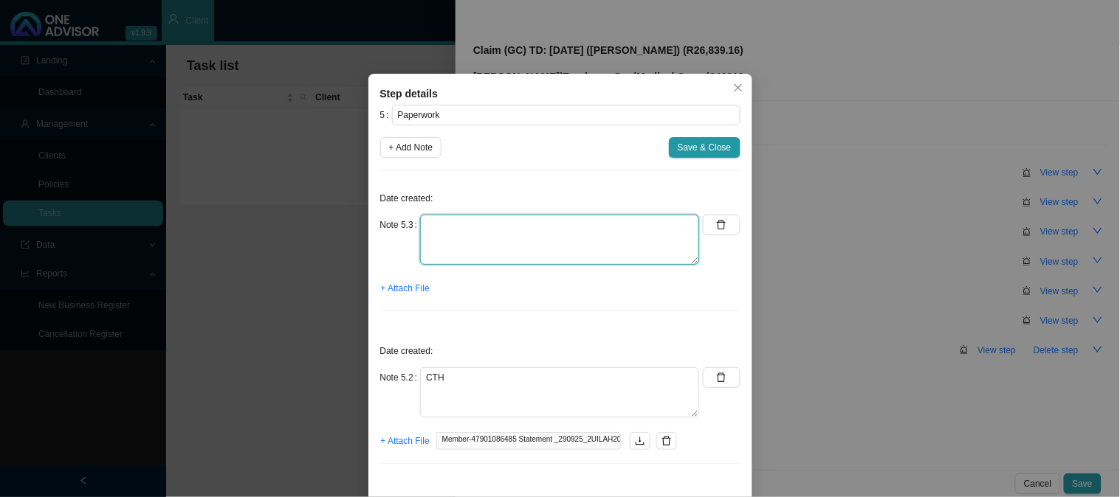
click at [441, 233] on textarea at bounding box center [559, 240] width 279 height 50
type textarea "Claim form"
click at [396, 291] on span "+ Attach File" at bounding box center [405, 288] width 49 height 15
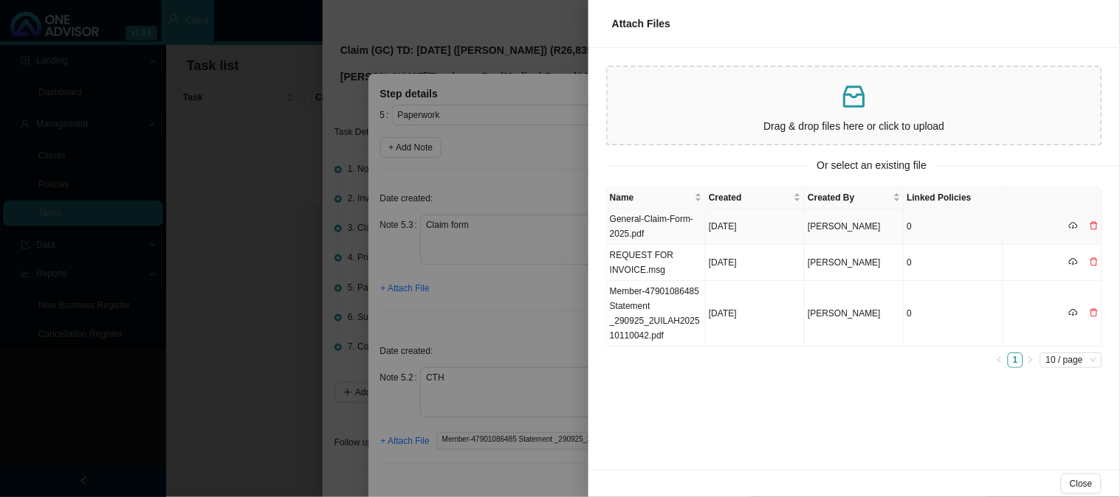
click at [698, 218] on td "General-Claim-Form-2025.pdf" at bounding box center [656, 227] width 99 height 36
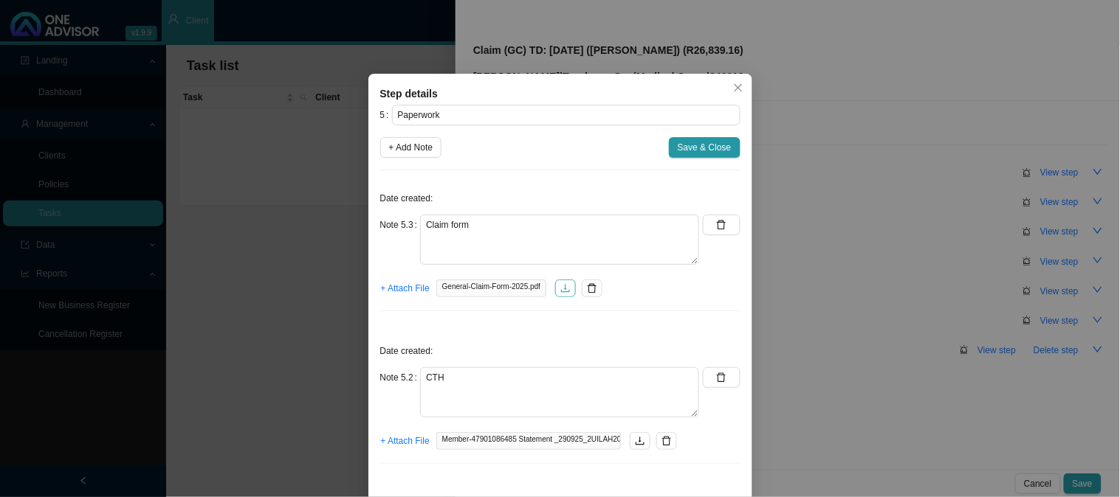
click at [559, 297] on button "button" at bounding box center [565, 289] width 21 height 18
click at [765, 41] on div "Step details 5 Paperwork + Add Note Save & Close Date created: Note 5.3 Claim f…" at bounding box center [560, 248] width 1120 height 497
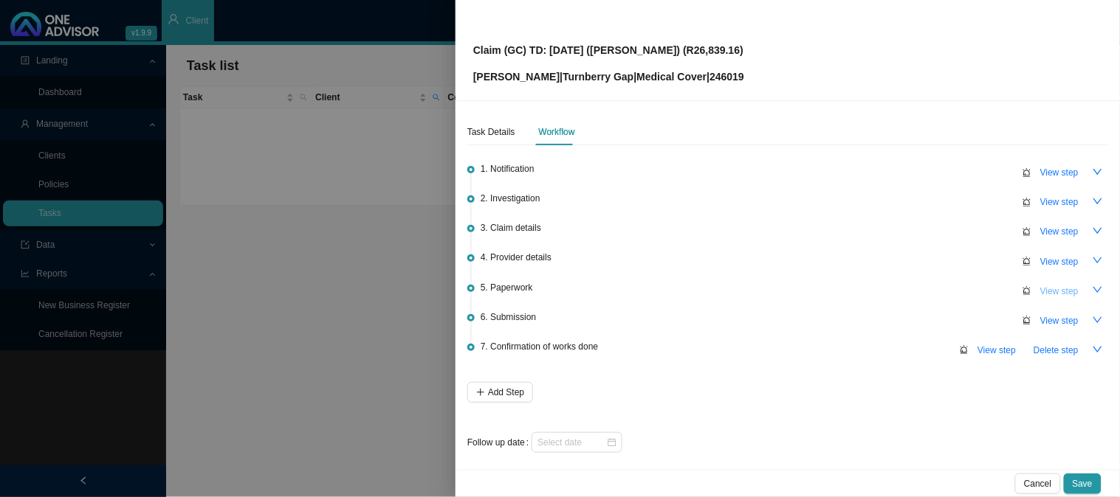
click at [1040, 289] on span "View step" at bounding box center [1059, 291] width 38 height 15
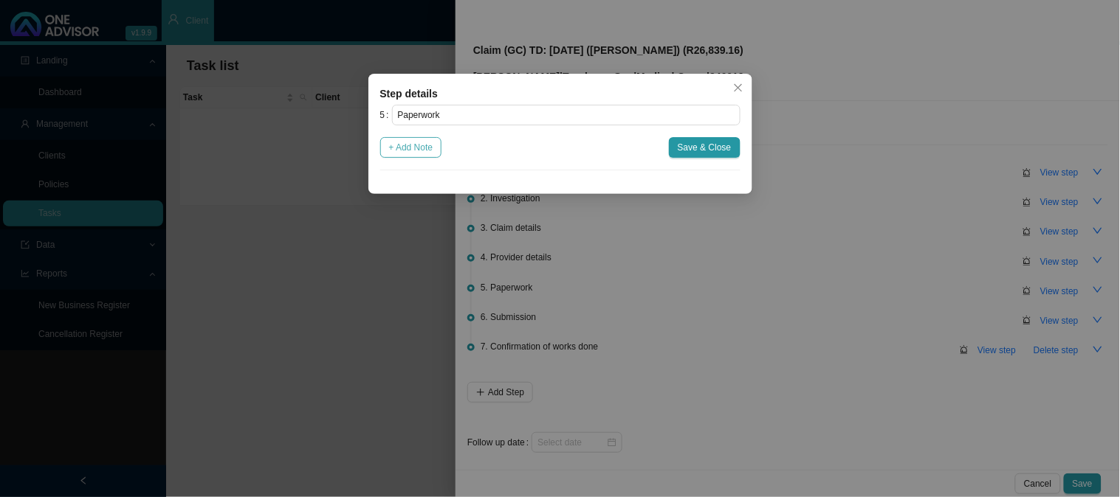
click at [432, 150] on span "+ Add Note" at bounding box center [411, 147] width 44 height 15
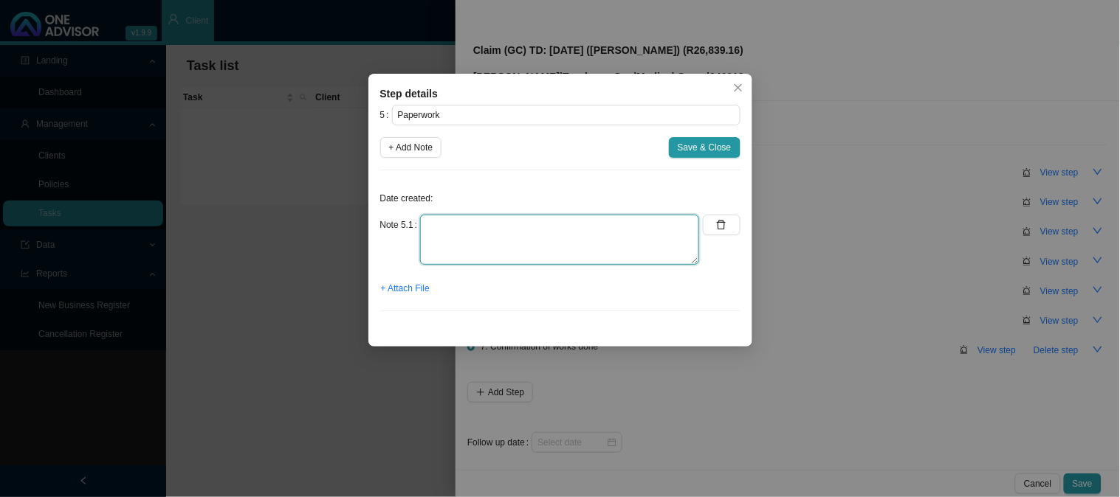
click at [498, 226] on textarea at bounding box center [559, 240] width 279 height 50
type textarea "CTH"
click at [399, 296] on span "+ Attach File" at bounding box center [405, 288] width 49 height 15
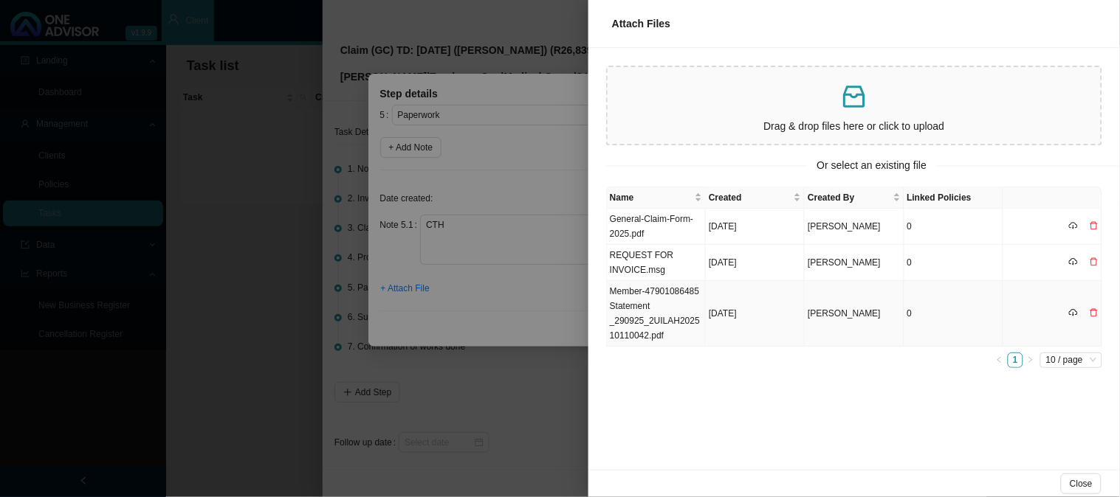
click at [636, 300] on td "Member-47901086485 Statement _290925_2UILAH202510110042.pdf" at bounding box center [656, 314] width 99 height 66
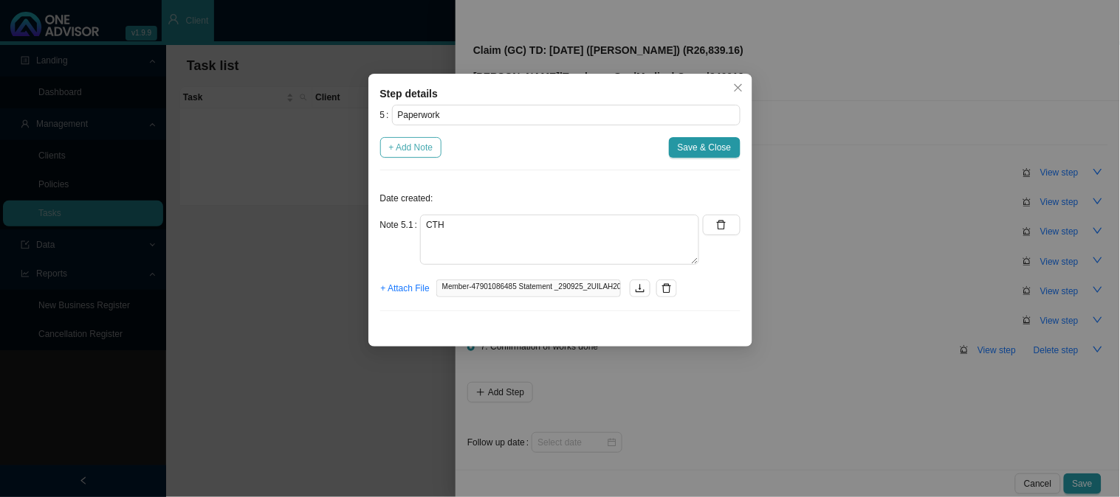
click at [404, 145] on span "+ Add Note" at bounding box center [411, 147] width 44 height 15
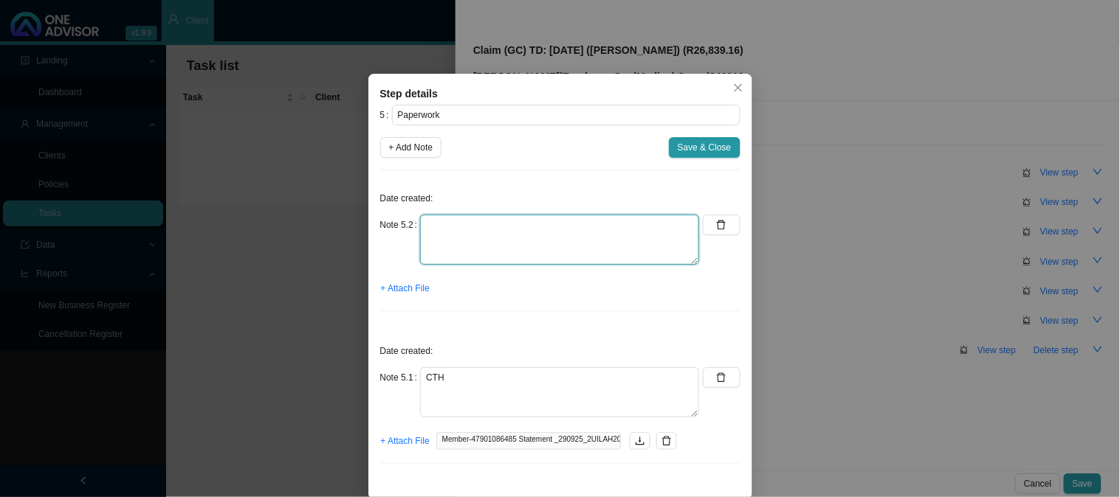
click at [467, 238] on textarea at bounding box center [559, 240] width 279 height 50
type textarea "c"
type textarea "Claim form"
click at [406, 289] on span "+ Attach File" at bounding box center [405, 288] width 49 height 15
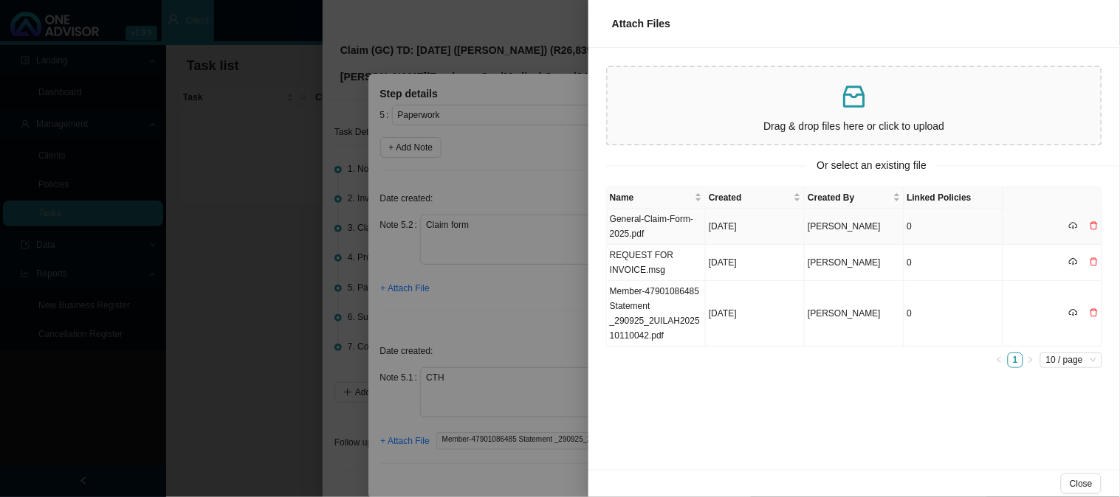
click at [647, 226] on td "General-Claim-Form-2025.pdf" at bounding box center [656, 227] width 99 height 36
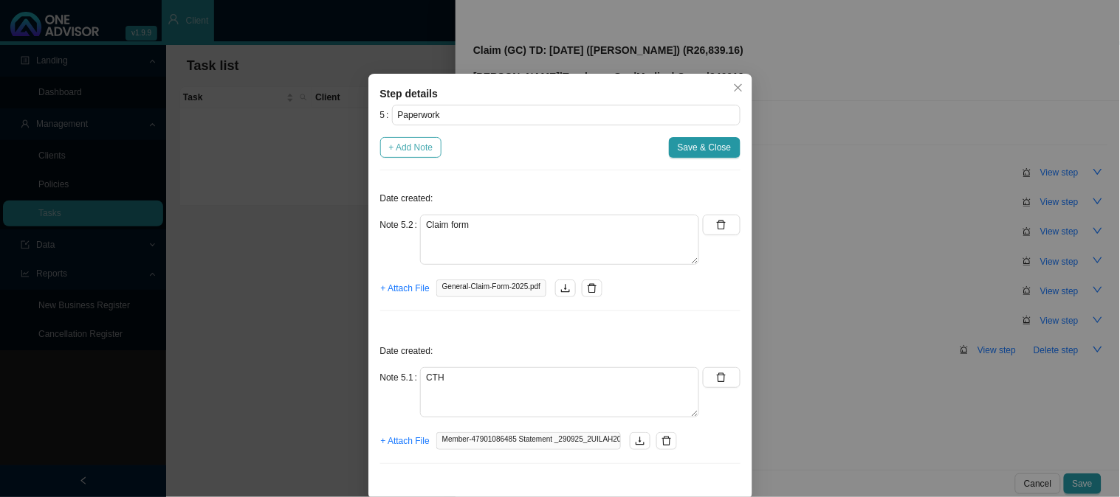
click at [404, 151] on span "+ Add Note" at bounding box center [411, 147] width 44 height 15
type textarea "Claim form"
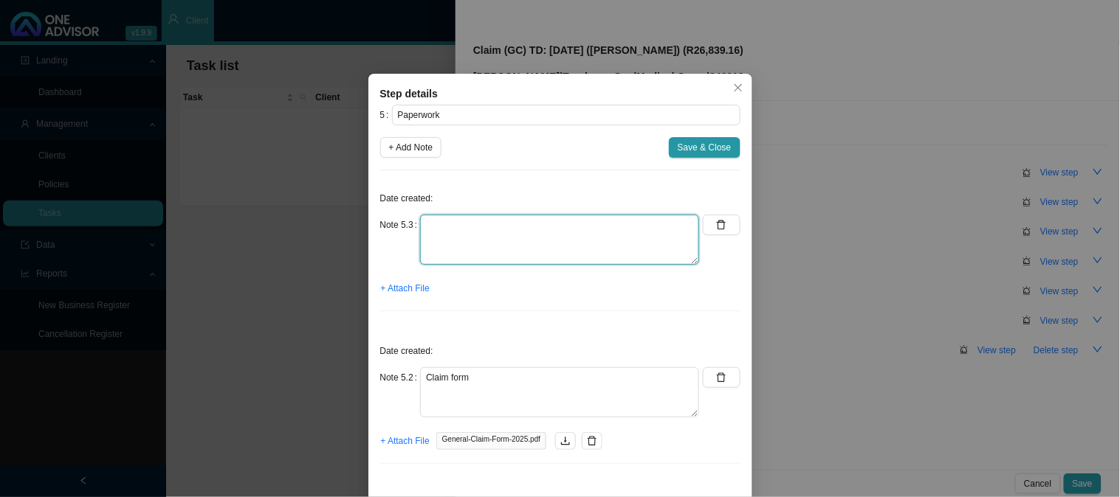
click at [444, 232] on textarea at bounding box center [559, 240] width 279 height 50
type textarea "Requested invoice"
click at [414, 289] on span "+ Attach File" at bounding box center [405, 288] width 49 height 15
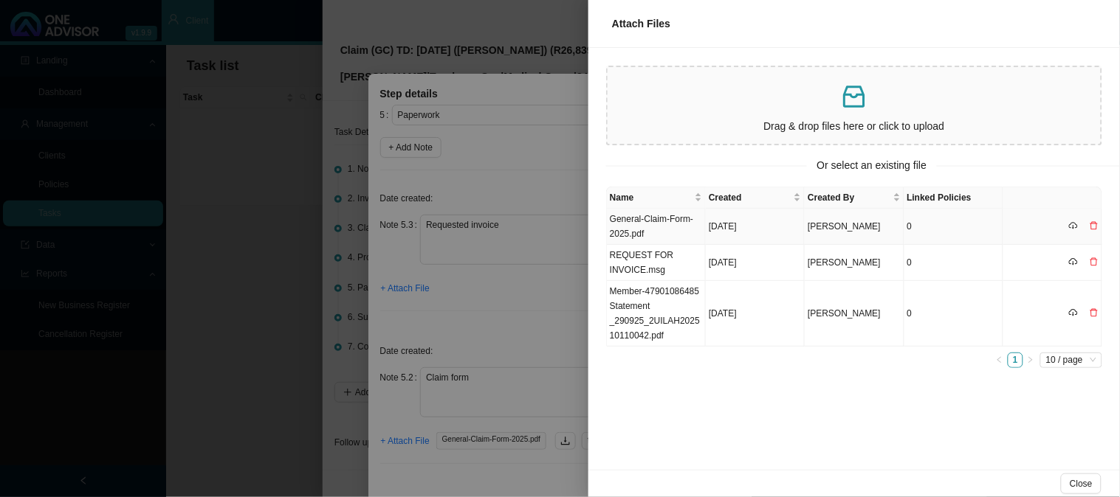
click at [668, 217] on td "General-Claim-Form-2025.pdf" at bounding box center [656, 227] width 99 height 36
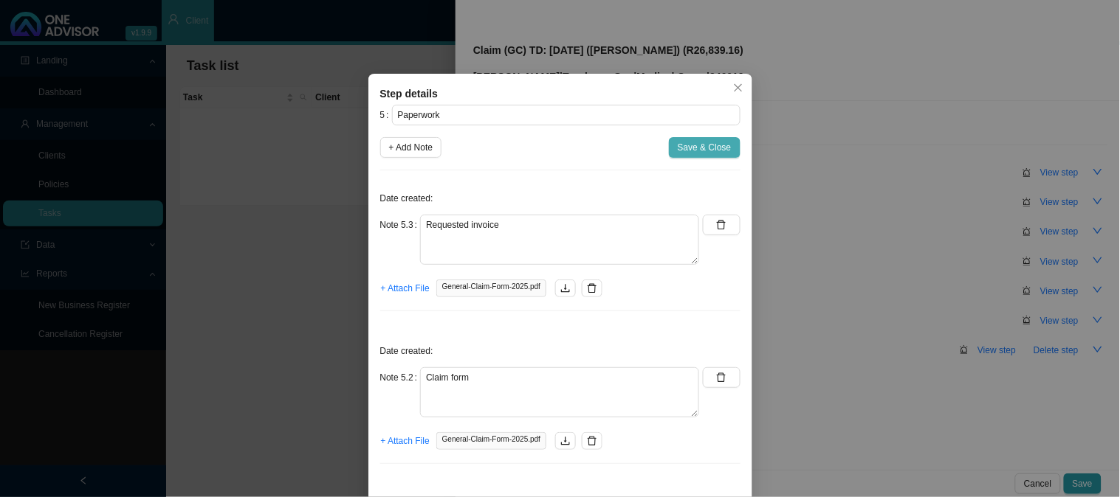
click at [697, 151] on span "Save & Close" at bounding box center [705, 147] width 54 height 15
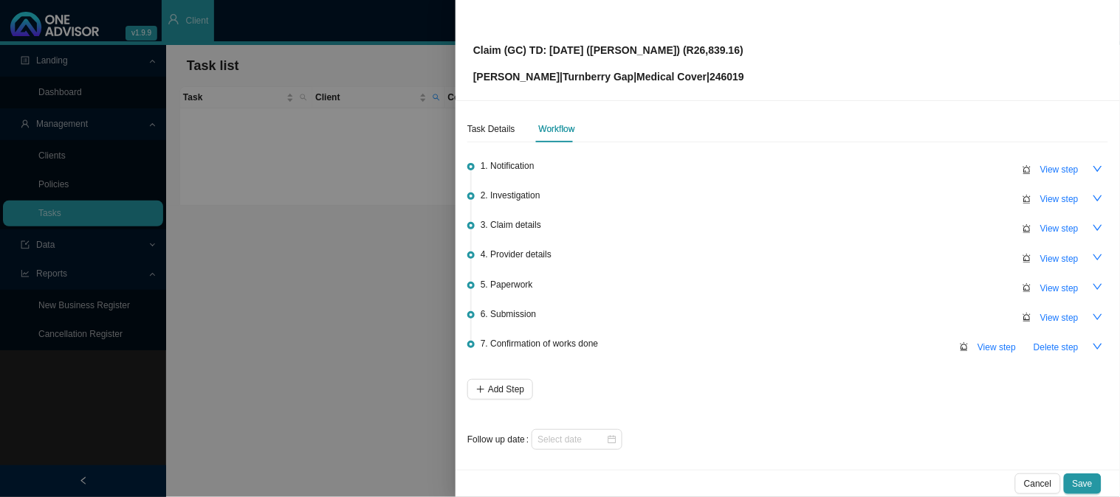
scroll to position [4, 0]
click at [587, 433] on input at bounding box center [571, 439] width 69 height 15
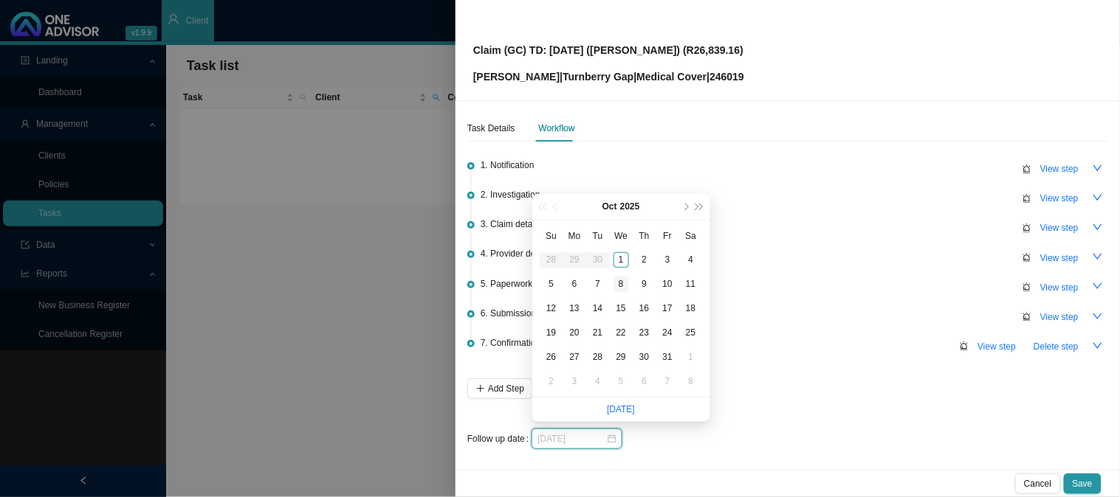
type input "[DATE]"
click at [622, 283] on div "8" at bounding box center [620, 284] width 15 height 15
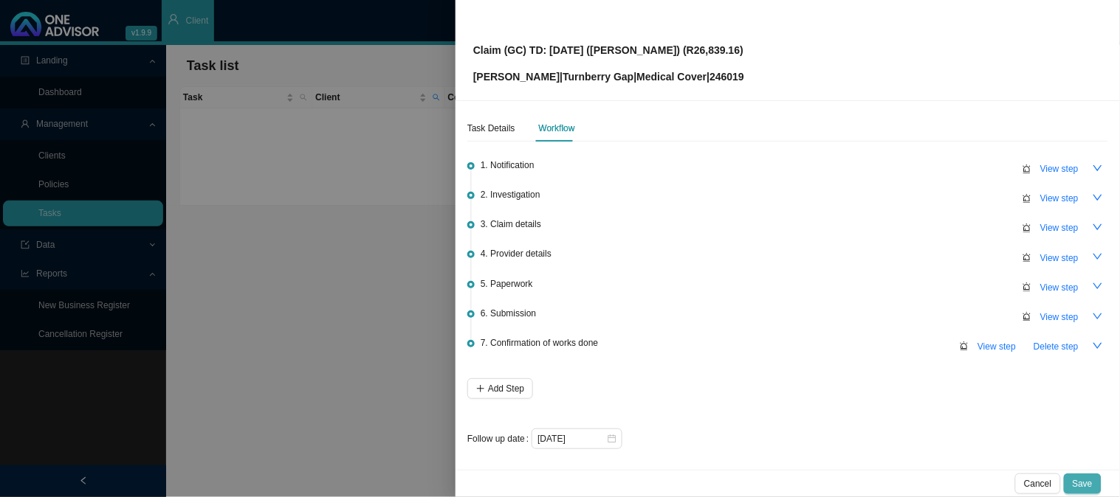
click at [1082, 483] on span "Save" at bounding box center [1082, 484] width 20 height 15
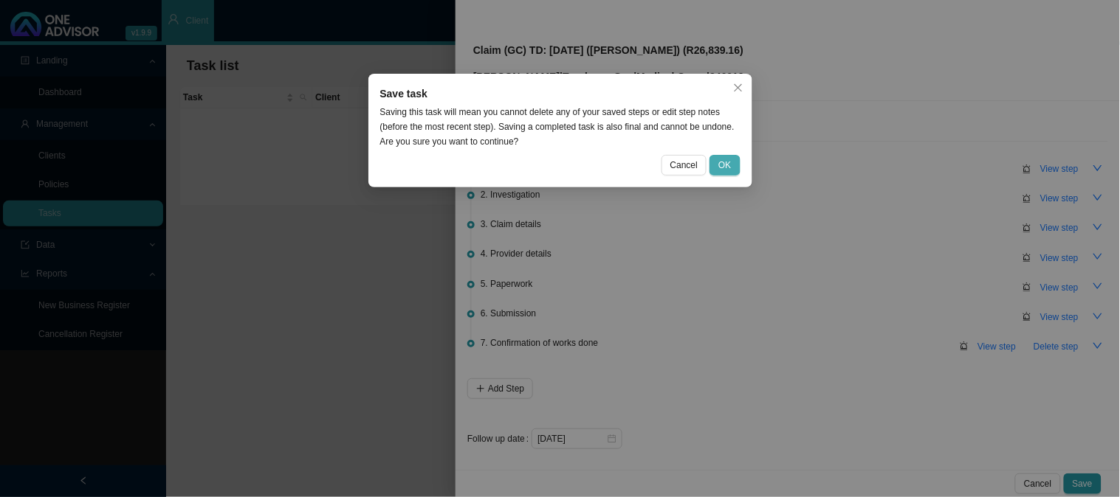
click at [731, 165] on span "OK" at bounding box center [724, 165] width 13 height 15
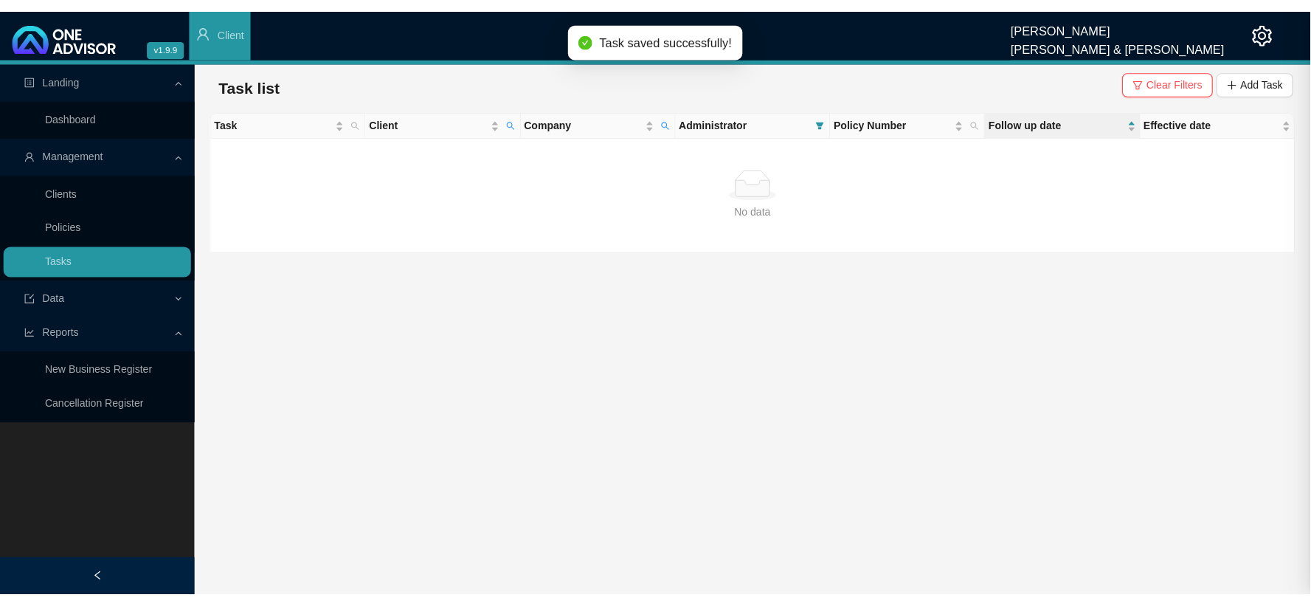
scroll to position [0, 0]
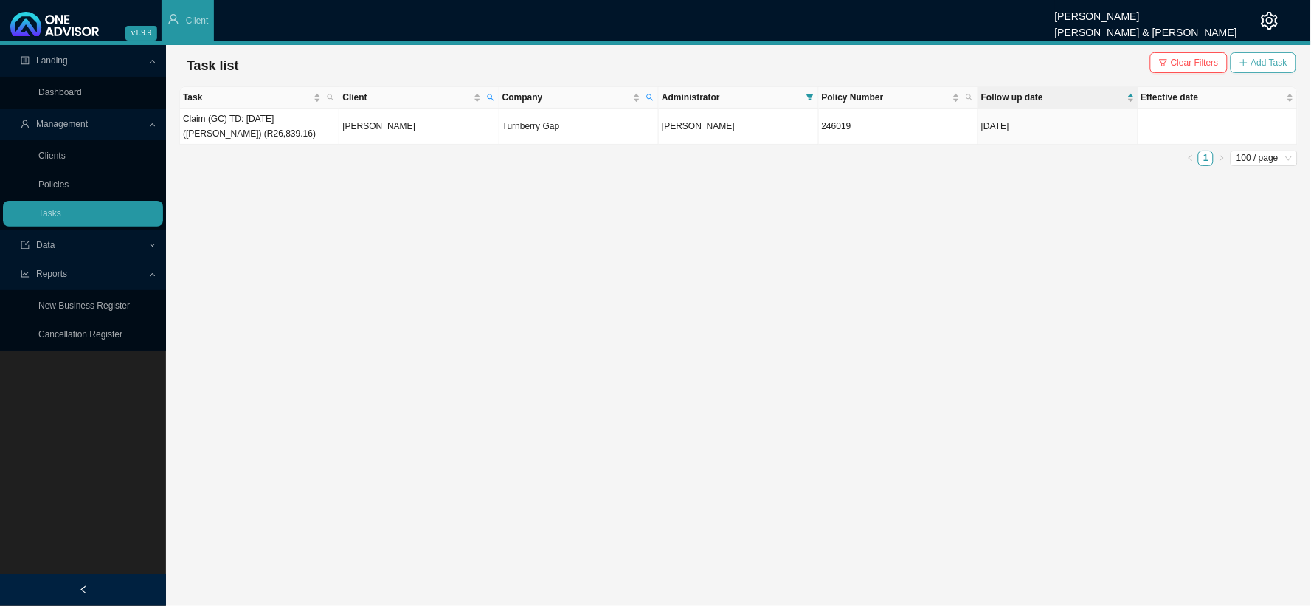
click at [1119, 61] on span "Add Task" at bounding box center [1270, 62] width 36 height 15
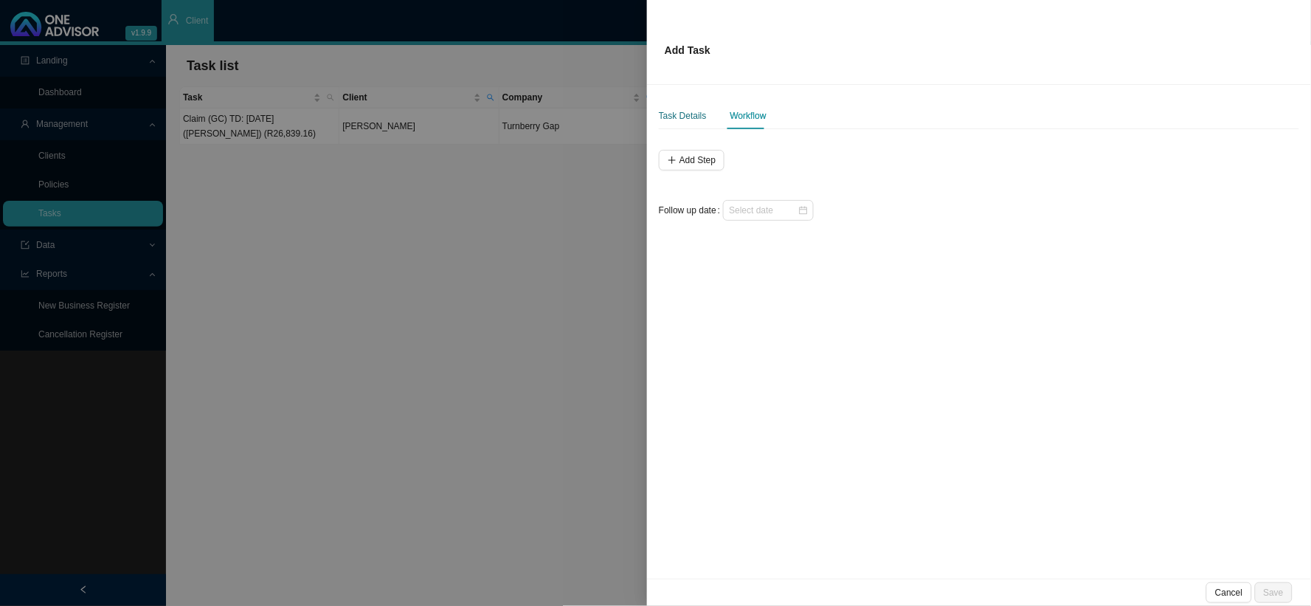
click at [695, 119] on div "Task Details" at bounding box center [683, 115] width 48 height 15
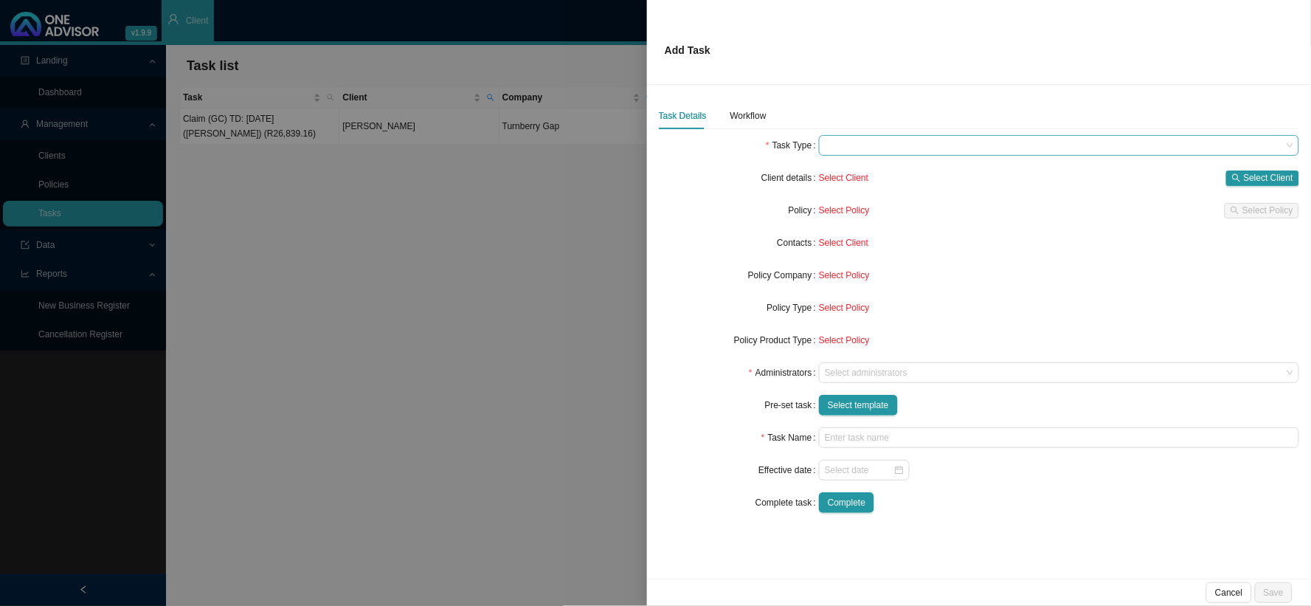
click at [844, 152] on span at bounding box center [1059, 145] width 469 height 19
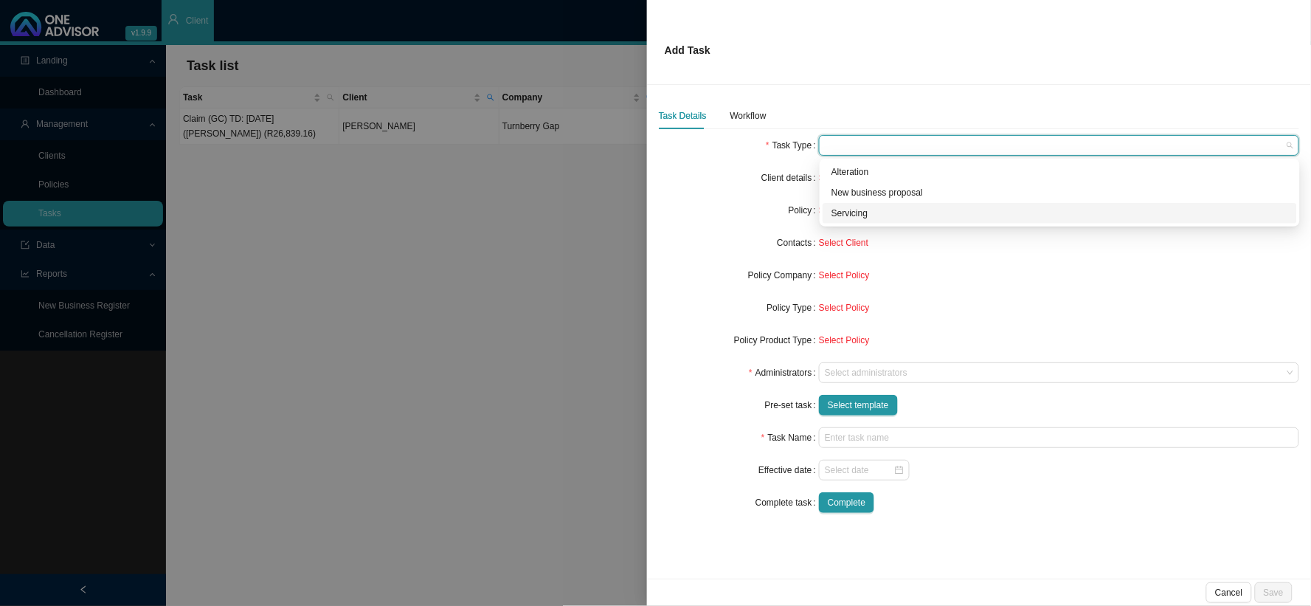
click at [847, 207] on div "Servicing" at bounding box center [1060, 213] width 457 height 15
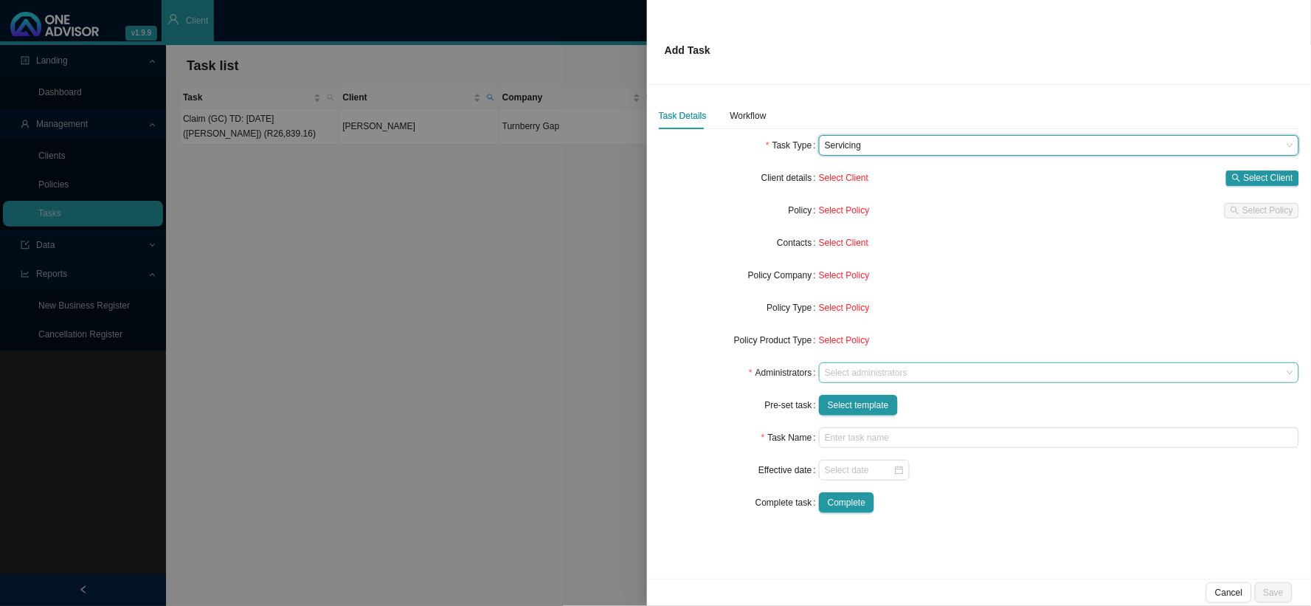
click at [842, 376] on div at bounding box center [1052, 373] width 461 height 11
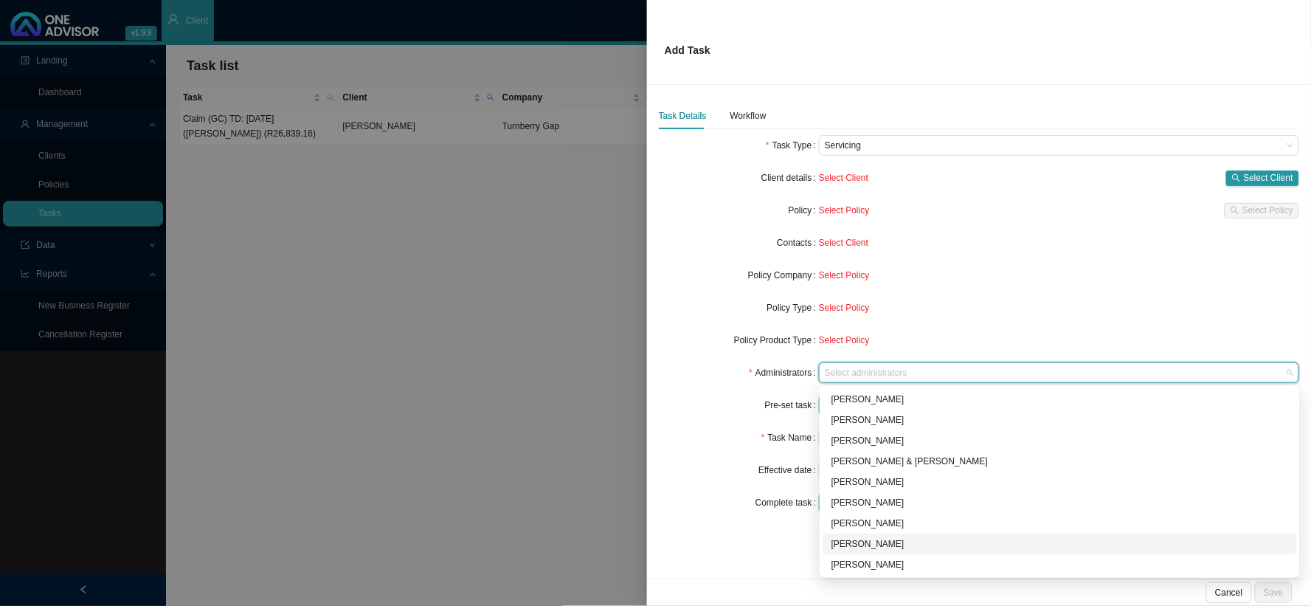
click at [857, 497] on div "[PERSON_NAME]" at bounding box center [1060, 544] width 457 height 15
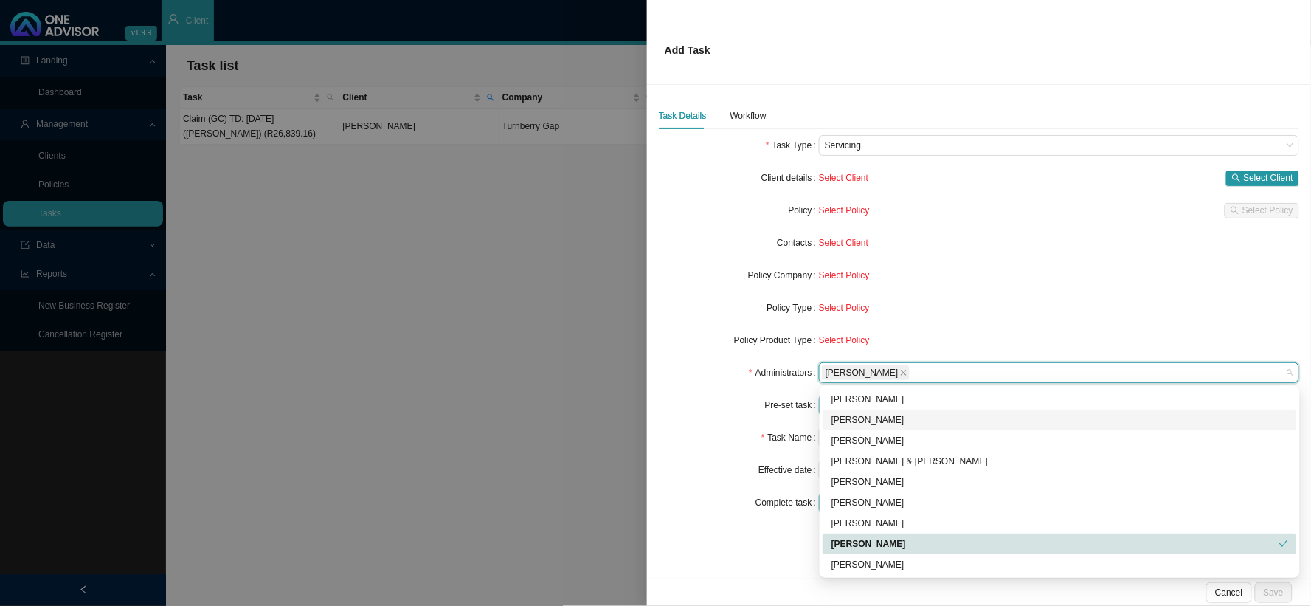
click at [700, 387] on form "Task Type Servicing Client details Select Client Select Client Policy Select Po…" at bounding box center [979, 324] width 641 height 378
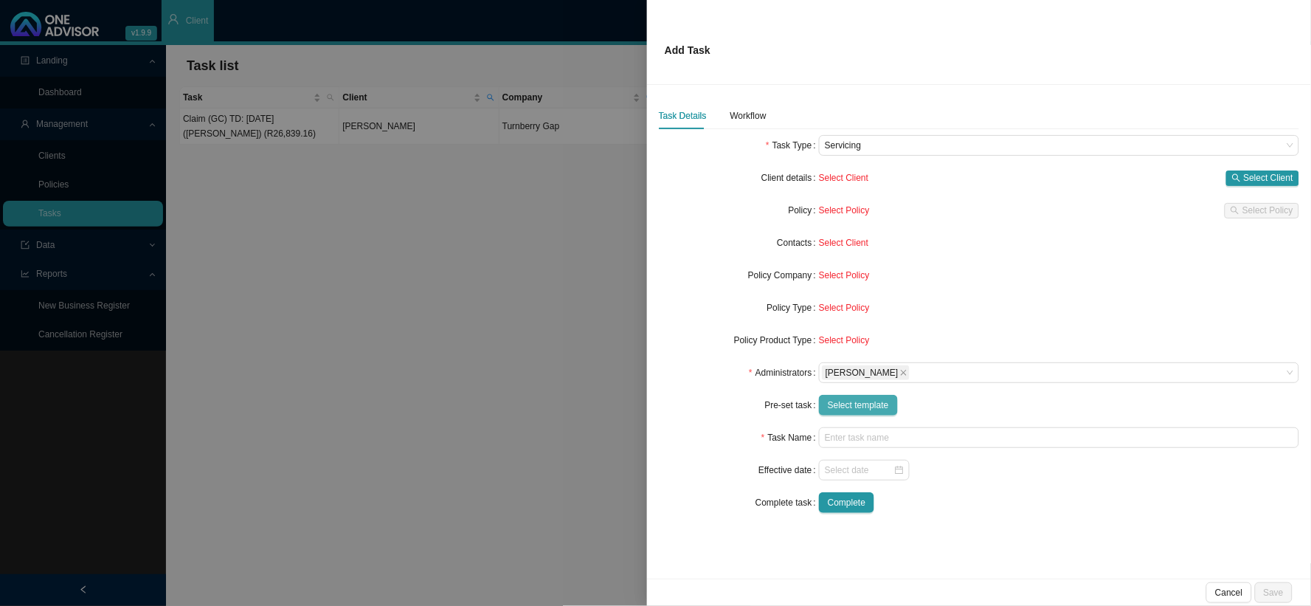
click at [847, 401] on span "Select template" at bounding box center [858, 405] width 61 height 15
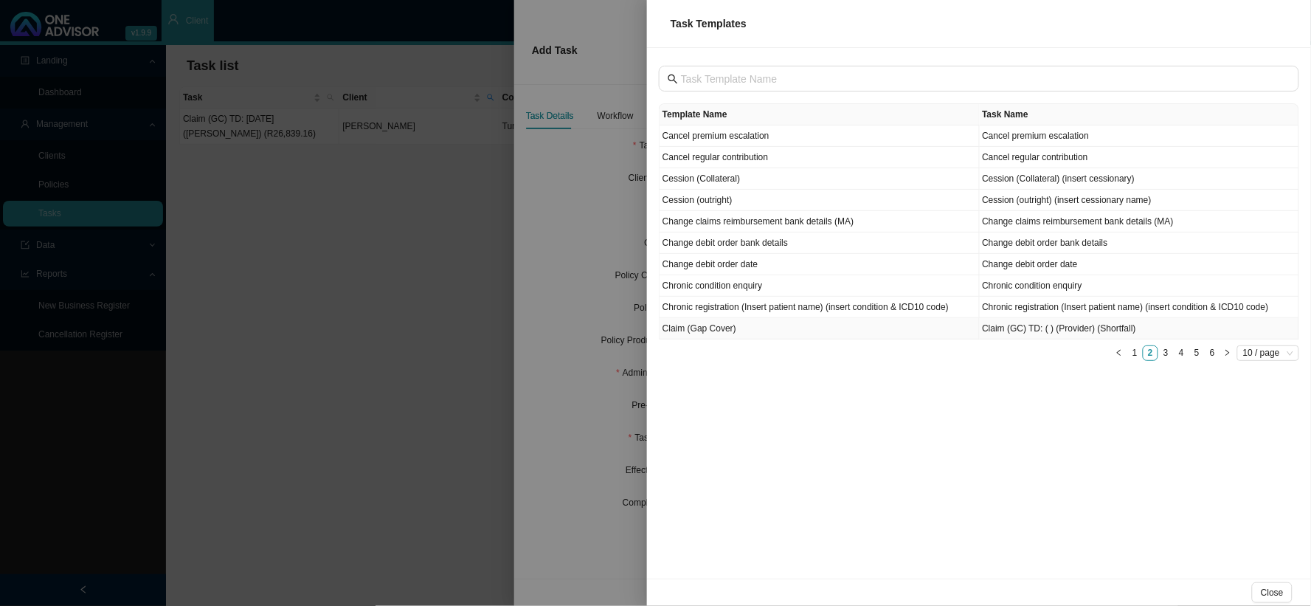
click at [1017, 332] on td "Claim (GC) TD: ( ) (Provider) (Shortfall)" at bounding box center [1140, 328] width 320 height 21
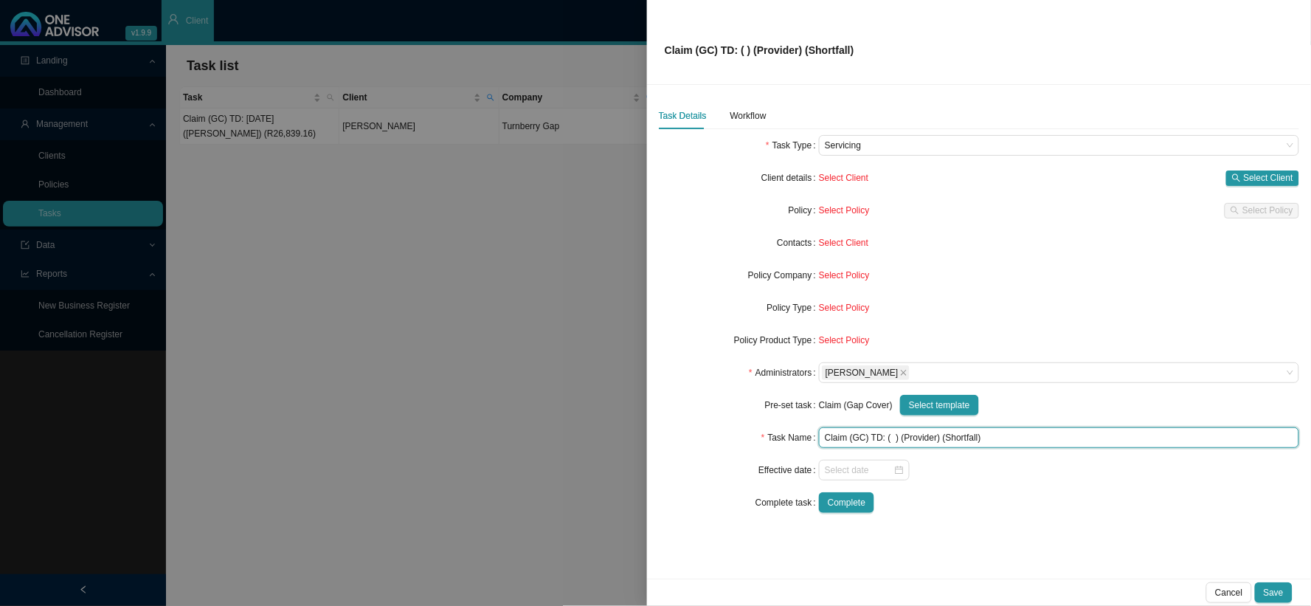
drag, startPoint x: 894, startPoint y: 437, endPoint x: 883, endPoint y: 436, distance: 11.1
click at [883, 436] on input "Claim (GC) TD: ( ) (Provider) (Shortfall)" at bounding box center [1059, 437] width 480 height 21
click at [1007, 432] on input "Claim (GC) TD: [DATE] - [DATE] (Provider) (Shortfall)" at bounding box center [1059, 437] width 480 height 21
click at [1065, 438] on input "Claim (GC) TD: [DATE] - [DATE] ([PERSON_NAME]) (Shortfall)" at bounding box center [1059, 437] width 480 height 21
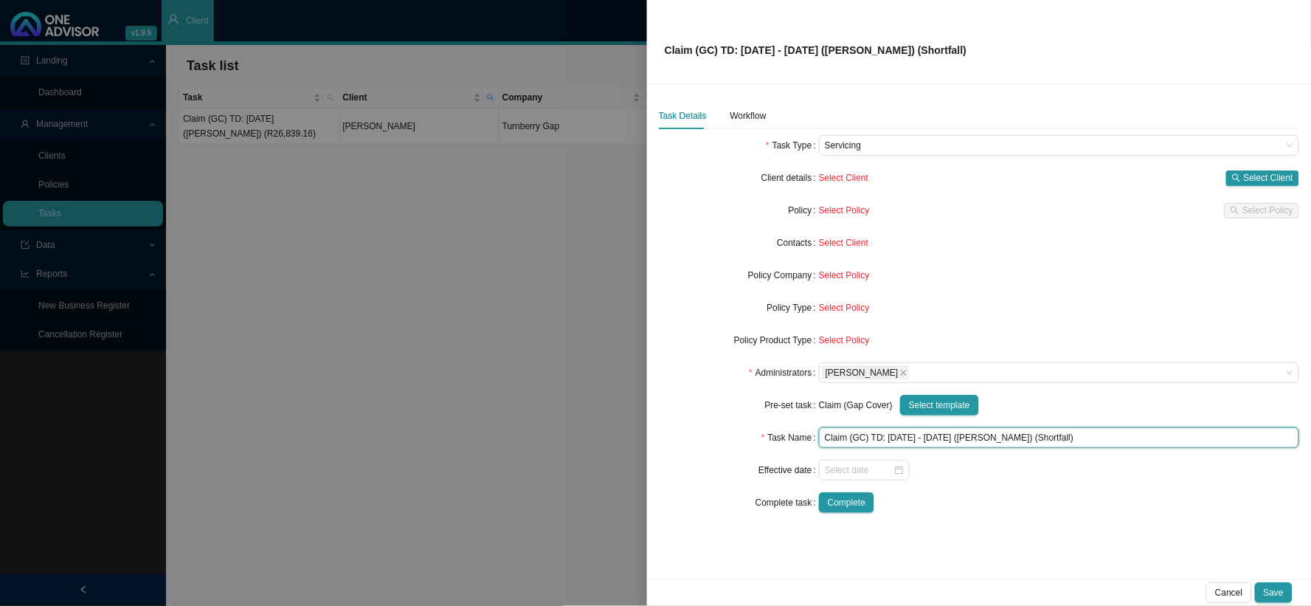
click at [1065, 438] on input "Claim (GC) TD: [DATE] - [DATE] ([PERSON_NAME]) (Shortfall)" at bounding box center [1059, 437] width 480 height 21
type input "Claim (GC) TD: [DATE] - [DATE] ([PERSON_NAME]) (R1751.23)"
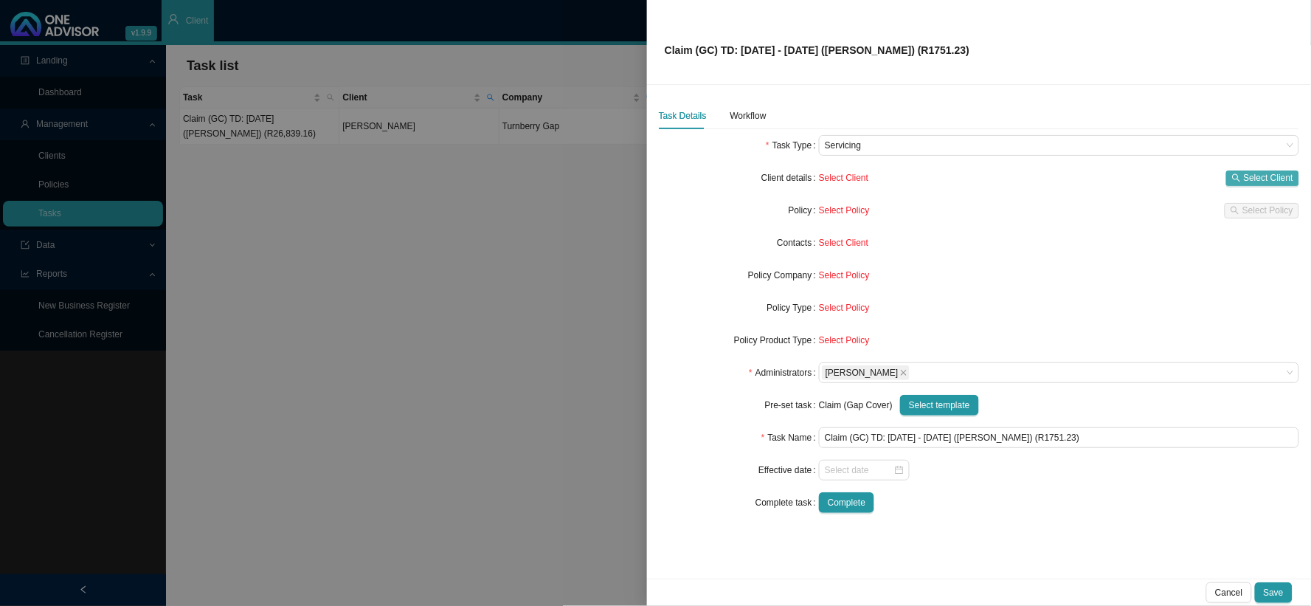
click at [1119, 178] on icon "search" at bounding box center [1236, 177] width 9 height 9
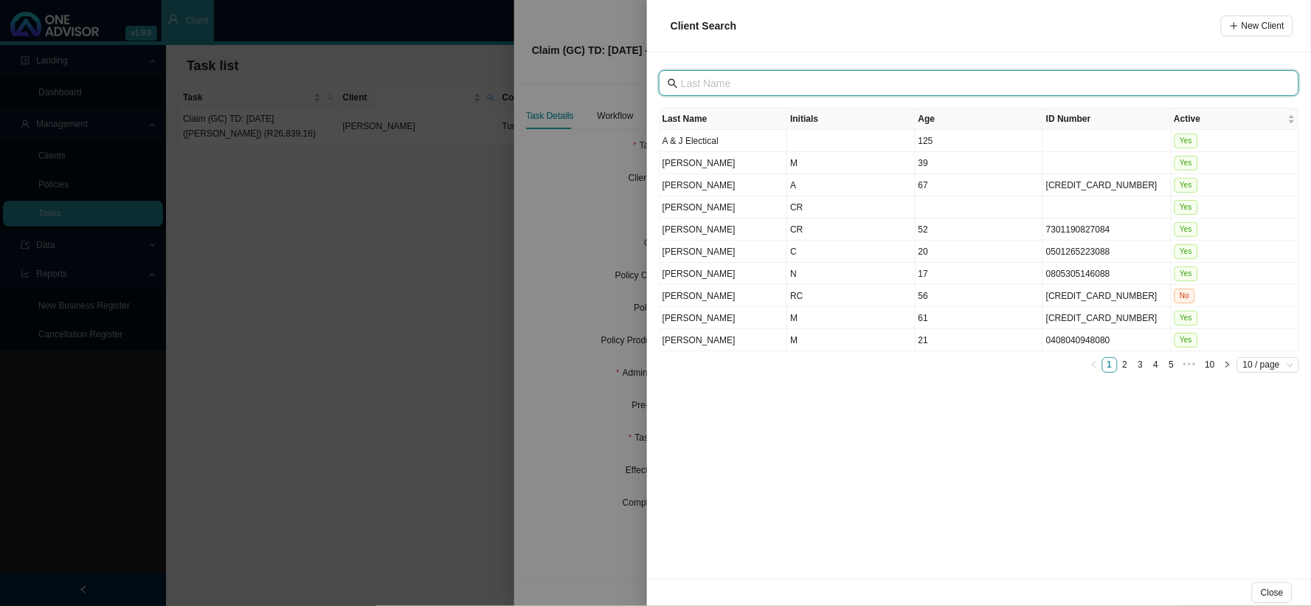
click at [739, 80] on input "text" at bounding box center [980, 83] width 599 height 16
type input "NAUDE"
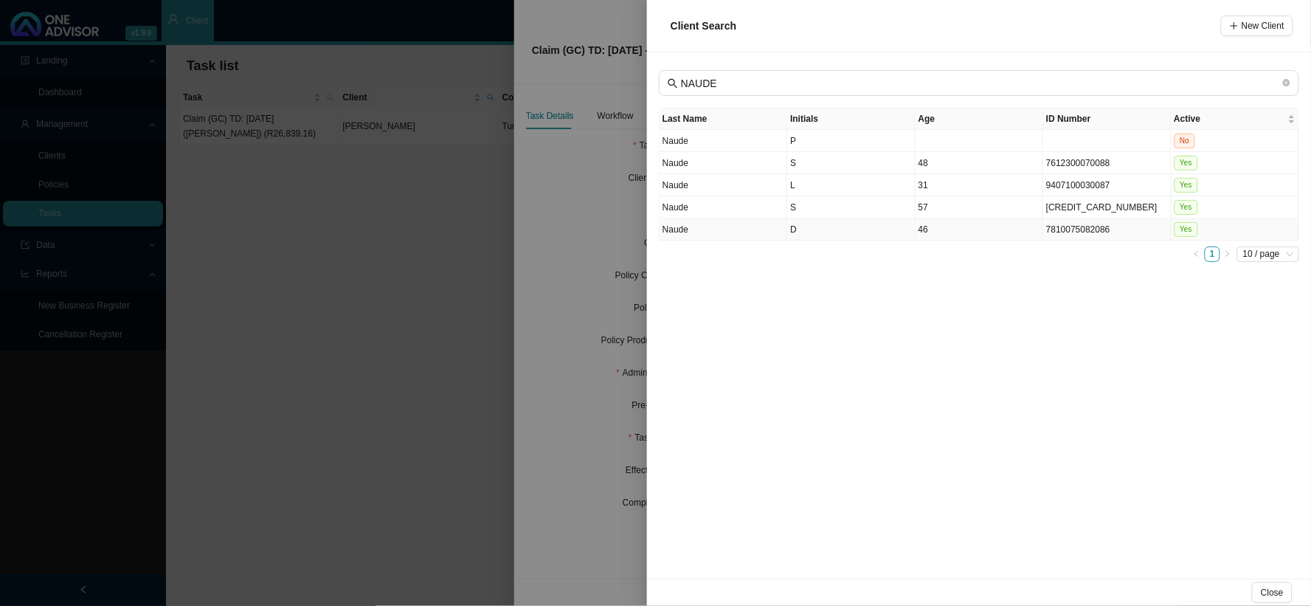
click at [800, 232] on td "D" at bounding box center [851, 229] width 128 height 22
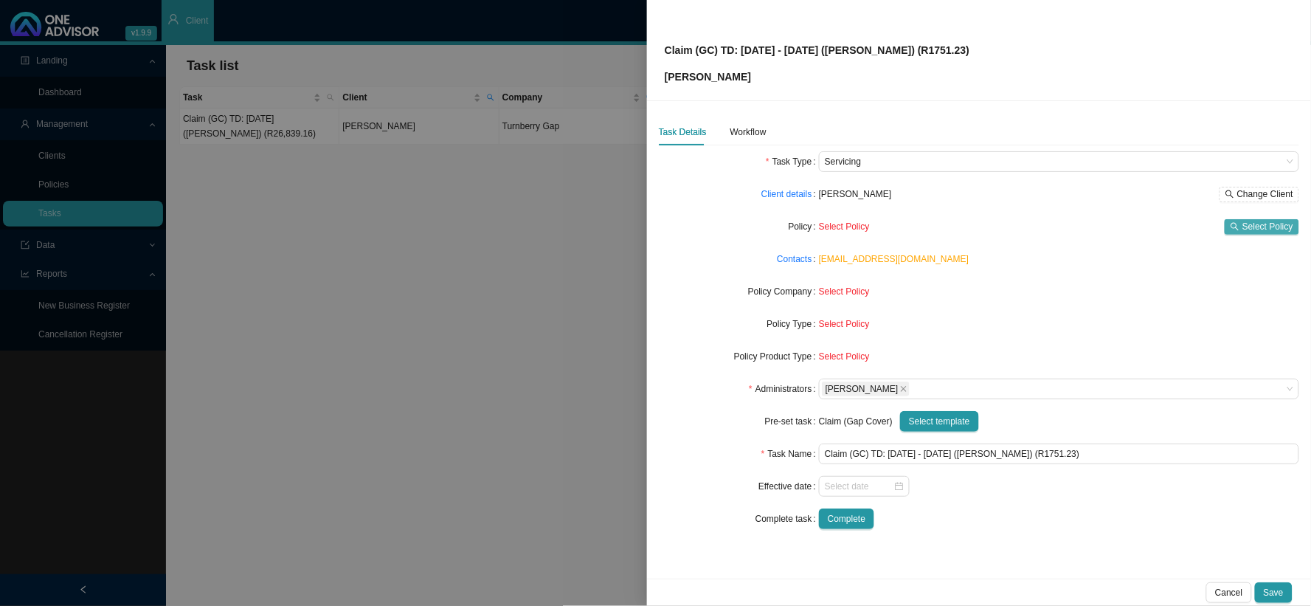
click at [1119, 226] on span "Select Policy" at bounding box center [1268, 226] width 51 height 15
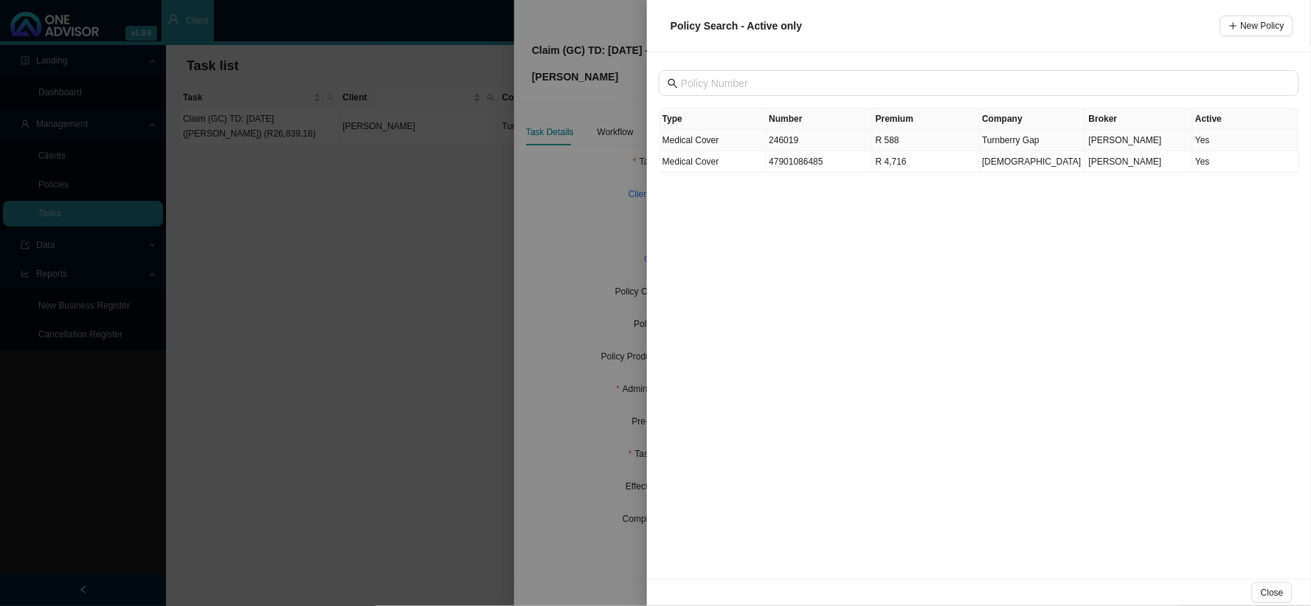
click at [783, 139] on td "246019" at bounding box center [820, 140] width 107 height 21
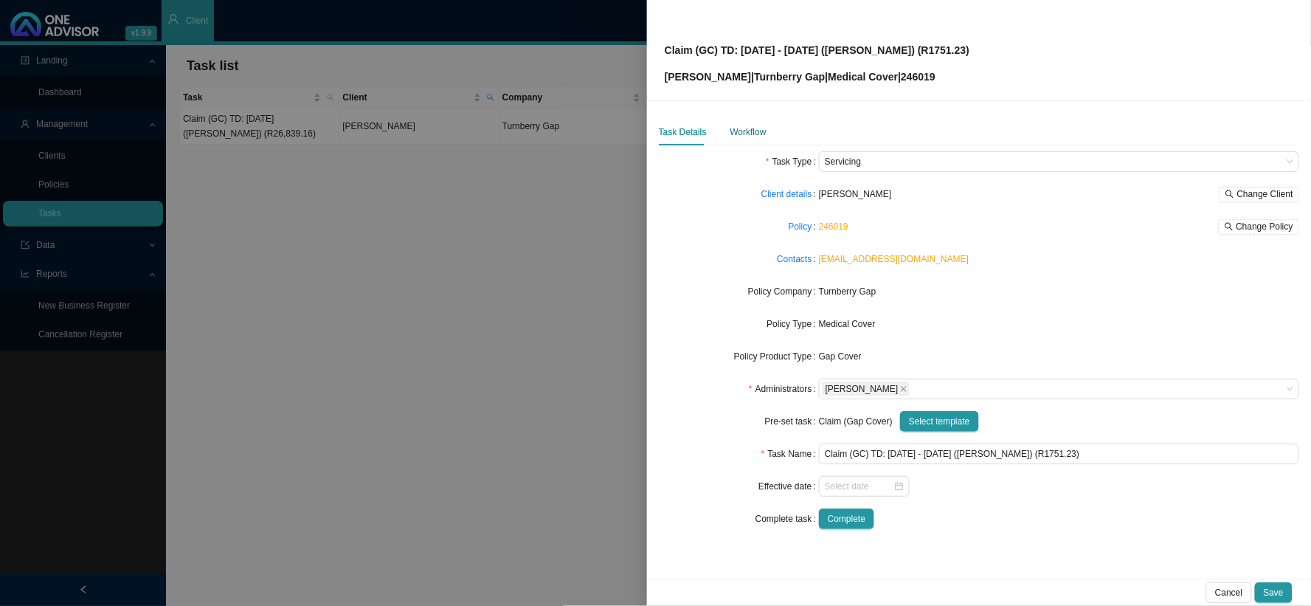
click at [744, 137] on div "Workflow" at bounding box center [749, 132] width 36 height 15
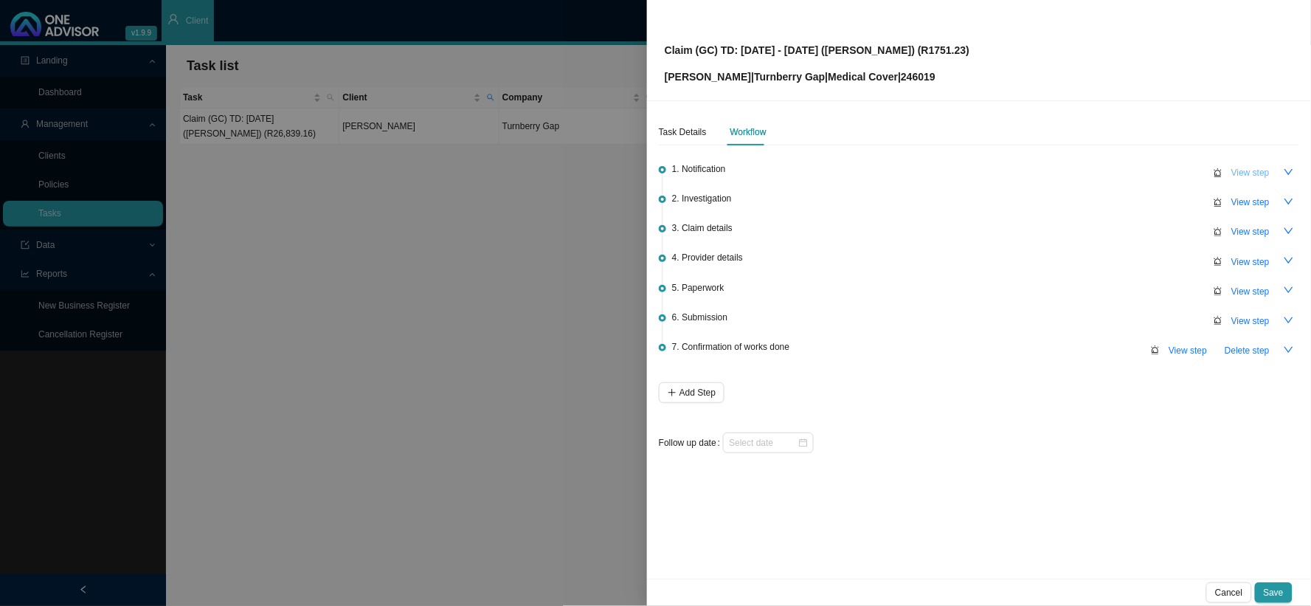
click at [1119, 170] on span "View step" at bounding box center [1251, 172] width 38 height 15
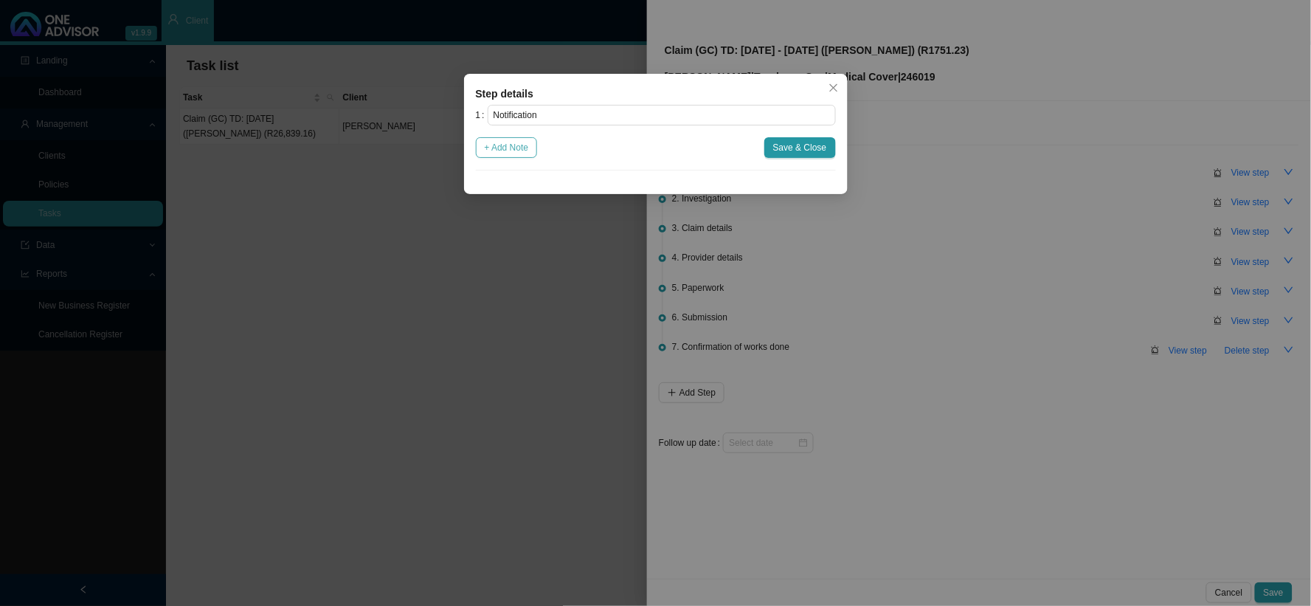
click at [517, 148] on span "+ Add Note" at bounding box center [507, 147] width 44 height 15
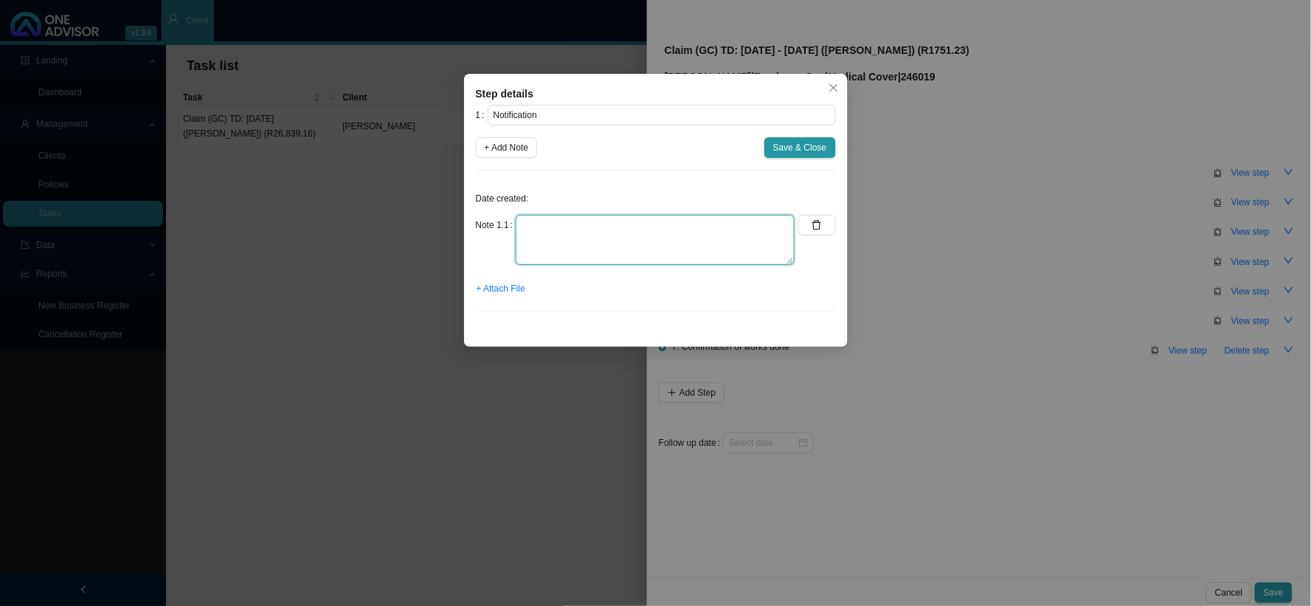
click at [570, 225] on textarea at bounding box center [655, 240] width 279 height 50
type textarea "c"
type textarea "CTH"
click at [517, 283] on span "+ Attach File" at bounding box center [501, 288] width 49 height 15
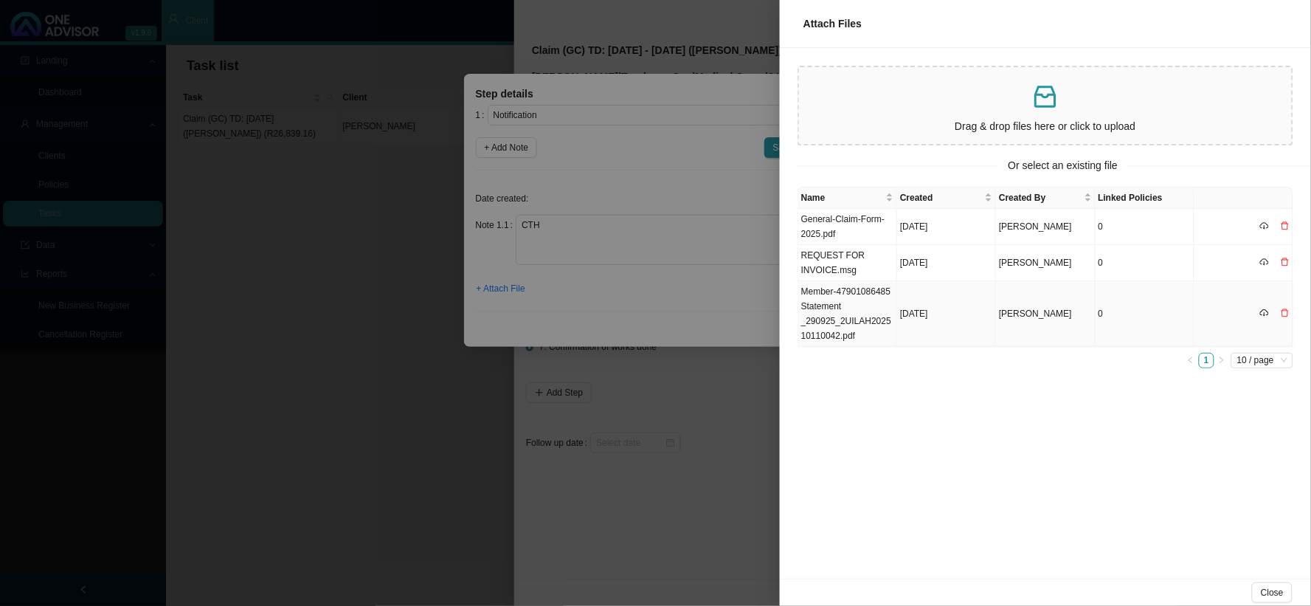
click at [851, 317] on td "Member-47901086485 Statement _290925_2UILAH202510110042.pdf" at bounding box center [848, 314] width 99 height 66
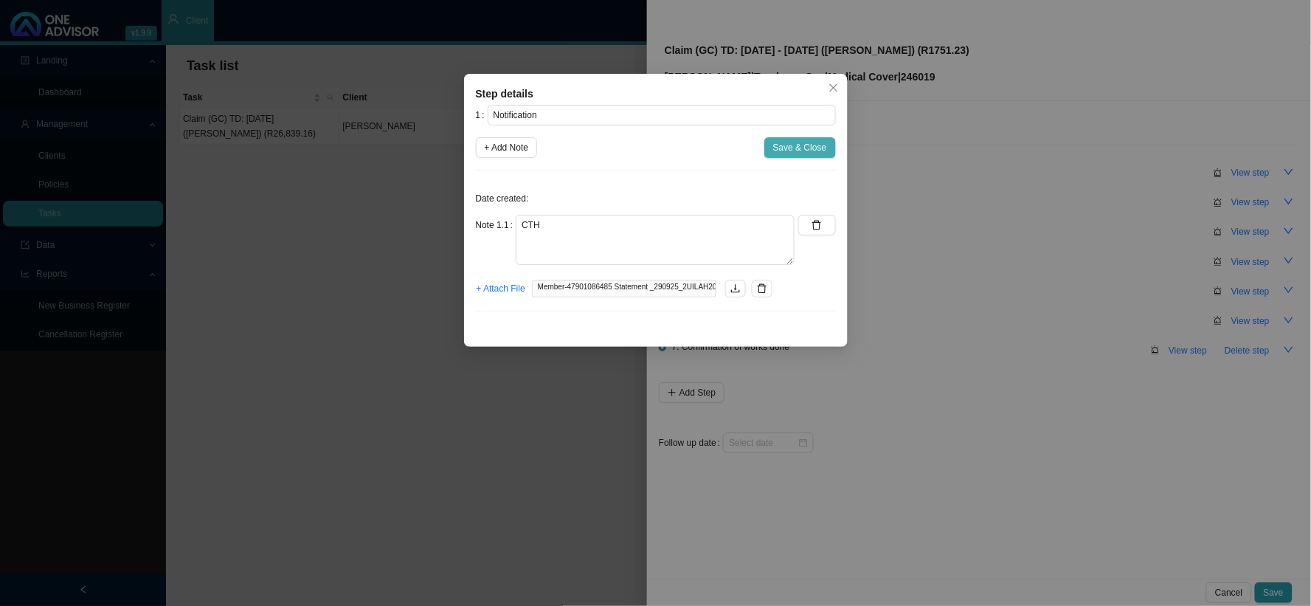
click at [804, 154] on span "Save & Close" at bounding box center [800, 147] width 54 height 15
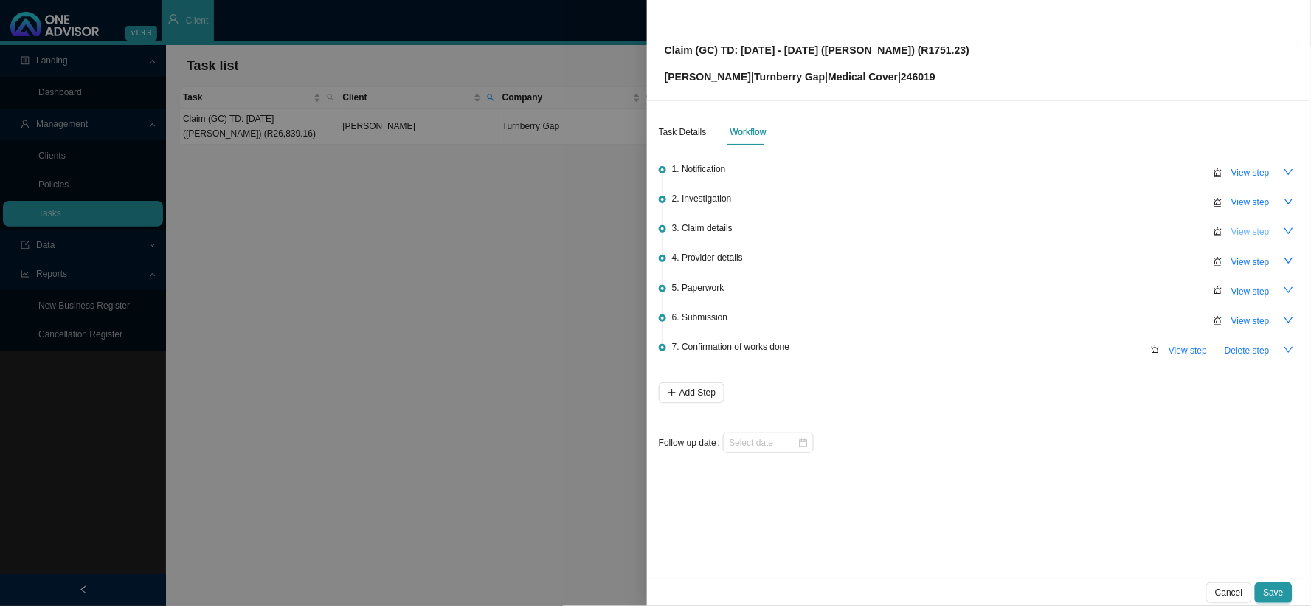
click at [1119, 234] on span "View step" at bounding box center [1251, 231] width 38 height 15
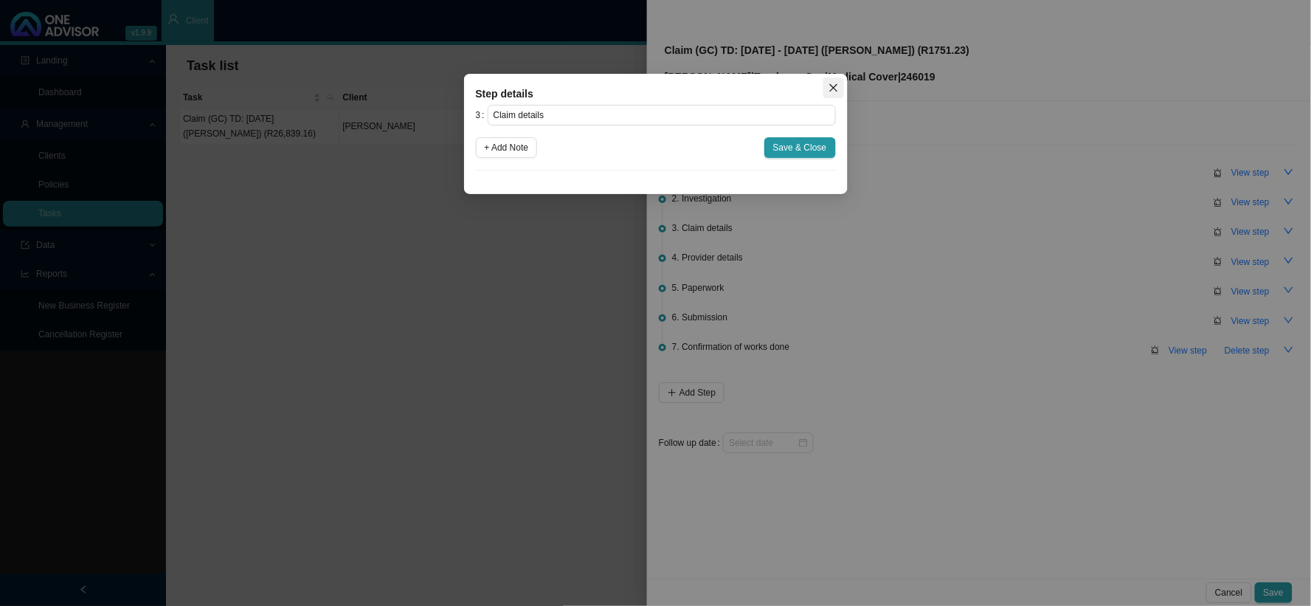
click at [835, 89] on icon "close" at bounding box center [834, 88] width 8 height 8
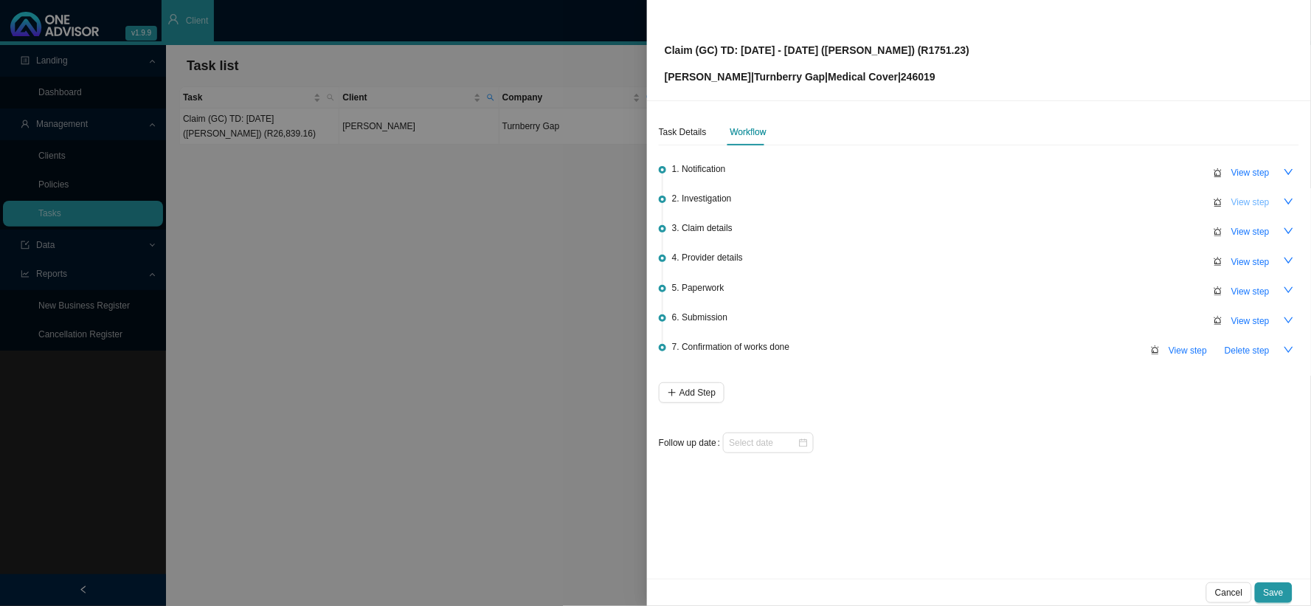
click at [1119, 205] on span "View step" at bounding box center [1251, 202] width 38 height 15
type input "Investigation"
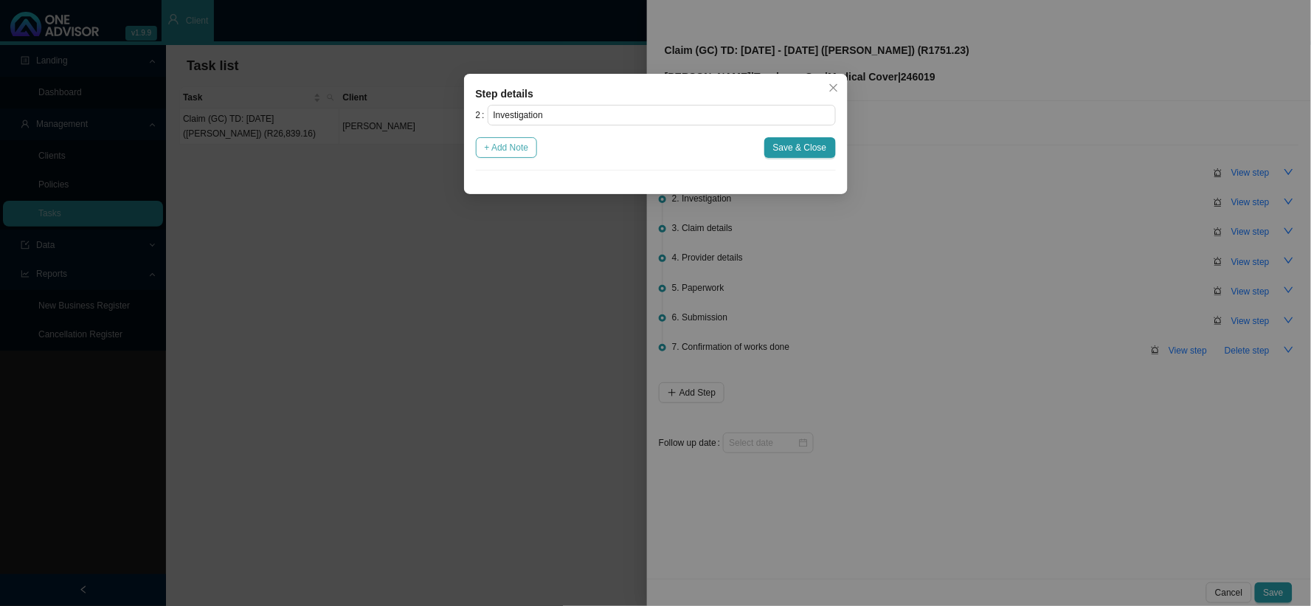
click at [514, 150] on span "+ Add Note" at bounding box center [507, 147] width 44 height 15
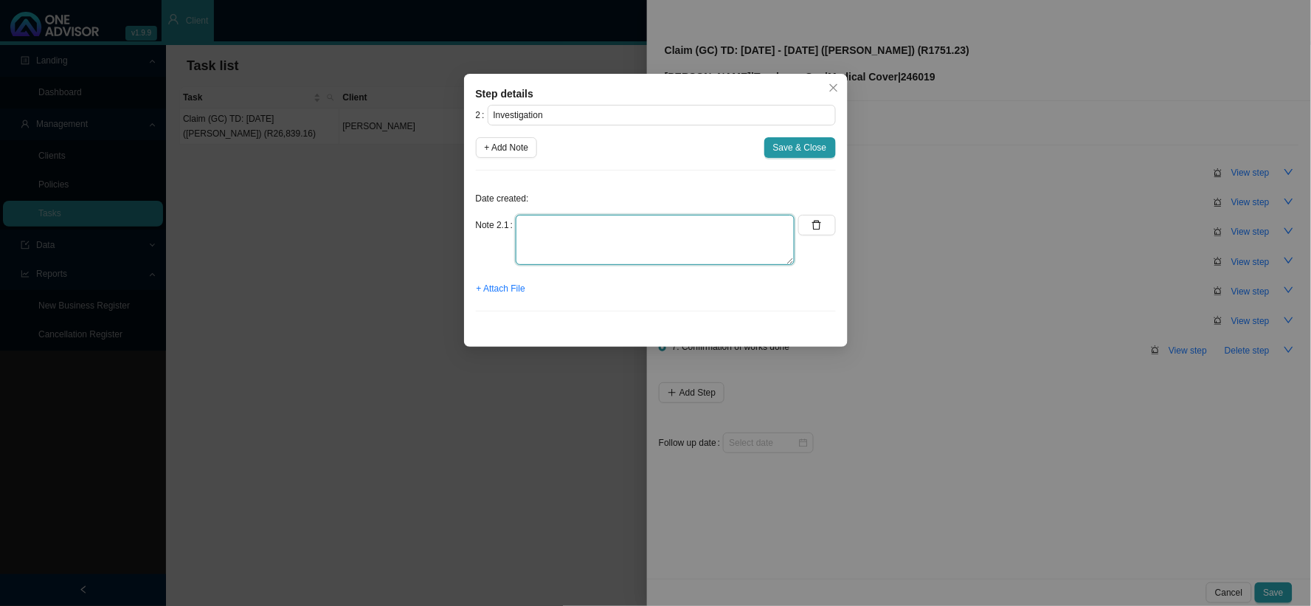
click at [604, 221] on textarea at bounding box center [655, 240] width 279 height 50
type textarea "d"
type textarea "[PERSON_NAME] had a planned procedure to fix the [MEDICAL_DATA]"
click at [779, 145] on span "Save & Close" at bounding box center [800, 147] width 54 height 15
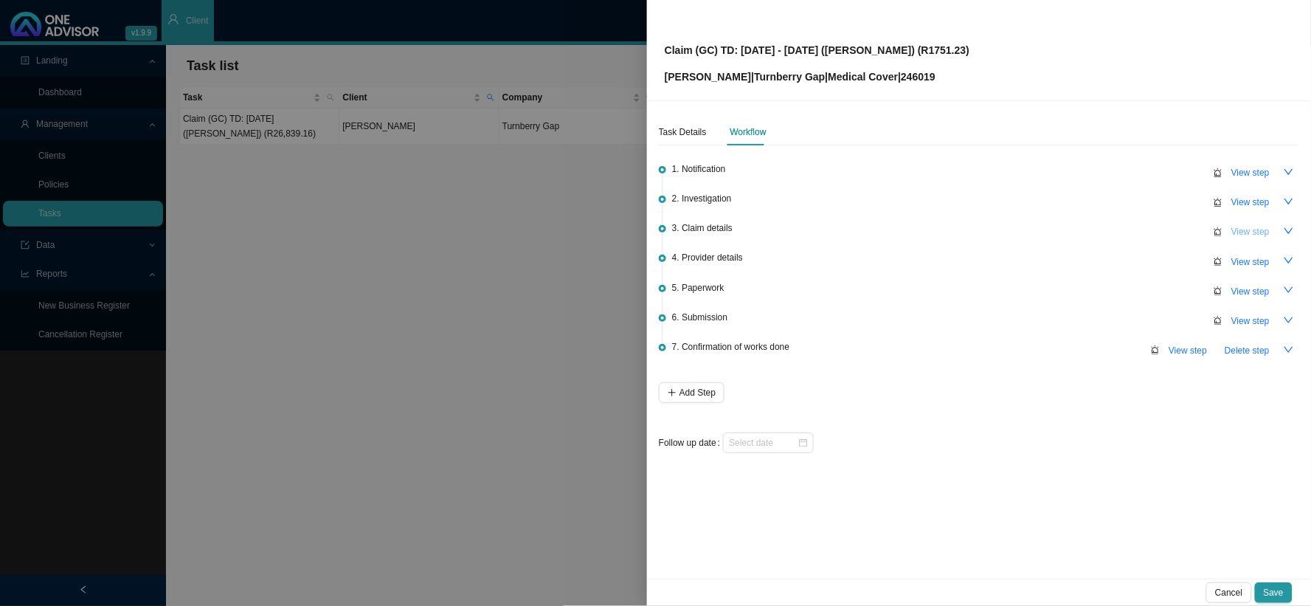
click at [1119, 232] on span "View step" at bounding box center [1251, 231] width 38 height 15
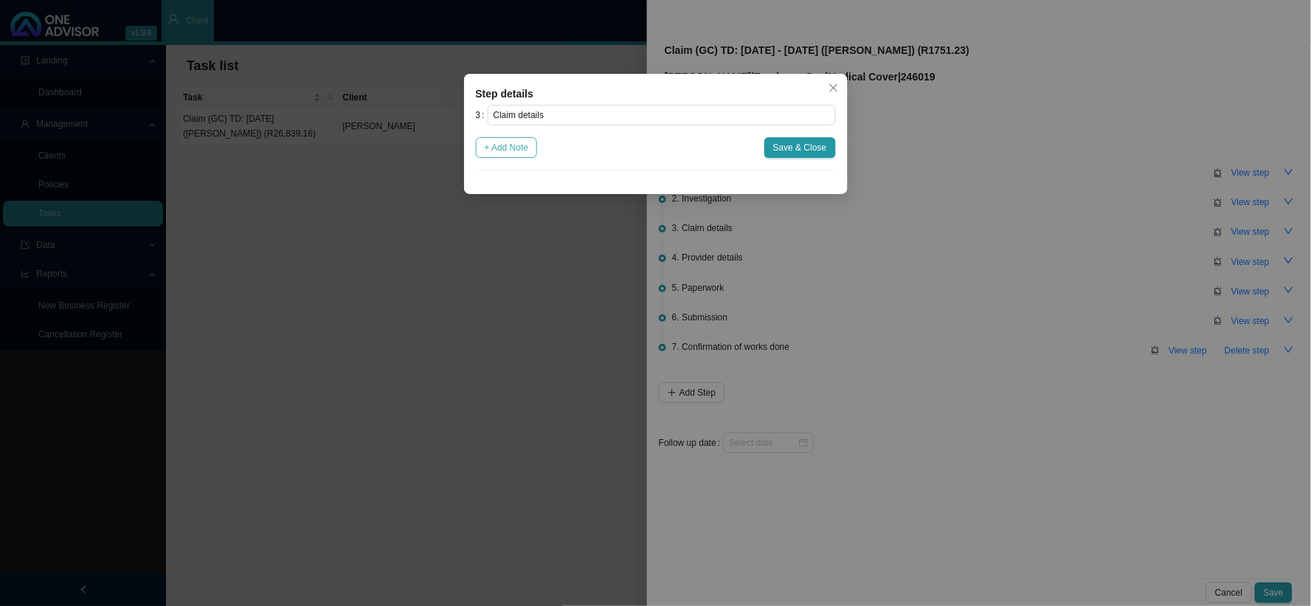
click at [513, 151] on span "+ Add Note" at bounding box center [507, 147] width 44 height 15
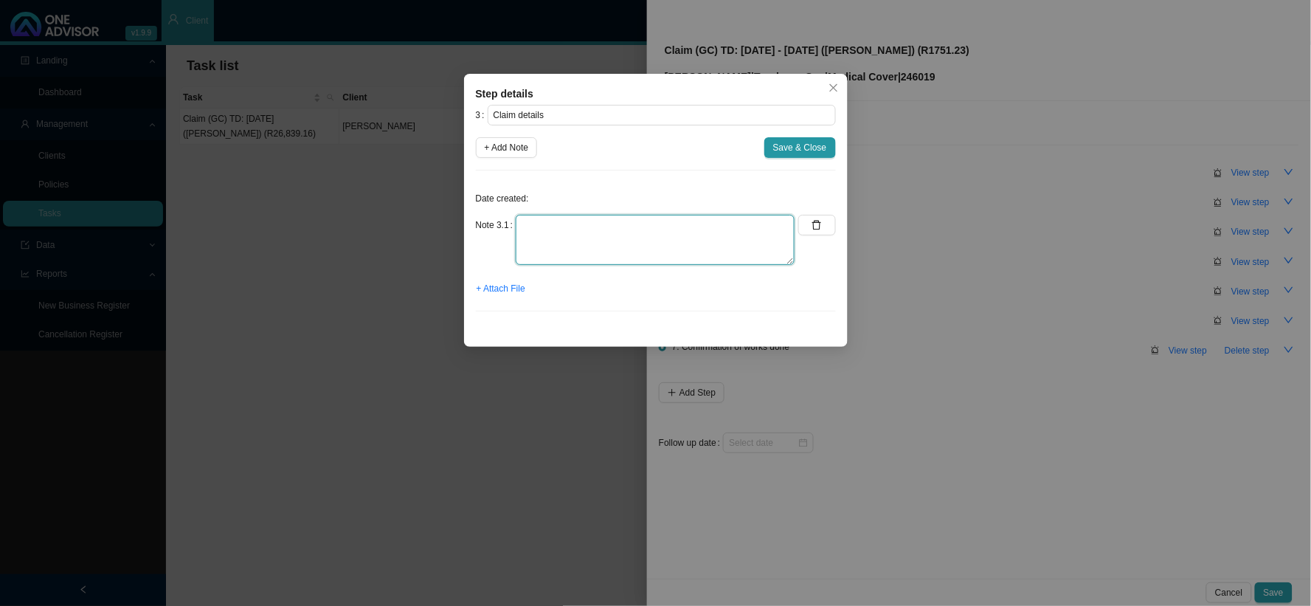
click at [570, 223] on textarea at bounding box center [655, 240] width 279 height 50
type textarea "t"
type textarea "TD: [DATE] Claimed: R Paid: R Shortfall: R"
click at [519, 148] on span "+ Add Note" at bounding box center [507, 147] width 44 height 15
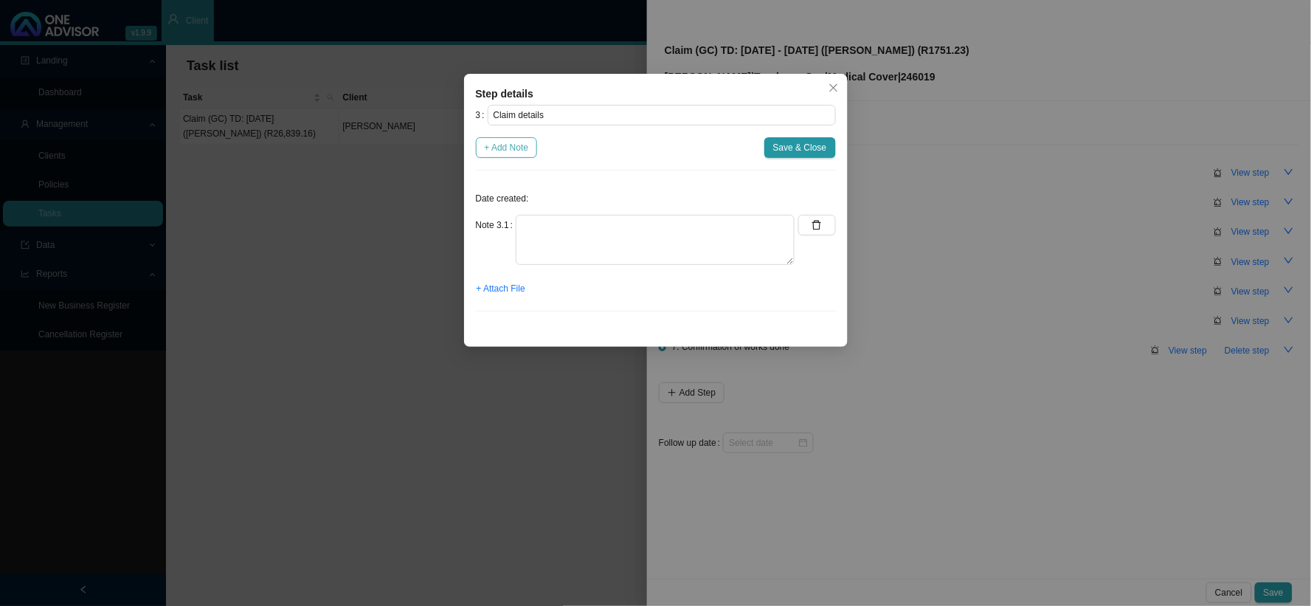
scroll to position [0, 0]
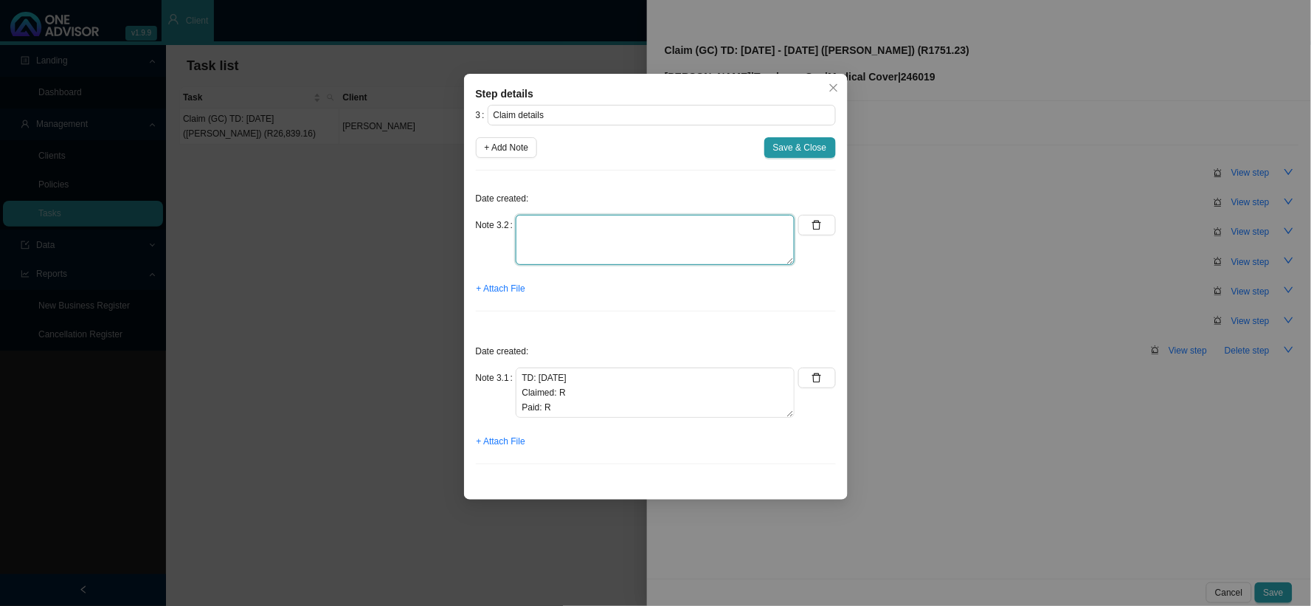
click at [561, 229] on textarea at bounding box center [655, 240] width 279 height 50
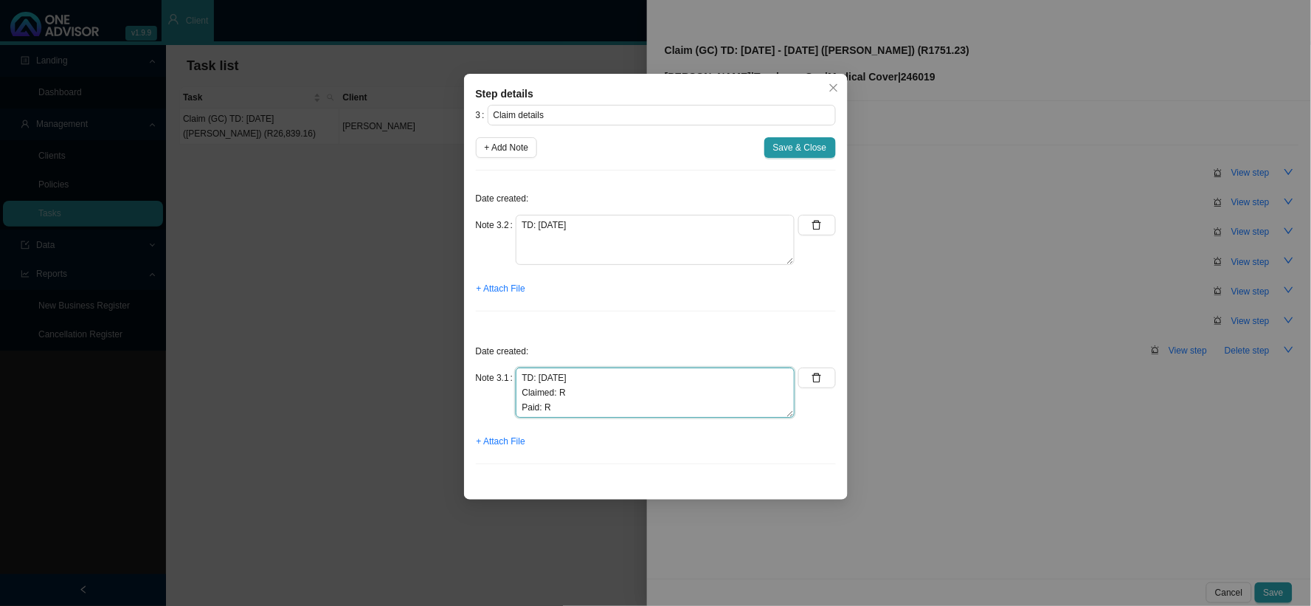
click at [561, 408] on textarea "TD: [DATE] Claimed: R Paid: R Shortfall: R" at bounding box center [655, 393] width 279 height 50
drag, startPoint x: 520, startPoint y: 393, endPoint x: 586, endPoint y: 441, distance: 81.3
click at [586, 441] on div "Date created: Note 3.1 TD: [DATE] Claimed: R Paid: R Shortfall: R + Attach File" at bounding box center [656, 405] width 360 height 141
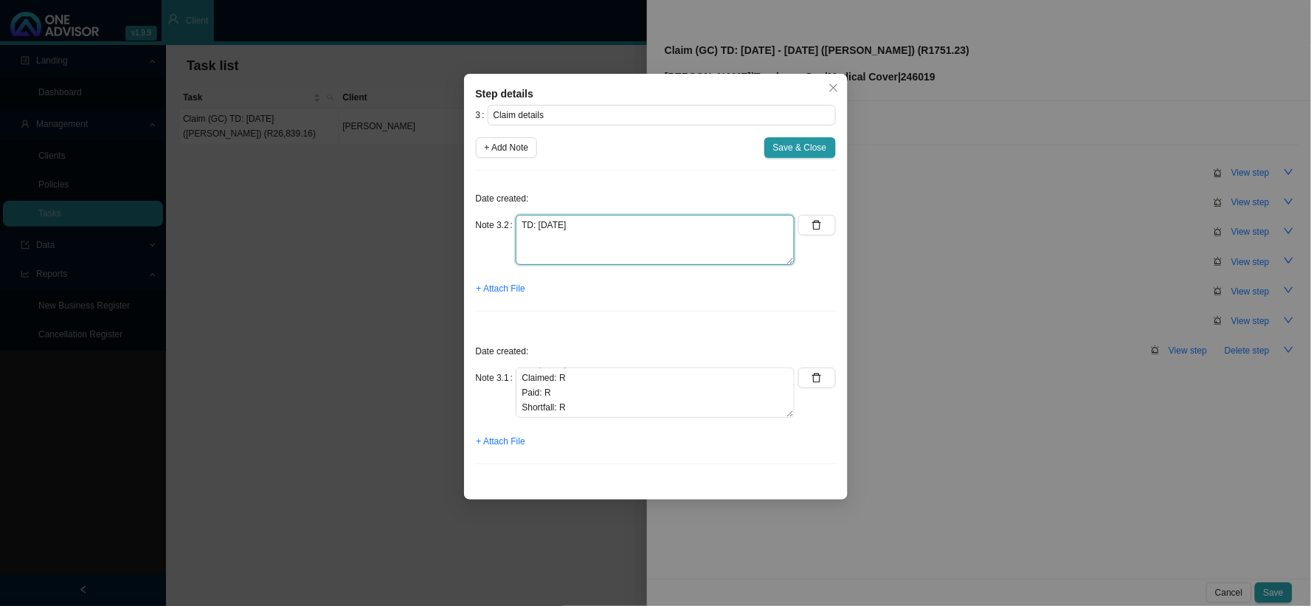
click at [588, 246] on textarea "TD: [DATE]" at bounding box center [655, 240] width 279 height 50
paste textarea "Claimed: R Paid: R Shortfall: R"
type textarea "TD: [DATE] Claimed: R Paid: R Shortfall: R"
click at [507, 155] on span "+ Add Note" at bounding box center [507, 147] width 44 height 15
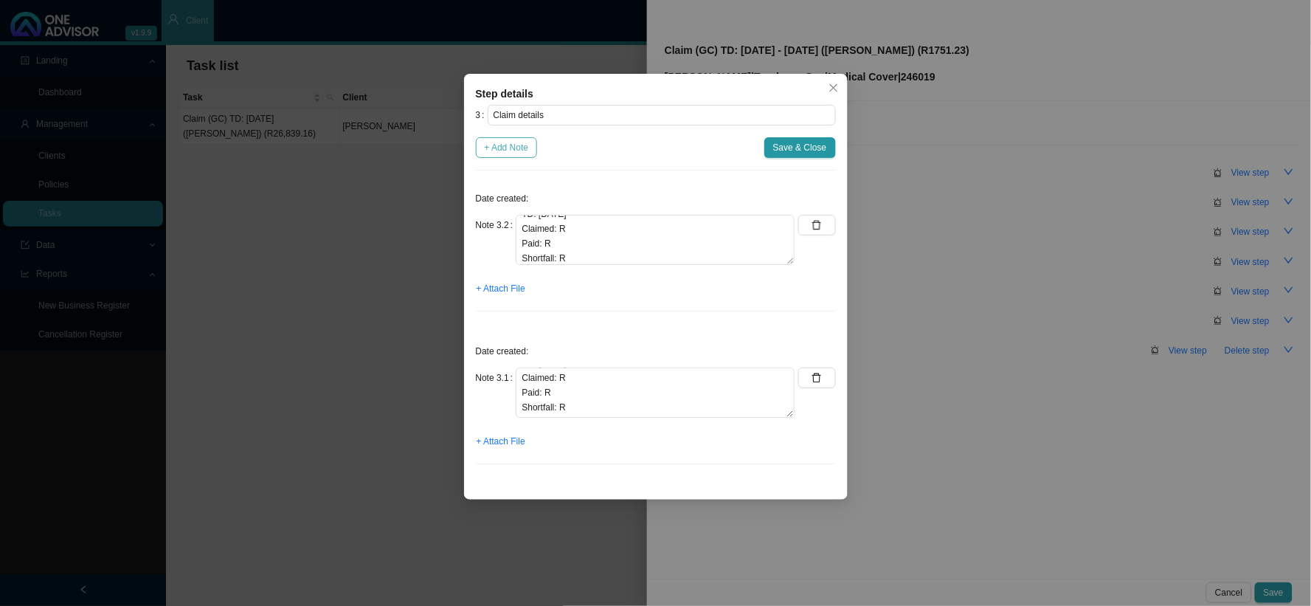
type textarea "TD: [DATE] Claimed: R Paid: R Shortfall: R"
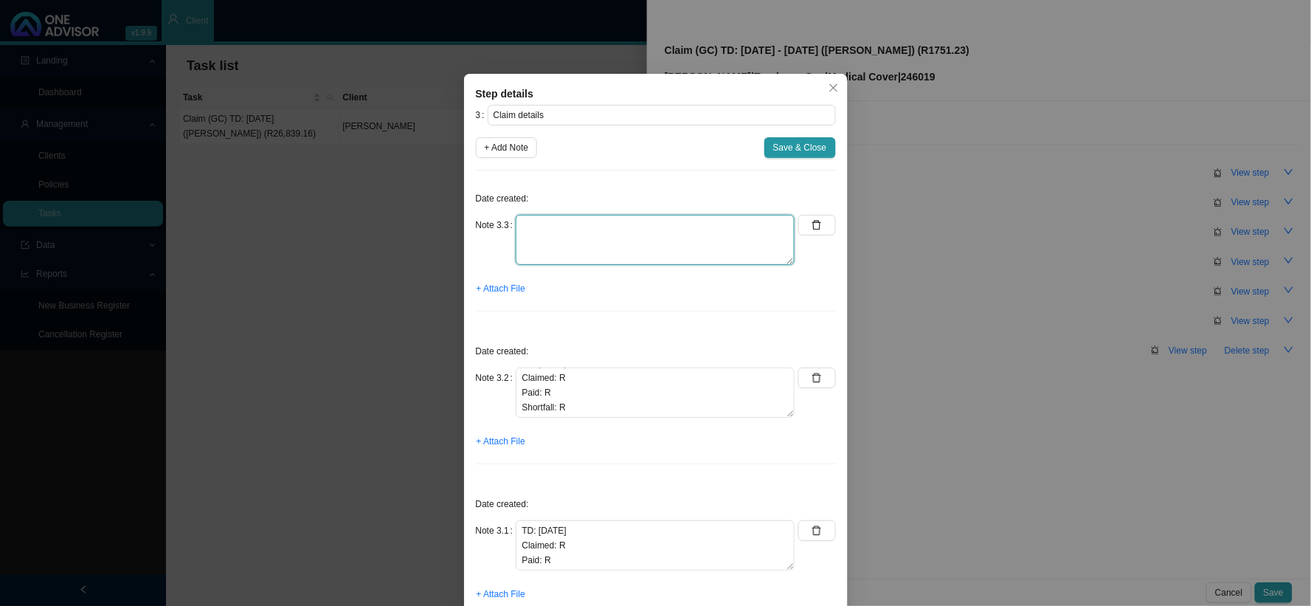
click at [550, 235] on textarea at bounding box center [655, 240] width 279 height 50
paste textarea "Claimed: R Paid: R Shortfall: R"
type textarea "TD: [DATE] Claimed: R Paid: R Shortfall: R"
click at [511, 148] on span "+ Add Note" at bounding box center [507, 147] width 44 height 15
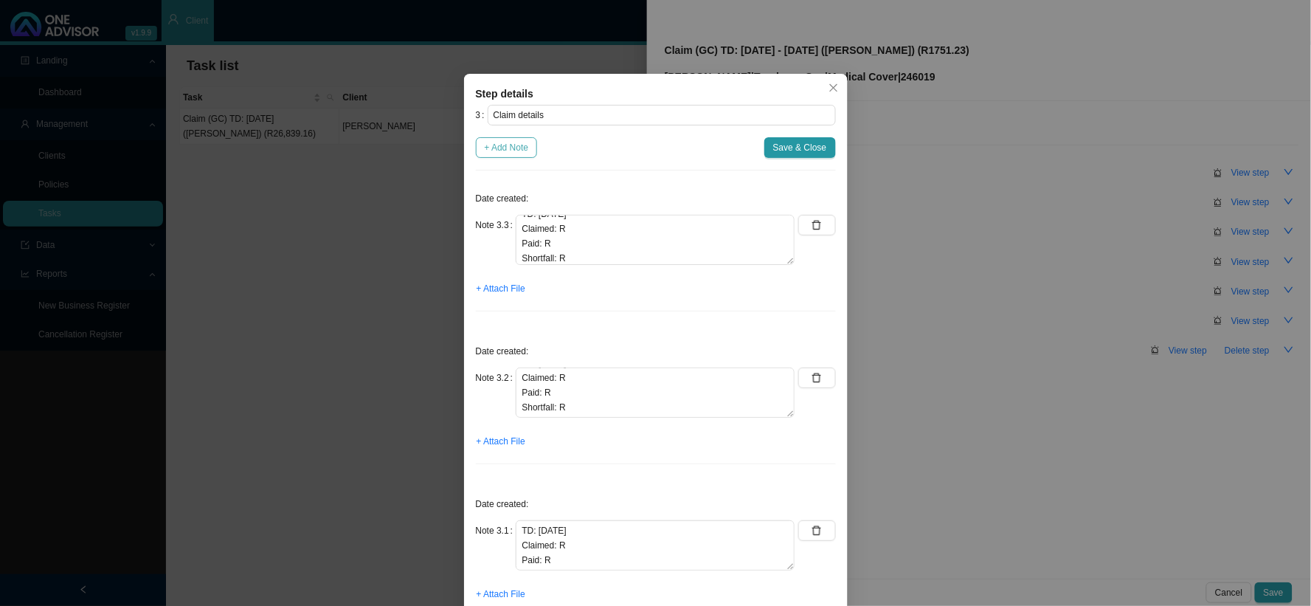
type textarea "TD: [DATE] Claimed: R Paid: R Shortfall: R"
click at [556, 229] on textarea at bounding box center [655, 240] width 279 height 50
paste textarea "Claimed: R Paid: R Shortfall: R"
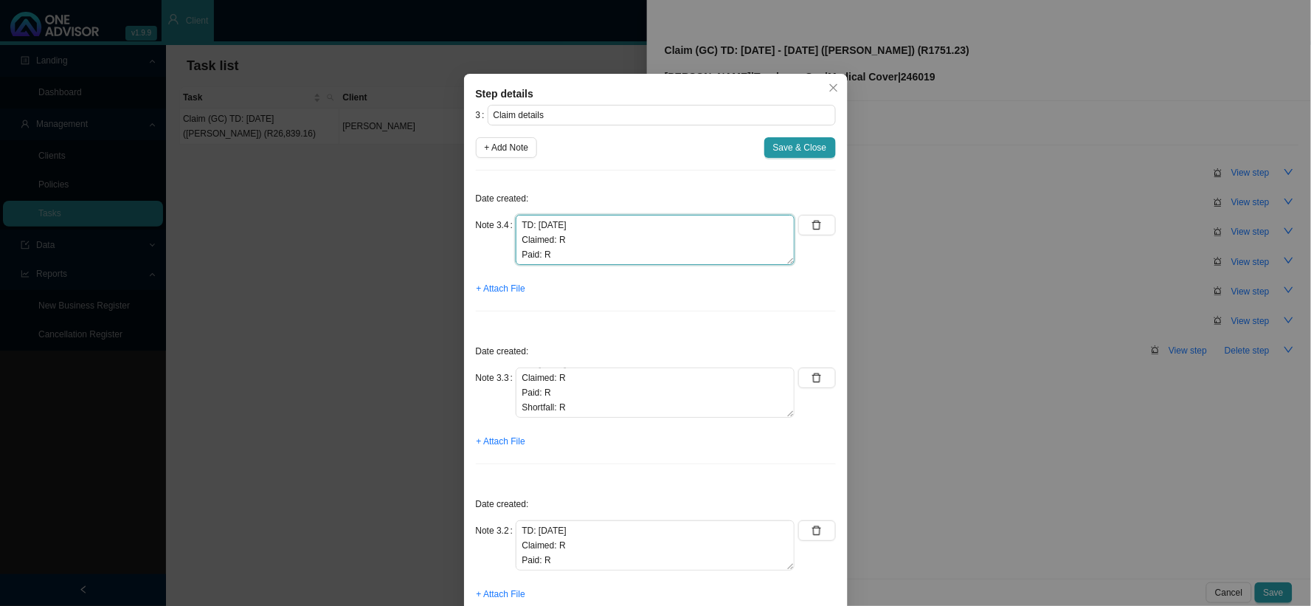
scroll to position [11, 0]
click at [599, 231] on textarea "TD: [DATE] Claimed: R Paid: R Shortfall: R" at bounding box center [655, 240] width 279 height 50
click at [594, 240] on textarea "TD: [DATE] Claimed: R1206.44 Paid: R Shortfall: R" at bounding box center [655, 240] width 279 height 50
click at [596, 261] on textarea "TD: [DATE] Claimed: R1206.44 Paid: R928.00 Shortfall: R" at bounding box center [655, 240] width 279 height 50
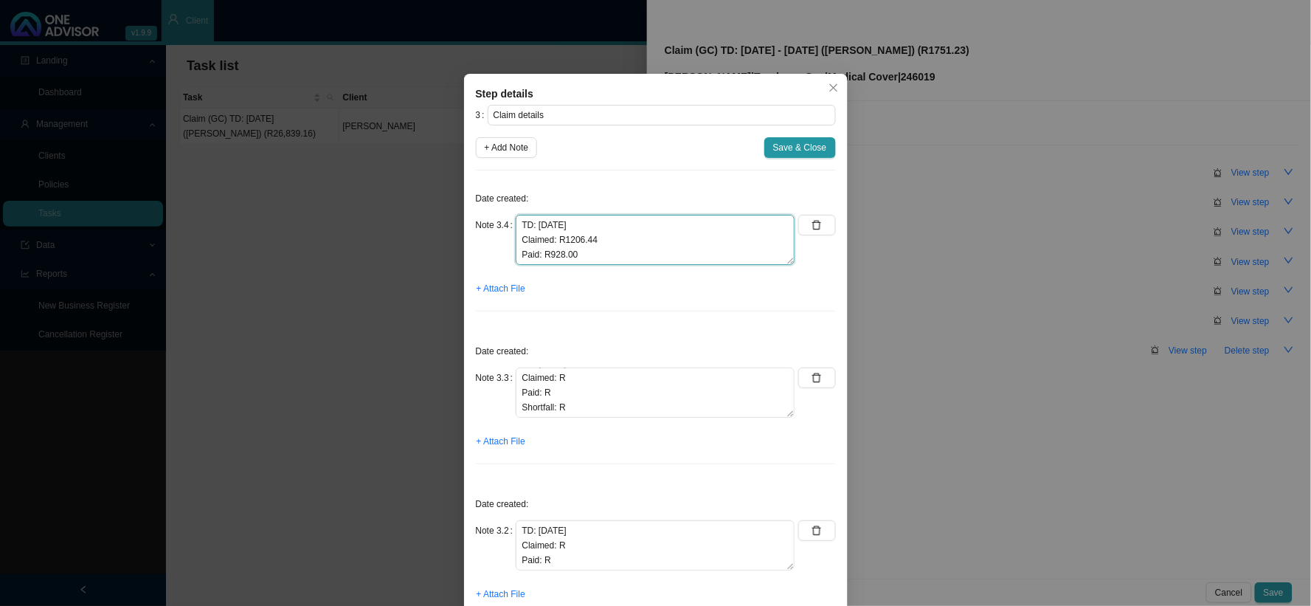
drag, startPoint x: 596, startPoint y: 261, endPoint x: 511, endPoint y: 242, distance: 87.7
click at [516, 242] on textarea "TD: [DATE] Claimed: R1206.44 Paid: R928.00 Shortfall: R278.44" at bounding box center [655, 240] width 279 height 50
type textarea "TD: [DATE] Claimed: R1206.44 Paid: R928.00 Shortfall: R278.44"
drag, startPoint x: 511, startPoint y: 379, endPoint x: 579, endPoint y: 416, distance: 76.6
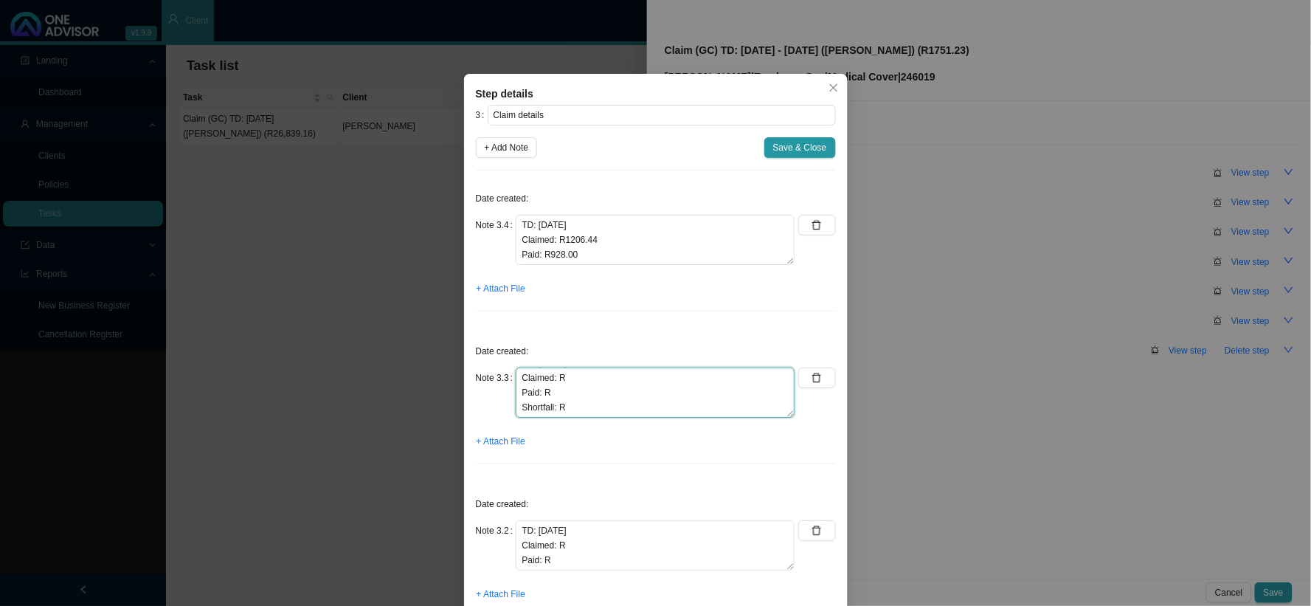
click at [579, 416] on textarea "TD: [DATE] Claimed: R Paid: R Shortfall: R" at bounding box center [655, 393] width 279 height 50
paste textarea "1206.44 Paid: R928.00 Shortfall: R278.44"
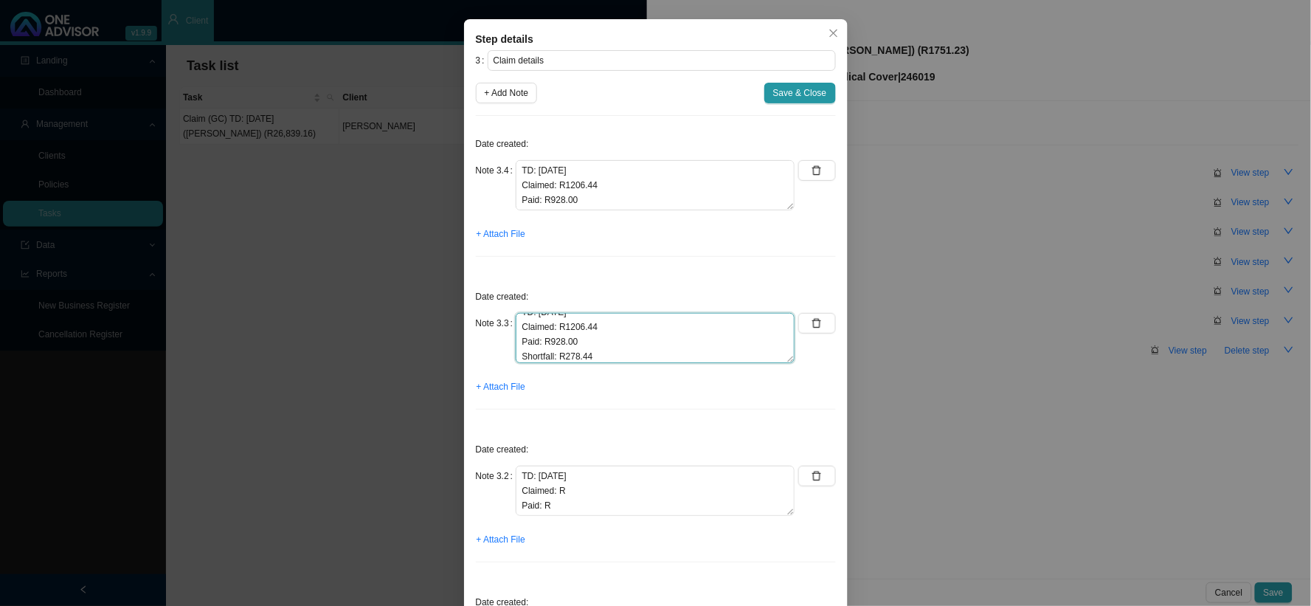
scroll to position [82, 0]
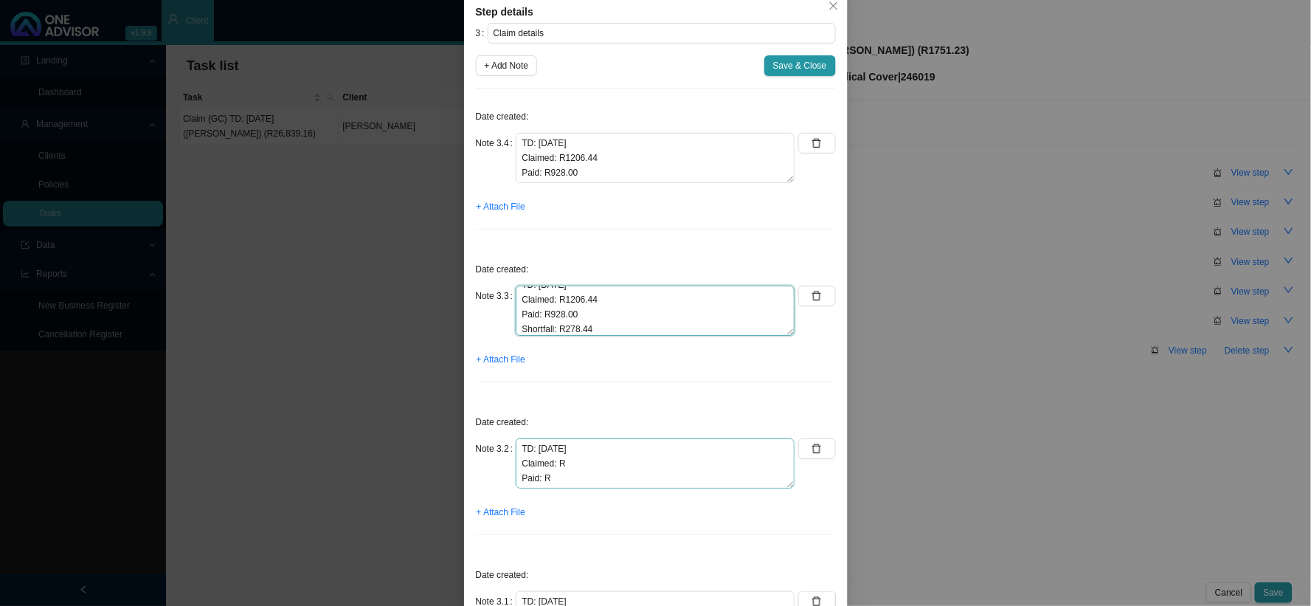
type textarea "TD: [DATE] Claimed: R1206.44 Paid: R928.00 Shortfall: R278.44"
drag, startPoint x: 513, startPoint y: 466, endPoint x: 588, endPoint y: 496, distance: 81.1
click at [588, 496] on div "Note 3.2 TD: [DATE] Claimed: R Paid: R Shortfall: R" at bounding box center [636, 469] width 320 height 62
paste textarea "1206.44 Paid: R928.00 Shortfall: R278.44"
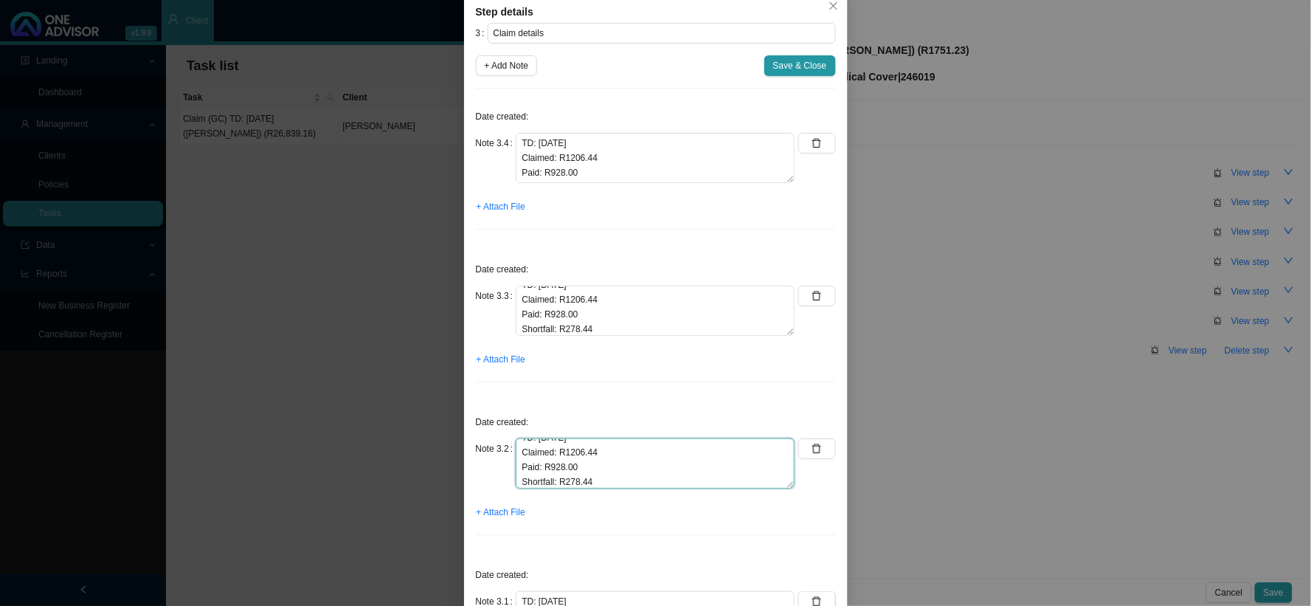
scroll to position [211, 0]
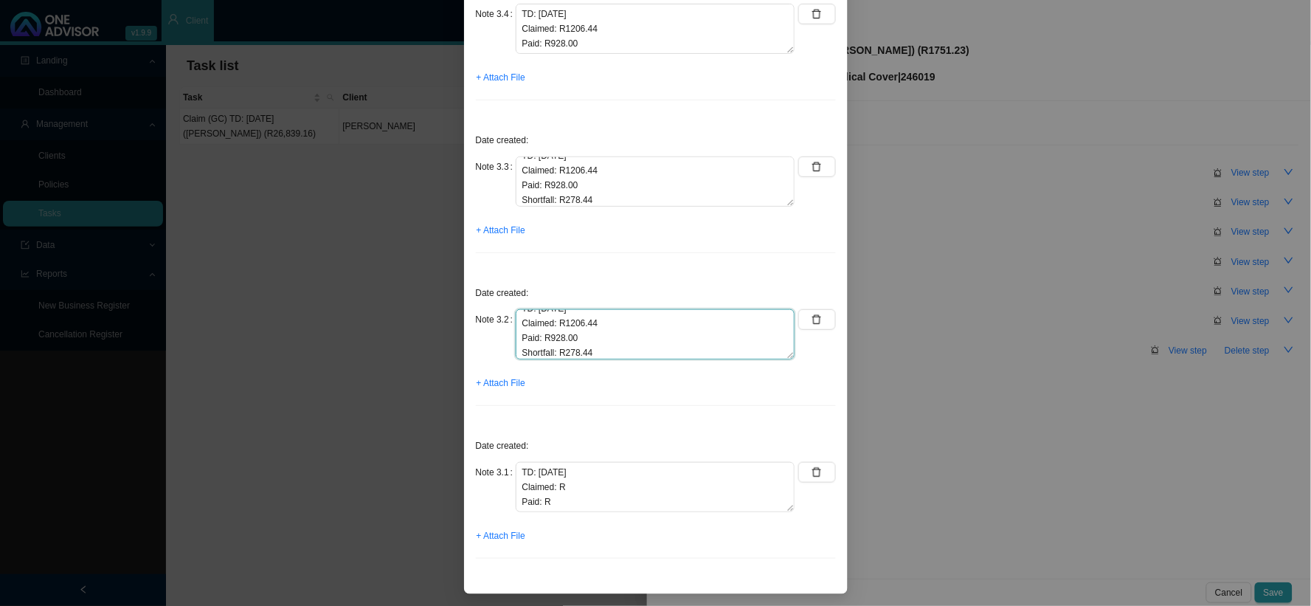
type textarea "TD: [DATE] Claimed: R1206.44 Paid: R928.00 Shortfall: R278.44"
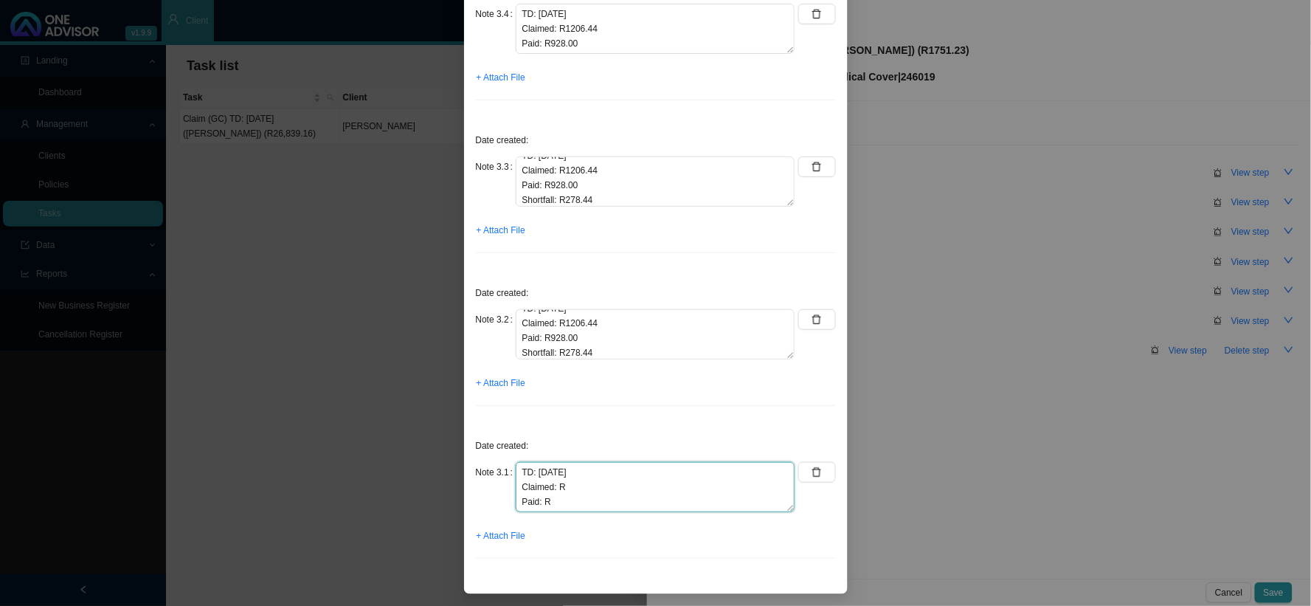
click at [582, 487] on textarea "TD: [DATE] Claimed: R Paid: R Shortfall: R" at bounding box center [655, 487] width 279 height 50
click at [568, 483] on textarea "TD: [DATE] Claimed: R3968.71 Paid: R Shortfall: R" at bounding box center [655, 487] width 279 height 50
click at [644, 497] on textarea "TD: [DATE] Claimed: R3968.71 Paid: R3052.80 Shortfall: R" at bounding box center [655, 487] width 279 height 50
type textarea "TD: [DATE] Claimed: R3968.71 Paid: R3052.80 Shortfall: R915.91"
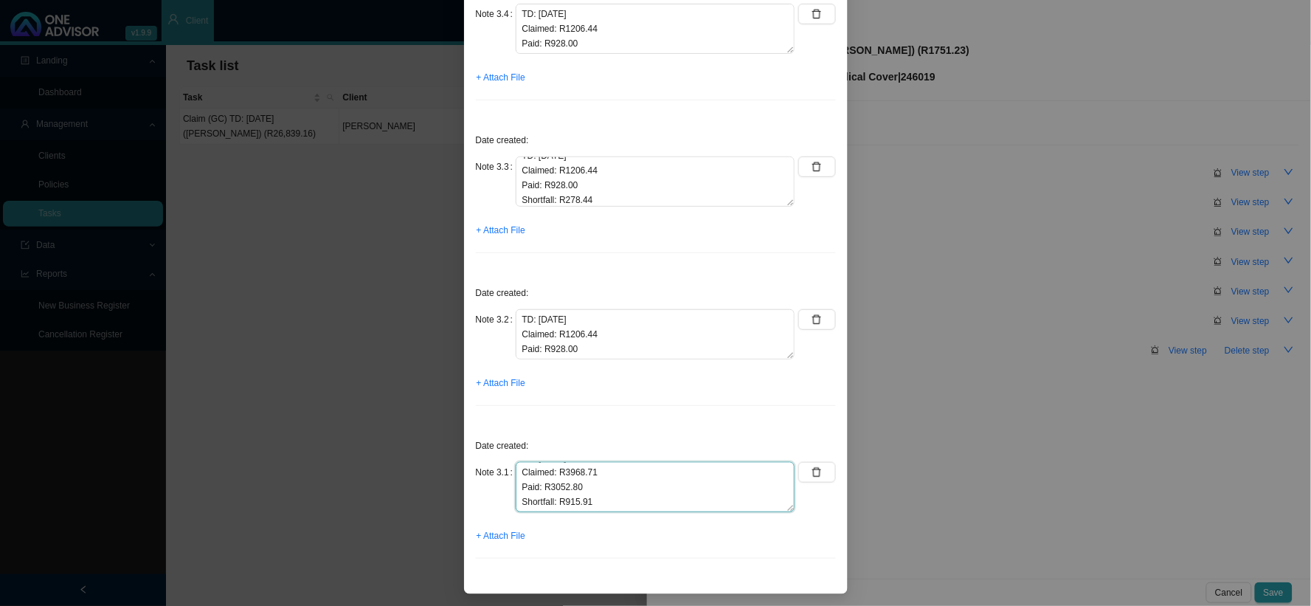
scroll to position [0, 0]
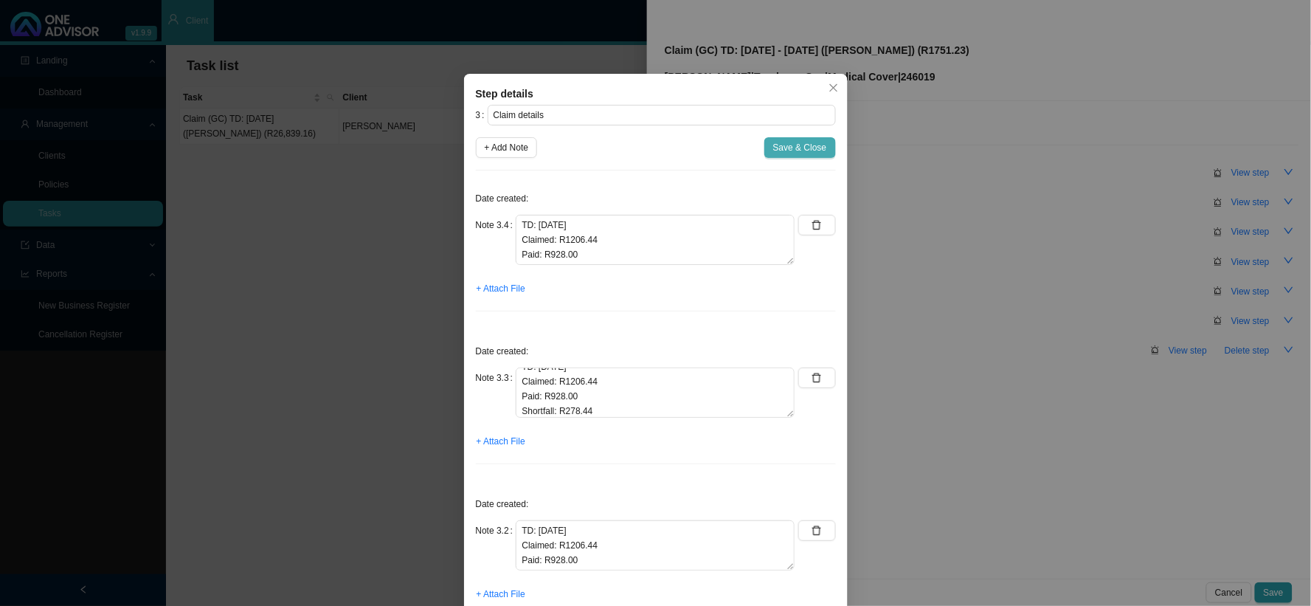
click at [814, 142] on span "Save & Close" at bounding box center [800, 147] width 54 height 15
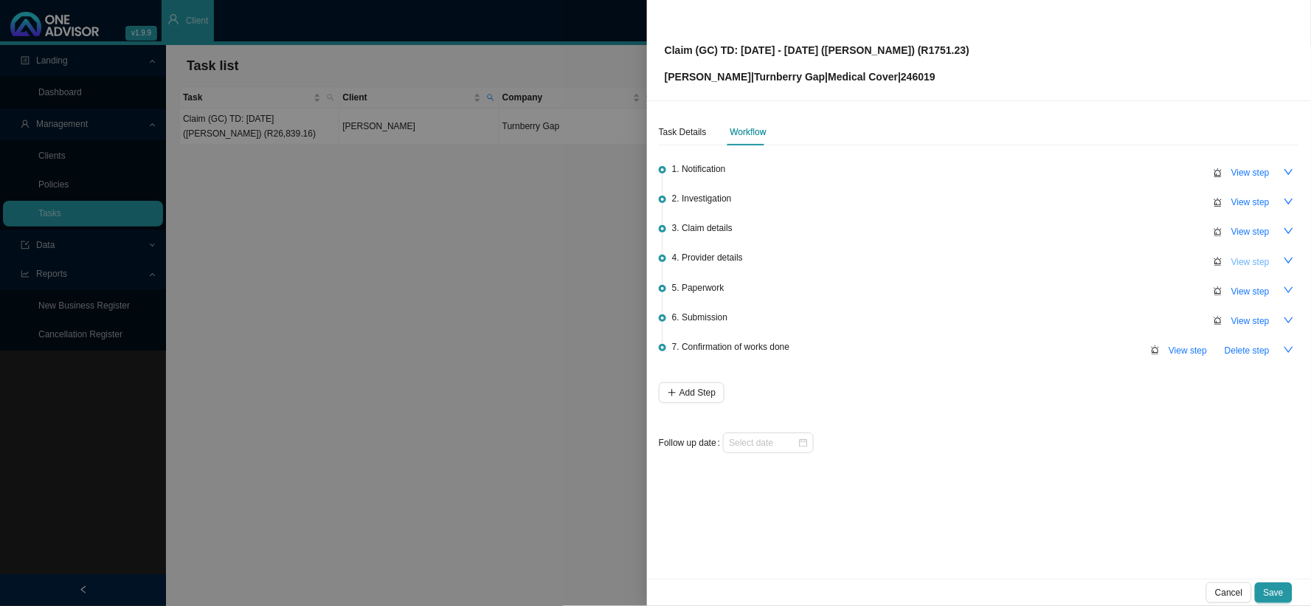
click at [1119, 261] on span "View step" at bounding box center [1251, 262] width 38 height 15
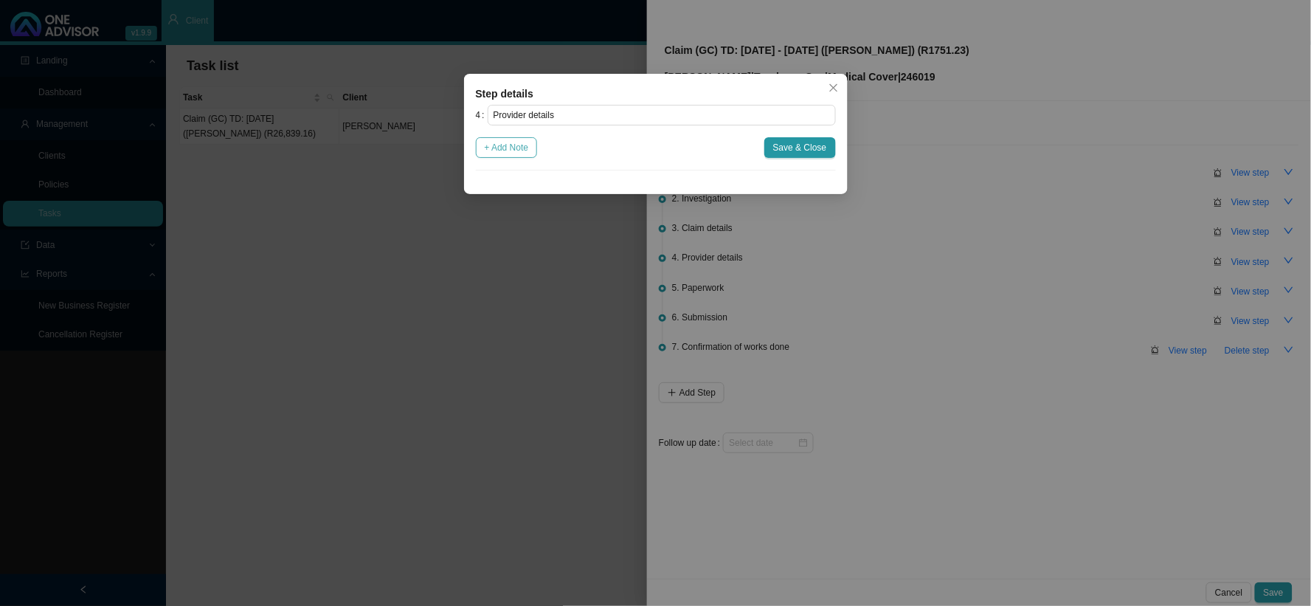
click at [525, 146] on span "+ Add Note" at bounding box center [507, 147] width 44 height 15
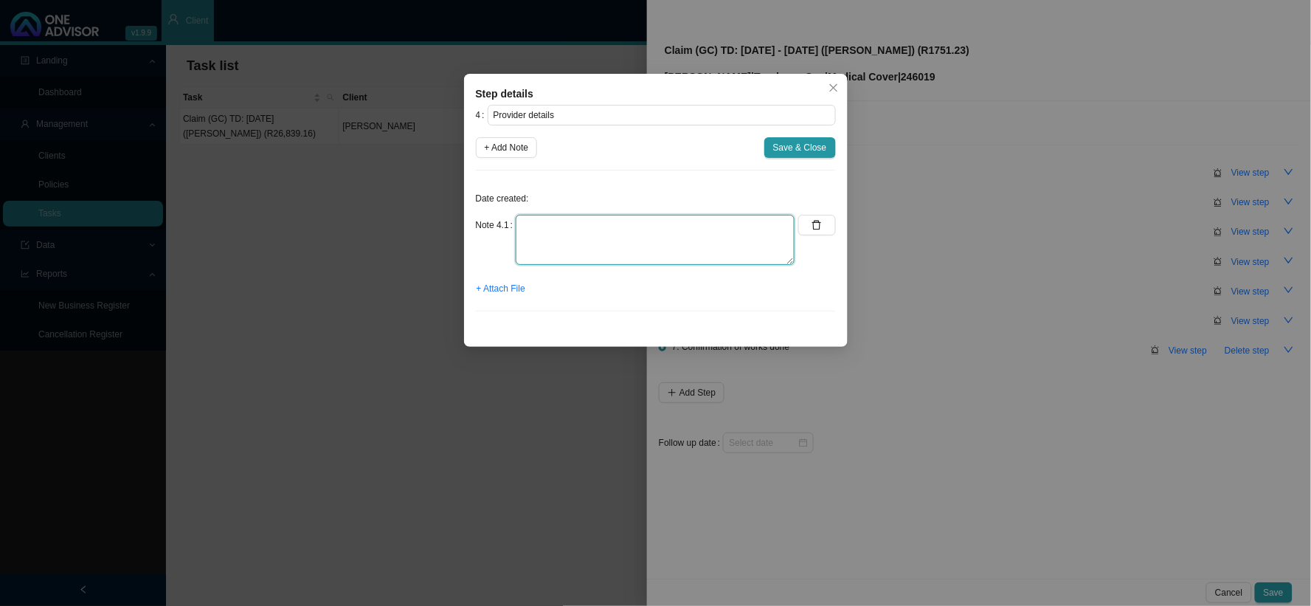
click at [566, 224] on textarea at bounding box center [655, 240] width 279 height 50
type textarea "p"
type textarea "Practice: 0508314"
click at [793, 148] on span "Save & Close" at bounding box center [800, 147] width 54 height 15
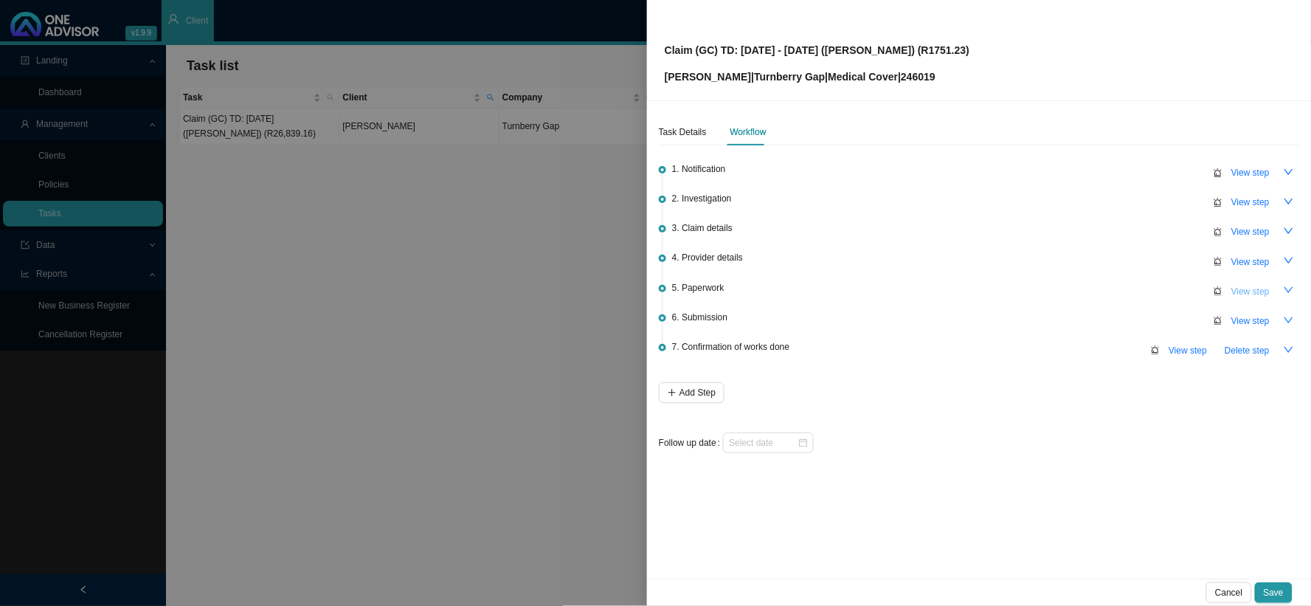
click at [1119, 294] on span "View step" at bounding box center [1251, 291] width 38 height 15
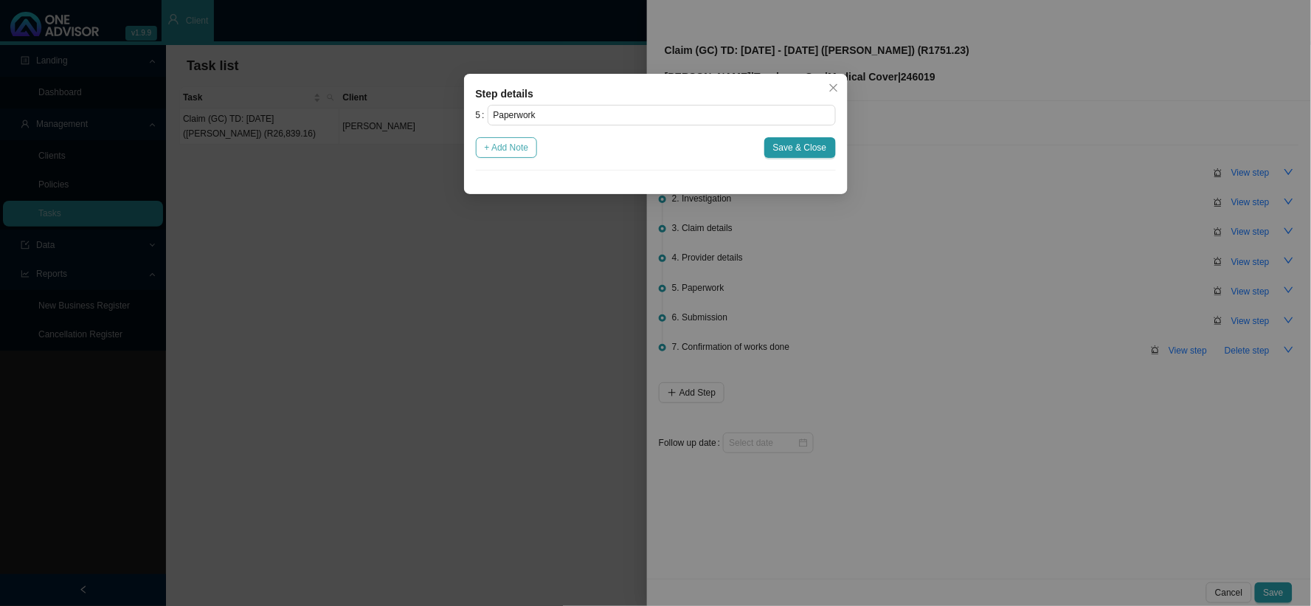
click at [492, 142] on span "+ Add Note" at bounding box center [507, 147] width 44 height 15
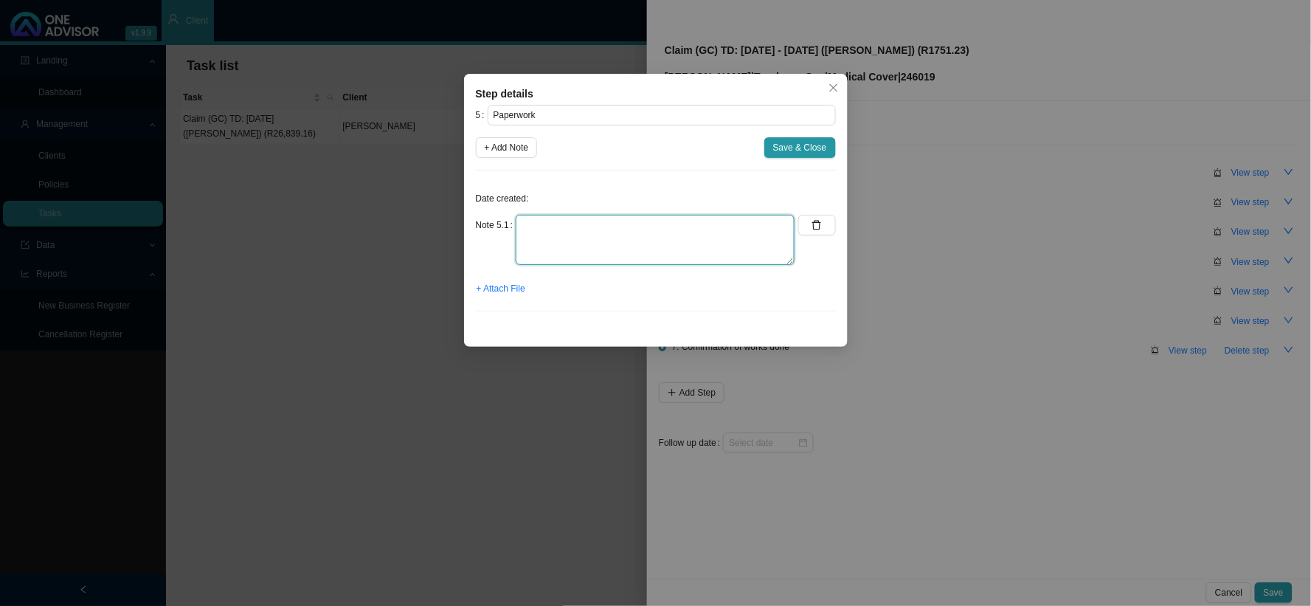
click at [585, 230] on textarea at bounding box center [655, 240] width 279 height 50
type textarea "Claim form"
click at [520, 290] on span "+ Attach File" at bounding box center [501, 288] width 49 height 15
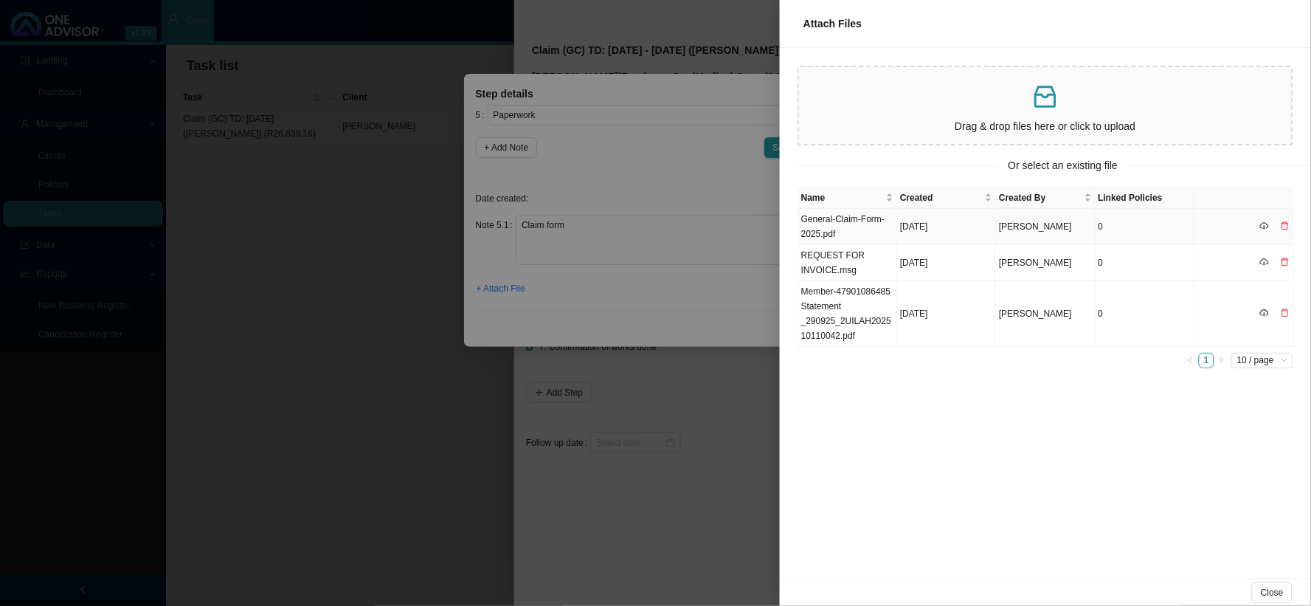
click at [832, 226] on td "General-Claim-Form-2025.pdf" at bounding box center [848, 227] width 99 height 36
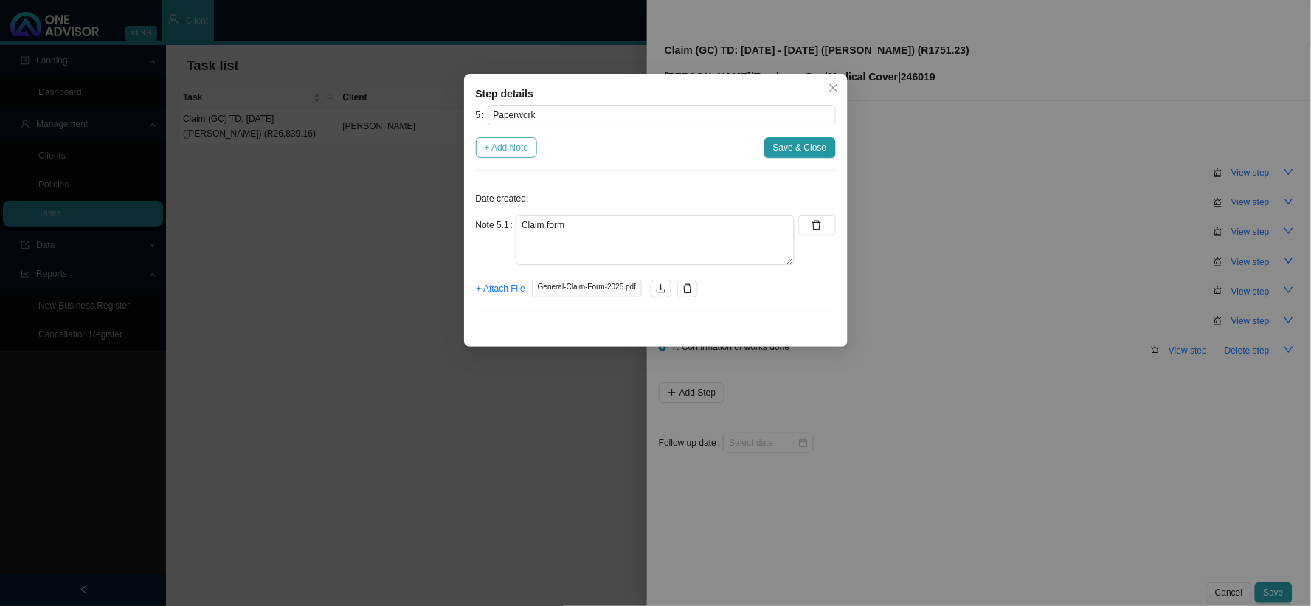
click at [491, 150] on span "+ Add Note" at bounding box center [507, 147] width 44 height 15
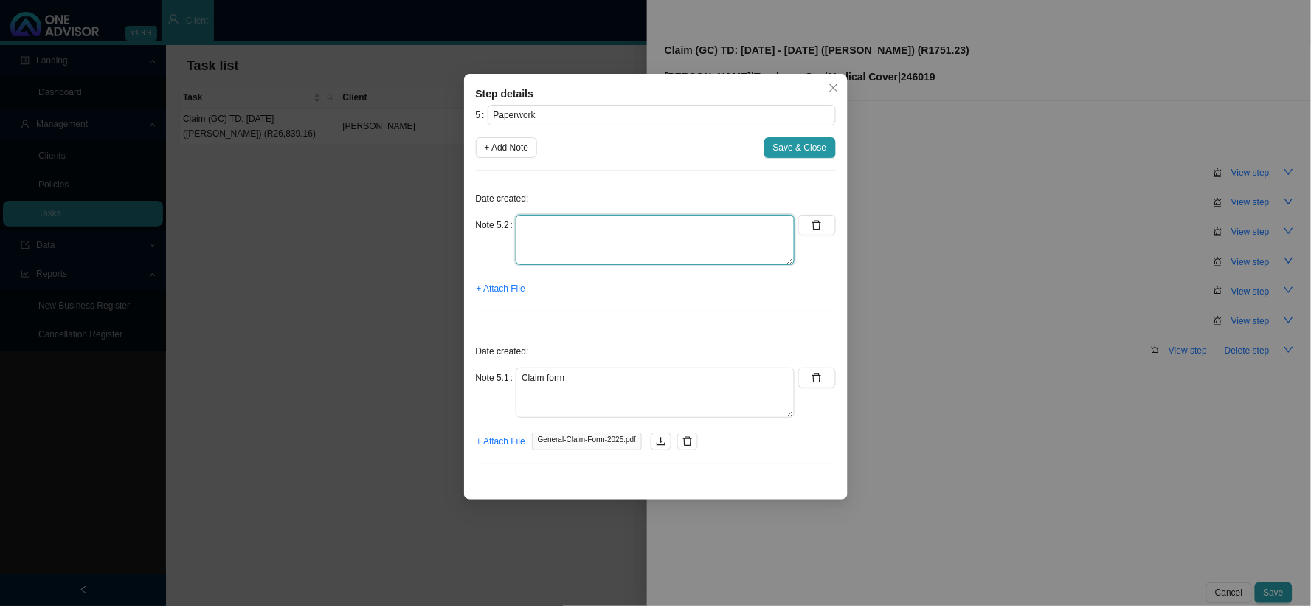
click at [570, 229] on textarea at bounding box center [655, 240] width 279 height 50
type textarea "CTH"
click at [509, 291] on span "+ Attach File" at bounding box center [501, 288] width 49 height 15
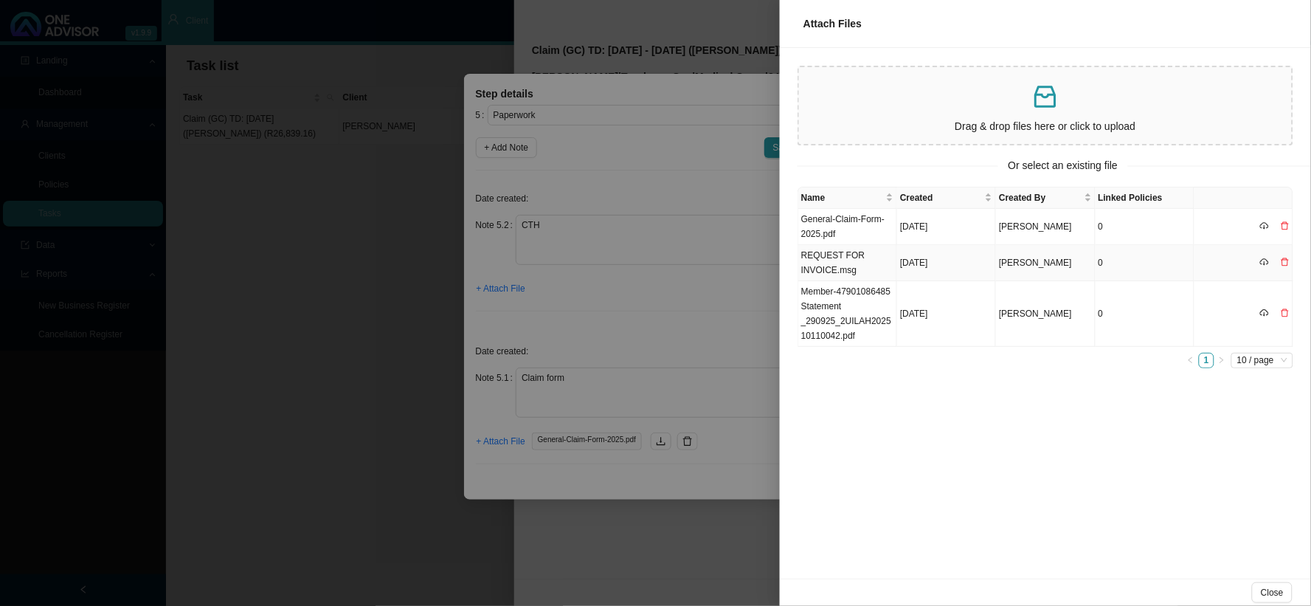
click at [844, 263] on td "REQUEST FOR INVOICE.msg" at bounding box center [848, 263] width 99 height 36
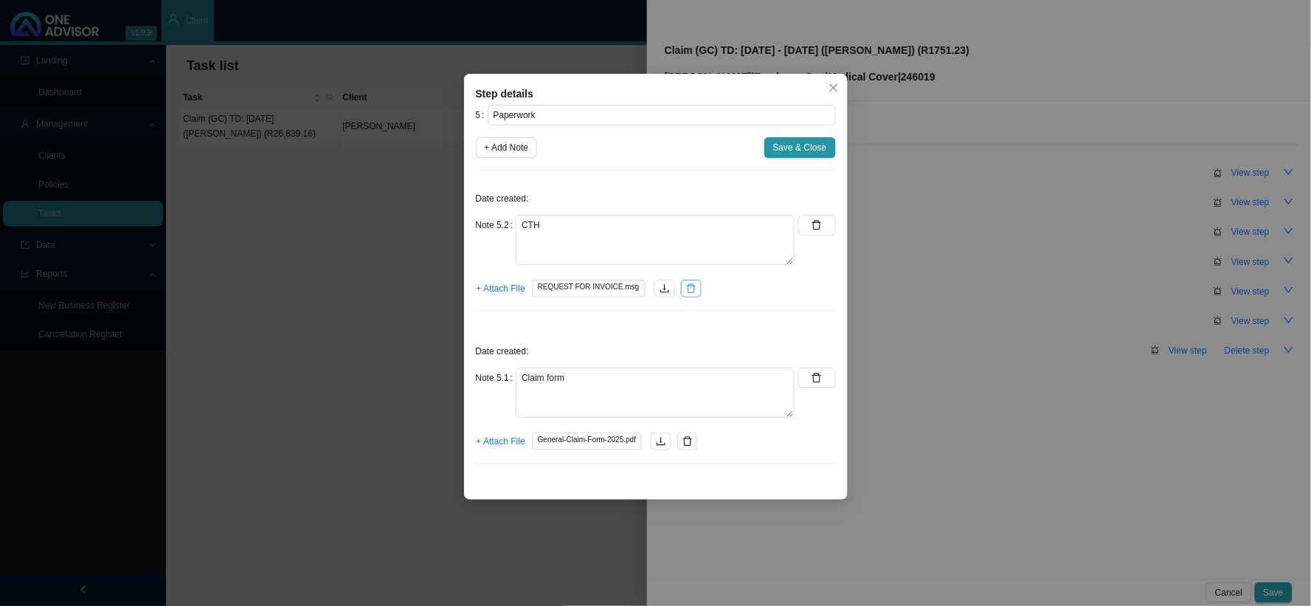
click at [686, 289] on icon "delete" at bounding box center [691, 288] width 10 height 10
click at [498, 293] on span "+ Attach File" at bounding box center [501, 288] width 49 height 15
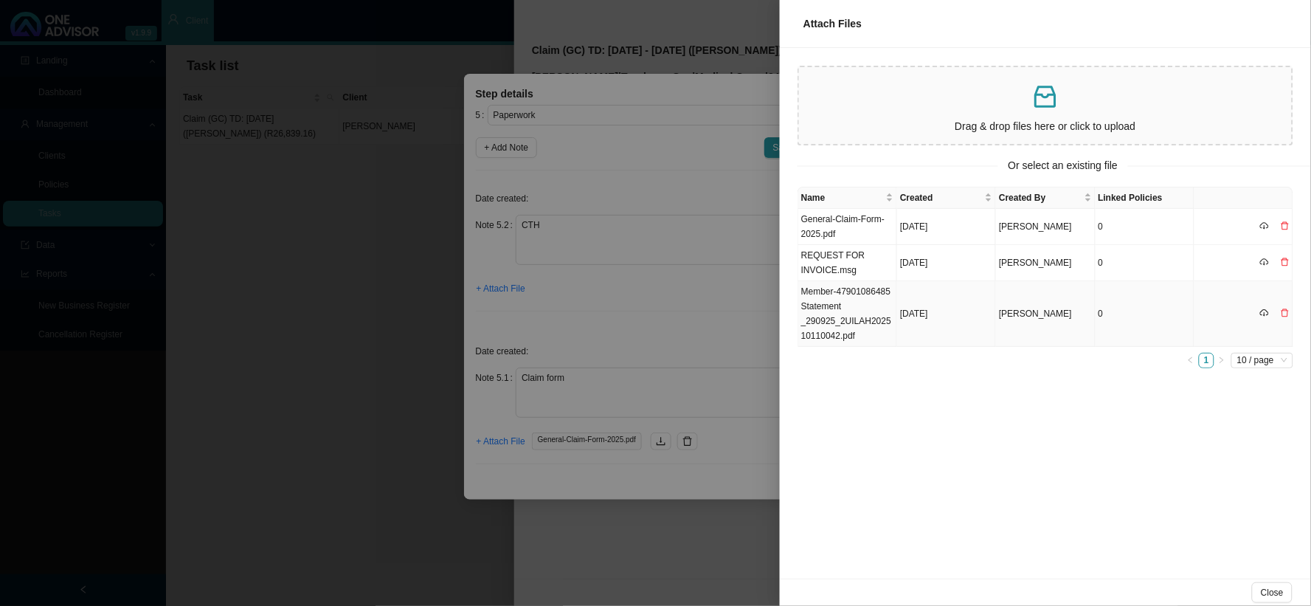
click at [869, 320] on td "Member-47901086485 Statement _290925_2UILAH202510110042.pdf" at bounding box center [848, 314] width 99 height 66
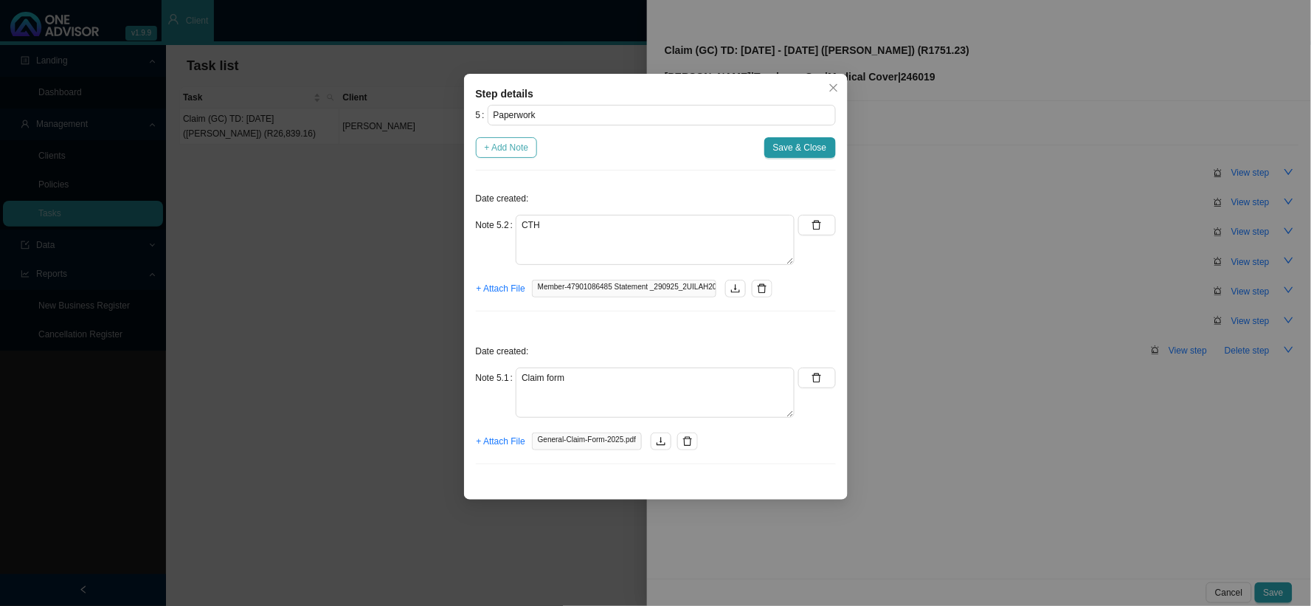
click at [515, 150] on span "+ Add Note" at bounding box center [507, 147] width 44 height 15
type textarea "CTH"
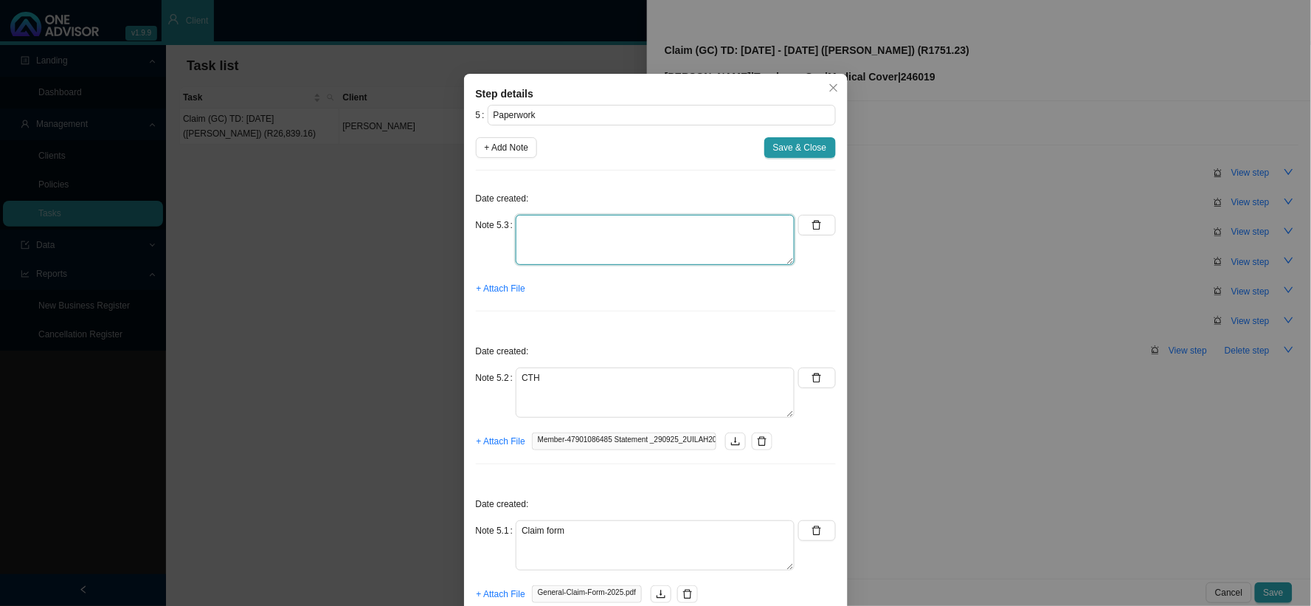
click at [561, 232] on textarea at bounding box center [655, 240] width 279 height 50
type textarea "r"
type textarea "Requested invoice"
click at [496, 288] on span "+ Attach File" at bounding box center [501, 288] width 49 height 15
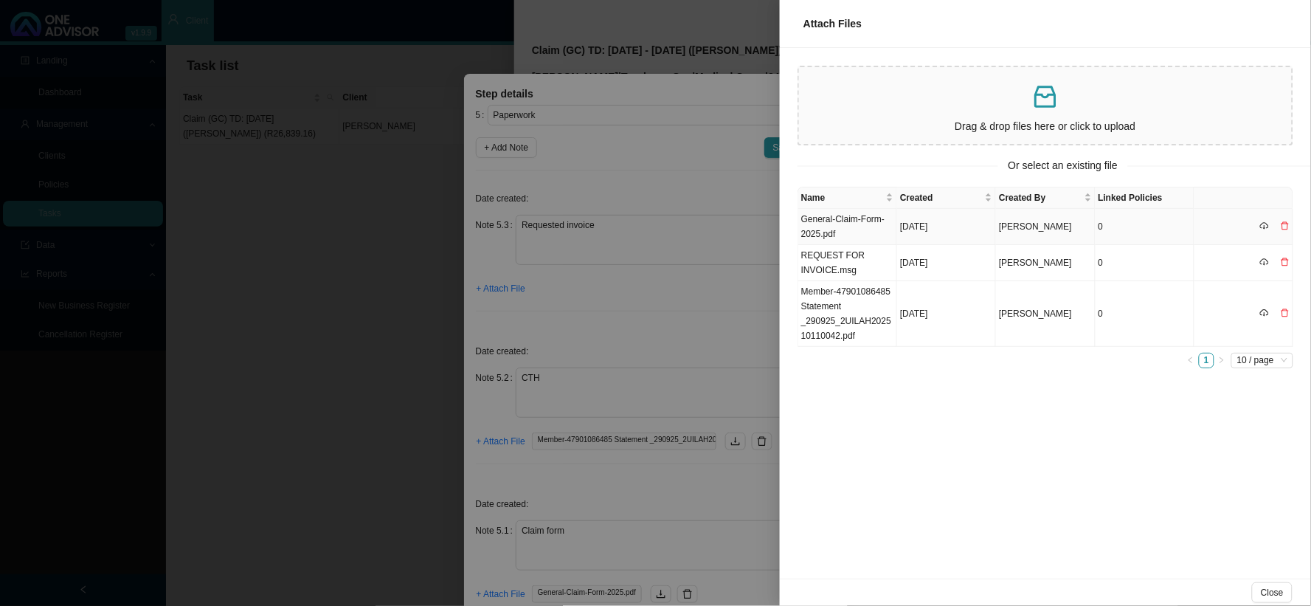
click at [813, 231] on td "General-Claim-Form-2025.pdf" at bounding box center [848, 227] width 99 height 36
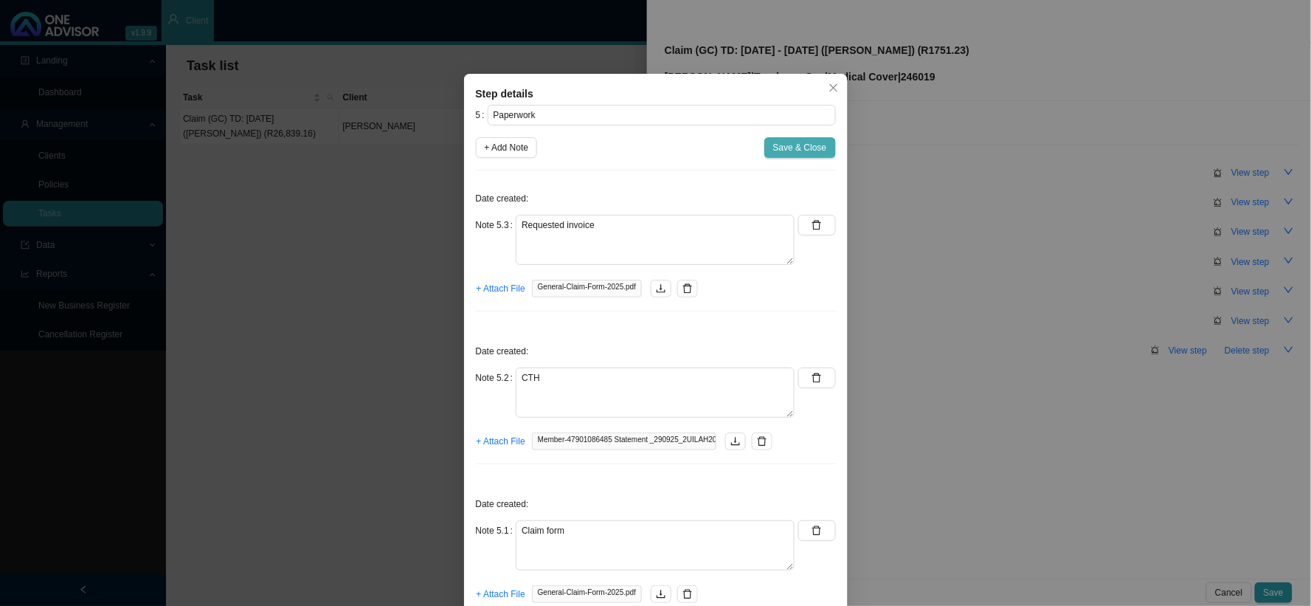
click at [806, 153] on span "Save & Close" at bounding box center [800, 147] width 54 height 15
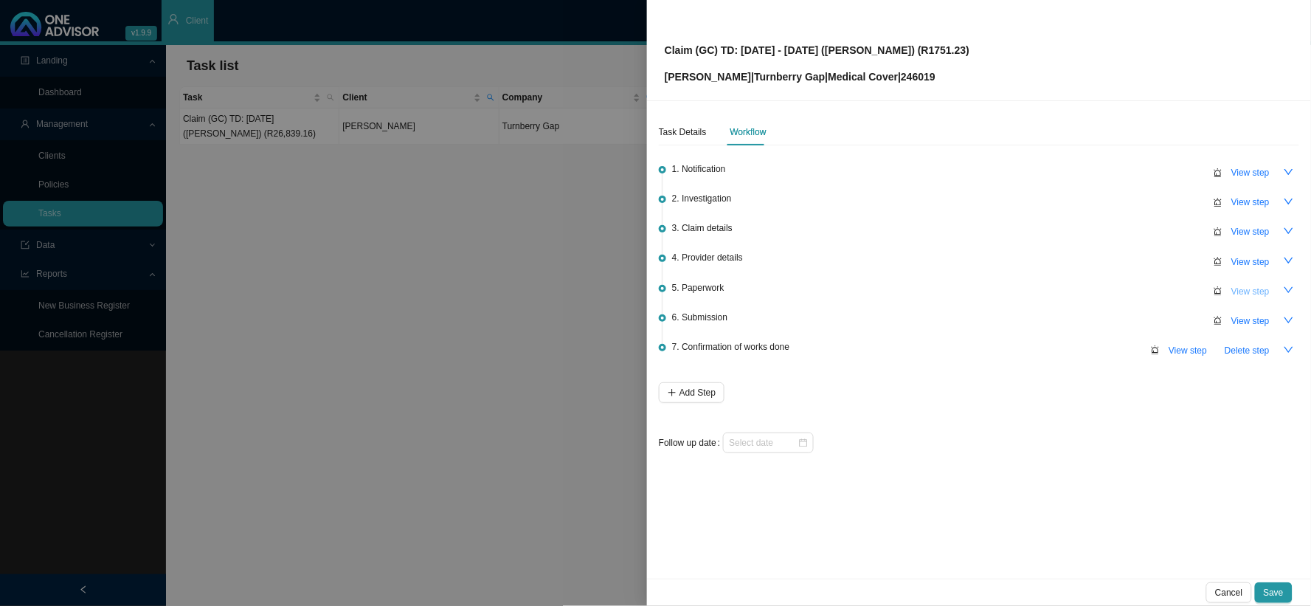
click at [1119, 285] on span "View step" at bounding box center [1251, 291] width 38 height 15
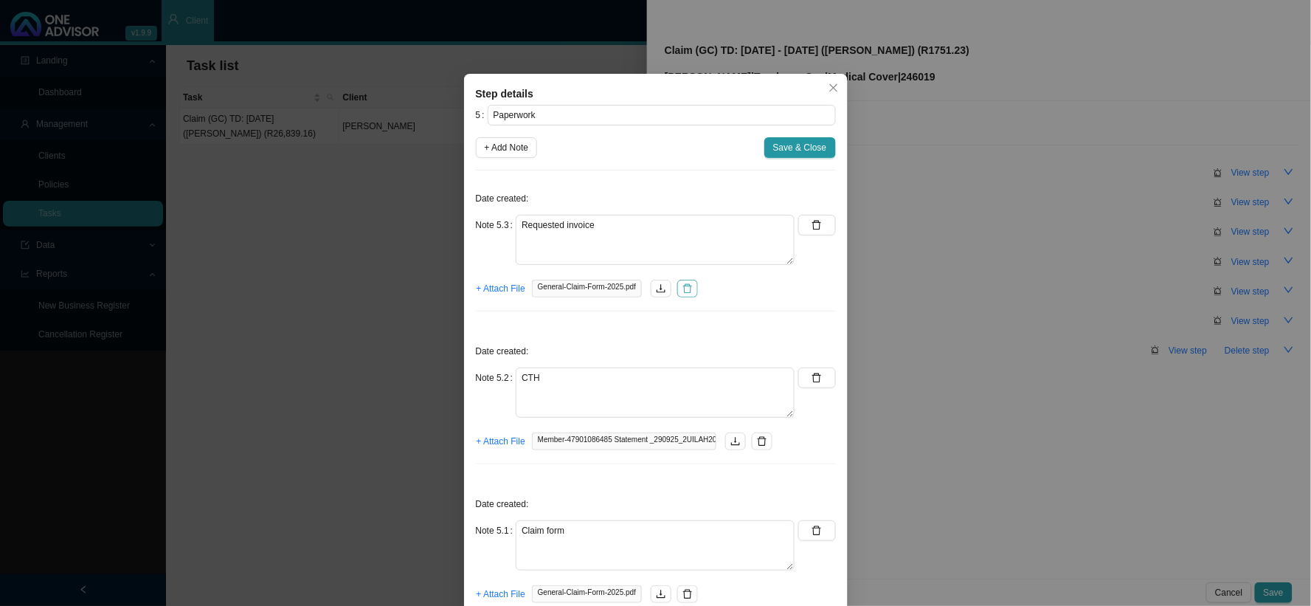
click at [684, 289] on icon "delete" at bounding box center [687, 289] width 9 height 10
click at [506, 285] on span "+ Attach File" at bounding box center [501, 288] width 49 height 15
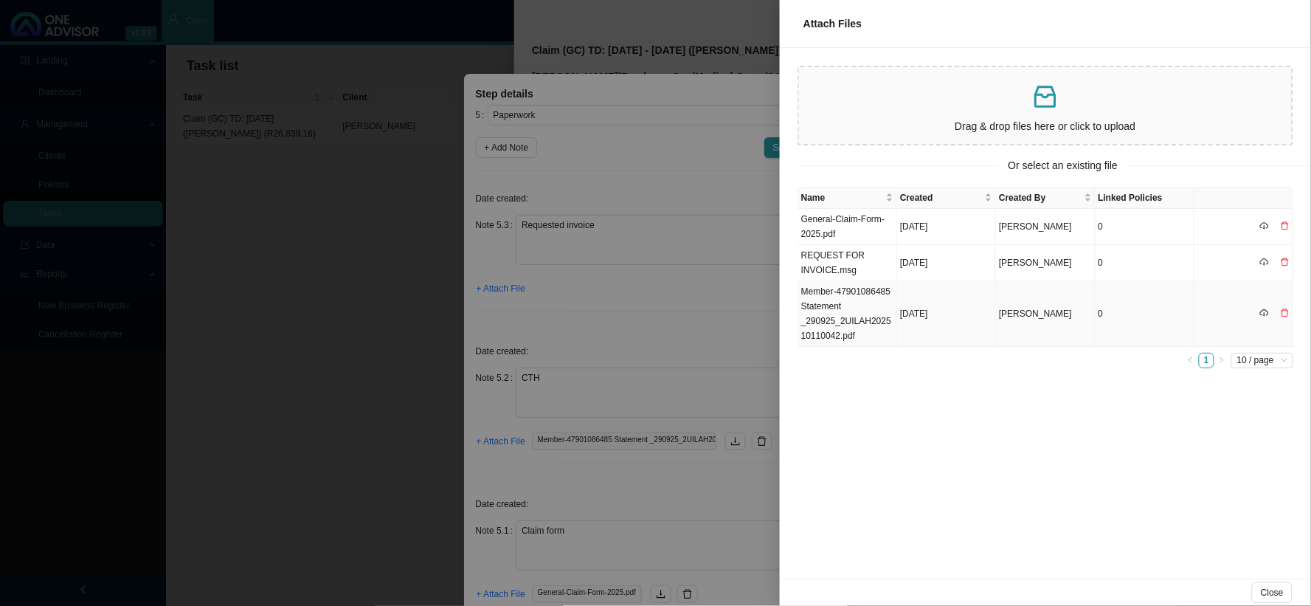
scroll to position [59, 0]
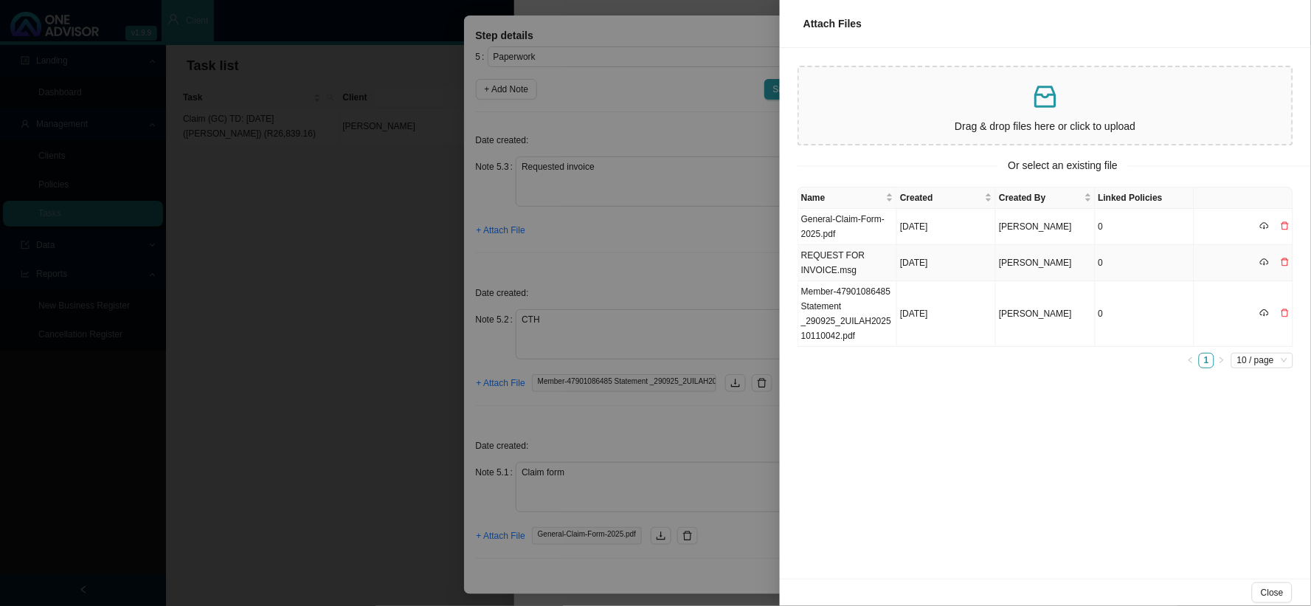
click at [866, 258] on td "REQUEST FOR INVOICE.msg" at bounding box center [848, 263] width 99 height 36
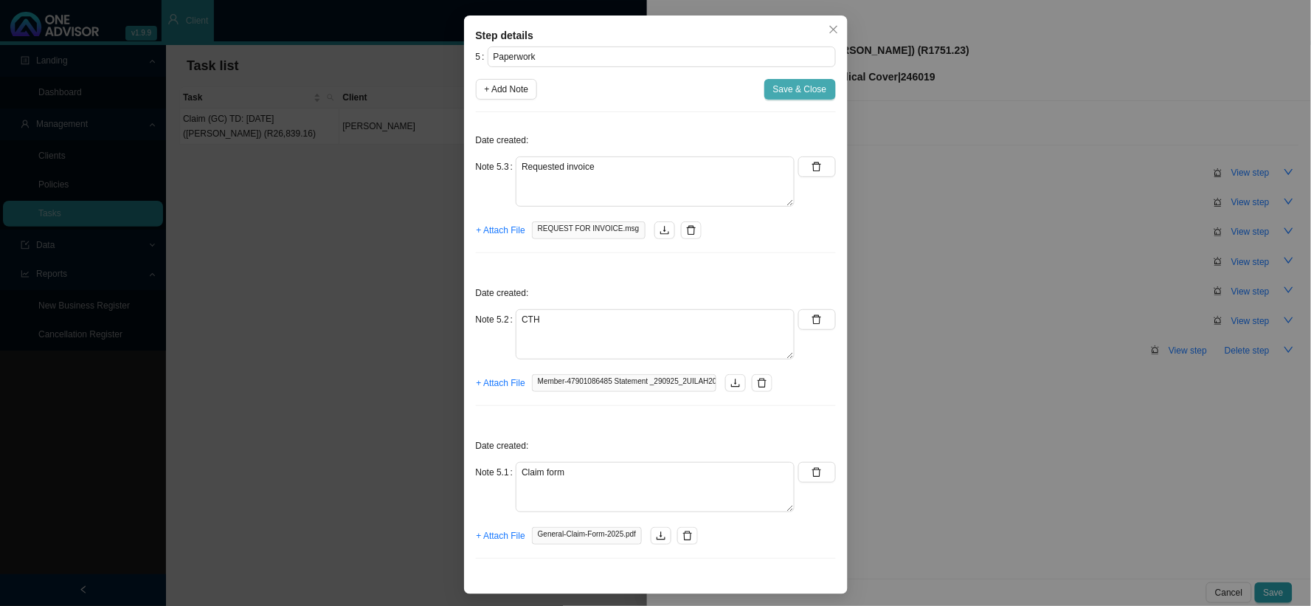
click at [792, 92] on span "Save & Close" at bounding box center [800, 89] width 54 height 15
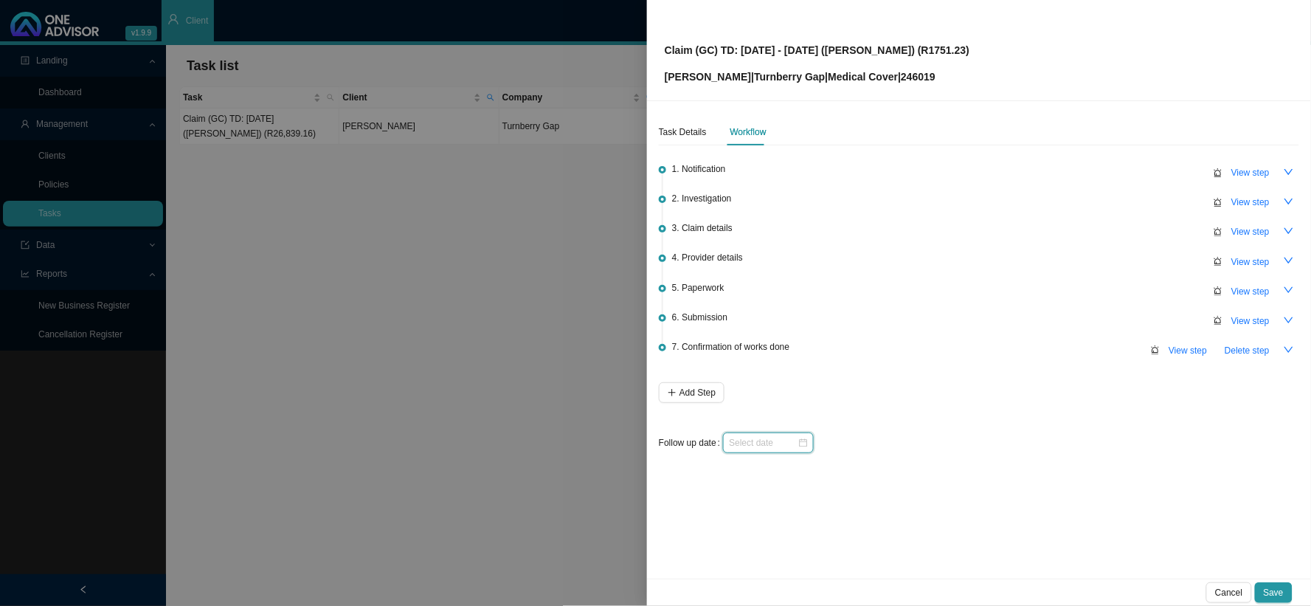
click at [790, 441] on input at bounding box center [763, 442] width 69 height 15
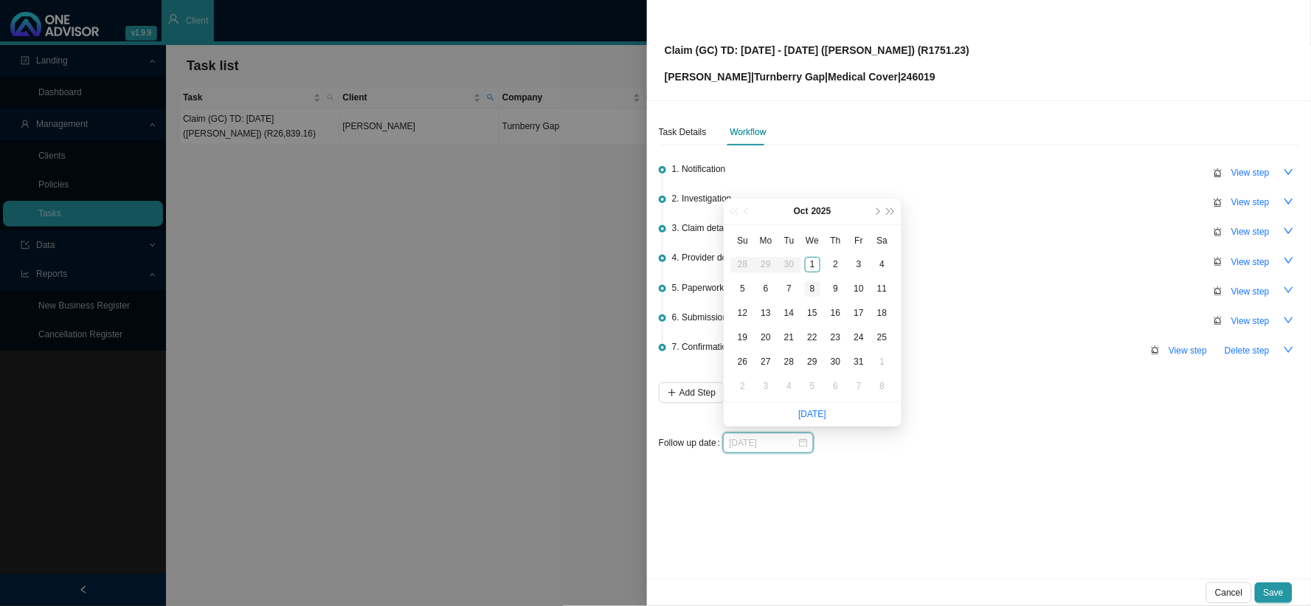
type input "[DATE]"
click at [818, 286] on div "8" at bounding box center [812, 288] width 15 height 15
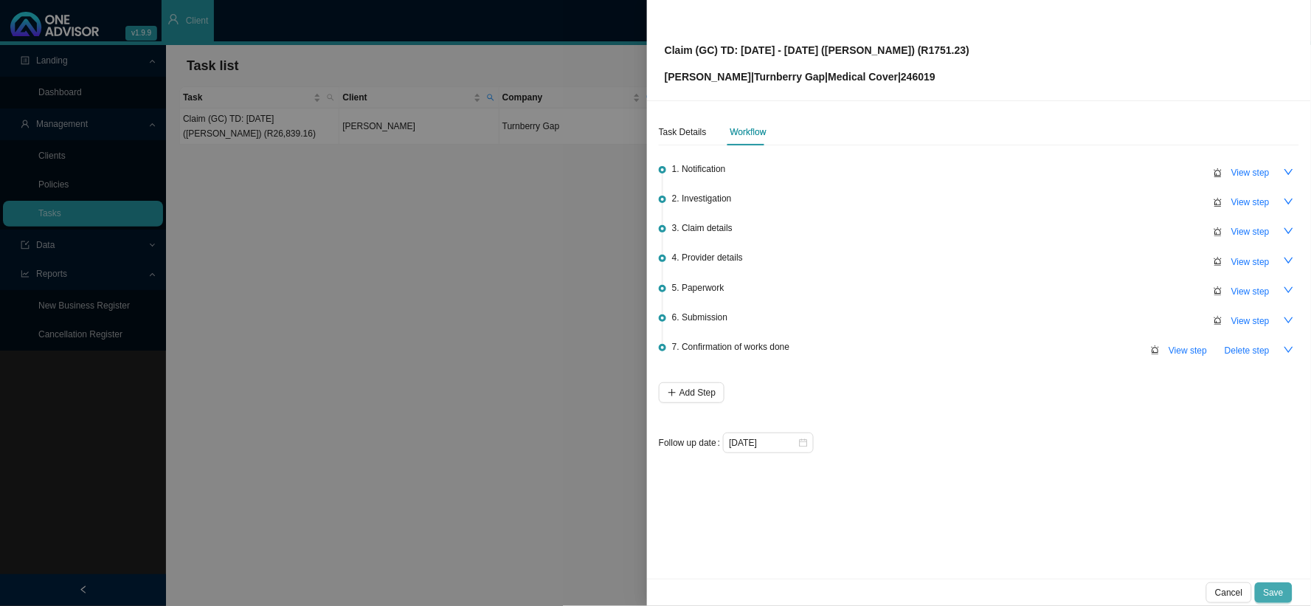
click at [1119, 497] on span "Save" at bounding box center [1274, 592] width 20 height 15
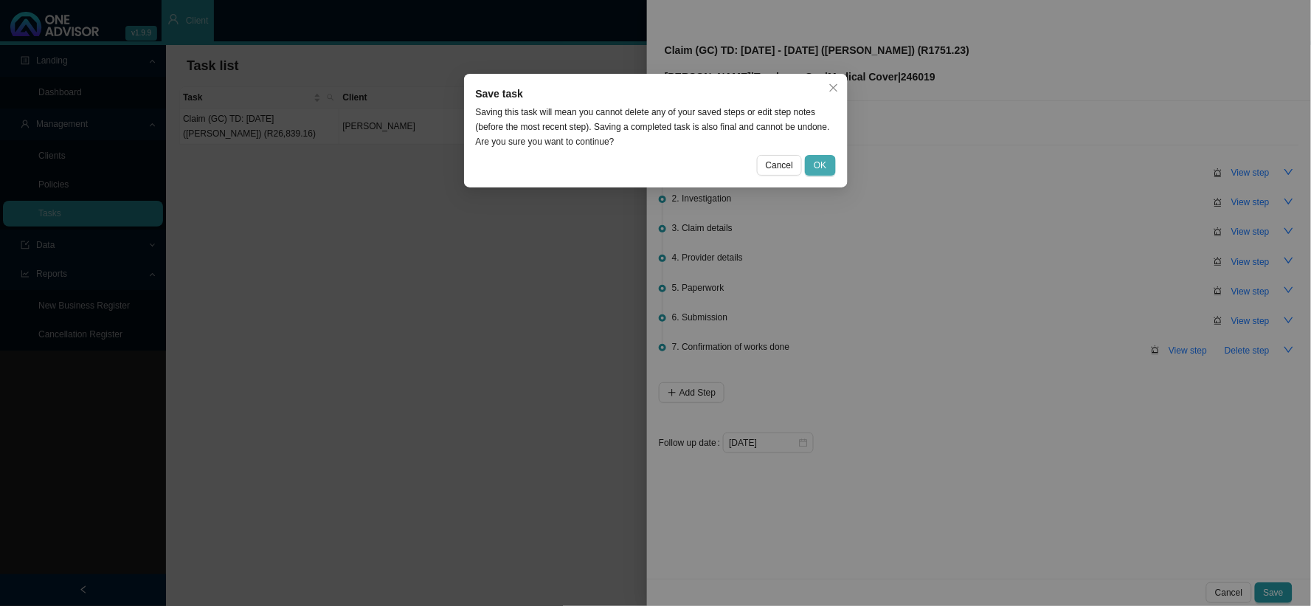
click at [820, 158] on span "OK" at bounding box center [820, 165] width 13 height 15
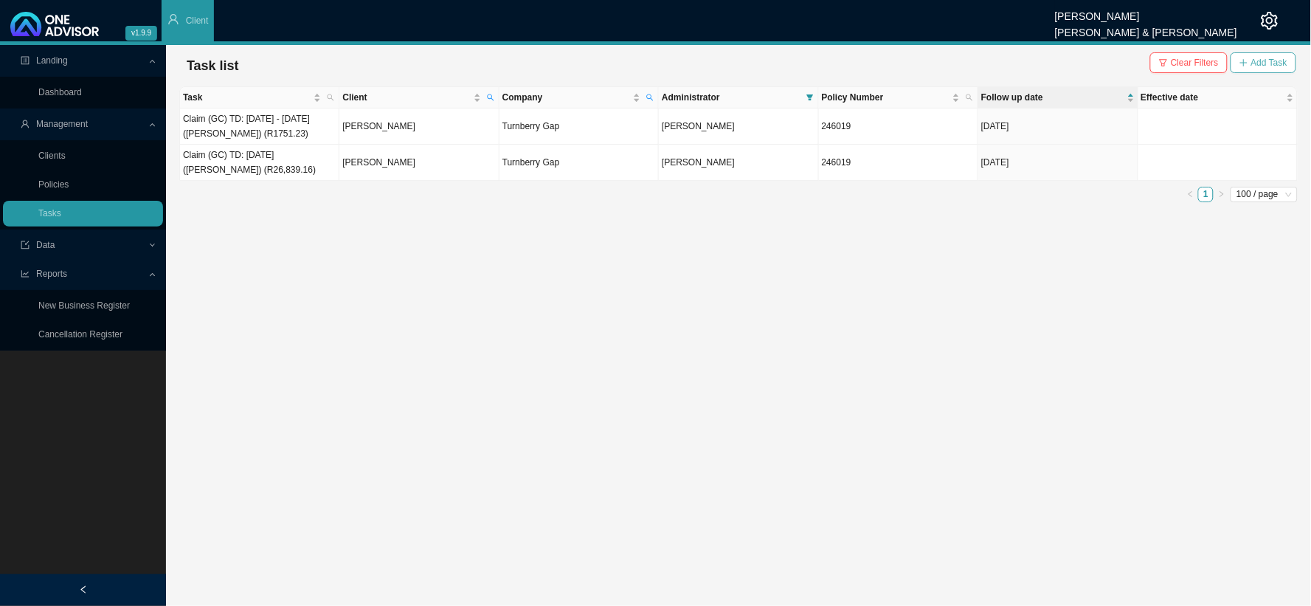
click at [1119, 61] on button "Add Task" at bounding box center [1264, 62] width 66 height 21
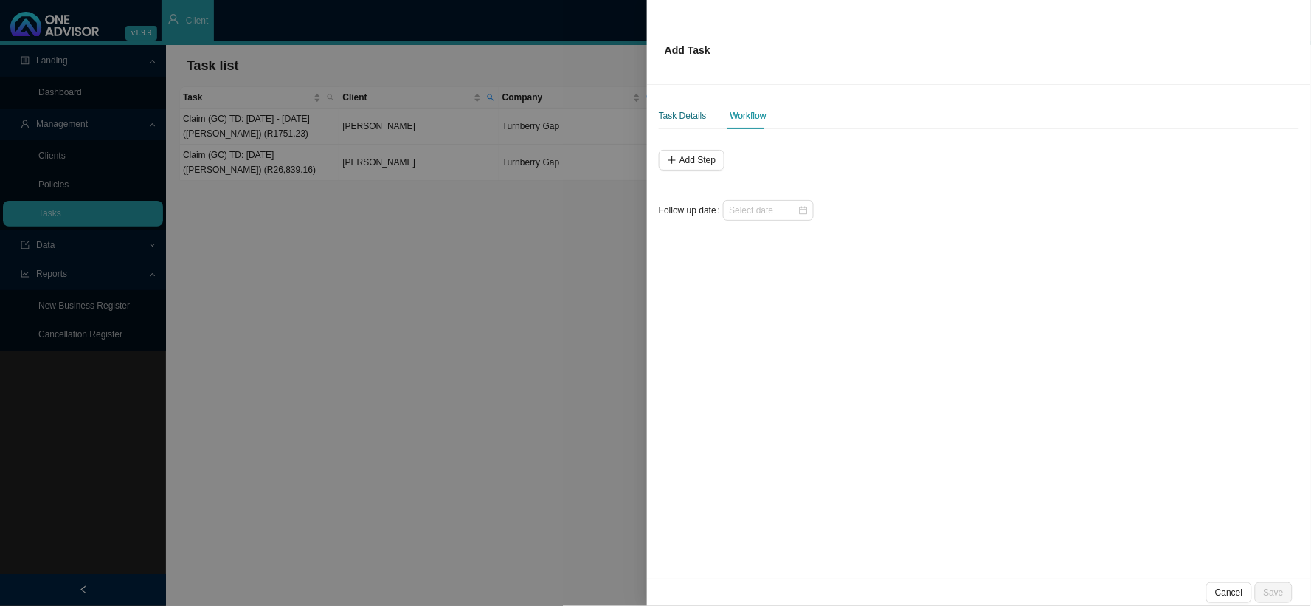
click at [694, 117] on div "Task Details" at bounding box center [683, 115] width 48 height 15
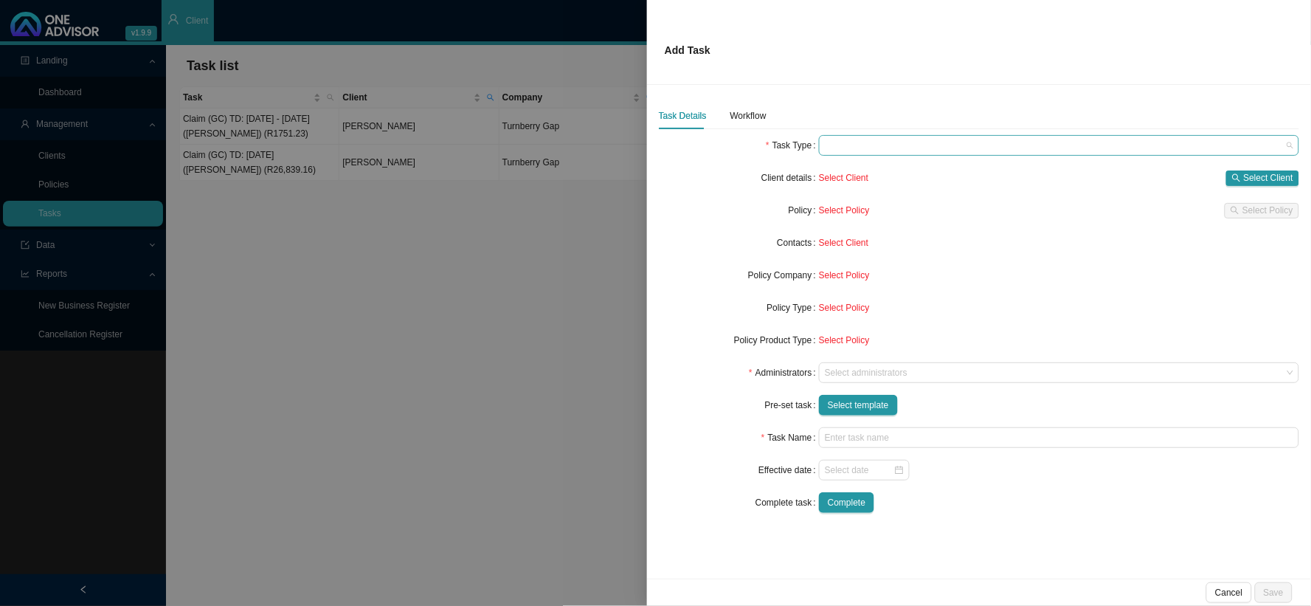
click at [852, 148] on span at bounding box center [1059, 145] width 469 height 19
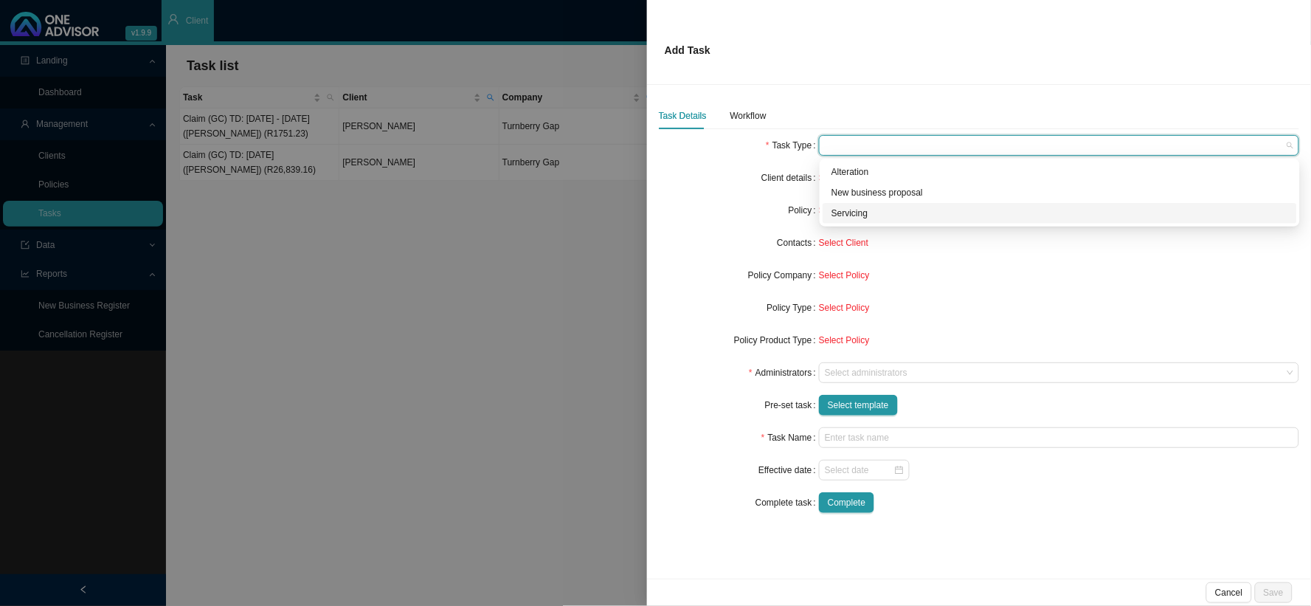
click at [854, 217] on div "Servicing" at bounding box center [1060, 213] width 457 height 15
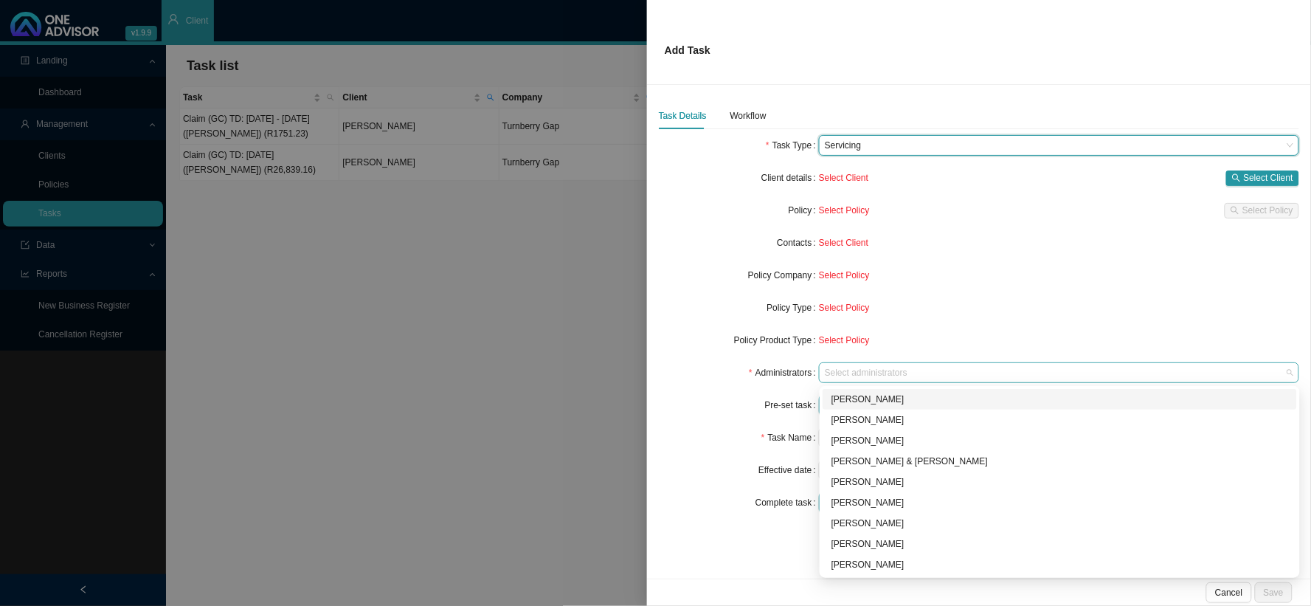
click at [853, 373] on div at bounding box center [1052, 373] width 461 height 11
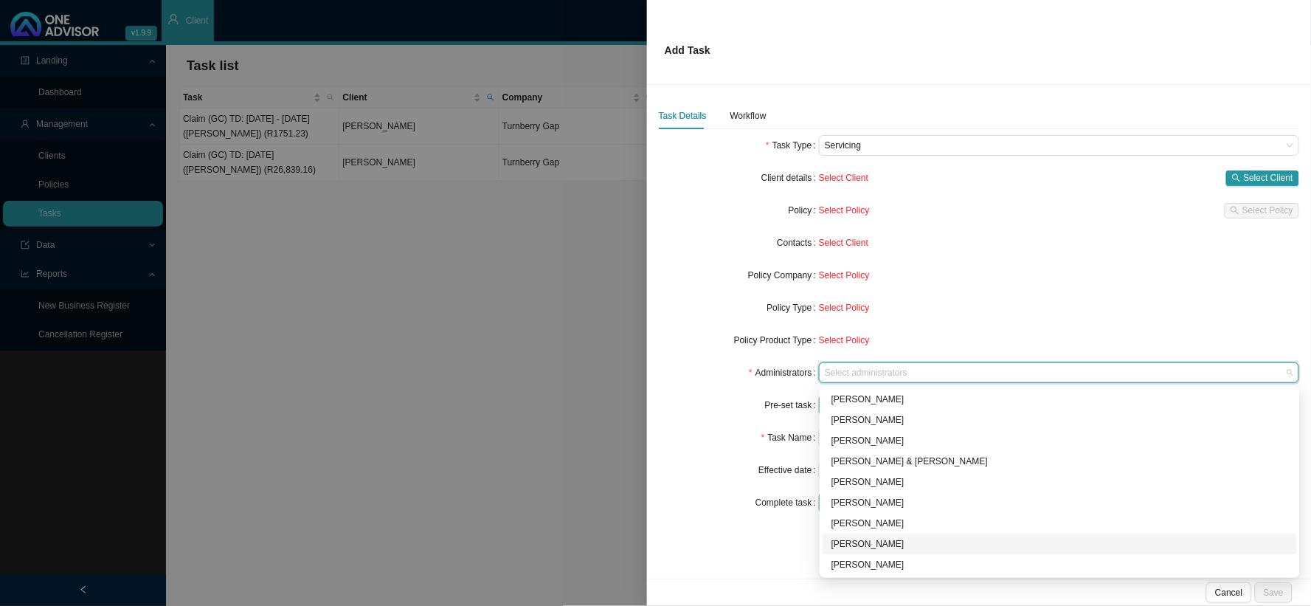
click at [853, 497] on div "[PERSON_NAME]" at bounding box center [1060, 544] width 457 height 15
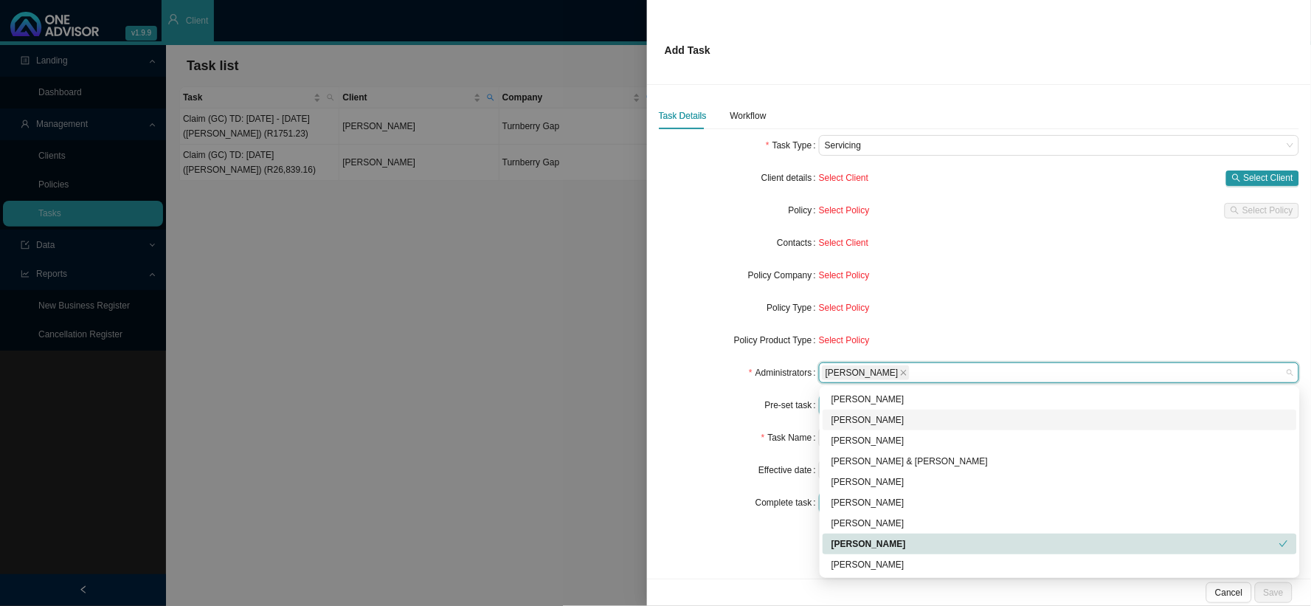
click at [716, 395] on div "Pre-set task" at bounding box center [739, 405] width 160 height 21
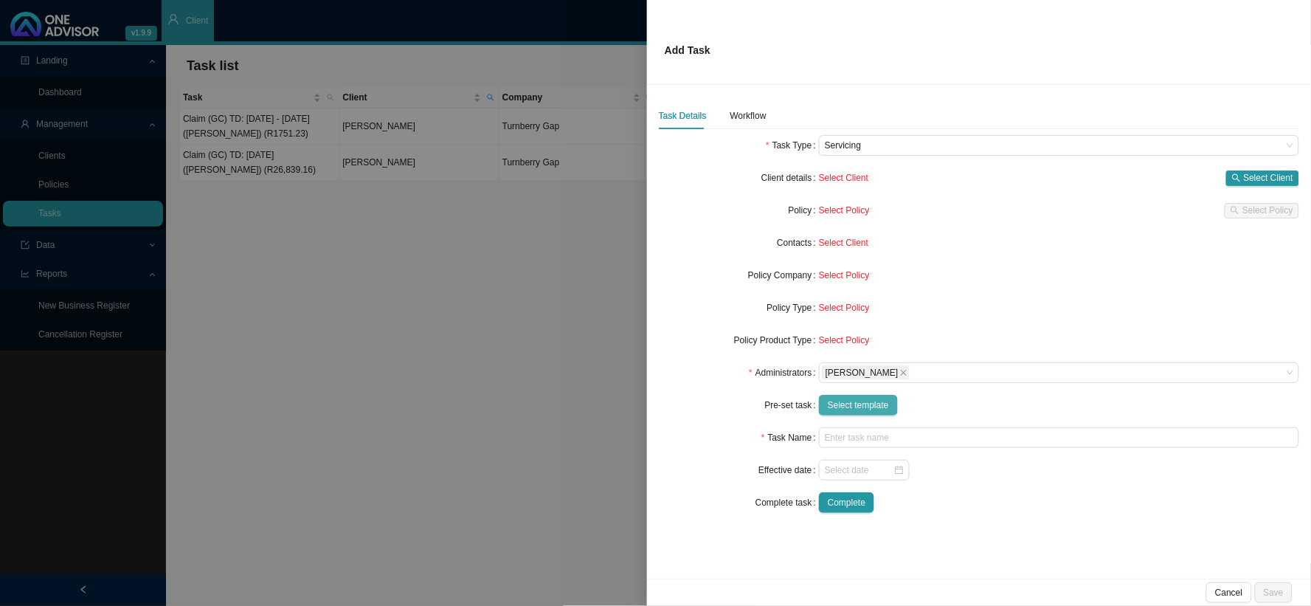
click at [871, 410] on span "Select template" at bounding box center [858, 405] width 61 height 15
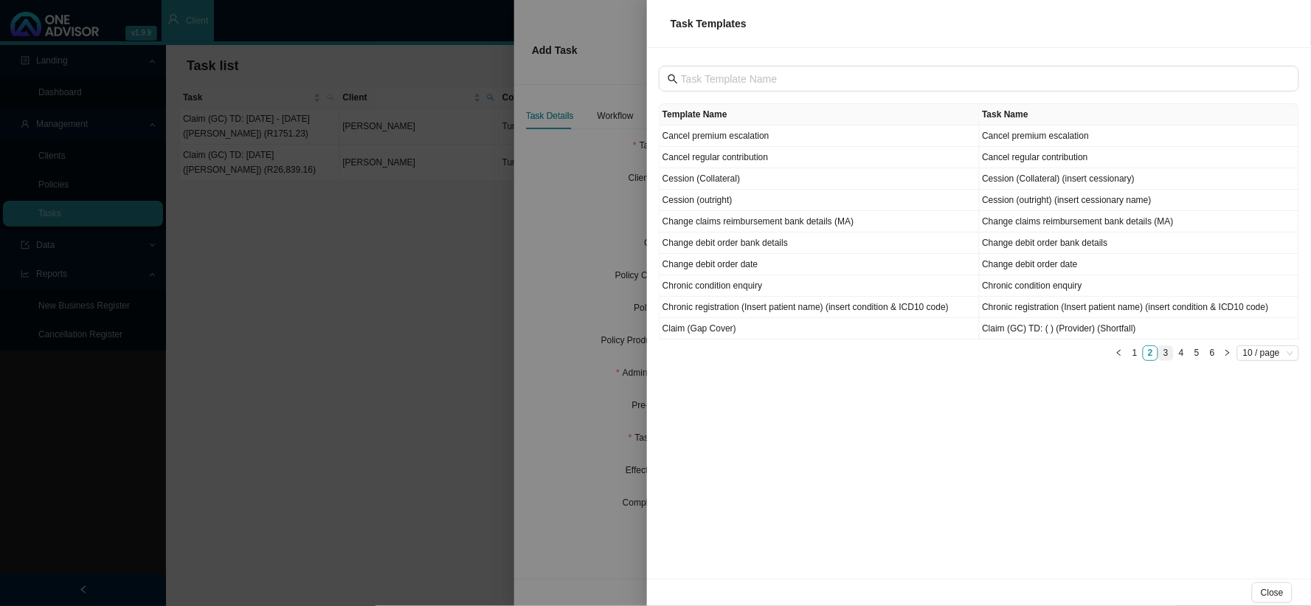
click at [1119, 351] on link "3" at bounding box center [1166, 353] width 14 height 14
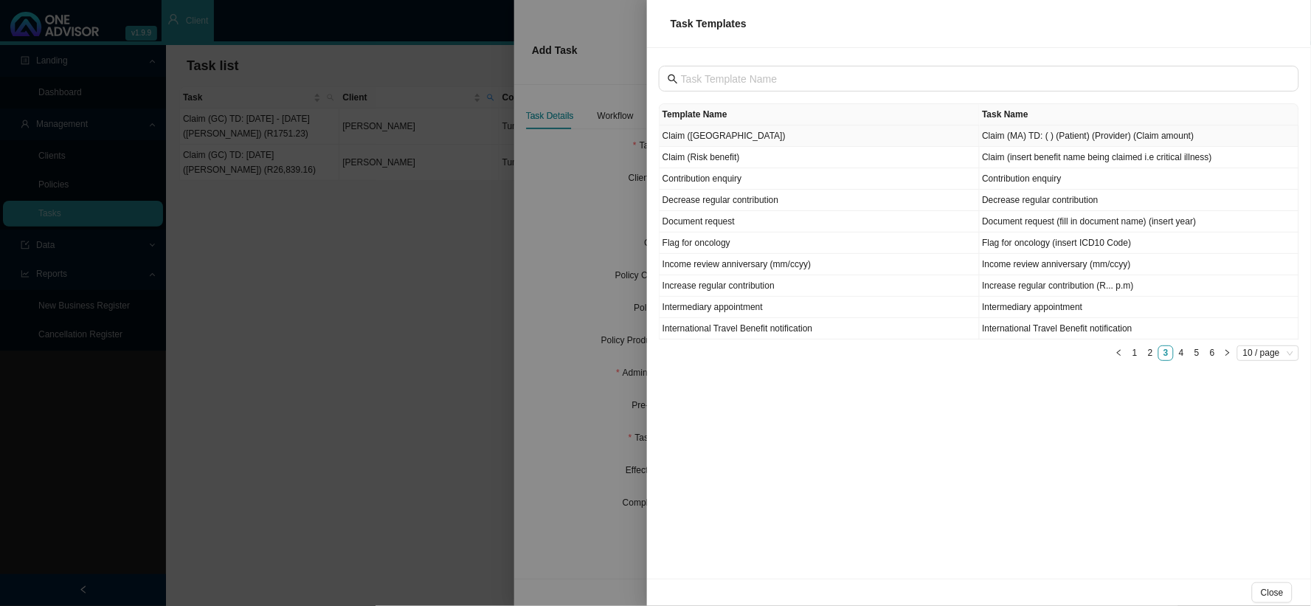
click at [699, 138] on td "Claim ([GEOGRAPHIC_DATA])" at bounding box center [820, 135] width 320 height 21
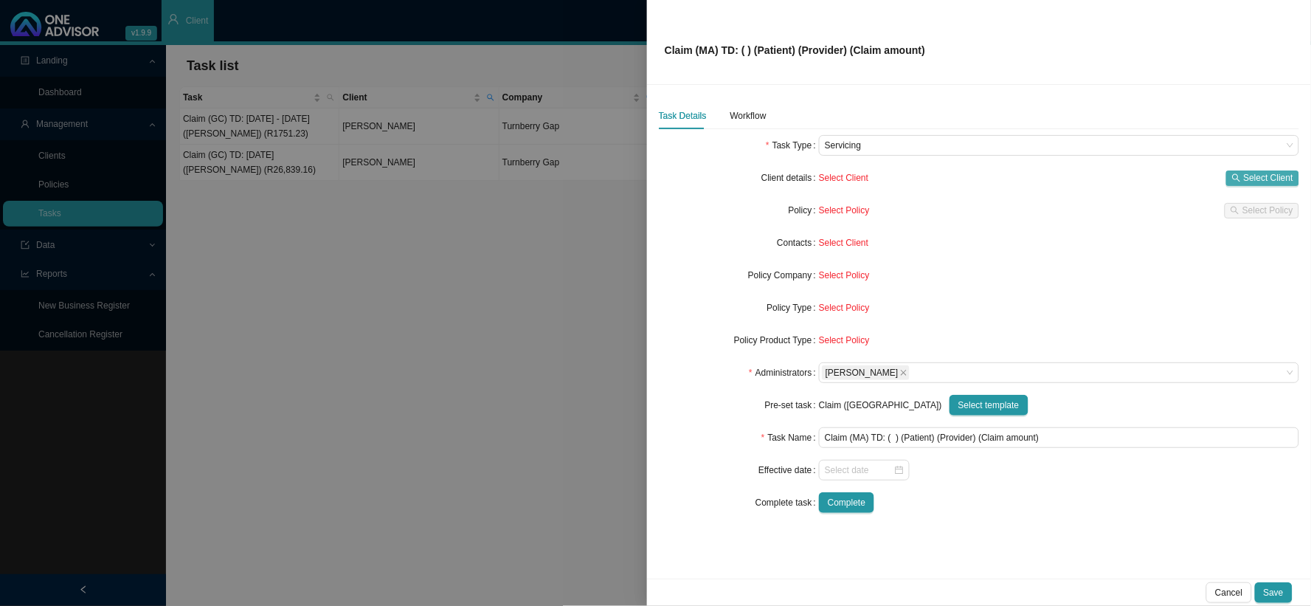
click at [1119, 172] on button "Select Client" at bounding box center [1263, 177] width 73 height 15
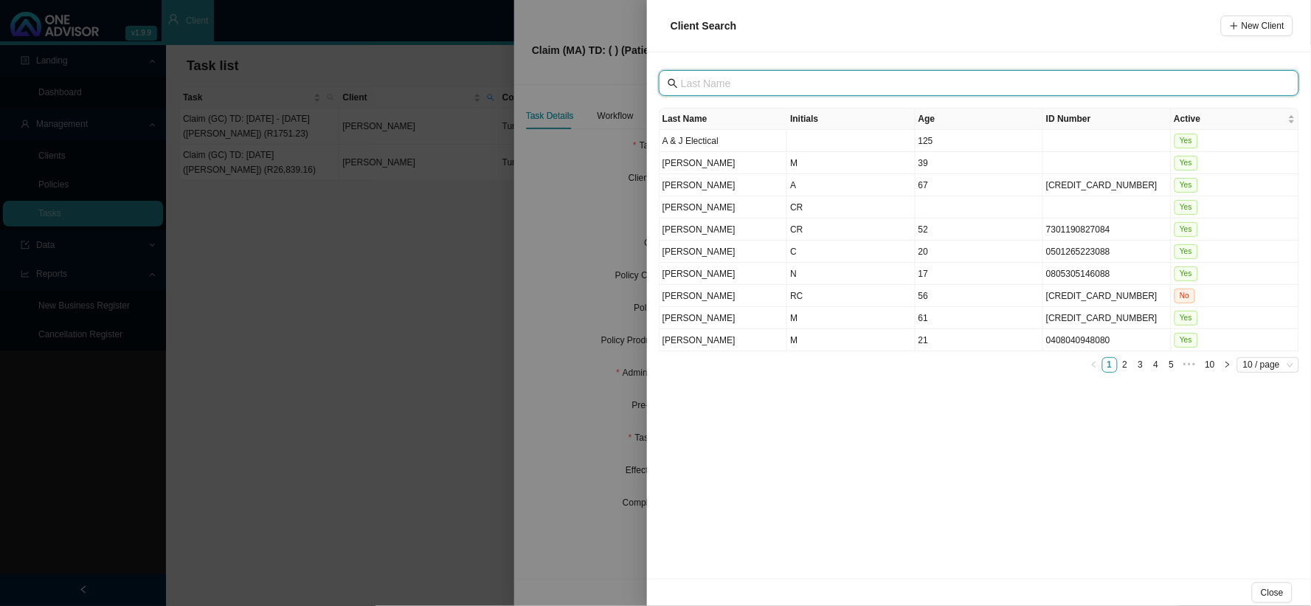
click at [748, 78] on input "text" at bounding box center [980, 83] width 599 height 16
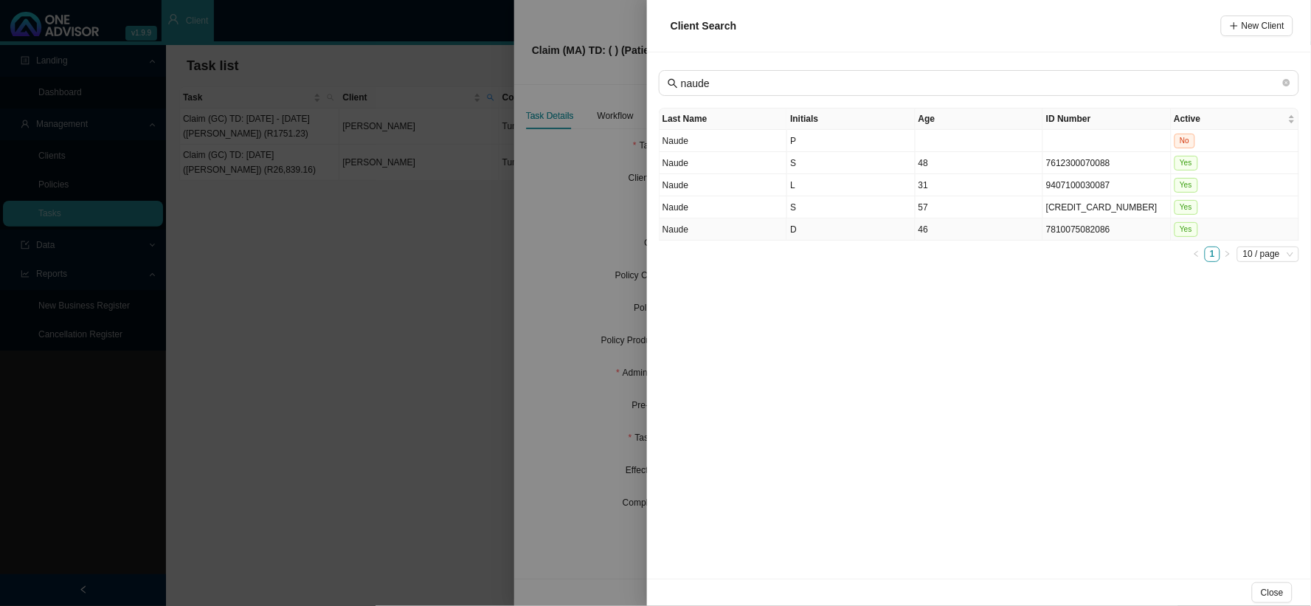
click at [797, 233] on td "D" at bounding box center [851, 229] width 128 height 22
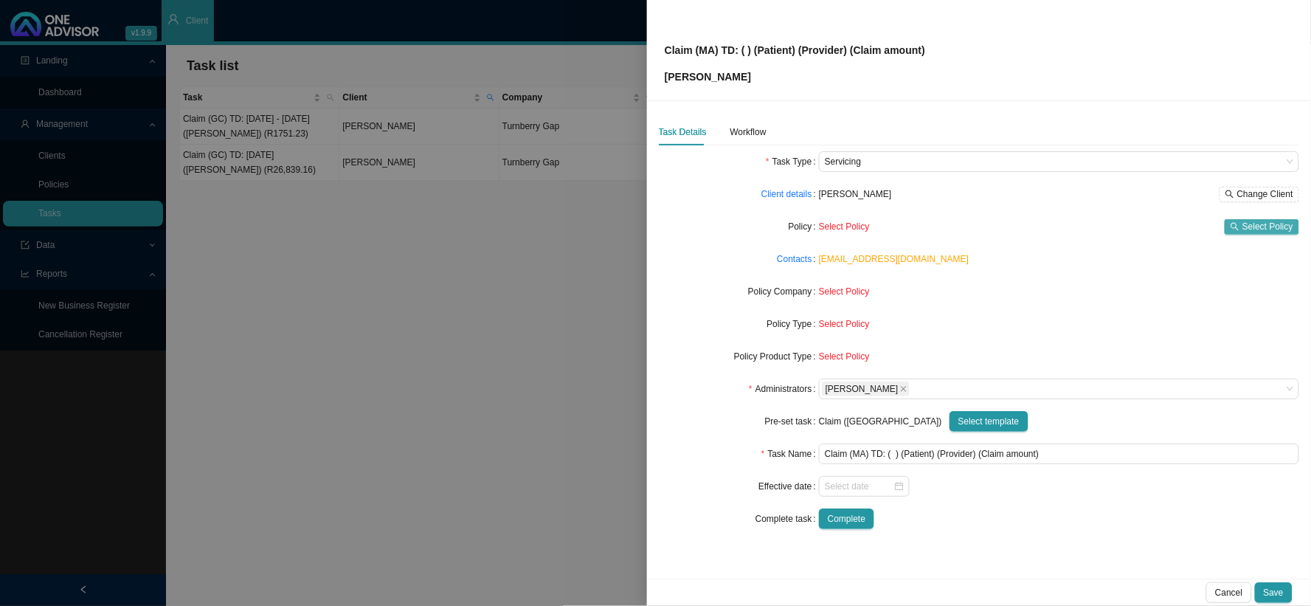
click at [1119, 227] on span "Select Policy" at bounding box center [1268, 226] width 51 height 15
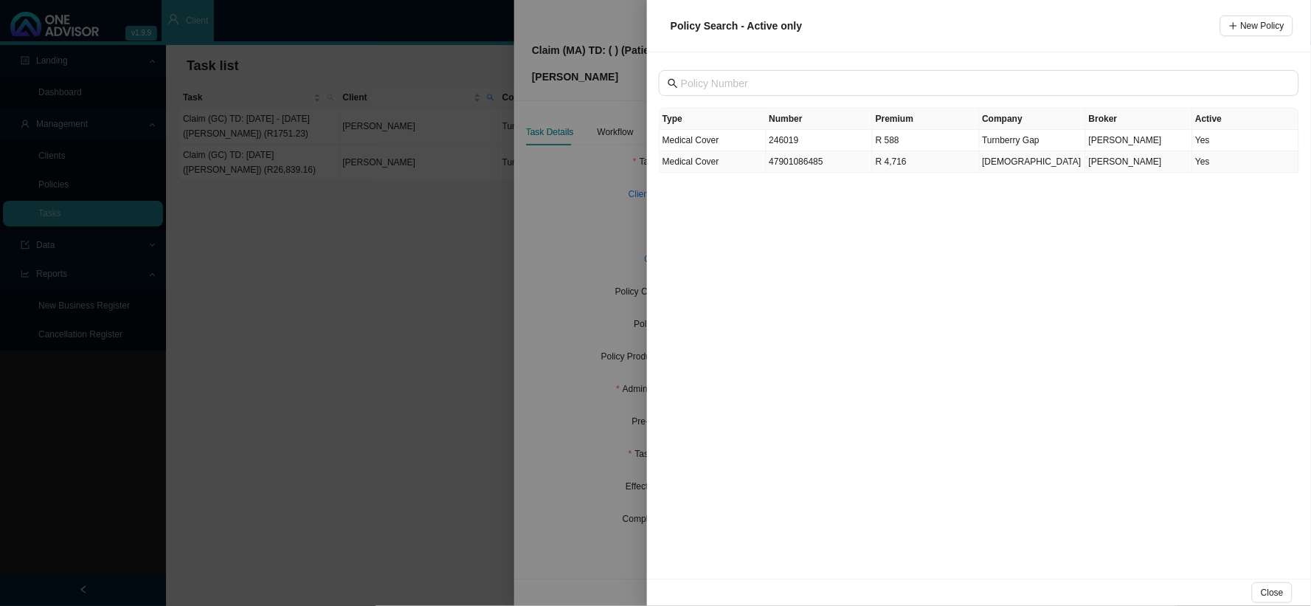
click at [792, 159] on td "47901086485" at bounding box center [820, 161] width 107 height 21
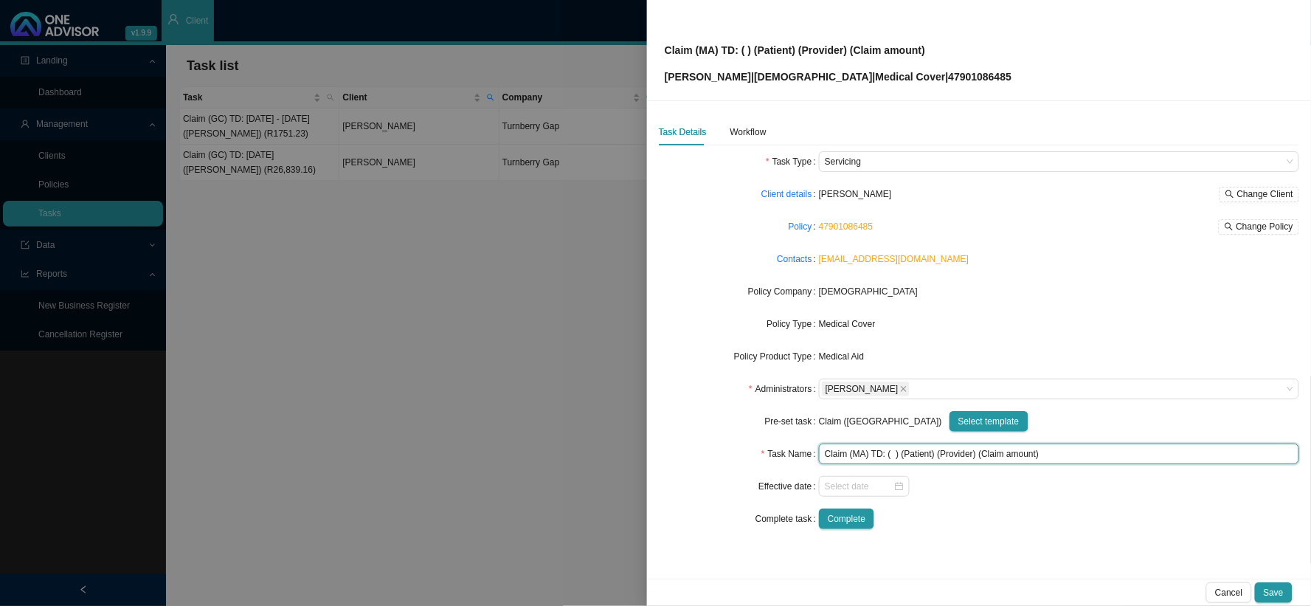
click at [897, 452] on input "Claim (MA) TD: ( ) (Patient) (Provider) (Claim amount)" at bounding box center [1059, 454] width 480 height 21
click at [1016, 454] on input "Claim ([GEOGRAPHIC_DATA]) TD: [DATE] - [DATE] (Patient) (Provider) (Claim amoun…" at bounding box center [1059, 454] width 480 height 21
click at [1008, 456] on input "Claim ([GEOGRAPHIC_DATA]) TD: [DATE] - [DATE] (Patient) (Provider) (Claim amoun…" at bounding box center [1059, 454] width 480 height 21
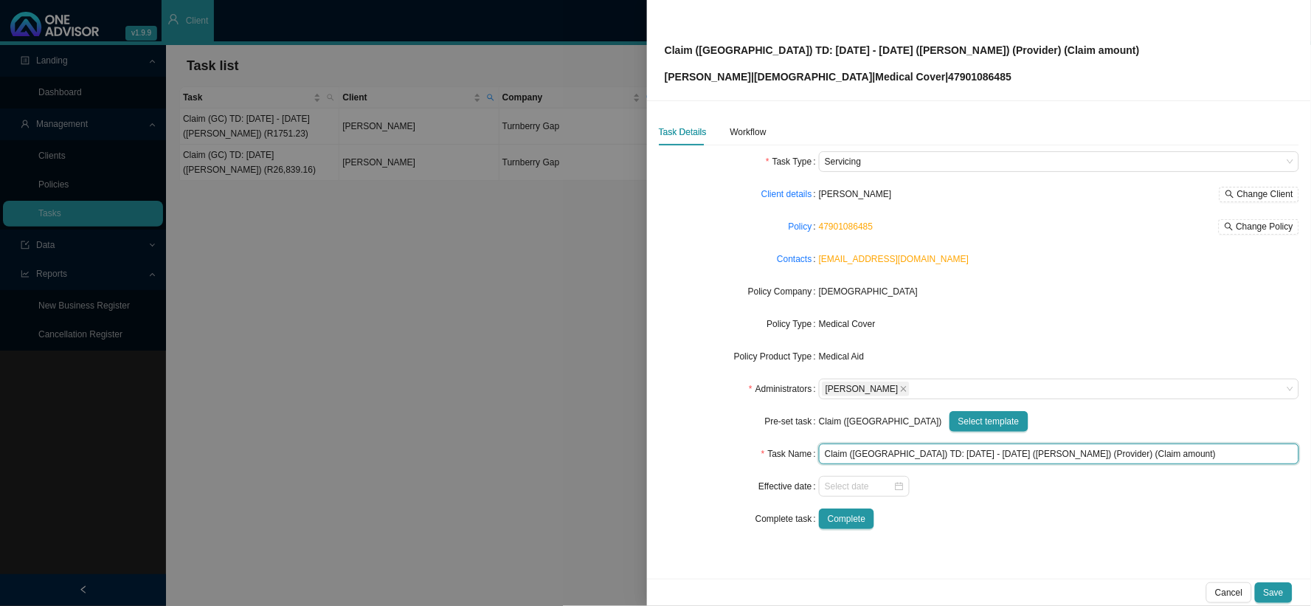
click at [1035, 455] on input "Claim ([GEOGRAPHIC_DATA]) TD: [DATE] - [DATE] ([PERSON_NAME]) (Provider) (Claim…" at bounding box center [1059, 454] width 480 height 21
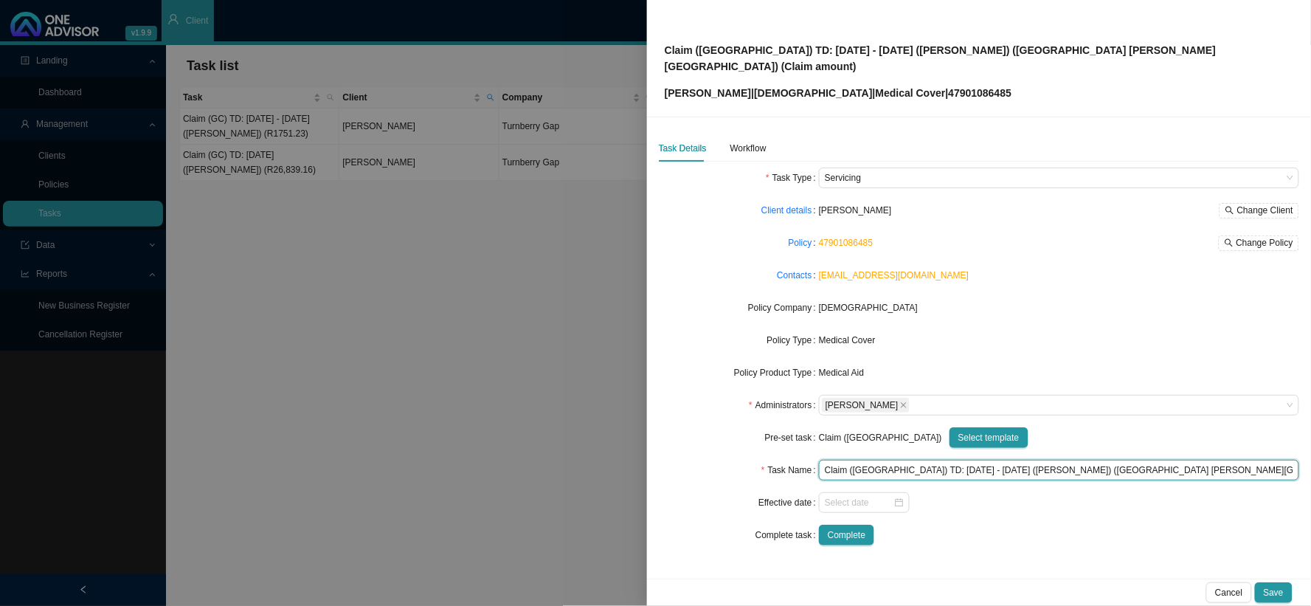
click at [1119, 460] on input "Claim ([GEOGRAPHIC_DATA]) TD: [DATE] - [DATE] ([PERSON_NAME]) ([GEOGRAPHIC_DATA…" at bounding box center [1059, 470] width 480 height 21
click at [746, 141] on div "Workflow" at bounding box center [749, 148] width 36 height 15
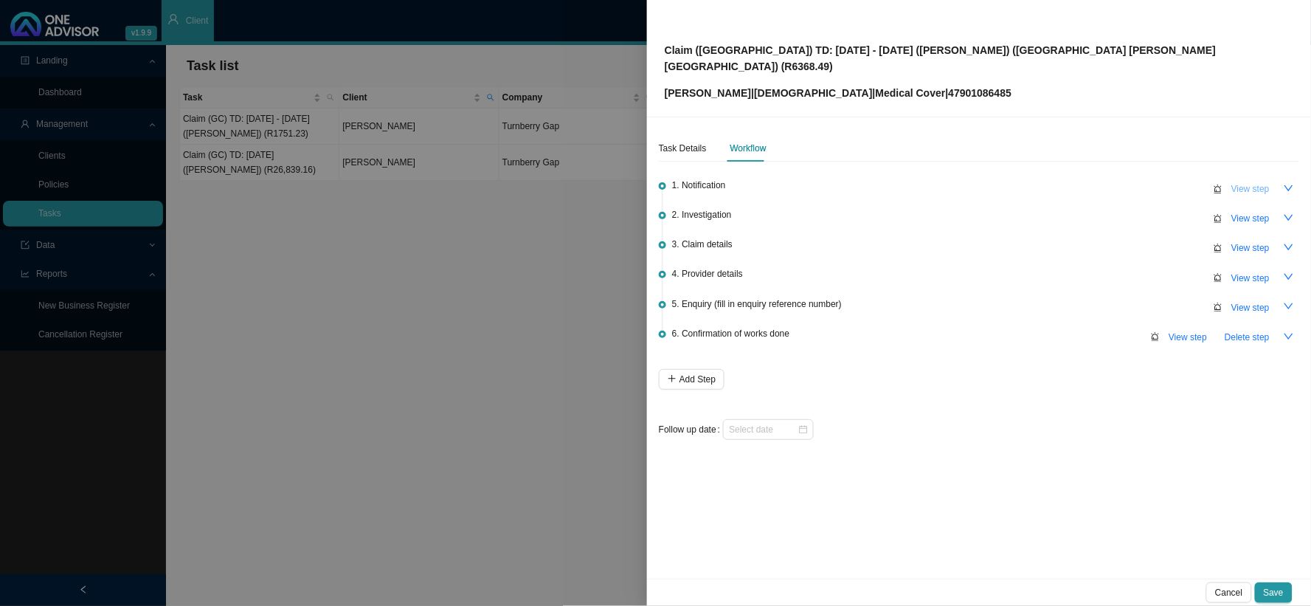
click at [1119, 182] on span "View step" at bounding box center [1251, 189] width 38 height 15
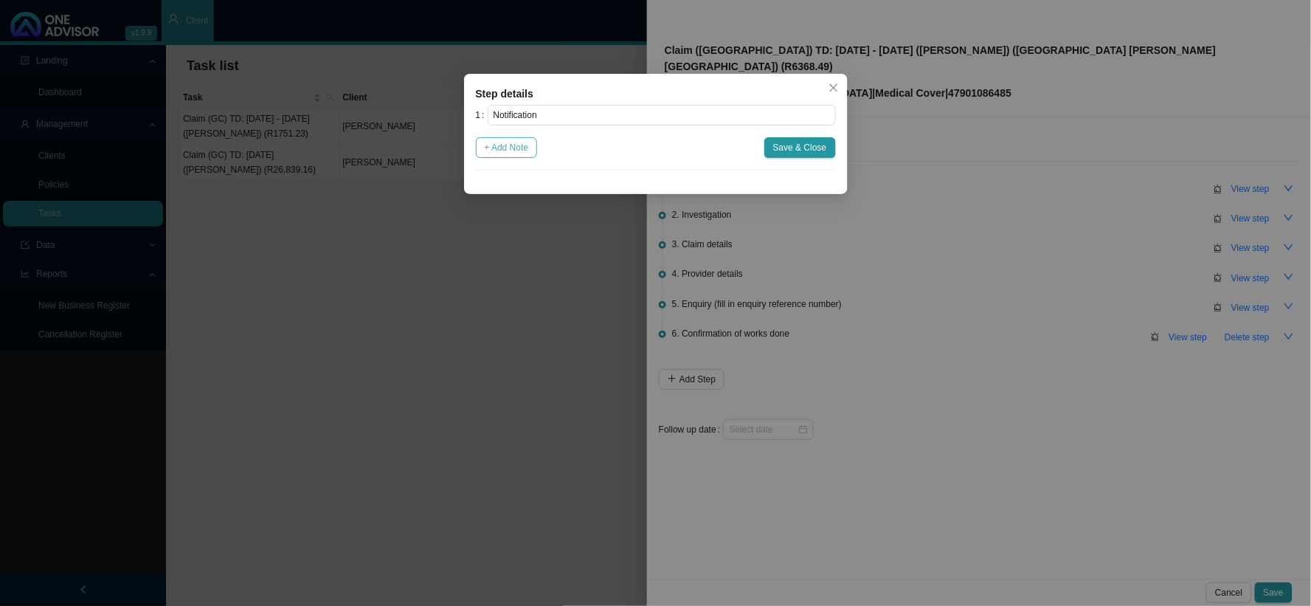
click at [517, 152] on span "+ Add Note" at bounding box center [507, 147] width 44 height 15
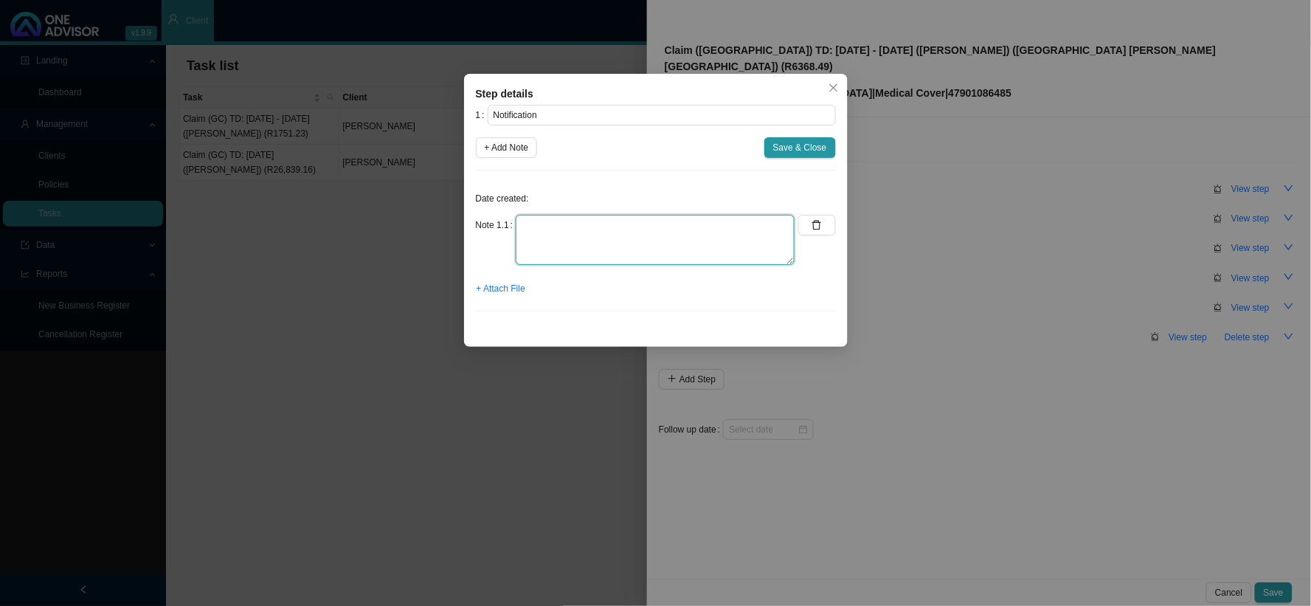
click at [573, 217] on textarea at bounding box center [655, 240] width 279 height 50
click at [488, 280] on button "+ Attach File" at bounding box center [501, 288] width 50 height 21
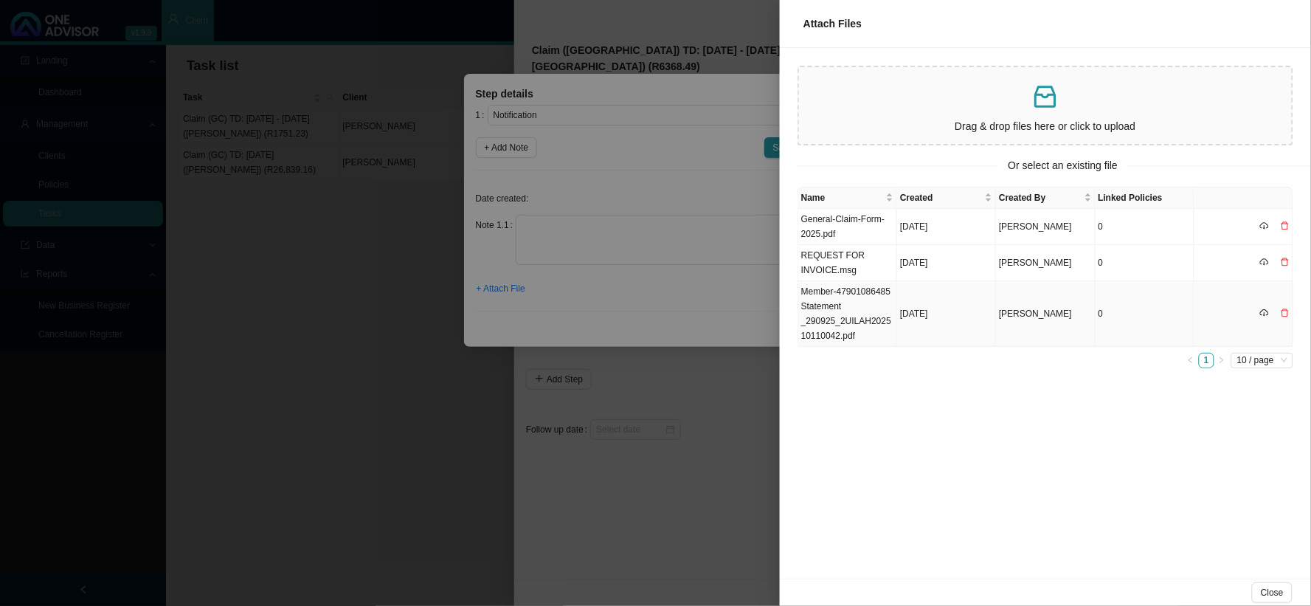
click at [869, 301] on td "Member-47901086485 Statement _290925_2UILAH202510110042.pdf" at bounding box center [848, 314] width 99 height 66
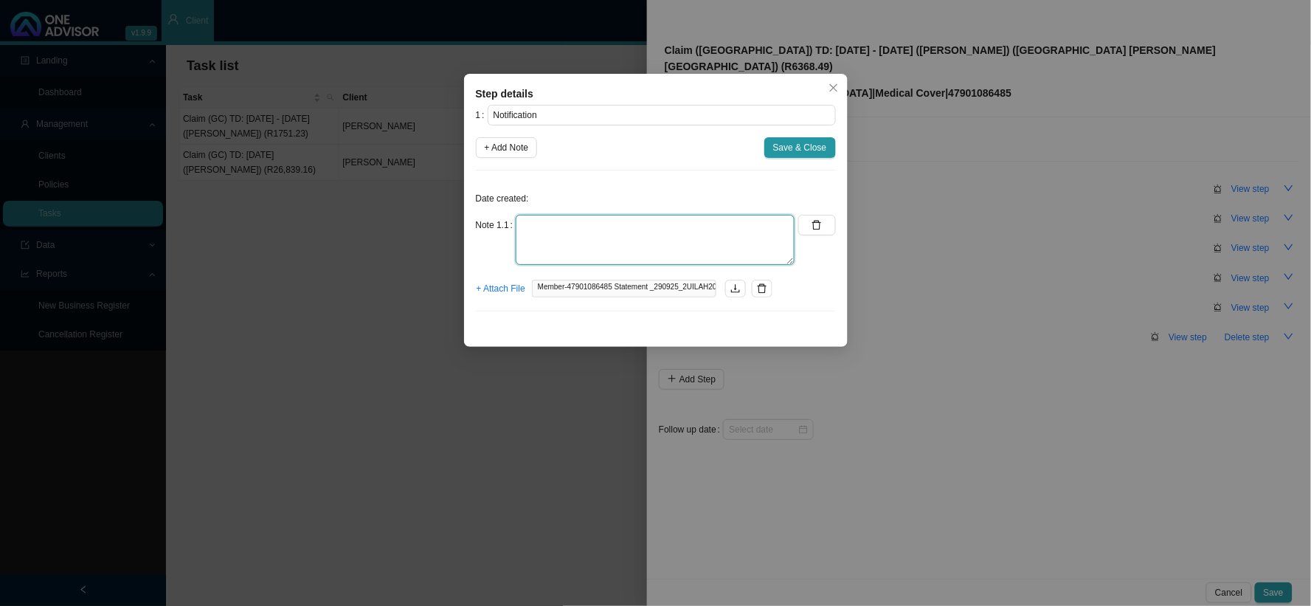
click at [607, 240] on textarea at bounding box center [655, 240] width 279 height 50
drag, startPoint x: 701, startPoint y: 232, endPoint x: 631, endPoint y: 224, distance: 70.5
click at [631, 224] on textarea "Picked up a shortfall on the invoice" at bounding box center [655, 240] width 279 height 50
click at [801, 151] on span "Save & Close" at bounding box center [800, 147] width 54 height 15
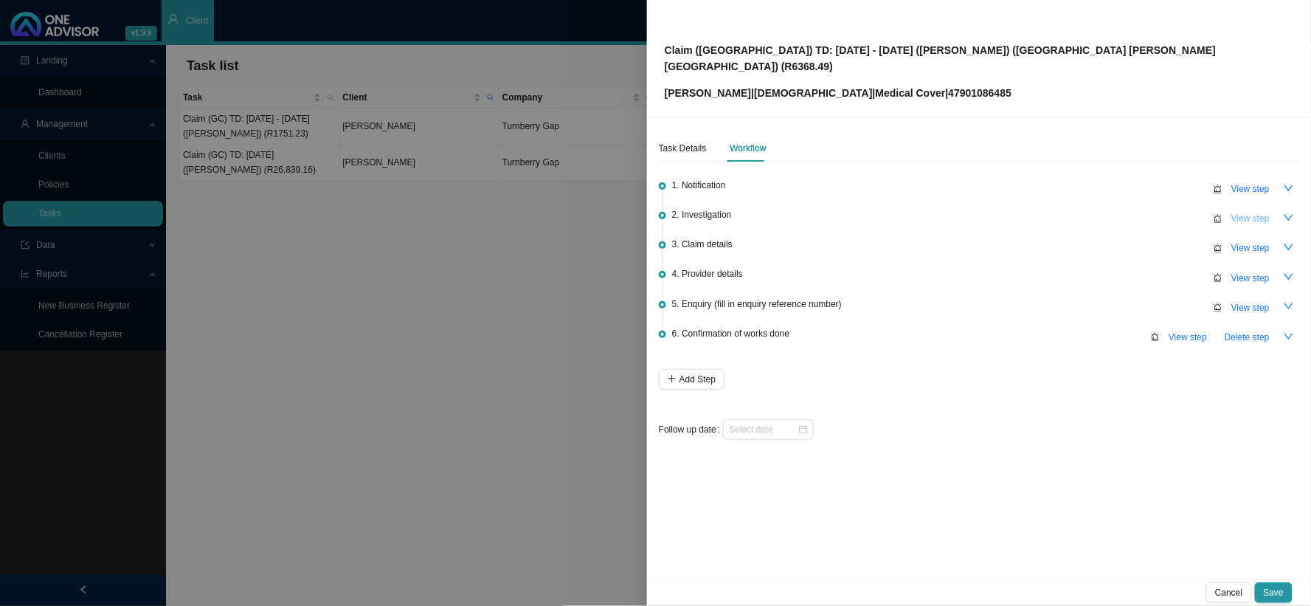
click at [1119, 211] on span "View step" at bounding box center [1251, 218] width 38 height 15
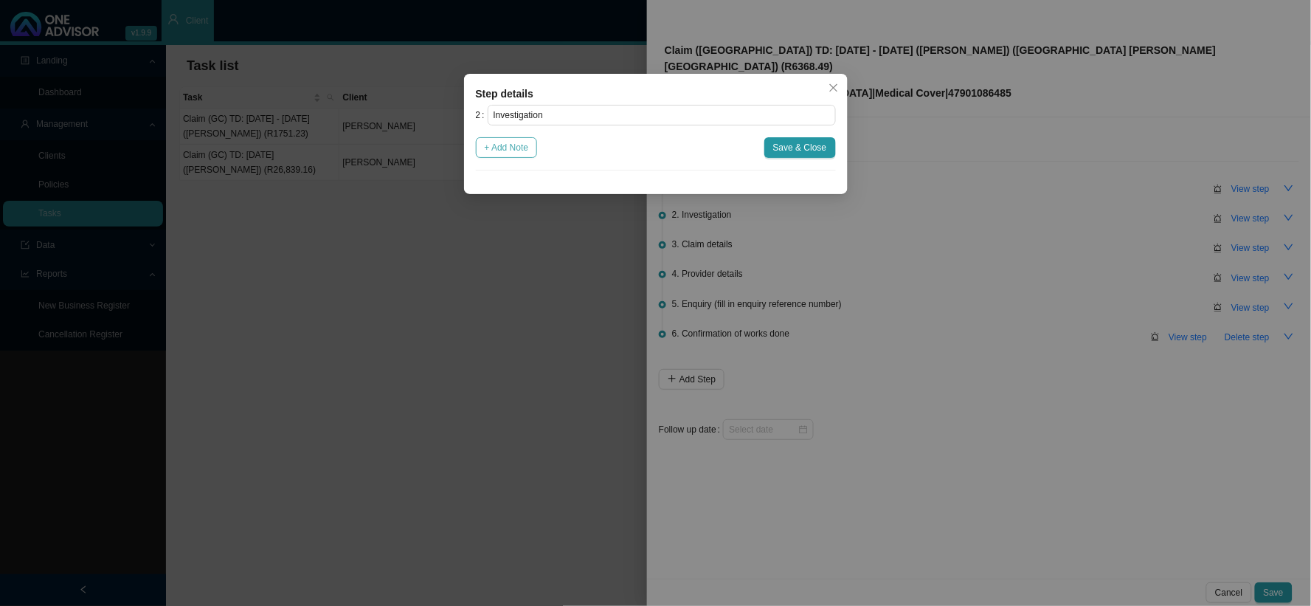
click at [511, 150] on span "+ Add Note" at bounding box center [507, 147] width 44 height 15
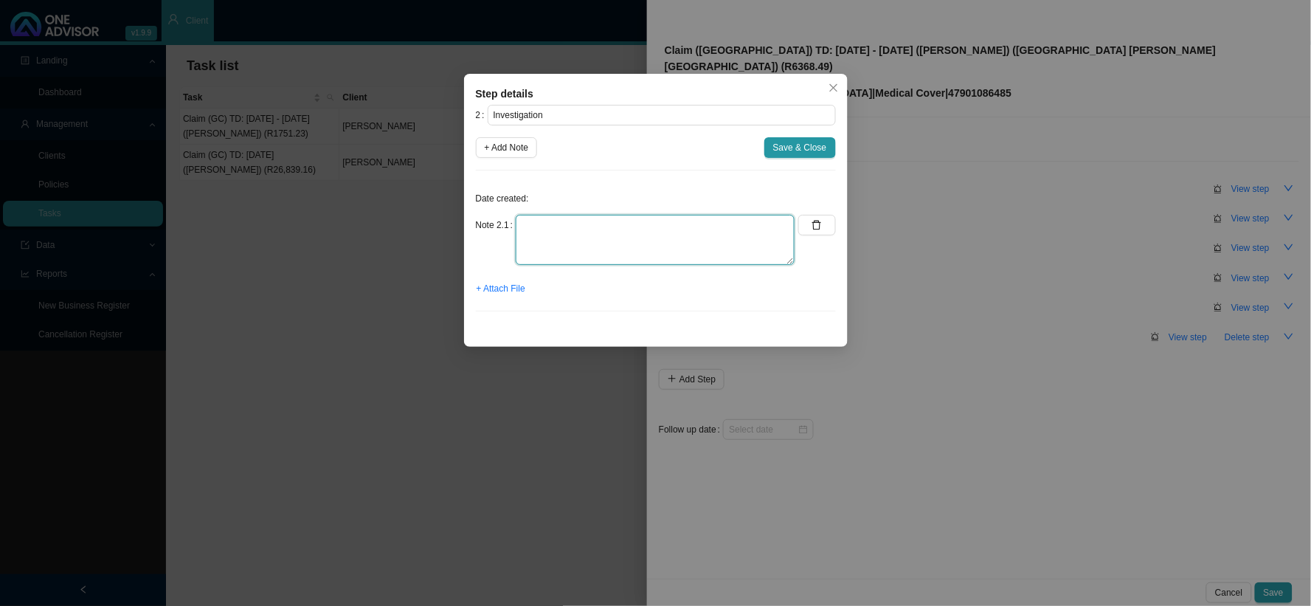
click at [610, 219] on textarea at bounding box center [655, 240] width 279 height 50
click at [791, 141] on span "Save & Close" at bounding box center [800, 147] width 54 height 15
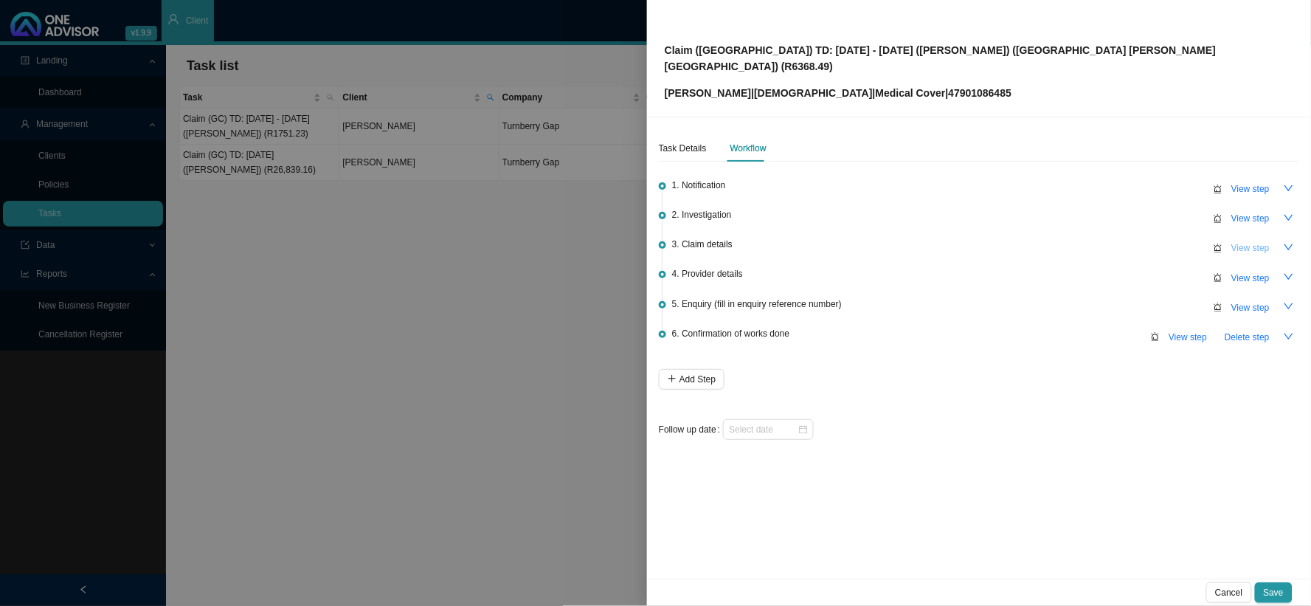
click at [1119, 241] on span "View step" at bounding box center [1251, 248] width 38 height 15
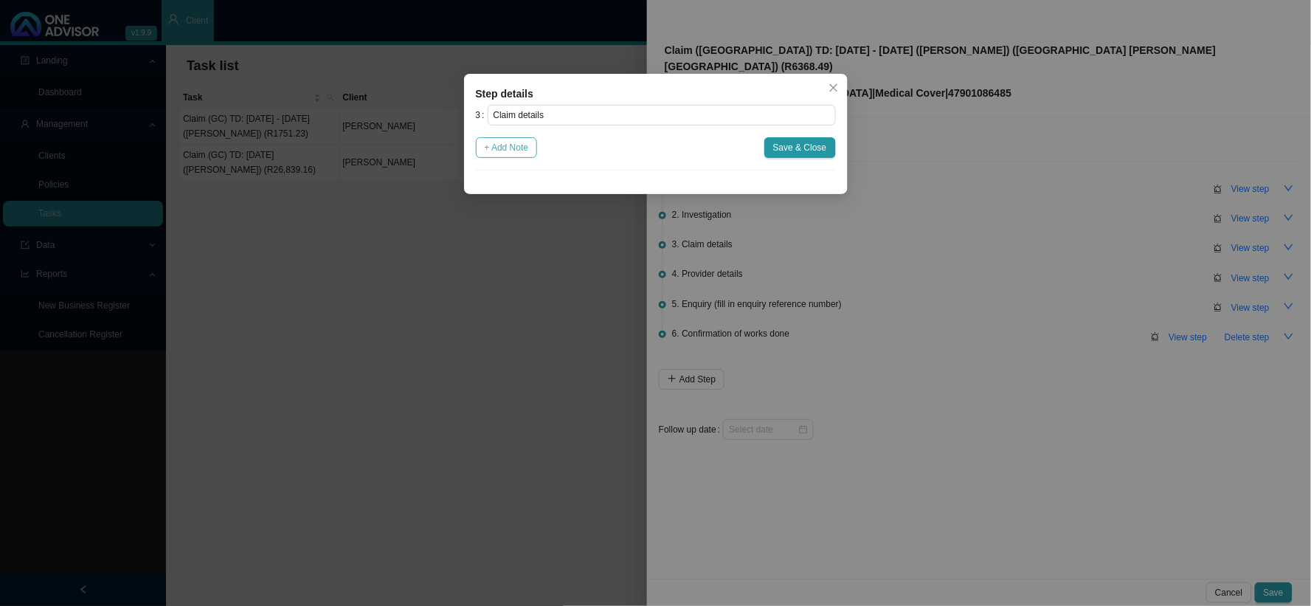
click at [511, 150] on span "+ Add Note" at bounding box center [507, 147] width 44 height 15
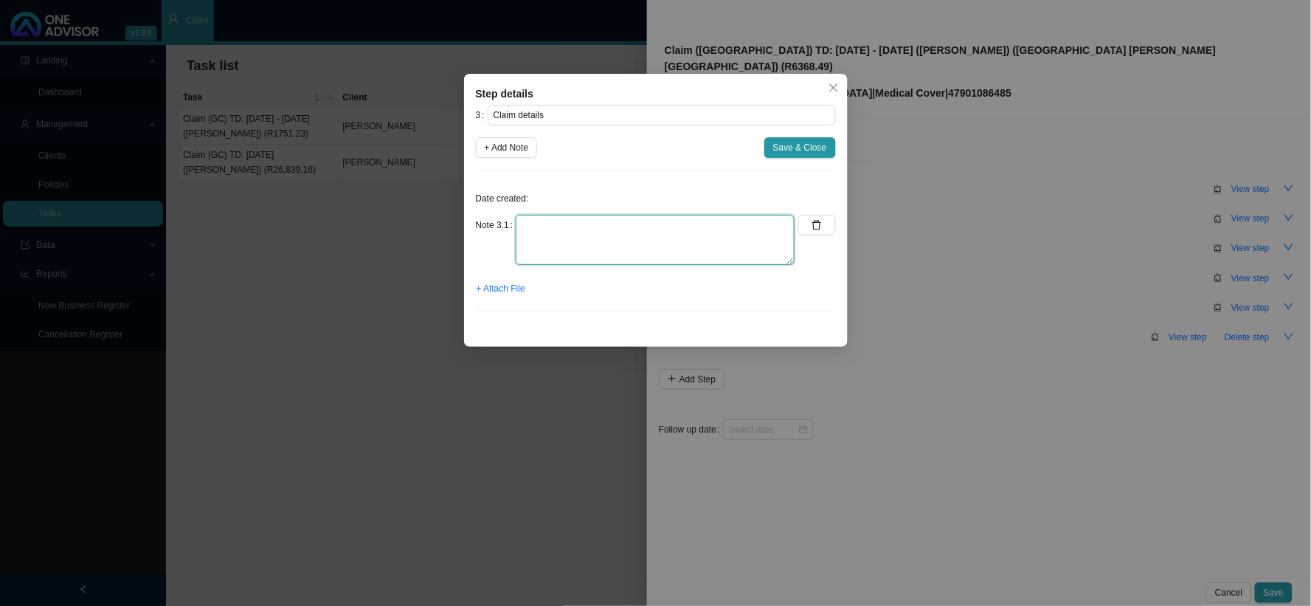
click at [609, 225] on textarea at bounding box center [655, 240] width 279 height 50
click at [596, 218] on textarea "Claimed: Paid: Shortfall: R" at bounding box center [655, 240] width 279 height 50
click at [654, 256] on textarea "Claimed: R232,639.20 Paid: R226,270.71 Shortfall: R" at bounding box center [655, 240] width 279 height 50
click at [783, 145] on span "Save & Close" at bounding box center [800, 147] width 54 height 15
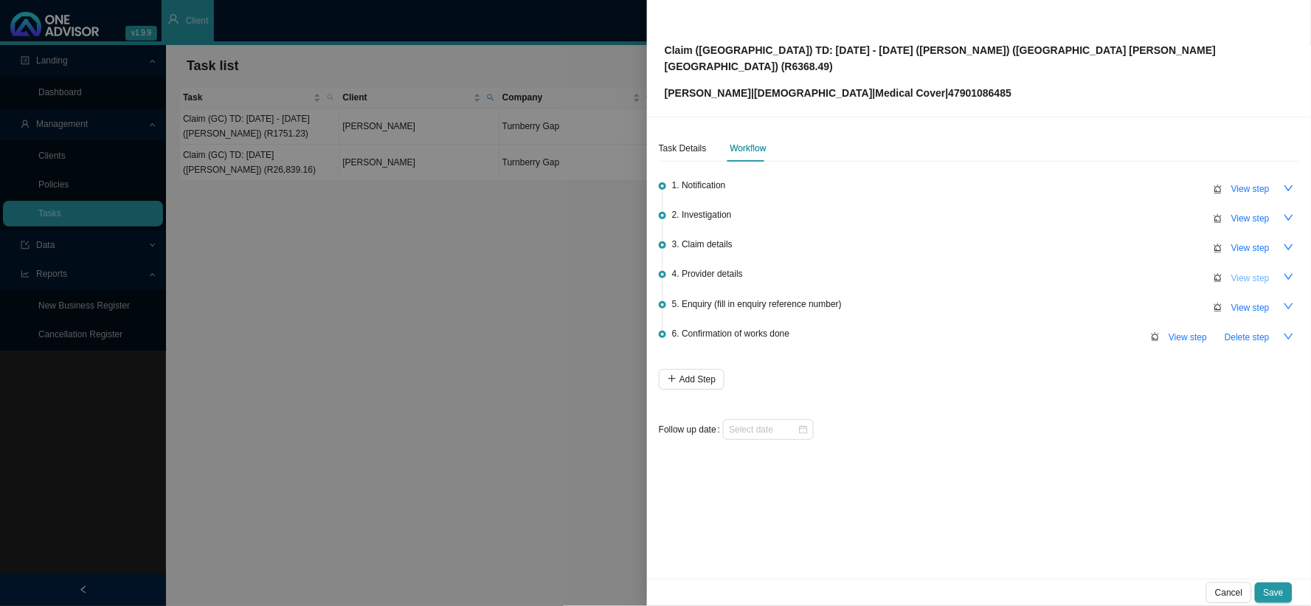
click at [1119, 271] on span "View step" at bounding box center [1251, 278] width 38 height 15
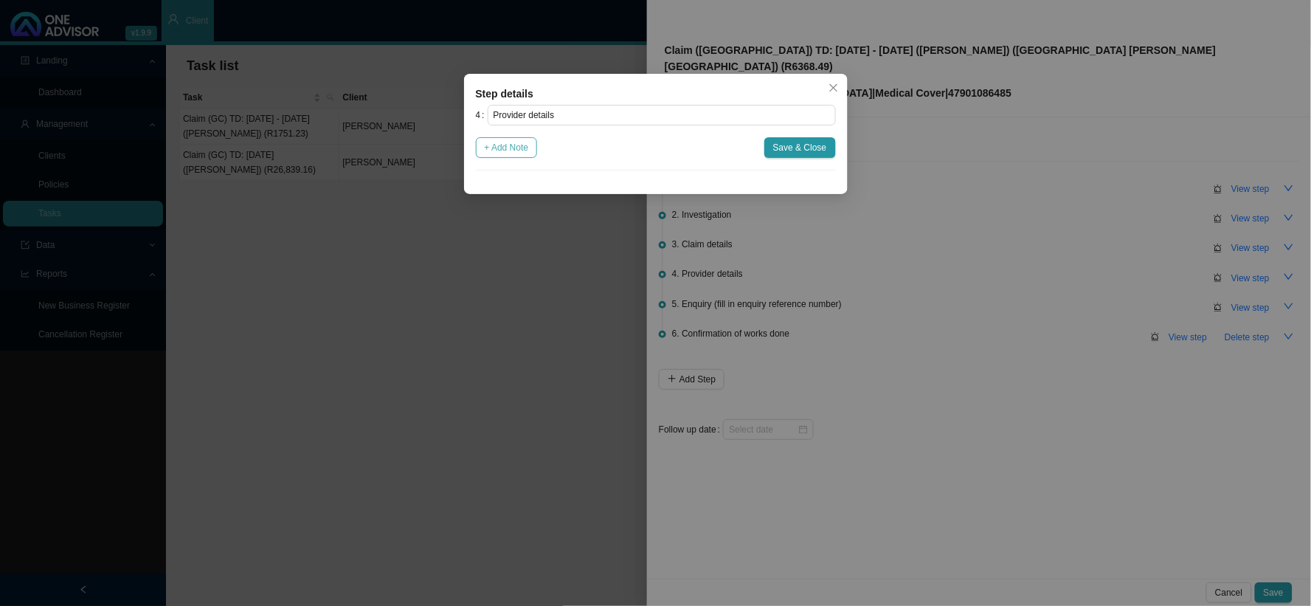
click at [517, 156] on button "+ Add Note" at bounding box center [507, 147] width 62 height 21
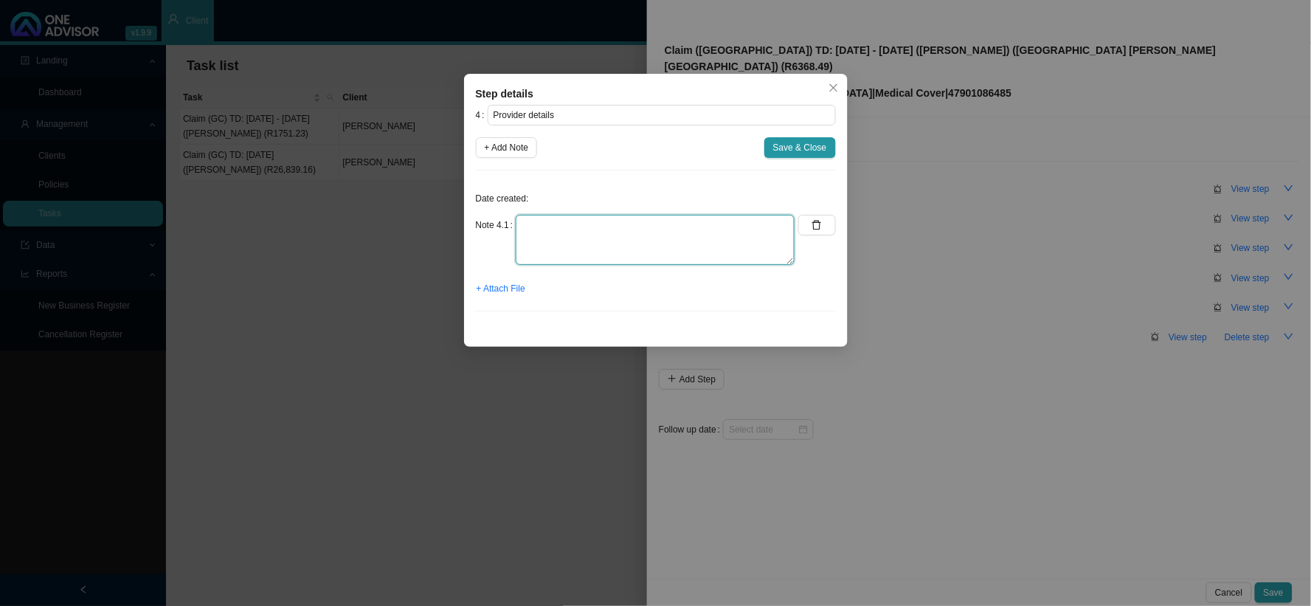
click at [585, 233] on textarea at bounding box center [655, 240] width 279 height 50
click at [795, 145] on span "Save & Close" at bounding box center [800, 147] width 54 height 15
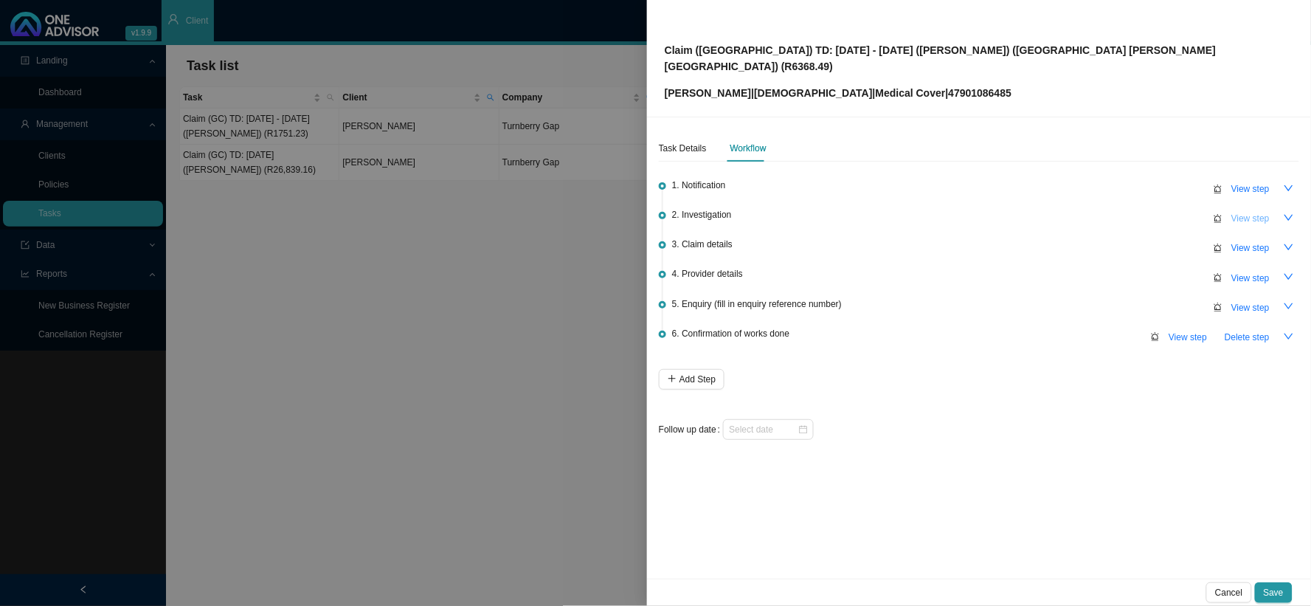
click at [1119, 211] on span "View step" at bounding box center [1251, 218] width 38 height 15
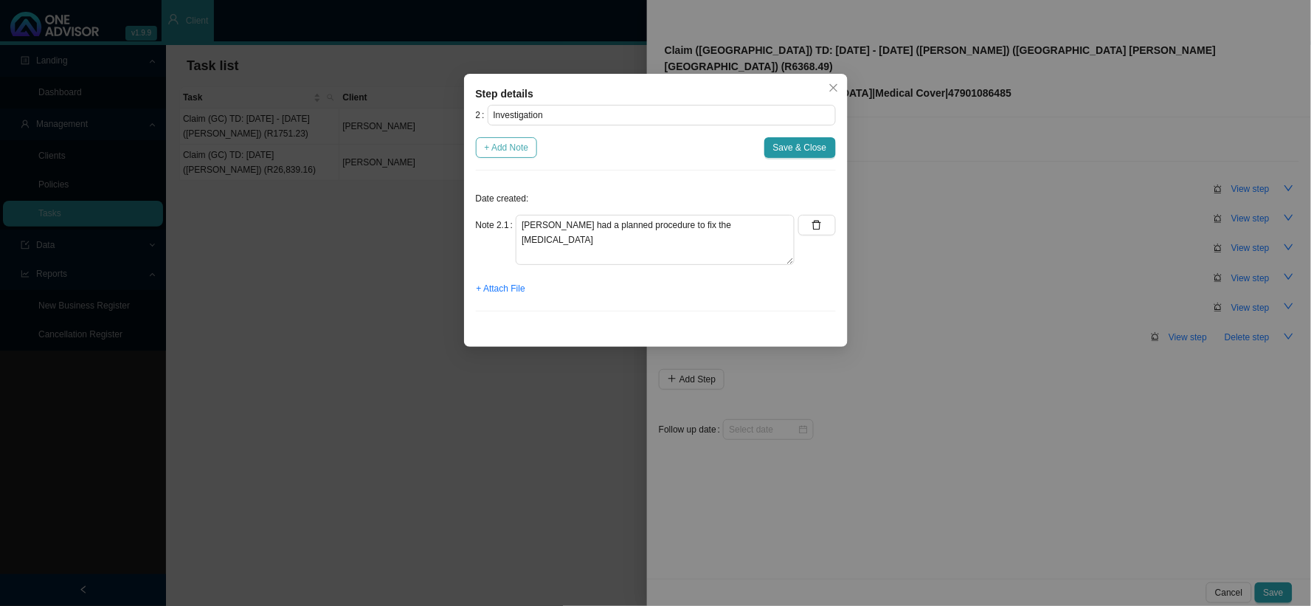
click at [486, 142] on span "+ Add Note" at bounding box center [507, 147] width 44 height 15
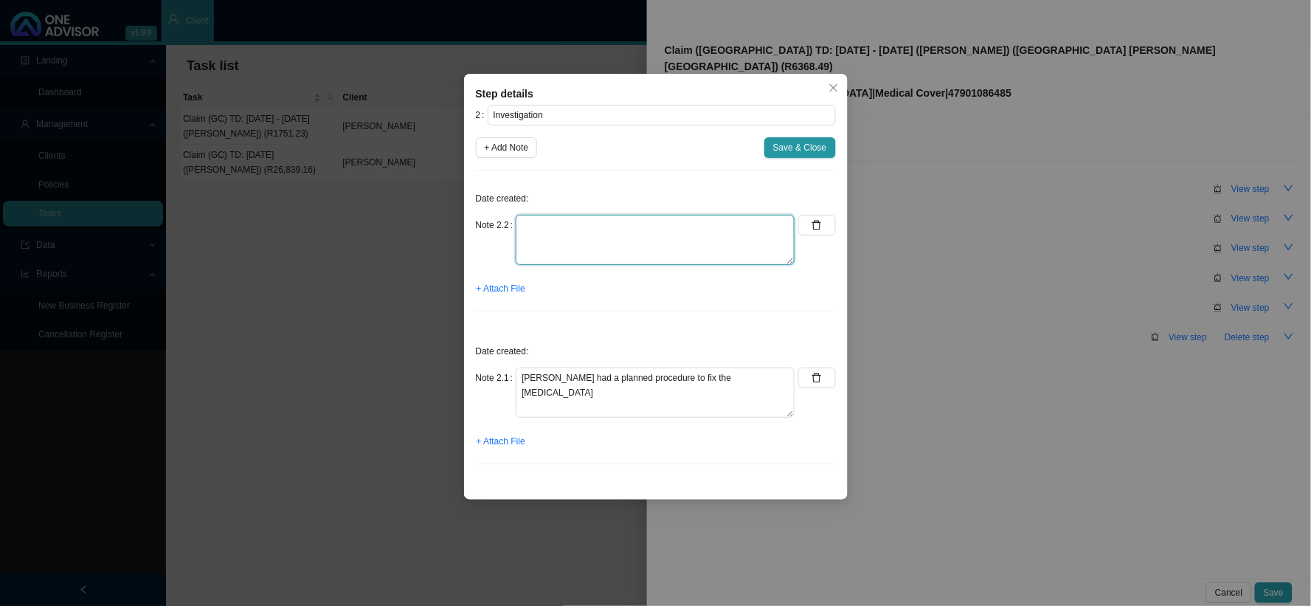
click at [579, 232] on textarea at bounding box center [655, 240] width 279 height 50
click at [494, 151] on span "+ Add Note" at bounding box center [507, 147] width 44 height 15
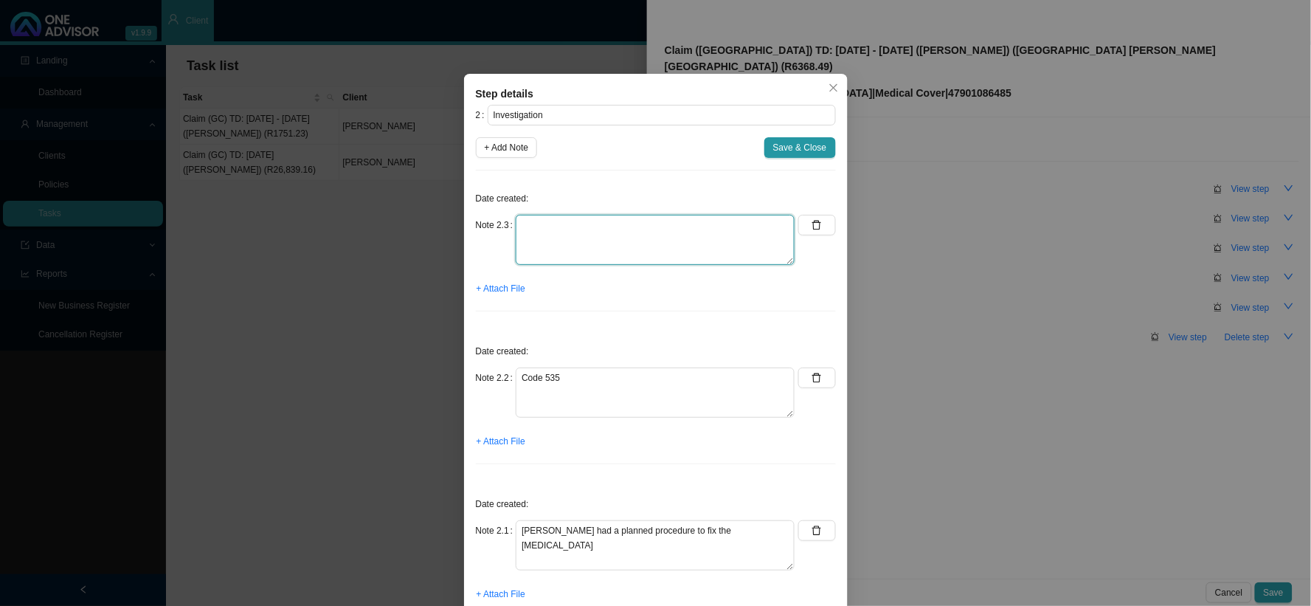
click at [554, 230] on textarea at bounding box center [655, 240] width 279 height 50
click at [485, 149] on span "+ Add Note" at bounding box center [507, 147] width 44 height 15
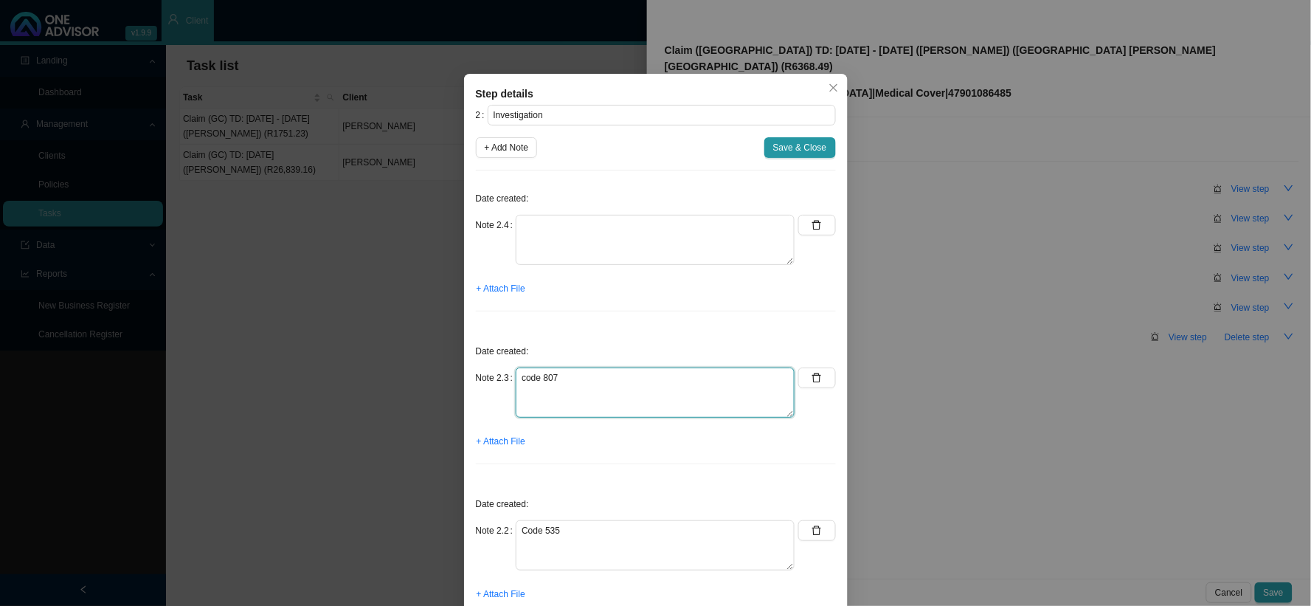
drag, startPoint x: 547, startPoint y: 387, endPoint x: 489, endPoint y: 375, distance: 59.6
click at [489, 375] on div "Note 2.3 code 807" at bounding box center [636, 393] width 320 height 50
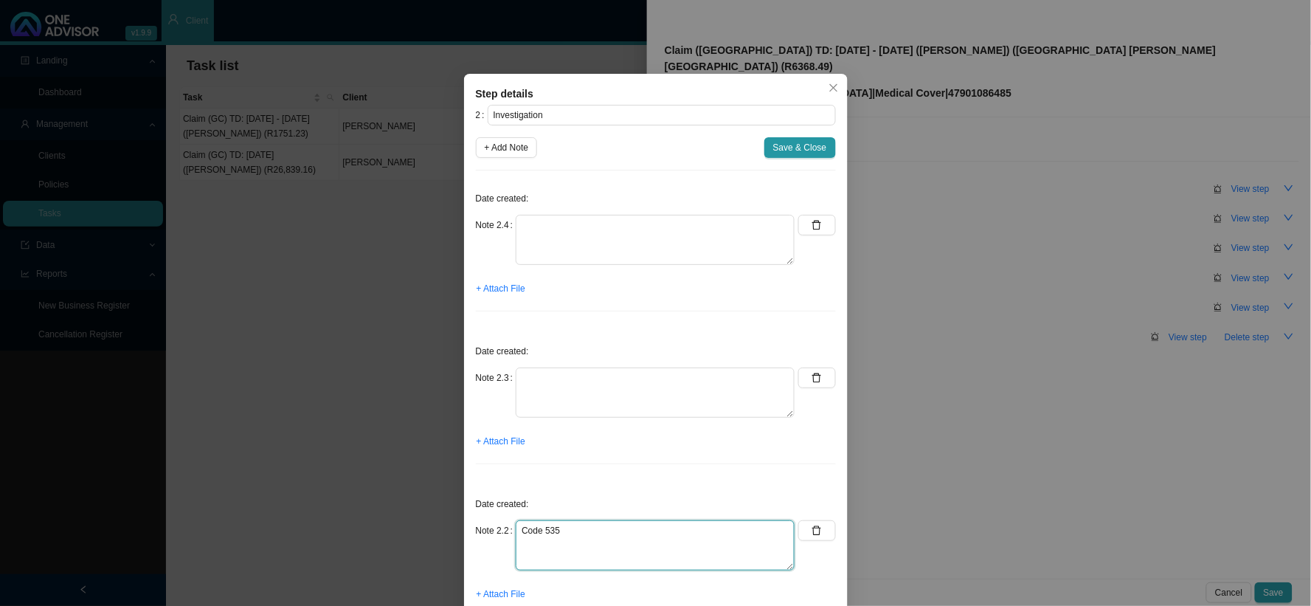
click at [588, 497] on textarea "Code 535" at bounding box center [655, 545] width 279 height 50
paste textarea "code 807"
click at [816, 385] on button "button" at bounding box center [817, 378] width 37 height 21
click at [812, 220] on icon "delete" at bounding box center [817, 225] width 10 height 10
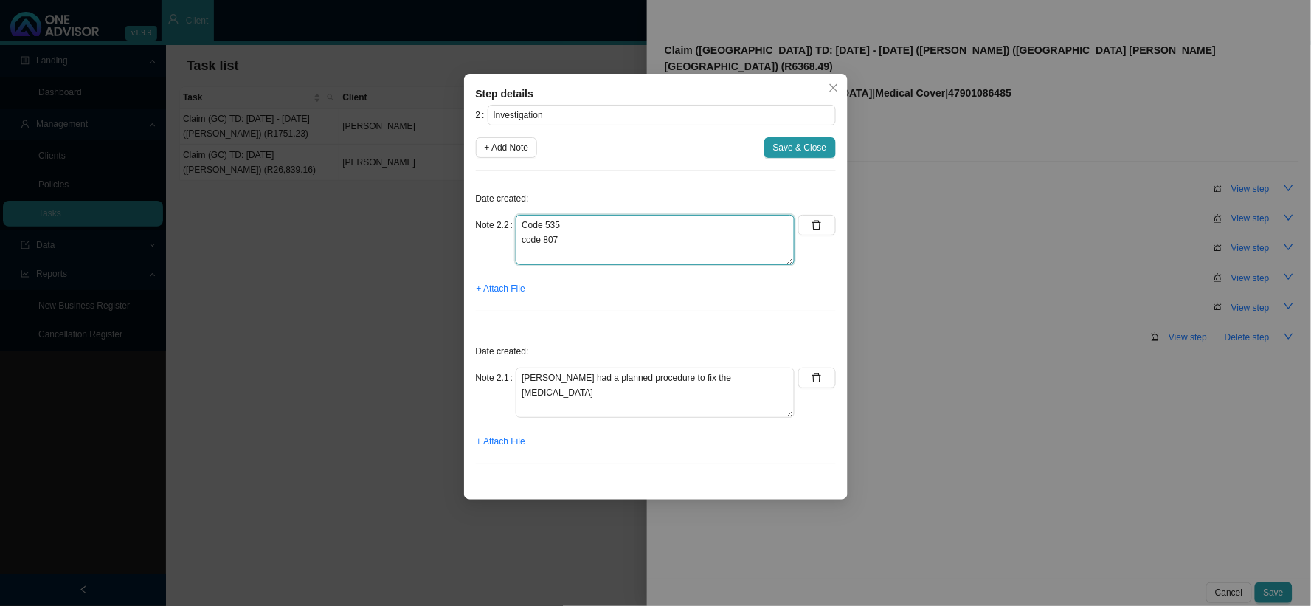
click at [523, 240] on textarea "Code 535 code 807" at bounding box center [655, 240] width 279 height 50
click at [637, 238] on textarea "Code 535 Code 807" at bounding box center [655, 240] width 279 height 50
click at [589, 244] on textarea "Code 535 Code 807 Code 514/752/ Code" at bounding box center [655, 240] width 279 height 50
click at [562, 239] on textarea "Code 535 Code 807 Code 514/752 Code" at bounding box center [655, 240] width 279 height 50
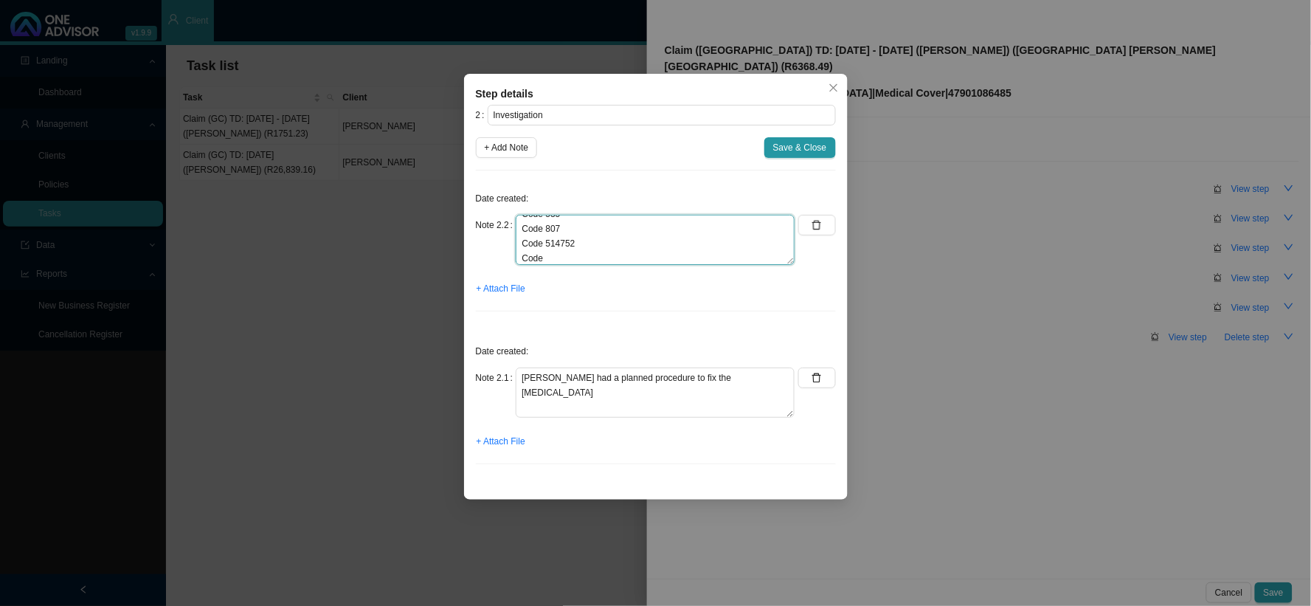
drag, startPoint x: 566, startPoint y: 244, endPoint x: 559, endPoint y: 241, distance: 7.9
click at [559, 241] on textarea "Code 535 Code 807 Code 514752 Code" at bounding box center [655, 240] width 279 height 50
click at [558, 259] on textarea "Code 535 Code 807 Code 514 Code" at bounding box center [655, 240] width 279 height 50
paste textarea "752"
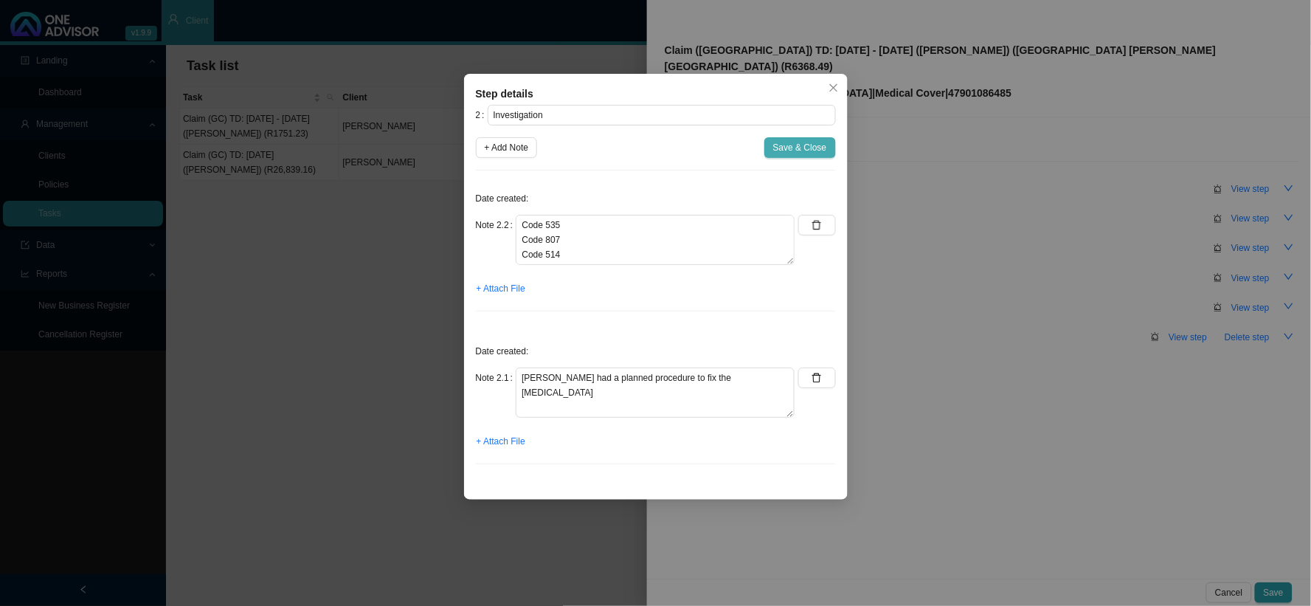
click at [790, 146] on span "Save & Close" at bounding box center [800, 147] width 54 height 15
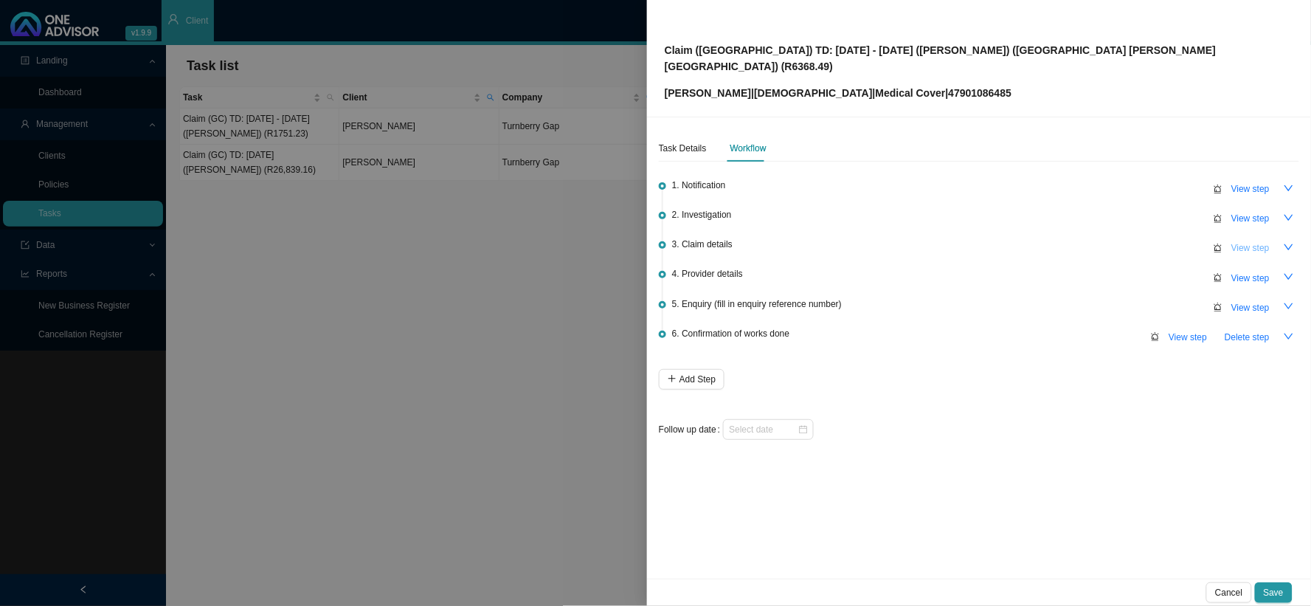
click at [1119, 241] on span "View step" at bounding box center [1251, 248] width 38 height 15
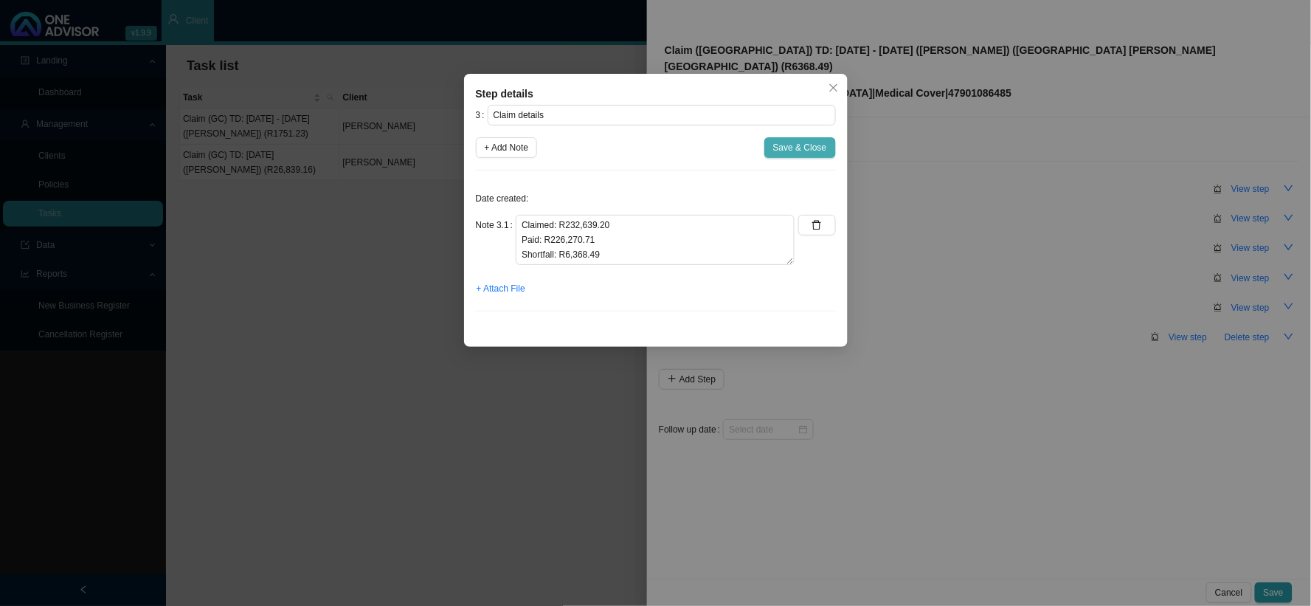
click at [819, 151] on span "Save & Close" at bounding box center [800, 147] width 54 height 15
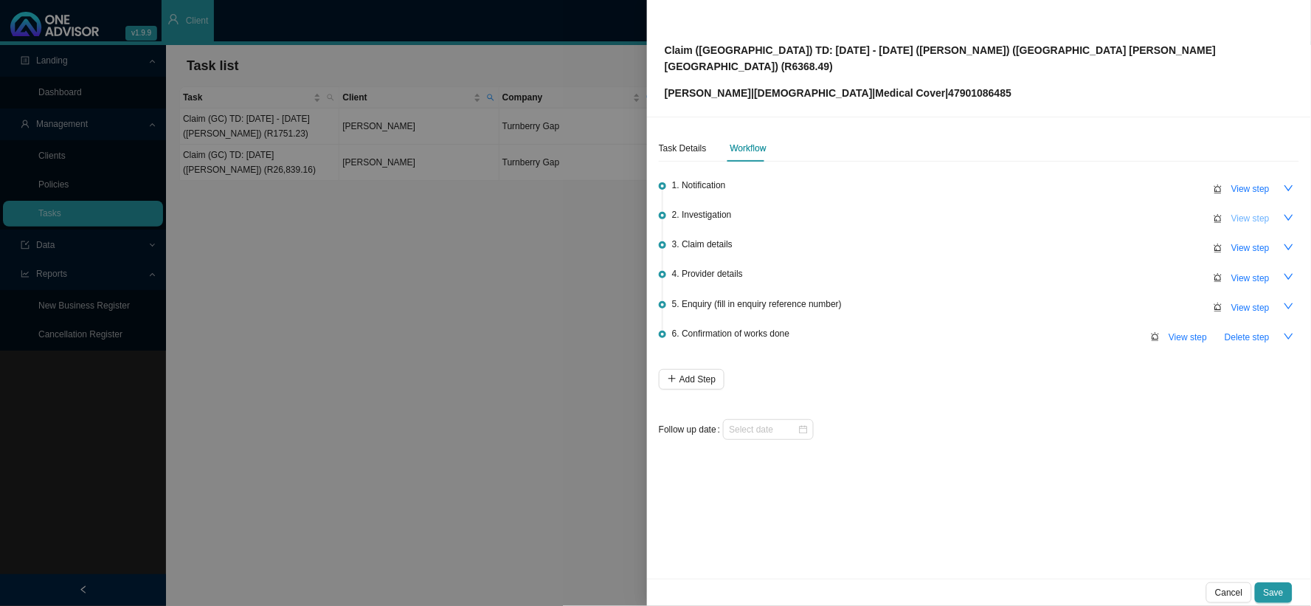
click at [1119, 211] on span "View step" at bounding box center [1251, 218] width 38 height 15
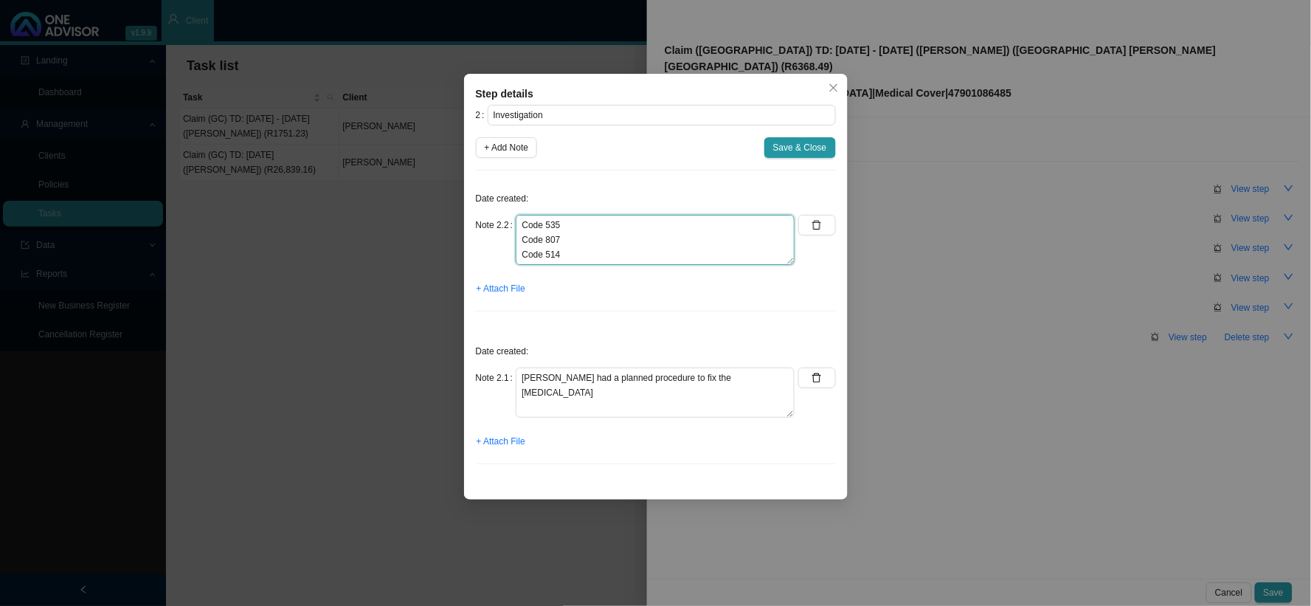
click at [659, 234] on textarea "Code 535 Code 807 Code 514 Code: 752 Code: 9775" at bounding box center [655, 240] width 279 height 50
click at [707, 227] on textarea "Code 535 Code 807 Code 514 Code: 752 Code: 9775" at bounding box center [655, 240] width 279 height 50
click at [706, 230] on textarea "Code 535 Code 807 Code 514 Code: 752 Code: 9775" at bounding box center [655, 240] width 279 height 50
paste textarea "Claimed amount has been reduced and paid at your scheme rate."
click at [635, 258] on textarea "Code 535 - Claimed amount has been reduced and paid at your scheme rate. Code 8…" at bounding box center [655, 240] width 279 height 50
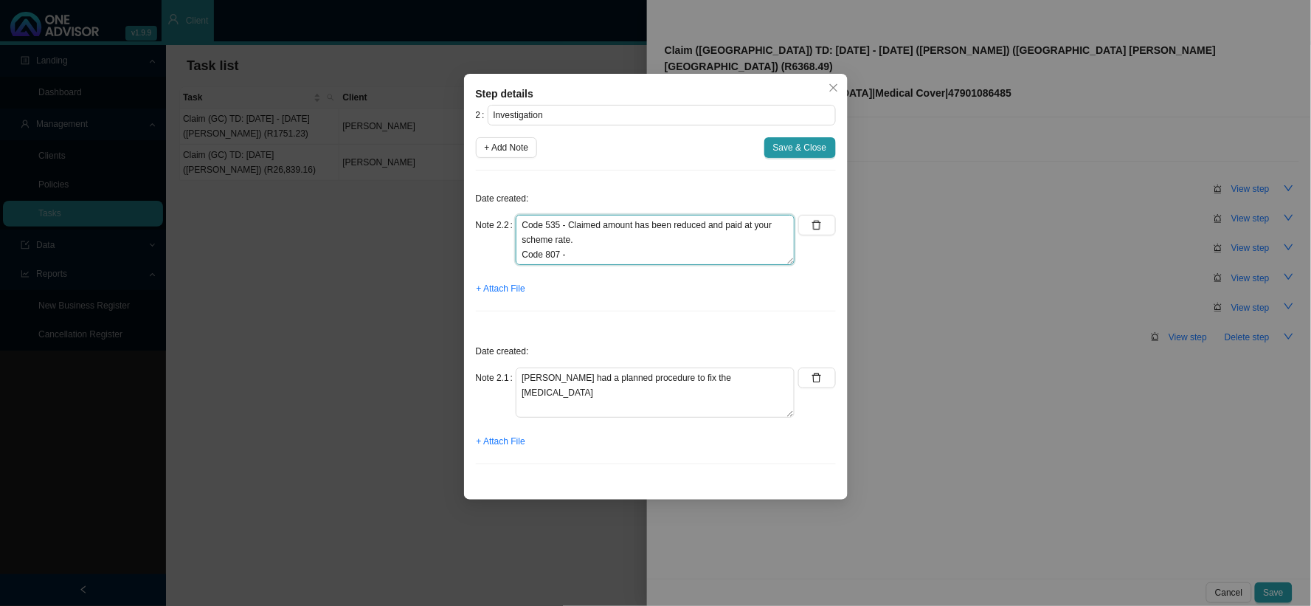
click at [598, 254] on textarea "Code 535 - Claimed amount has been reduced and paid at your scheme rate. Code 8…" at bounding box center [655, 240] width 279 height 50
paste textarea "Claim amount paid according to rate negotiated by your medical scheme."
click at [624, 257] on textarea "Code 535 - Claimed amount has been reduced and paid at your scheme rate. Code 8…" at bounding box center [655, 240] width 279 height 50
click at [650, 257] on textarea "Code 535 - Claimed amount has been reduced and paid at your scheme rate. Code 8…" at bounding box center [655, 240] width 279 height 50
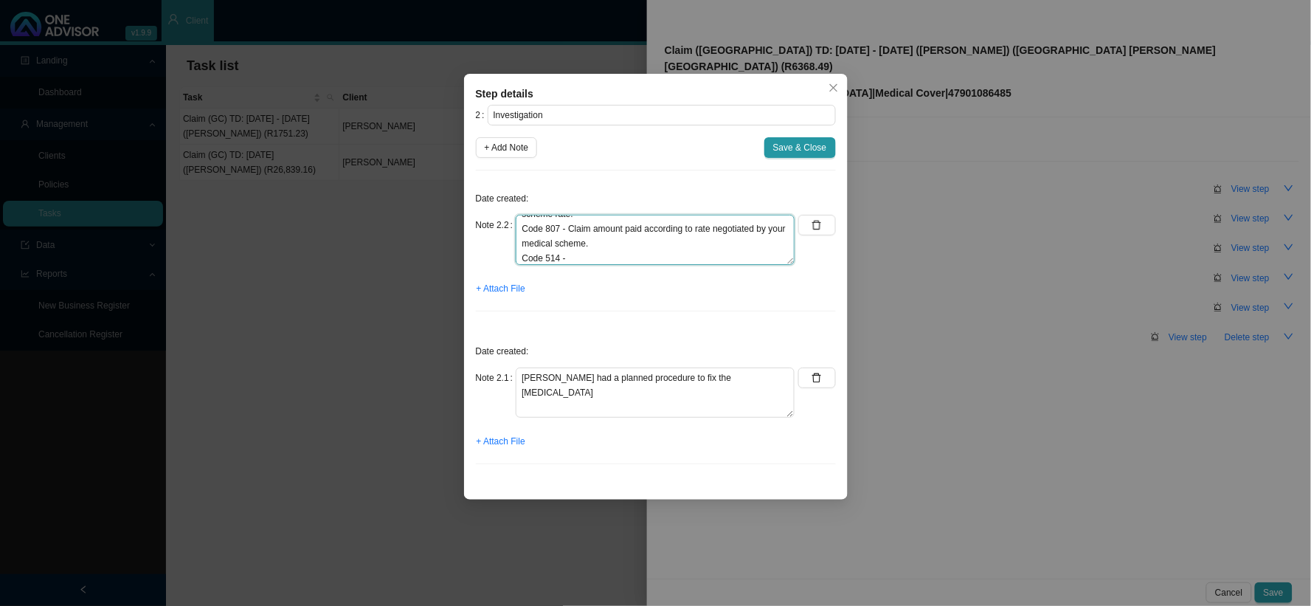
paste textarea "Benefits limit reached/depleted/exhausted."
click at [642, 246] on textarea "Code 535 - Claimed amount has been reduced and paid at your scheme rate. Code 8…" at bounding box center [655, 240] width 279 height 50
click at [593, 240] on textarea "Code 535 - Claimed amount has been reduced and paid at your scheme rate. Code 8…" at bounding box center [655, 240] width 279 height 50
paste textarea "Benefits not allowed by Scheme."
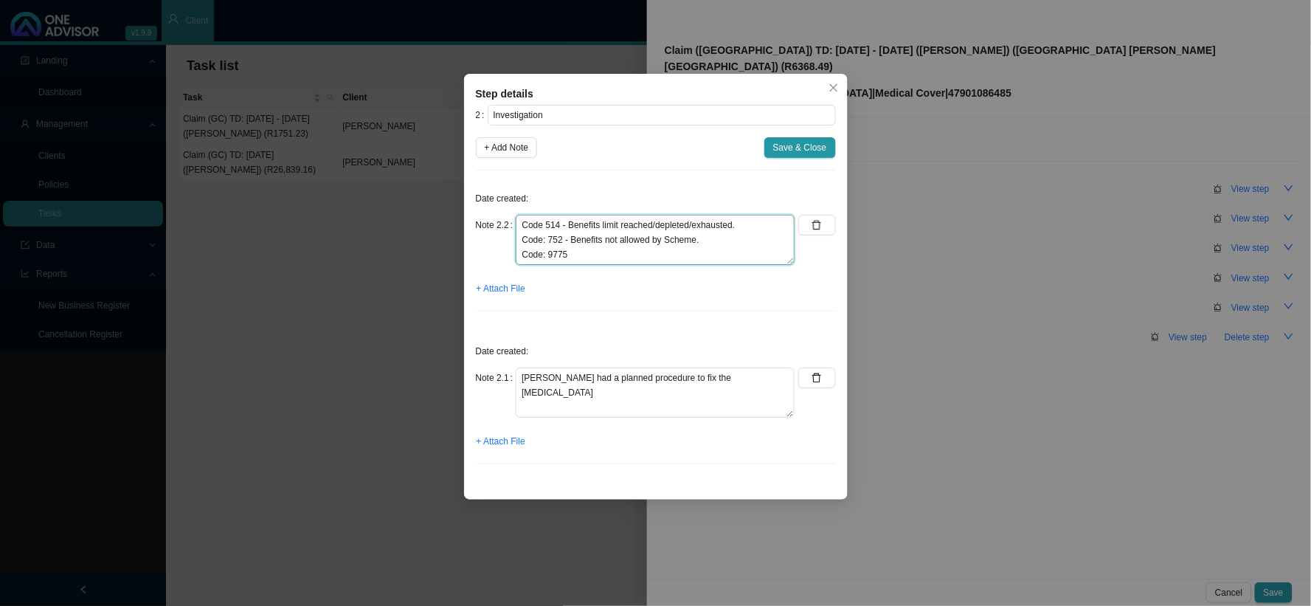
click at [604, 260] on textarea "Code 535 - Claimed amount has been reduced and paid at your scheme rate. Code 8…" at bounding box center [655, 240] width 279 height 50
click at [607, 256] on textarea "Code 535 - Claimed amount has been reduced and paid at your scheme rate. Code 8…" at bounding box center [655, 240] width 279 height 50
paste textarea "CLAIM LINE UNITS EXCEEDS MAX ALLOW THEATRE EVENT."
click at [823, 148] on span "Save & Close" at bounding box center [800, 147] width 54 height 15
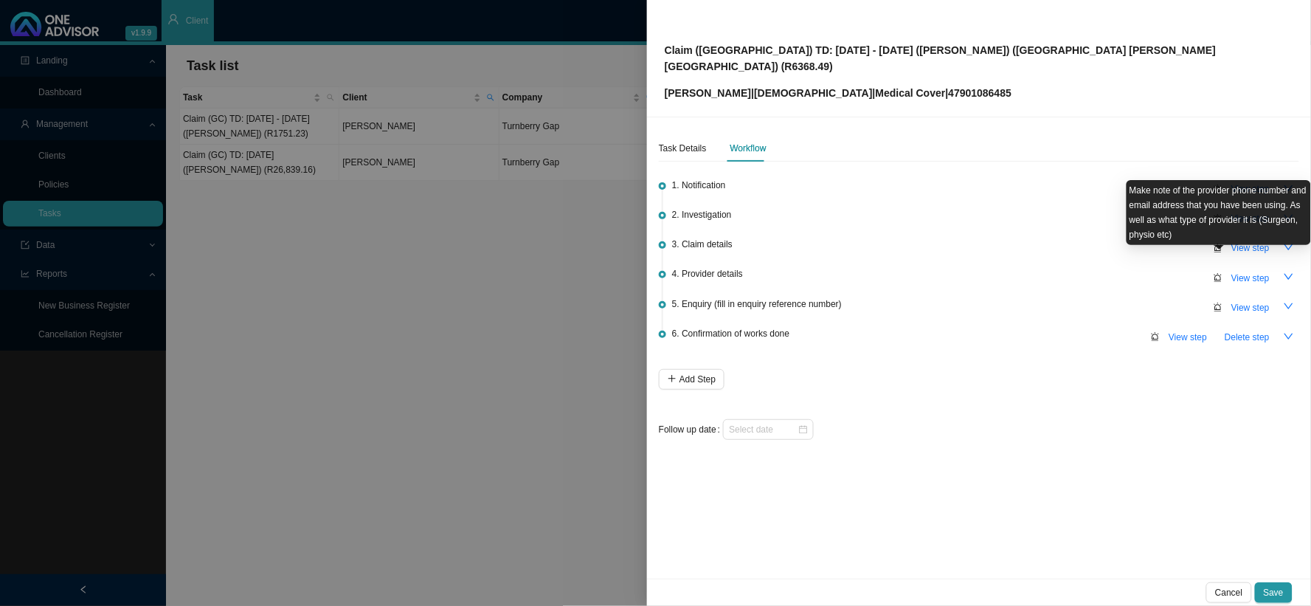
click at [1119, 229] on div "Make note of the provider phone number and email address that you have been usi…" at bounding box center [1219, 212] width 185 height 65
click at [1119, 266] on div "4. Provider details View step" at bounding box center [985, 277] width 627 height 22
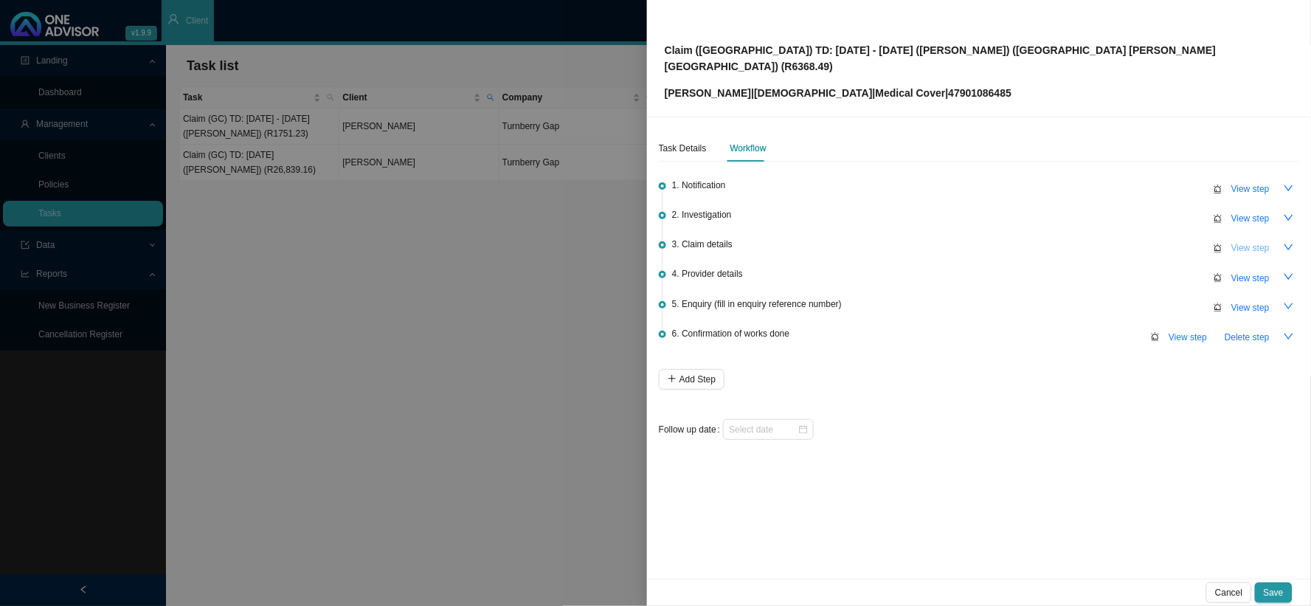
click at [1119, 241] on span "View step" at bounding box center [1251, 248] width 38 height 15
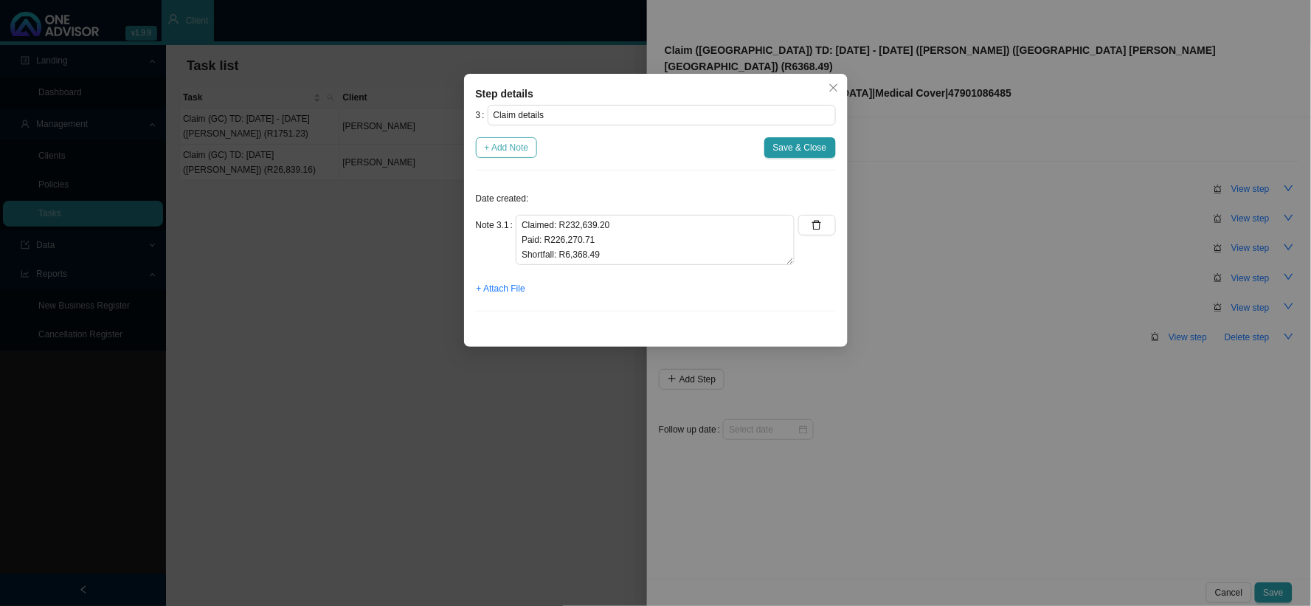
click at [514, 151] on span "+ Add Note" at bounding box center [507, 147] width 44 height 15
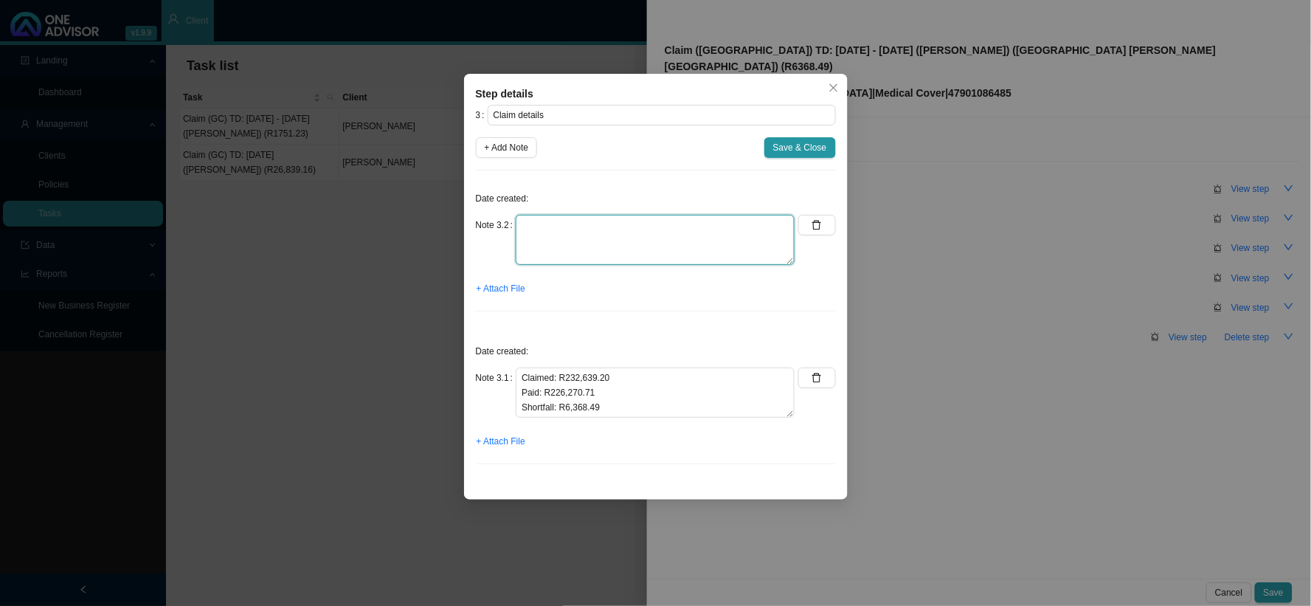
click at [573, 230] on textarea at bounding box center [655, 240] width 279 height 50
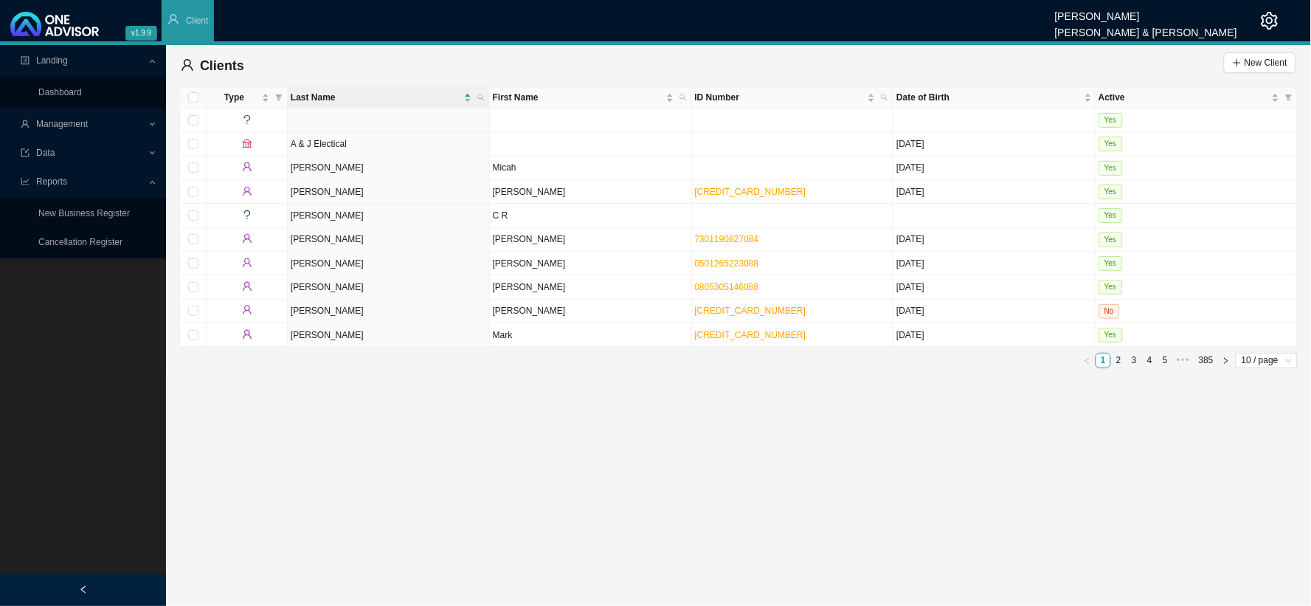
click at [97, 179] on span "Reports" at bounding box center [84, 182] width 127 height 26
click at [121, 185] on span "Reports" at bounding box center [84, 182] width 127 height 26
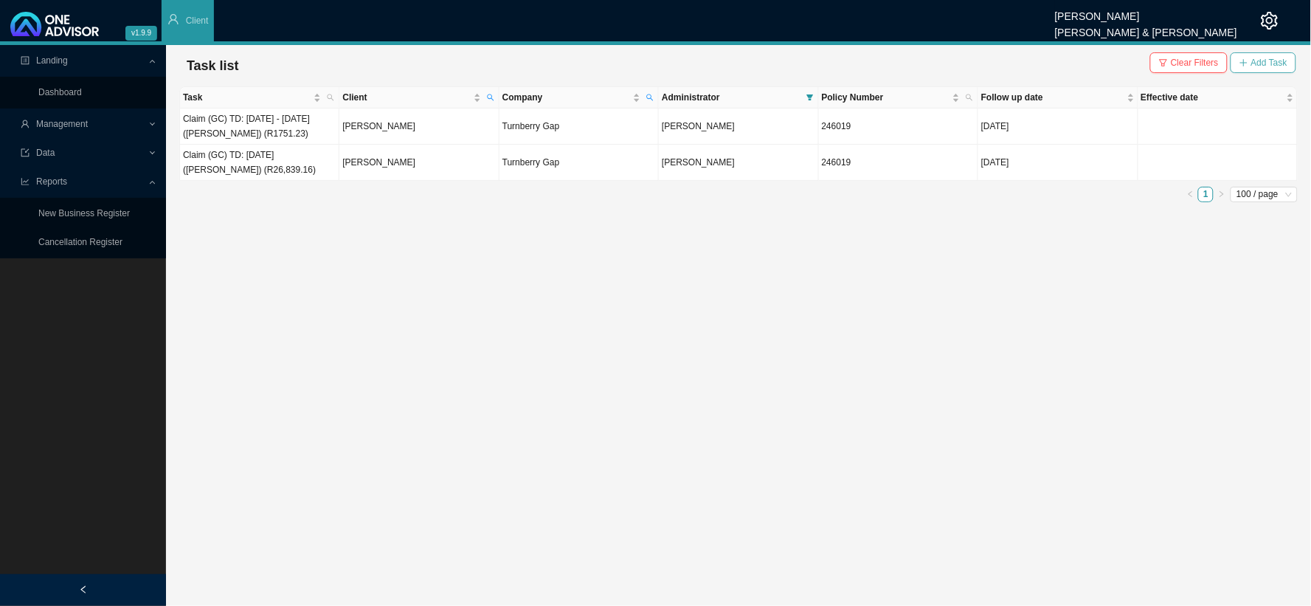
click at [1259, 63] on span "Add Task" at bounding box center [1270, 62] width 36 height 15
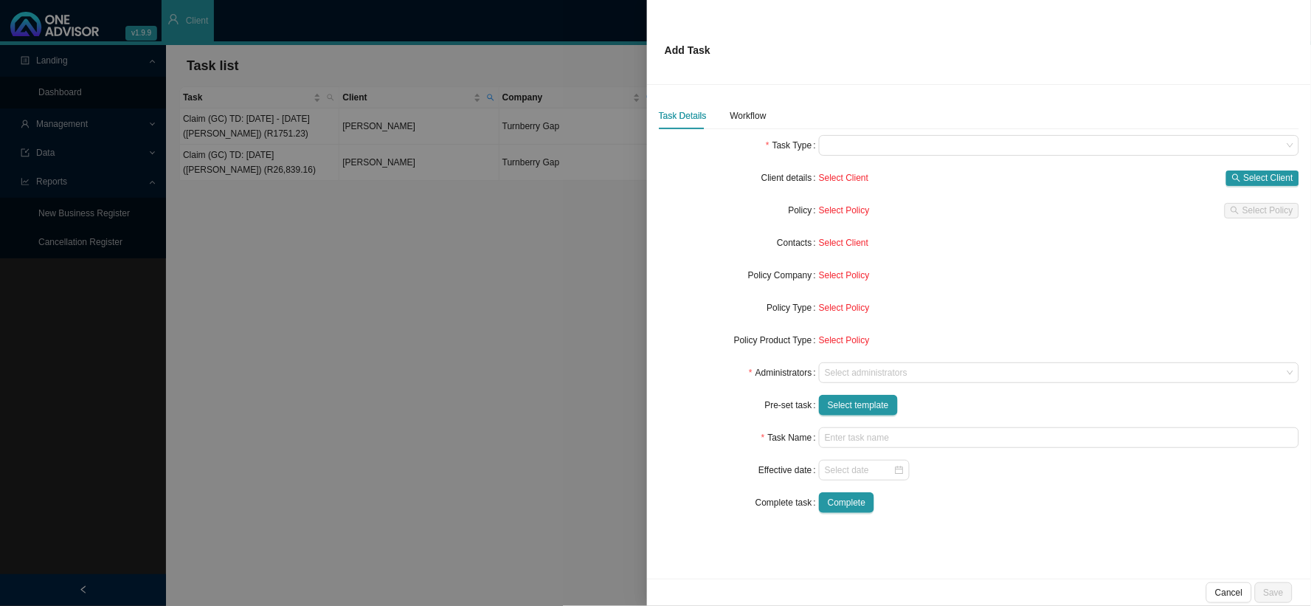
click at [421, 334] on div at bounding box center [655, 303] width 1311 height 606
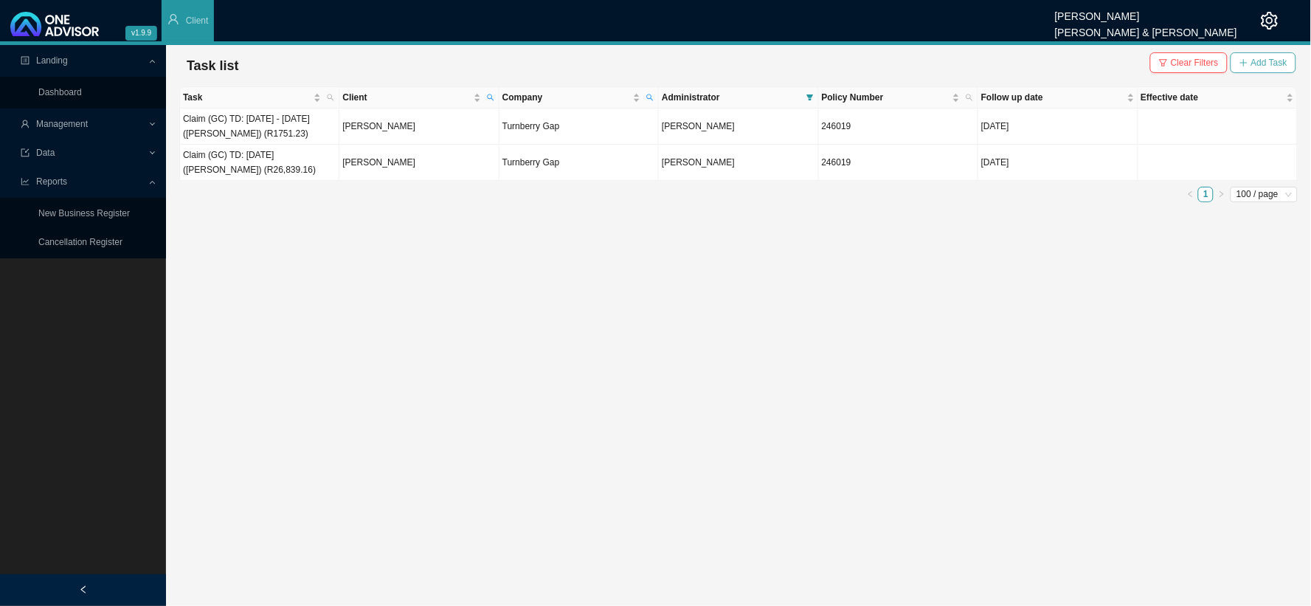
click at [1270, 54] on button "Add Task" at bounding box center [1264, 62] width 66 height 21
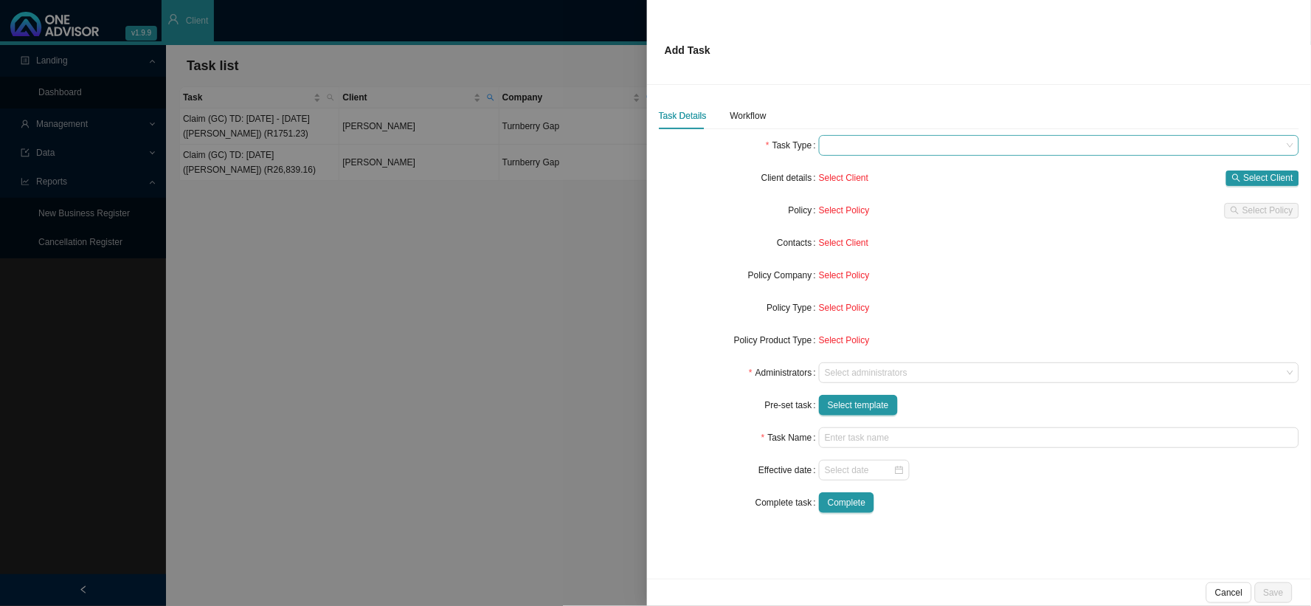
click at [856, 138] on span at bounding box center [1059, 145] width 469 height 19
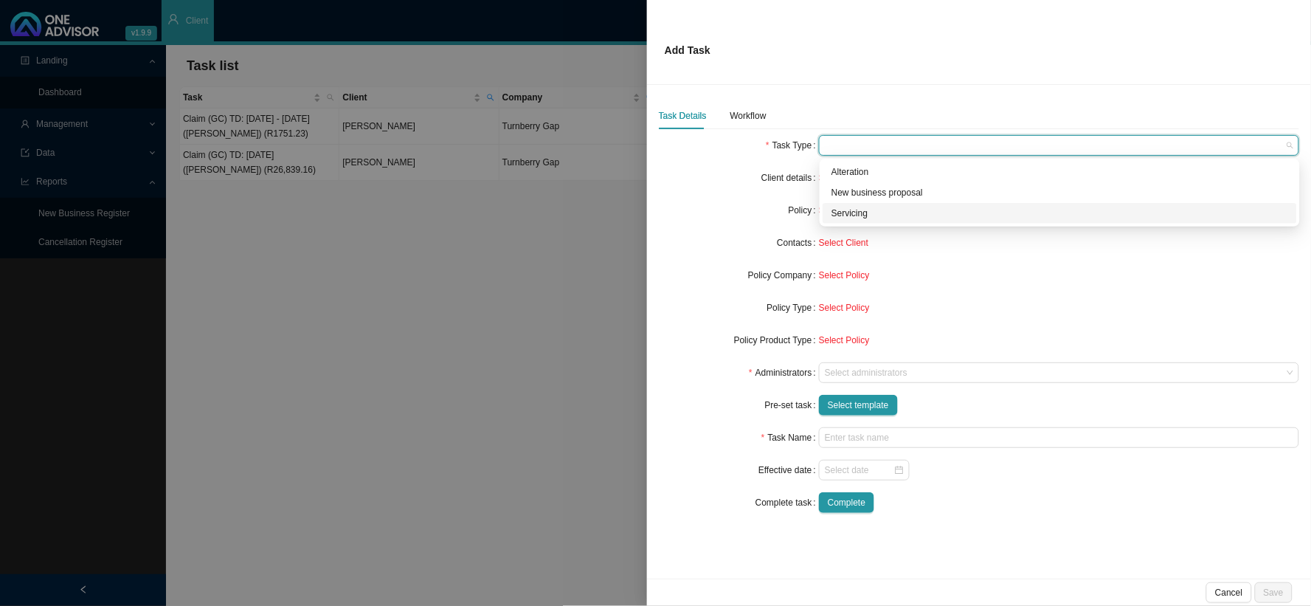
click at [863, 216] on div "Servicing" at bounding box center [1060, 213] width 457 height 15
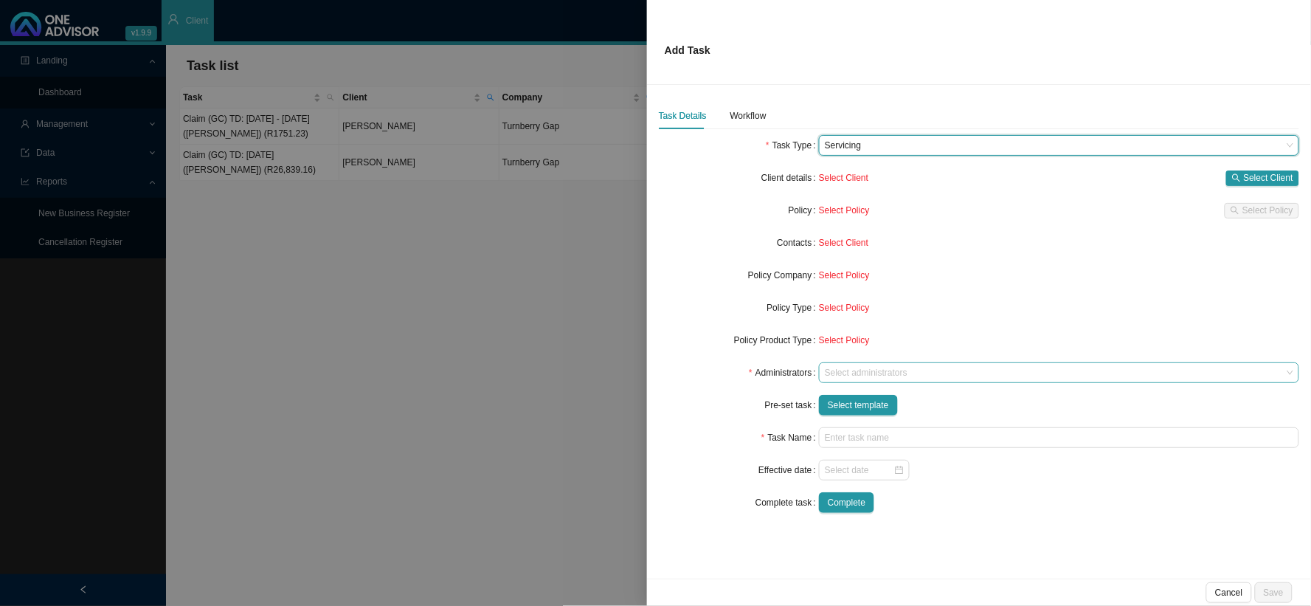
click at [852, 371] on div at bounding box center [1052, 373] width 461 height 11
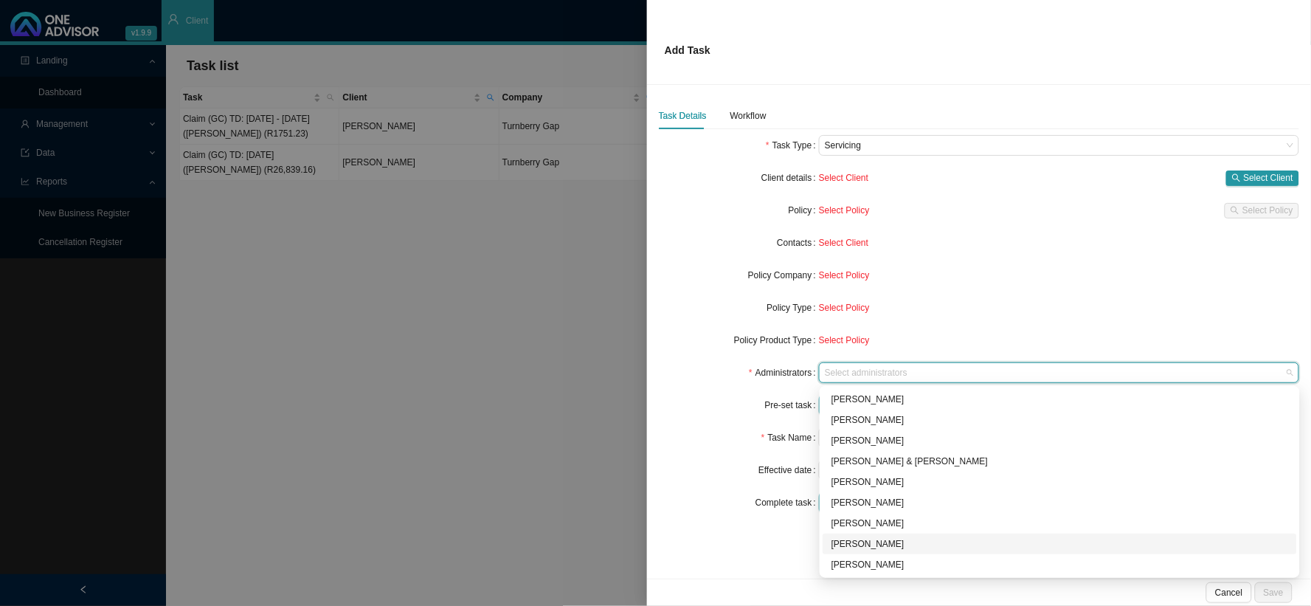
click at [858, 542] on div "[PERSON_NAME]" at bounding box center [1060, 544] width 457 height 15
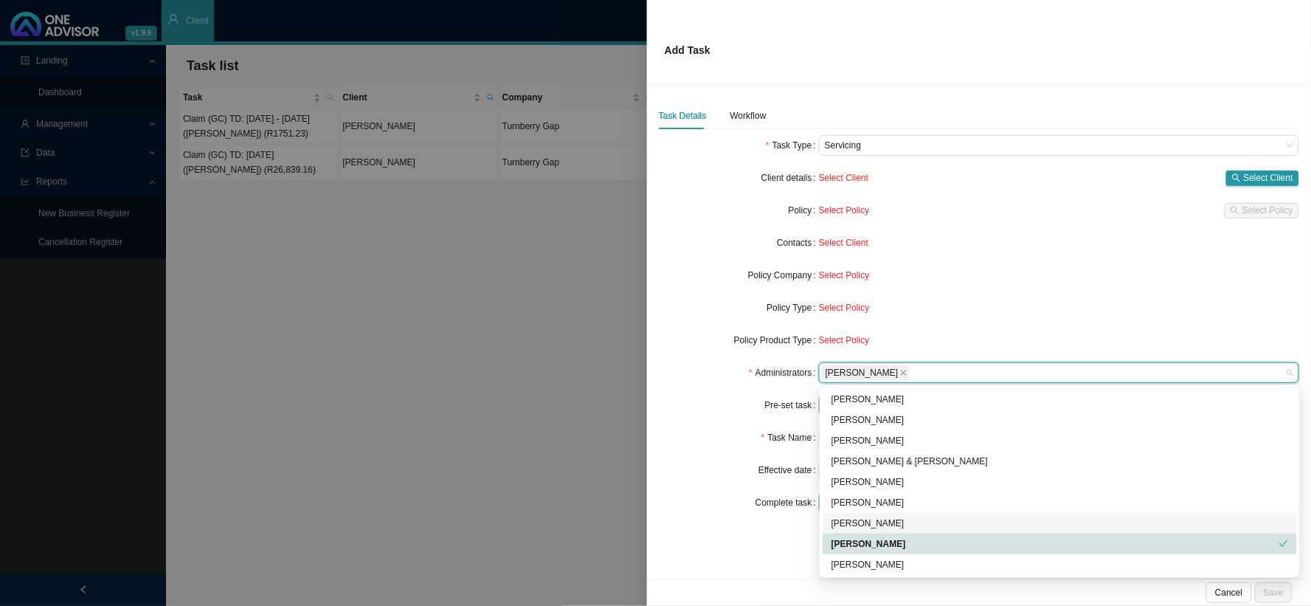
click at [664, 432] on div "Task Name" at bounding box center [739, 437] width 160 height 21
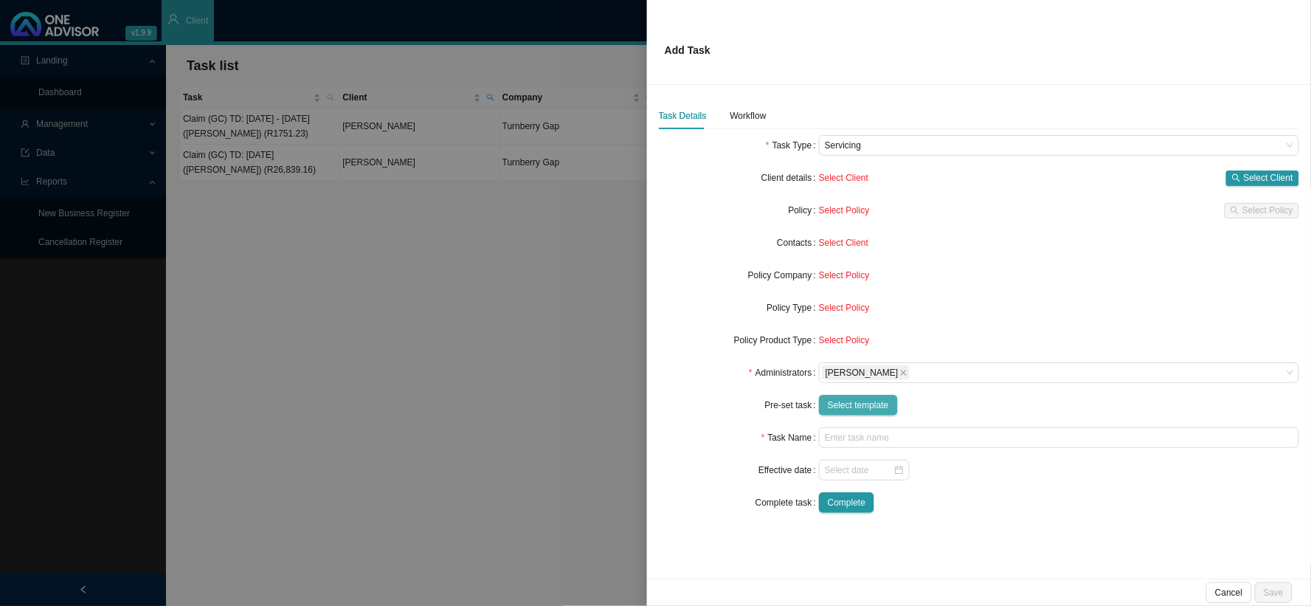
click at [855, 413] on button "Select template" at bounding box center [858, 405] width 79 height 21
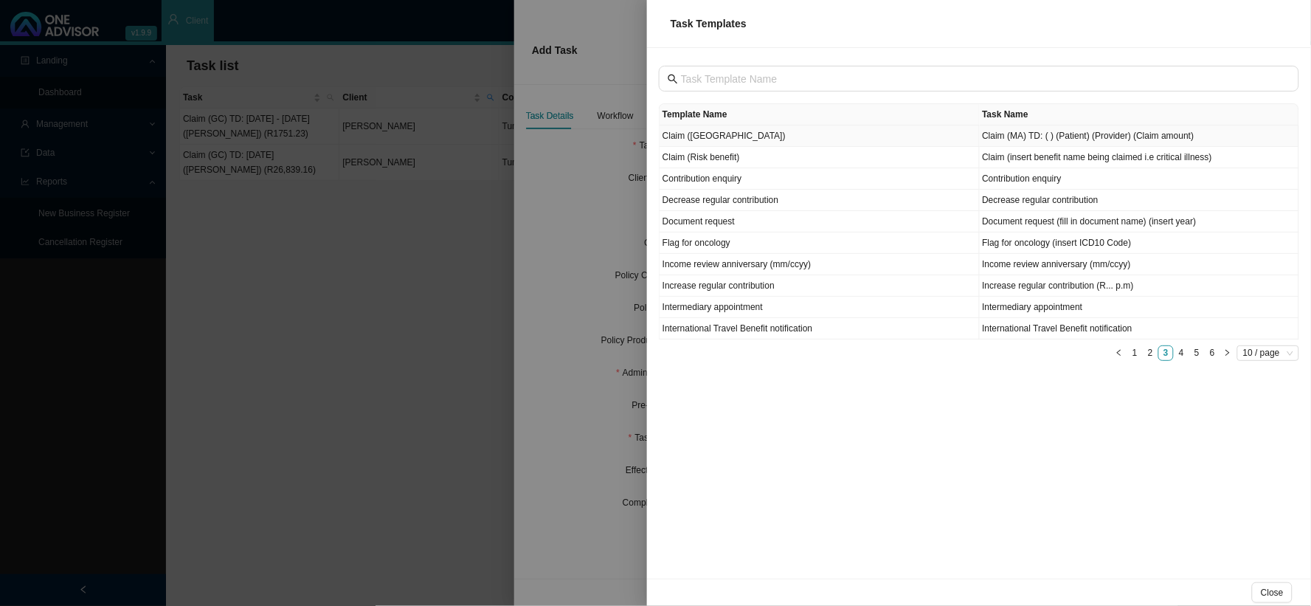
click at [708, 140] on td "Claim ([GEOGRAPHIC_DATA])" at bounding box center [820, 135] width 320 height 21
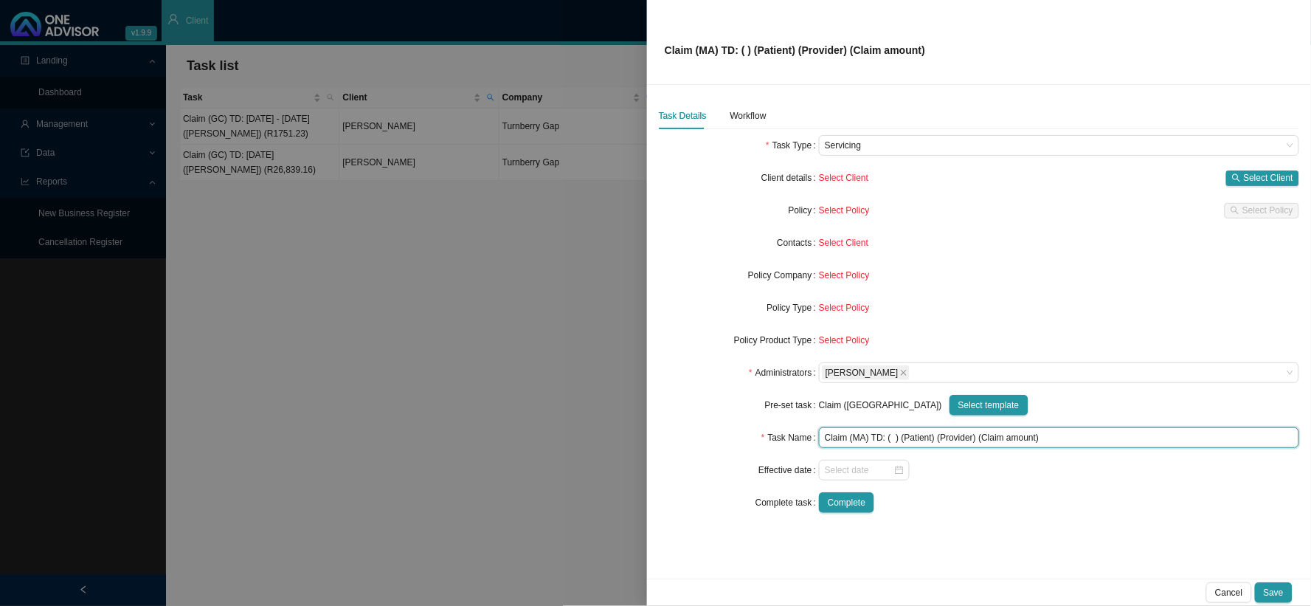
click at [895, 438] on input "Claim (MA) TD: ( ) (Patient) (Provider) (Claim amount)" at bounding box center [1059, 437] width 480 height 21
click at [949, 434] on input "Claim (MA) TD: (27/08/2025) (Patient) (Provider) (Claim amount)" at bounding box center [1059, 437] width 480 height 21
click at [990, 441] on input "Claim (MA) TD: (27/08/2025) (David) (Provider) (Claim amount)" at bounding box center [1059, 437] width 480 height 21
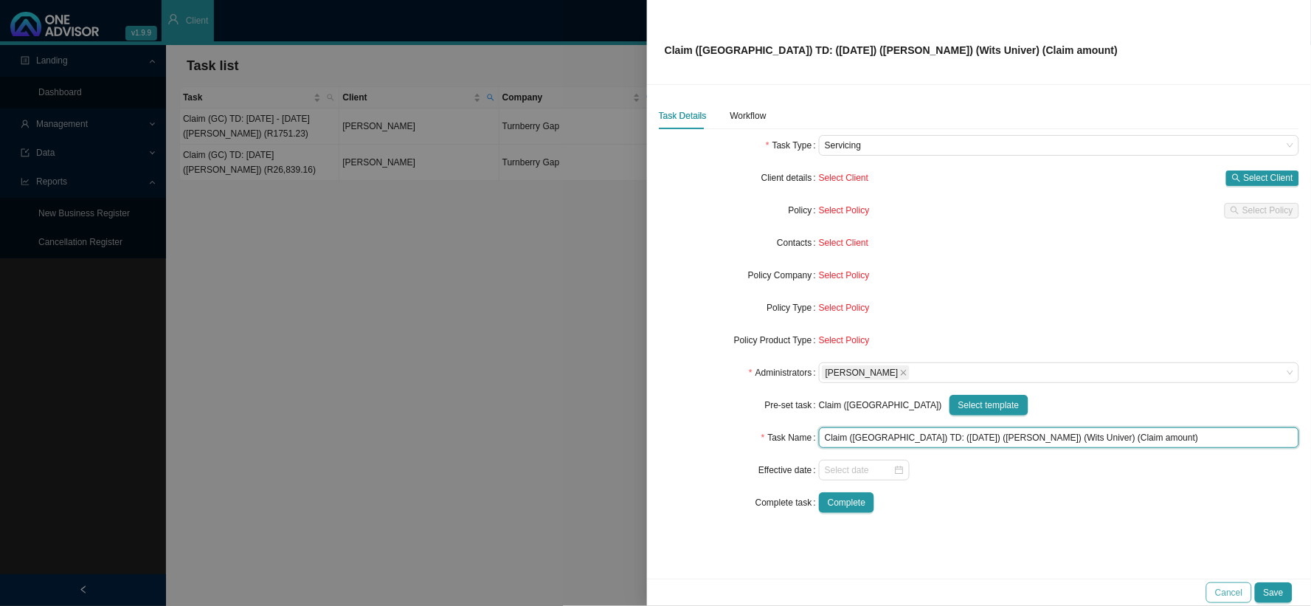
type input "Claim (MA) TD: (27/08/2025) (David) (Wits Univer) (Claim amount)"
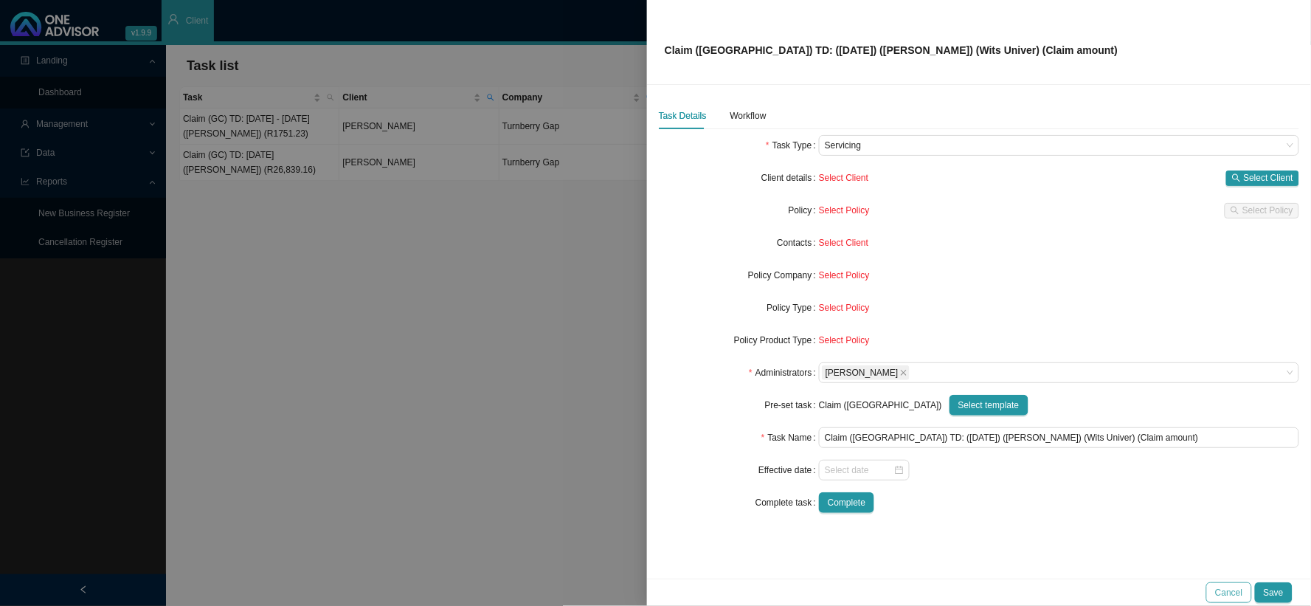
click at [1235, 594] on span "Cancel" at bounding box center [1229, 592] width 27 height 15
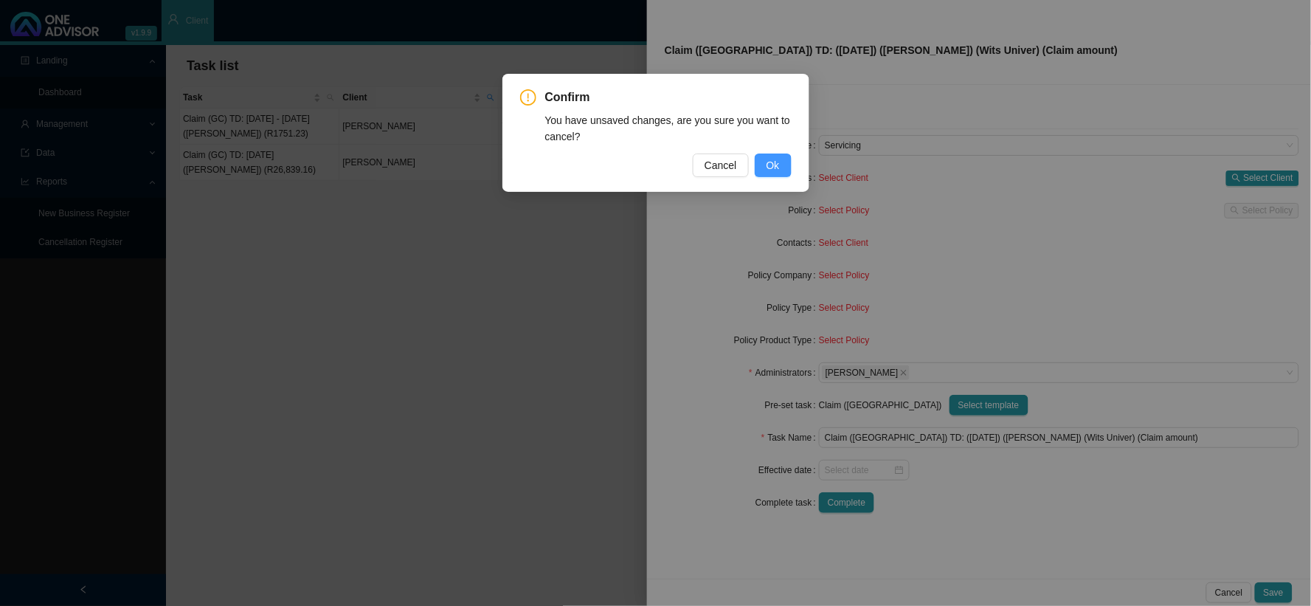
click at [772, 157] on span "Ok" at bounding box center [773, 165] width 13 height 16
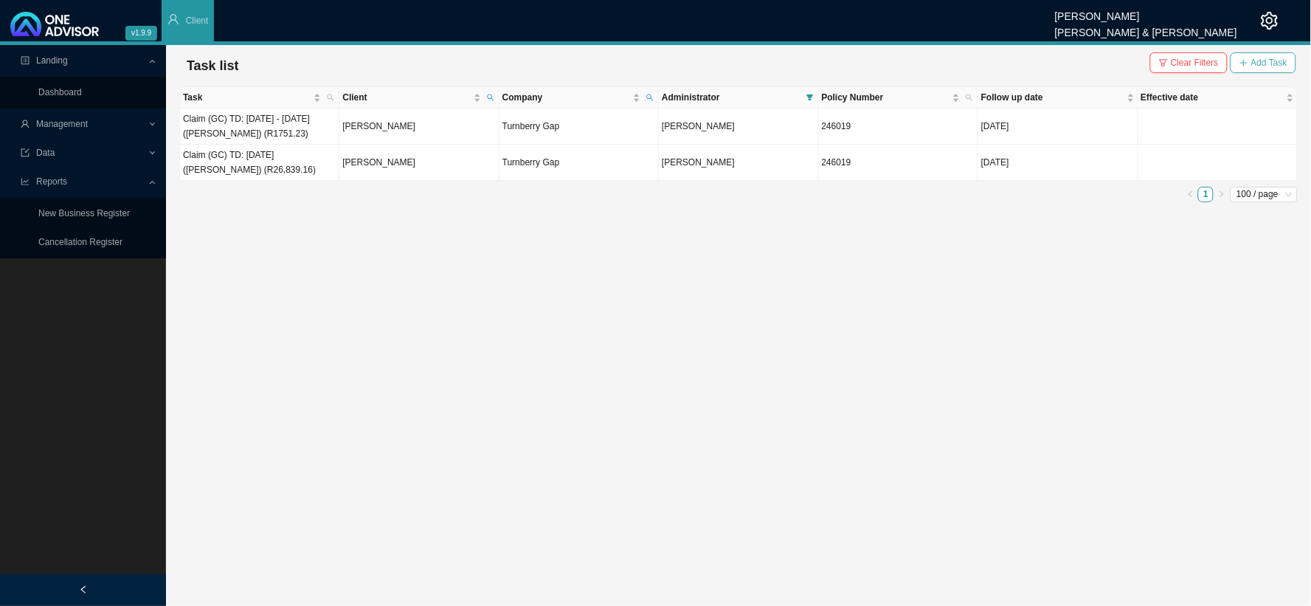
click at [1252, 63] on span "Add Task" at bounding box center [1270, 62] width 36 height 15
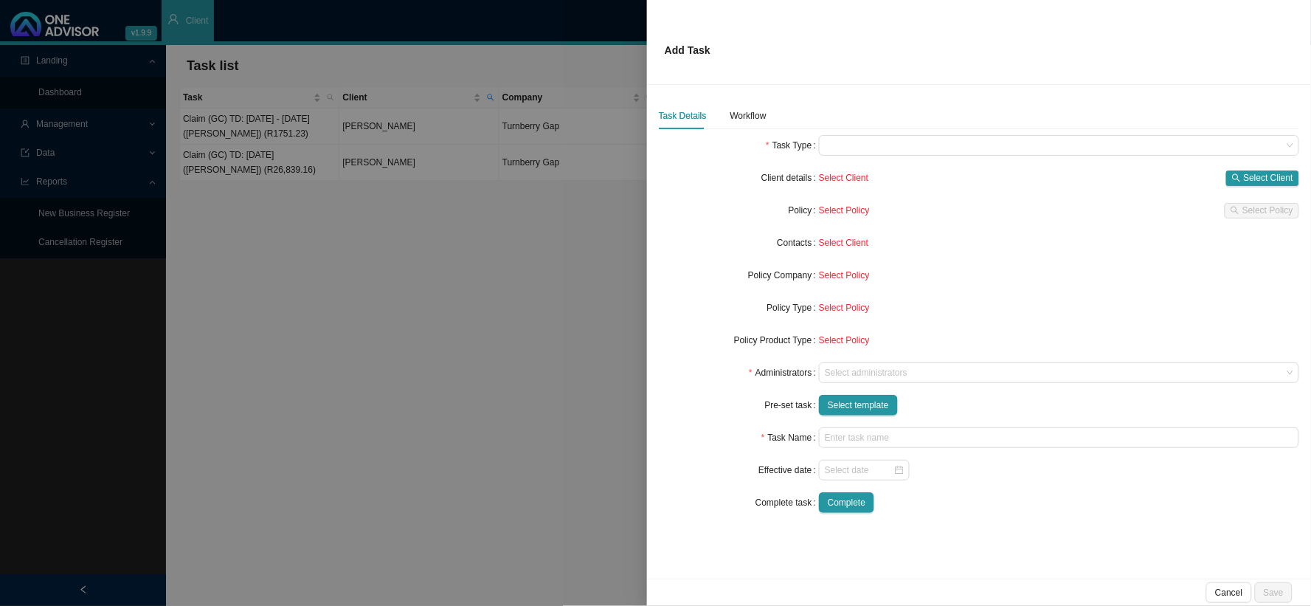
click at [509, 212] on div at bounding box center [655, 303] width 1311 height 606
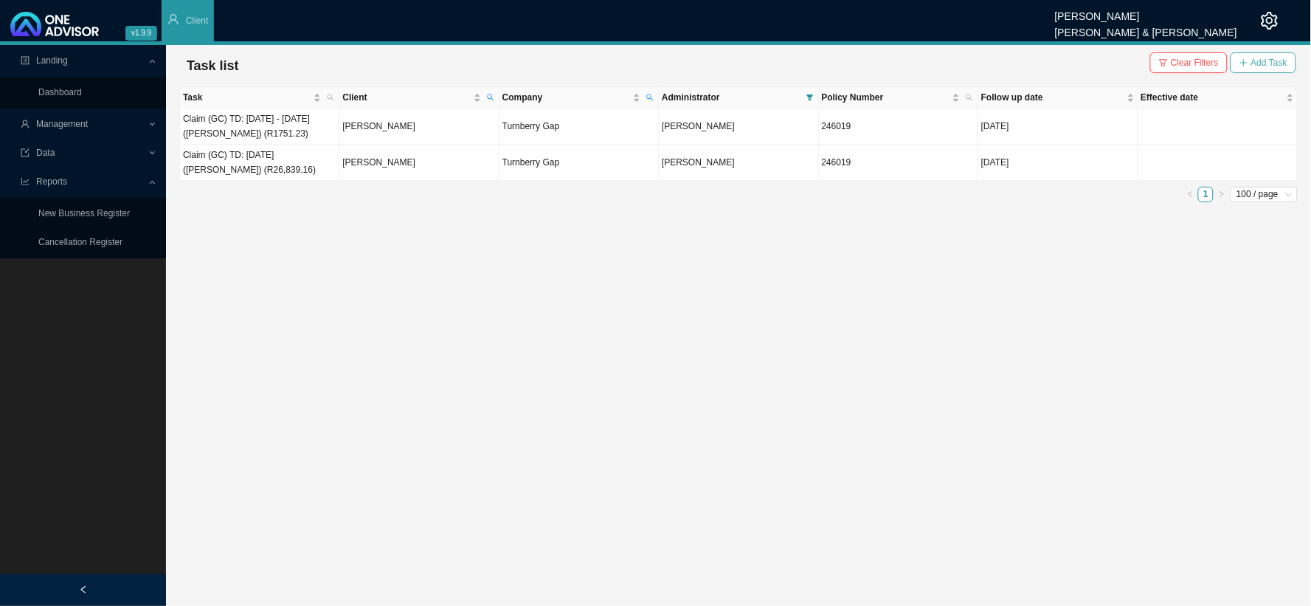
click at [1255, 69] on span "Add Task" at bounding box center [1270, 62] width 36 height 15
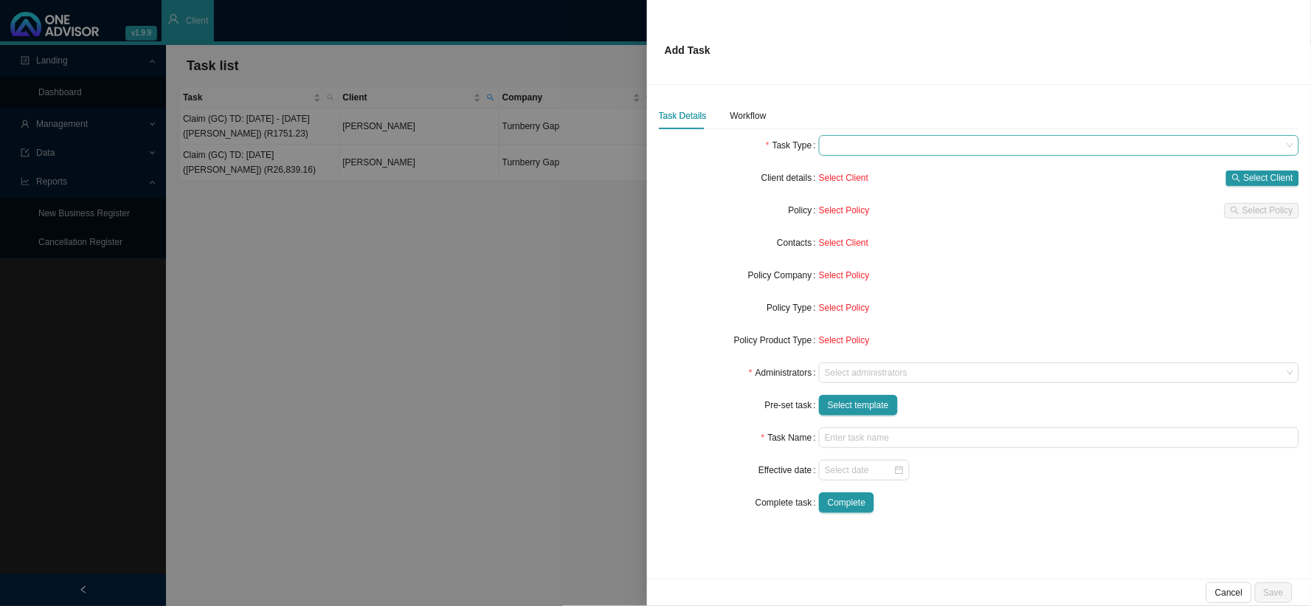
click at [828, 145] on span at bounding box center [1059, 145] width 469 height 19
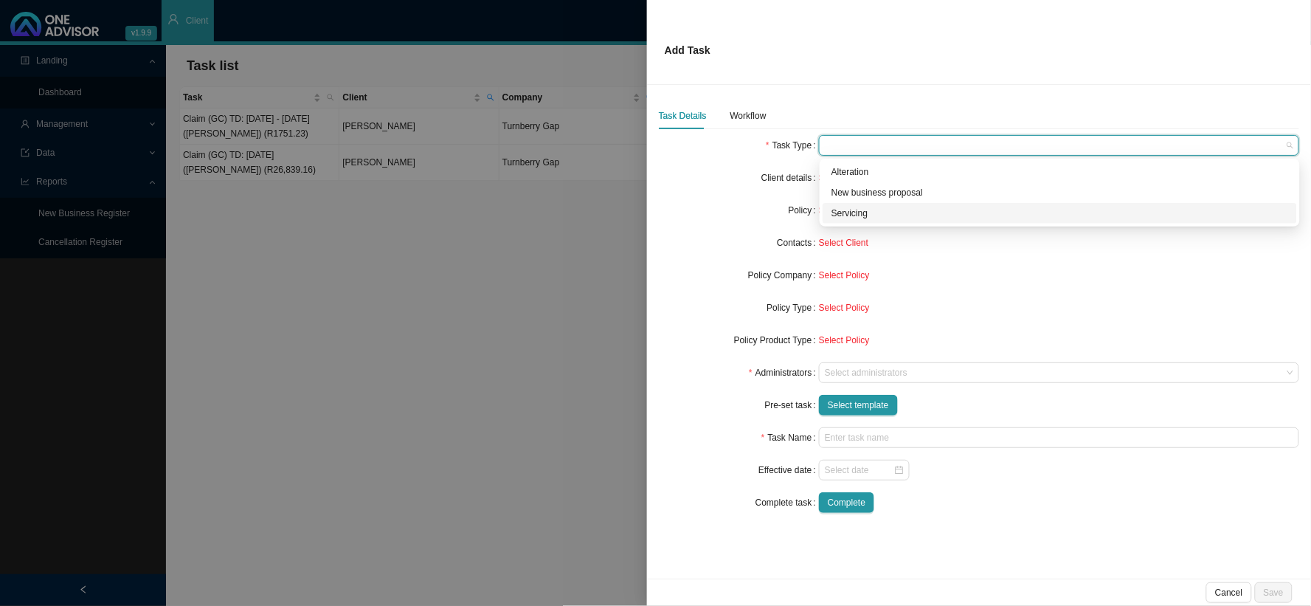
click at [845, 212] on div "Servicing" at bounding box center [1060, 213] width 457 height 15
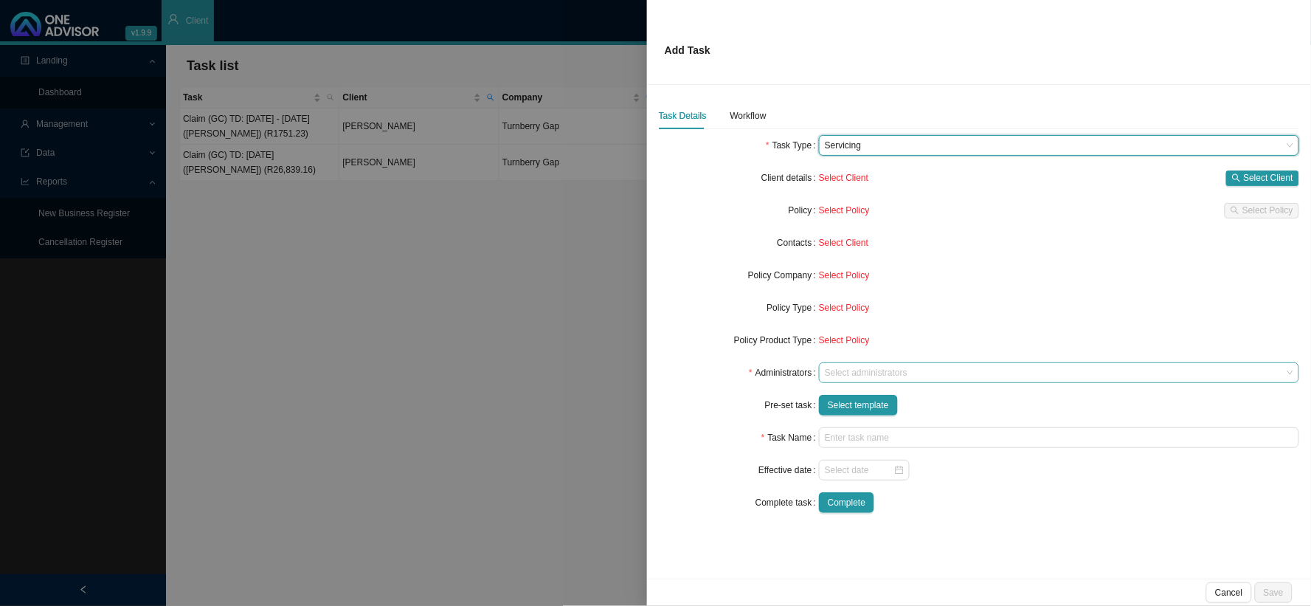
click at [871, 368] on div at bounding box center [1052, 373] width 461 height 11
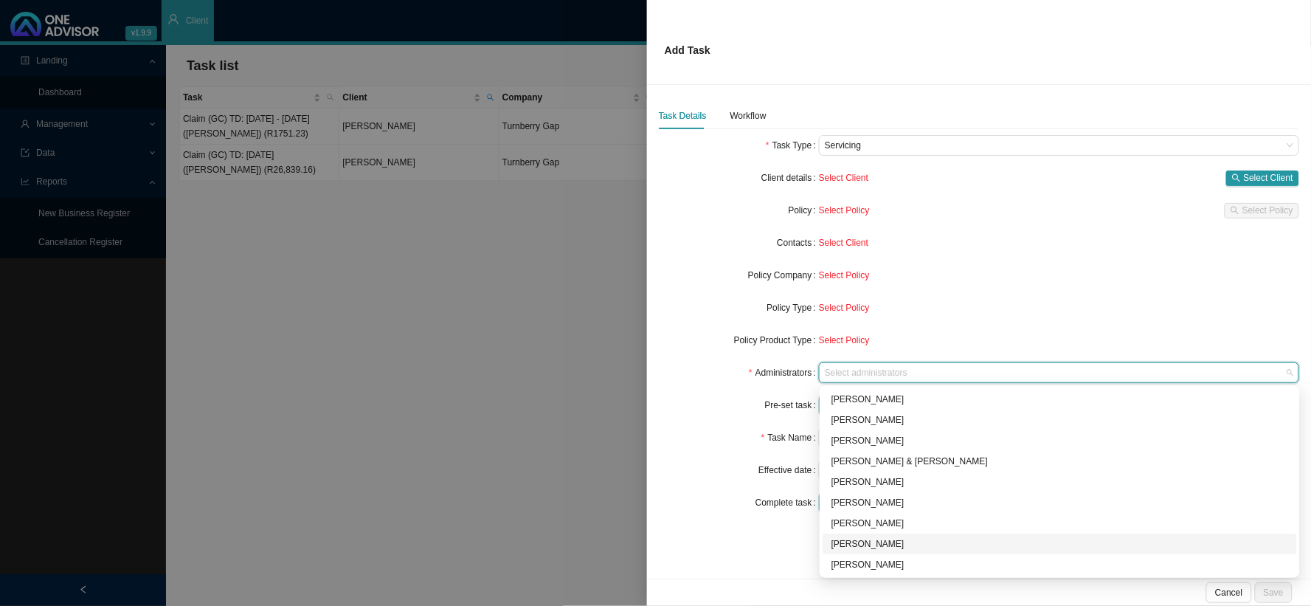
click at [874, 545] on div "[PERSON_NAME]" at bounding box center [1060, 544] width 457 height 15
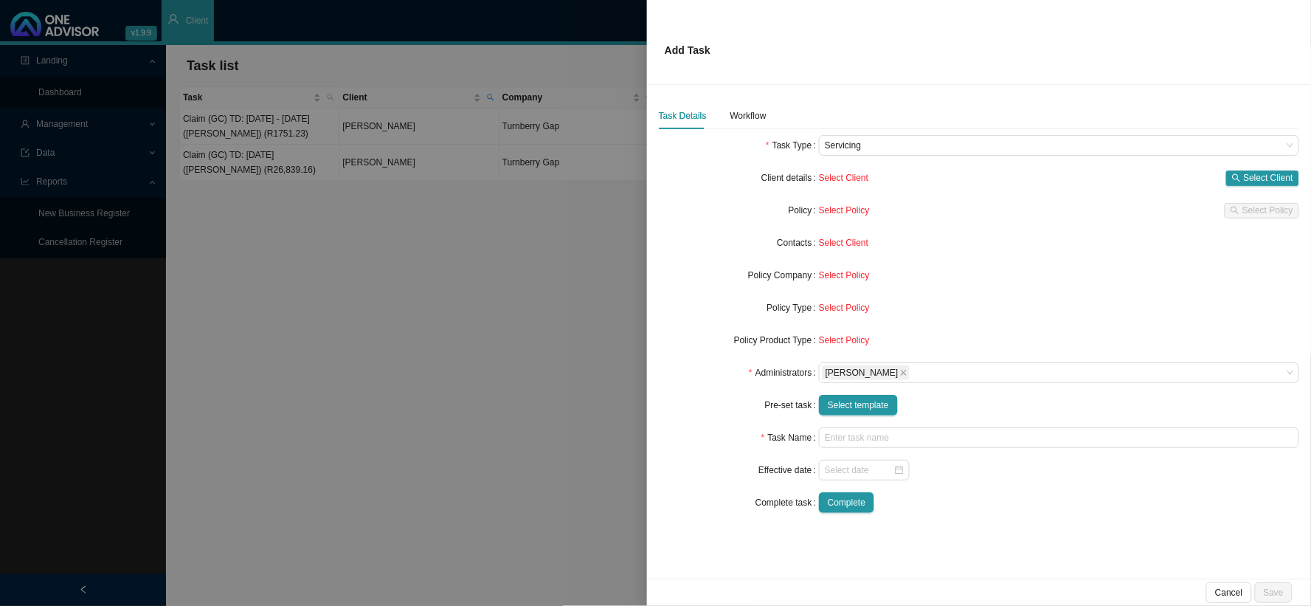
click at [698, 379] on div "Administrators" at bounding box center [739, 372] width 160 height 21
click at [854, 406] on span "Select template" at bounding box center [858, 405] width 61 height 15
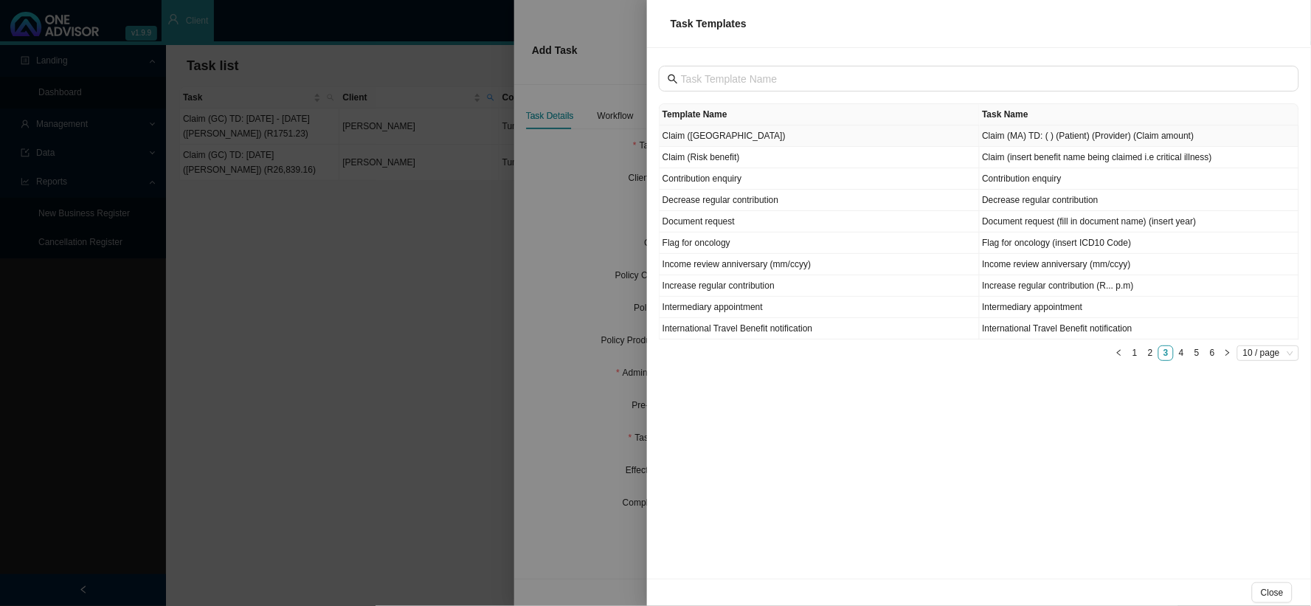
click at [701, 131] on td "Claim ([GEOGRAPHIC_DATA])" at bounding box center [820, 135] width 320 height 21
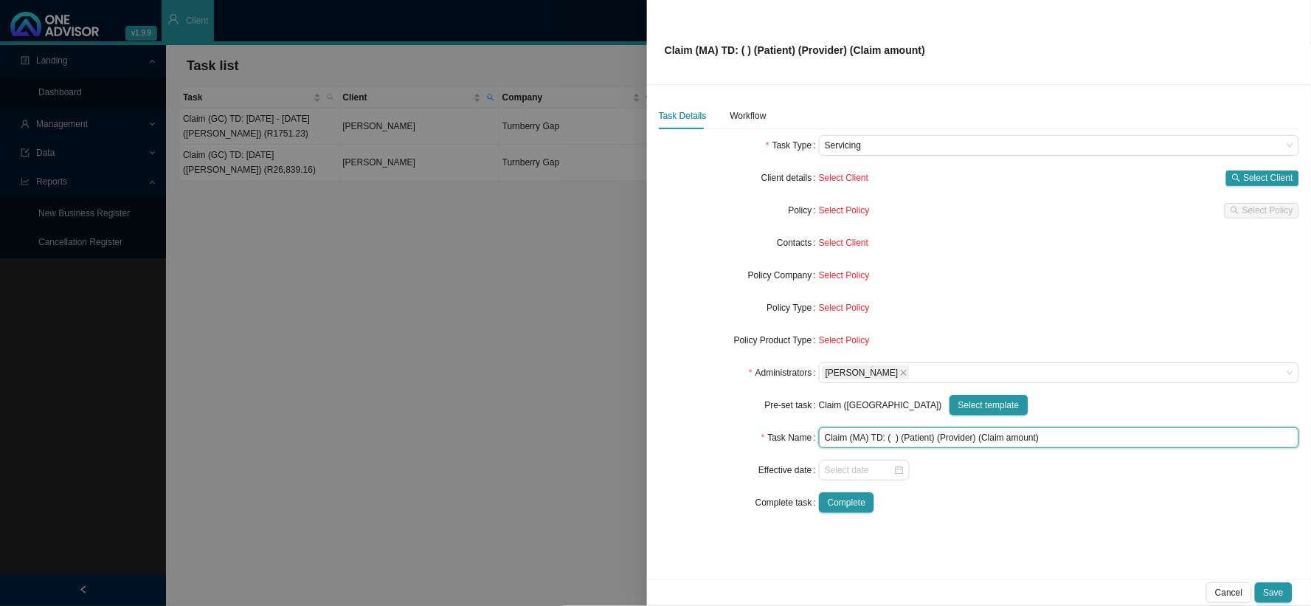
click at [1032, 436] on input "Claim (MA) TD: ( ) (Patient) (Provider) (Claim amount)" at bounding box center [1059, 437] width 480 height 21
drag, startPoint x: 1030, startPoint y: 438, endPoint x: 1021, endPoint y: 435, distance: 9.1
click at [1021, 435] on input "Claim (MA) TD: ( ) (Patient) (Provider) (Claim amount)" at bounding box center [1059, 437] width 480 height 21
drag, startPoint x: 1031, startPoint y: 434, endPoint x: 978, endPoint y: 434, distance: 53.1
click at [978, 434] on input "Claim (MA) TD: ( ) (Patient) (Provider) (Claim amount)" at bounding box center [1059, 437] width 480 height 21
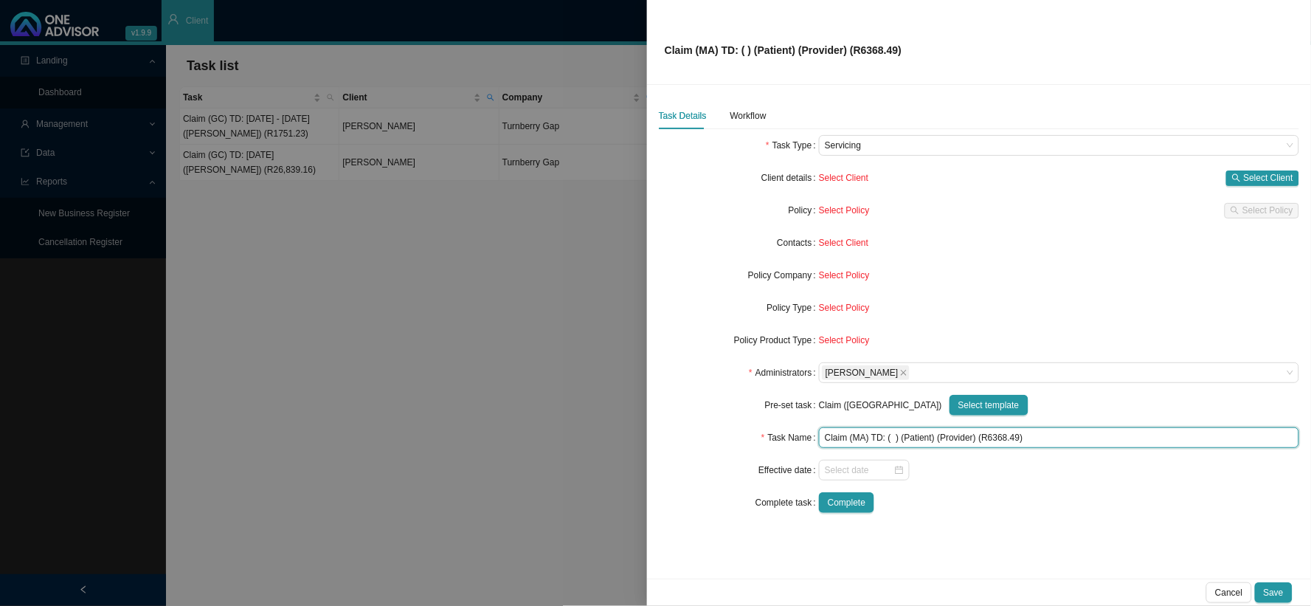
click at [946, 440] on input "Claim (MA) TD: ( ) (Patient) (Provider) (R6368.49)" at bounding box center [1059, 437] width 480 height 21
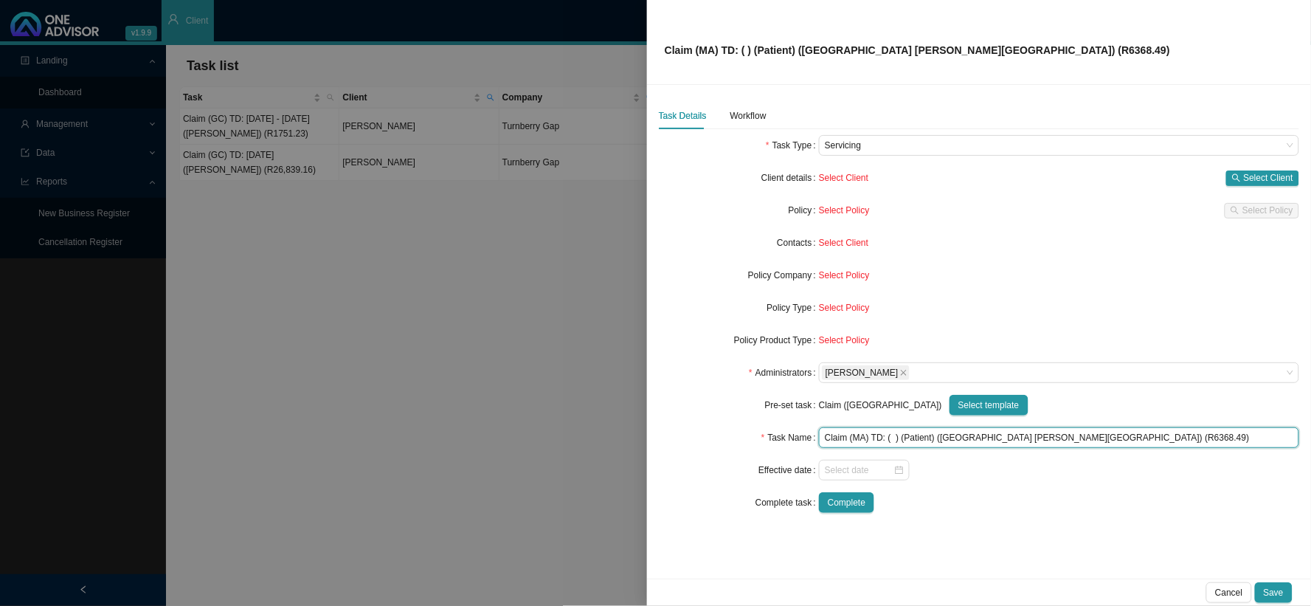
click at [897, 432] on input "Claim (MA) TD: ( ) (Patient) (Wits University Donald Gordon Medical Centre) (R6…" at bounding box center [1059, 437] width 480 height 21
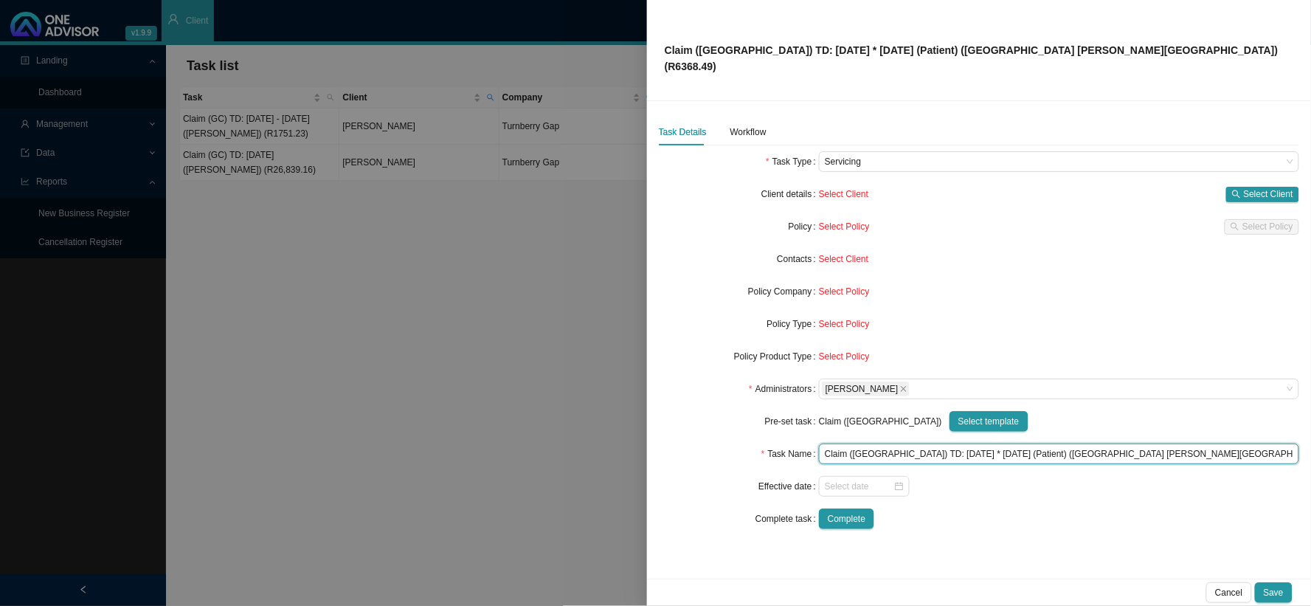
click at [939, 444] on input "Claim (MA) TD: 26/08/2025 * 03/09/2025 (Patient) (Wits University Donald Gordon…" at bounding box center [1059, 454] width 480 height 21
type input "Claim (MA) TD: 26/08/2025 - 03/09/2025 (Patient) (Wits University Donald Gordon…"
click at [1259, 187] on span "Select Client" at bounding box center [1268, 194] width 49 height 15
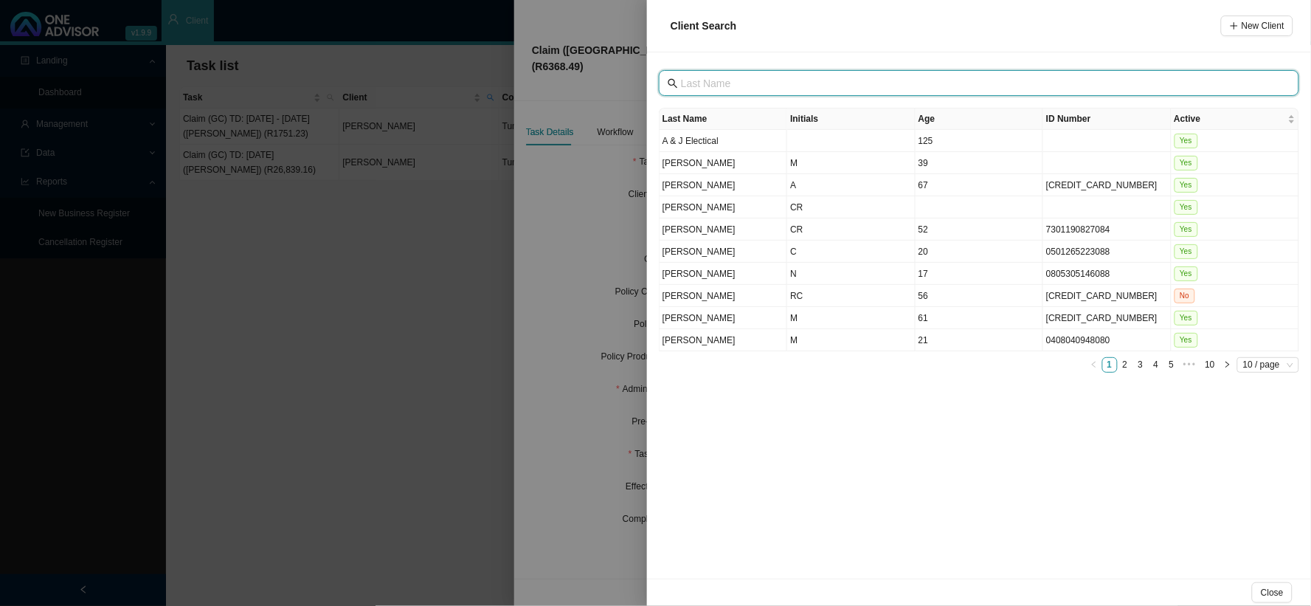
click at [725, 86] on input "text" at bounding box center [980, 83] width 599 height 16
type input "naude"
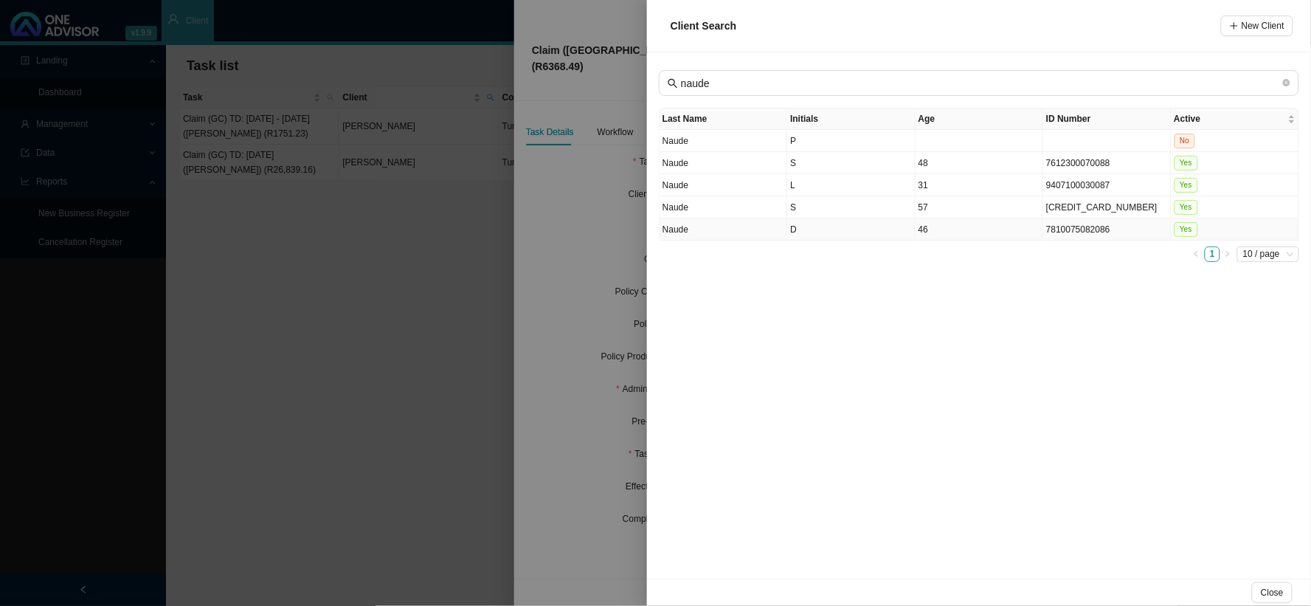
click at [808, 224] on td "D" at bounding box center [851, 229] width 128 height 22
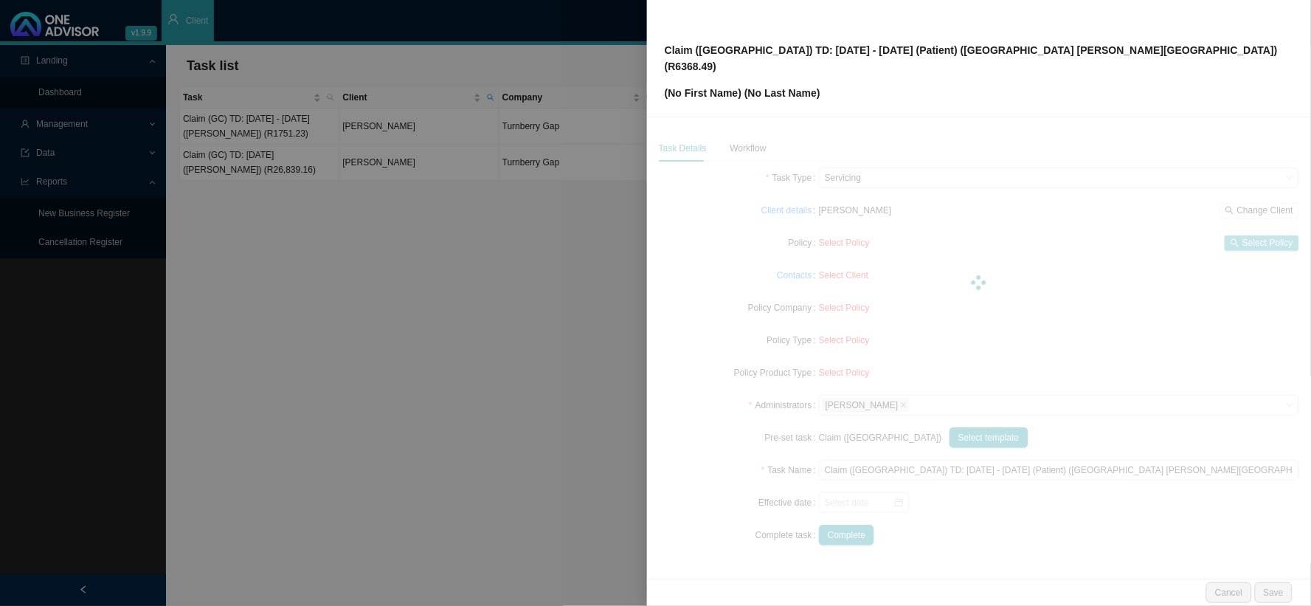
click at [1257, 235] on span "Select Policy" at bounding box center [1268, 242] width 51 height 15
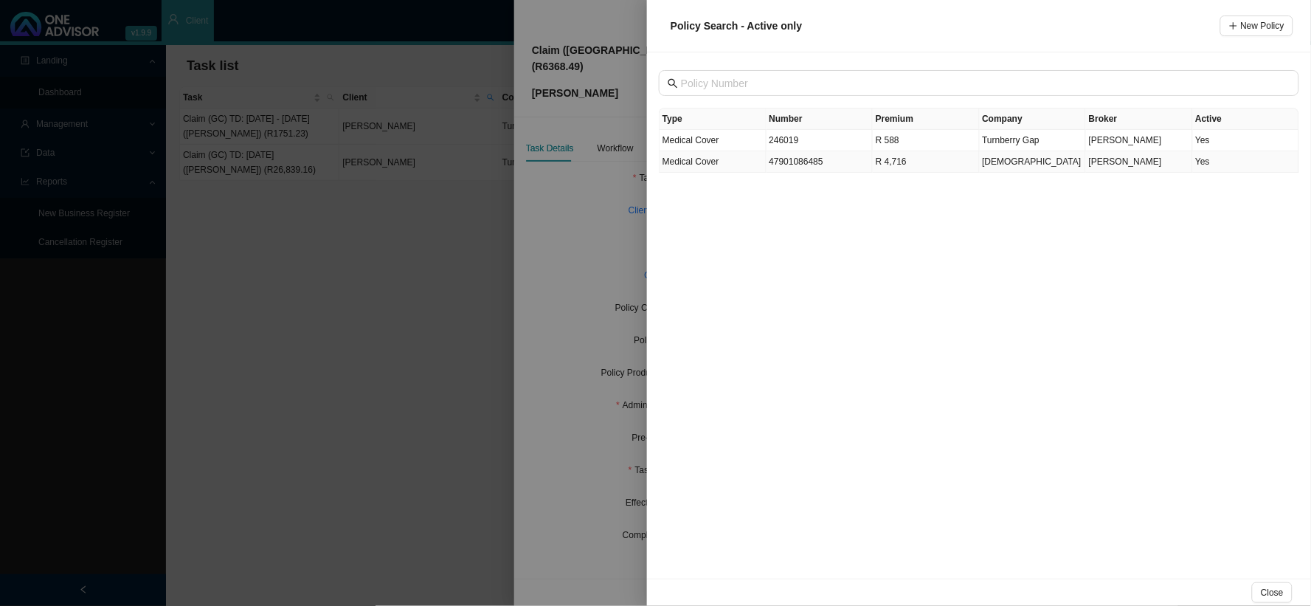
click at [793, 163] on td "47901086485" at bounding box center [820, 161] width 107 height 21
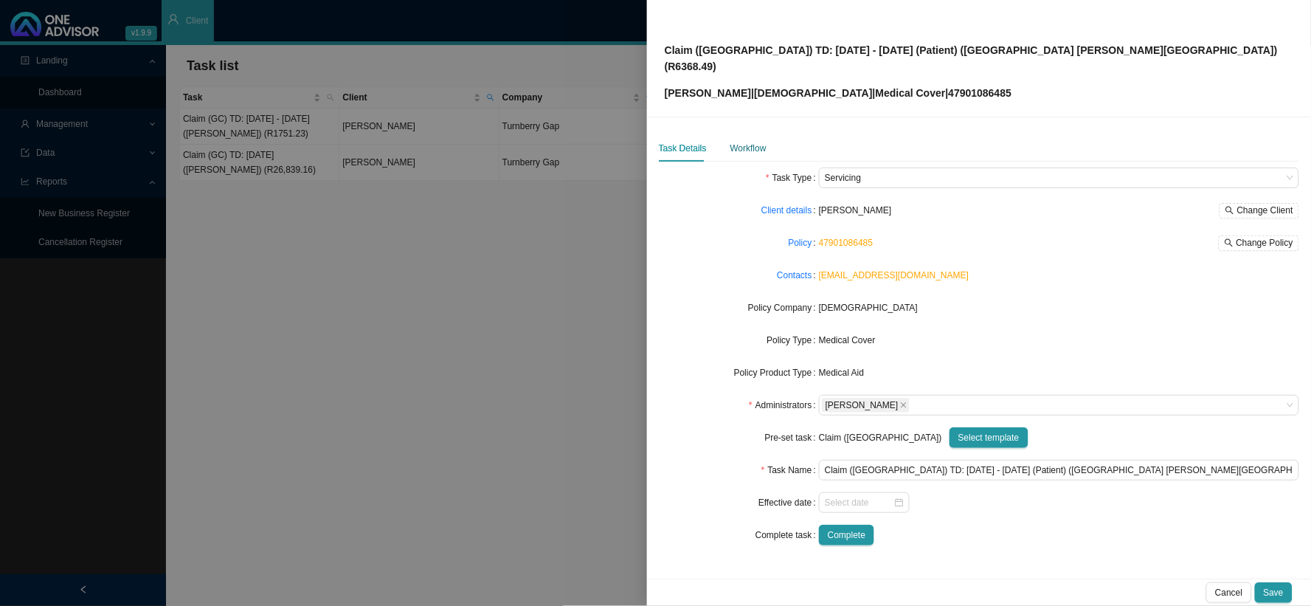
click at [742, 141] on div "Workflow" at bounding box center [749, 148] width 36 height 15
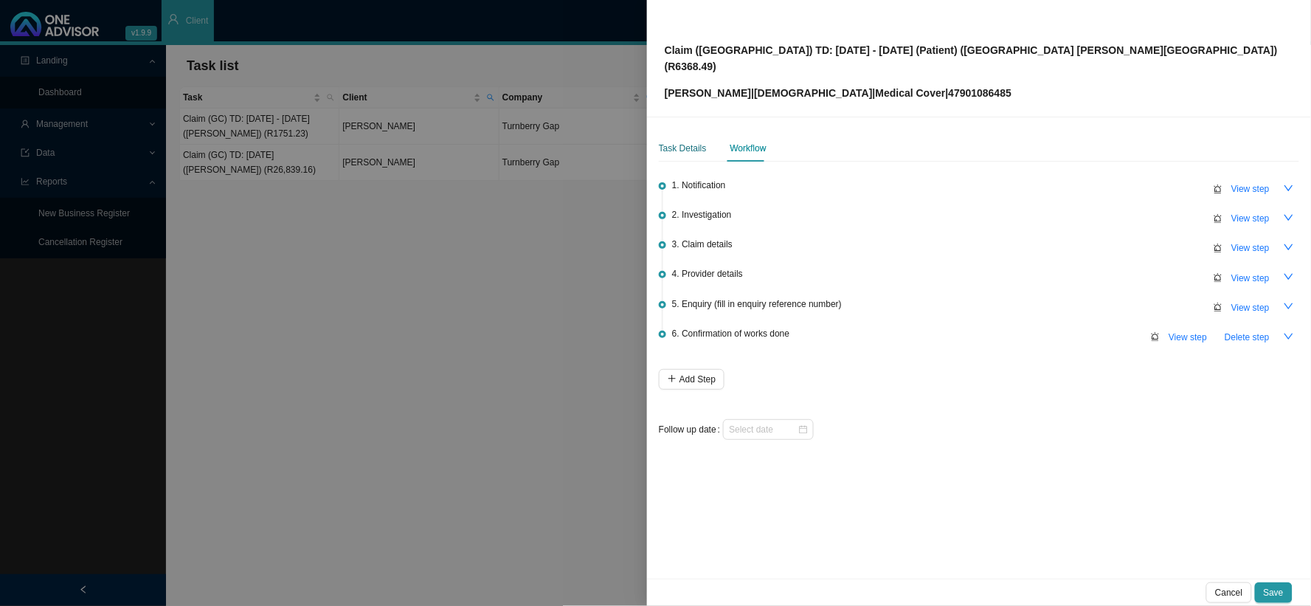
click at [689, 141] on div "Task Details" at bounding box center [683, 148] width 48 height 15
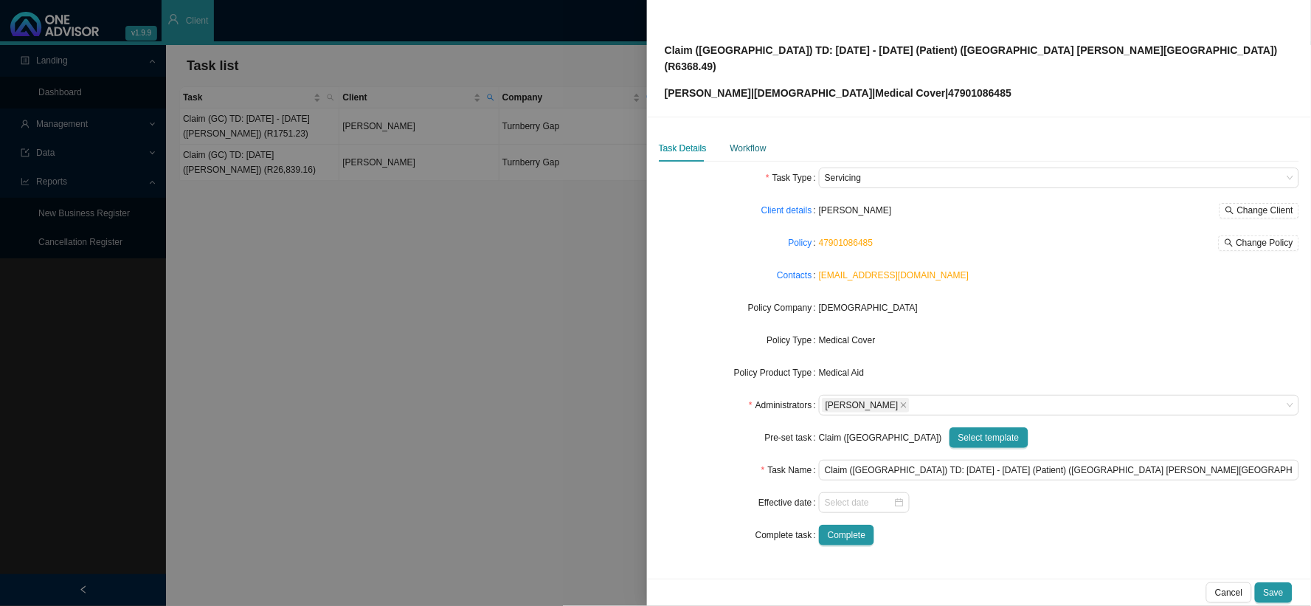
click at [749, 141] on div "Workflow" at bounding box center [749, 148] width 36 height 15
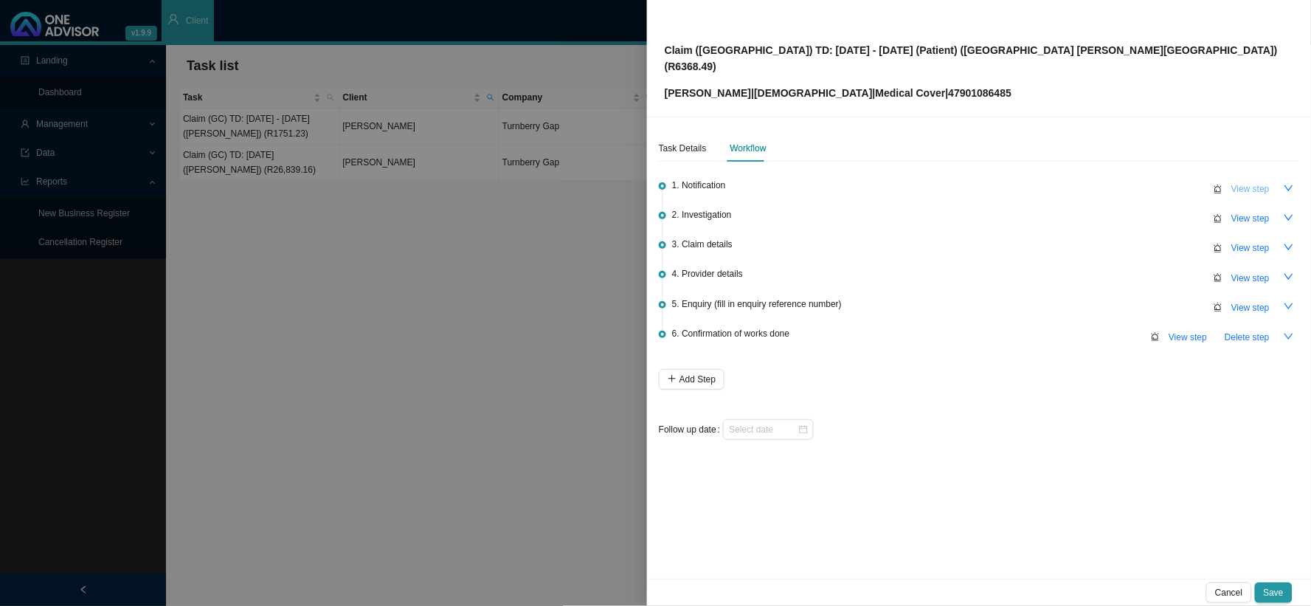
click at [1238, 182] on span "View step" at bounding box center [1251, 189] width 38 height 15
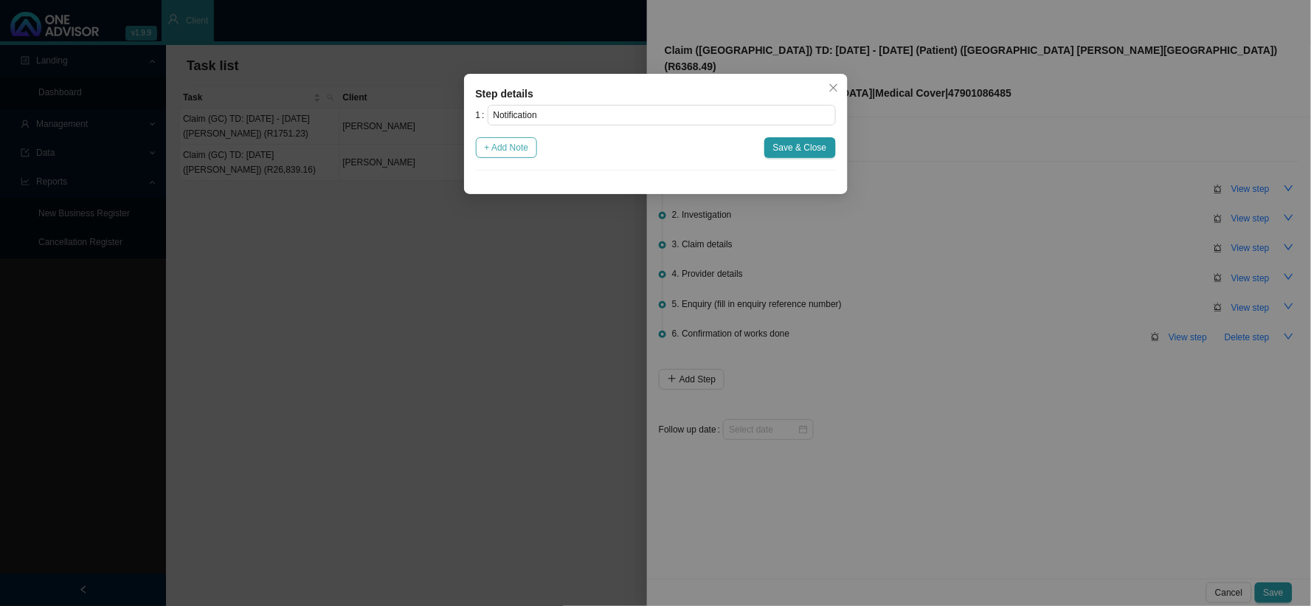
click at [522, 152] on span "+ Add Note" at bounding box center [507, 147] width 44 height 15
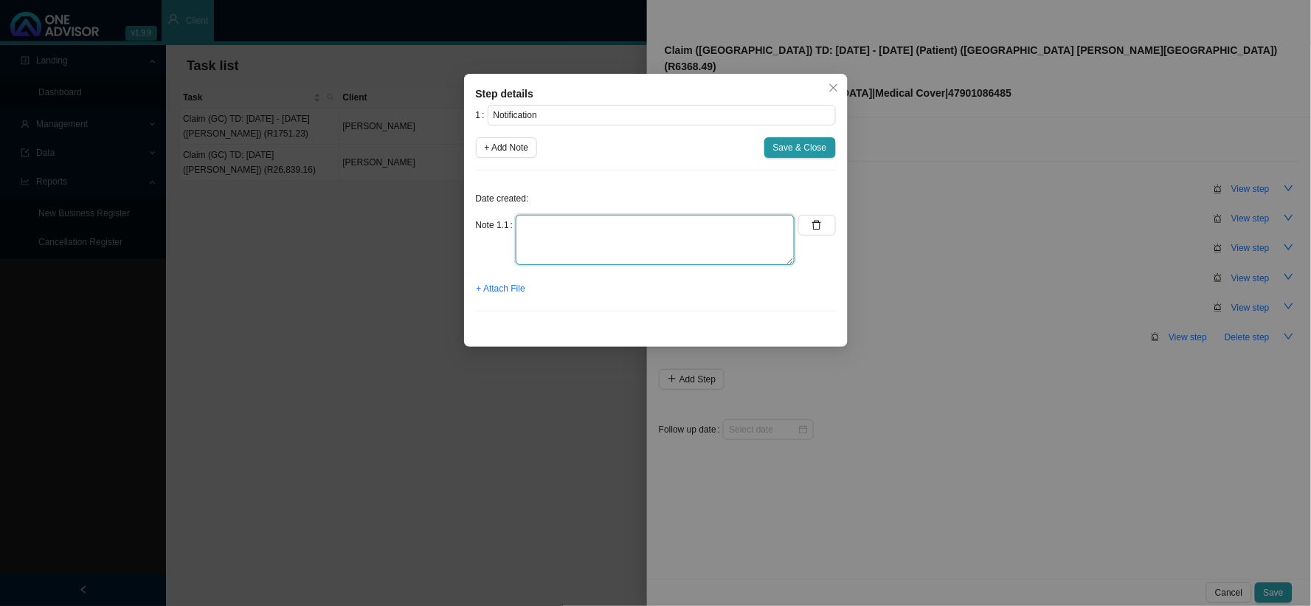
click at [625, 218] on textarea at bounding box center [655, 240] width 279 height 50
click at [573, 226] on textarea "Picked up a cshort payment" at bounding box center [655, 240] width 279 height 50
click at [665, 227] on textarea "Picked up a short payment" at bounding box center [655, 240] width 279 height 50
type textarea "Picked up a short payment on the CTH"
click at [518, 286] on span "+ Attach File" at bounding box center [501, 288] width 49 height 15
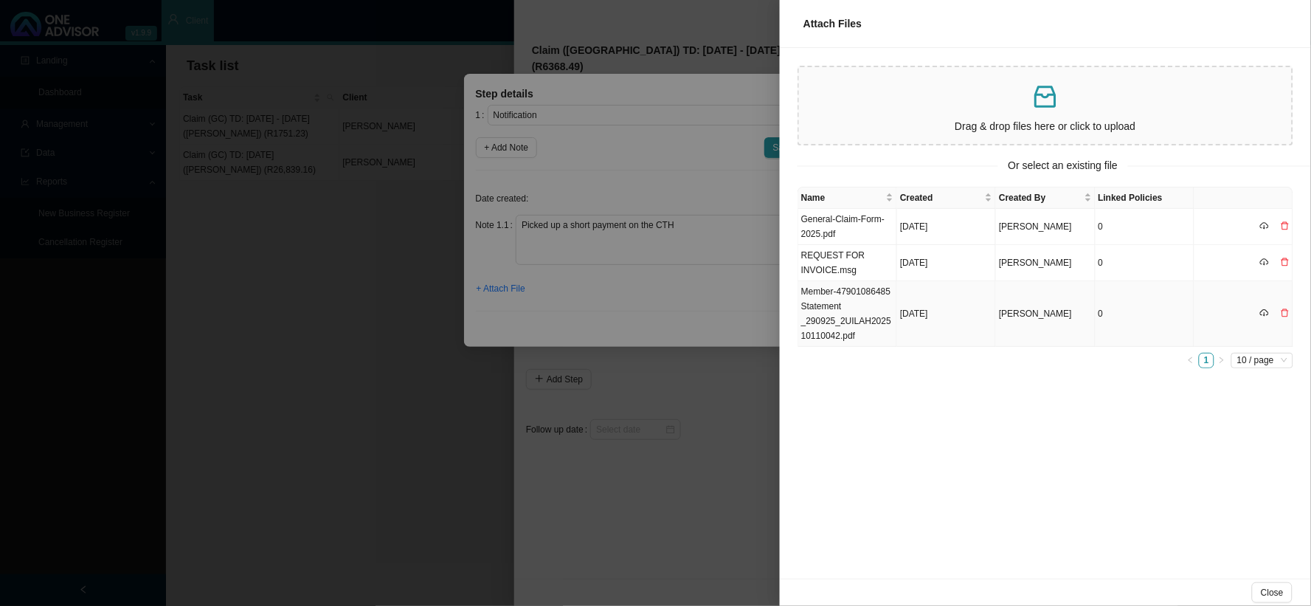
click at [844, 322] on td "Member-47901086485 Statement _290925_2UILAH202510110042.pdf" at bounding box center [848, 314] width 99 height 66
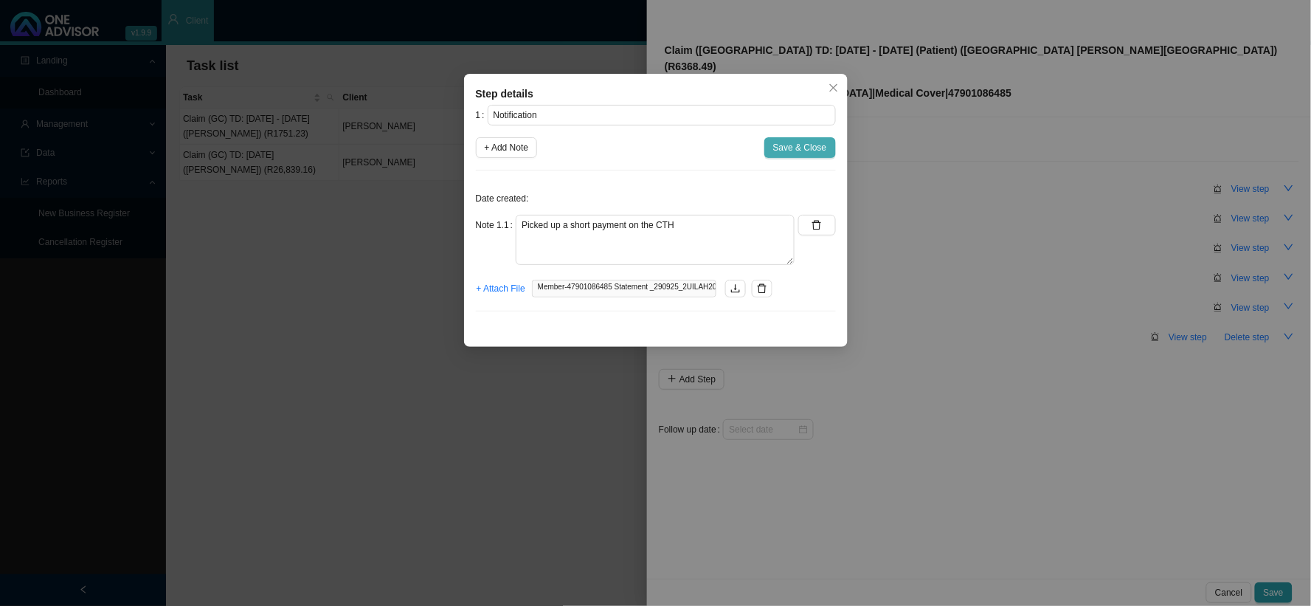
click at [801, 150] on span "Save & Close" at bounding box center [800, 147] width 54 height 15
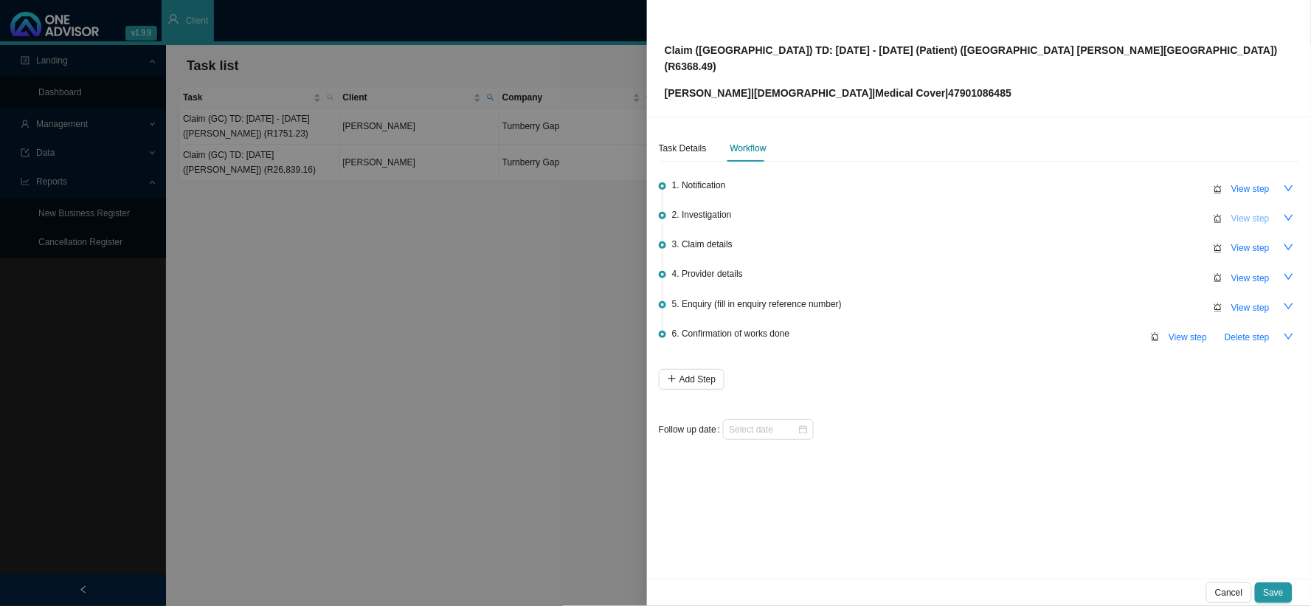
click at [1267, 211] on span "View step" at bounding box center [1251, 218] width 38 height 15
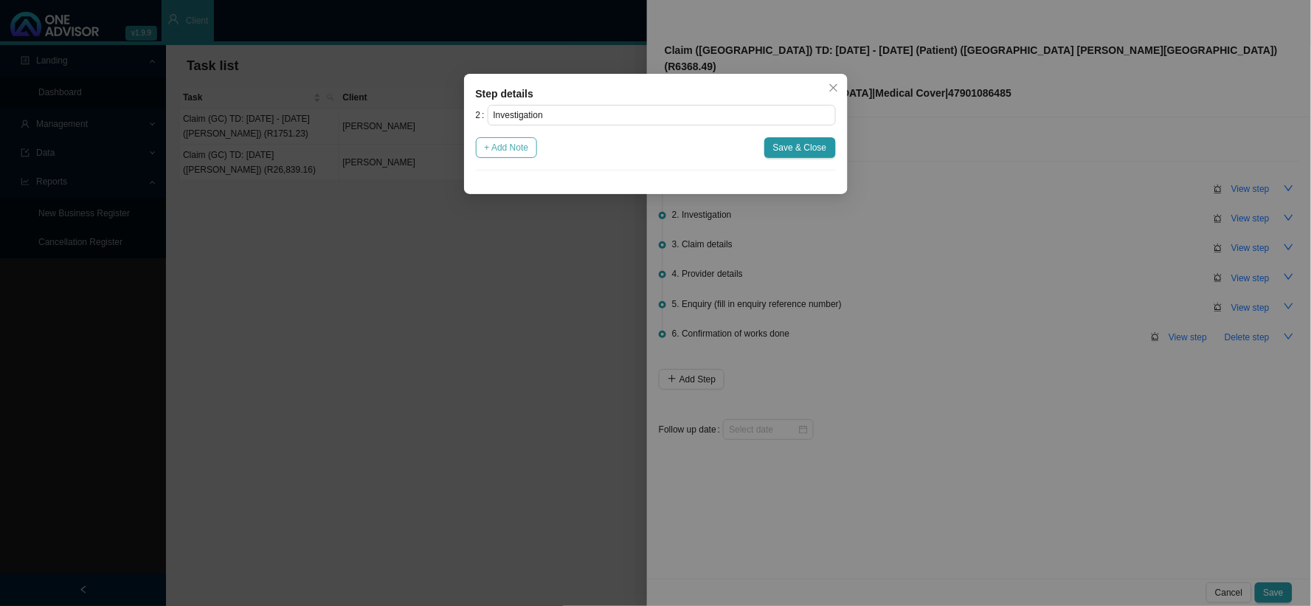
click at [497, 150] on span "+ Add Note" at bounding box center [507, 147] width 44 height 15
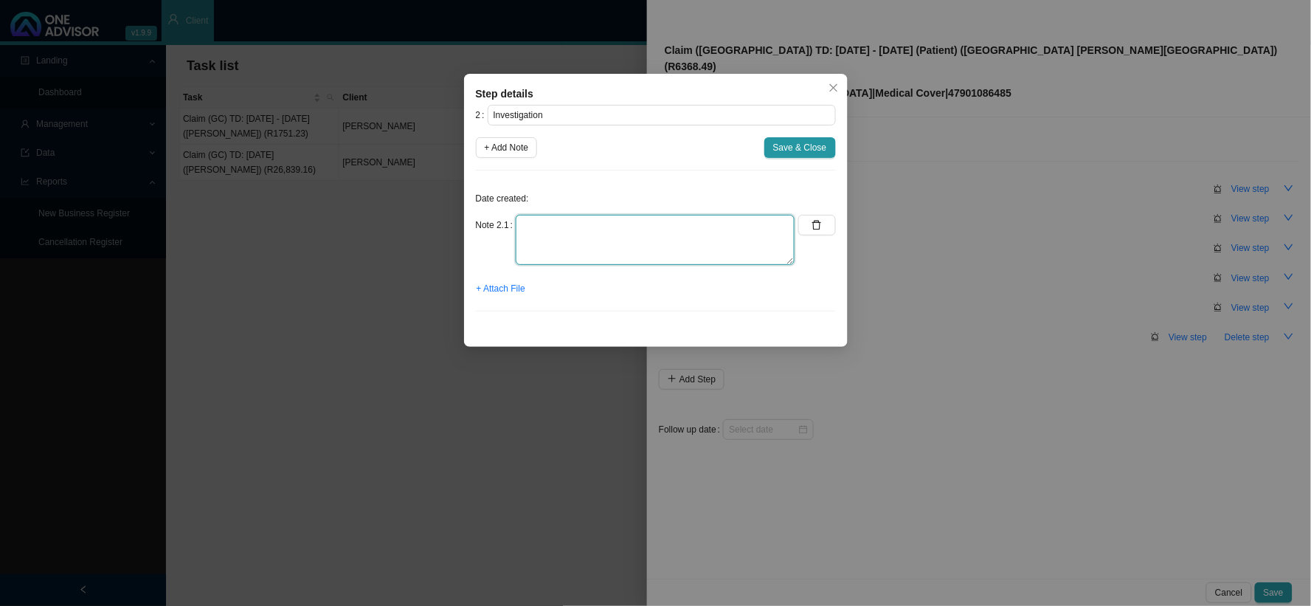
click at [563, 233] on textarea at bounding box center [655, 240] width 279 height 50
type textarea "d"
type textarea "David had a planned procedure to repair the fistula"
click at [505, 151] on span "+ Add Note" at bounding box center [507, 147] width 44 height 15
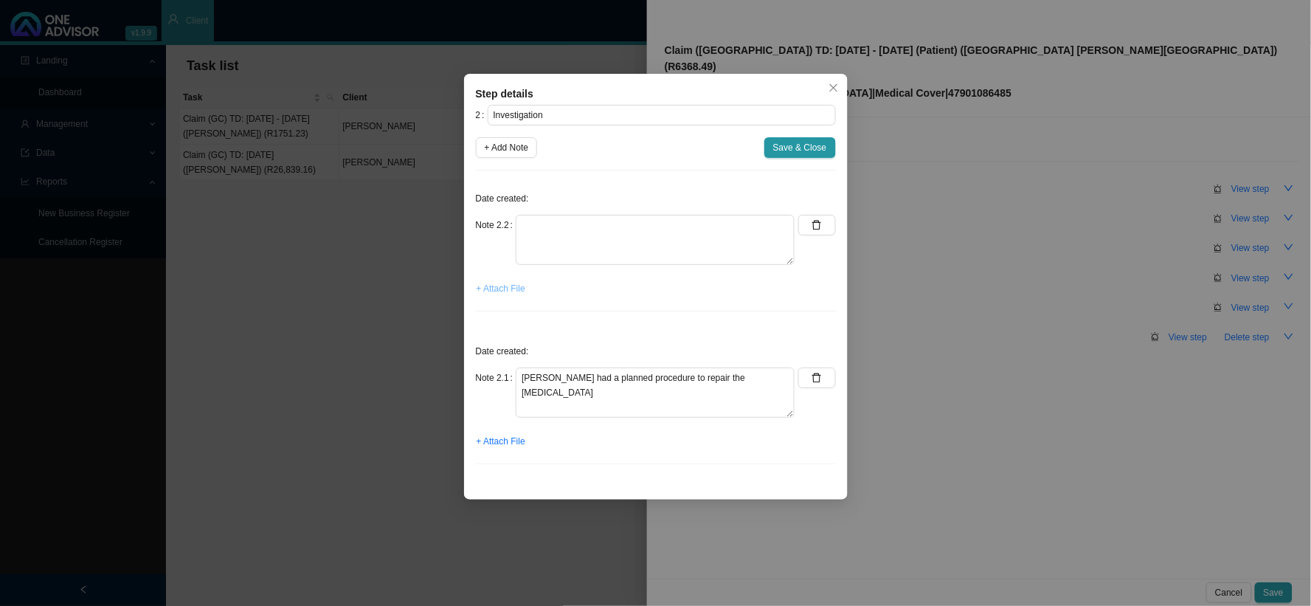
click at [513, 295] on span "+ Attach File" at bounding box center [501, 288] width 49 height 15
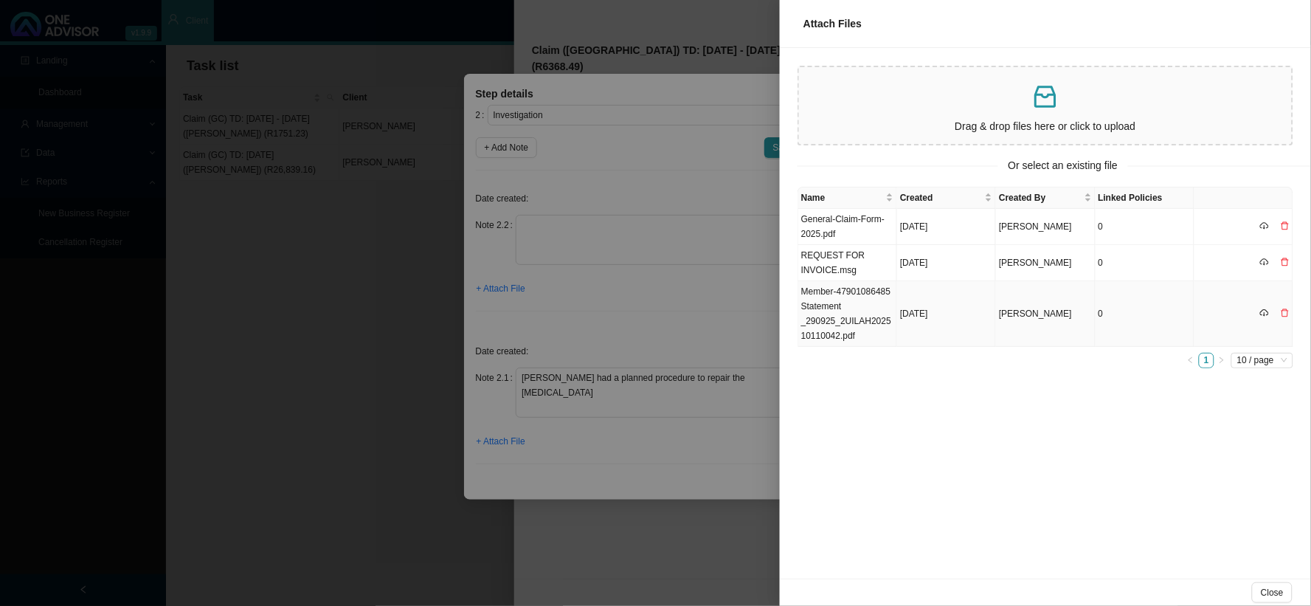
click at [871, 323] on td "Member-47901086485 Statement _290925_2UILAH202510110042.pdf" at bounding box center [848, 314] width 99 height 66
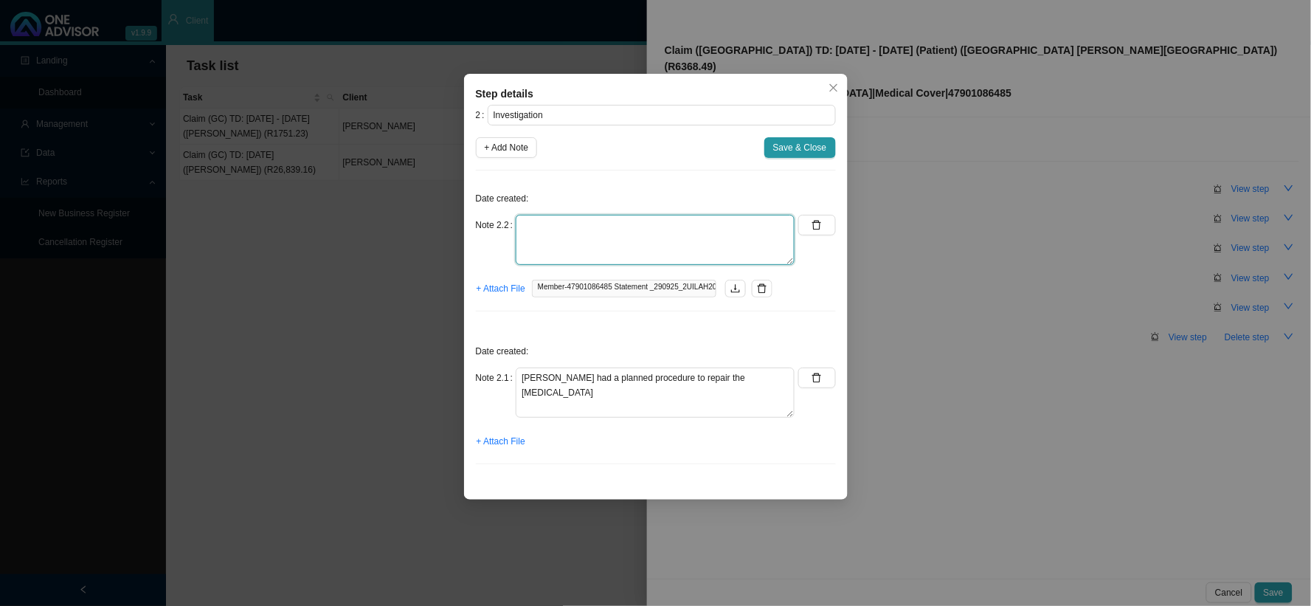
click at [628, 232] on textarea at bounding box center [655, 240] width 279 height 50
type textarea "P"
type textarea "t"
type textarea "The claim was short paid."
drag, startPoint x: 653, startPoint y: 230, endPoint x: 506, endPoint y: 222, distance: 147.8
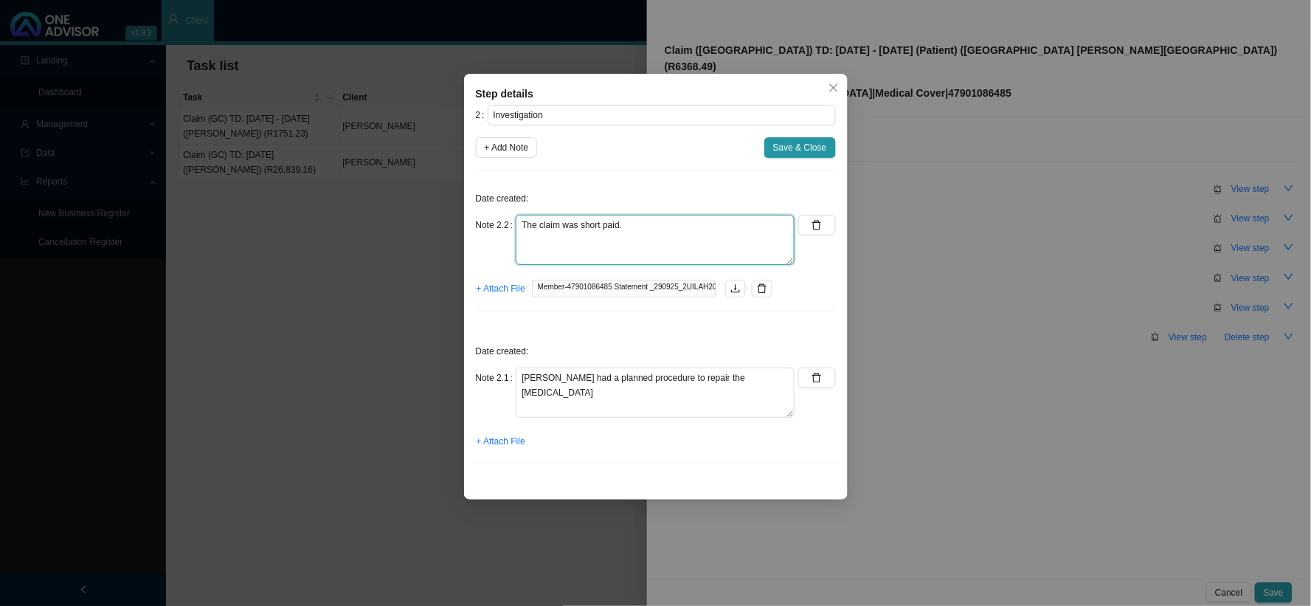
click at [506, 222] on div "Note 2.2 The claim was short paid." at bounding box center [636, 240] width 320 height 50
click at [585, 218] on textarea at bounding box center [655, 240] width 279 height 50
type textarea "n"
type textarea "Need to investigate why the hospital claim has a shortfall"
click at [781, 144] on span "Save & Close" at bounding box center [800, 147] width 54 height 15
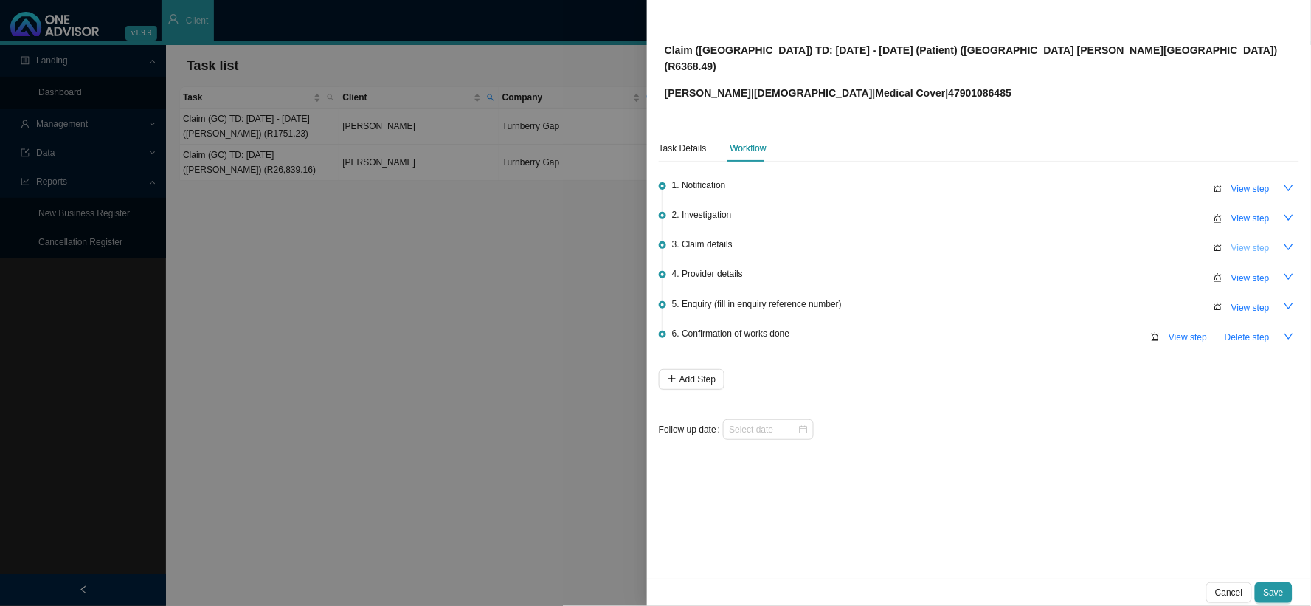
click at [1252, 241] on span "View step" at bounding box center [1251, 248] width 38 height 15
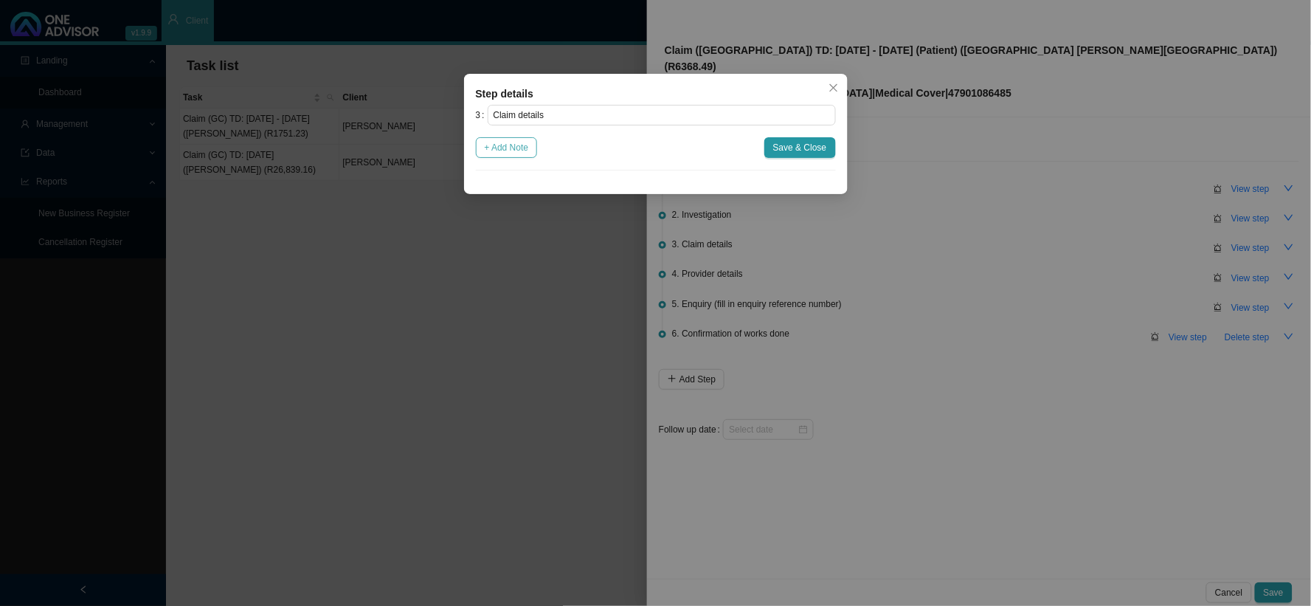
click at [510, 145] on span "+ Add Note" at bounding box center [507, 147] width 44 height 15
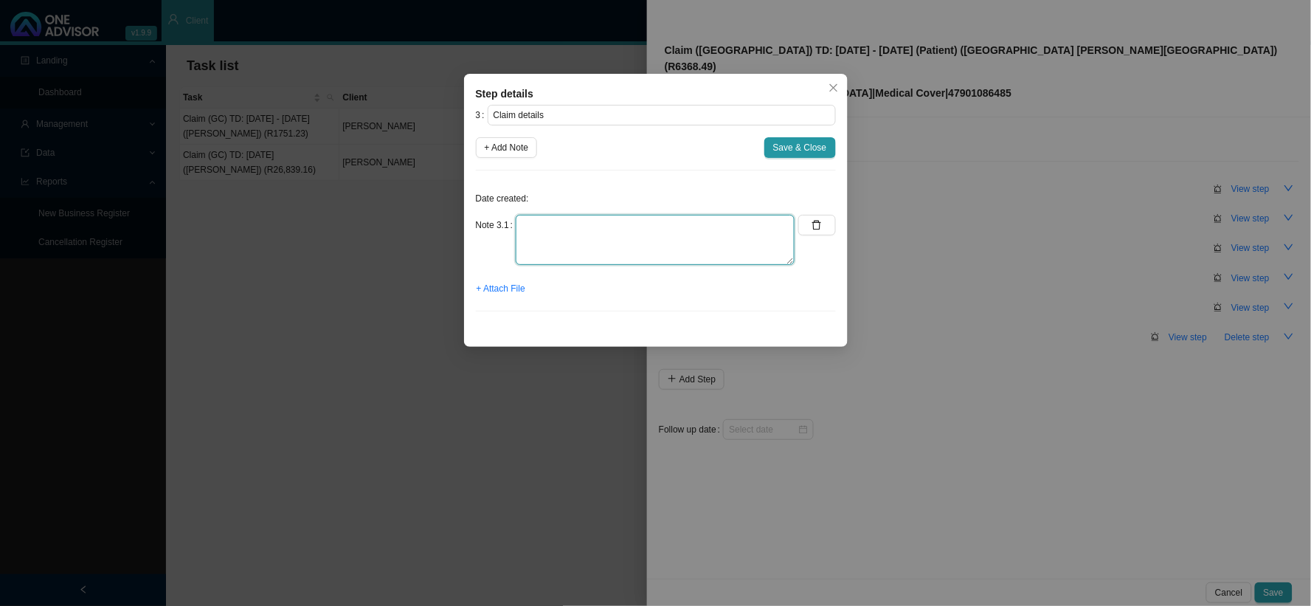
click at [589, 227] on textarea at bounding box center [655, 240] width 279 height 50
type textarea "Claimed: R232,639.20 Paid: R226,270.71 Shortfall: R6,368.49"
click at [791, 150] on span "Save & Close" at bounding box center [800, 147] width 54 height 15
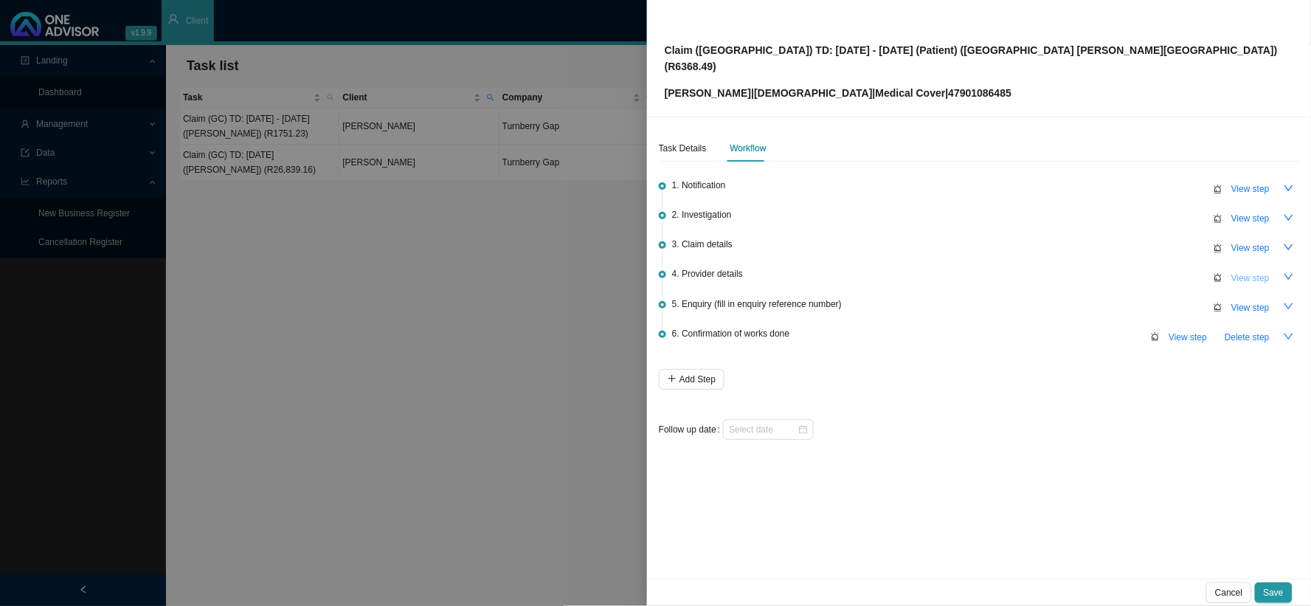
click at [1238, 271] on span "View step" at bounding box center [1251, 278] width 38 height 15
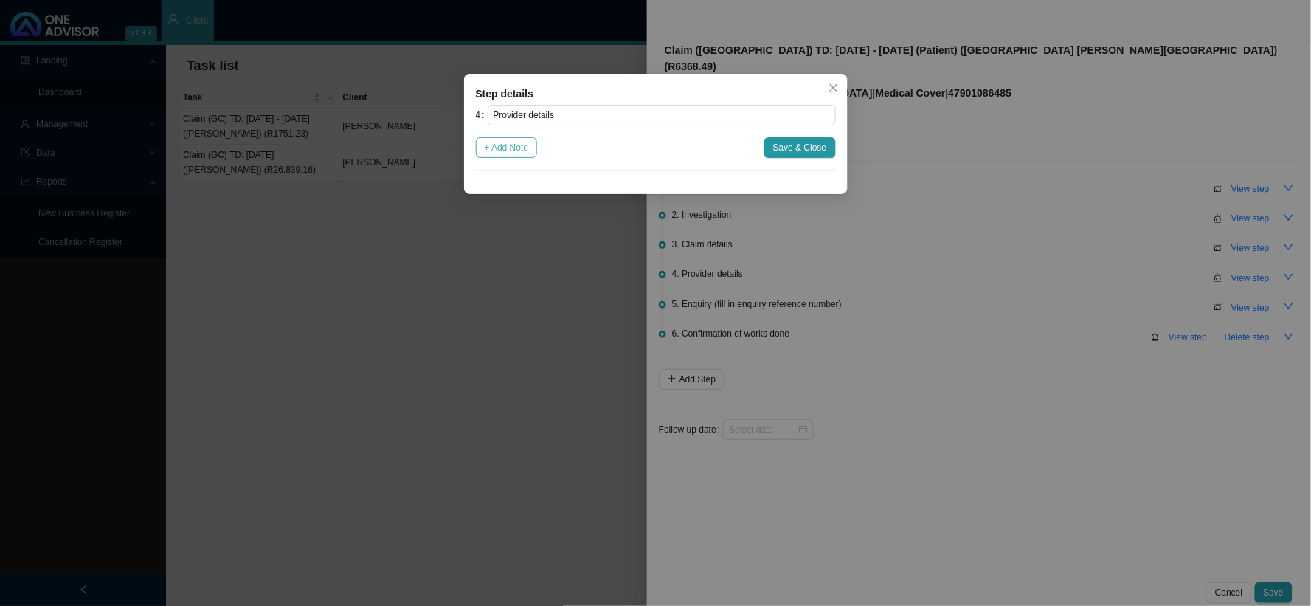
click at [519, 145] on span "+ Add Note" at bounding box center [507, 147] width 44 height 15
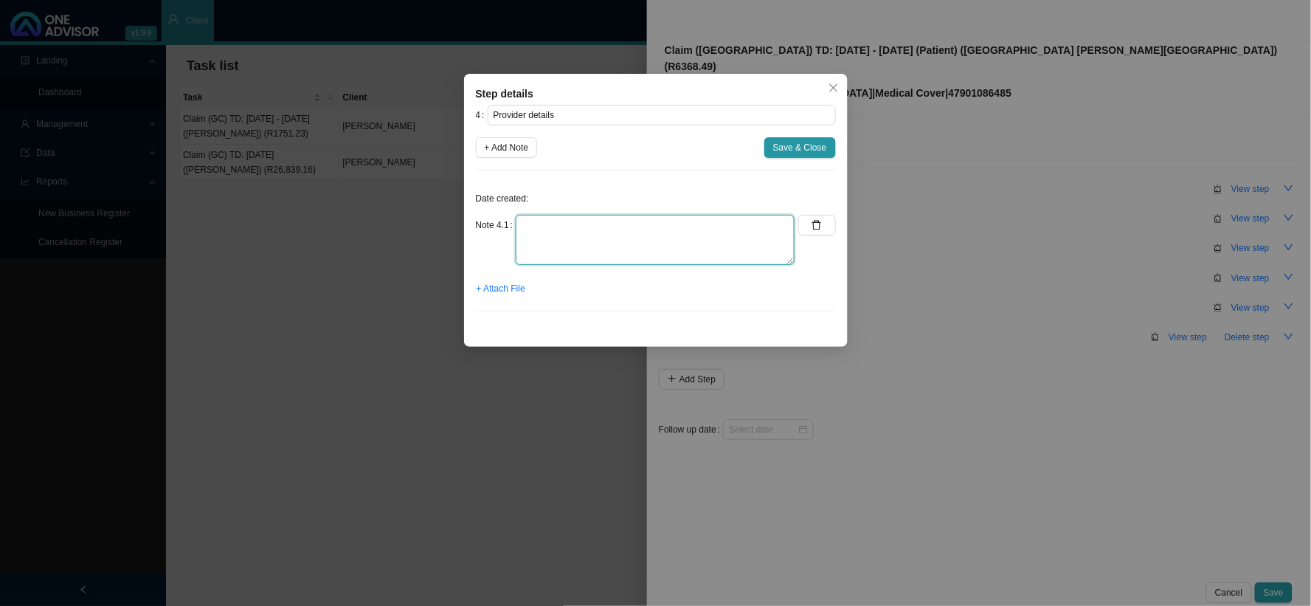
click at [582, 224] on textarea at bounding box center [655, 240] width 279 height 50
type textarea "Practice: 5806682"
click at [800, 144] on span "Save & Close" at bounding box center [800, 147] width 54 height 15
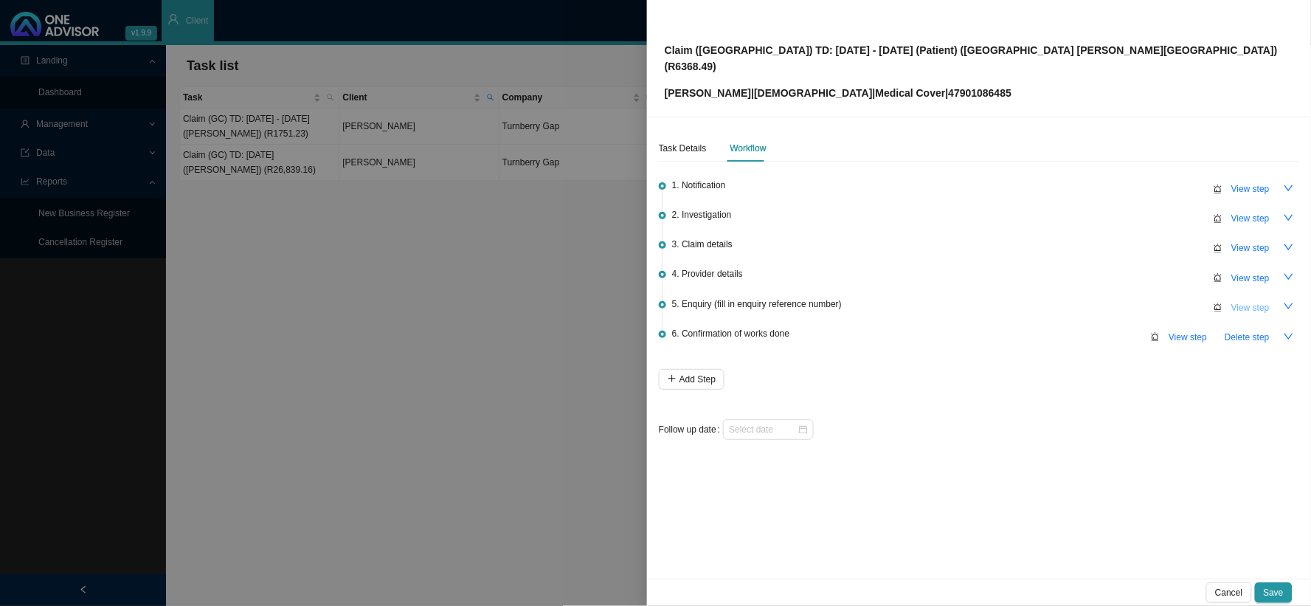
click at [1237, 300] on span "View step" at bounding box center [1251, 307] width 38 height 15
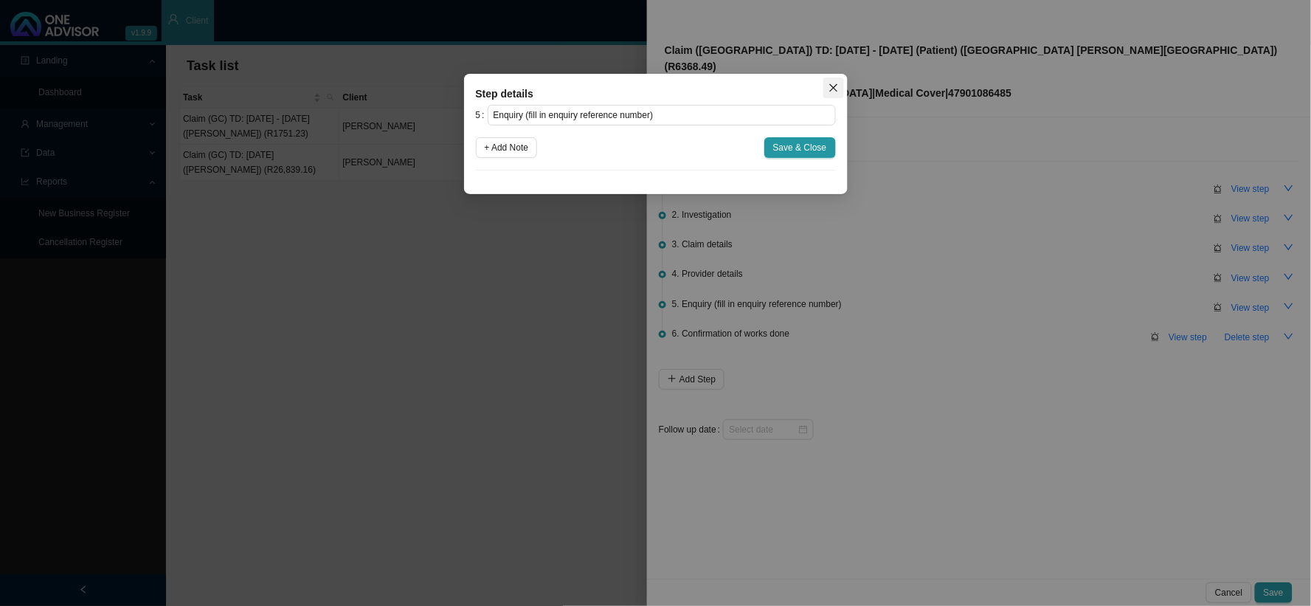
click at [825, 84] on span "Close" at bounding box center [834, 88] width 21 height 10
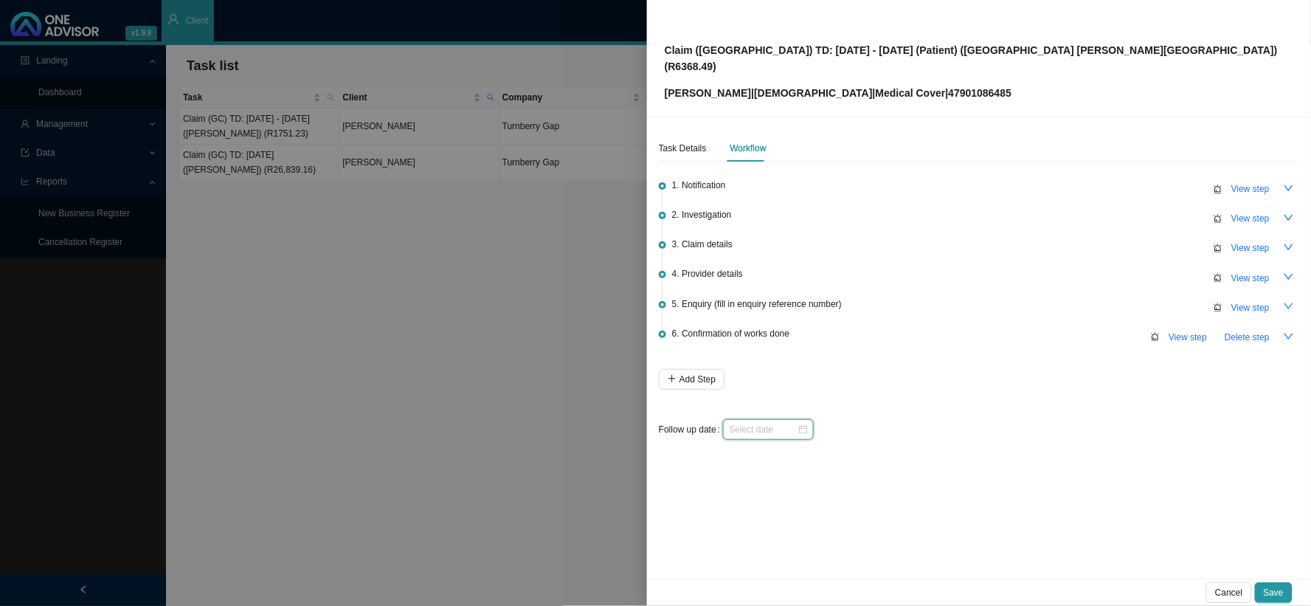
click at [783, 422] on input at bounding box center [763, 429] width 69 height 15
type input "2025-11-08"
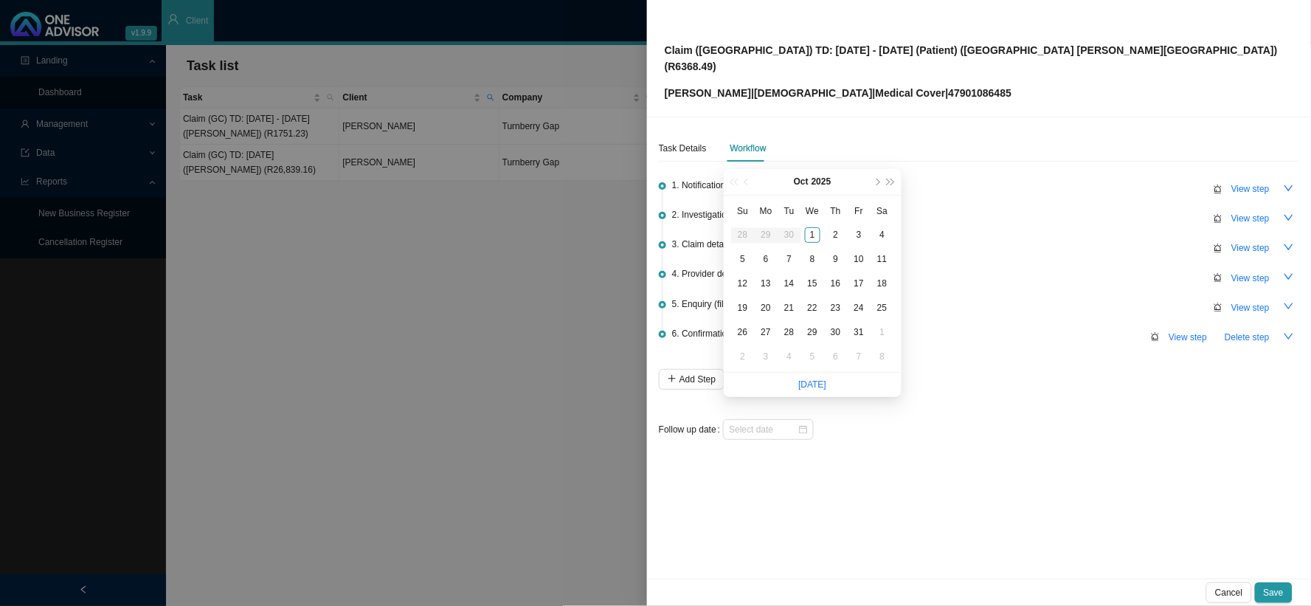
click at [930, 351] on div "1. Notification View step 2. Investigation View step 3. Claim details View step…" at bounding box center [979, 304] width 641 height 272
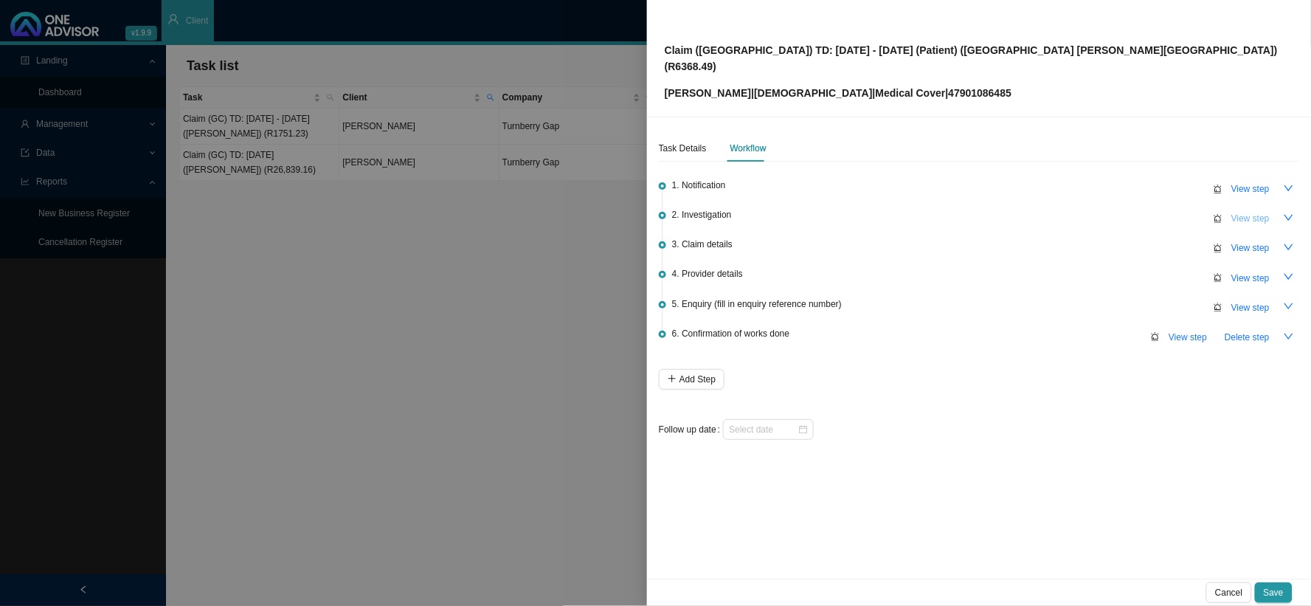
click at [1255, 211] on span "View step" at bounding box center [1251, 218] width 38 height 15
type input "Investigation"
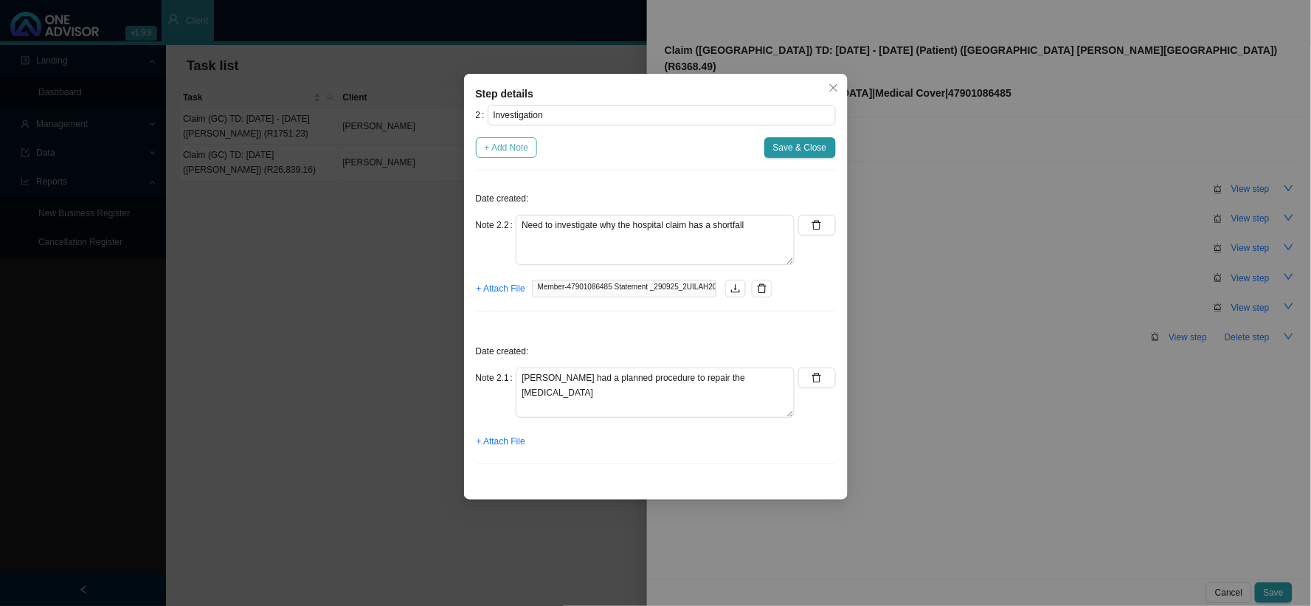
click at [517, 151] on span "+ Add Note" at bounding box center [507, 147] width 44 height 15
type textarea "Need to investigate why the hospital claim has a shortfall"
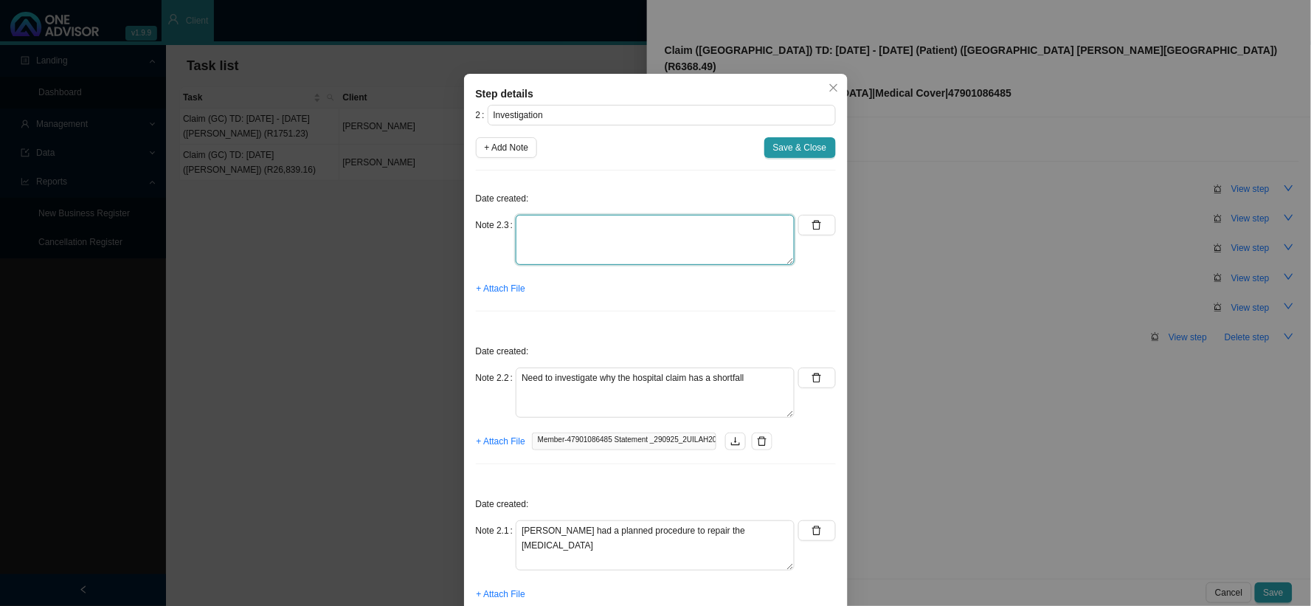
click at [629, 232] on textarea at bounding box center [655, 240] width 279 height 50
click at [657, 222] on textarea at bounding box center [655, 240] width 279 height 50
type textarea "535 -"
click at [525, 145] on span "+ Add Note" at bounding box center [507, 147] width 44 height 15
type textarea "535 -"
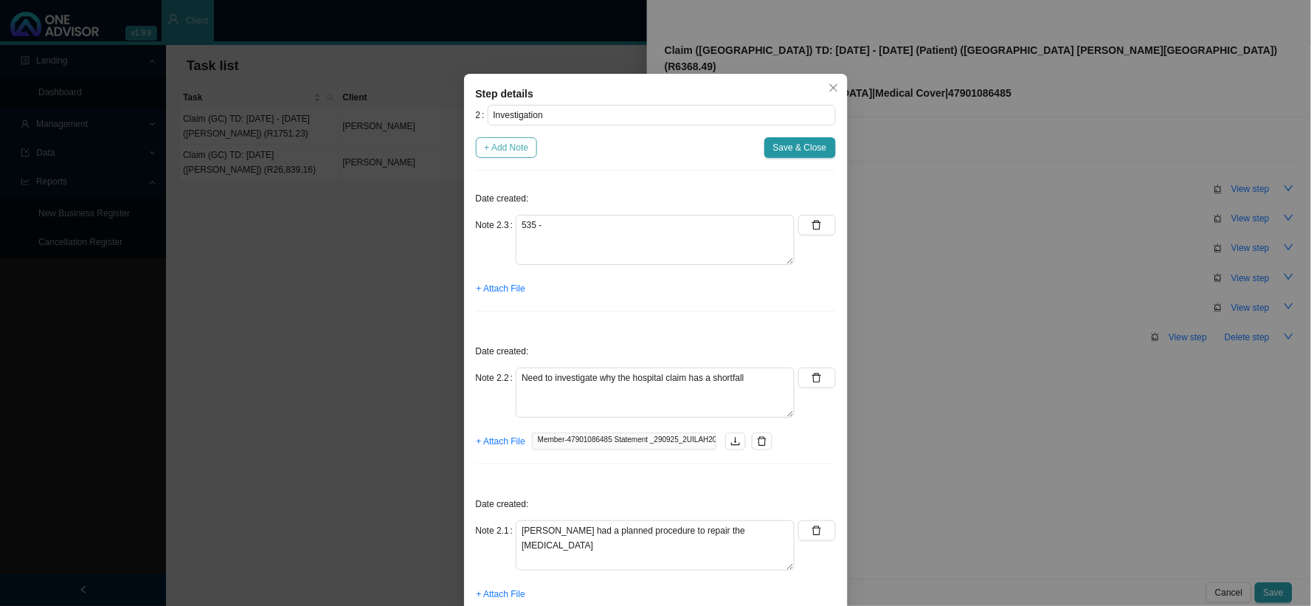
type textarea "Need to investigate why the hospital claim has a shortfall"
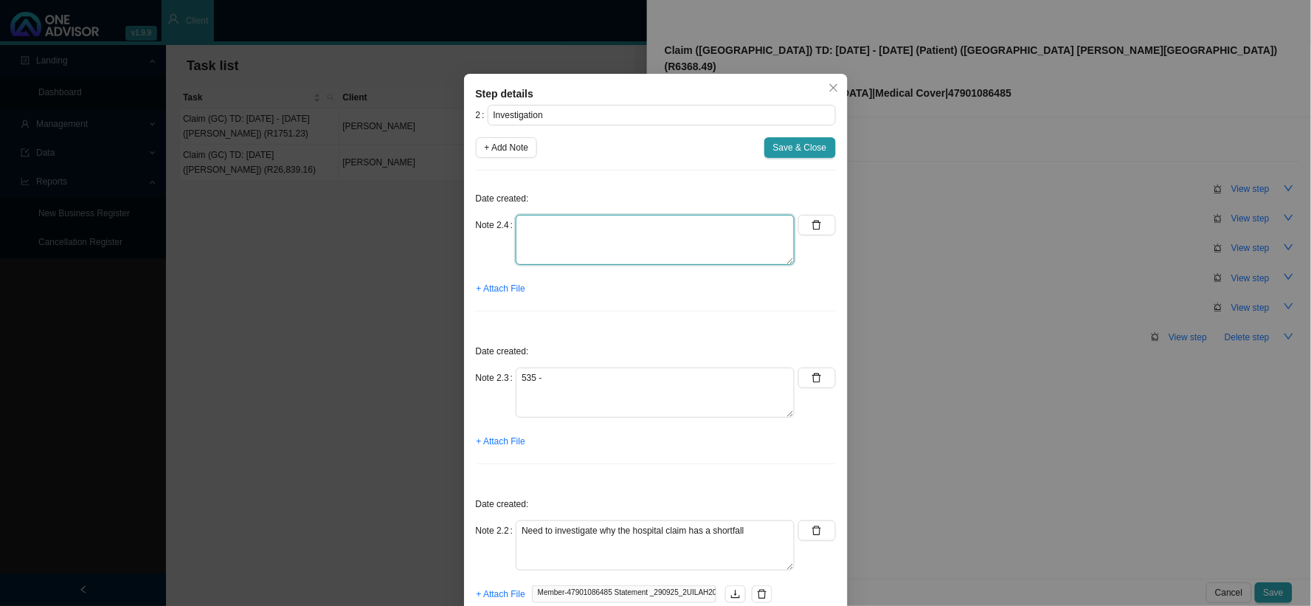
click at [527, 227] on textarea at bounding box center [655, 240] width 279 height 50
type textarea "807"
drag, startPoint x: 554, startPoint y: 224, endPoint x: 510, endPoint y: 225, distance: 44.3
click at [516, 225] on textarea "807" at bounding box center [655, 240] width 279 height 50
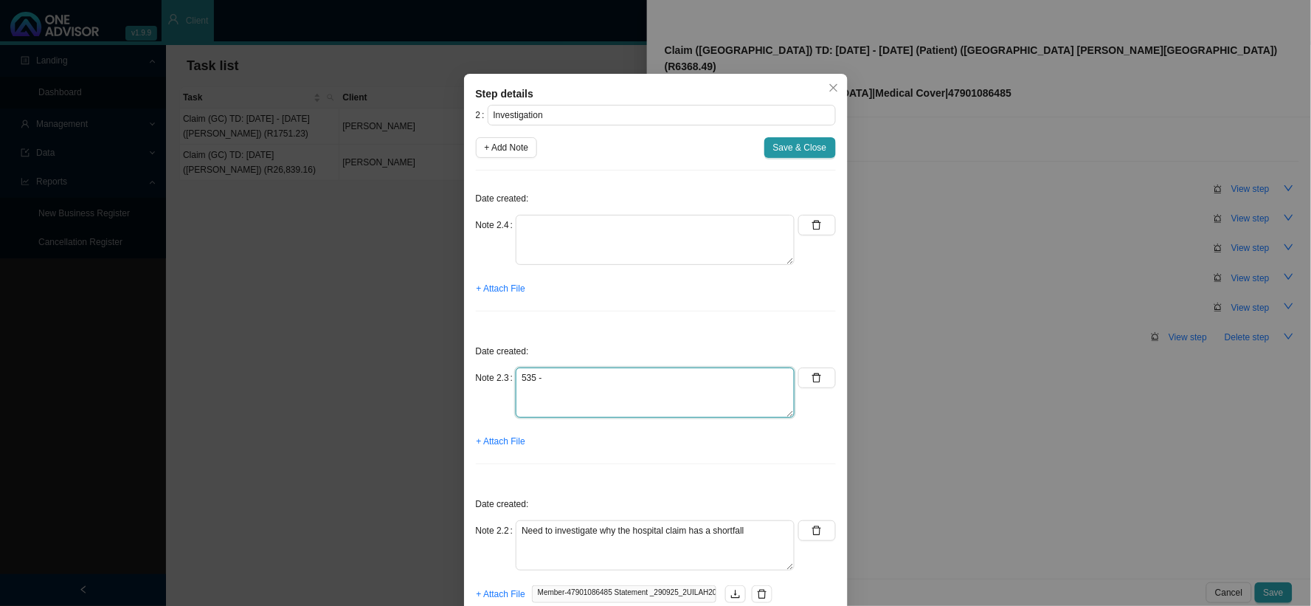
click at [565, 373] on textarea "535 -" at bounding box center [655, 393] width 279 height 50
paste textarea "807"
click at [533, 373] on textarea "535/ 807" at bounding box center [655, 393] width 279 height 50
click at [537, 376] on textarea "535/ 807" at bounding box center [655, 393] width 279 height 50
type textarea "535/807"
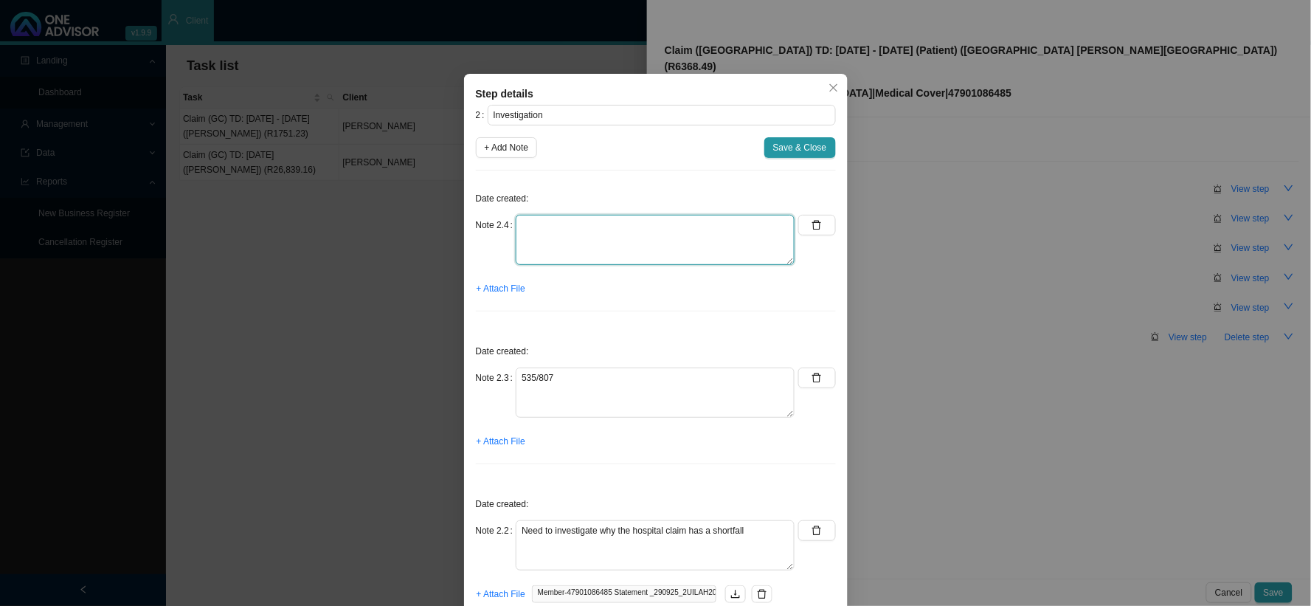
click at [596, 229] on textarea at bounding box center [655, 240] width 279 height 50
click at [686, 230] on textarea at bounding box center [655, 240] width 279 height 50
type textarea "752"
click at [497, 148] on span "+ Add Note" at bounding box center [507, 147] width 44 height 15
type textarea "752"
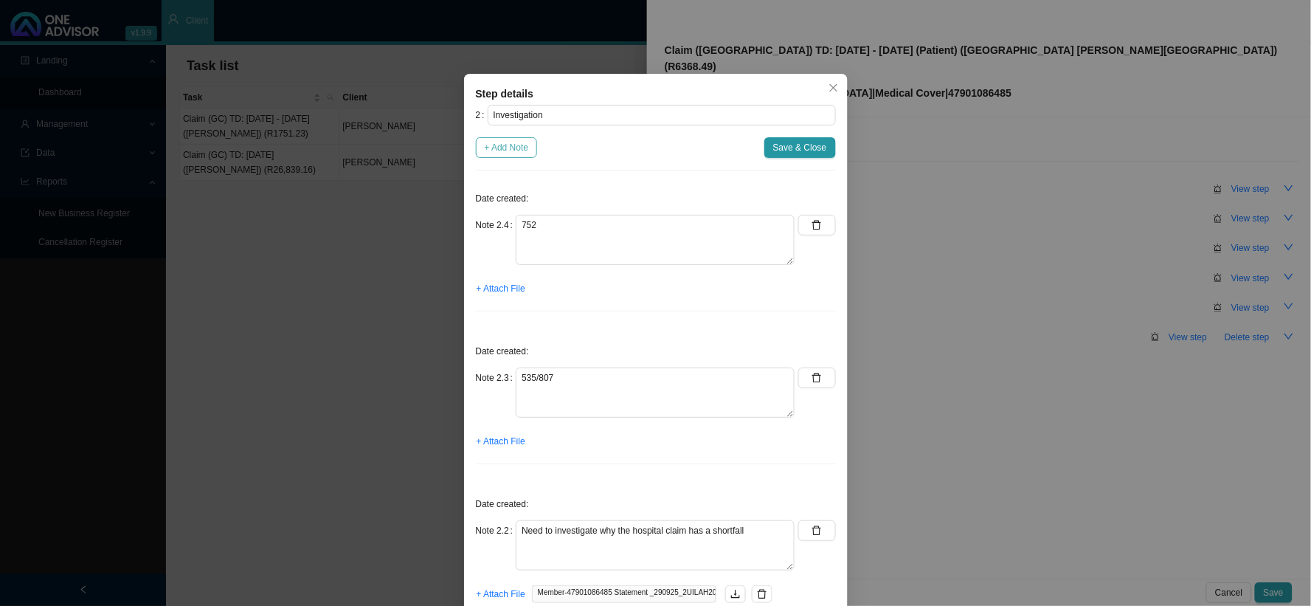
type textarea "535/807"
type textarea "Need to investigate why the hospital claim has a shortfall"
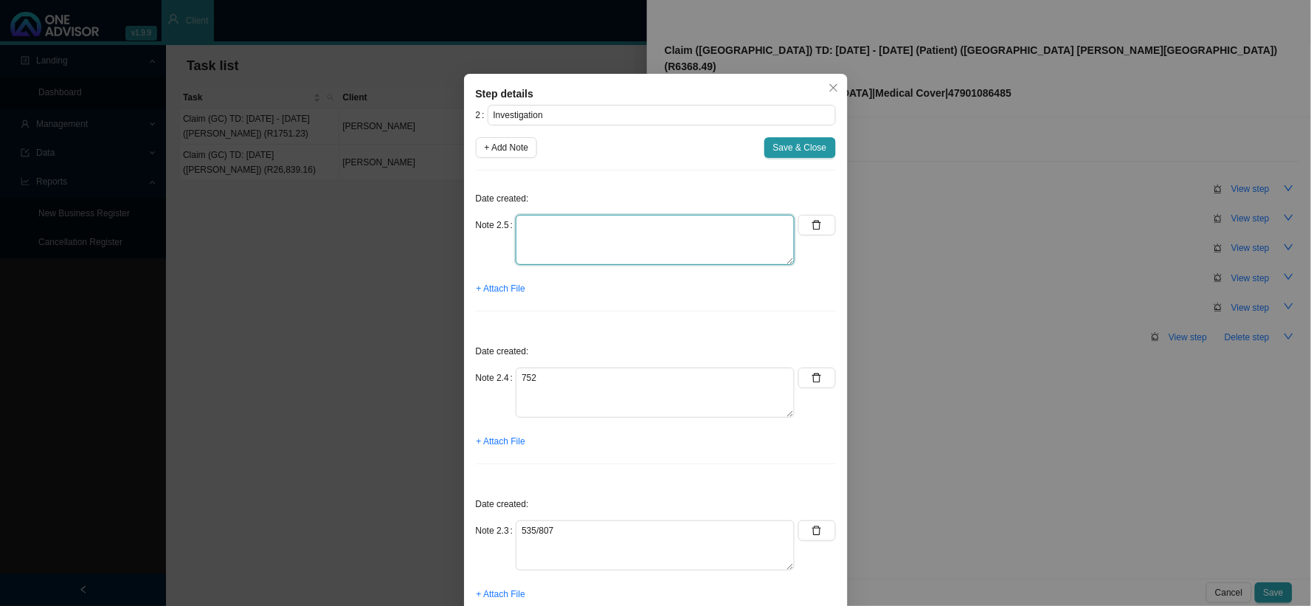
click at [682, 232] on textarea at bounding box center [655, 240] width 279 height 50
type textarea "9775"
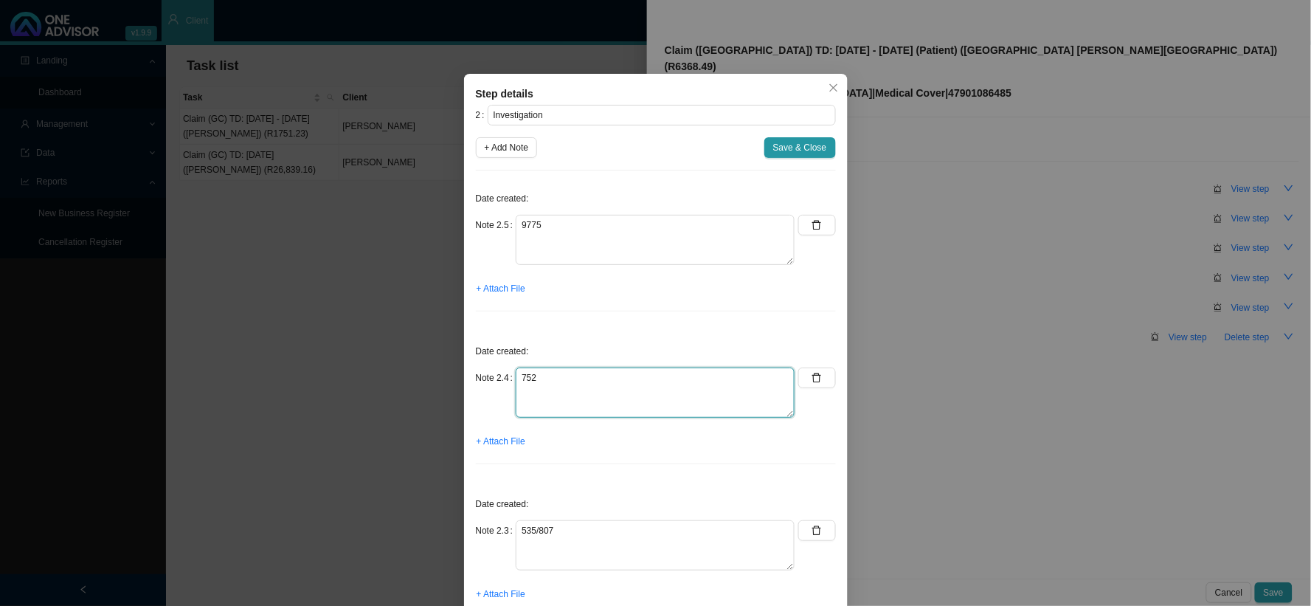
click at [568, 377] on textarea "752" at bounding box center [655, 393] width 279 height 50
click at [516, 376] on textarea "752" at bounding box center [655, 393] width 279 height 50
click at [516, 373] on textarea "R4347.00 752" at bounding box center [655, 393] width 279 height 50
click at [589, 375] on textarea "TD: R4347.00 752" at bounding box center [655, 393] width 279 height 50
click at [529, 378] on textarea "TD: R4347.00 752" at bounding box center [655, 393] width 279 height 50
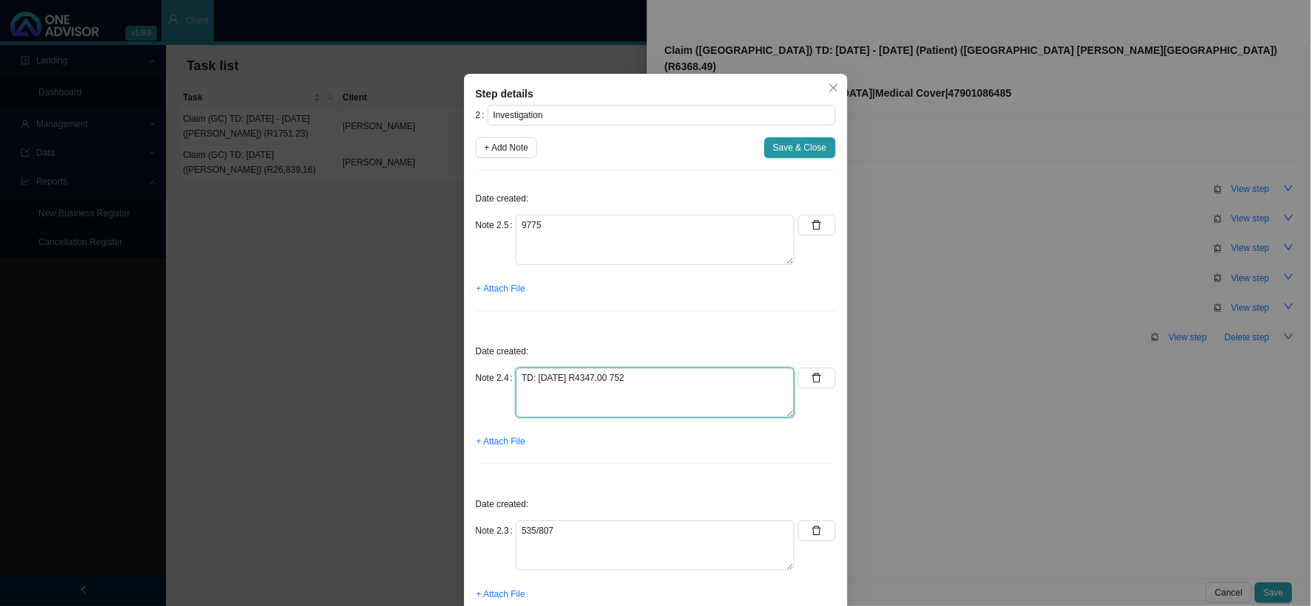
click at [658, 379] on textarea "TD: 27/08/2025 R4347.00 752" at bounding box center [655, 393] width 279 height 50
type textarea "TD: 27/08/2025 R4347.00 752"
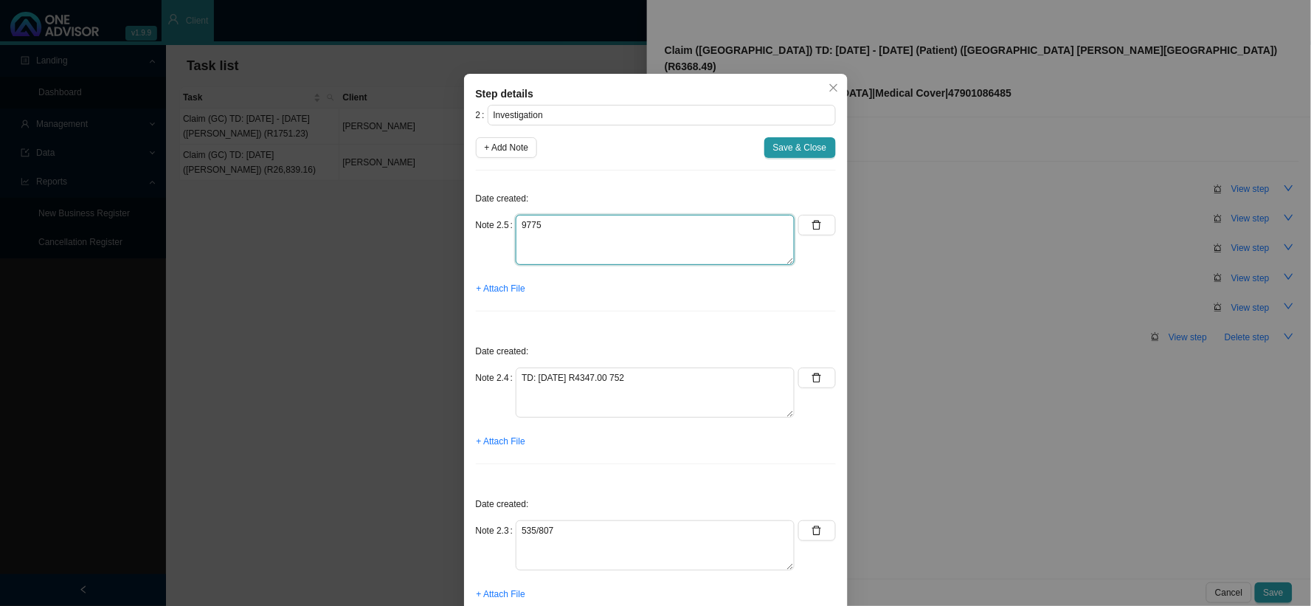
click at [517, 225] on textarea "9775" at bounding box center [655, 240] width 279 height 50
type textarea "TD: 27/08/2025 R117.81 9775"
click at [508, 151] on span "+ Add Note" at bounding box center [507, 147] width 44 height 15
type textarea "TD: 27/08/2025 R117.81 9775"
type textarea "TD: 27/08/2025 R4347.00 752"
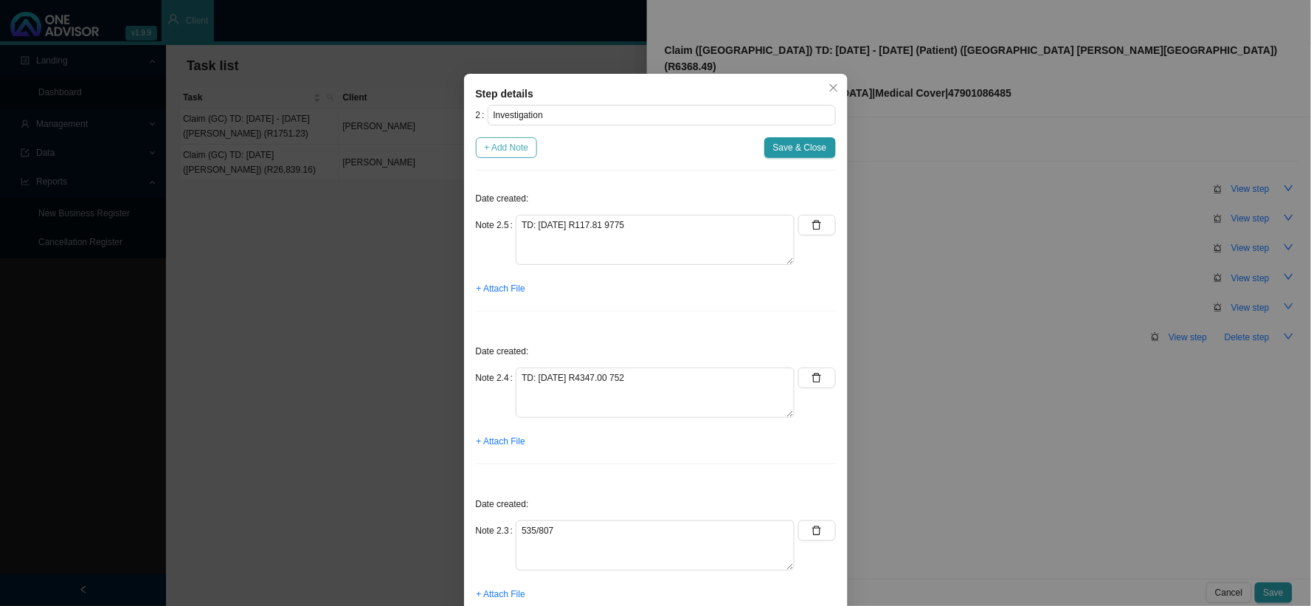
type textarea "535/807"
type textarea "Need to investigate why the hospital claim has a shortfall"
click at [626, 236] on textarea at bounding box center [655, 240] width 279 height 50
type textarea "TD: 27/08/2025 R1024.45"
drag, startPoint x: 625, startPoint y: 221, endPoint x: 506, endPoint y: 226, distance: 118.9
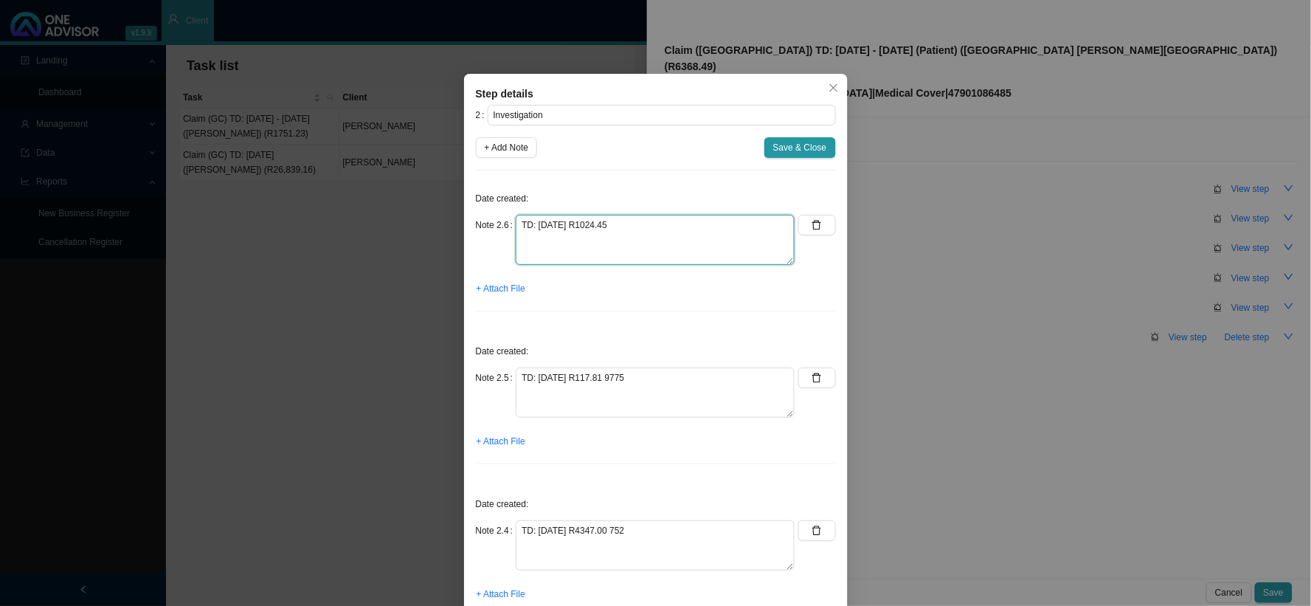
click at [506, 226] on div "Note 2.6 TD: 27/08/2025 R1024.45" at bounding box center [636, 240] width 320 height 50
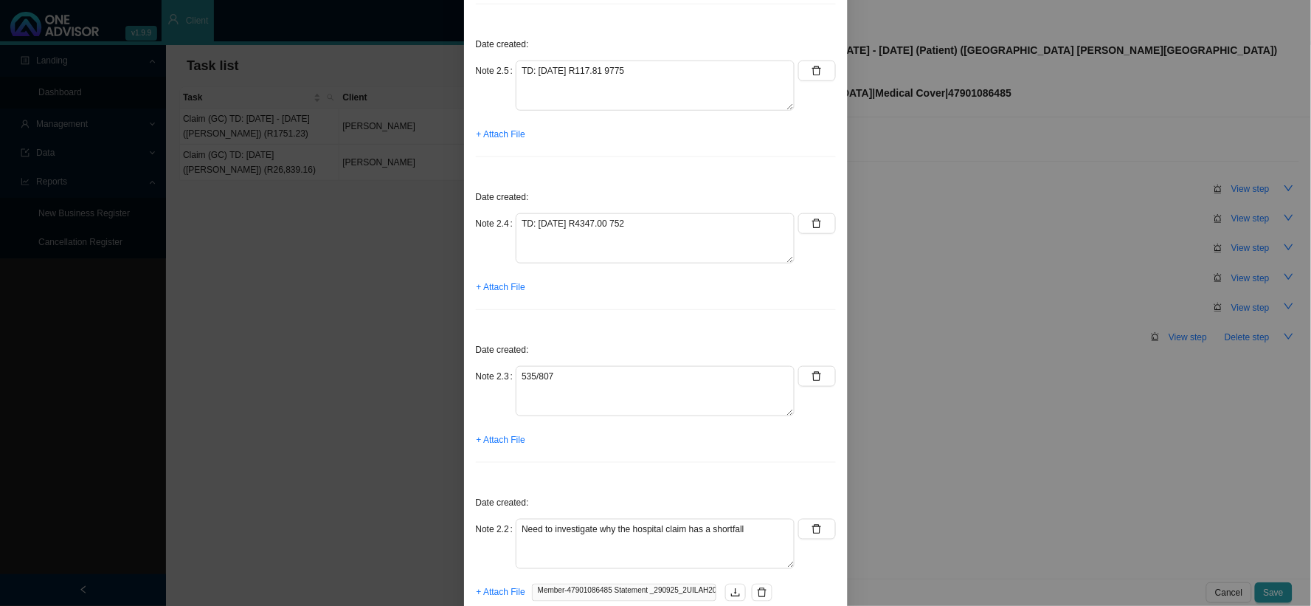
scroll to position [410, 0]
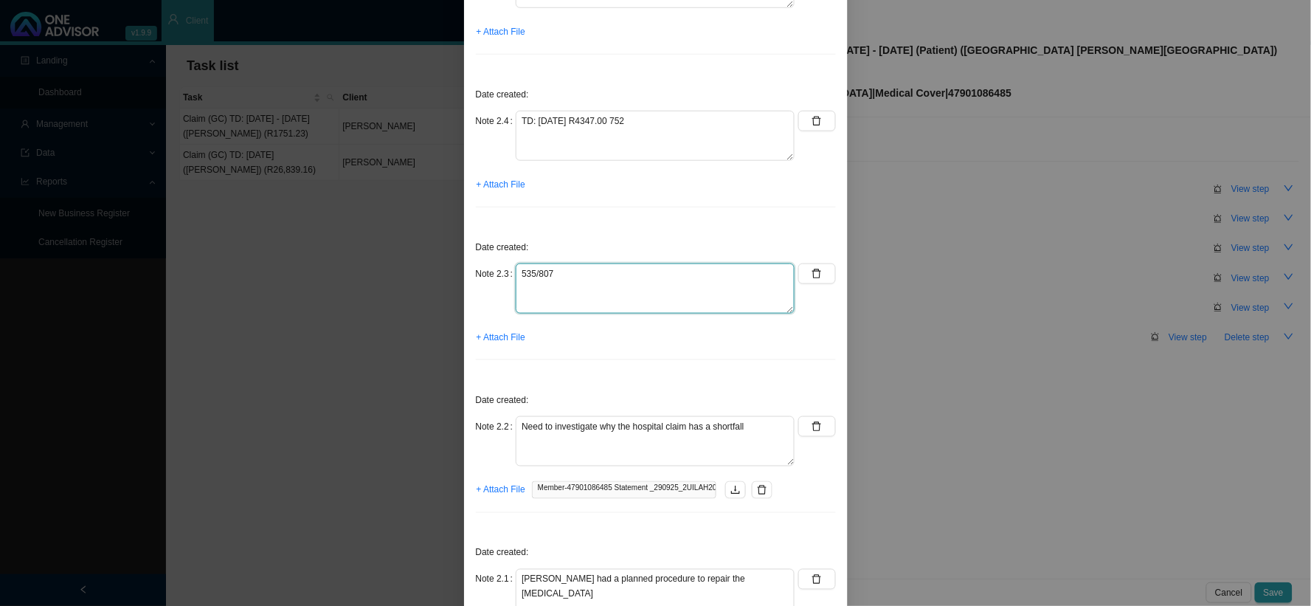
click at [516, 273] on textarea "535/807" at bounding box center [655, 288] width 279 height 50
paste textarea "TD: 27/08/2025 R1024.45"
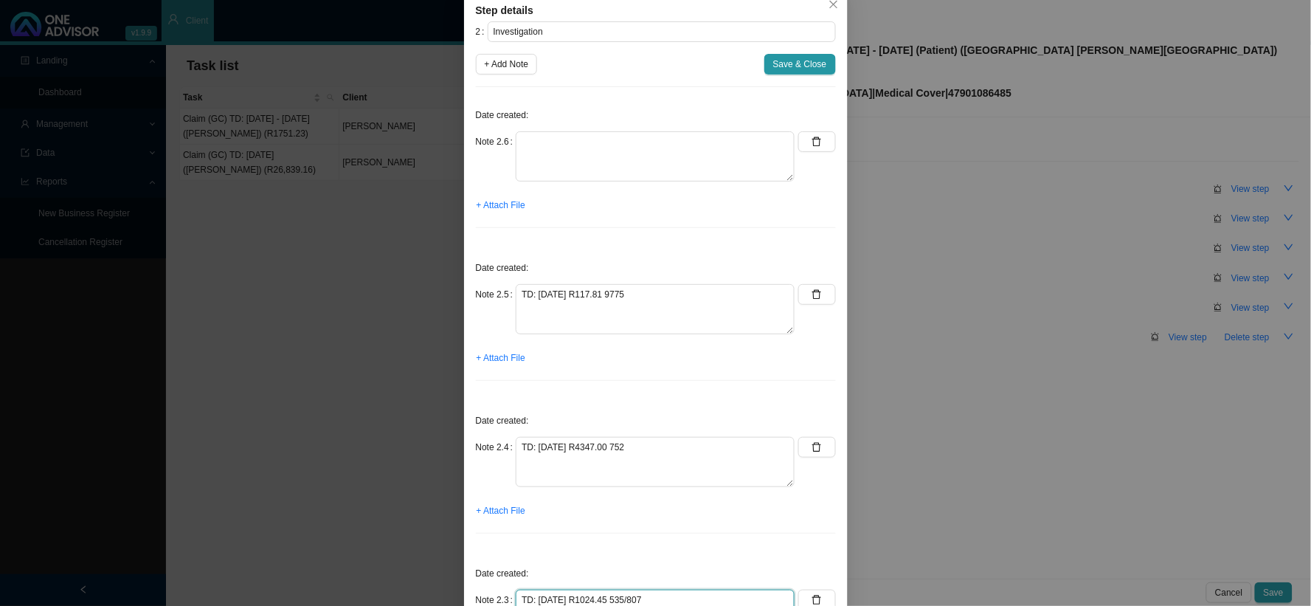
scroll to position [82, 0]
type textarea "TD: 27/08/2025 R1024.45 535/807"
click at [816, 143] on button "button" at bounding box center [817, 143] width 37 height 21
type textarea "TD: 27/08/2025 R117.81 9775"
type textarea "TD: 27/08/2025 R4347.00 752"
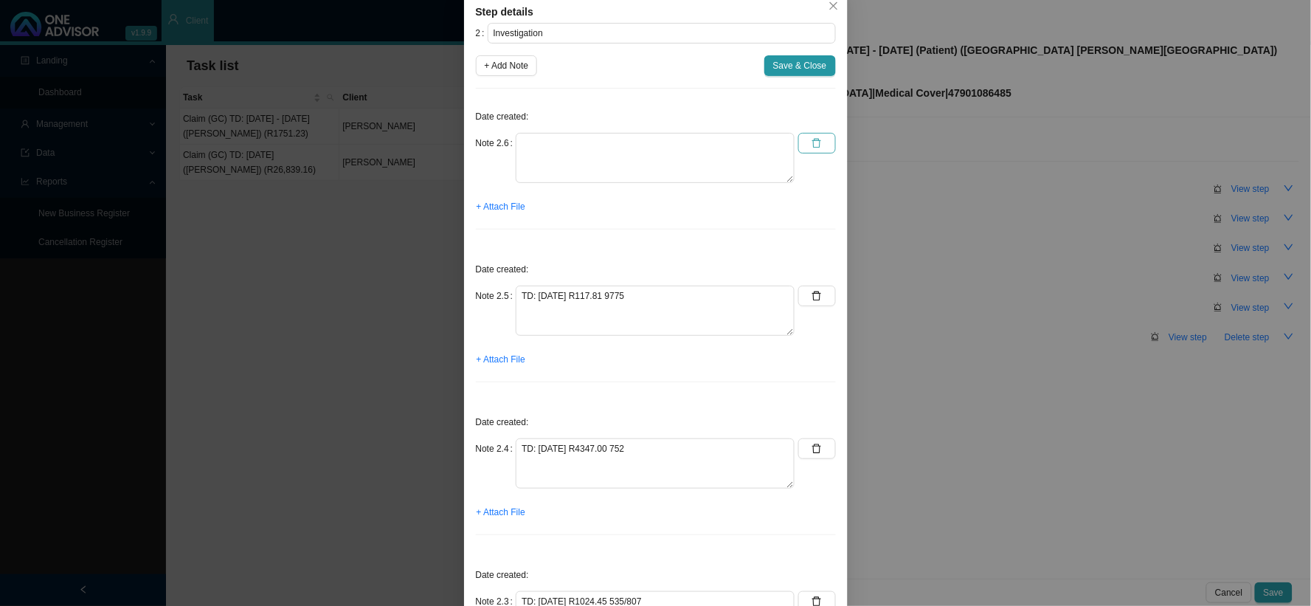
type textarea "TD: 27/08/2025 R1024.45 535/807"
type textarea "Need to investigate why the hospital claim has a shortfall"
type textarea "David had a planned procedure to repair the fistula"
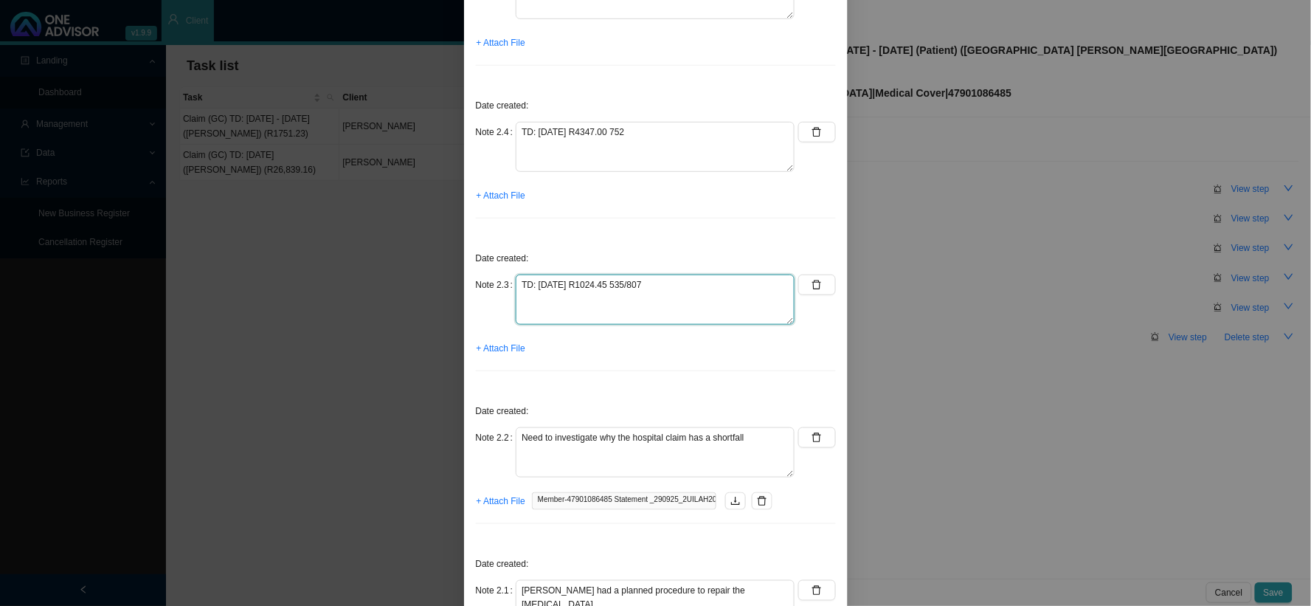
drag, startPoint x: 711, startPoint y: 283, endPoint x: 492, endPoint y: 283, distance: 219.2
click at [492, 283] on div "Note 2.3 TD: 27/08/2025 R1024.45 535/807" at bounding box center [636, 300] width 320 height 50
click at [813, 286] on icon "delete" at bounding box center [817, 285] width 9 height 10
type textarea "Need to investigate why the hospital claim has a shortfall"
type textarea "David had a planned procedure to repair the fistula"
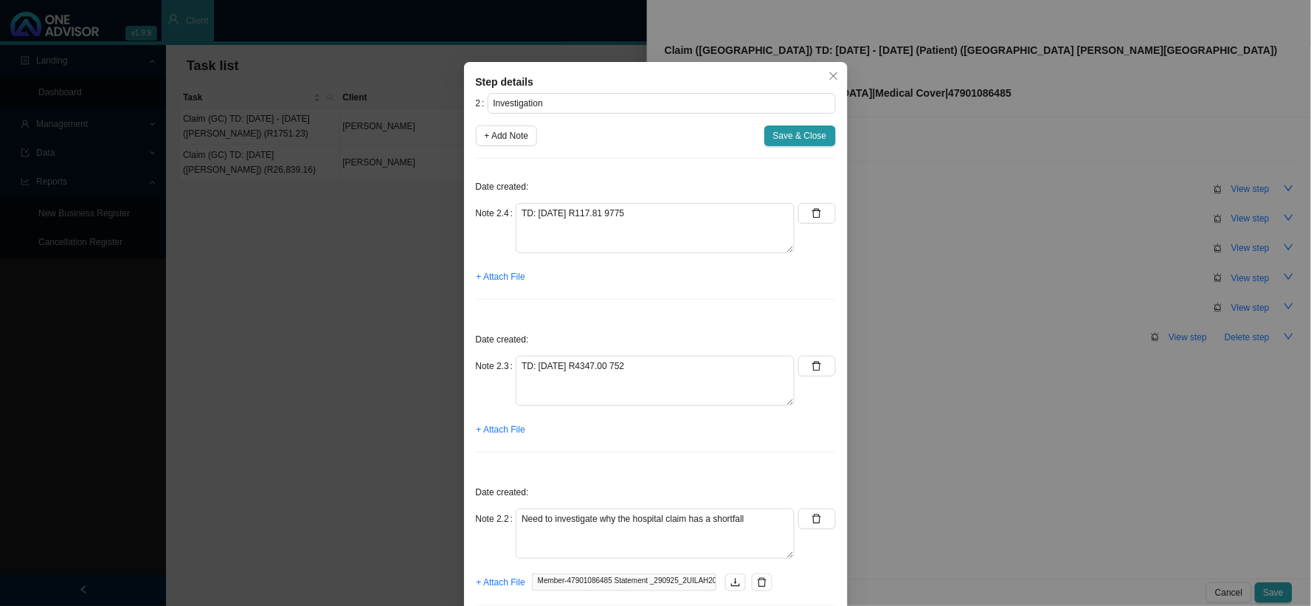
scroll to position [0, 0]
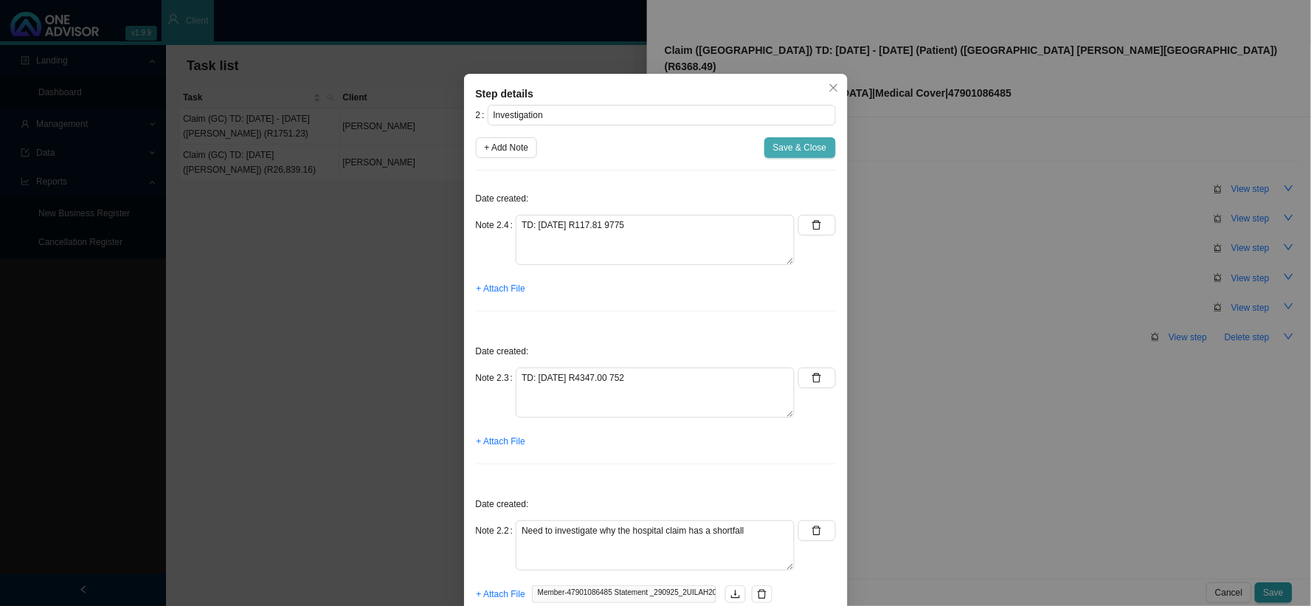
click at [798, 157] on button "Save & Close" at bounding box center [801, 147] width 72 height 21
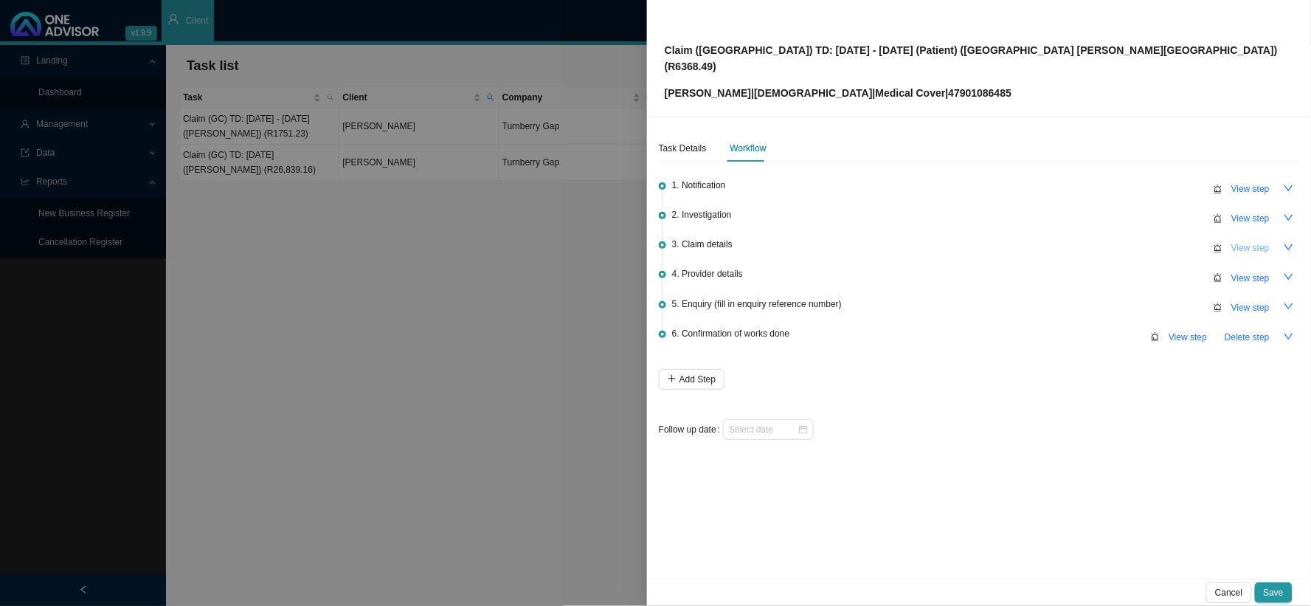
click at [1245, 241] on span "View step" at bounding box center [1251, 248] width 38 height 15
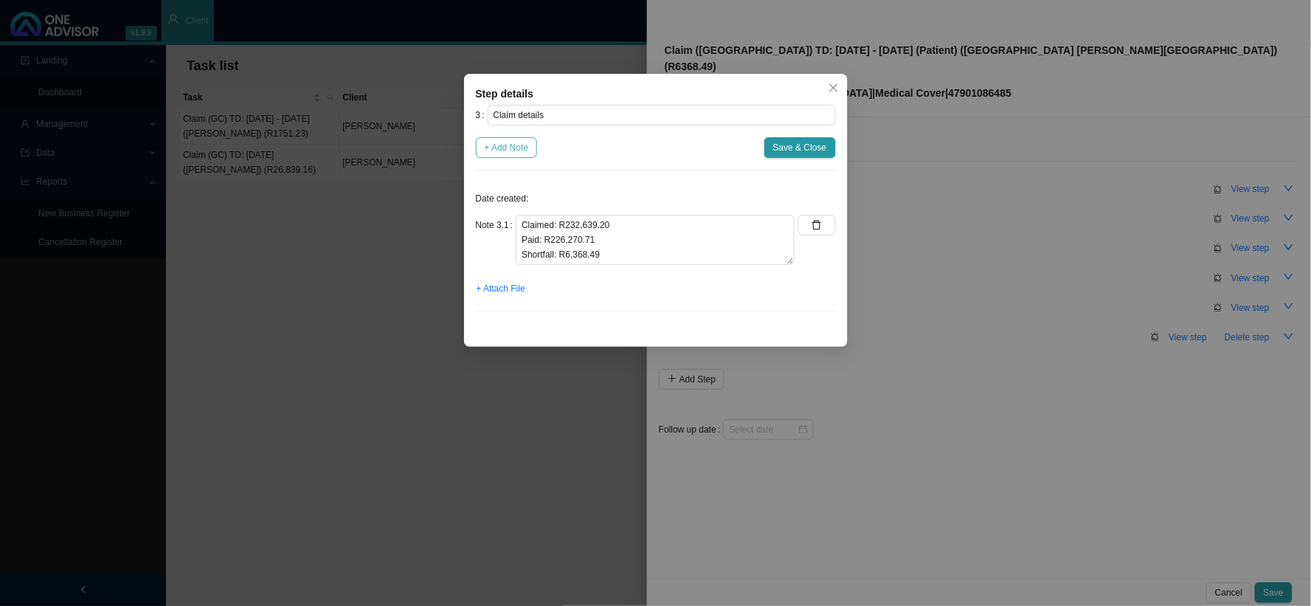
click at [517, 145] on span "+ Add Note" at bounding box center [507, 147] width 44 height 15
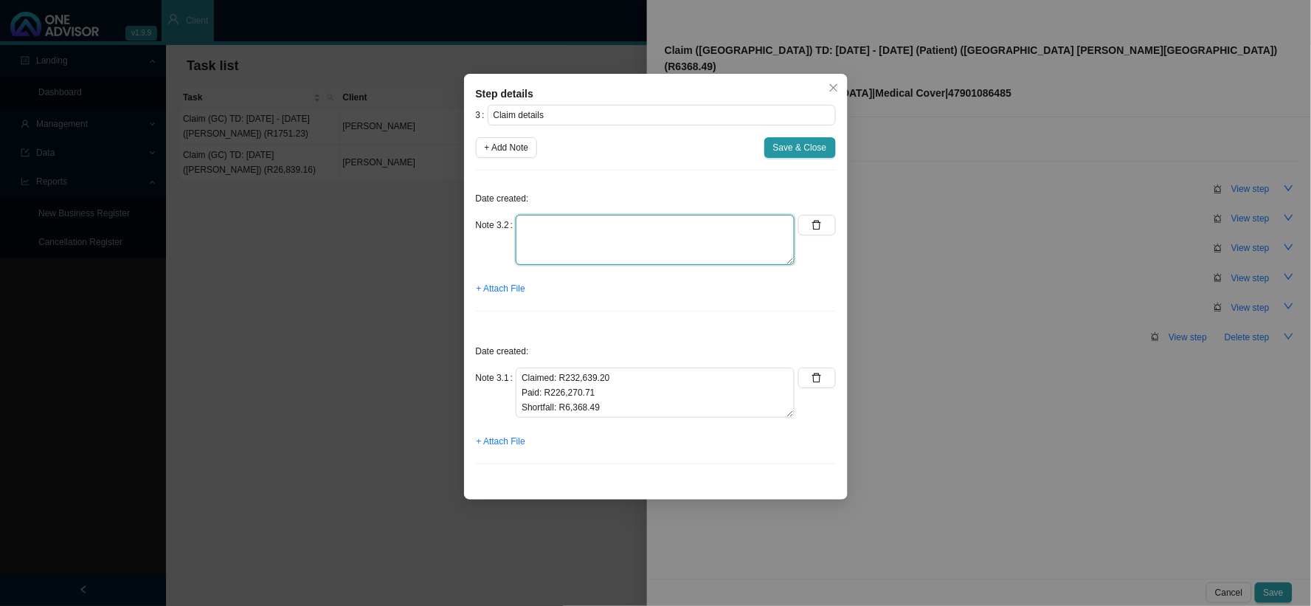
click at [615, 247] on textarea at bounding box center [655, 240] width 279 height 50
paste textarea "TD: 27/08/2025 R1024.45 535/807"
type textarea "TD: 27/08/2025 R1024.45 535/807"
click at [793, 148] on span "Save & Close" at bounding box center [800, 147] width 54 height 15
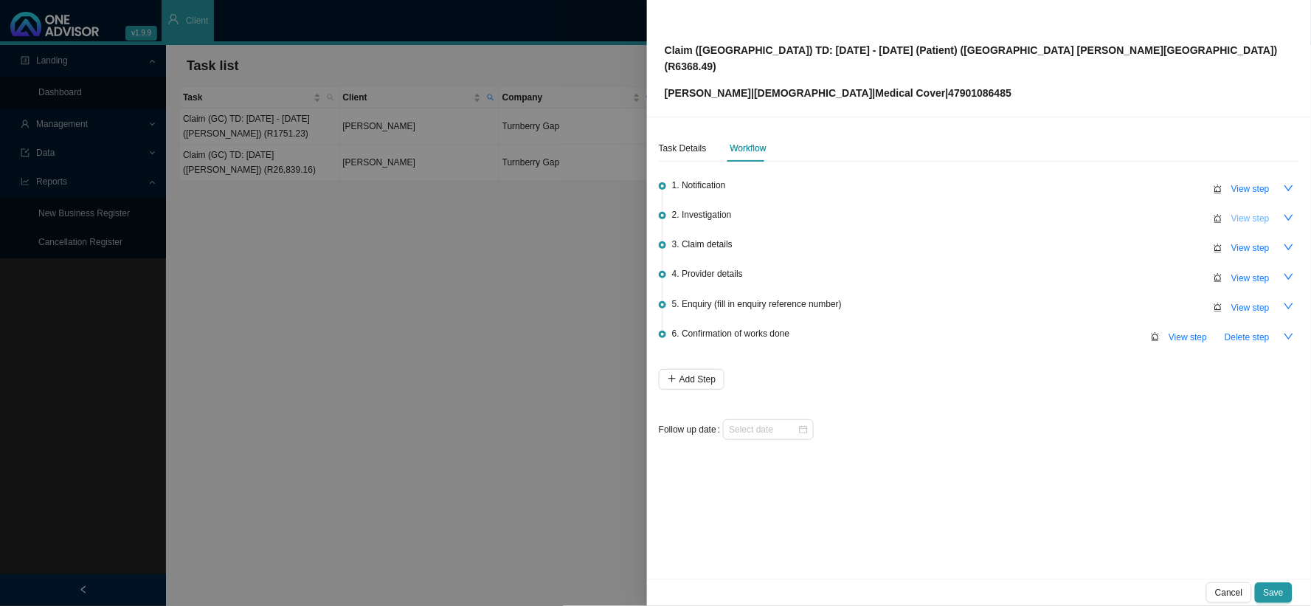
click at [1245, 211] on span "View step" at bounding box center [1251, 218] width 38 height 15
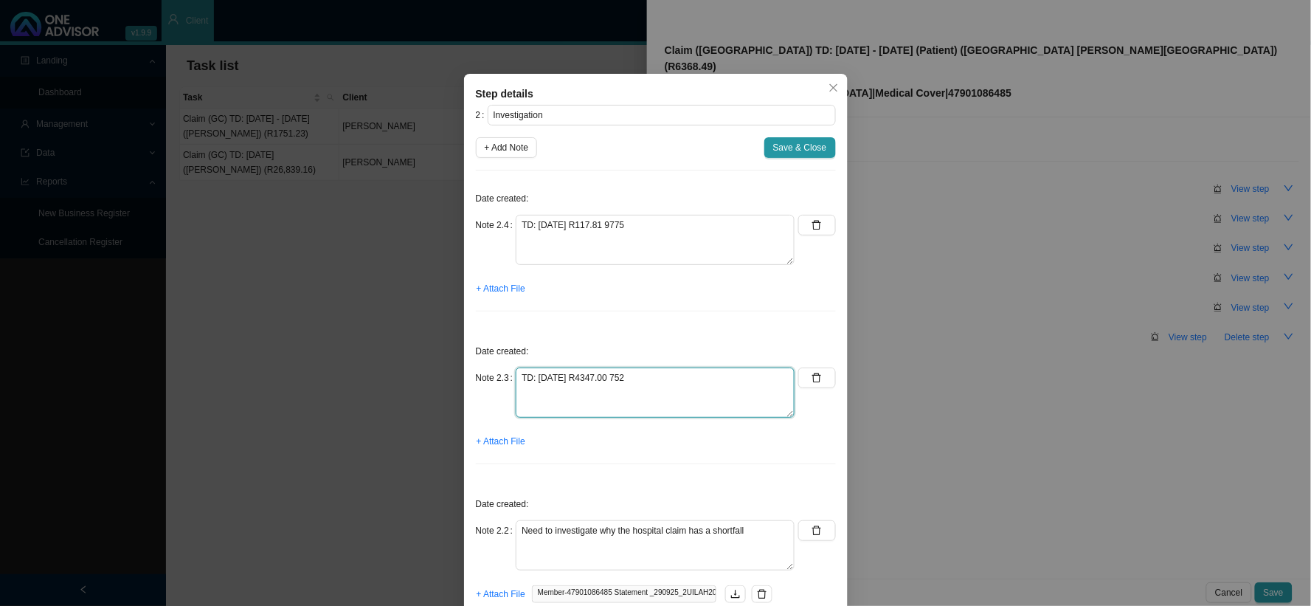
drag, startPoint x: 662, startPoint y: 374, endPoint x: 481, endPoint y: 377, distance: 180.8
click at [481, 377] on div "Note 2.3 TD: 27/08/2025 R4347.00 752" at bounding box center [636, 393] width 320 height 50
click at [816, 386] on button "button" at bounding box center [817, 378] width 37 height 21
type textarea "Need to investigate why the hospital claim has a shortfall"
type textarea "David had a planned procedure to repair the fistula"
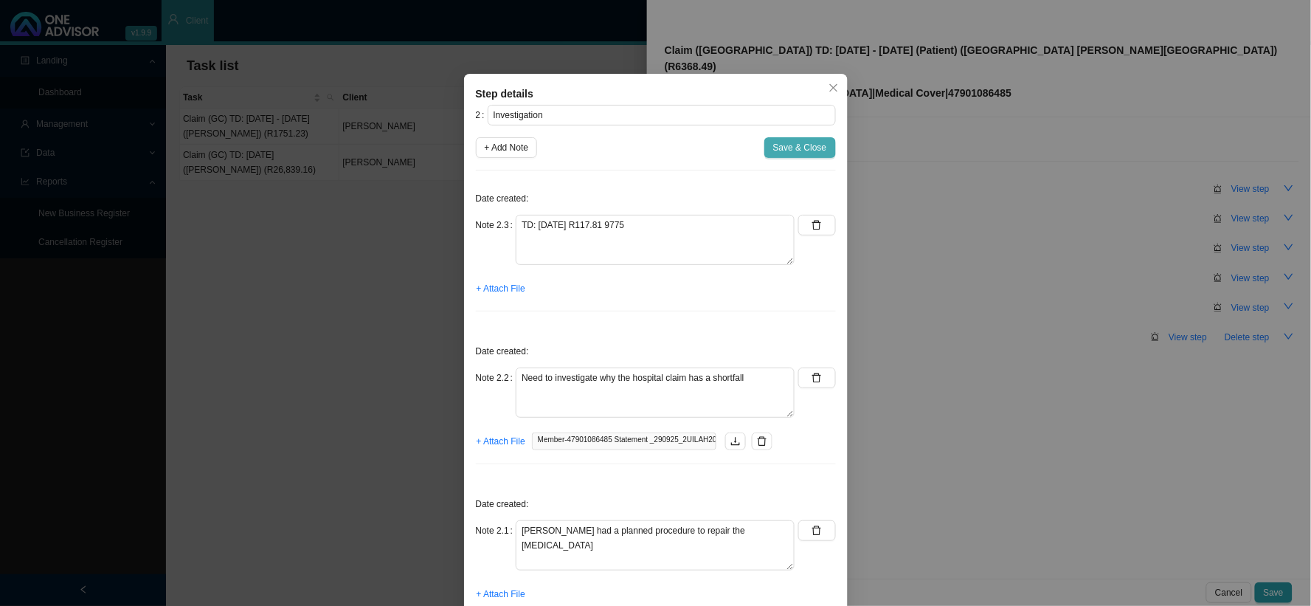
click at [801, 149] on span "Save & Close" at bounding box center [800, 147] width 54 height 15
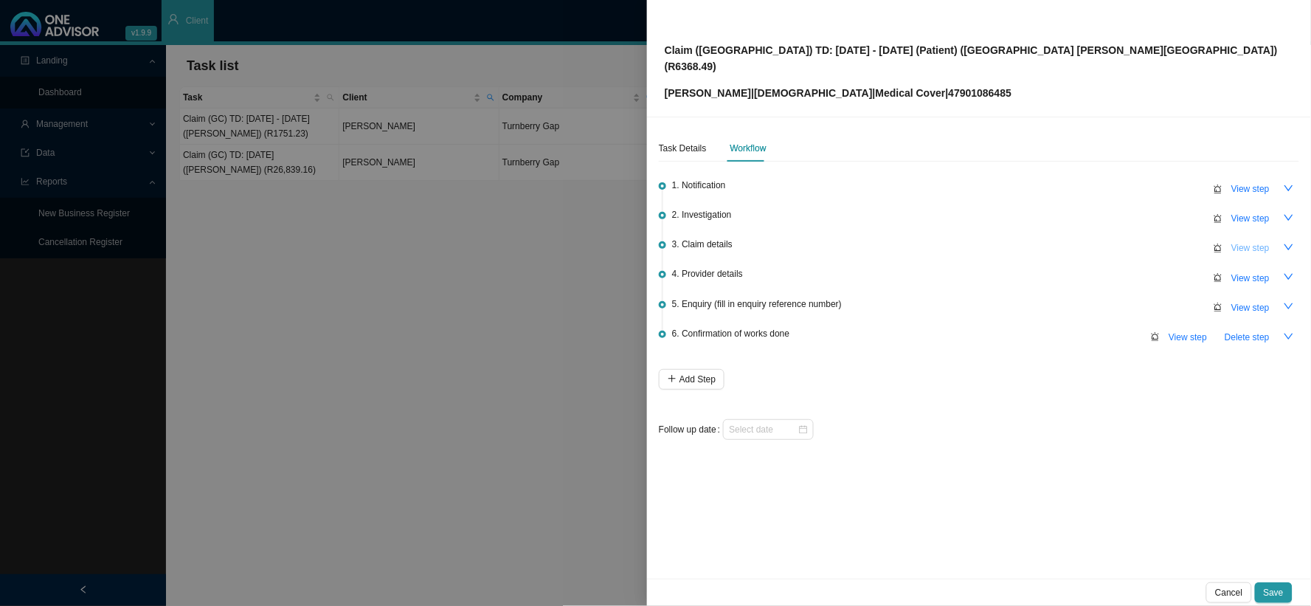
click at [1248, 241] on span "View step" at bounding box center [1251, 248] width 38 height 15
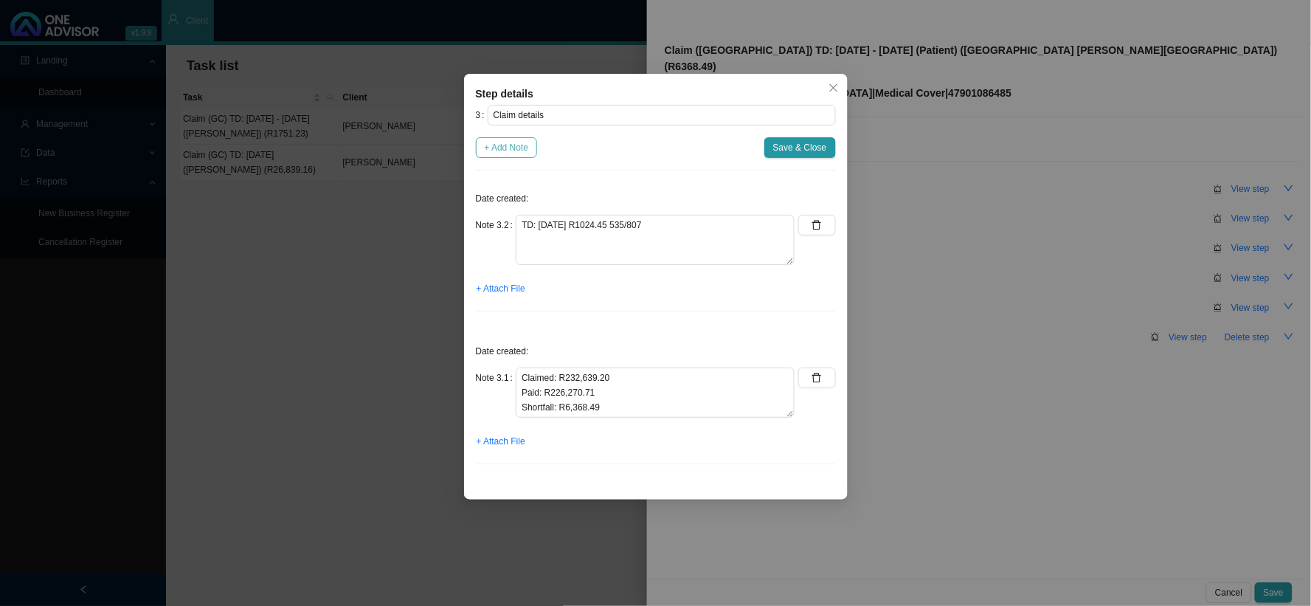
click at [514, 152] on span "+ Add Note" at bounding box center [507, 147] width 44 height 15
type textarea "TD: 27/08/2025 R1024.45 535/807"
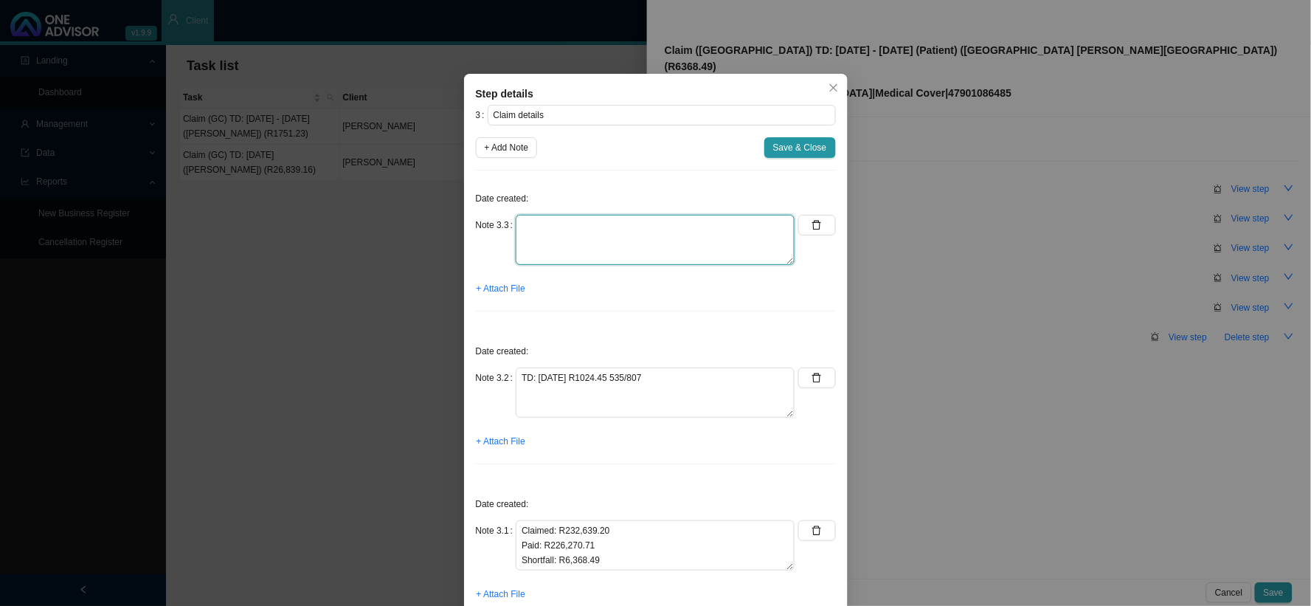
click at [576, 238] on textarea at bounding box center [655, 240] width 279 height 50
paste textarea "TD: 27/08/2025 R4347.00 752"
type textarea "TD: 27/08/2025 R4347.00 752"
click at [799, 154] on span "Save & Close" at bounding box center [800, 147] width 54 height 15
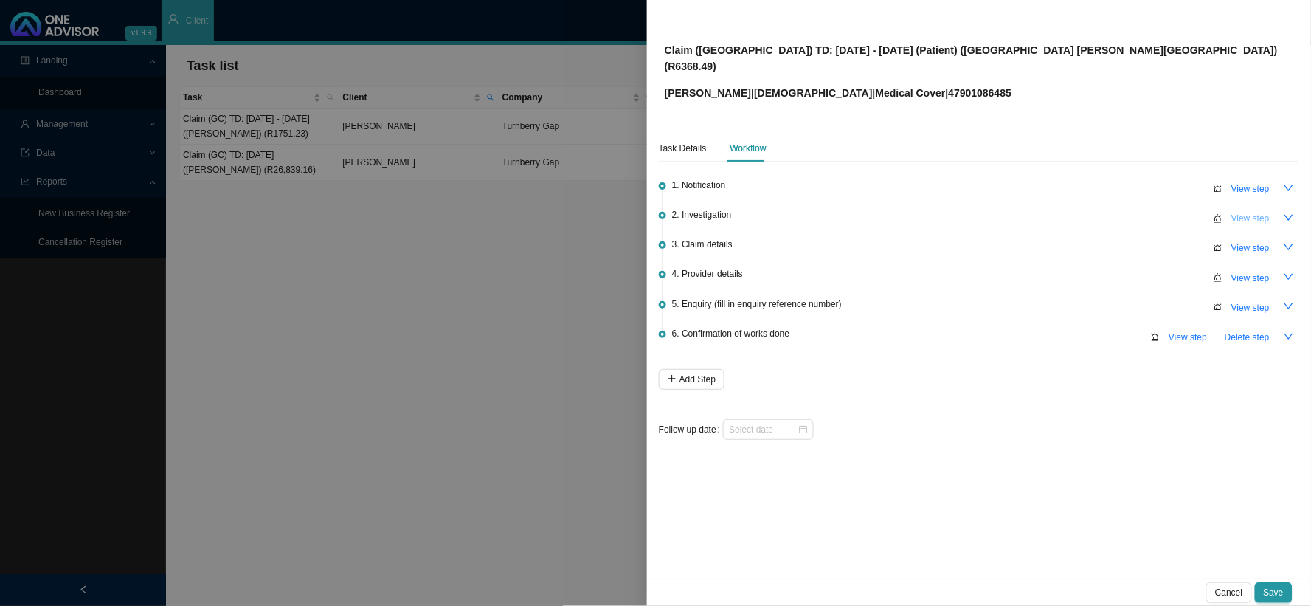
click at [1241, 211] on span "View step" at bounding box center [1251, 218] width 38 height 15
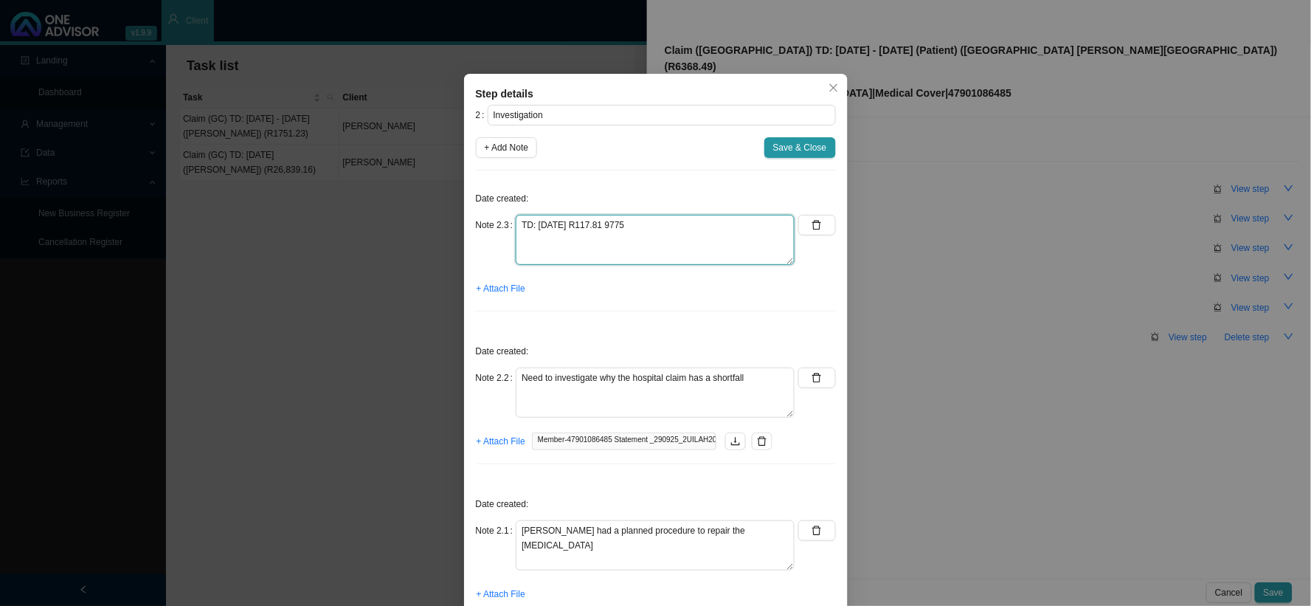
drag, startPoint x: 676, startPoint y: 222, endPoint x: 478, endPoint y: 223, distance: 197.8
click at [478, 223] on div "Note 2.3 TD: 27/08/2025 R117.81 9775" at bounding box center [636, 240] width 320 height 50
click at [816, 226] on button "button" at bounding box center [817, 225] width 37 height 21
type textarea "Need to investigate why the hospital claim has a shortfall"
type textarea "David had a planned procedure to repair the fistula"
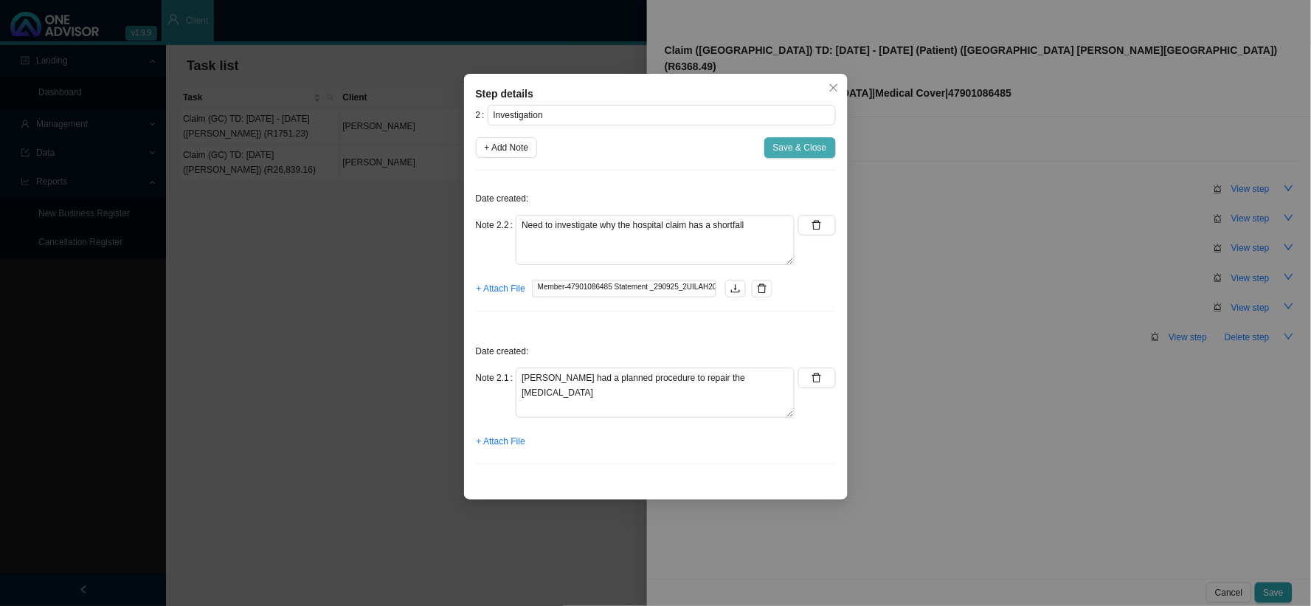
click at [810, 148] on span "Save & Close" at bounding box center [800, 147] width 54 height 15
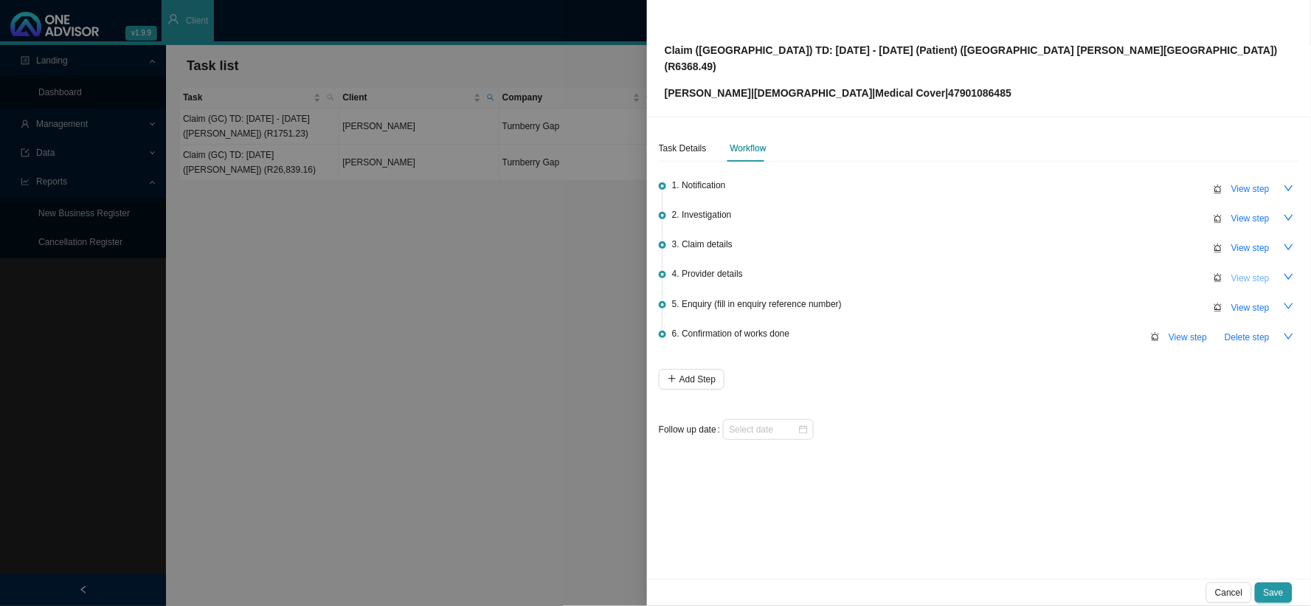
click at [1258, 271] on span "View step" at bounding box center [1251, 278] width 38 height 15
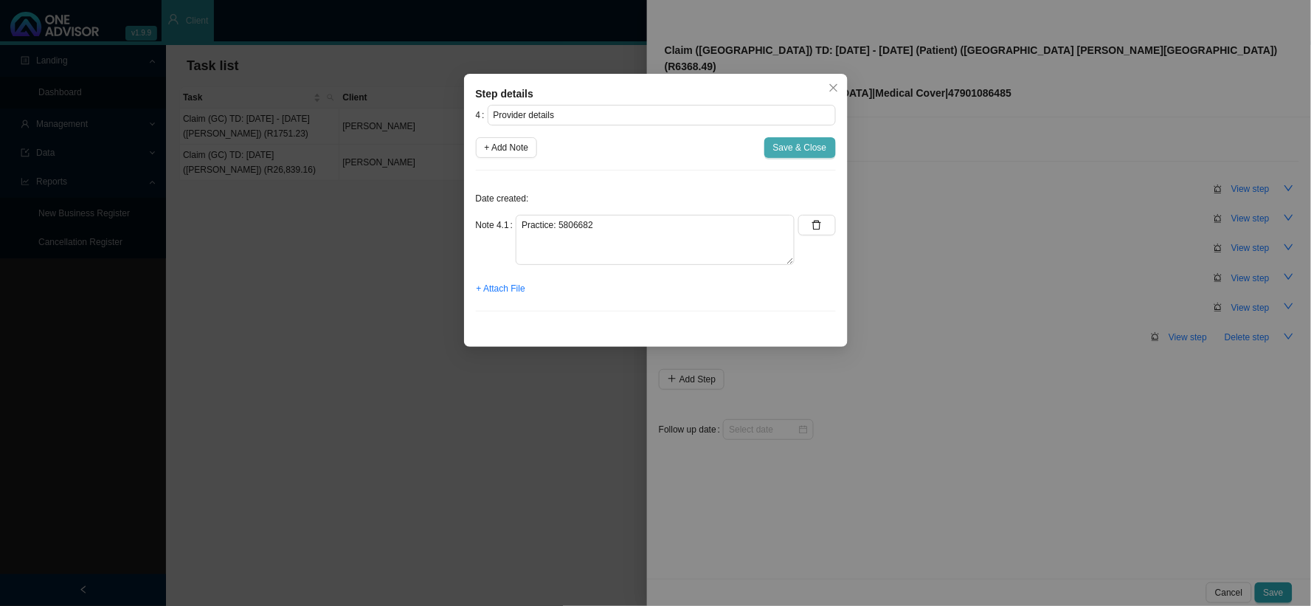
click at [815, 154] on span "Save & Close" at bounding box center [800, 147] width 54 height 15
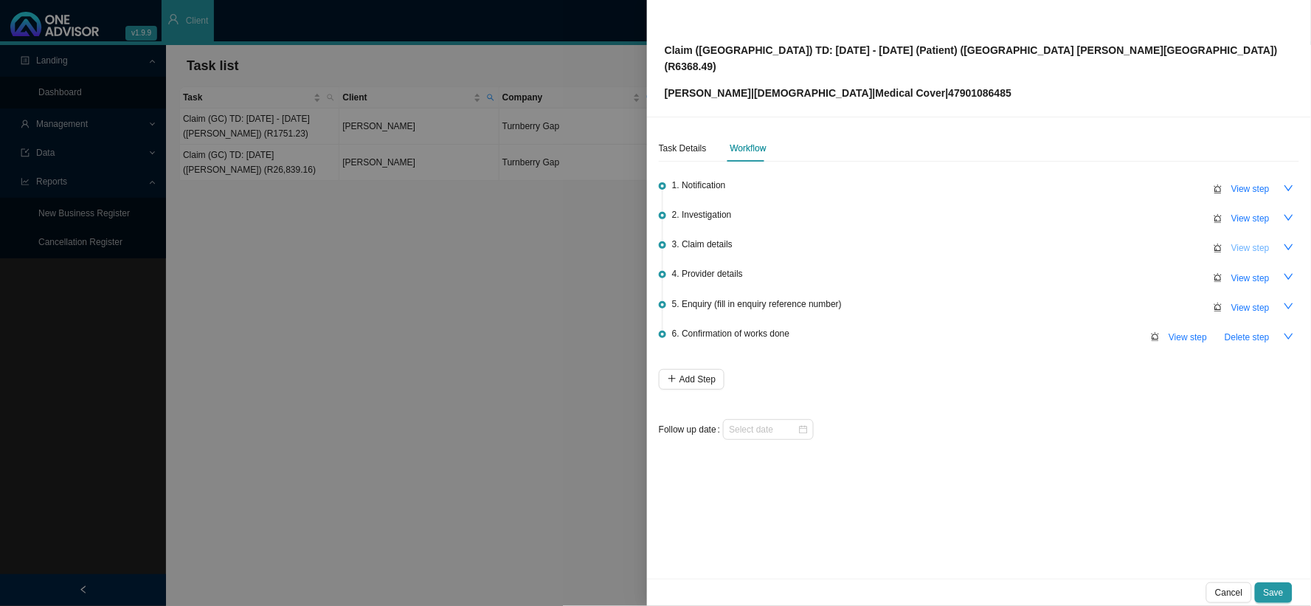
click at [1248, 241] on span "View step" at bounding box center [1251, 248] width 38 height 15
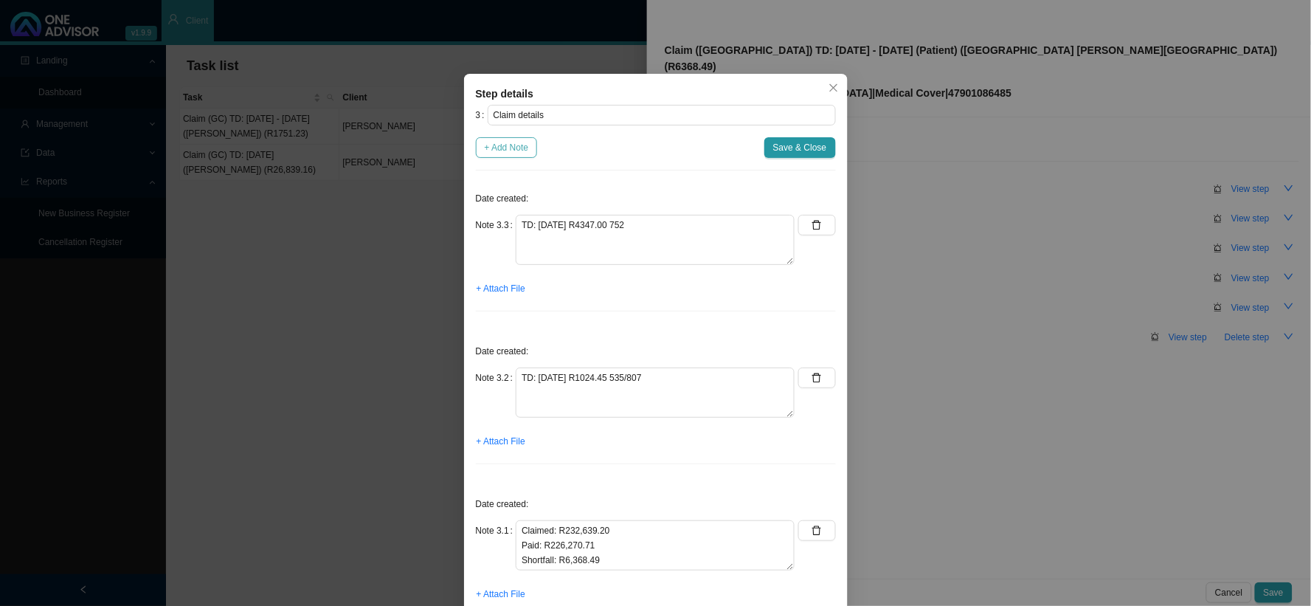
click at [511, 144] on span "+ Add Note" at bounding box center [507, 147] width 44 height 15
type textarea "TD: 27/08/2025 R4347.00 752"
type textarea "TD: 27/08/2025 R1024.45 535/807"
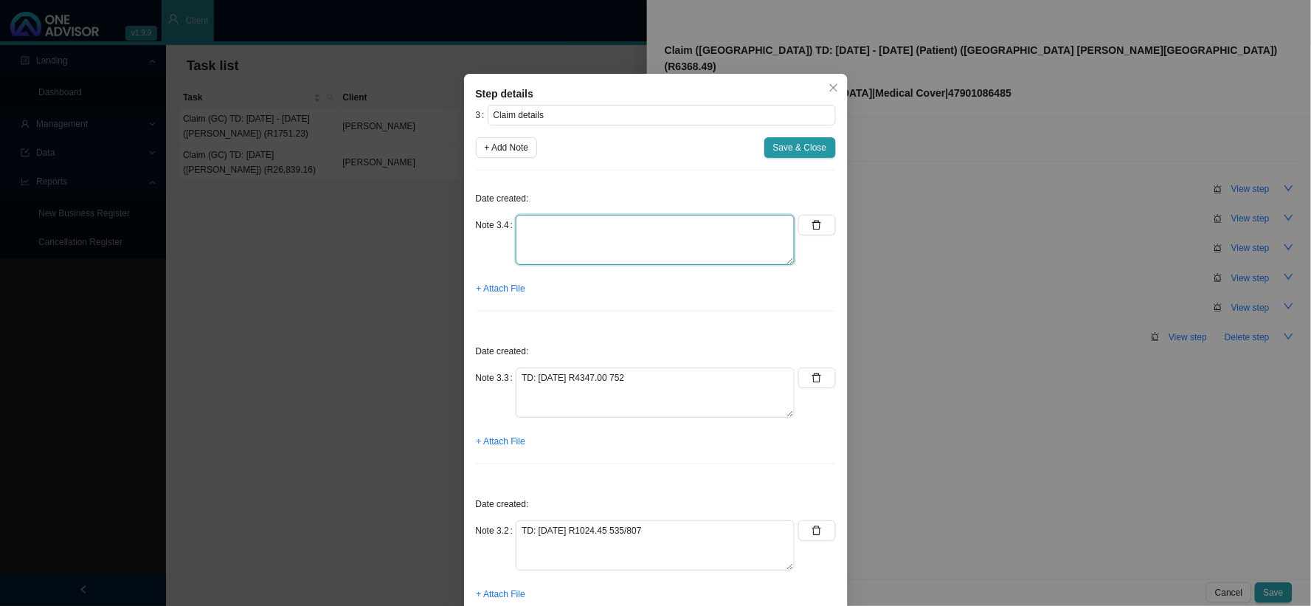
click at [649, 222] on textarea at bounding box center [655, 240] width 279 height 50
paste textarea "TD: 27/08/2025 R117.81 9775"
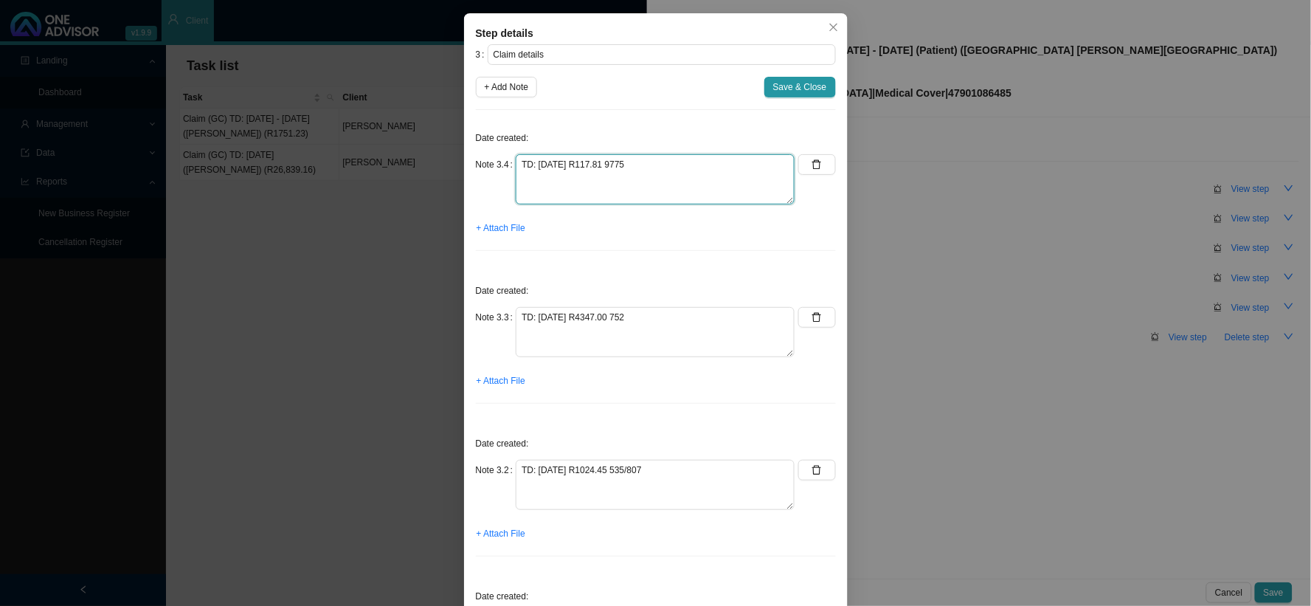
scroll to position [164, 0]
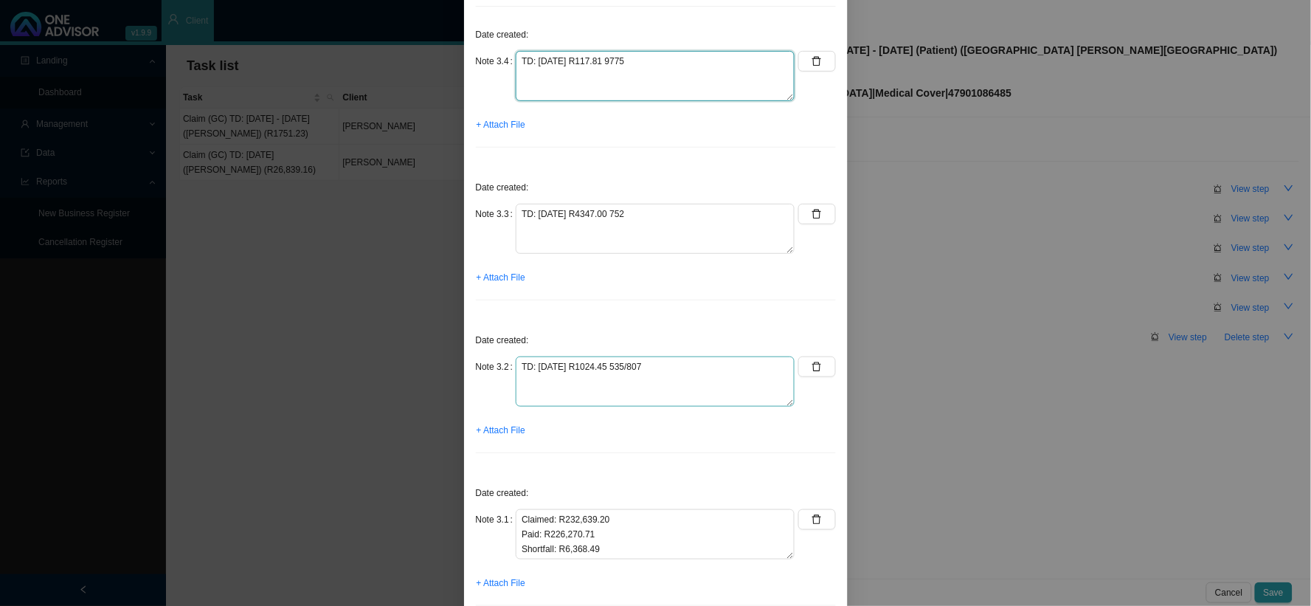
type textarea "TD: 27/08/2025 R117.81 9775"
click at [616, 370] on textarea "TD: 27/08/2025 R1024.45 535/807" at bounding box center [655, 381] width 279 height 50
click at [665, 382] on textarea "TD: 27/08/2025 R1024.45 Reason codes 535/807" at bounding box center [655, 381] width 279 height 50
click at [655, 384] on textarea "TD: 27/08/2025 R1024.45 Reason codes 535/807 -" at bounding box center [655, 381] width 279 height 50
paste textarea "Claimed amount has been reduced and paid at your scheme rate."
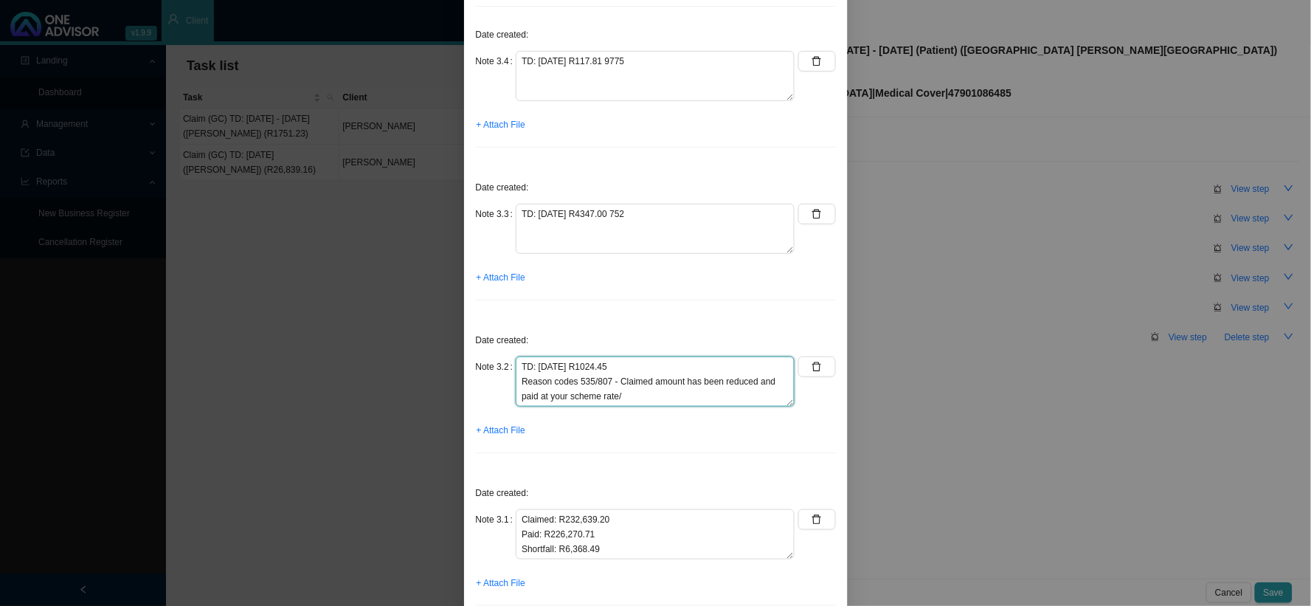
click at [694, 399] on textarea "TD: 27/08/2025 R1024.45 Reason codes 535/807 - Claimed amount has been reduced …" at bounding box center [655, 381] width 279 height 50
paste textarea "Claim amount paid according to rate negotiated by your medical scheme"
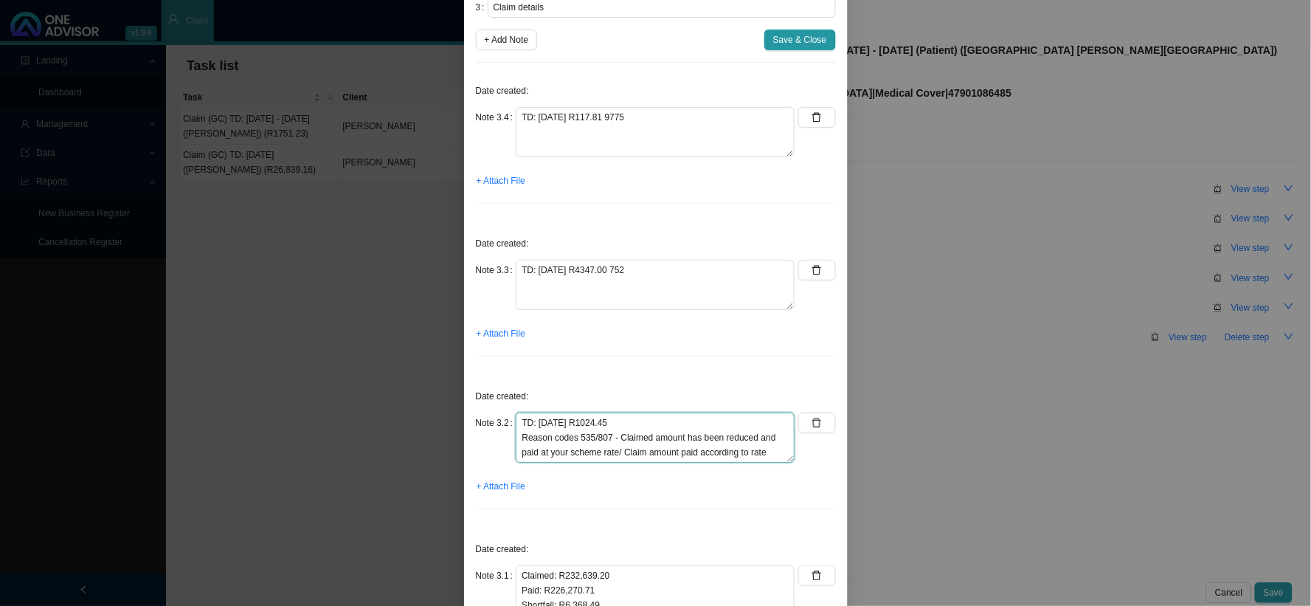
scroll to position [82, 0]
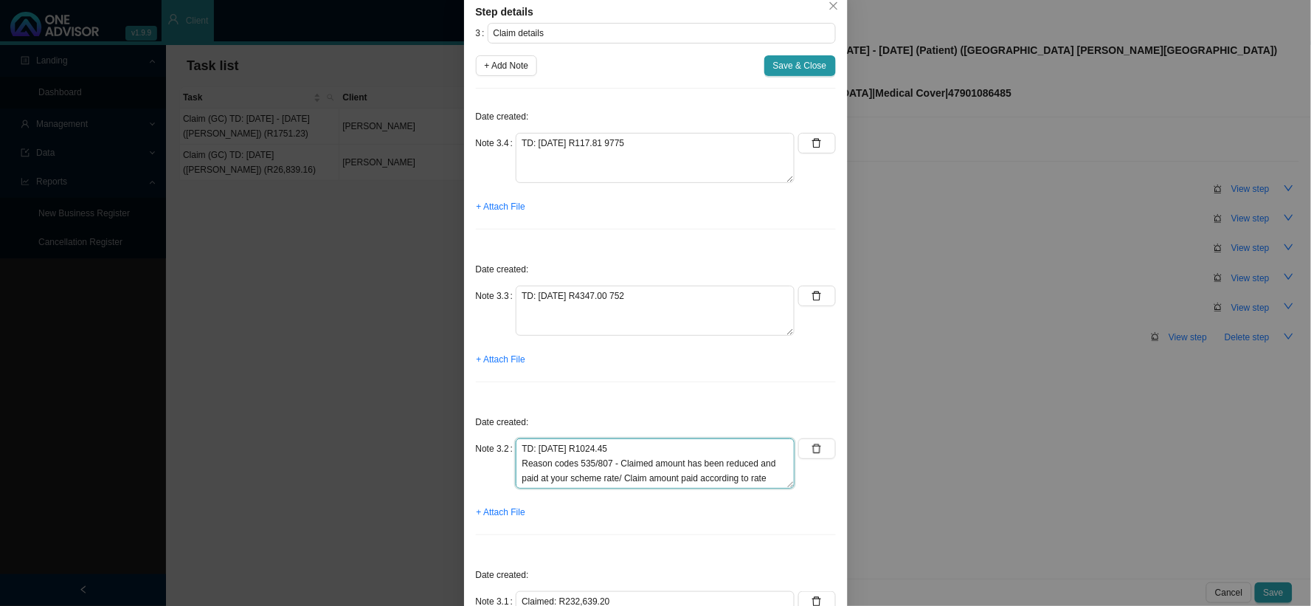
drag, startPoint x: 570, startPoint y: 463, endPoint x: 513, endPoint y: 460, distance: 57.6
click at [516, 460] on textarea "TD: 27/08/2025 R1024.45 Reason codes 535/807 - Claimed amount has been reduced …" at bounding box center [655, 463] width 279 height 50
type textarea "TD: 27/08/2025 R1024.45 Reason codes 535/807 - Claimed amount has been reduced …"
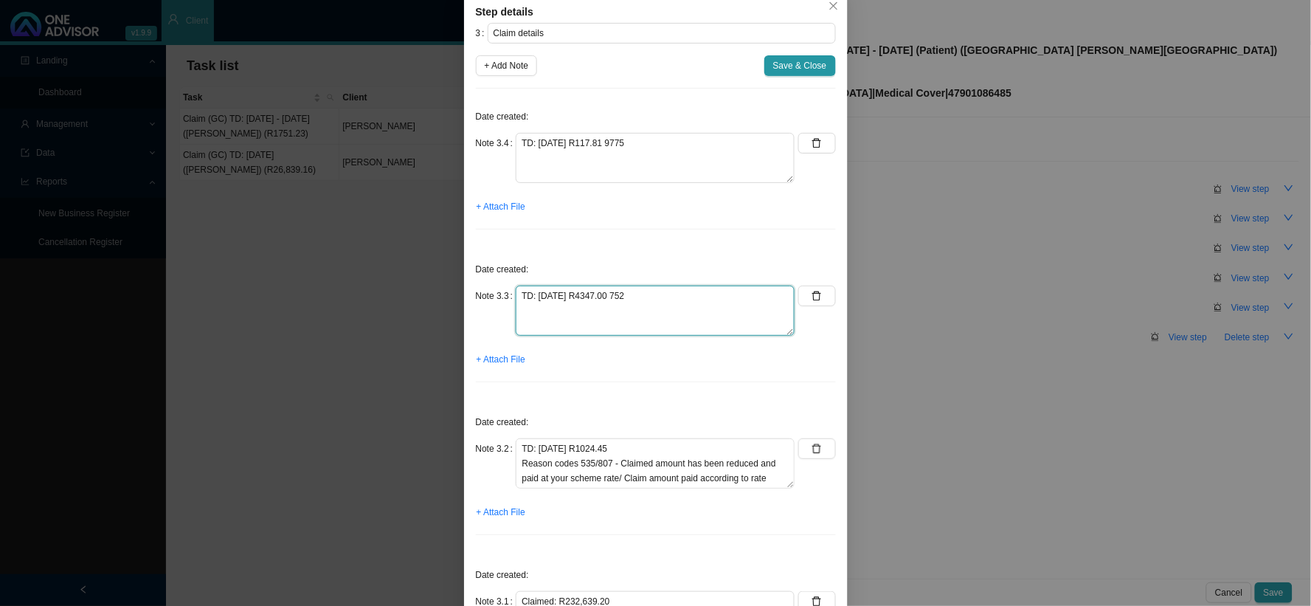
click at [617, 292] on textarea "TD: 27/08/2025 R4347.00 752" at bounding box center [655, 311] width 279 height 50
paste textarea "Reason codes"
click at [688, 315] on textarea "TD: 27/08/2025 R4347.00 Reason codes 752" at bounding box center [655, 311] width 279 height 50
click at [616, 306] on textarea "TD: 27/08/2025 R4347.00 Reason codes 752 -" at bounding box center [655, 311] width 279 height 50
paste textarea "Benefits not allowed by Scheme"
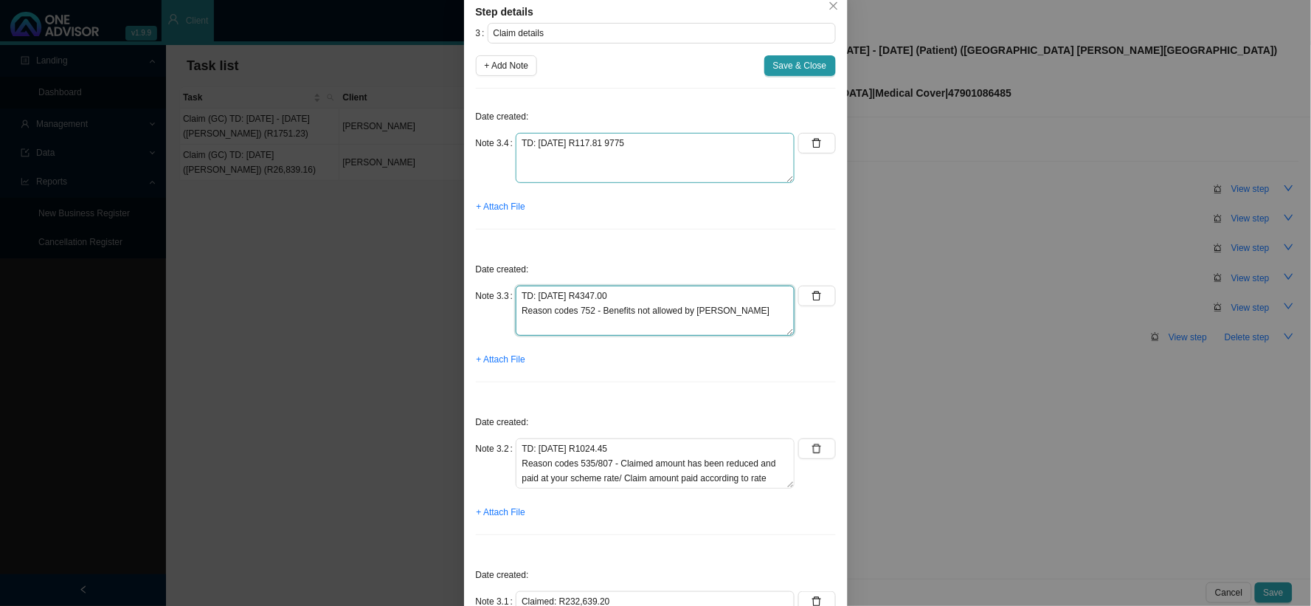
type textarea "TD: 27/08/2025 R4347.00 Reason codes 752 - Benefits not allowed by Scheme"
click at [666, 143] on textarea "TD: 27/08/2025 R117.81 9775" at bounding box center [655, 158] width 279 height 50
click at [613, 143] on textarea "TD: 27/08/2025 R117.81 9775" at bounding box center [655, 158] width 279 height 50
type textarea "TD: 27/08/2025 R117.81 Reason code 9775"
click at [565, 312] on textarea "TD: 27/08/2025 R4347.00 Reason codes 752 - Benefits not allowed by Scheme" at bounding box center [655, 311] width 279 height 50
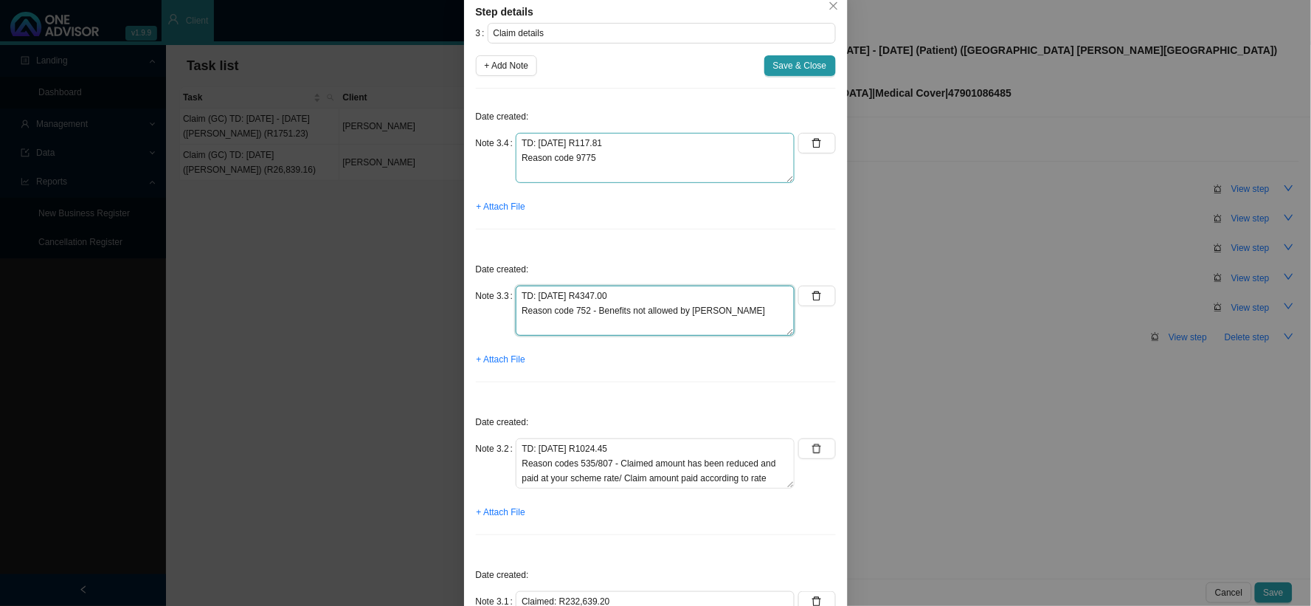
type textarea "TD: 27/08/2025 R4347.00 Reason code 752 - Benefits not allowed by Scheme"
click at [620, 162] on textarea "TD: 27/08/2025 R117.81 Reason code 9775" at bounding box center [655, 158] width 279 height 50
click at [661, 158] on textarea "TD: 27/08/2025 R117.81 Reason code 9775 -" at bounding box center [655, 158] width 279 height 50
paste textarea "CLAIM LINE UNITS EXCEEDS MAX ALLOW THEATRE EVENT"
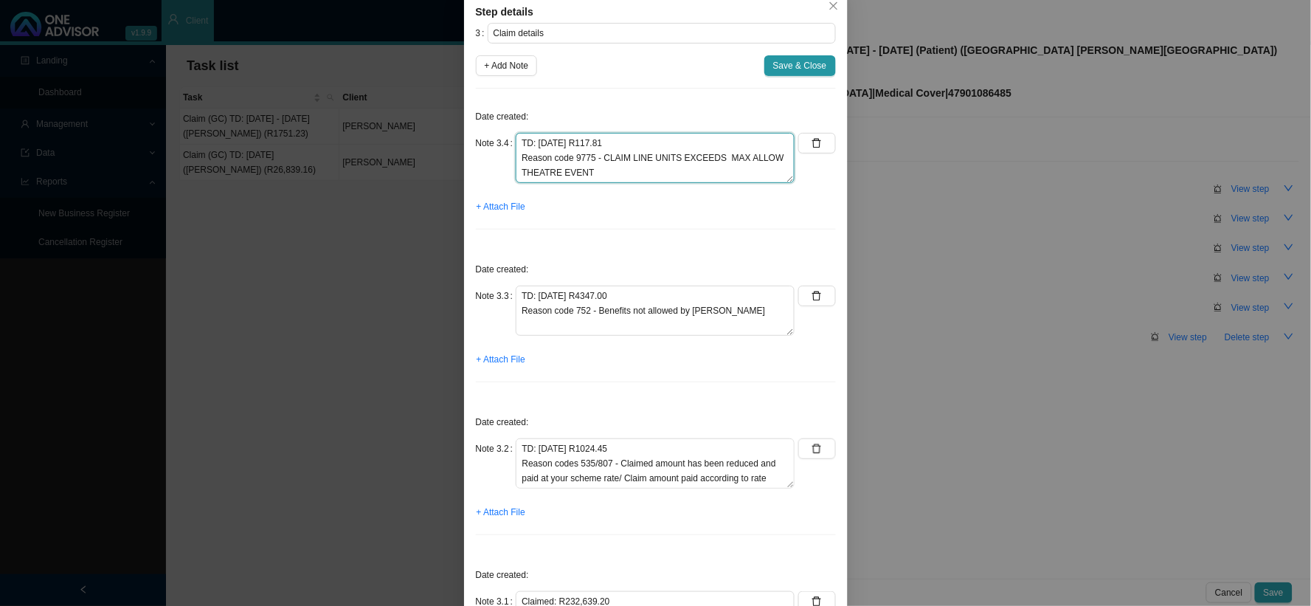
scroll to position [164, 0]
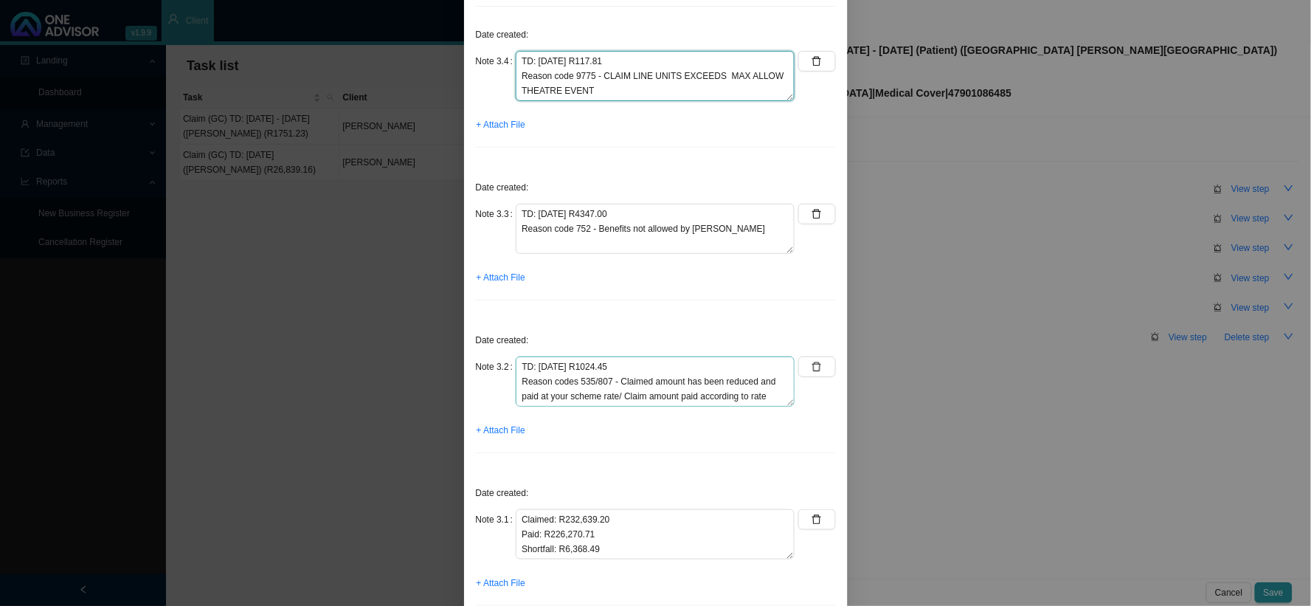
type textarea "TD: 27/08/2025 R117.81 Reason code 9775 - CLAIM LINE UNITS EXCEEDS MAX ALLOW TH…"
click at [630, 369] on textarea "TD: 27/08/2025 R1024.45 Reason codes 535/807 - Claimed amount has been reduced …" at bounding box center [655, 381] width 279 height 50
type textarea "TD: 27/08/2025 R1024.45 (58081) Reason codes 535/807 - Claimed amount has been …"
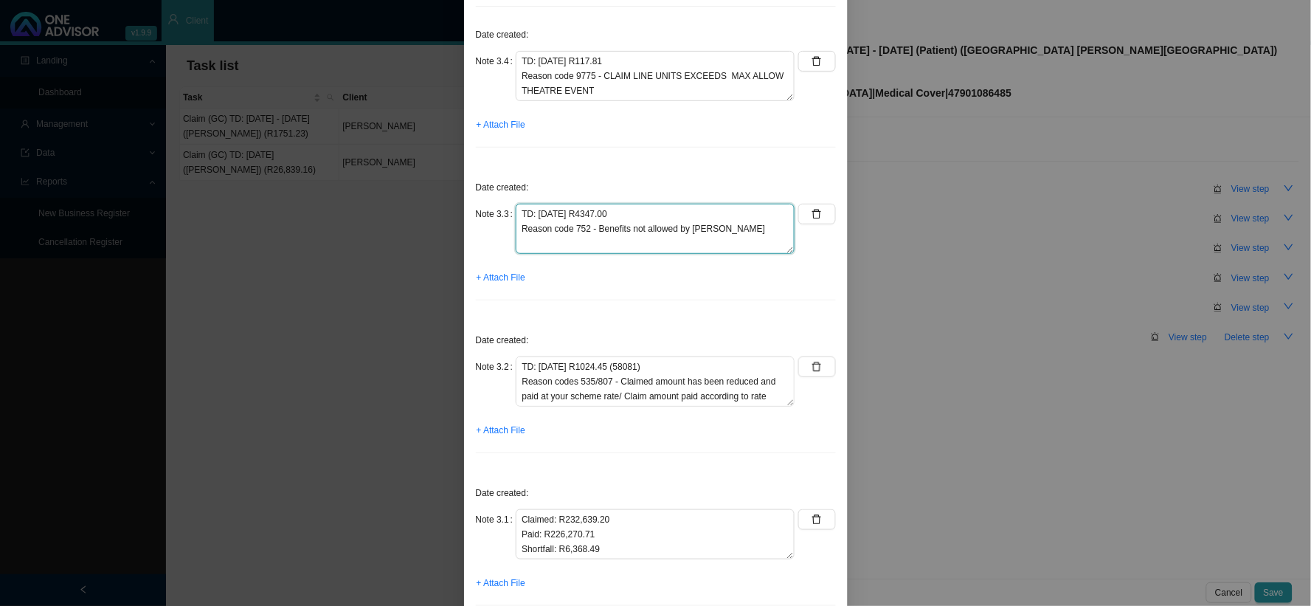
click at [640, 210] on textarea "TD: 27/08/2025 R4347.00 Reason code 752 - Benefits not allowed by Scheme" at bounding box center [655, 229] width 279 height 50
type textarea "TD: 27/08/2025 R4347.00 (97864) Reason code 752 - Benefits not allowed by Scheme"
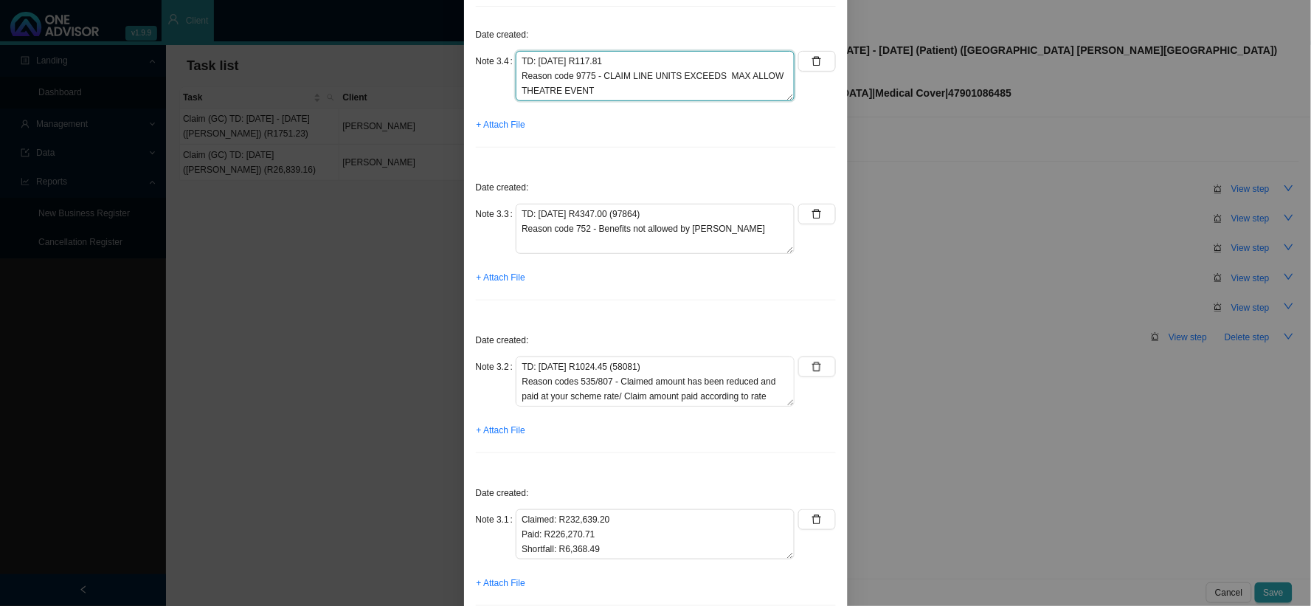
click at [649, 58] on textarea "TD: 27/08/2025 R117.81 Reason code 9775 - CLAIM LINE UNITS EXCEEDS MAX ALLOW TH…" at bounding box center [655, 76] width 279 height 50
type textarea "TD: 27/08/2025 R117.81 (58282 Reason code 9775 - CLAIM LINE UNITS EXCEEDS MAX A…"
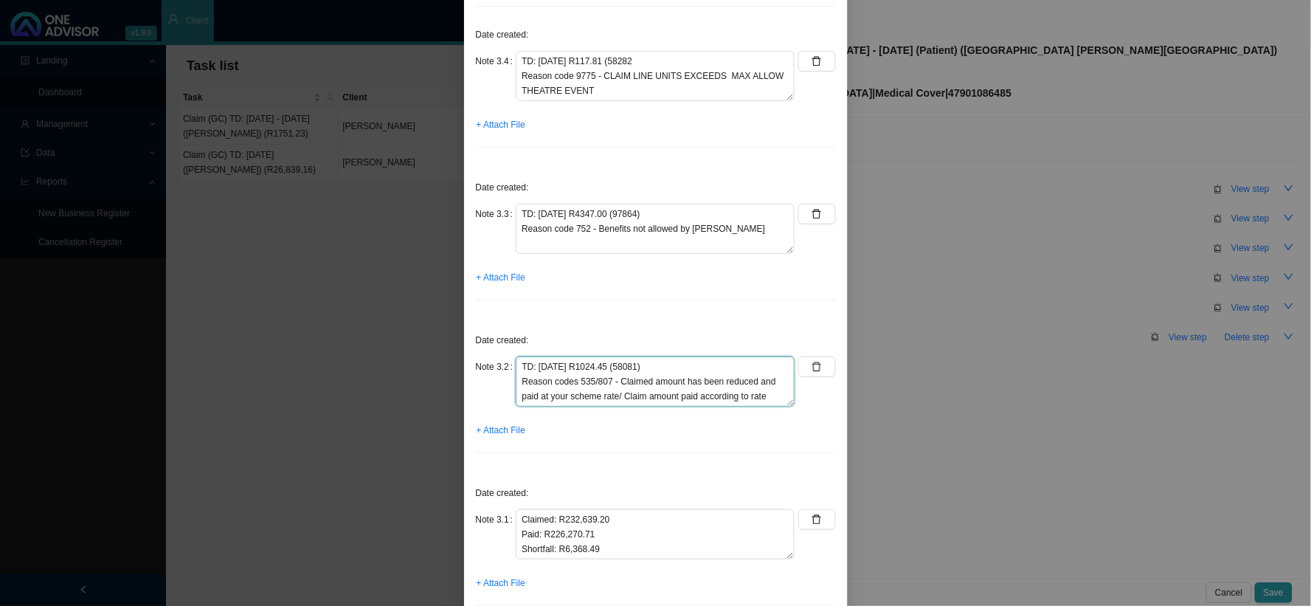
click at [616, 370] on textarea "TD: 27/08/2025 R1024.45 (58081) Reason codes 535/807 - Claimed amount has been …" at bounding box center [655, 381] width 279 height 50
click at [520, 380] on textarea "TD: 27/08/2025 R1024.45 (58081) Reason codes 535/807 - Claimed amount has been …" at bounding box center [655, 381] width 279 height 50
click at [519, 380] on textarea "TD: 27/08/2025 R1024.45 (58081) Reason codes 535/807 - Claimed amount has been …" at bounding box center [655, 381] width 279 height 50
click at [586, 379] on textarea "TD: 27/08/2025 R1024.45 Tariff code 58081) Reason codes 535/807 - Claimed amoun…" at bounding box center [655, 381] width 279 height 50
click at [651, 382] on textarea "TD: 27/08/2025 R1024.45 Tariff code 58081 - Reason codes 535/807 - Claimed amou…" at bounding box center [655, 381] width 279 height 50
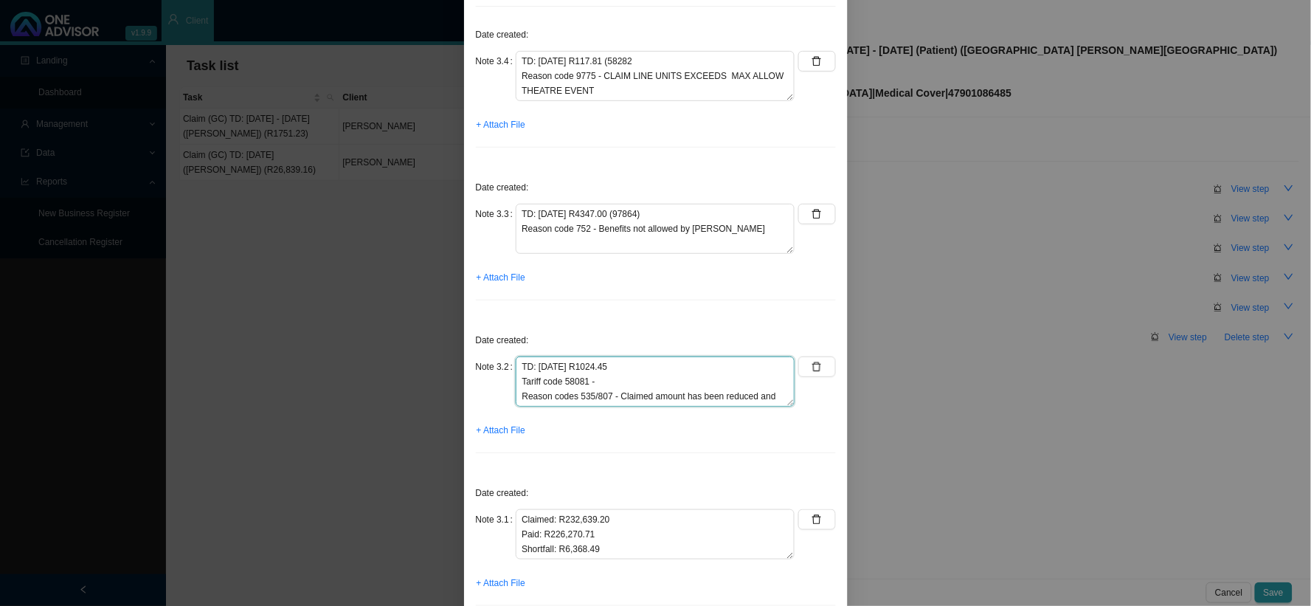
paste textarea "Charge per minute (which includes 0.14c per minute for those items in the surgi…"
type textarea "TD: 27/08/2025 R1024.45 Tariff code 58081 - Charge per minute (which includes 0…"
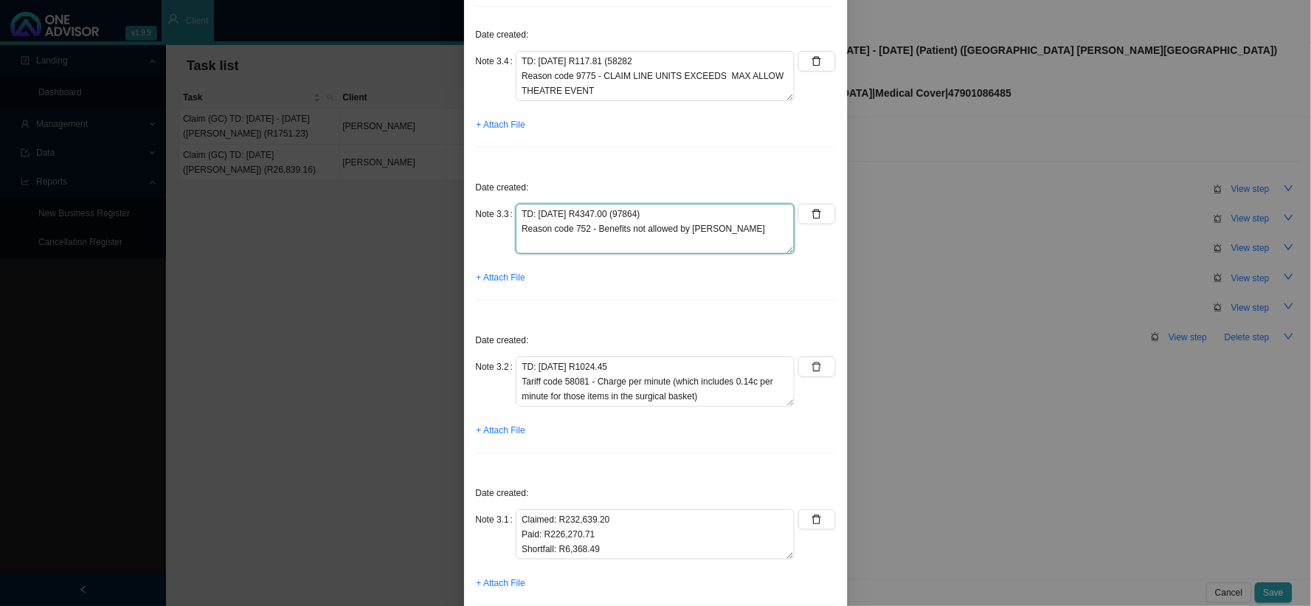
click at [646, 213] on textarea "TD: 27/08/2025 R4347.00 (97864) Reason code 752 - Benefits not allowed by Scheme" at bounding box center [655, 229] width 279 height 50
click at [618, 210] on textarea "TD: 27/08/2025 R4347.00 (97864 Reason code 752 - Benefits not allowed by Scheme" at bounding box center [655, 229] width 279 height 50
click at [614, 231] on textarea "TD: 27/08/2025 R4347.00 Tariff code 97864 Reason code 752 - Benefits not allowe…" at bounding box center [655, 229] width 279 height 50
click at [642, 231] on textarea "TD: 27/08/2025 R4347.00 Tariff code 97864 - Reason code 752 - Benefits not allo…" at bounding box center [655, 229] width 279 height 50
paste textarea "Prosthesis-Surgical implanted"
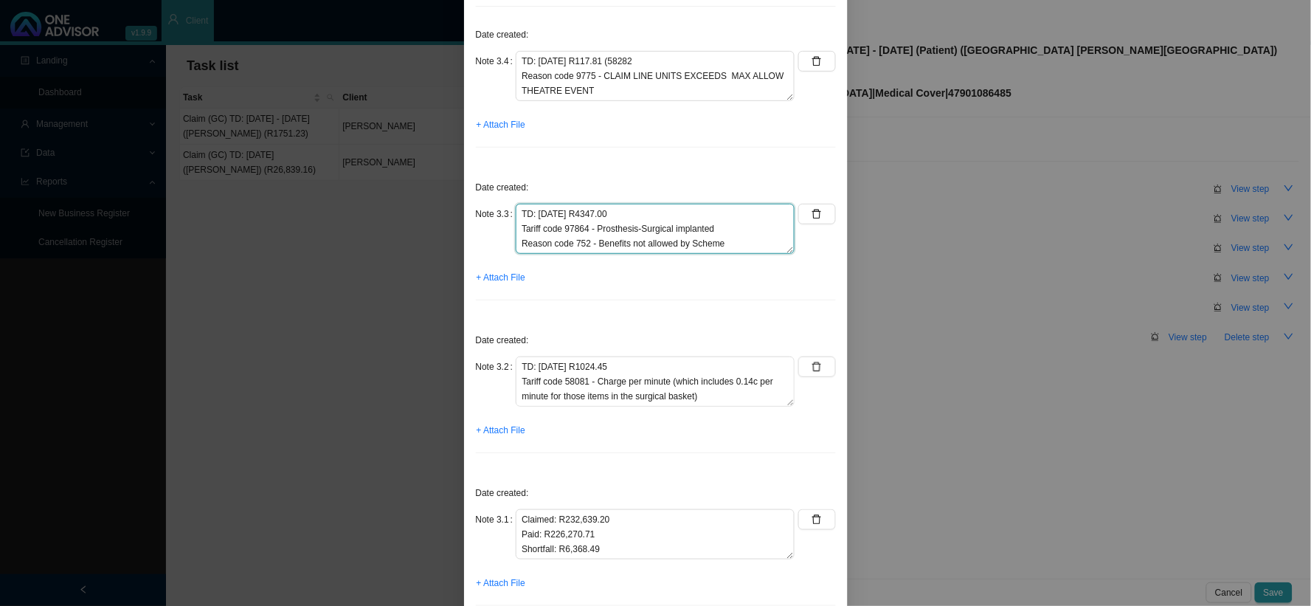
scroll to position [82, 0]
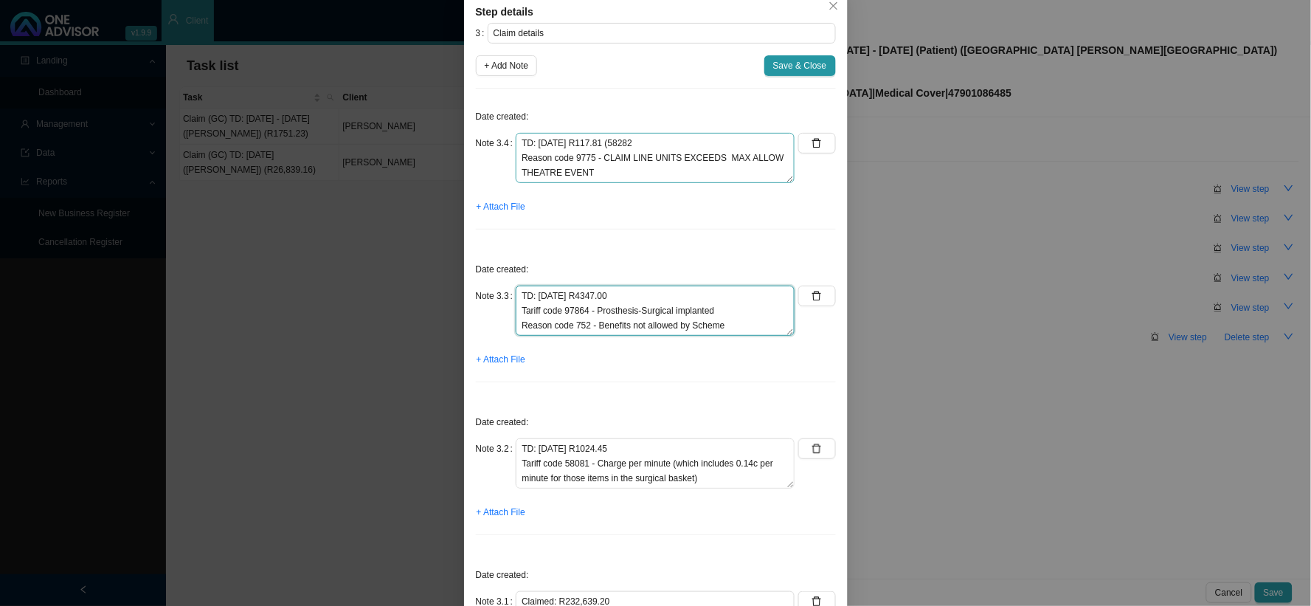
type textarea "TD: 27/08/2025 R4347.00 Tariff code 97864 - Prosthesis-Surgical implanted Reaso…"
click at [615, 142] on textarea "TD: 27/08/2025 R117.81 (58282 Reason code 9775 - CLAIM LINE UNITS EXCEEDS MAX A…" at bounding box center [655, 158] width 279 height 50
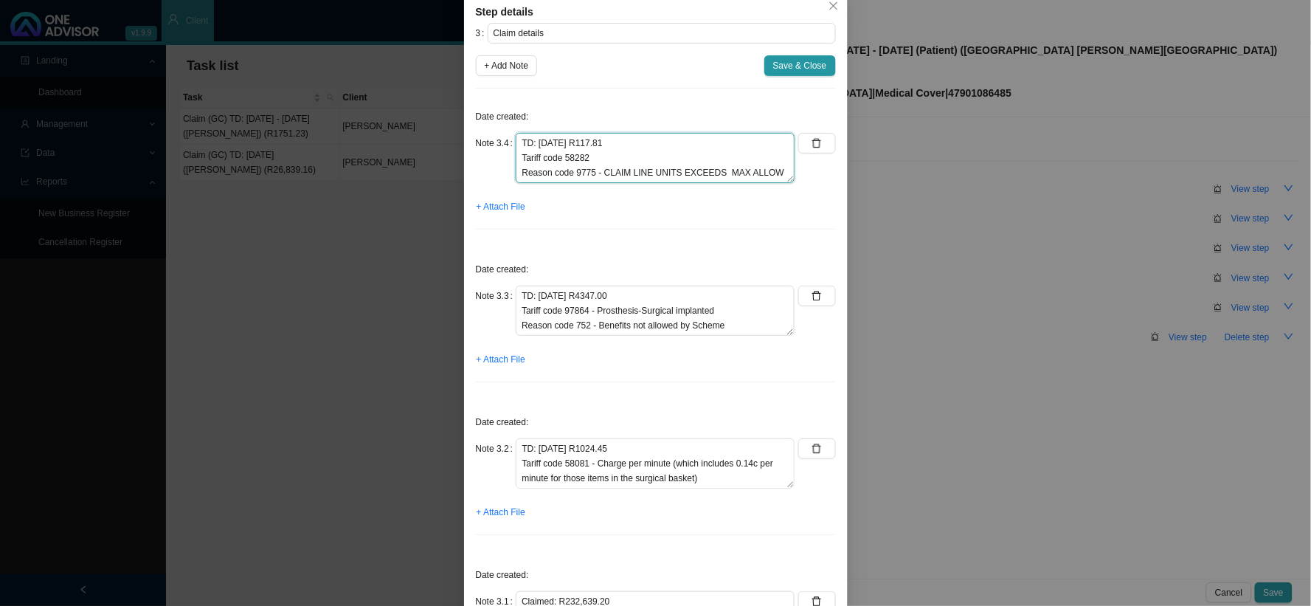
click at [640, 156] on textarea "TD: 27/08/2025 R117.81 Tariff code 58282 Reason code 9775 - CLAIM LINE UNITS EX…" at bounding box center [655, 158] width 279 height 50
click at [675, 159] on textarea "TD: 27/08/2025 R117.81 Tariff code 58282 - Reason code 9775 - CLAIM LINE UNITS …" at bounding box center [655, 158] width 279 height 50
paste textarea "Theatre Stock"
type textarea "TD: 27/08/2025 R117.81 Tariff code 58282 - Theatre Stock Reason code 9775 - CLA…"
click at [815, 69] on span "Save & Close" at bounding box center [800, 65] width 54 height 15
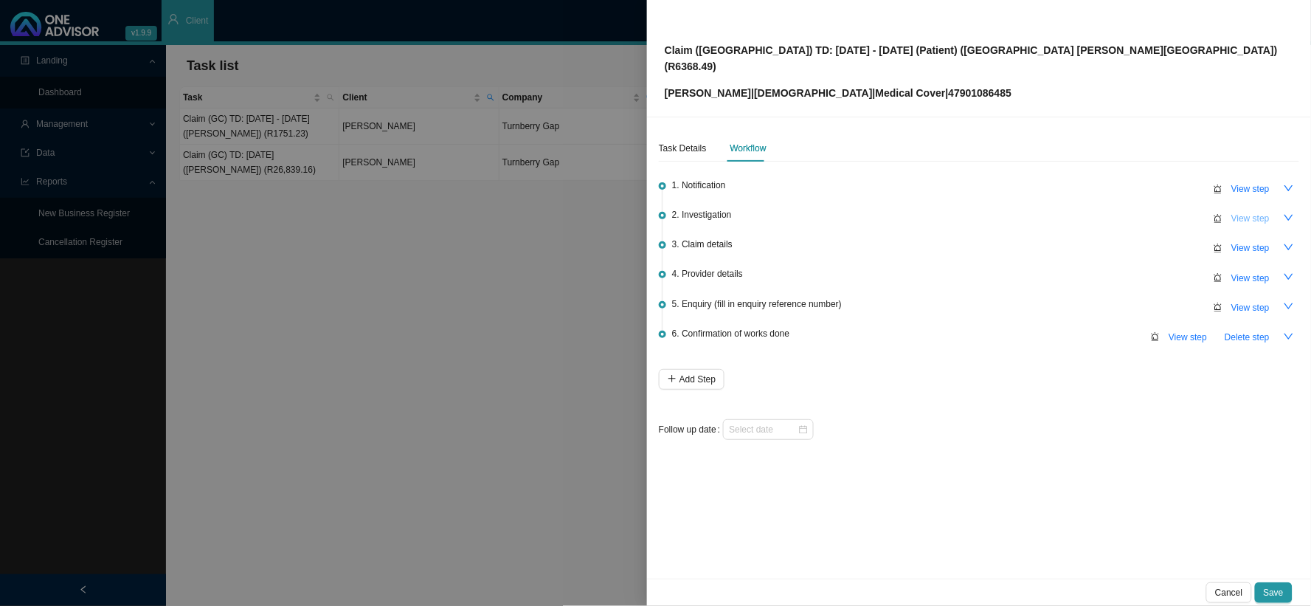
click at [1250, 211] on span "View step" at bounding box center [1251, 218] width 38 height 15
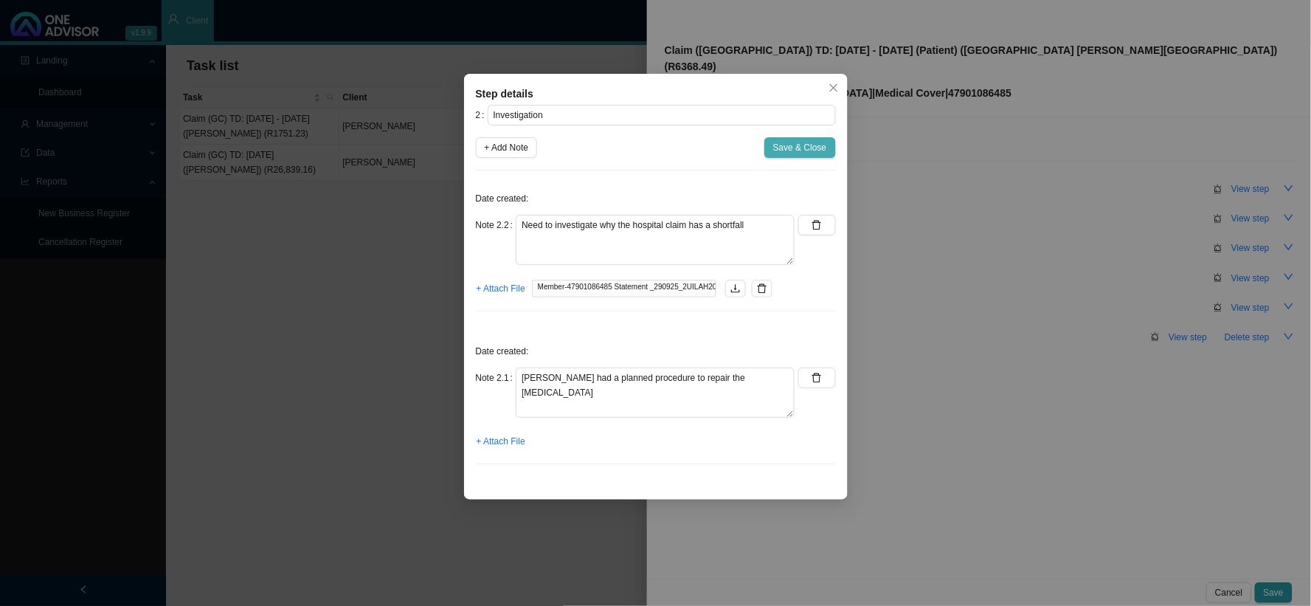
click at [801, 150] on span "Save & Close" at bounding box center [800, 147] width 54 height 15
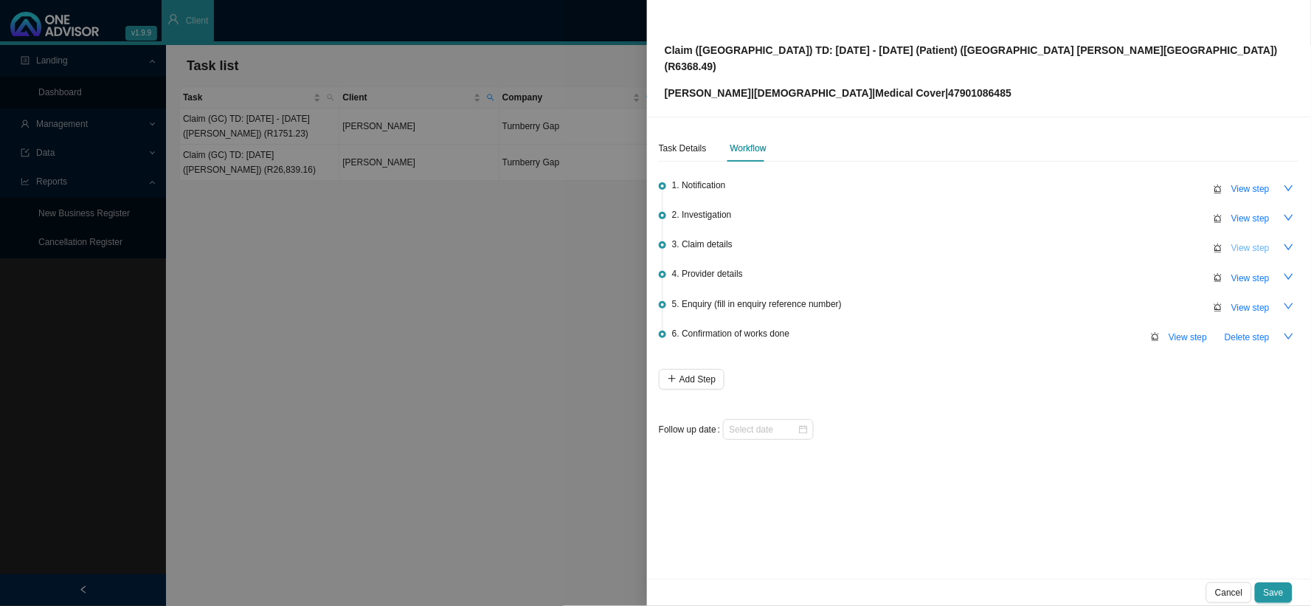
click at [1241, 241] on span "View step" at bounding box center [1251, 248] width 38 height 15
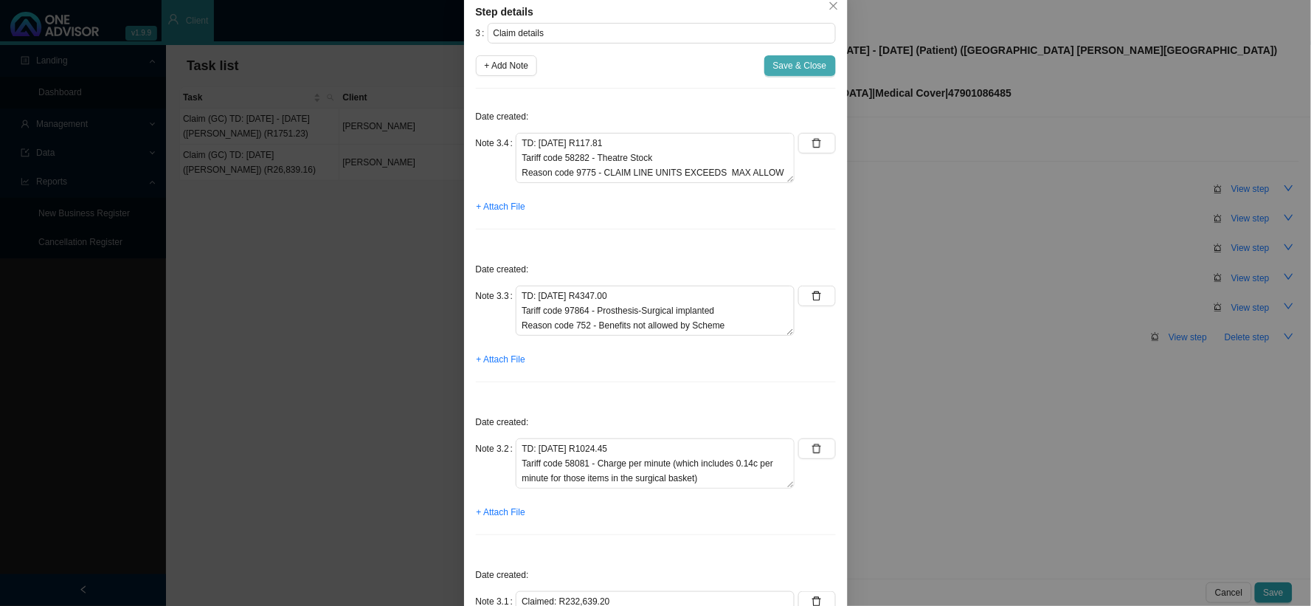
click at [808, 72] on span "Save & Close" at bounding box center [800, 65] width 54 height 15
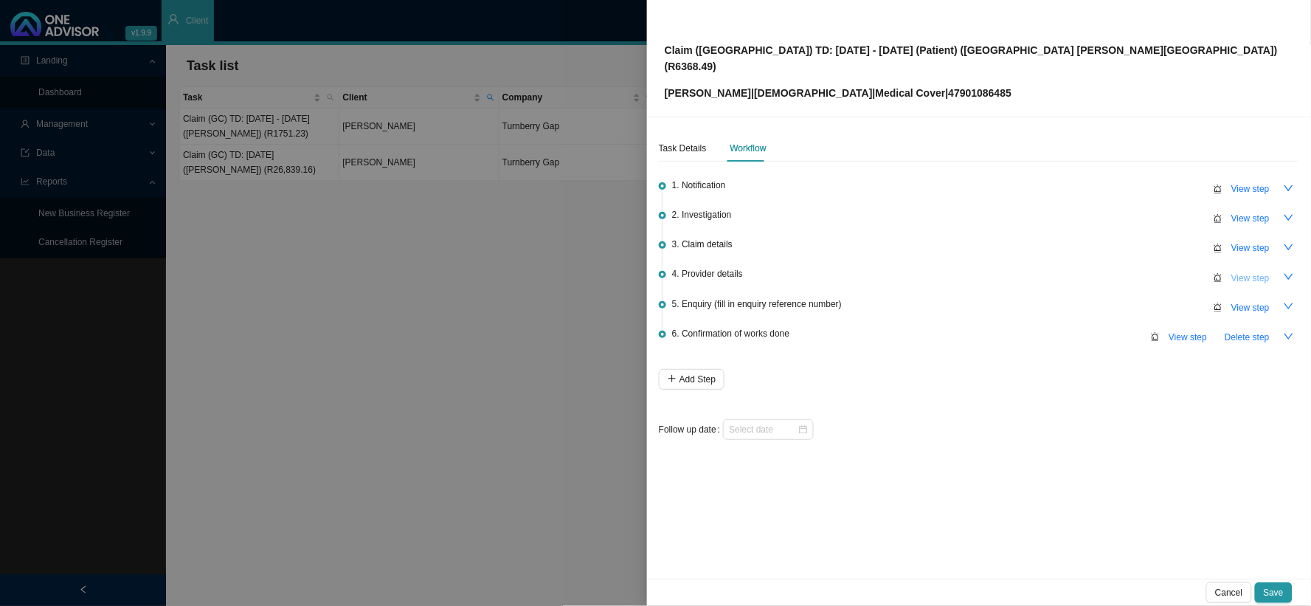
click at [1260, 271] on span "View step" at bounding box center [1251, 278] width 38 height 15
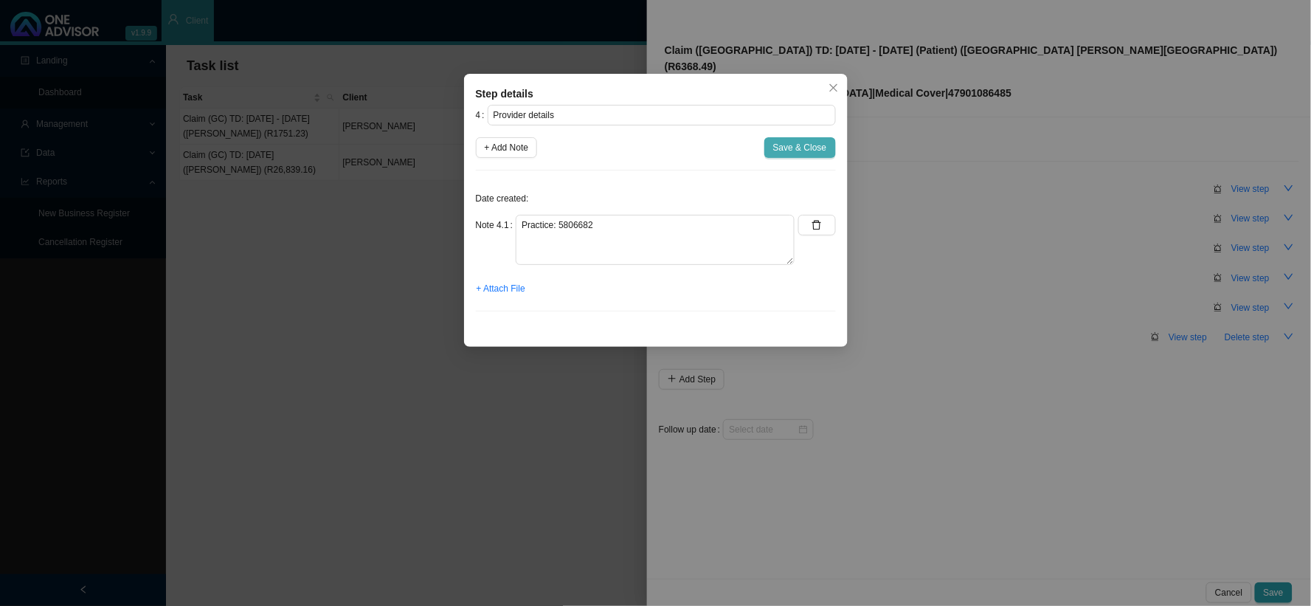
click at [790, 148] on span "Save & Close" at bounding box center [800, 147] width 54 height 15
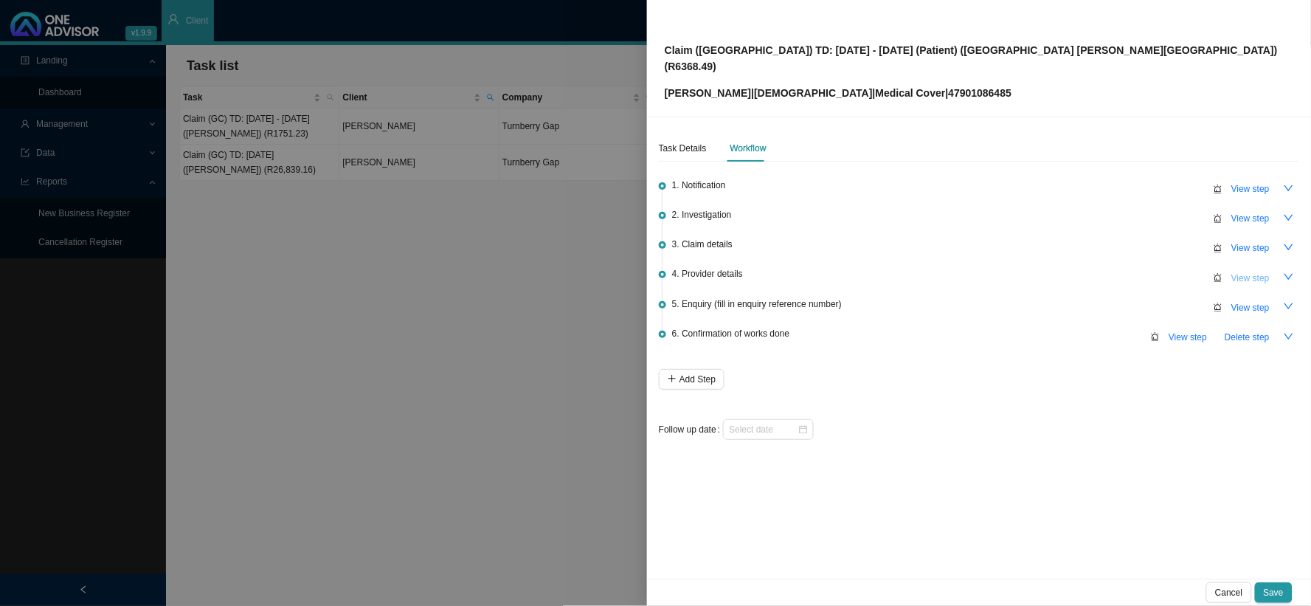
click at [1248, 271] on span "View step" at bounding box center [1251, 278] width 38 height 15
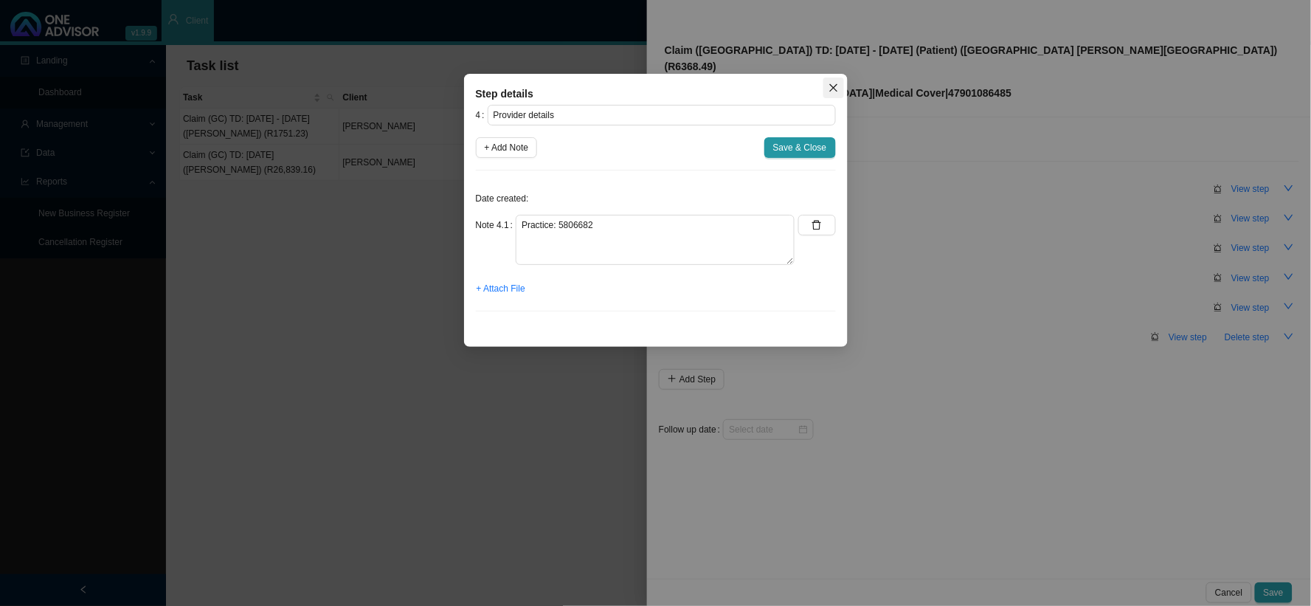
click at [838, 84] on icon "close" at bounding box center [834, 88] width 10 height 10
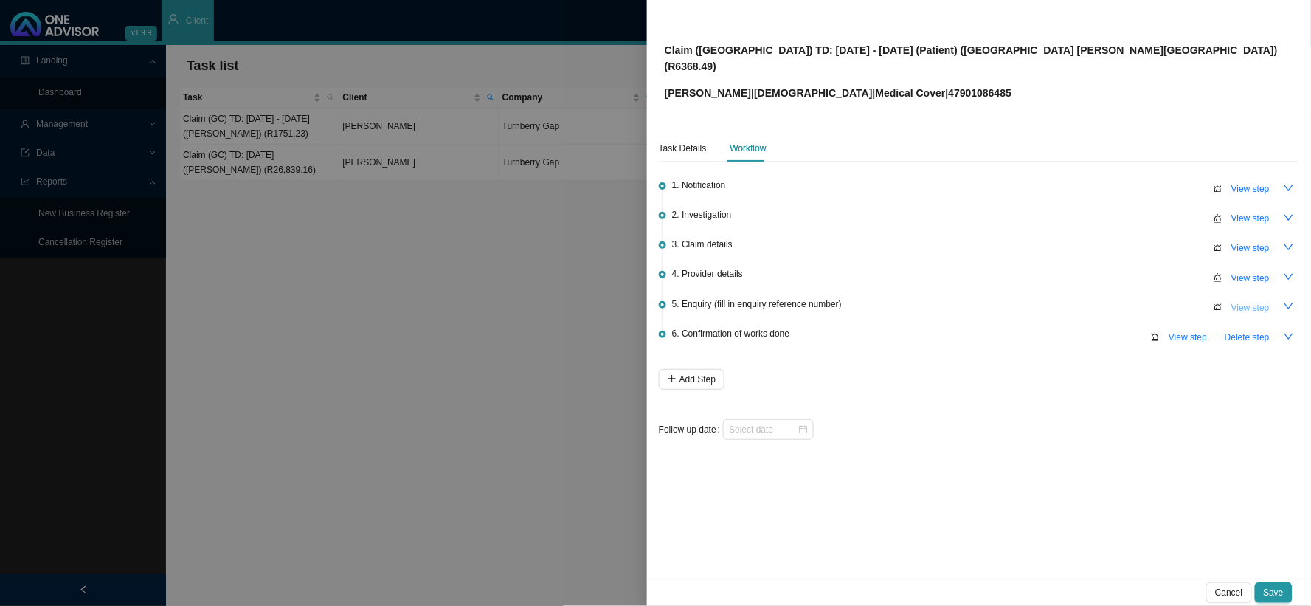
click at [1236, 300] on span "View step" at bounding box center [1251, 307] width 38 height 15
type input "Enquiry (fill in enquiry reference number)"
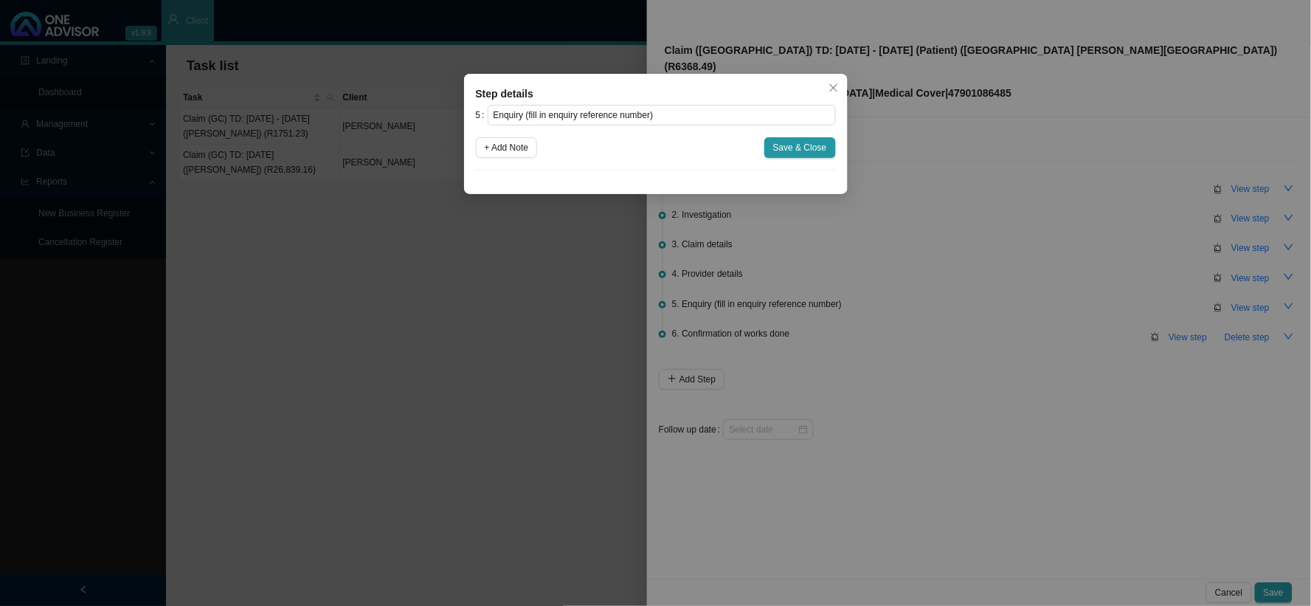
click at [762, 166] on div "5 Enquiry (fill in enquiry reference number) + Add Note Save & Close" at bounding box center [656, 138] width 360 height 66
click at [832, 90] on icon "close" at bounding box center [834, 88] width 10 height 10
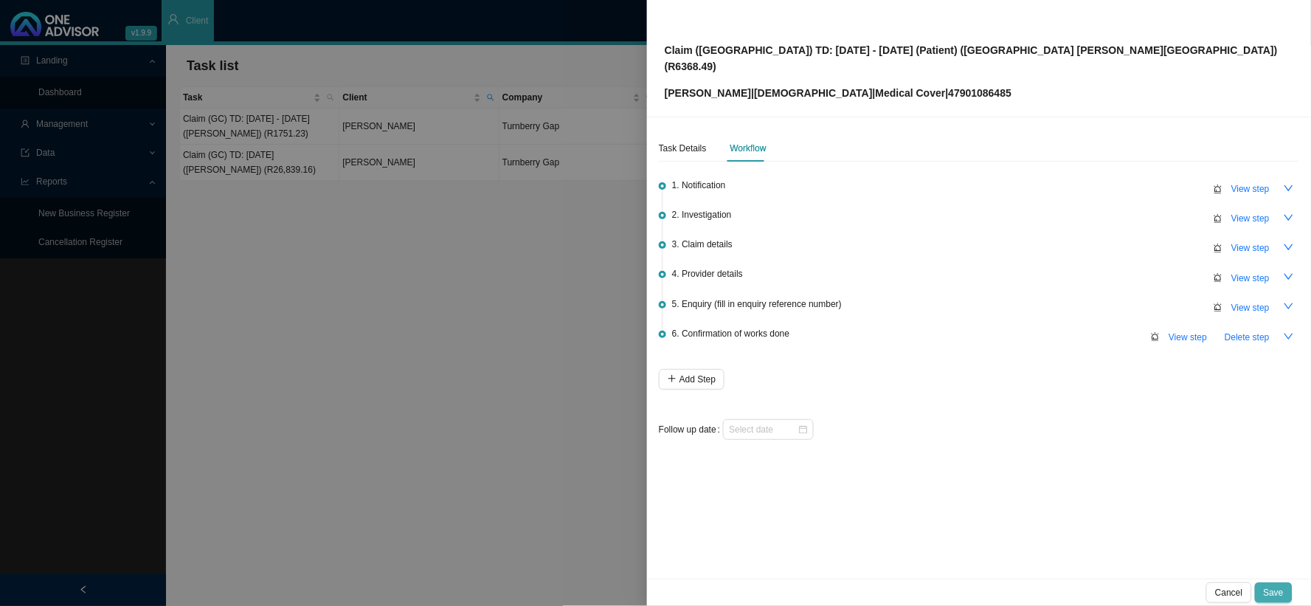
click at [1267, 587] on span "Save" at bounding box center [1274, 592] width 20 height 15
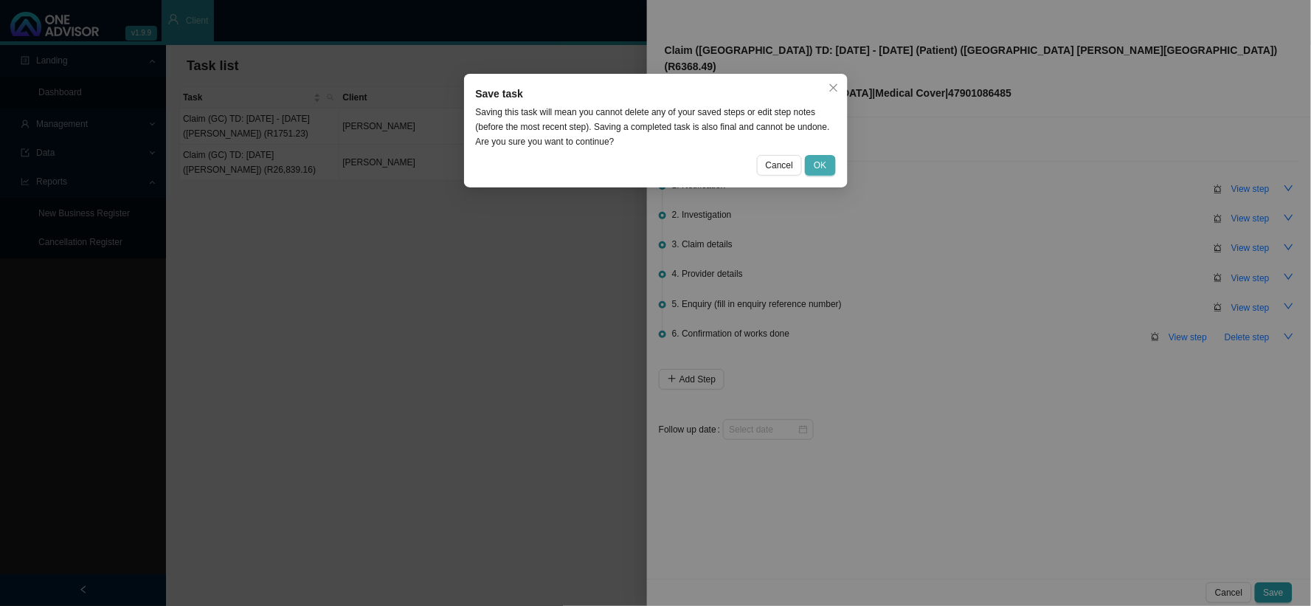
click at [821, 158] on span "OK" at bounding box center [820, 165] width 13 height 15
